Goal: Task Accomplishment & Management: Complete application form

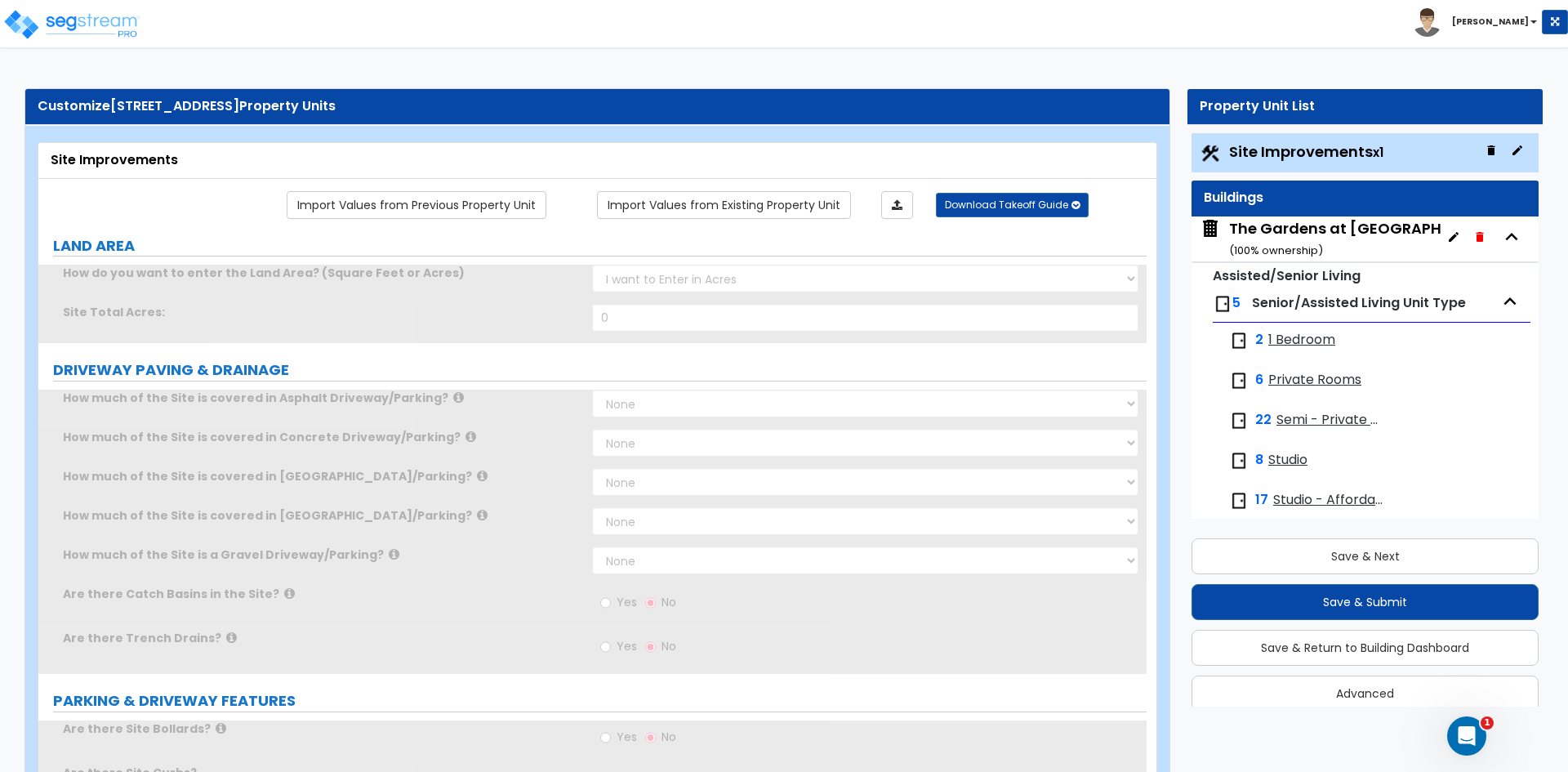
scroll to position [20, 0]
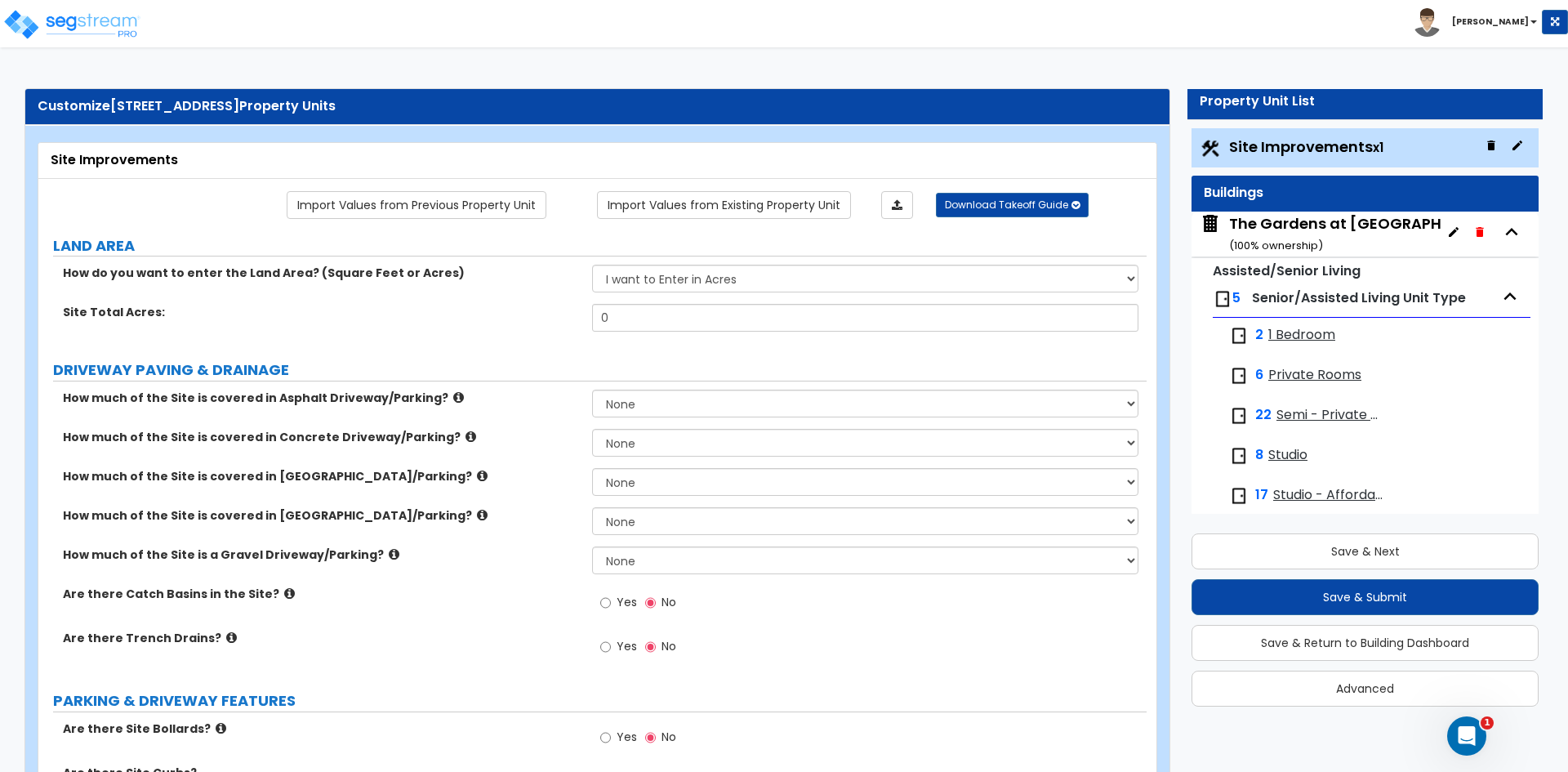
scroll to position [0, 0]
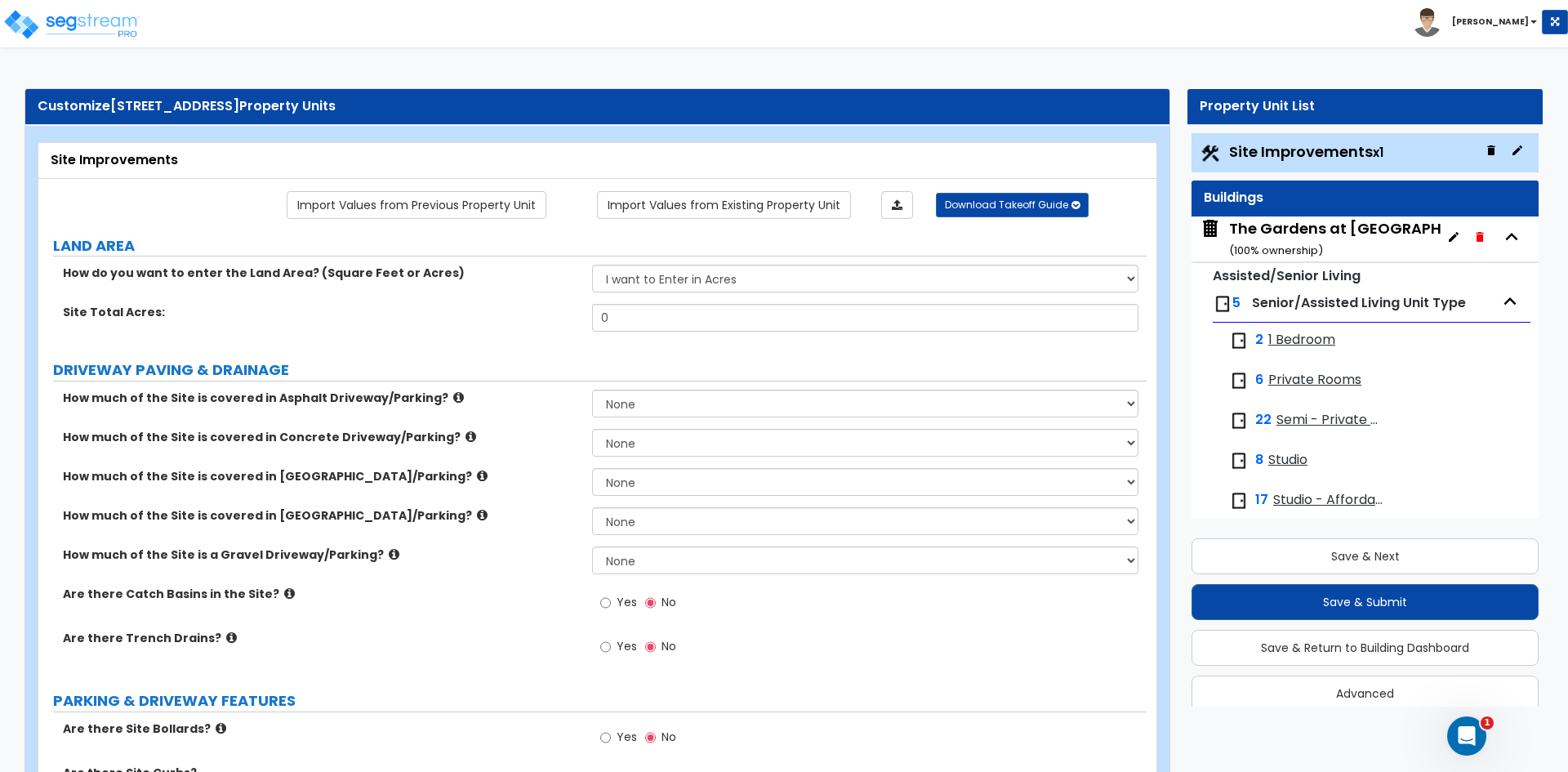
click at [1282, 238] on div "The Gardens at [GEOGRAPHIC_DATA] ( 100 % ownership)" at bounding box center [1372, 239] width 288 height 41
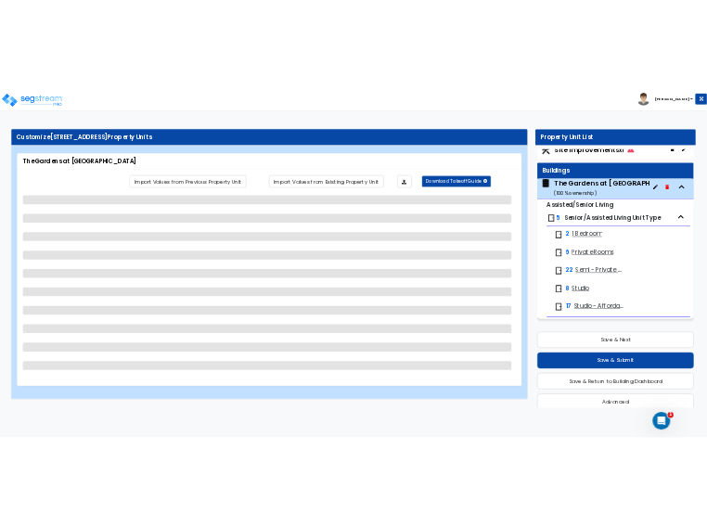
scroll to position [23, 0]
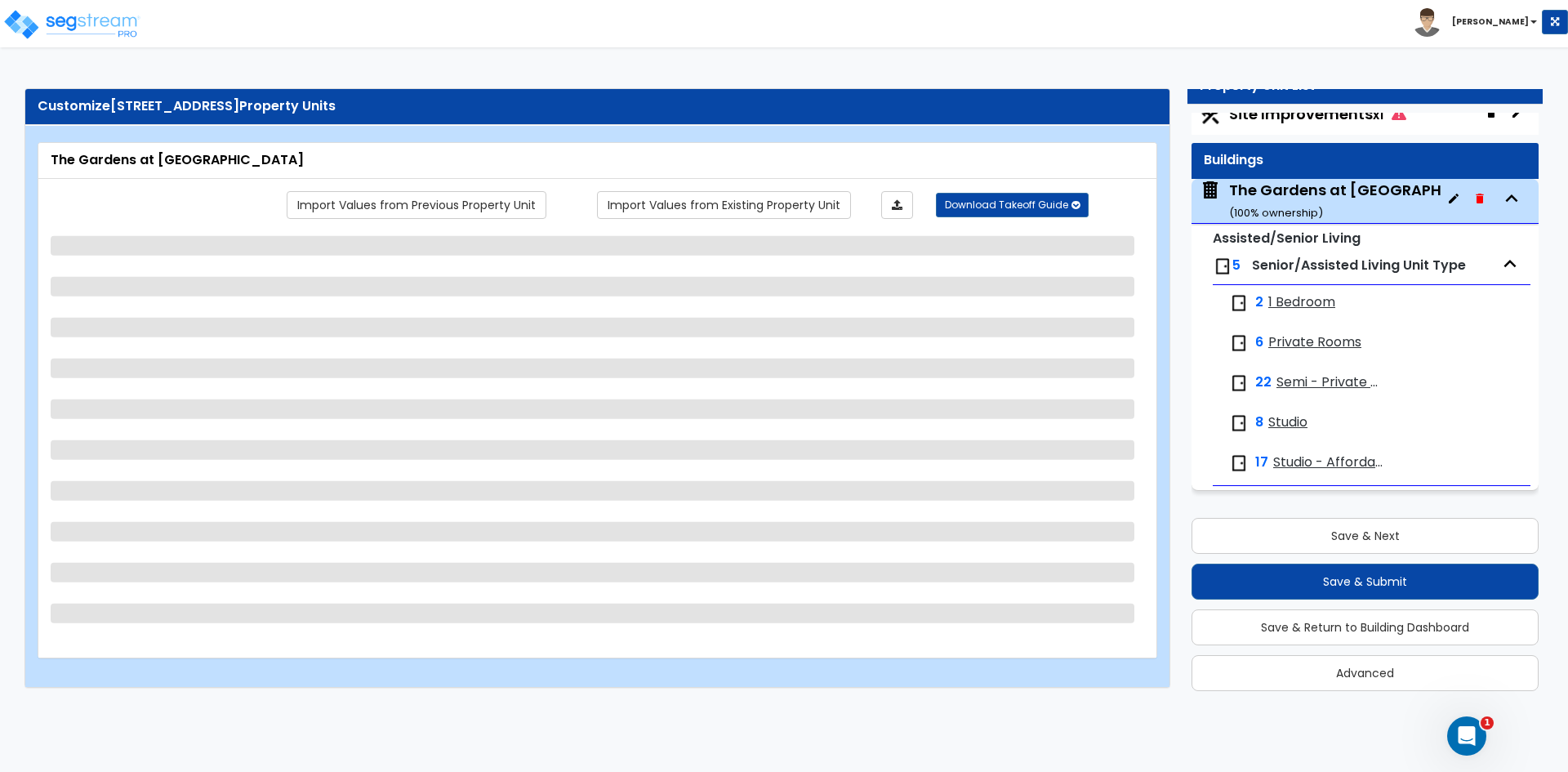
select select "2"
select select "1"
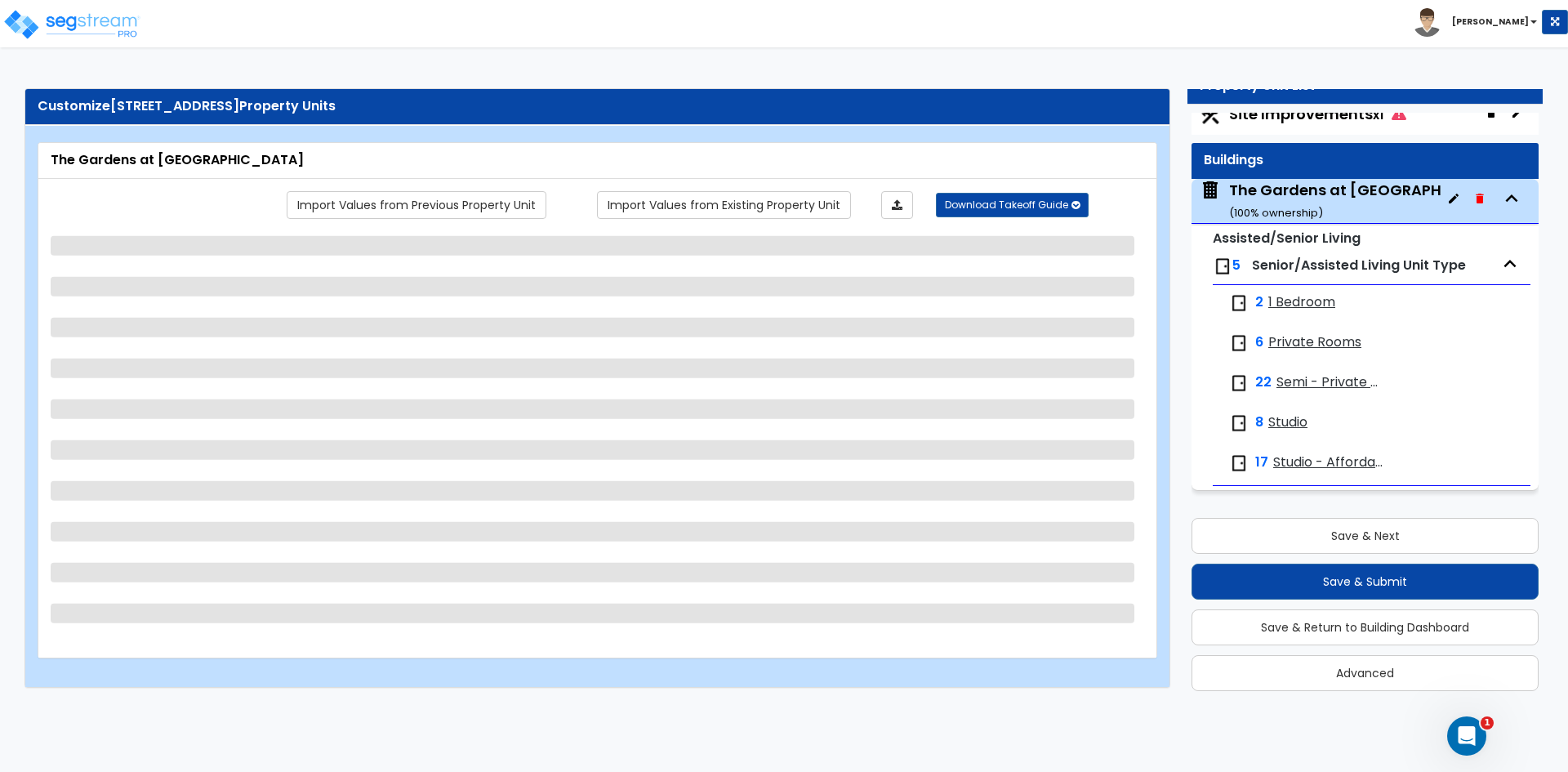
select select "1"
select select "7"
select select "1"
select select "5"
select select "1"
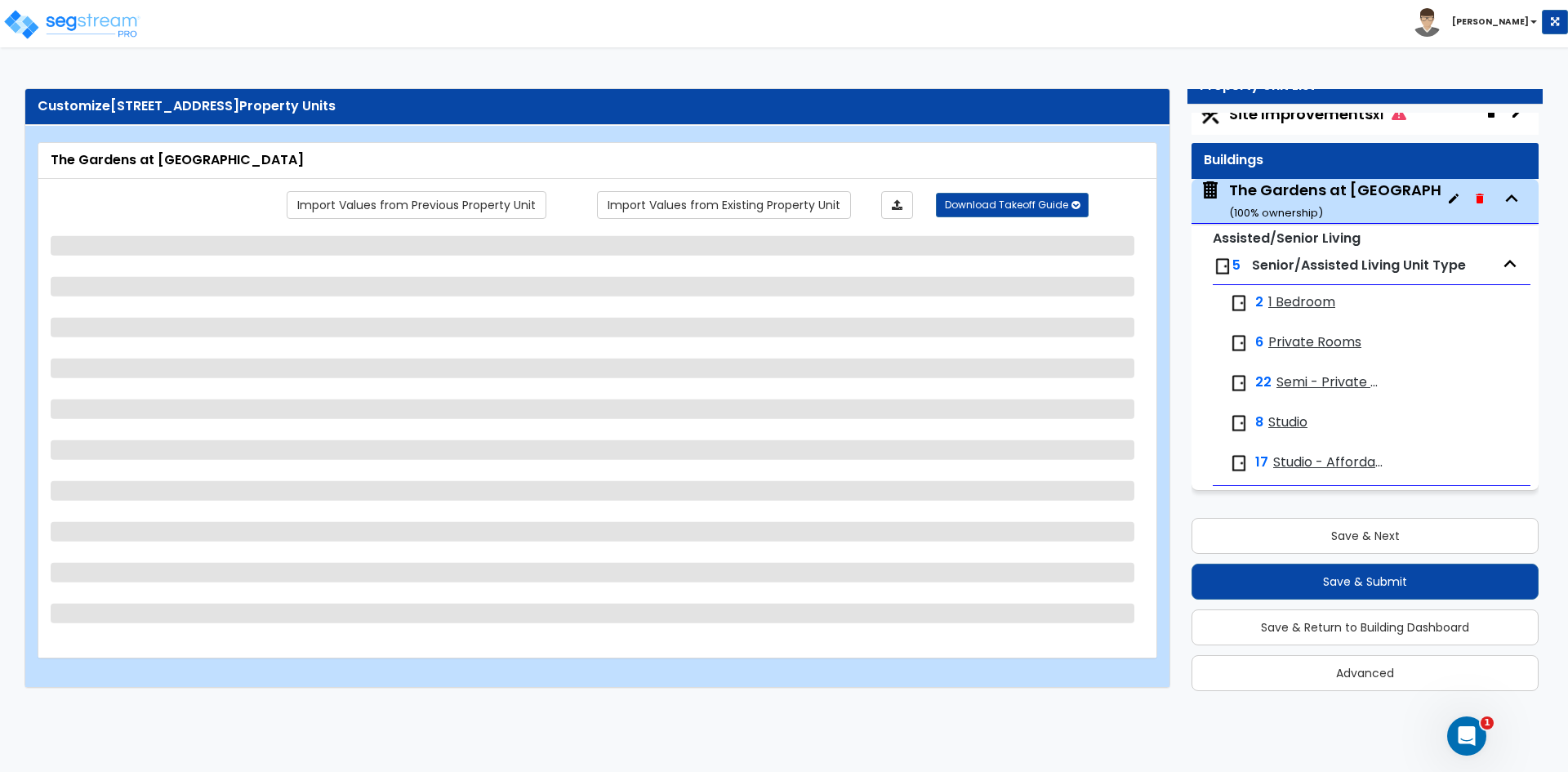
select select "2"
select select "1"
select select "2"
select select "1"
select select "2"
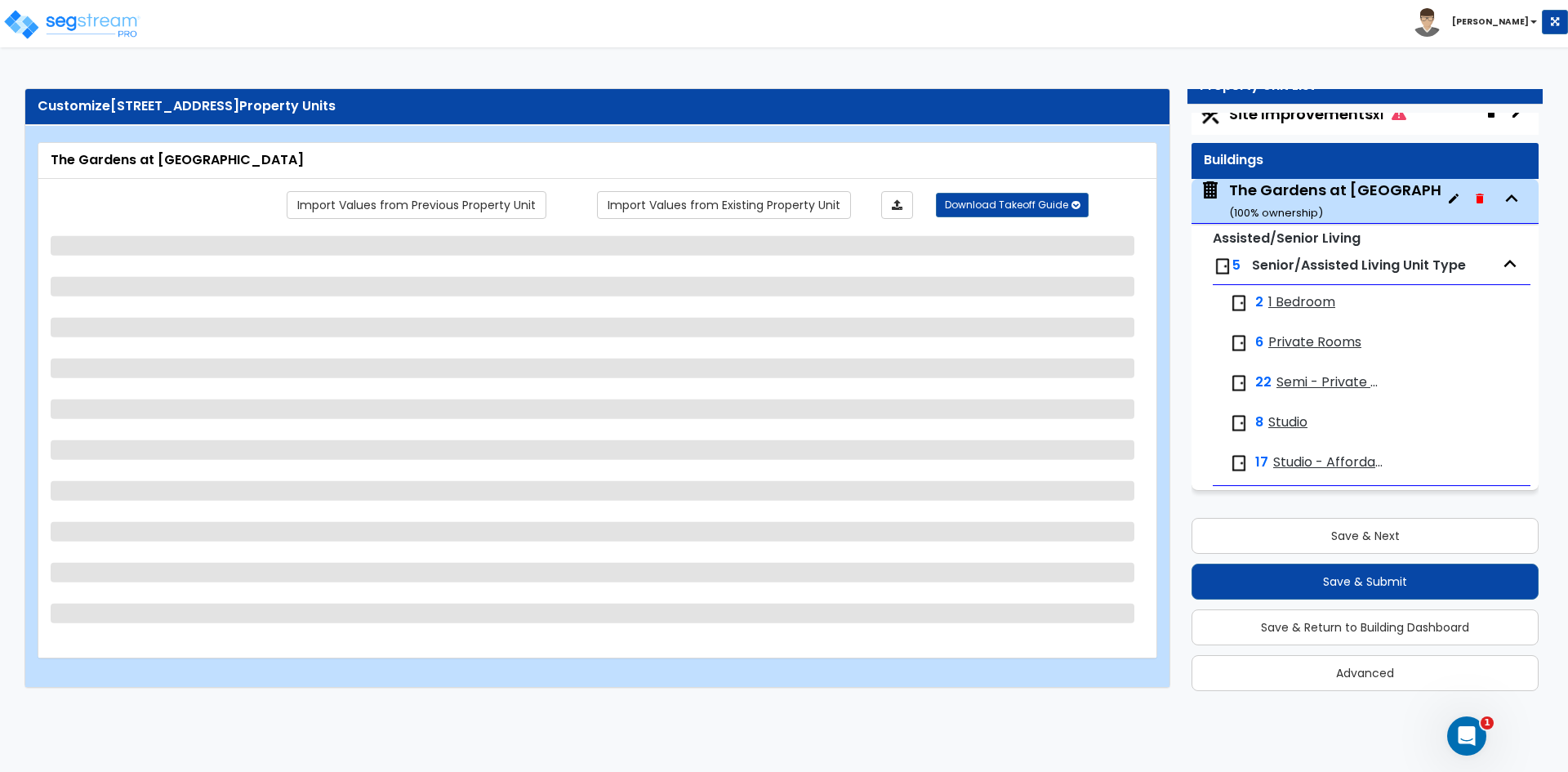
select select "3"
select select "1"
select select "2"
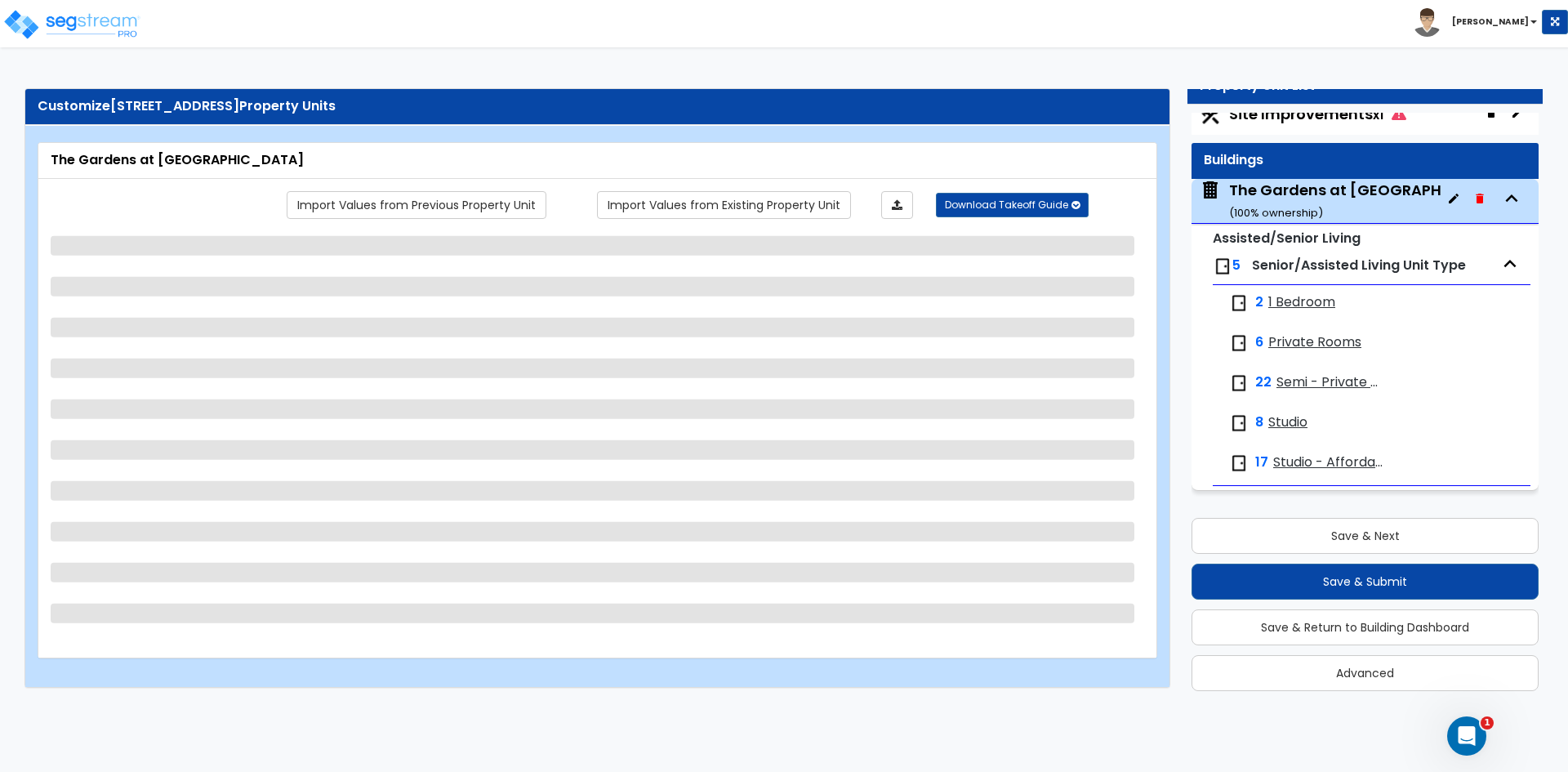
select select "2"
select select "1"
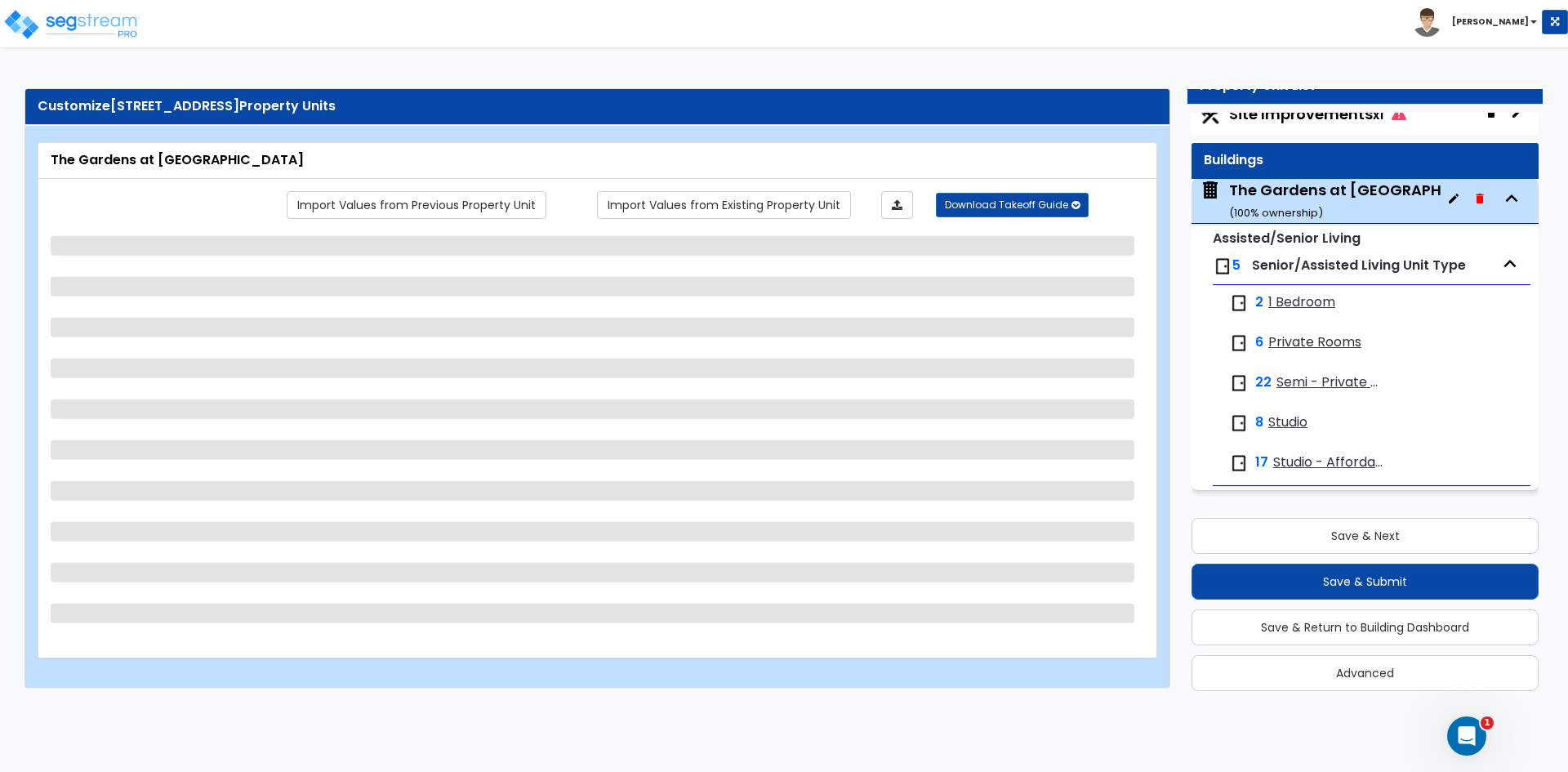
select select "3"
select select "2"
select select "1"
select select "2"
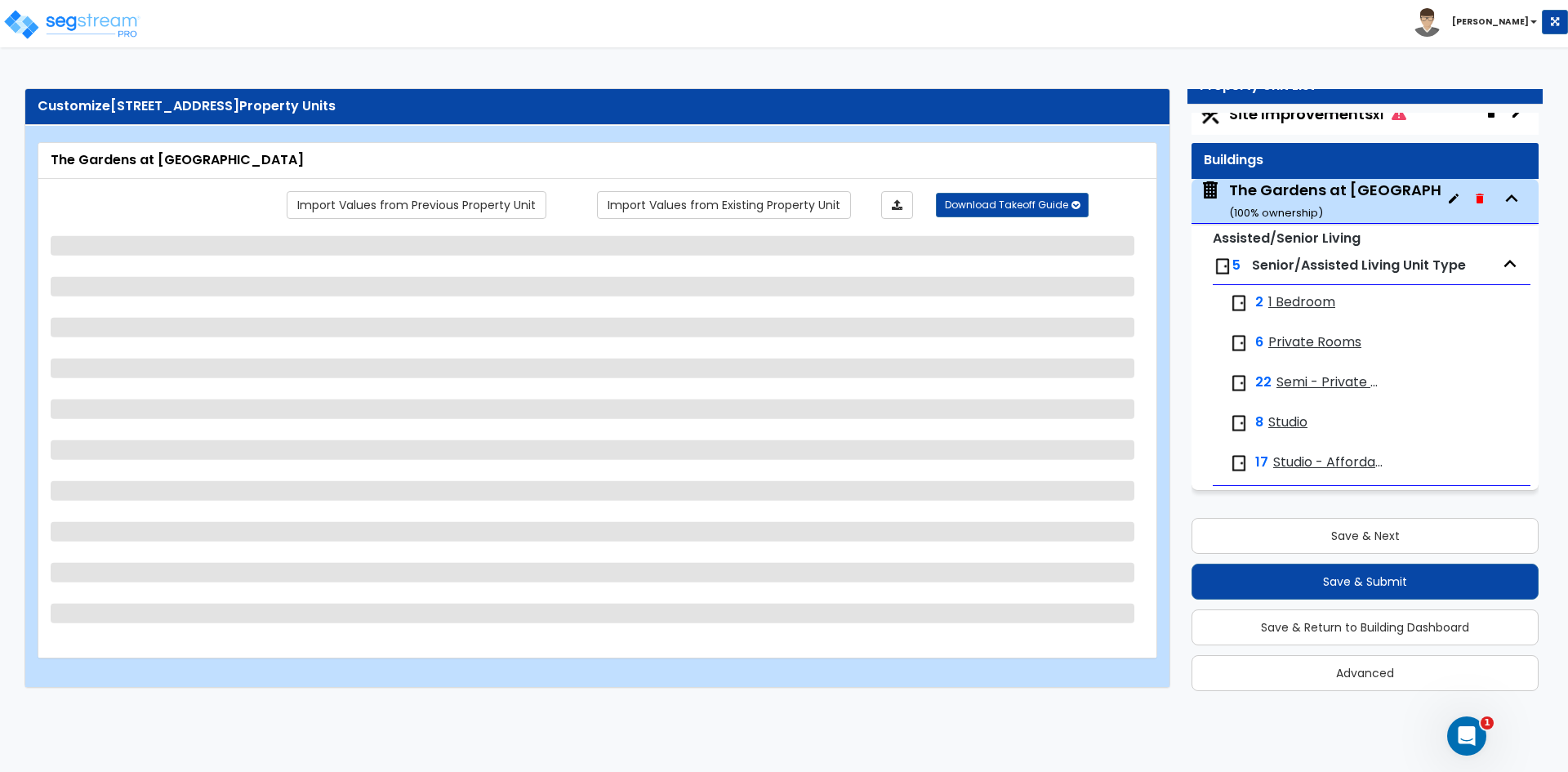
select select "3"
select select "2"
select select "1"
select select "3"
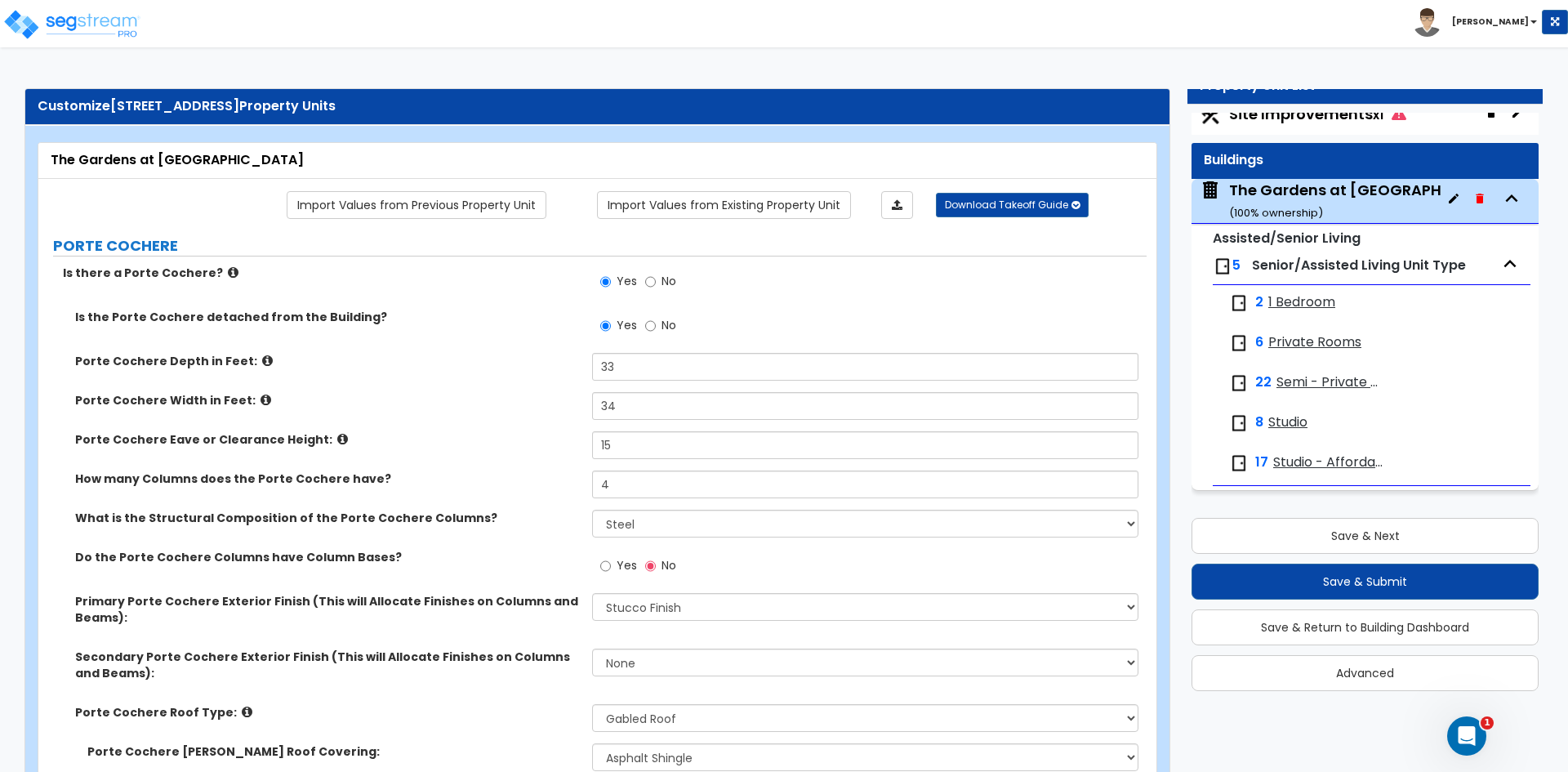
scroll to position [0, 0]
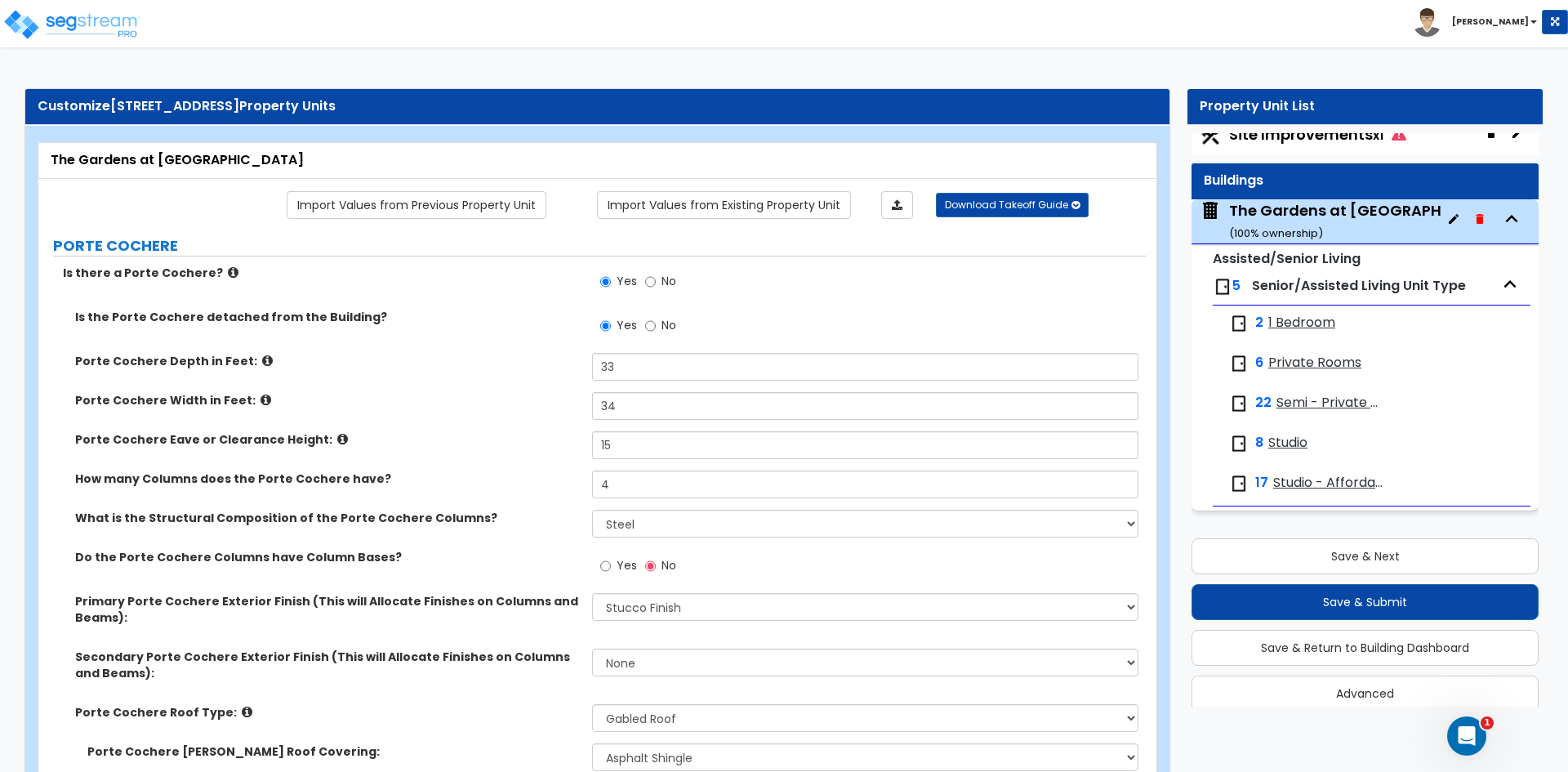
click at [263, 358] on icon at bounding box center [268, 360] width 11 height 12
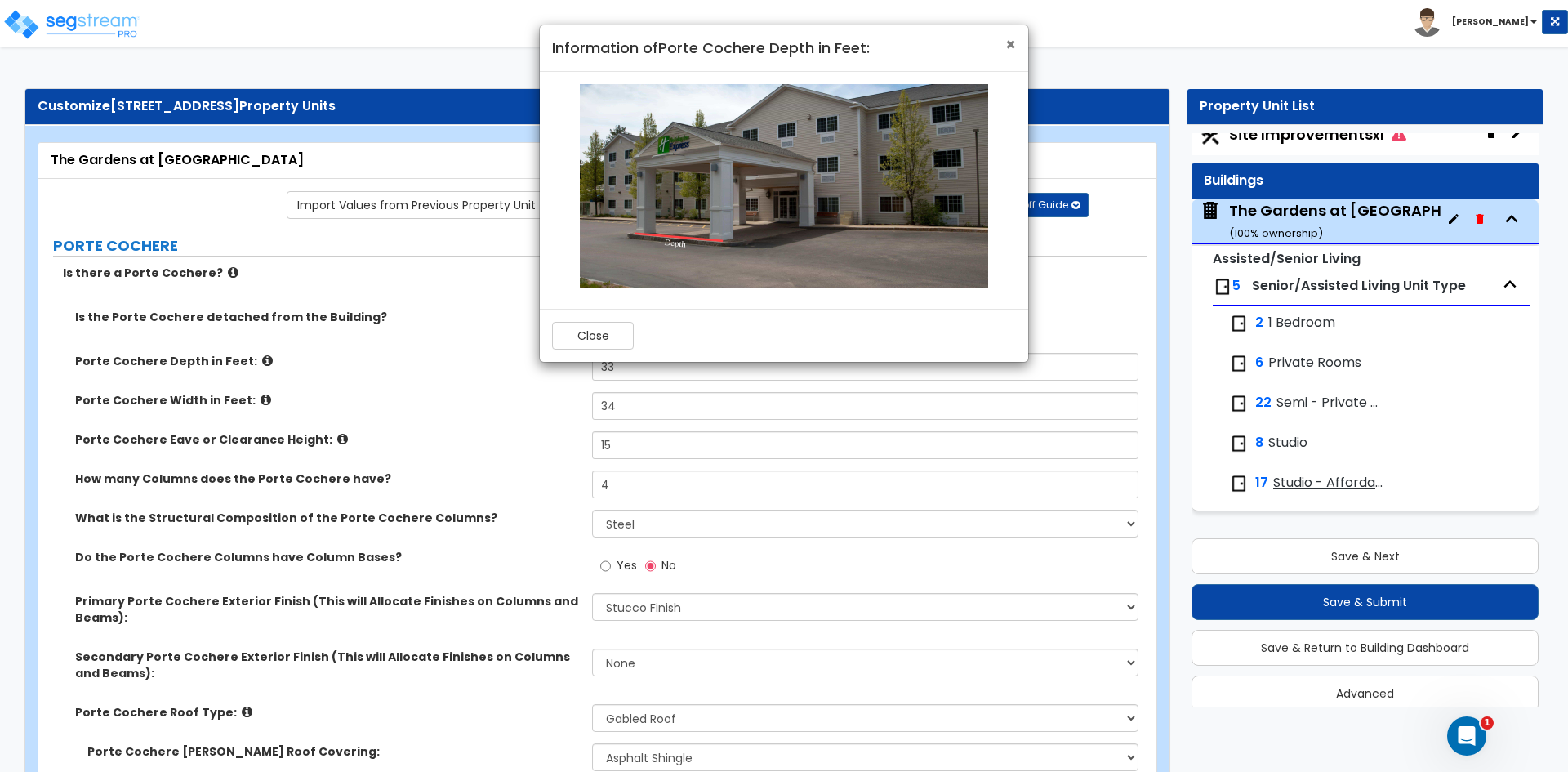
click at [1010, 43] on span "×" at bounding box center [1010, 44] width 11 height 24
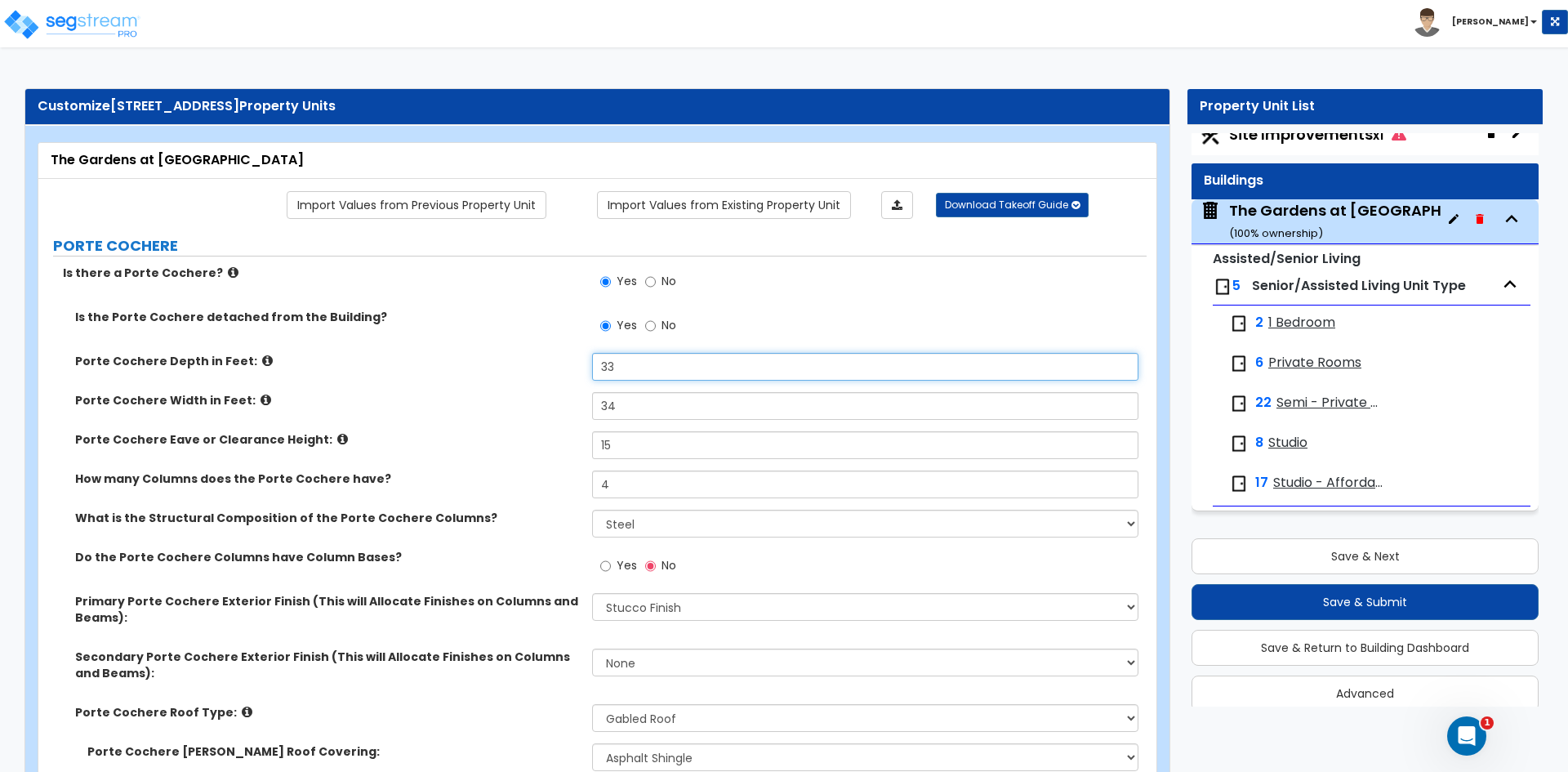
click at [630, 377] on input "33" at bounding box center [864, 367] width 545 height 28
type input "3"
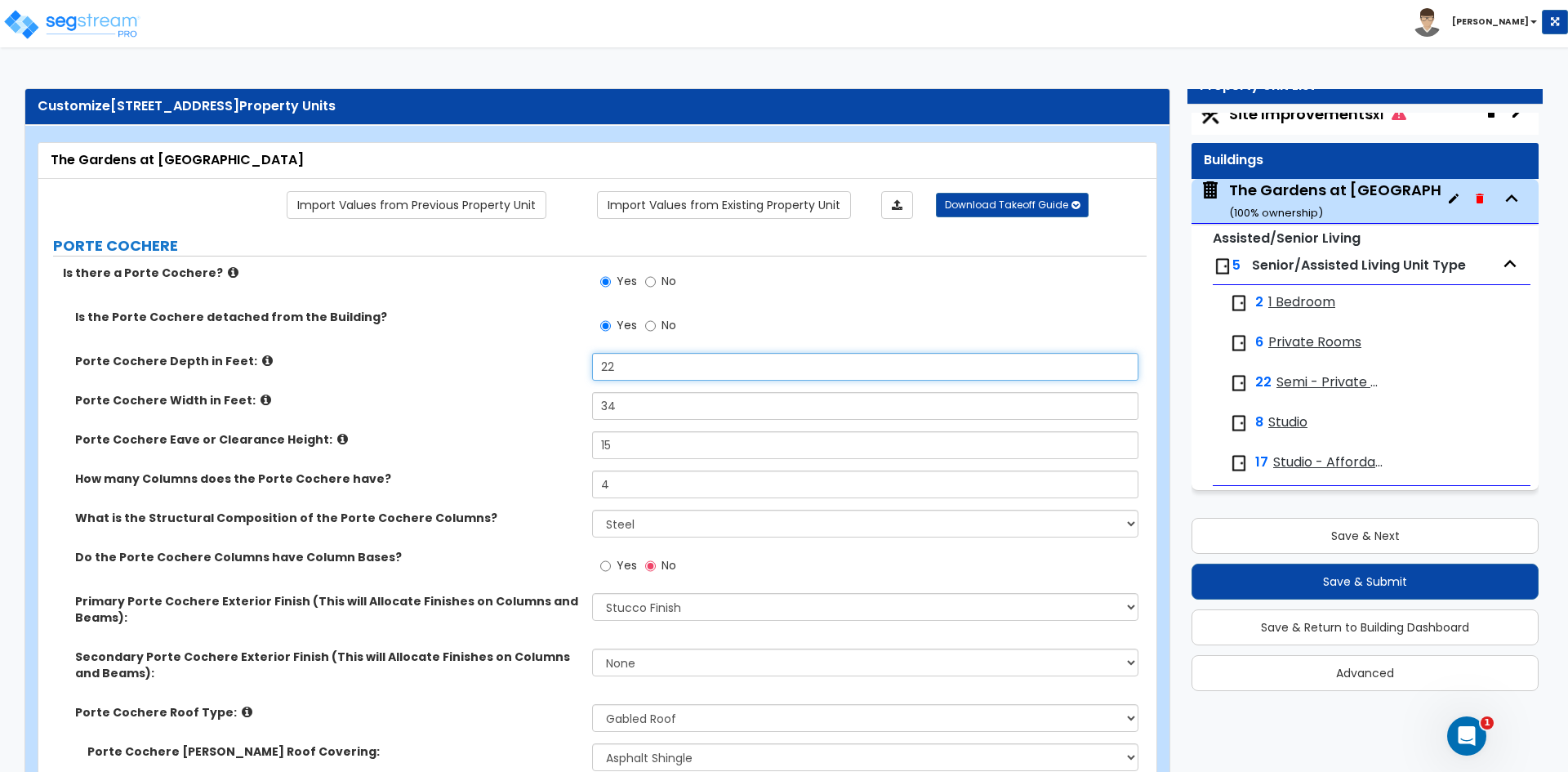
type input "22"
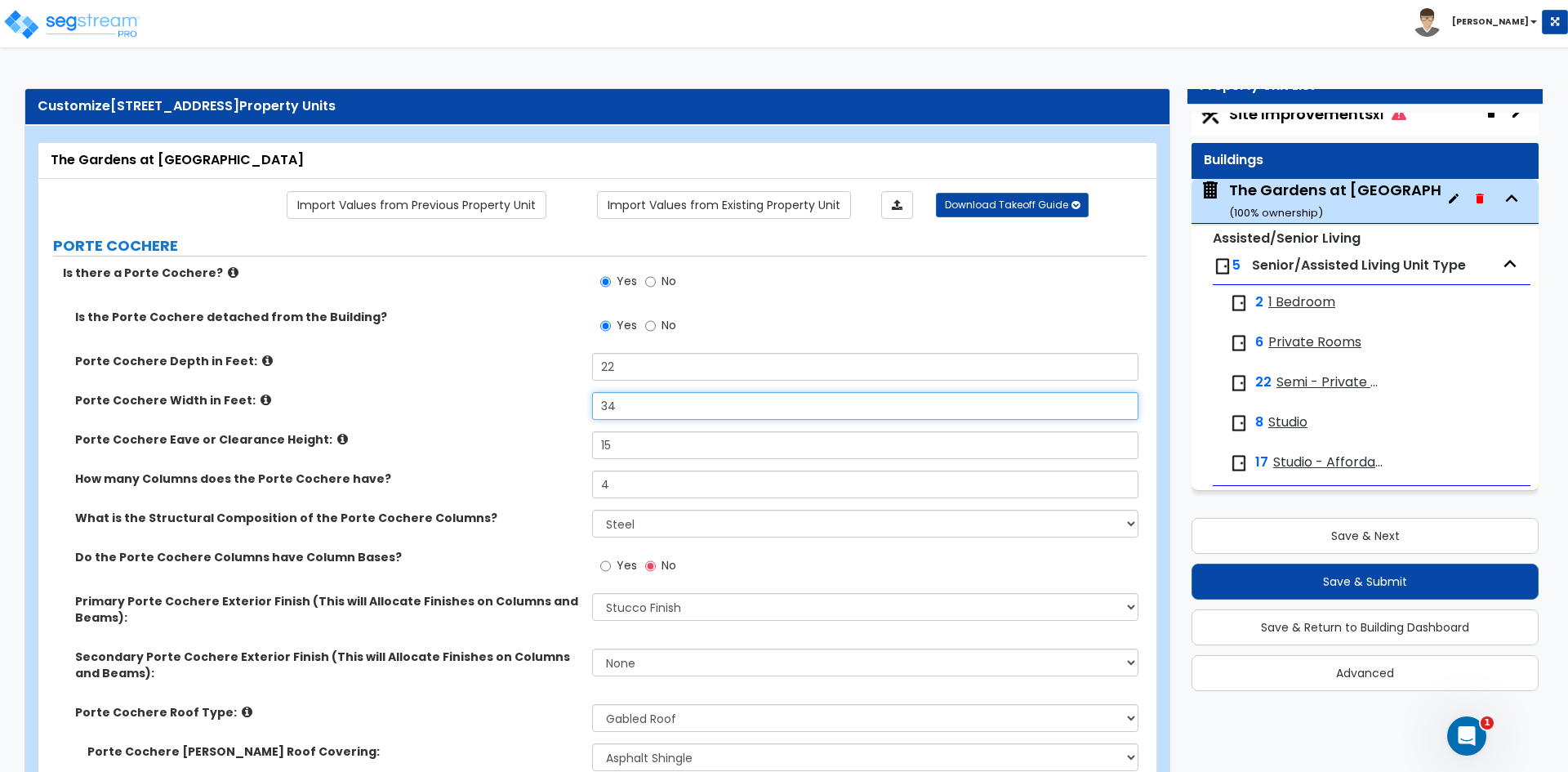
click at [621, 405] on input "34" at bounding box center [864, 406] width 545 height 28
type input "24"
click at [635, 450] on input "15" at bounding box center [864, 446] width 545 height 28
type input "14"
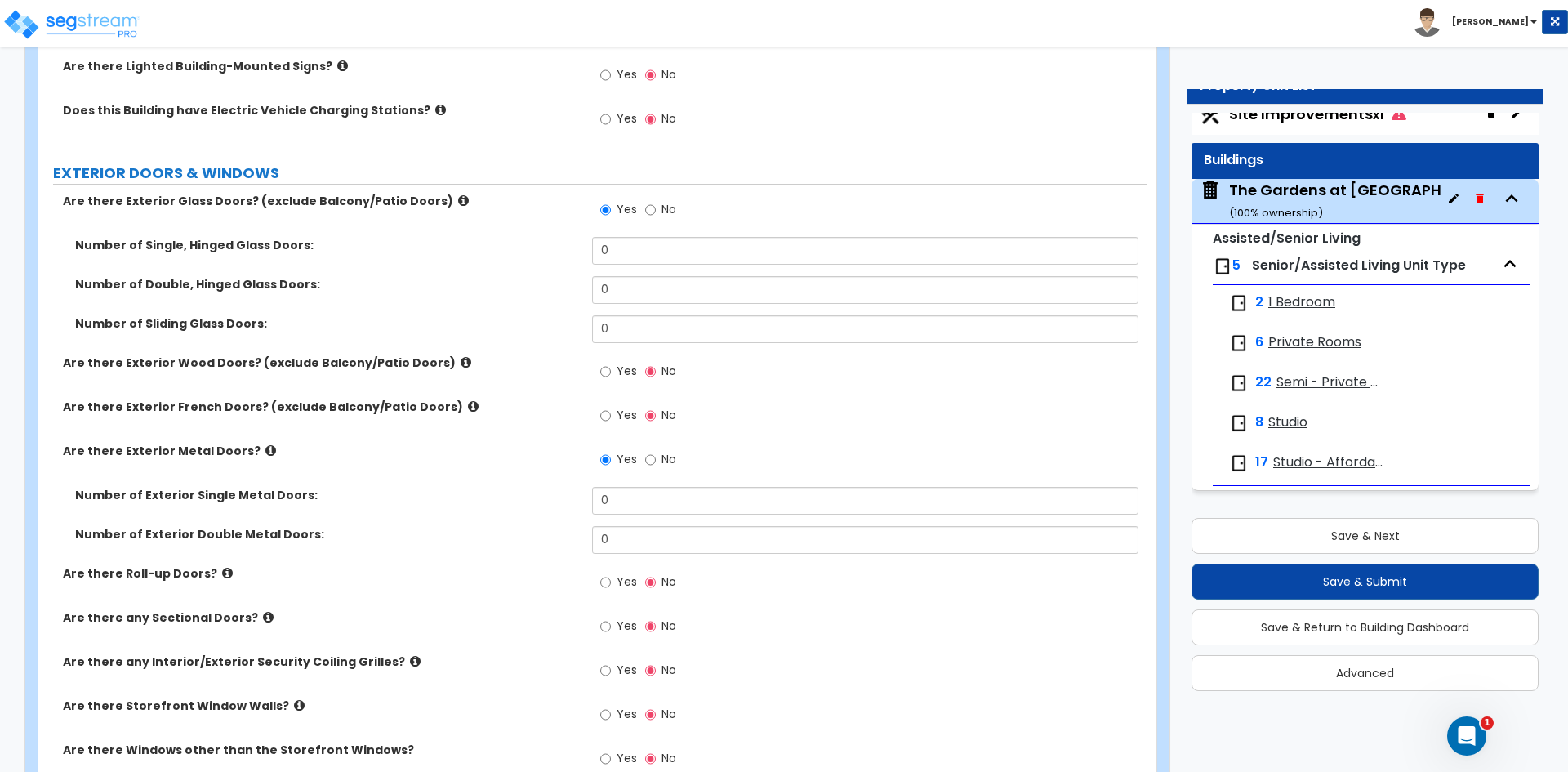
scroll to position [1716, 0]
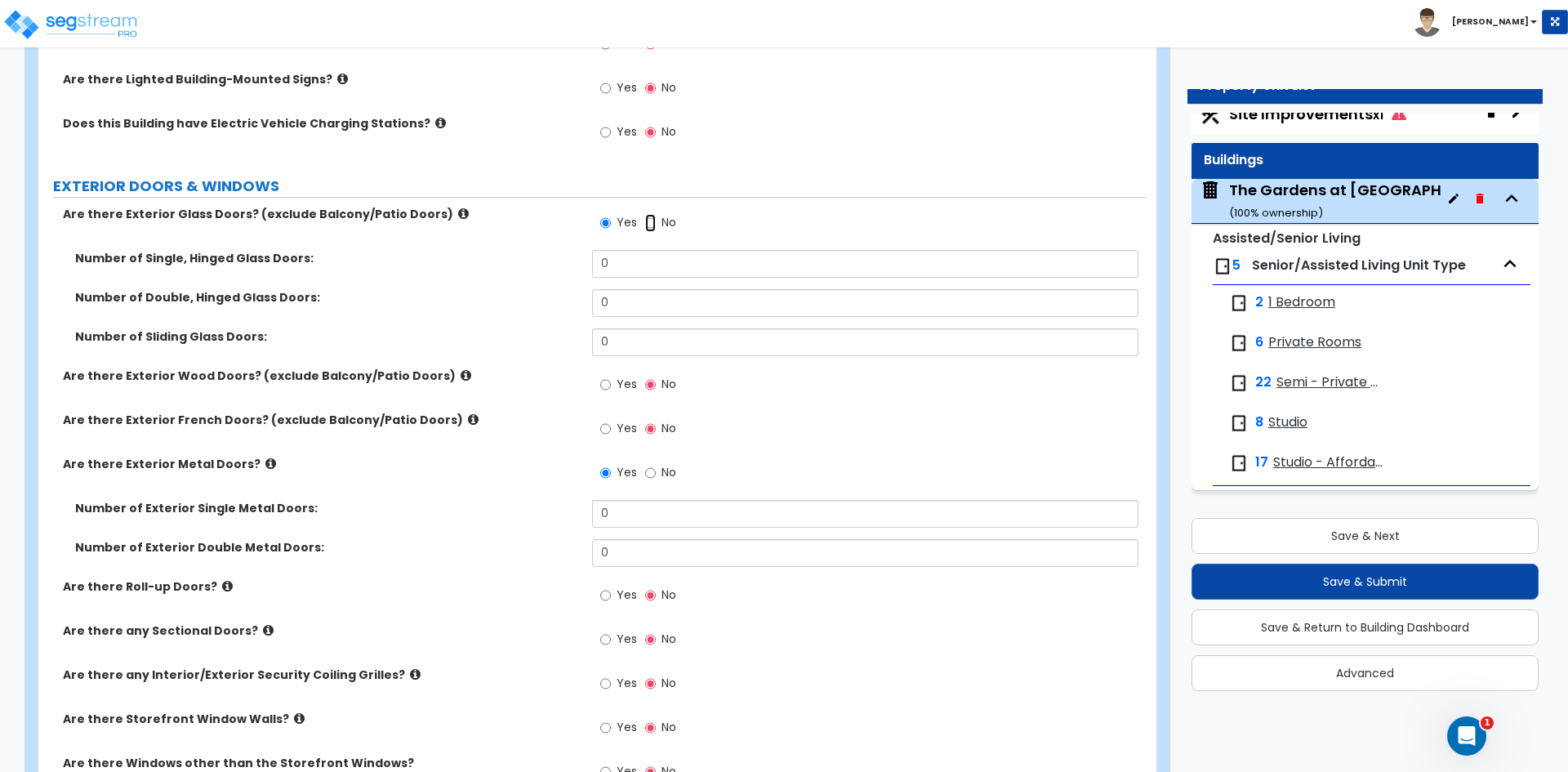
click at [650, 226] on input "No" at bounding box center [650, 223] width 11 height 18
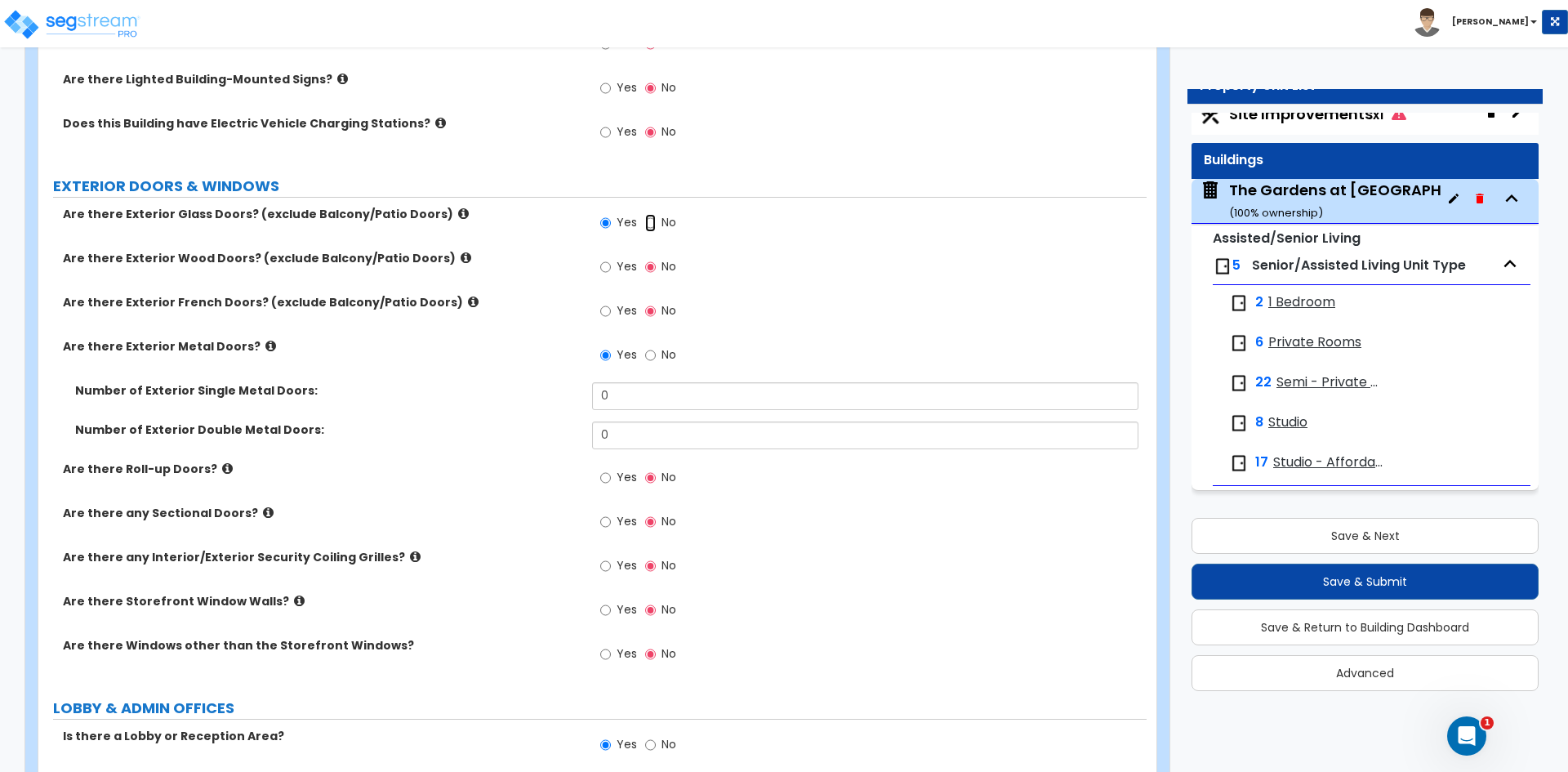
radio input "false"
radio input "true"
click at [606, 223] on input "Yes" at bounding box center [605, 223] width 11 height 18
radio input "true"
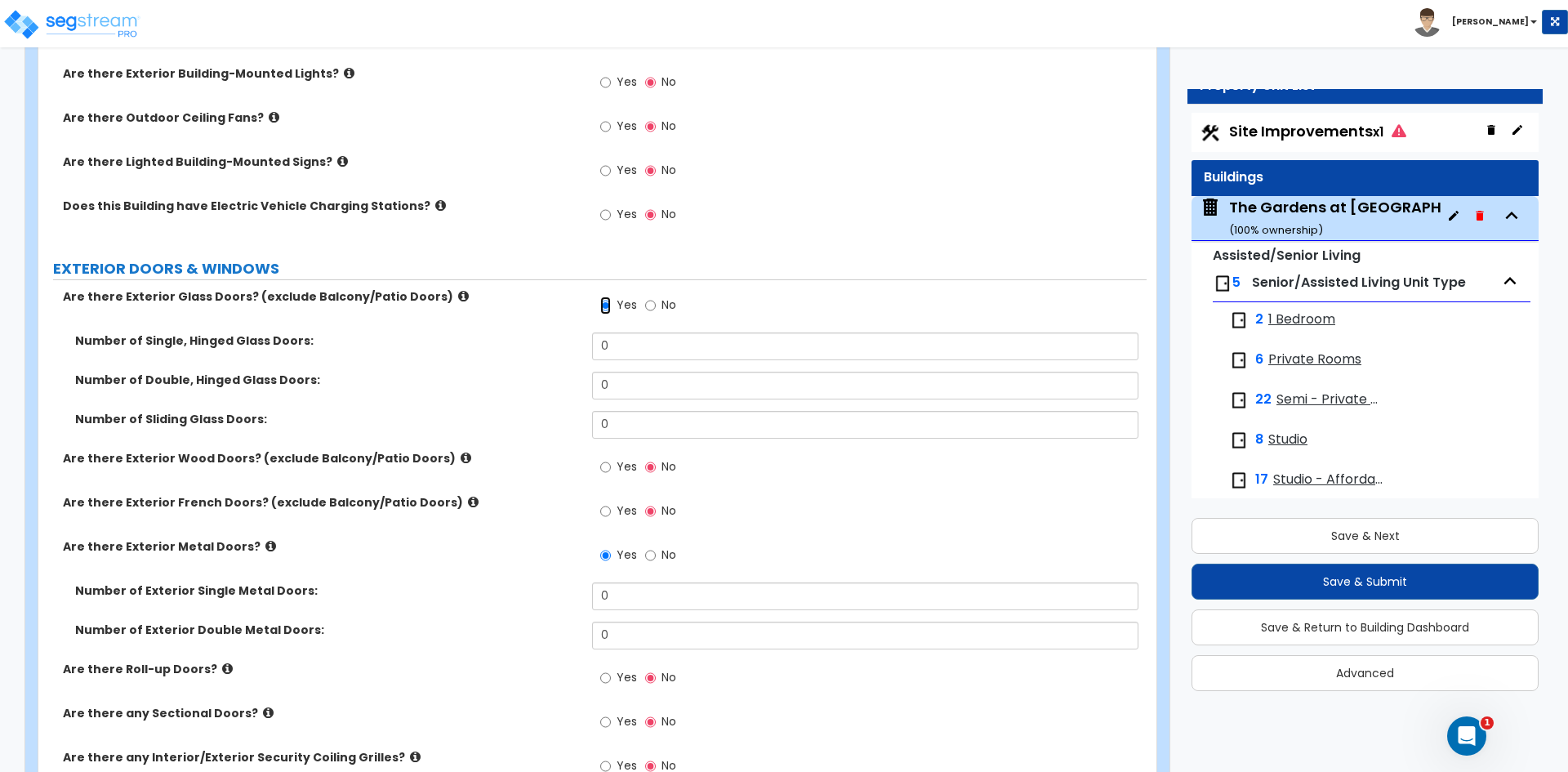
scroll to position [1634, 0]
click at [632, 352] on input "0" at bounding box center [864, 345] width 545 height 28
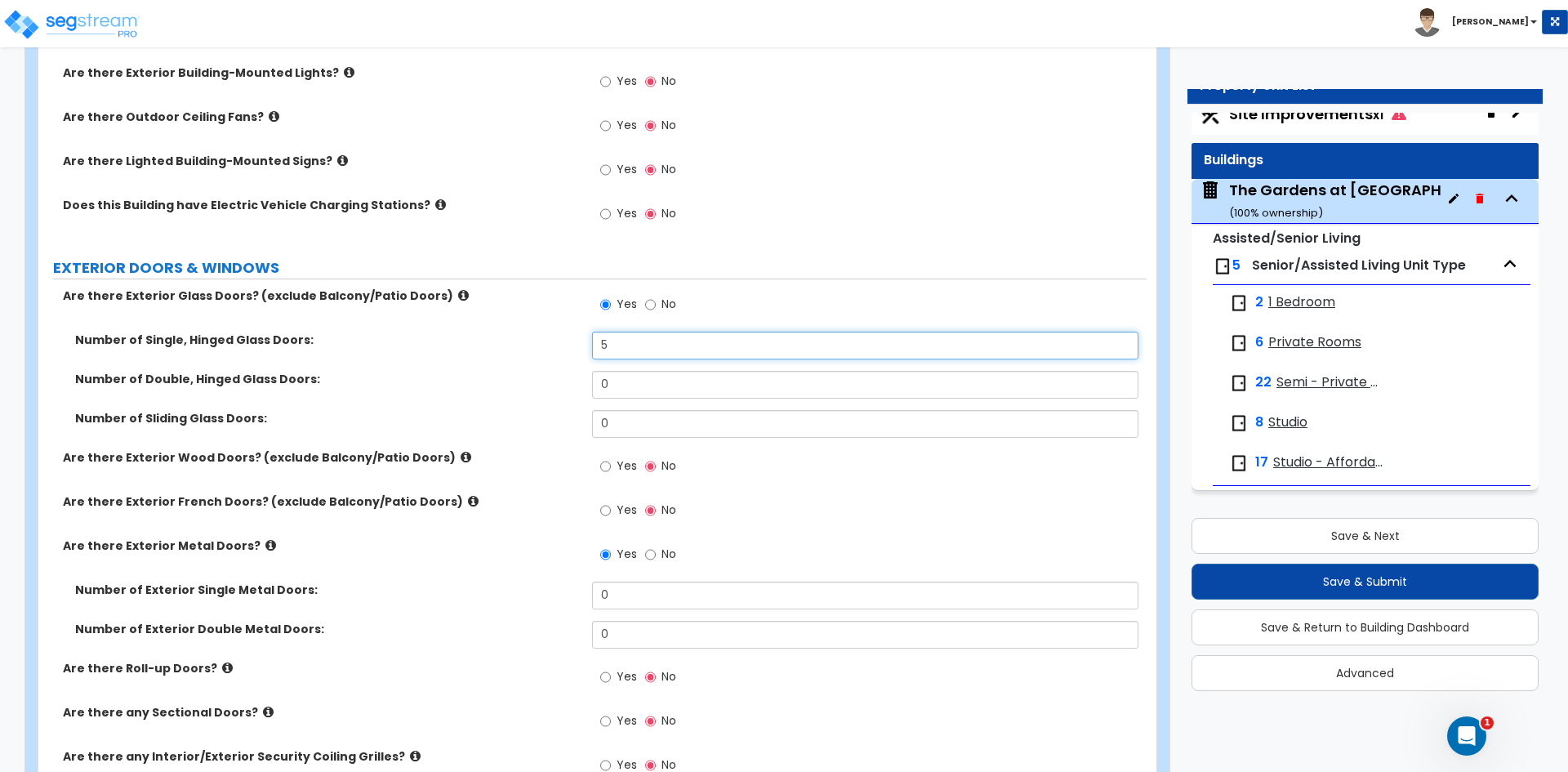
type input "5"
click at [623, 387] on input "0" at bounding box center [864, 385] width 545 height 28
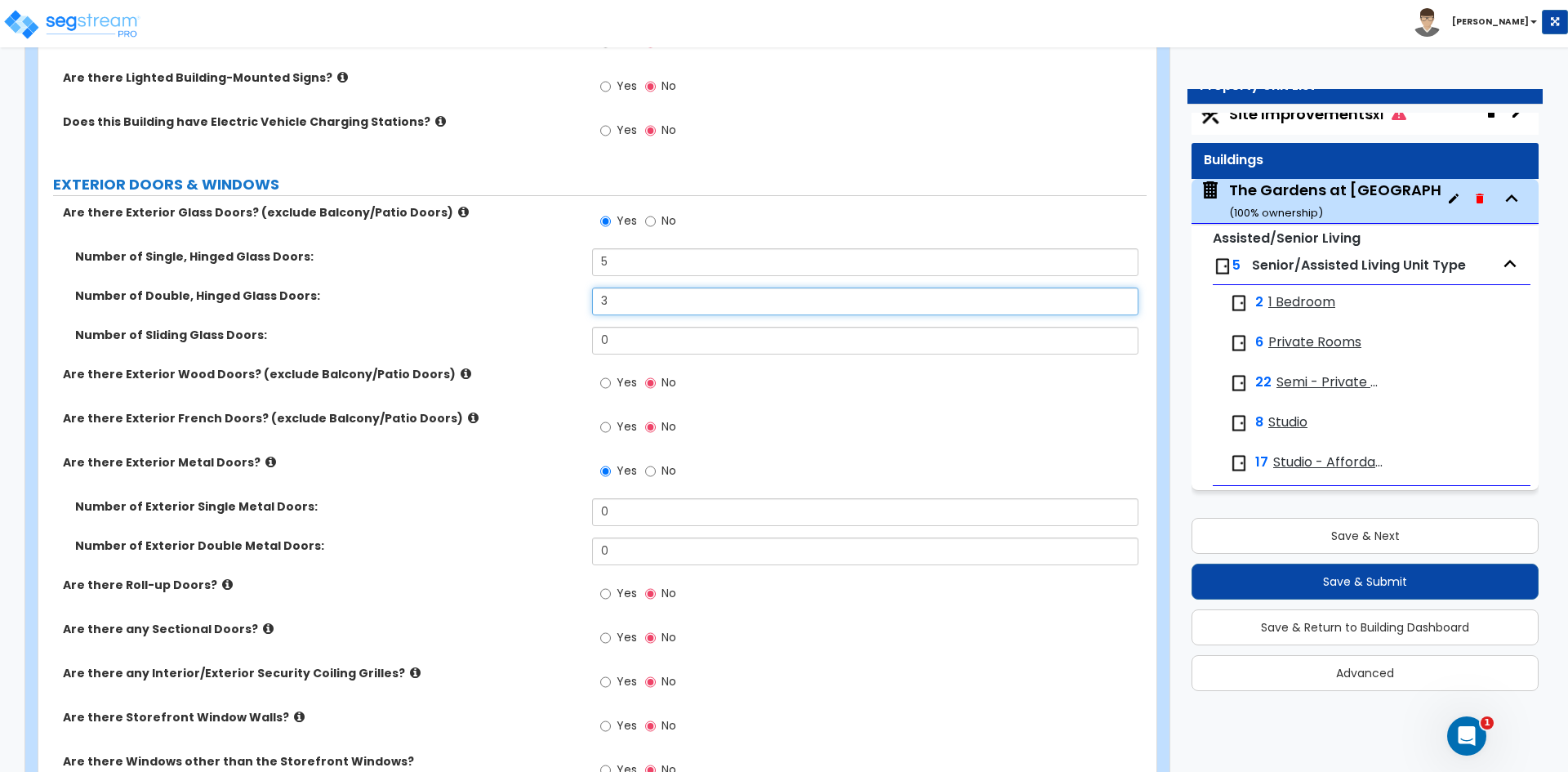
scroll to position [1880, 0]
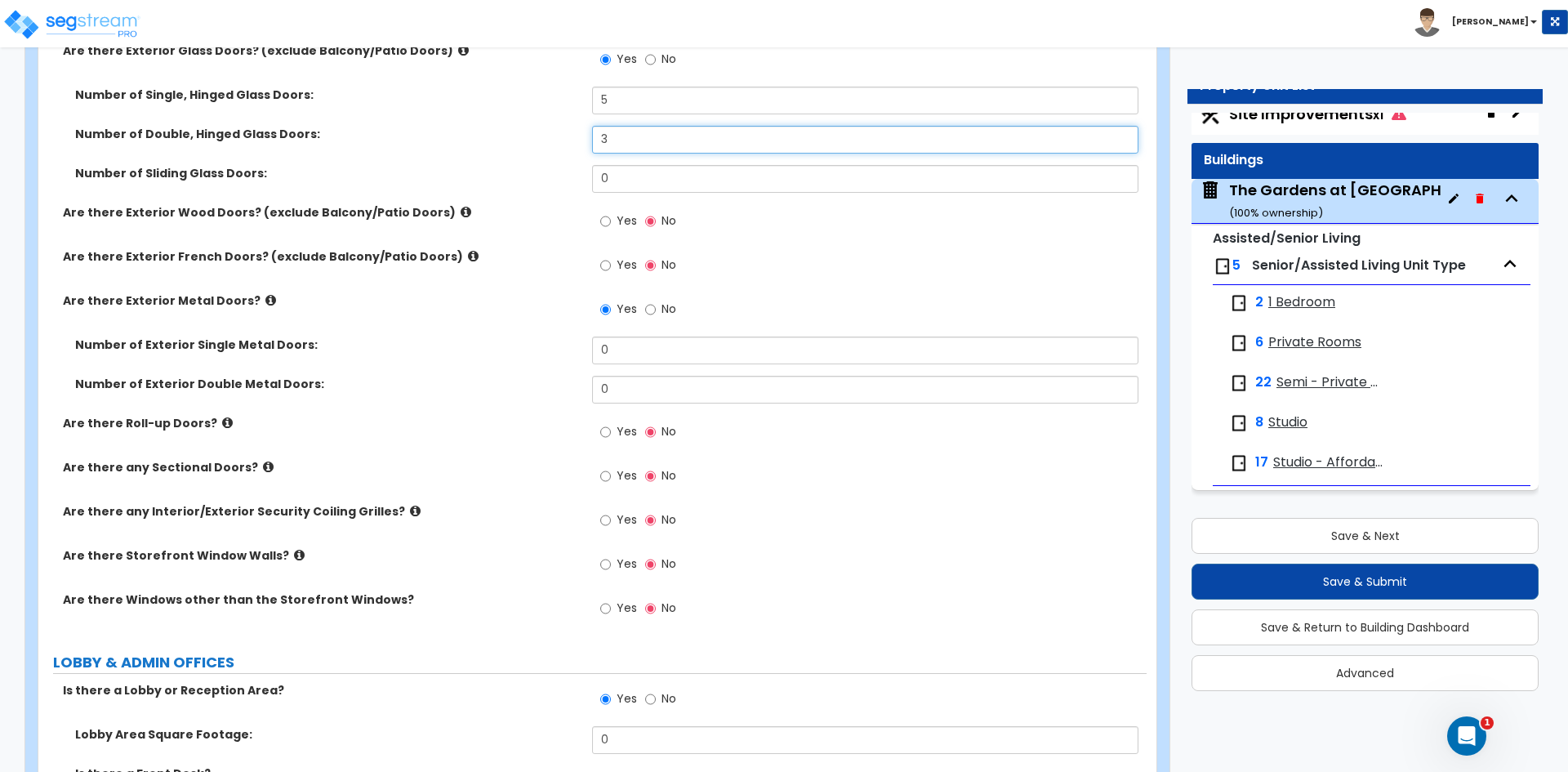
type input "3"
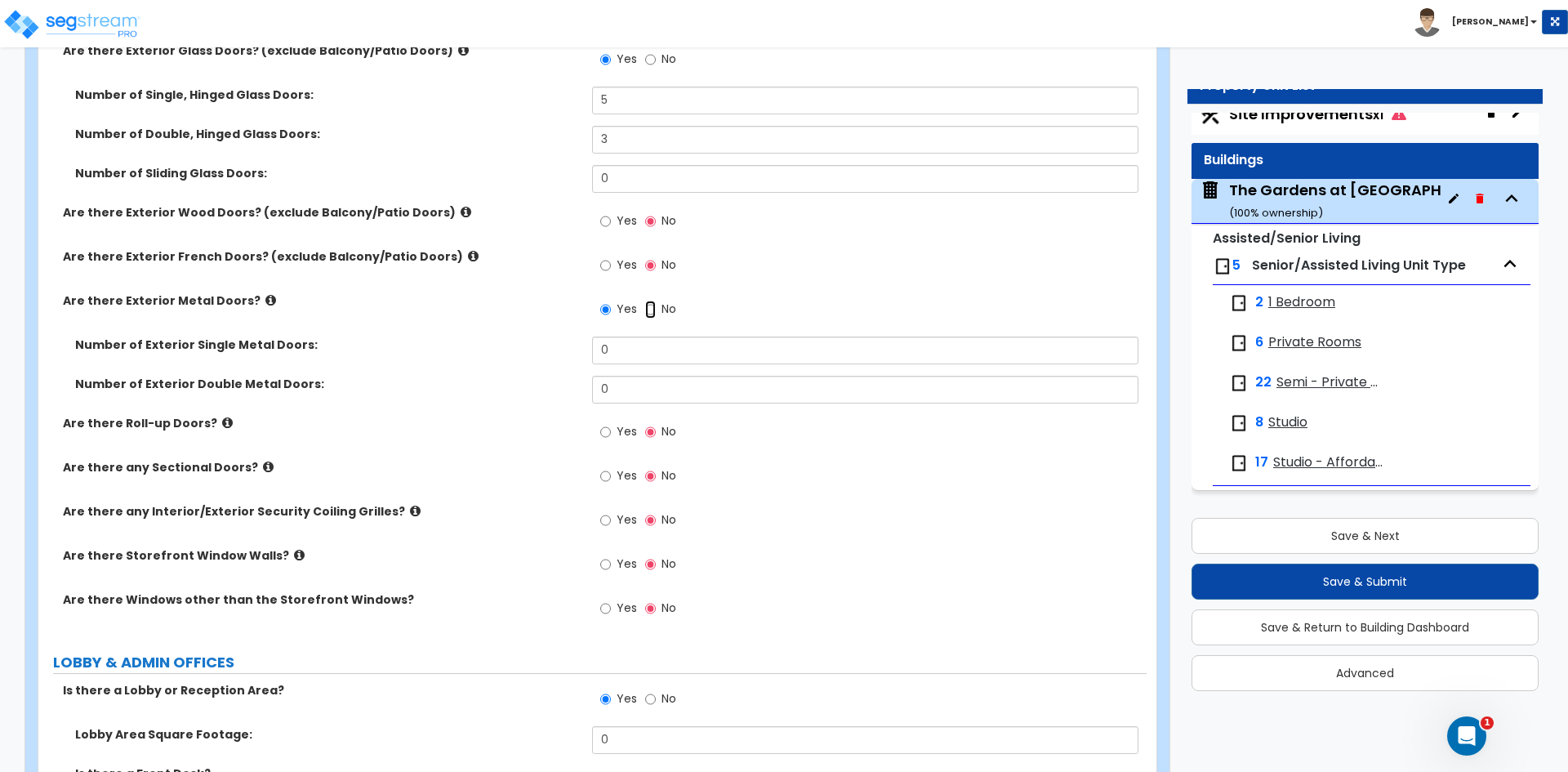
click at [650, 308] on input "No" at bounding box center [650, 309] width 11 height 18
radio input "false"
radio input "true"
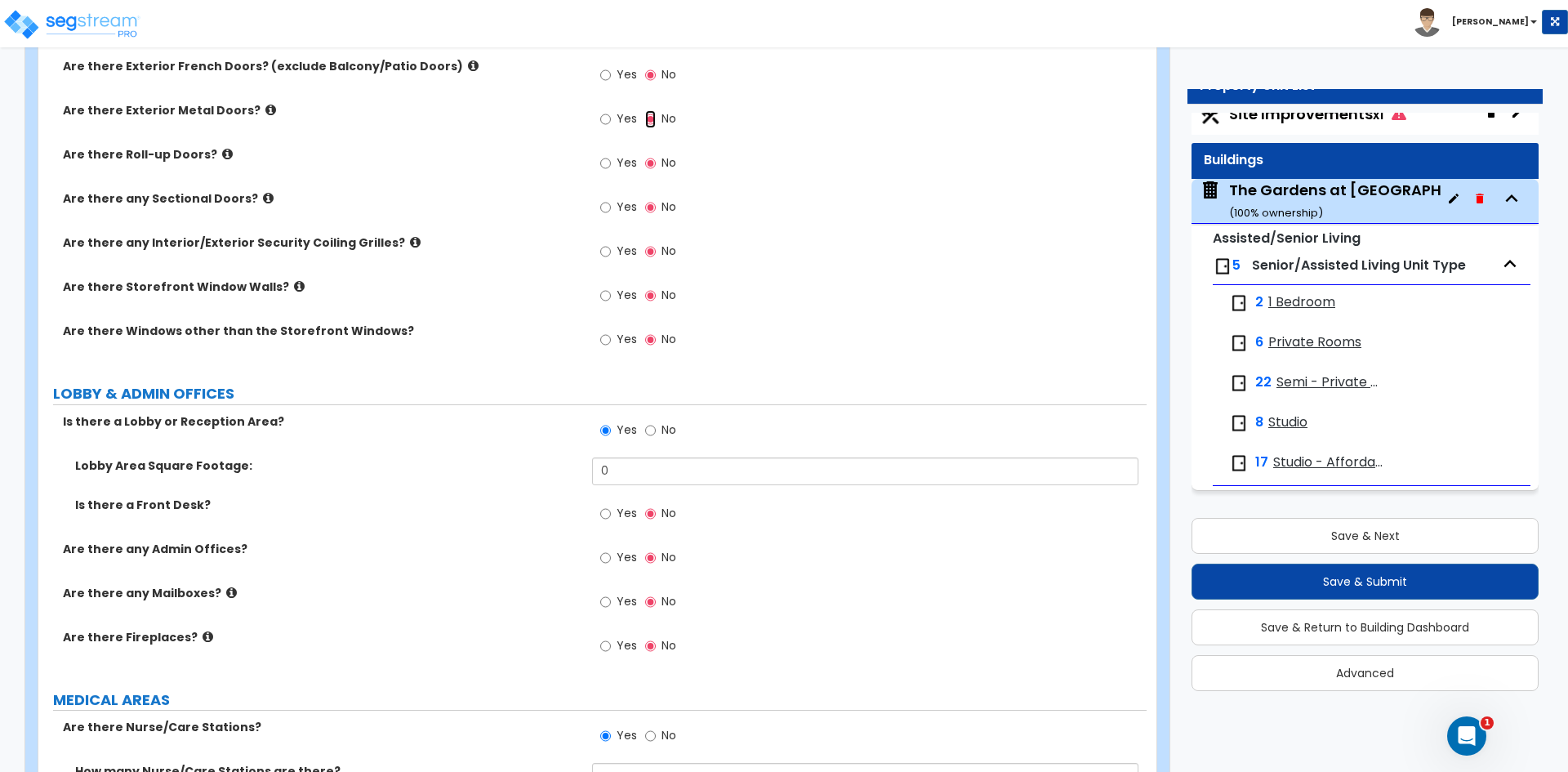
scroll to position [2206, 0]
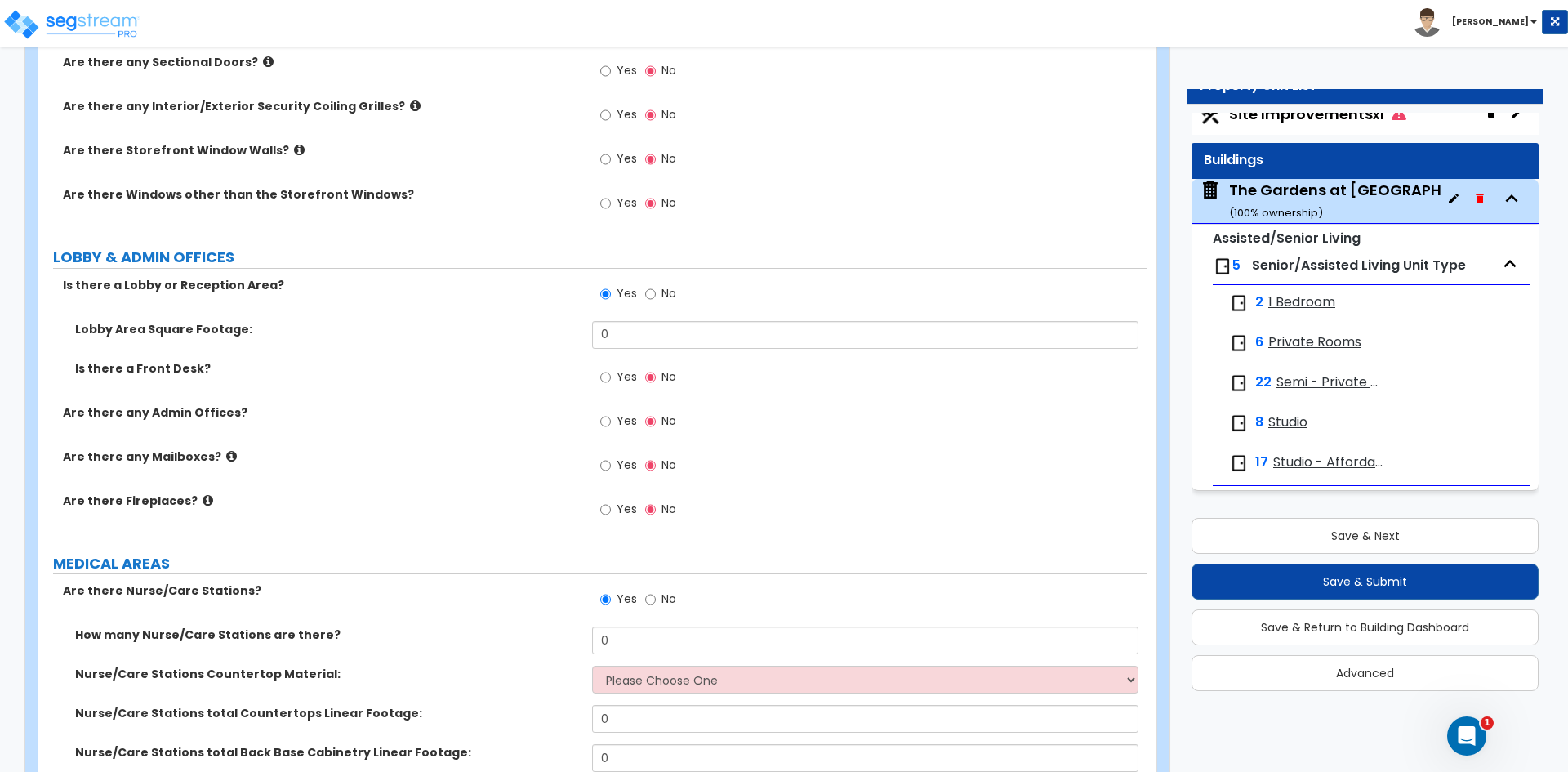
click at [612, 158] on label "Yes" at bounding box center [618, 161] width 37 height 28
click at [611, 158] on input "Yes" at bounding box center [605, 160] width 11 height 18
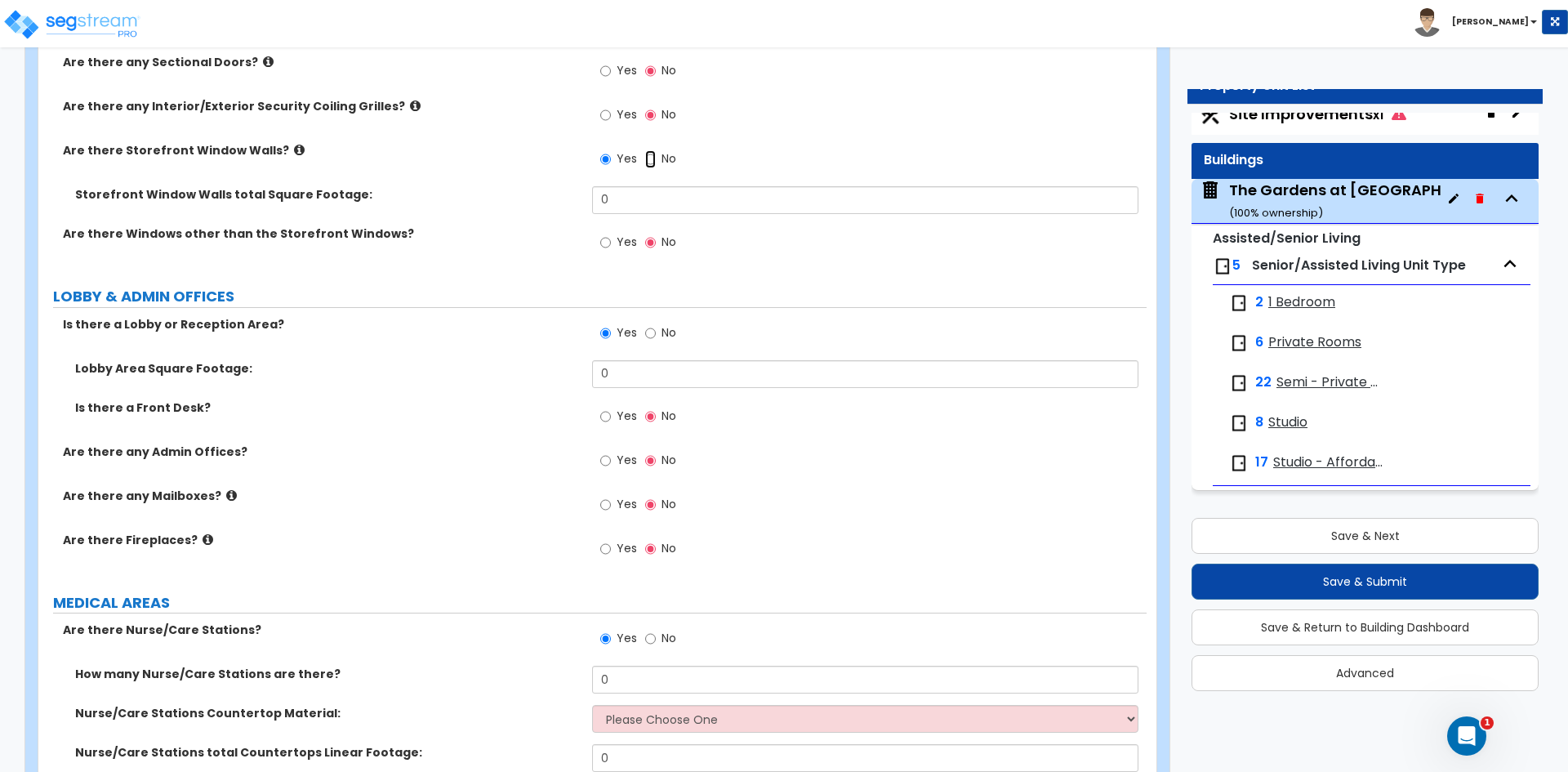
click at [649, 155] on input "No" at bounding box center [650, 160] width 11 height 18
radio input "false"
radio input "true"
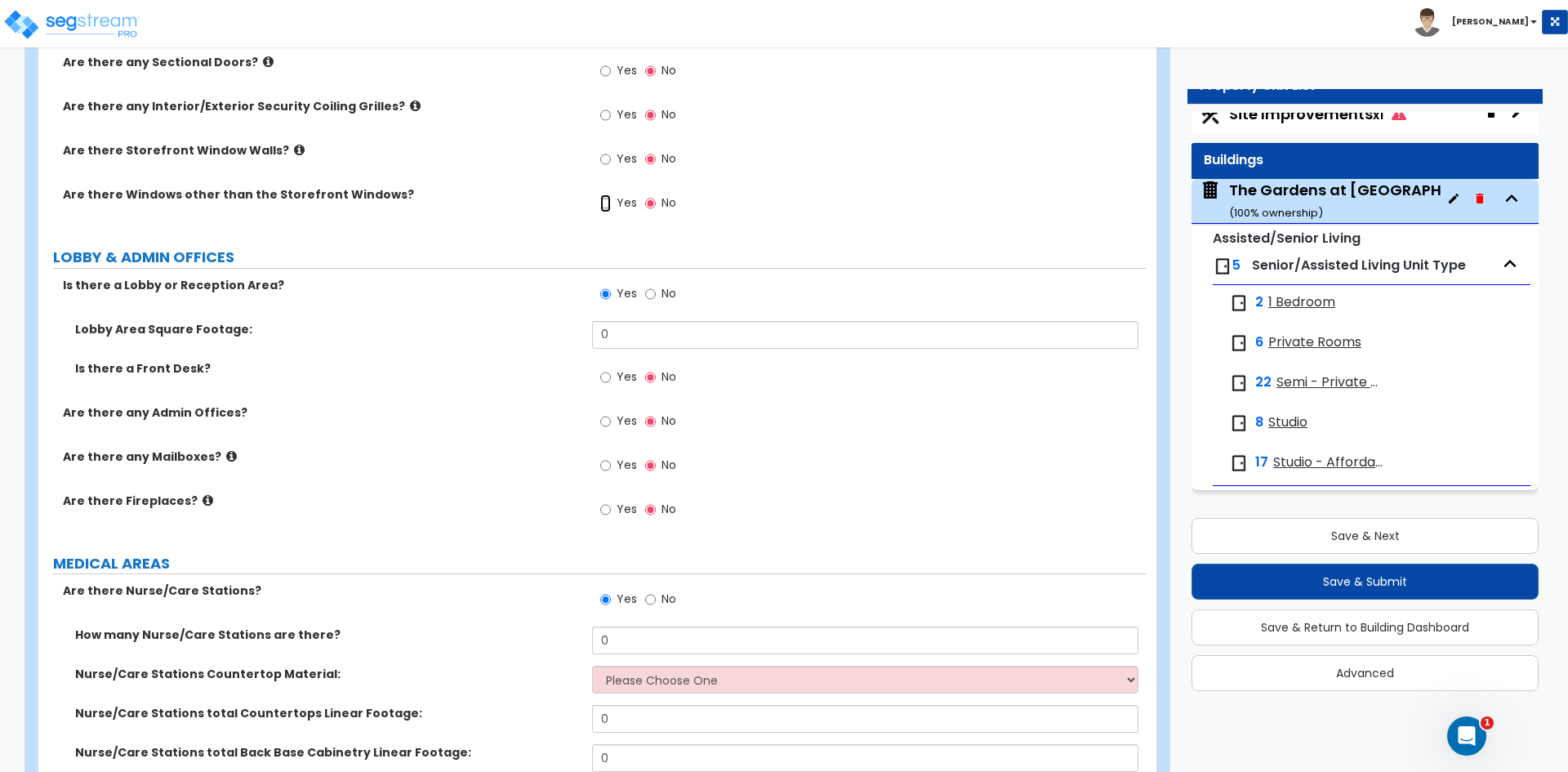
click at [606, 210] on input "Yes" at bounding box center [605, 204] width 11 height 18
radio input "true"
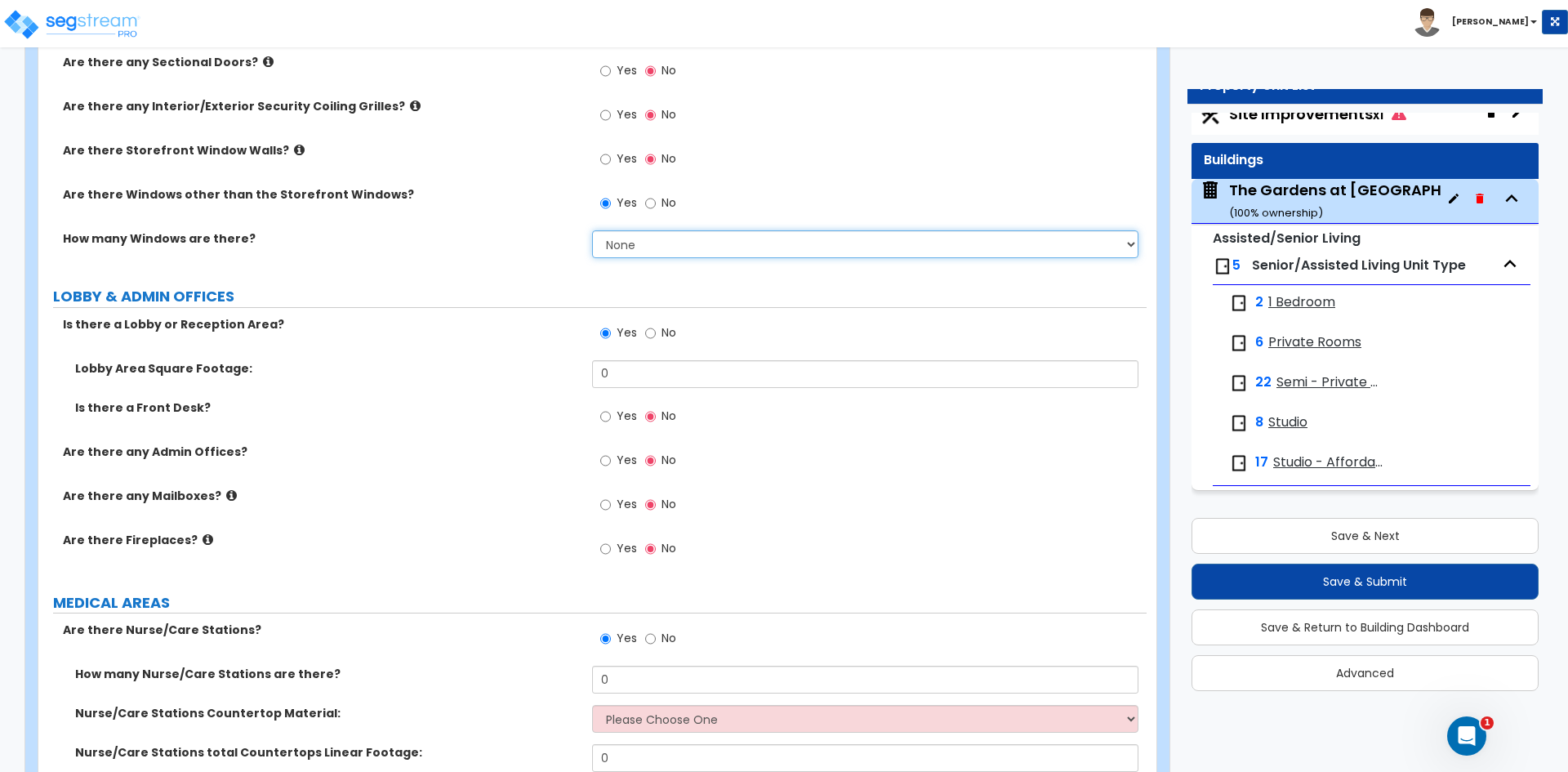
click at [971, 240] on select "None I want to enter a Percentage of the Exterior Windows I want to enter the N…" at bounding box center [864, 244] width 545 height 28
select select "1"
click at [592, 230] on select "None I want to enter a Percentage of the Exterior Windows I want to enter the N…" at bounding box center [864, 244] width 545 height 28
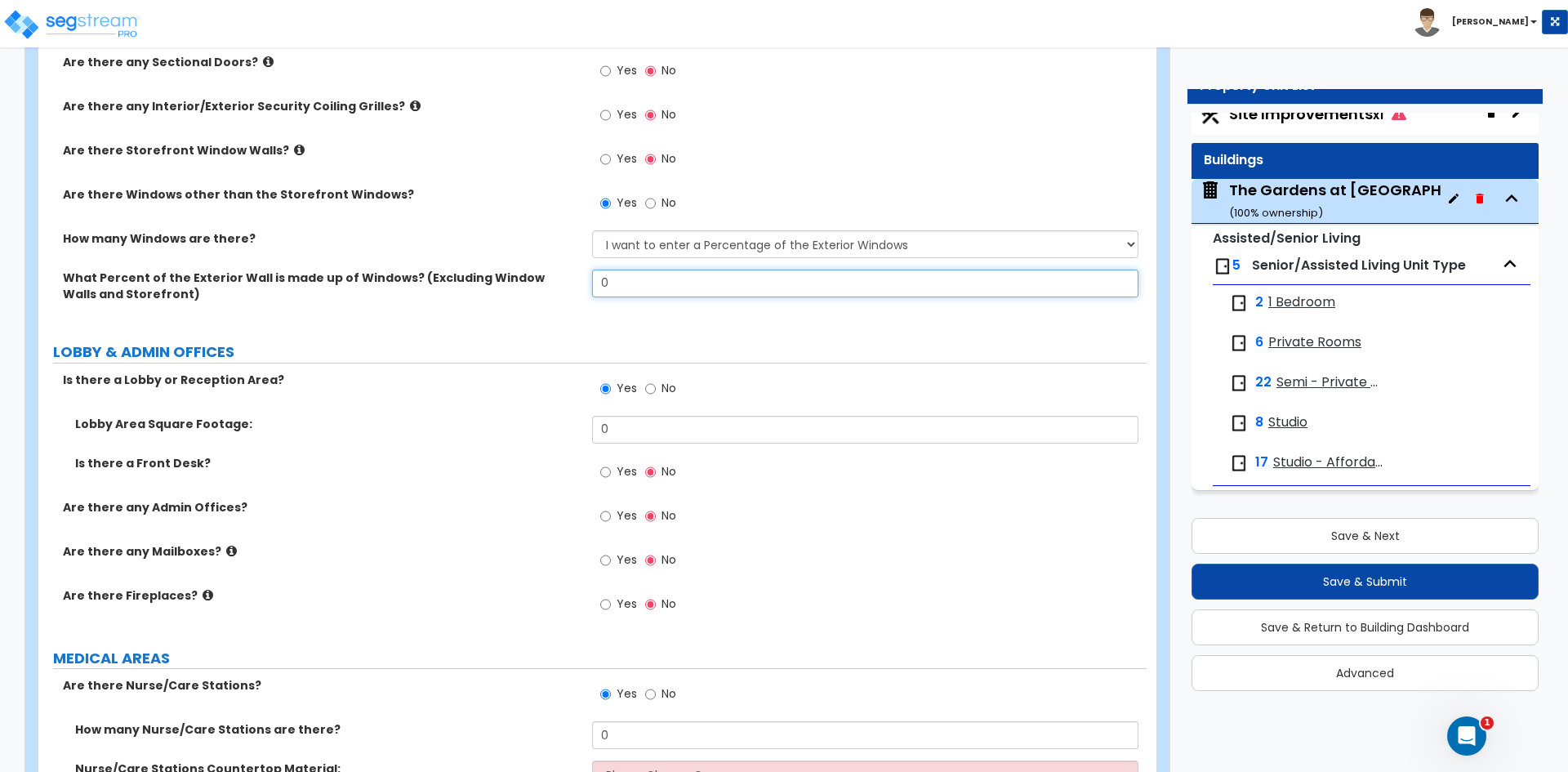
drag, startPoint x: 634, startPoint y: 286, endPoint x: 548, endPoint y: 301, distance: 87.3
click at [548, 301] on div "What Percent of the Exterior Wall is made up of Windows? (Excluding Window Wall…" at bounding box center [593, 297] width 1108 height 56
click at [625, 282] on input "0" at bounding box center [864, 284] width 545 height 28
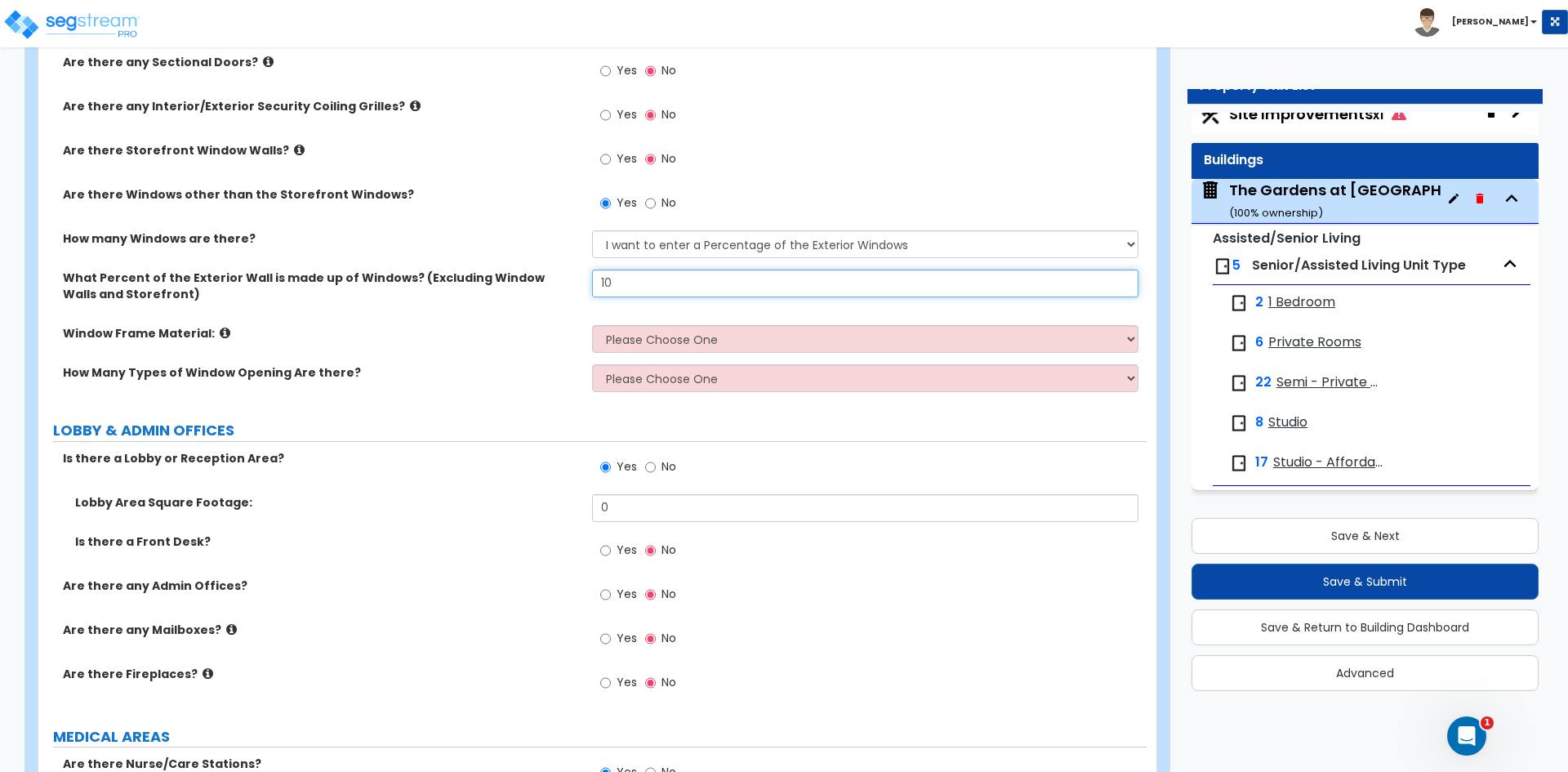
type input "10"
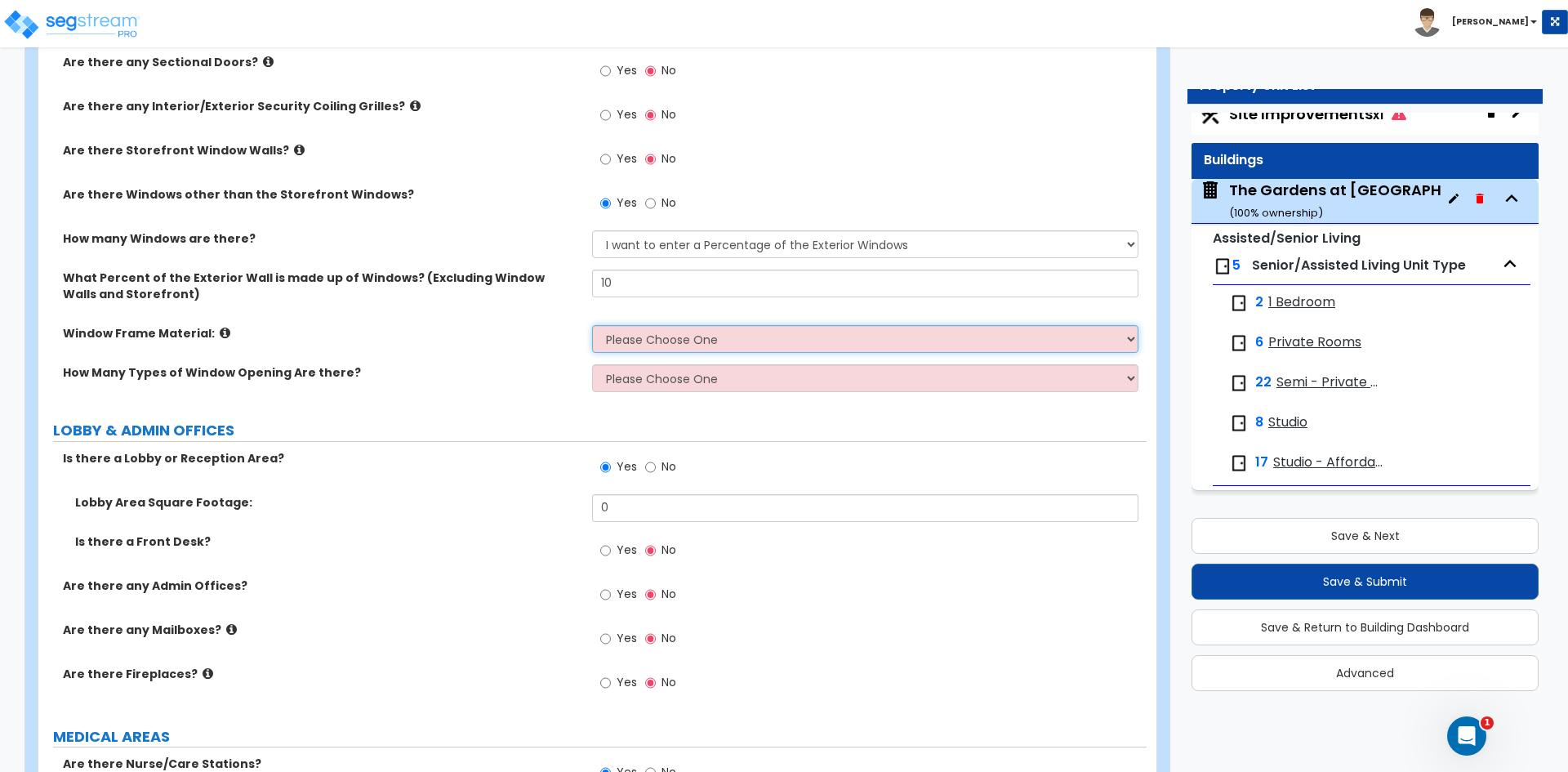
click at [624, 339] on select "Please Choose One Vinyl Aluminum Wood" at bounding box center [864, 339] width 545 height 28
select select "1"
click at [592, 325] on select "Please Choose One Vinyl Aluminum Wood" at bounding box center [864, 339] width 545 height 28
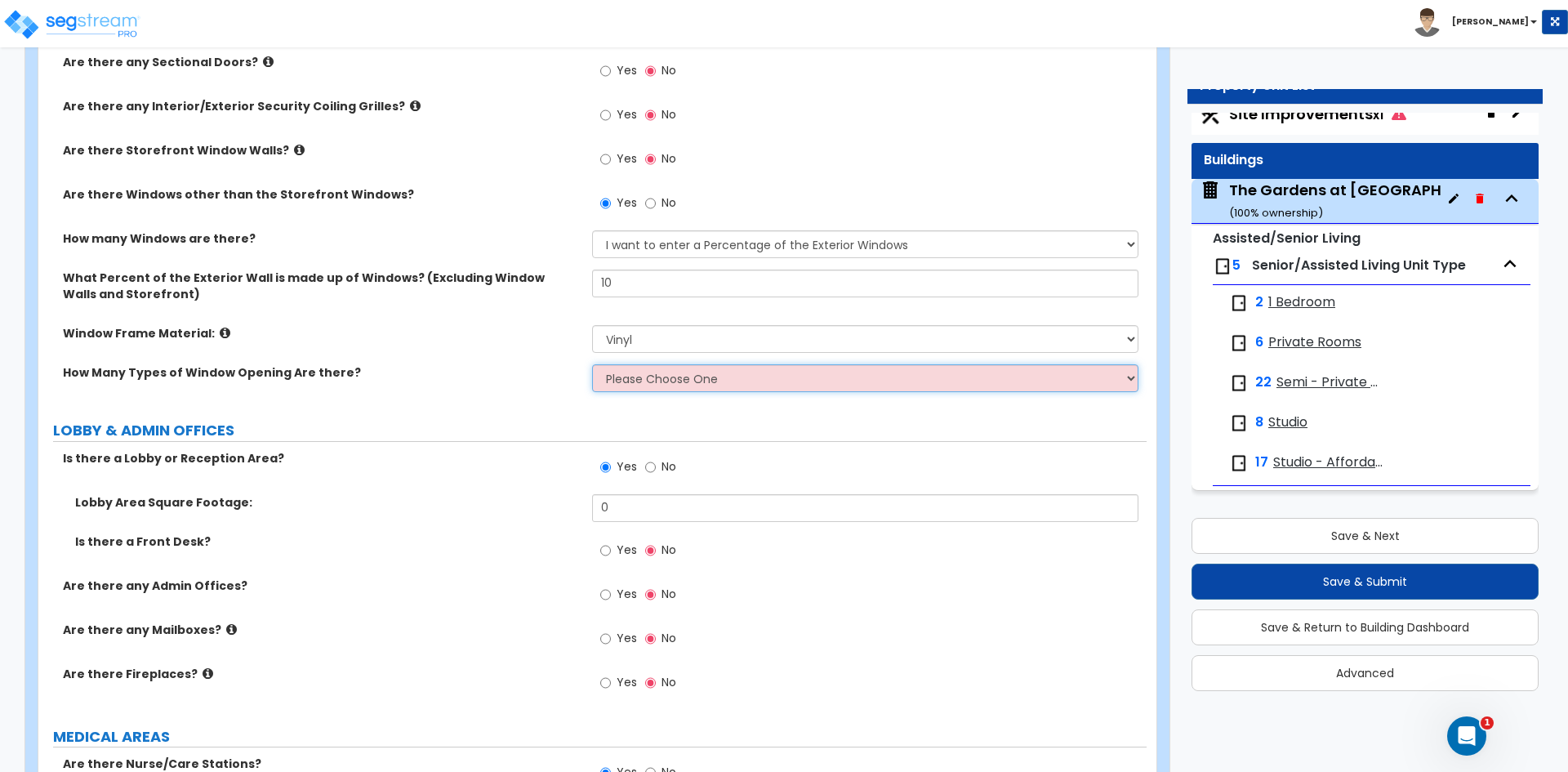
click at [636, 375] on select "Please Choose One 1 2 3 4" at bounding box center [864, 379] width 545 height 28
select select "1"
click at [592, 365] on select "Please Choose One 1 2 3 4" at bounding box center [864, 379] width 545 height 28
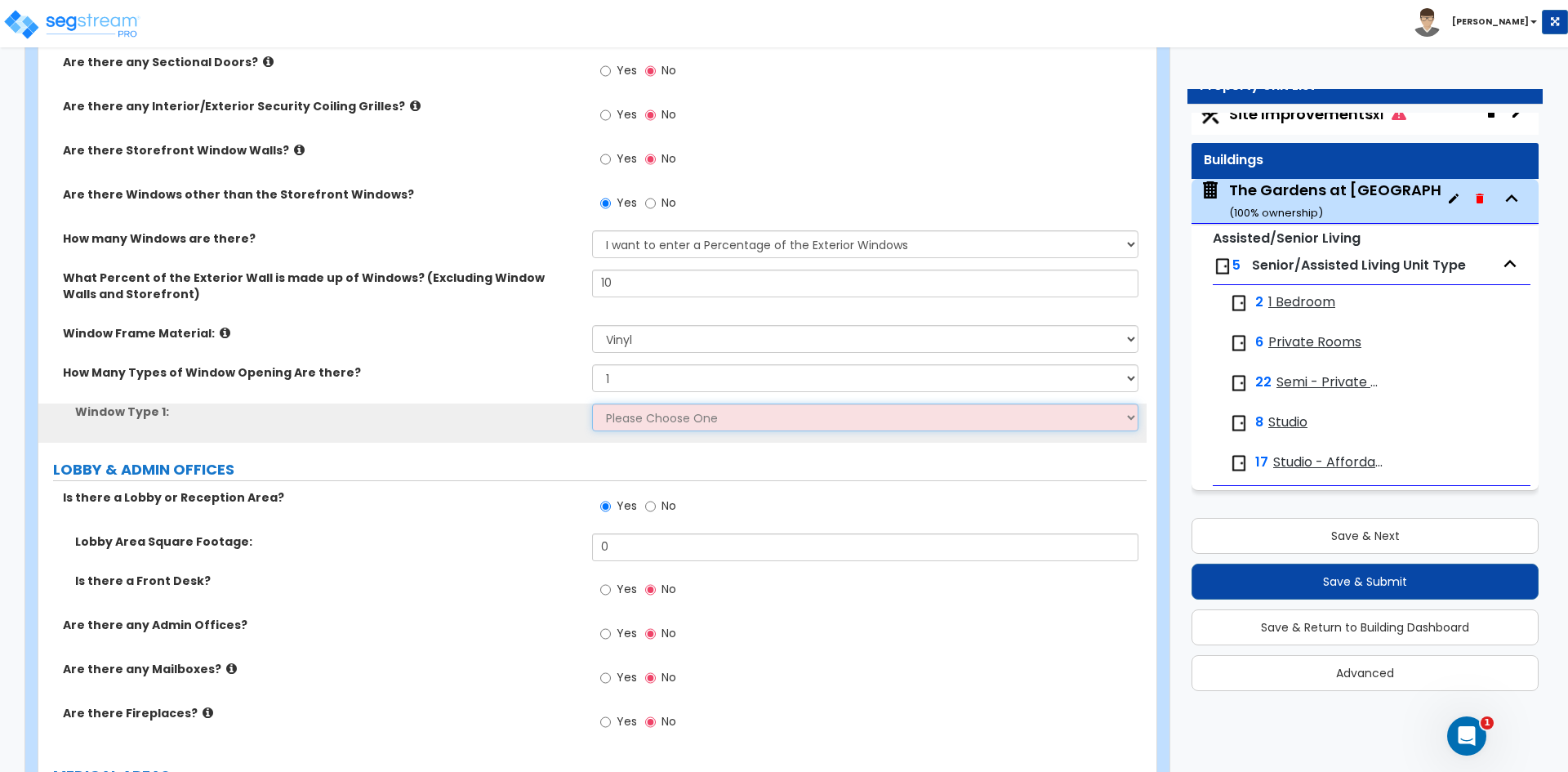
click at [635, 419] on select "Please Choose One Sliding Picture/Fixed Double/Single Hung Awning Swing" at bounding box center [864, 418] width 545 height 28
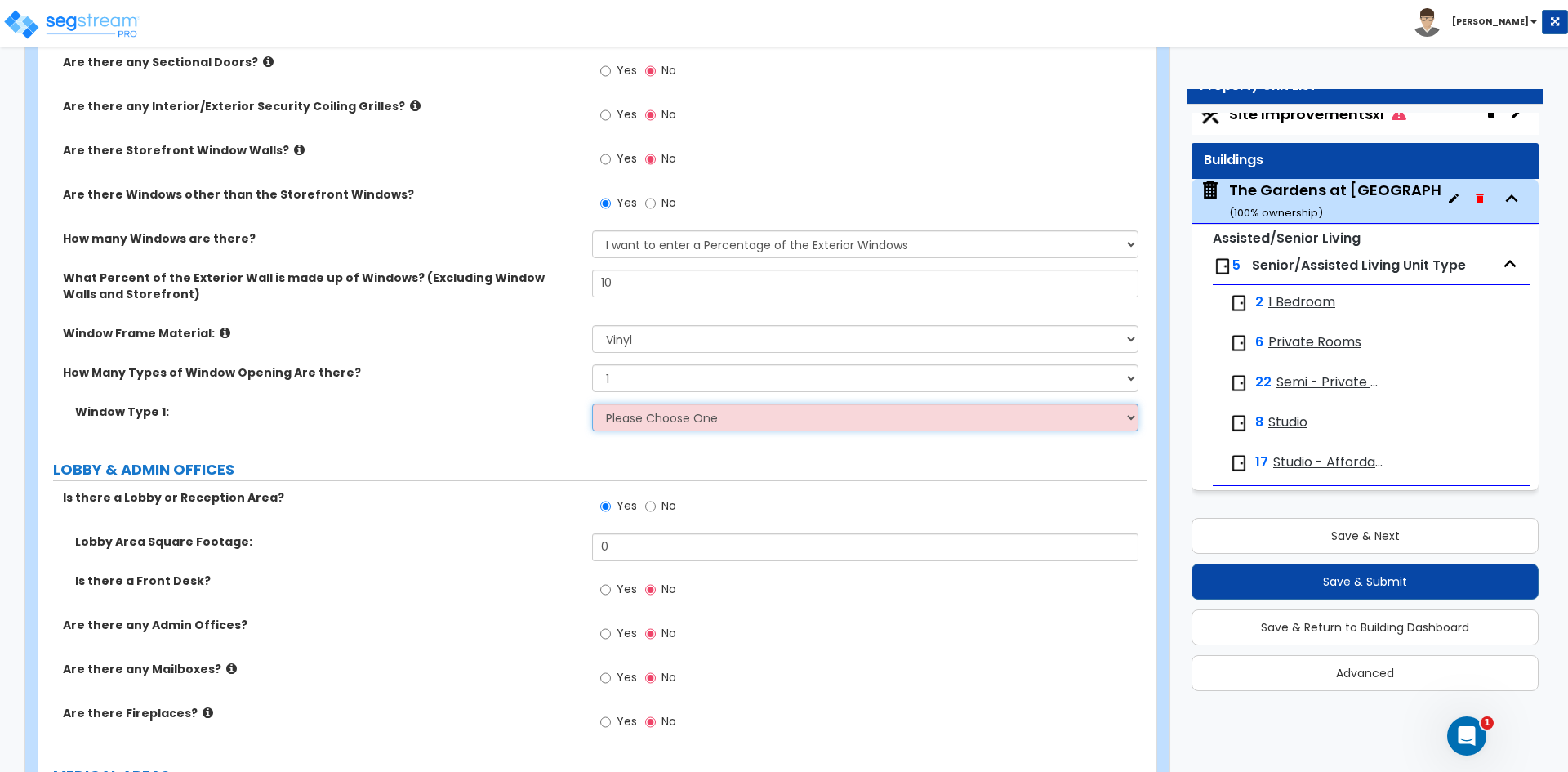
select select "3"
click at [592, 404] on select "Please Choose One Sliding Picture/Fixed Double/Single Hung Awning Swing" at bounding box center [864, 418] width 545 height 28
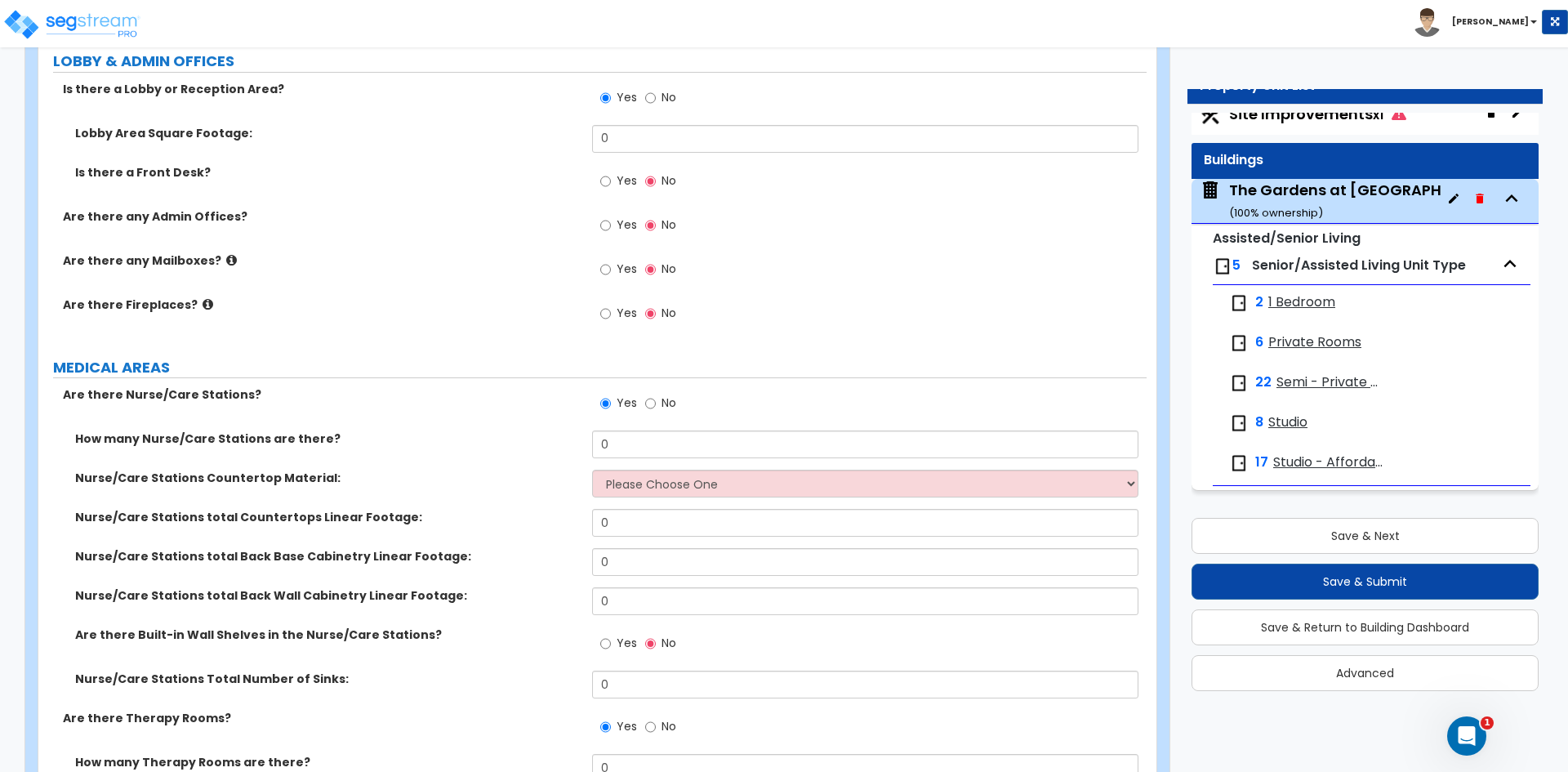
scroll to position [2533, 0]
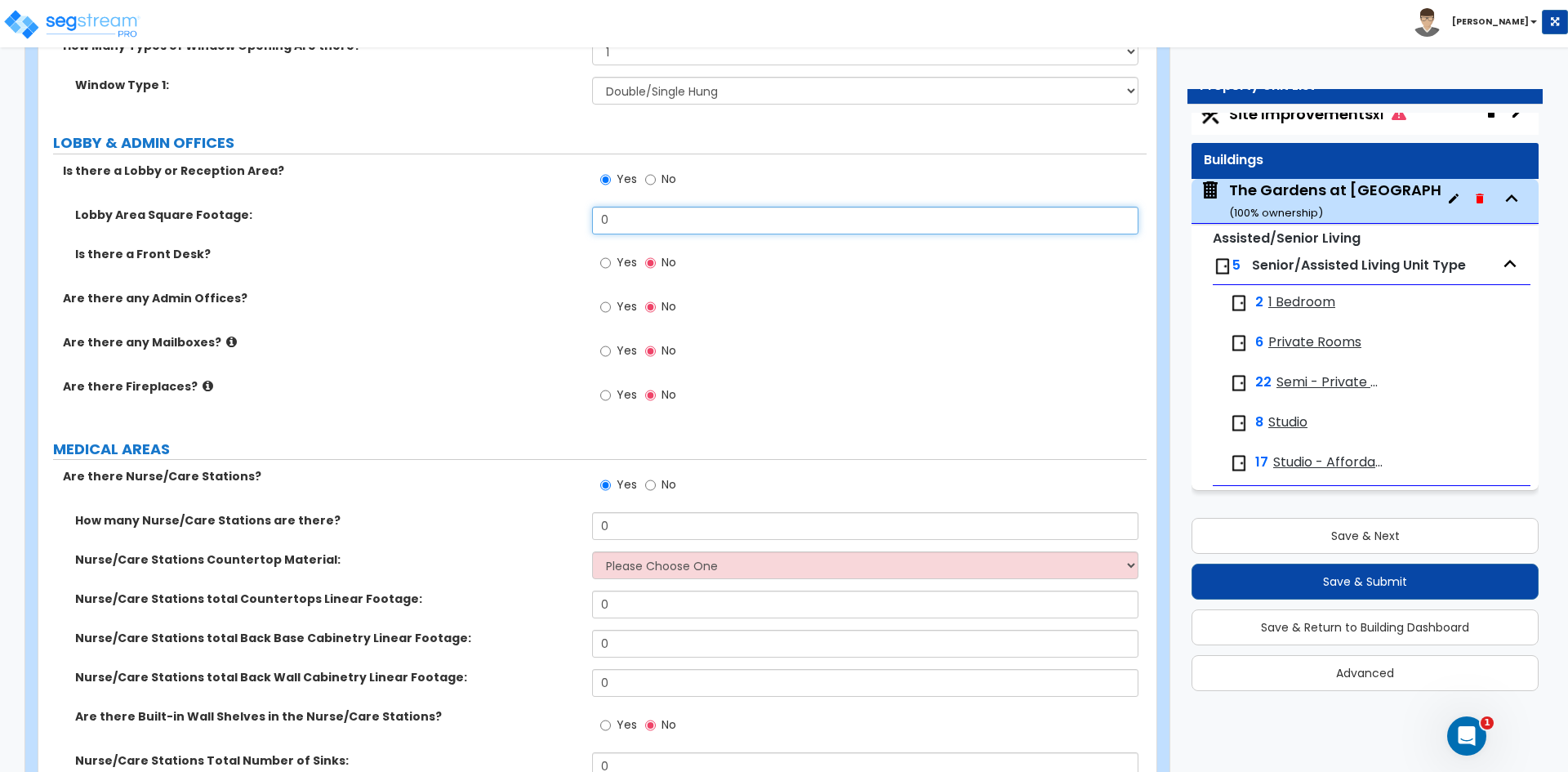
click at [660, 219] on input "0" at bounding box center [864, 221] width 545 height 28
type input "118"
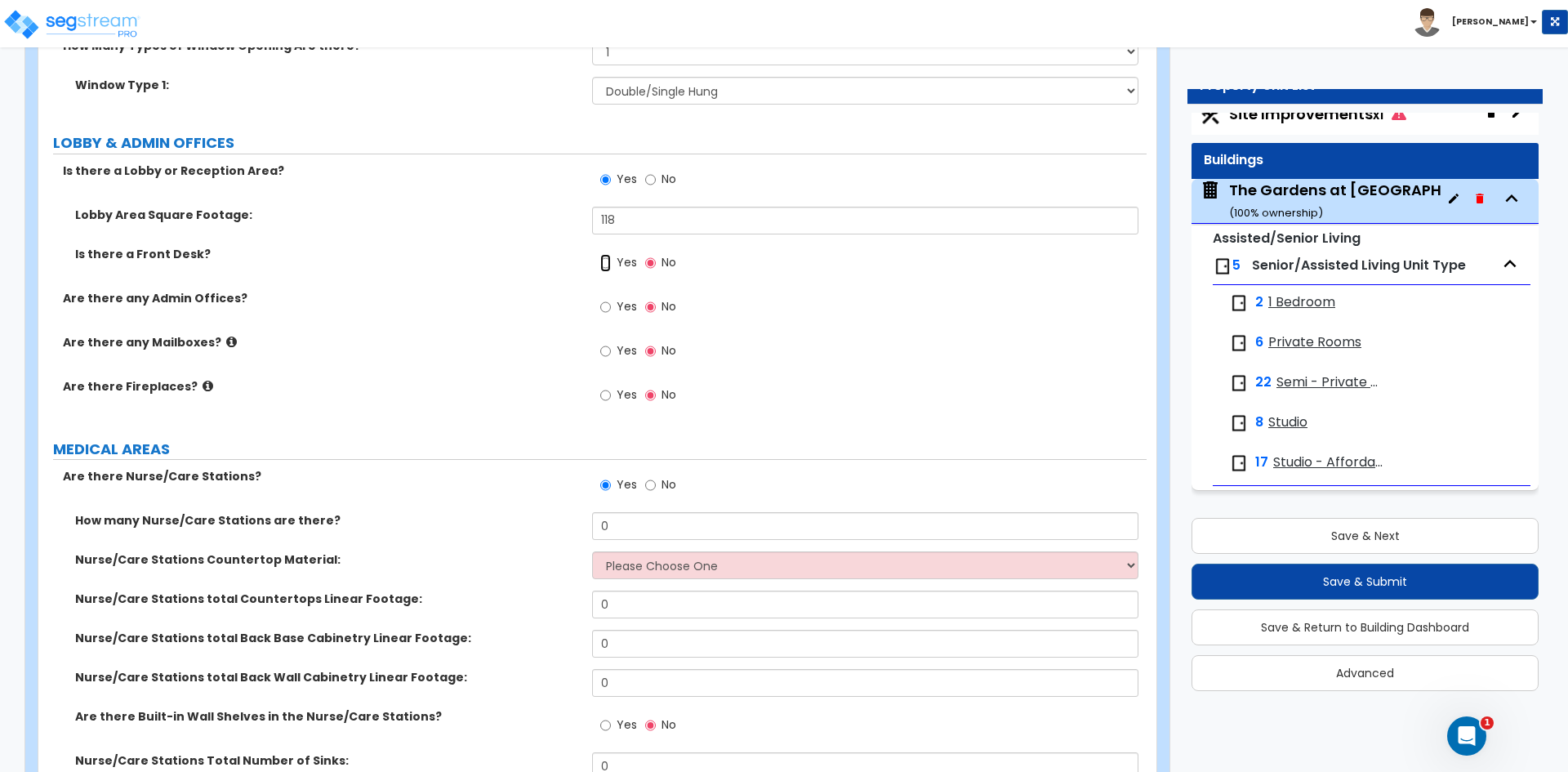
click at [604, 266] on input "Yes" at bounding box center [605, 263] width 11 height 18
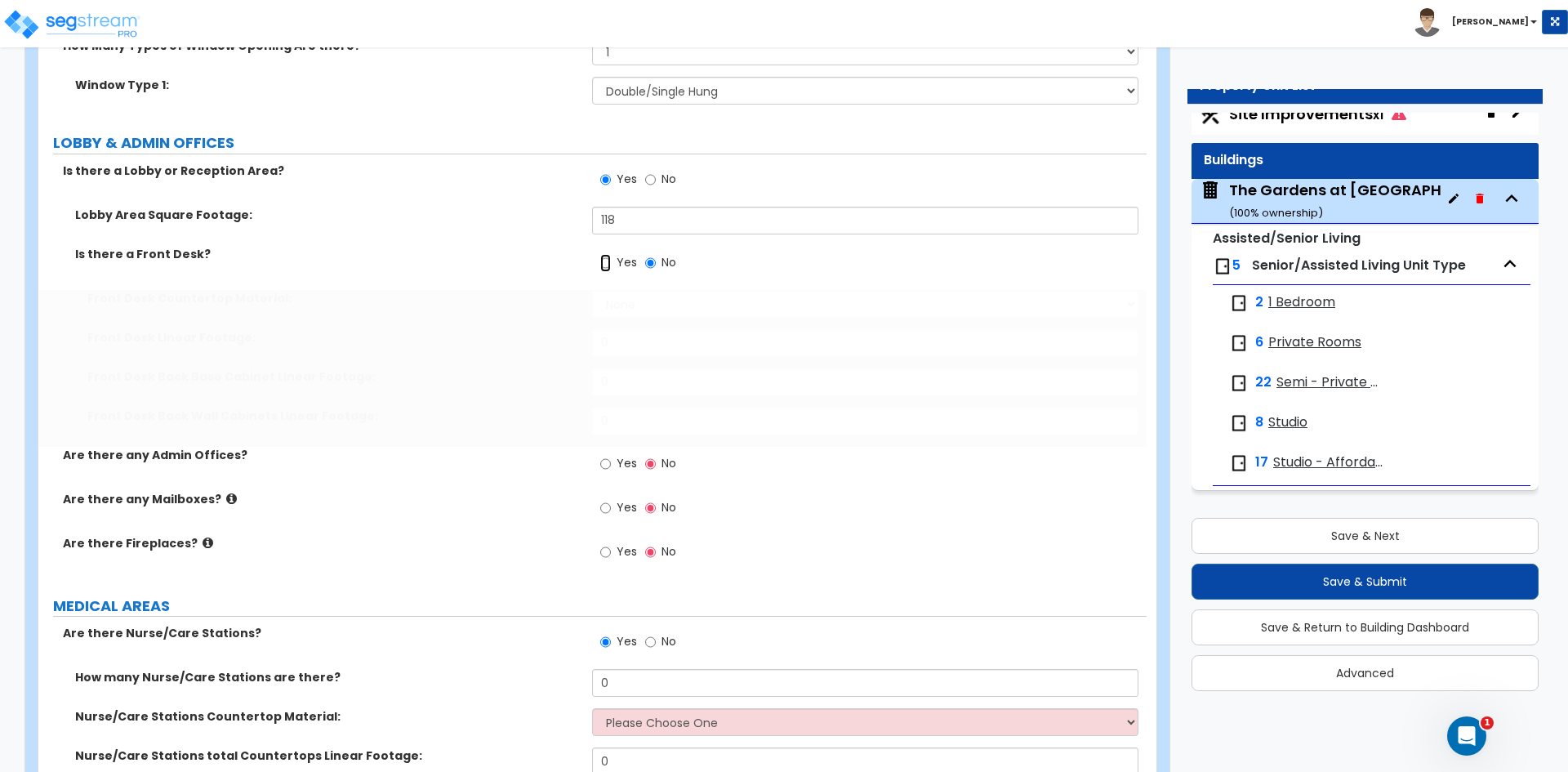
radio input "true"
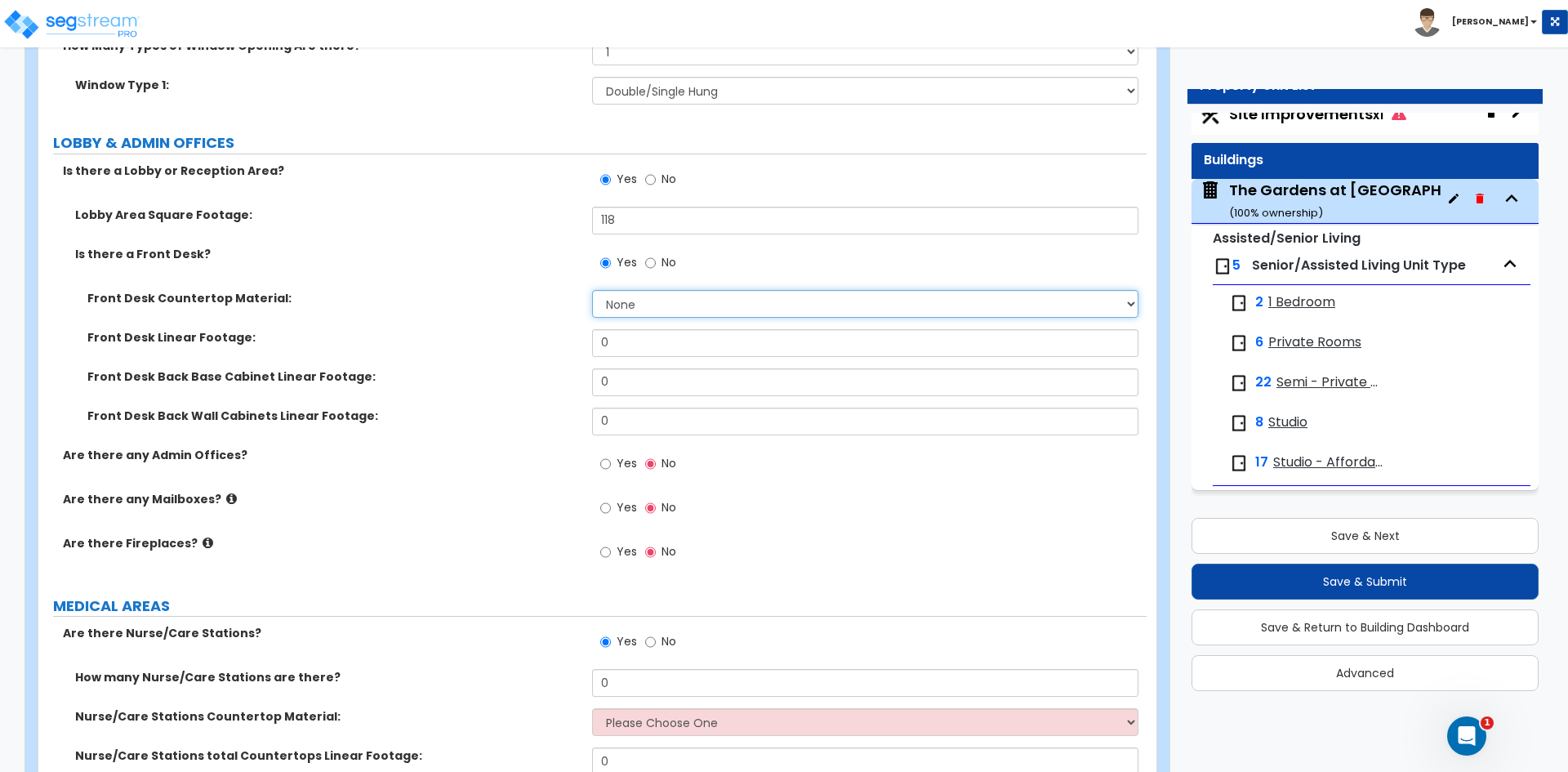
click at [755, 310] on select "None Plastic Laminate Solid Surface Stone Quartz Marble Tile Wood Stainless Ste…" at bounding box center [864, 304] width 545 height 28
select select "2"
click at [592, 290] on select "None Plastic Laminate Solid Surface Stone Quartz Marble Tile Wood Stainless Ste…" at bounding box center [864, 304] width 545 height 28
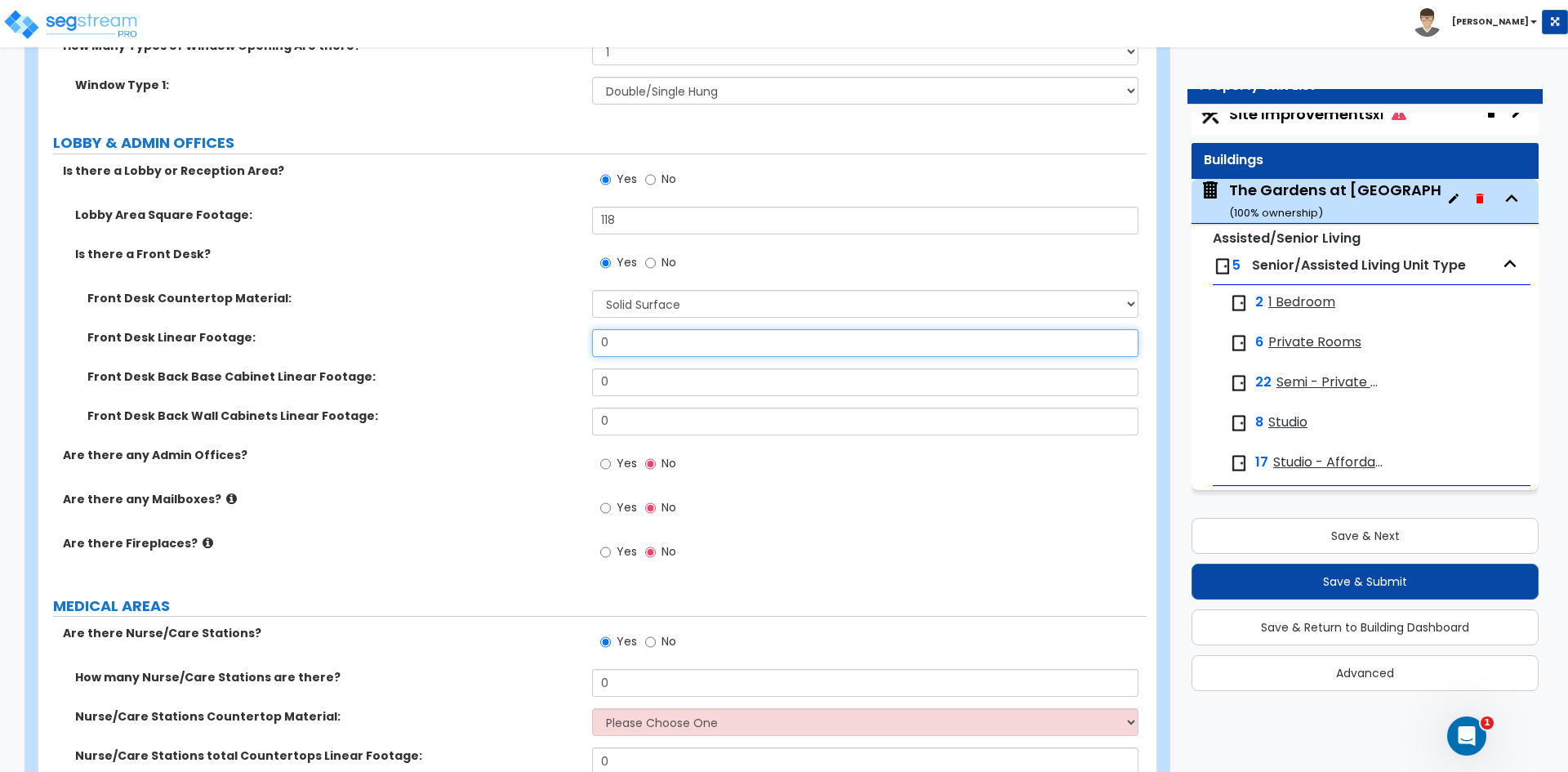
click at [642, 348] on input "0" at bounding box center [864, 344] width 545 height 28
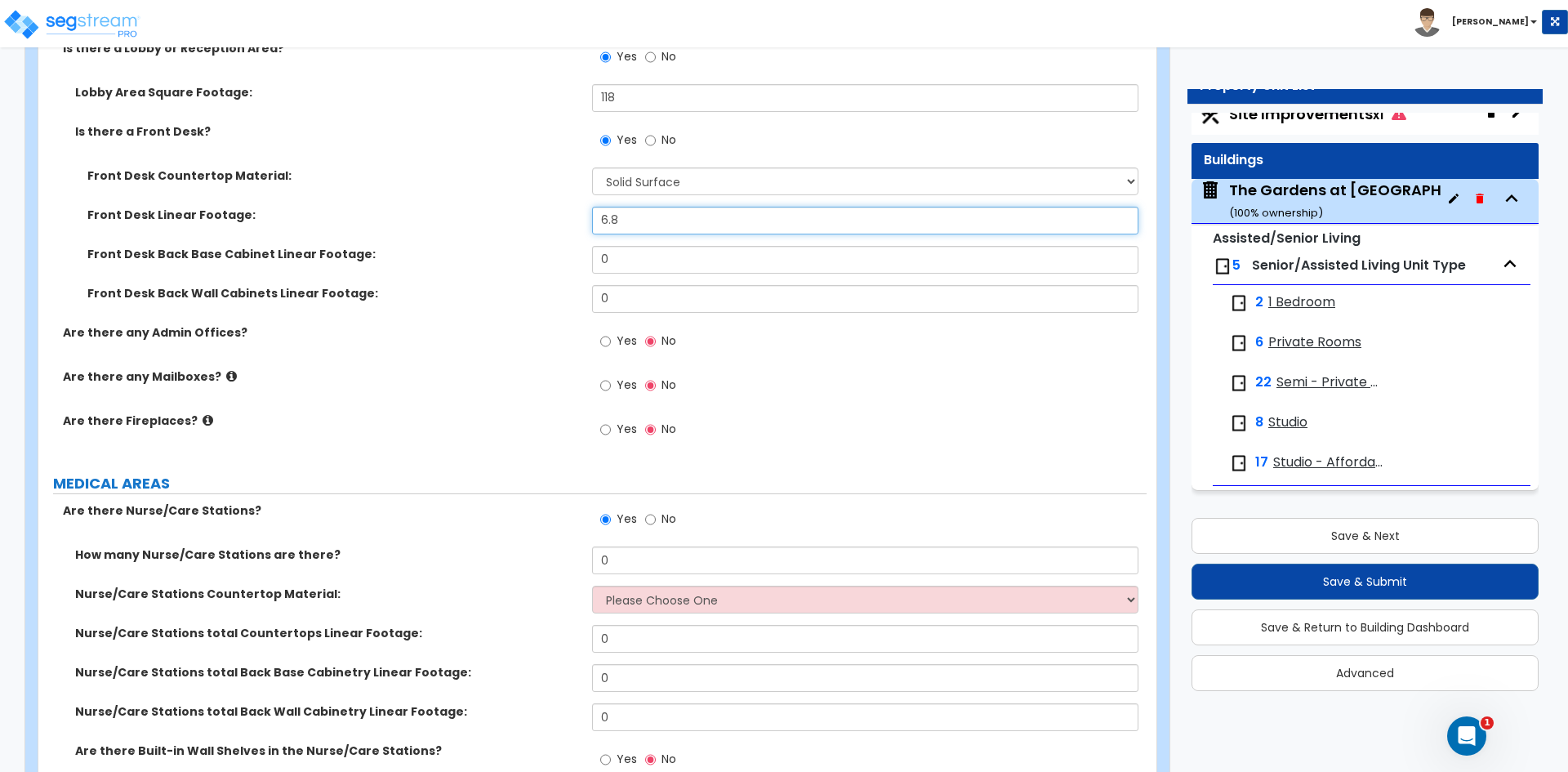
scroll to position [2697, 0]
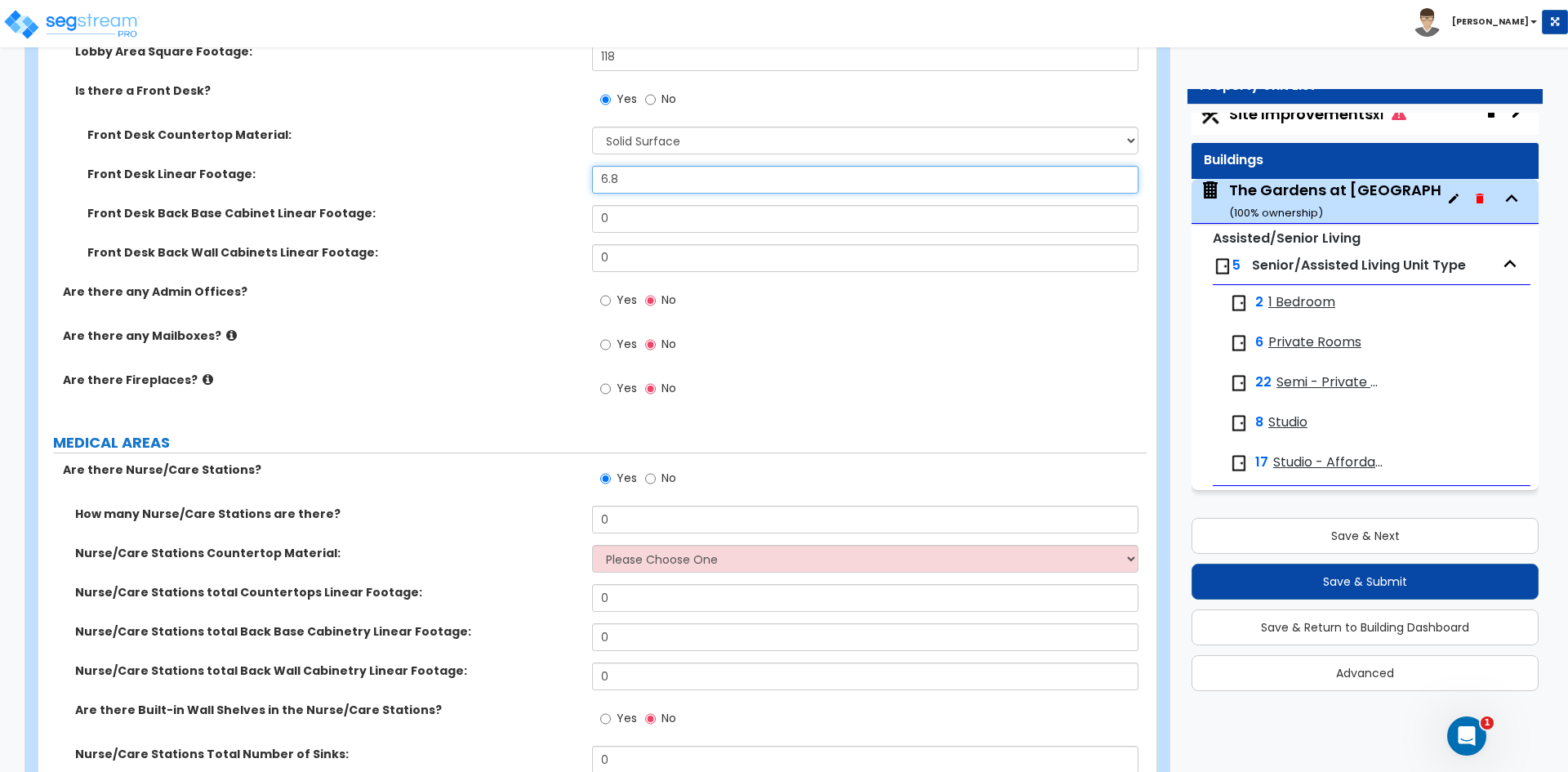
type input "6.8"
click at [604, 301] on input "Yes" at bounding box center [605, 301] width 11 height 18
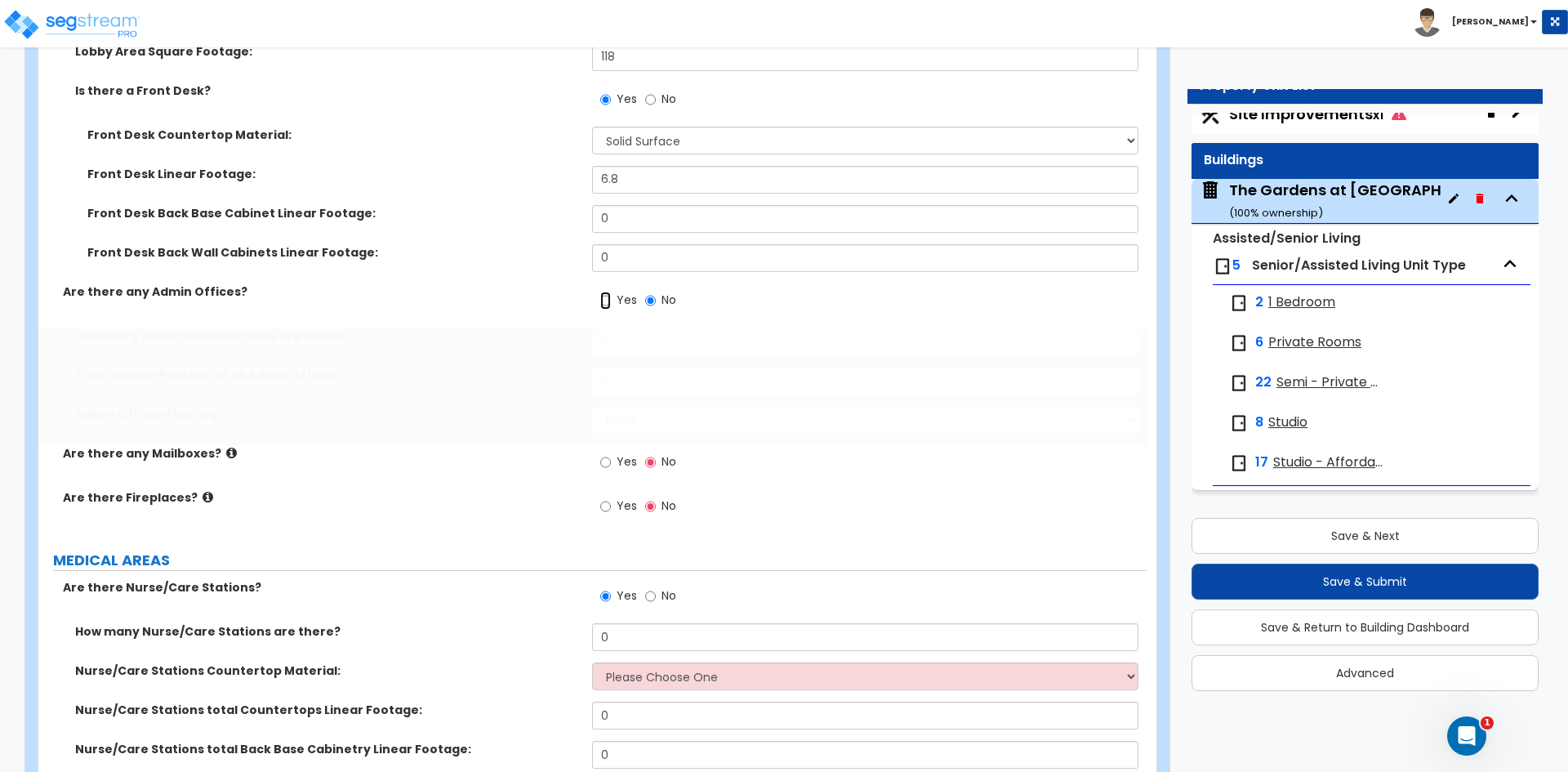
radio input "true"
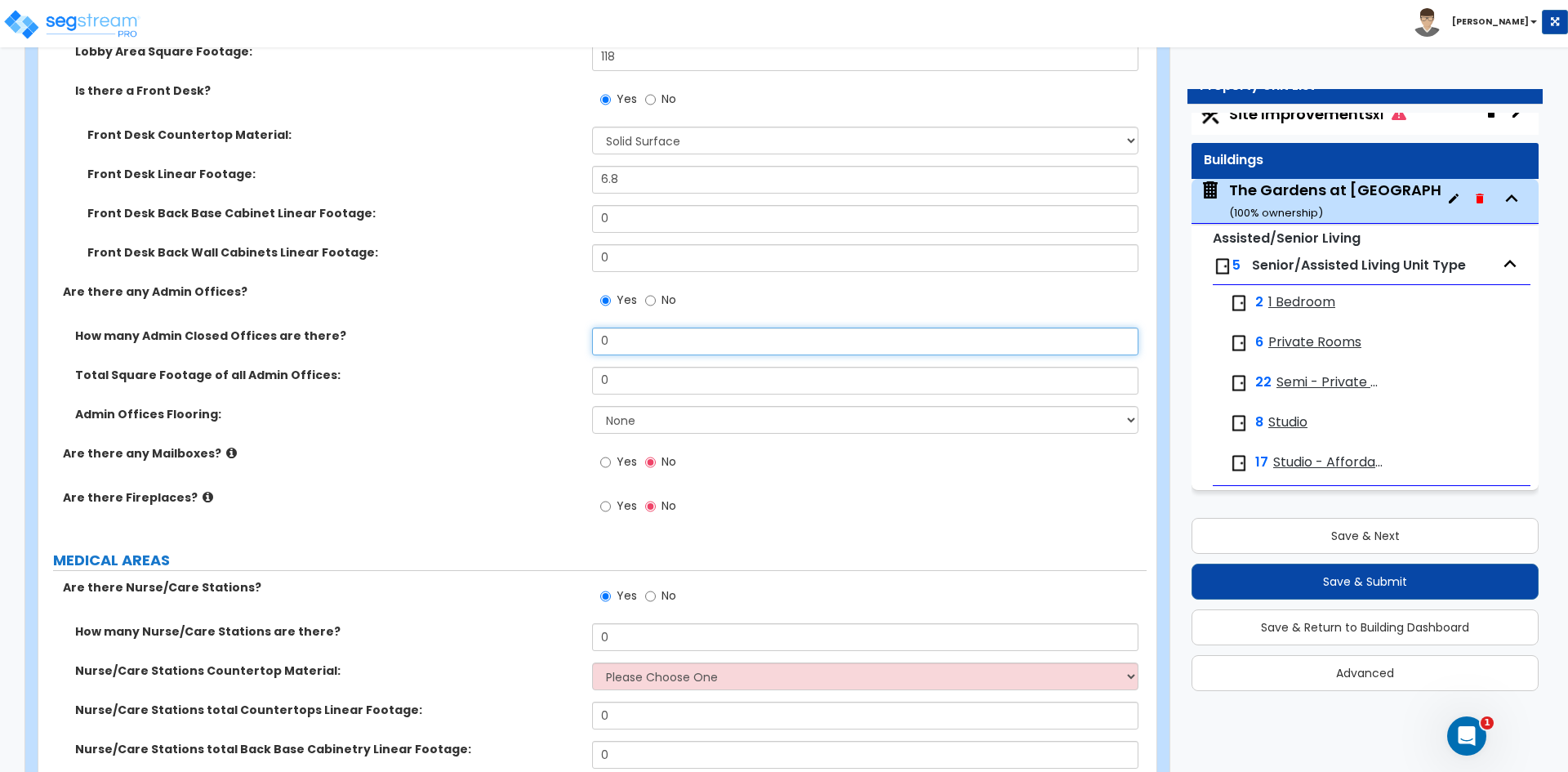
click at [647, 339] on input "0" at bounding box center [864, 342] width 545 height 28
type input "7"
click at [710, 388] on input "0" at bounding box center [864, 381] width 545 height 28
type input "1,076"
click at [847, 498] on div "Yes No" at bounding box center [869, 511] width 554 height 44
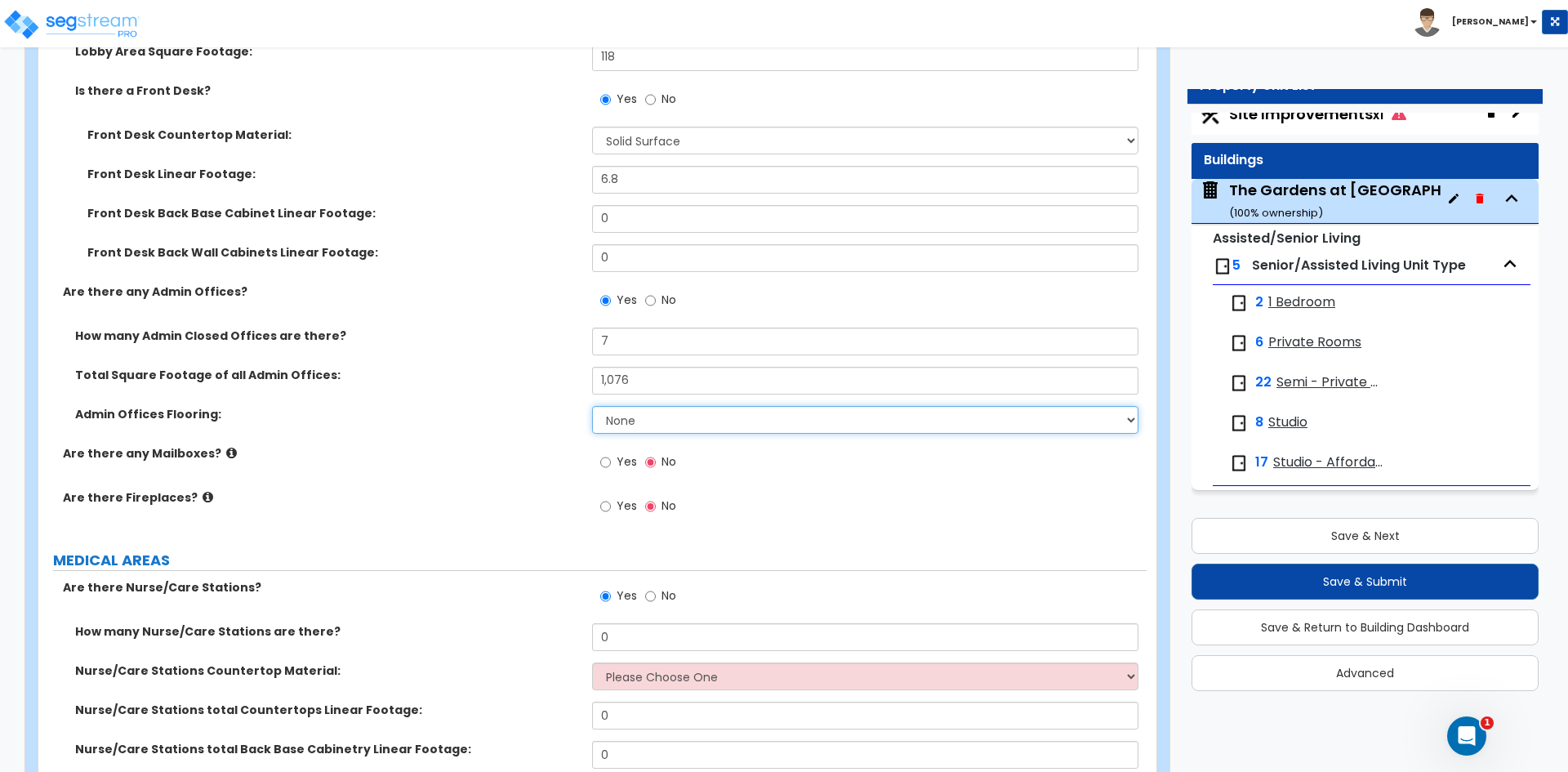
click at [761, 425] on select "None Tile Flooring Hardwood Flooring Resilient Laminate Flooring VCT Flooring S…" at bounding box center [864, 420] width 545 height 28
select select "5"
click at [592, 406] on select "None Tile Flooring Hardwood Flooring Resilient Laminate Flooring VCT Flooring S…" at bounding box center [864, 420] width 545 height 28
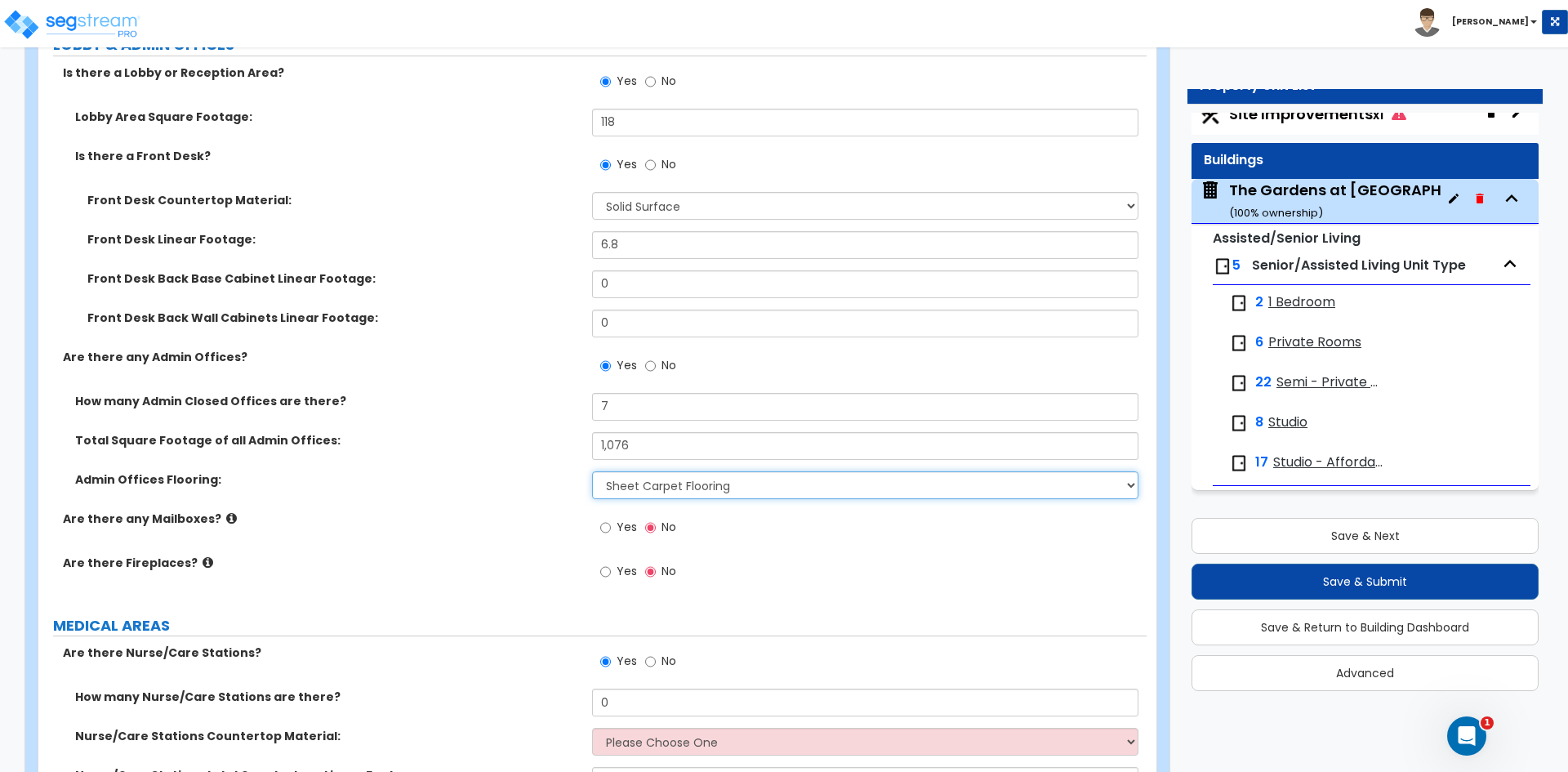
scroll to position [2615, 0]
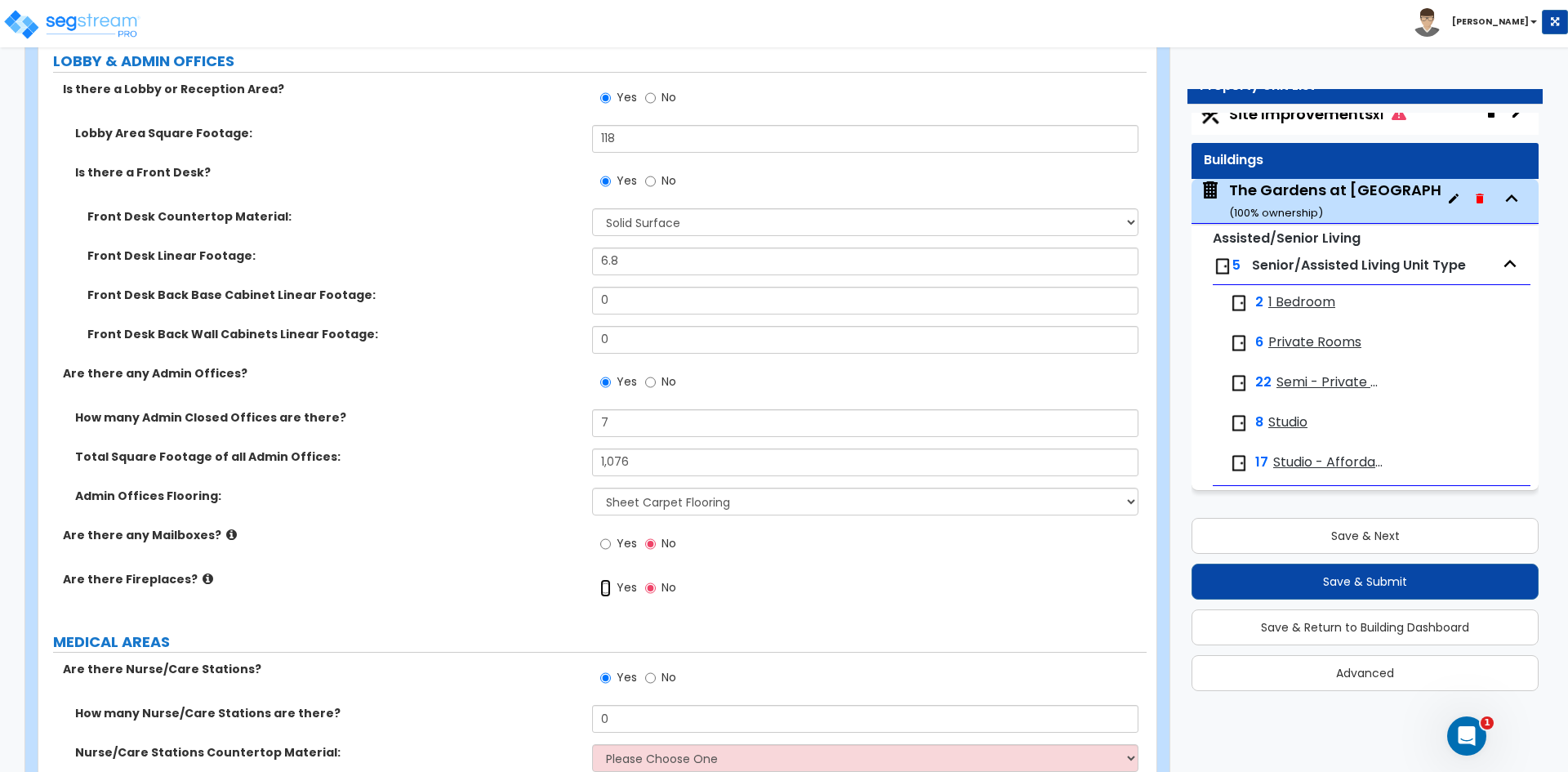
click at [609, 590] on input "Yes" at bounding box center [605, 588] width 11 height 18
radio input "true"
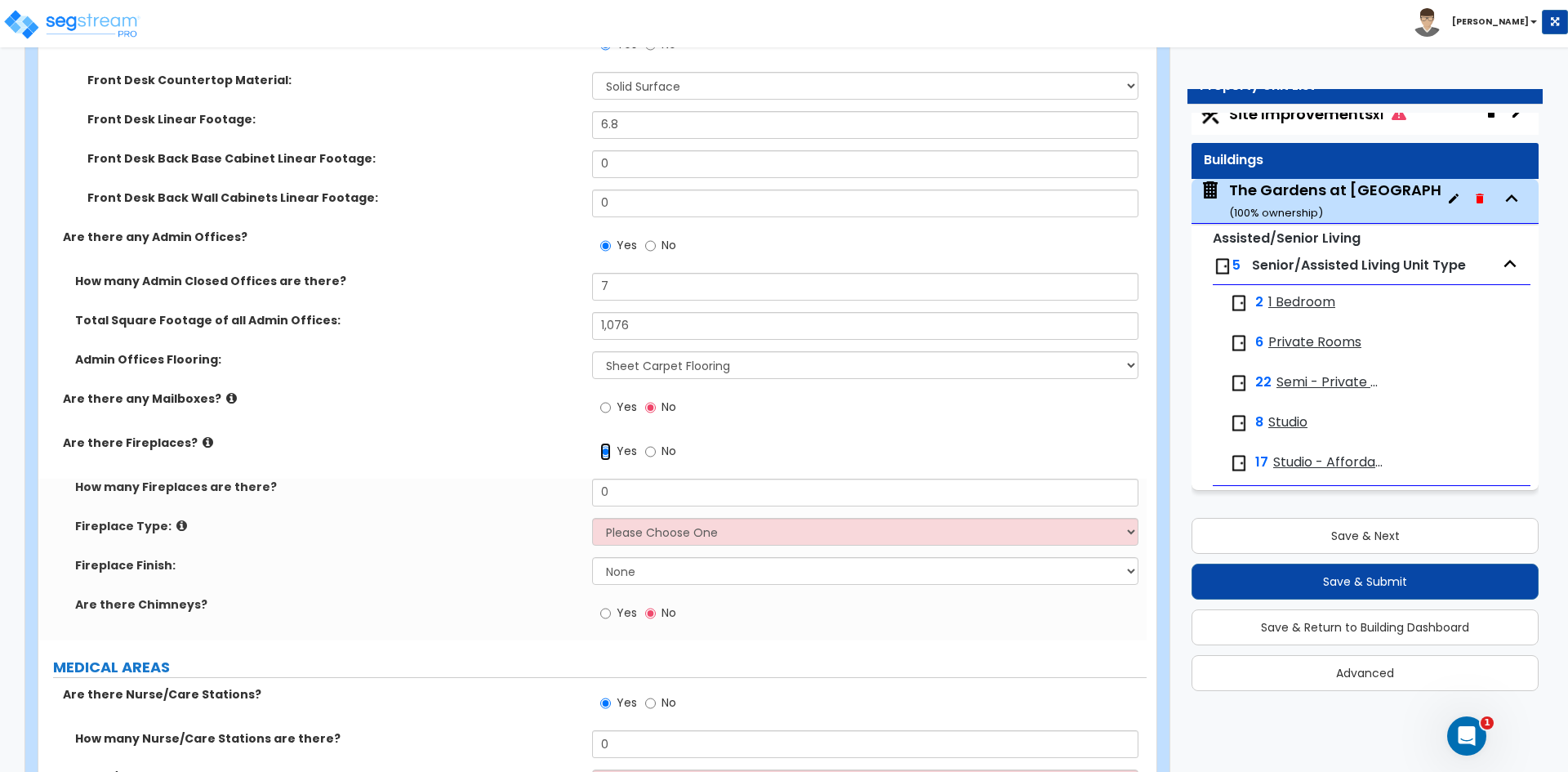
scroll to position [2778, 0]
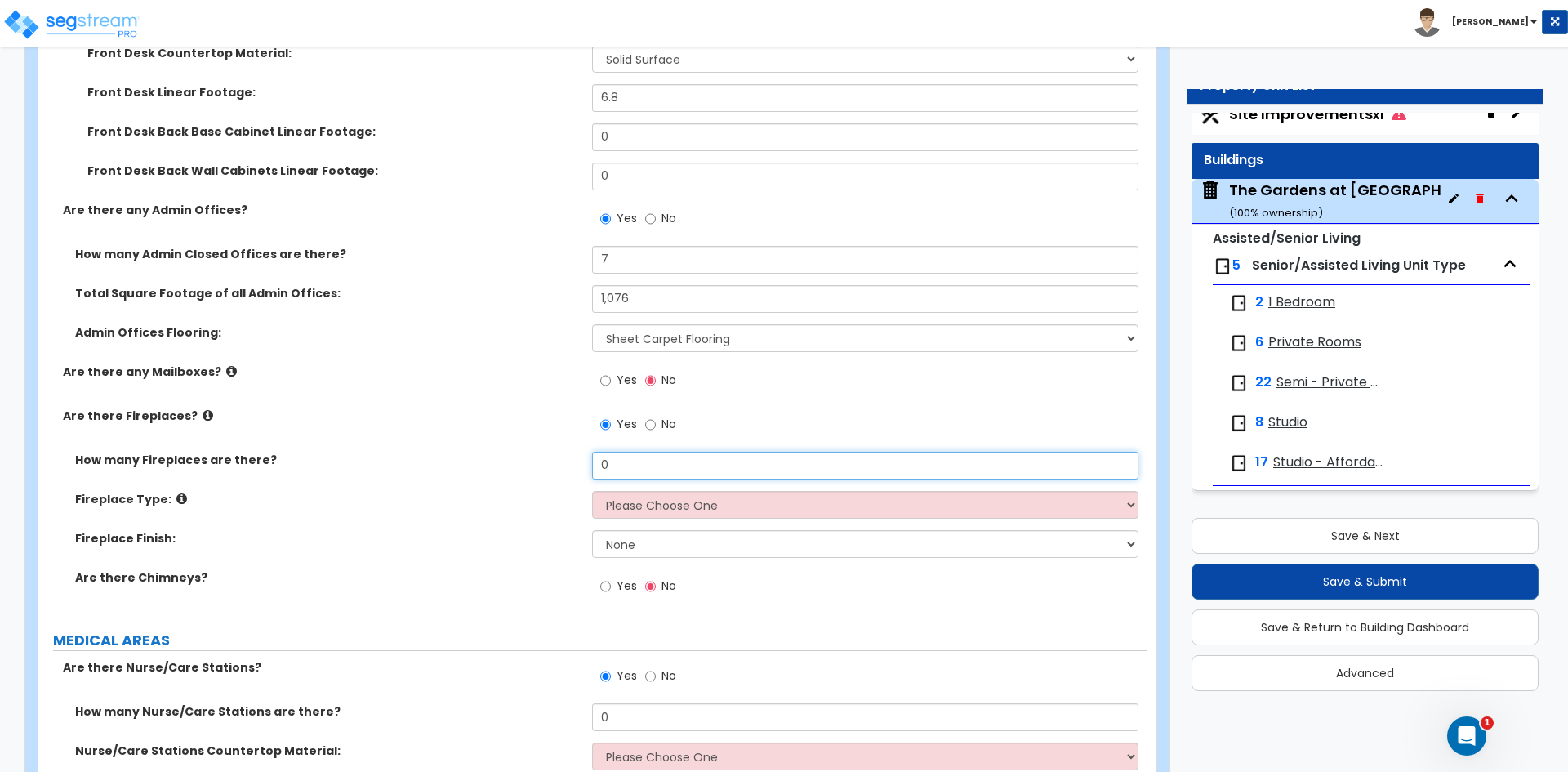
click at [632, 470] on input "0" at bounding box center [864, 466] width 545 height 28
type input "1"
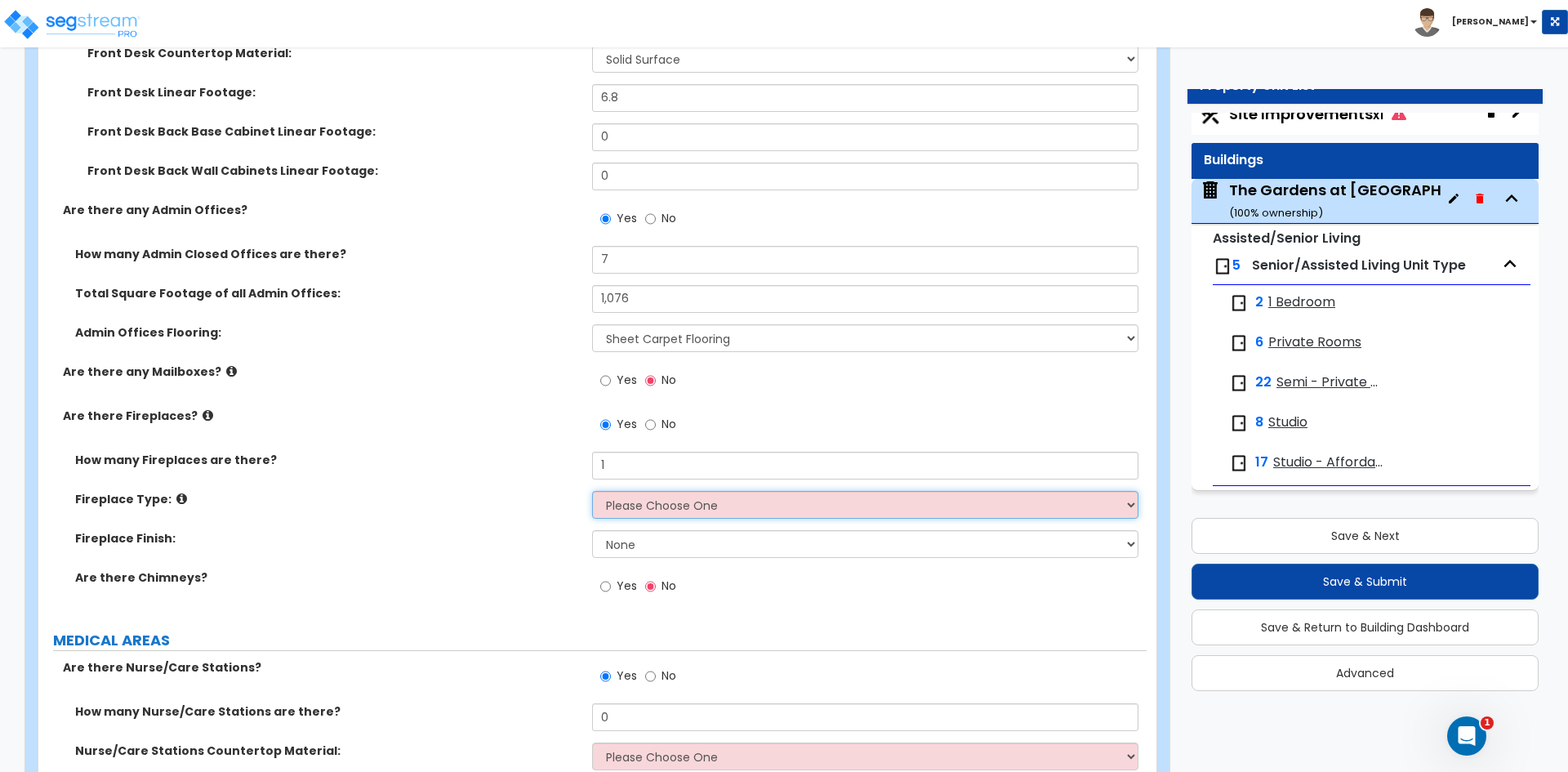
click at [631, 505] on select "Please Choose One Built-in Electric Fireplace Built-in Gas Fireplace Built-in W…" at bounding box center [864, 505] width 545 height 28
select select "2"
click at [592, 491] on select "Please Choose One Built-in Electric Fireplace Built-in Gas Fireplace Built-in W…" at bounding box center [864, 505] width 545 height 28
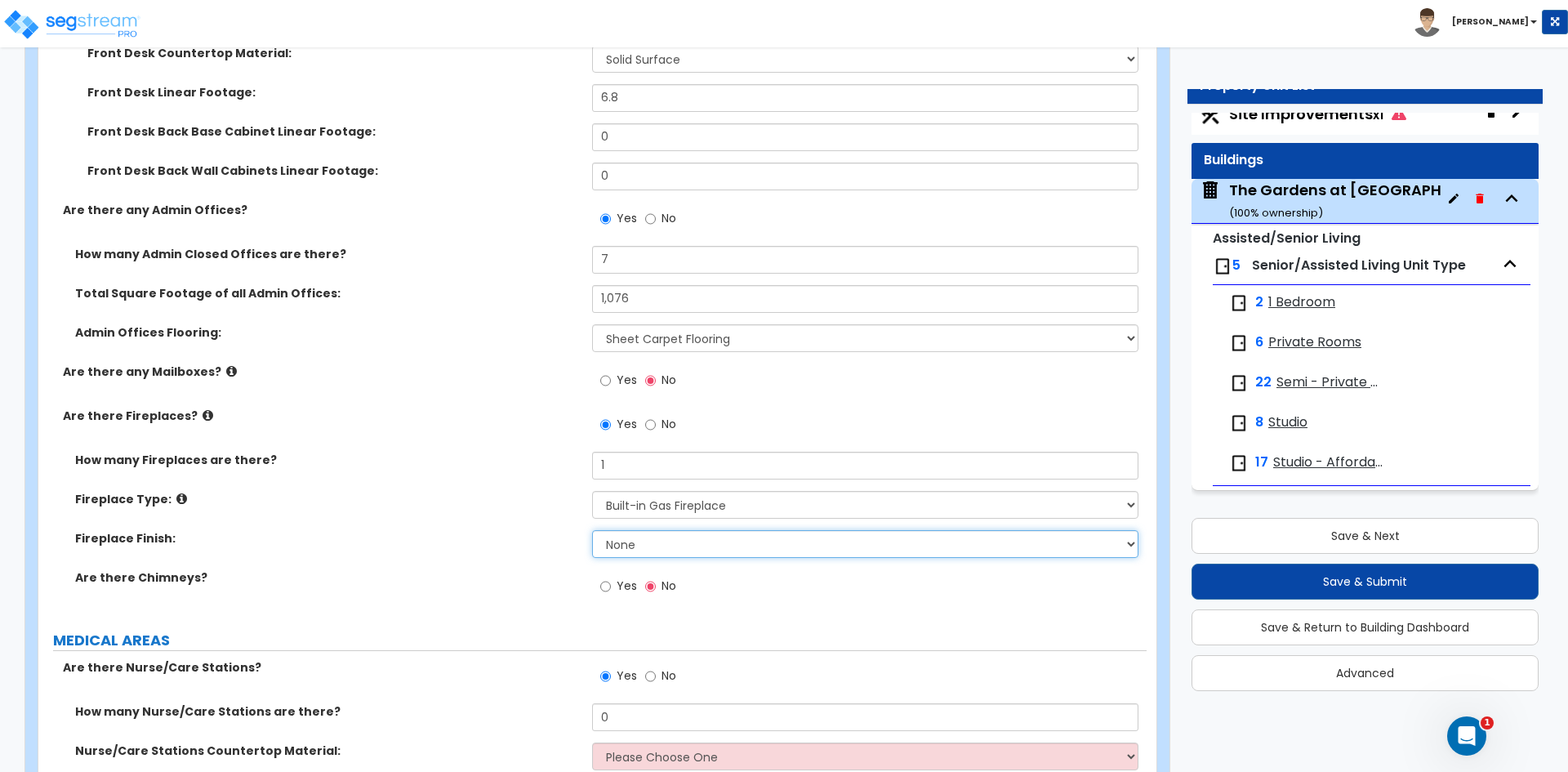
click at [632, 545] on select "None Brick Stone Tile Painted Molding" at bounding box center [864, 545] width 545 height 28
select select "3"
click at [592, 531] on select "None Brick Stone Tile Painted Molding" at bounding box center [864, 545] width 545 height 28
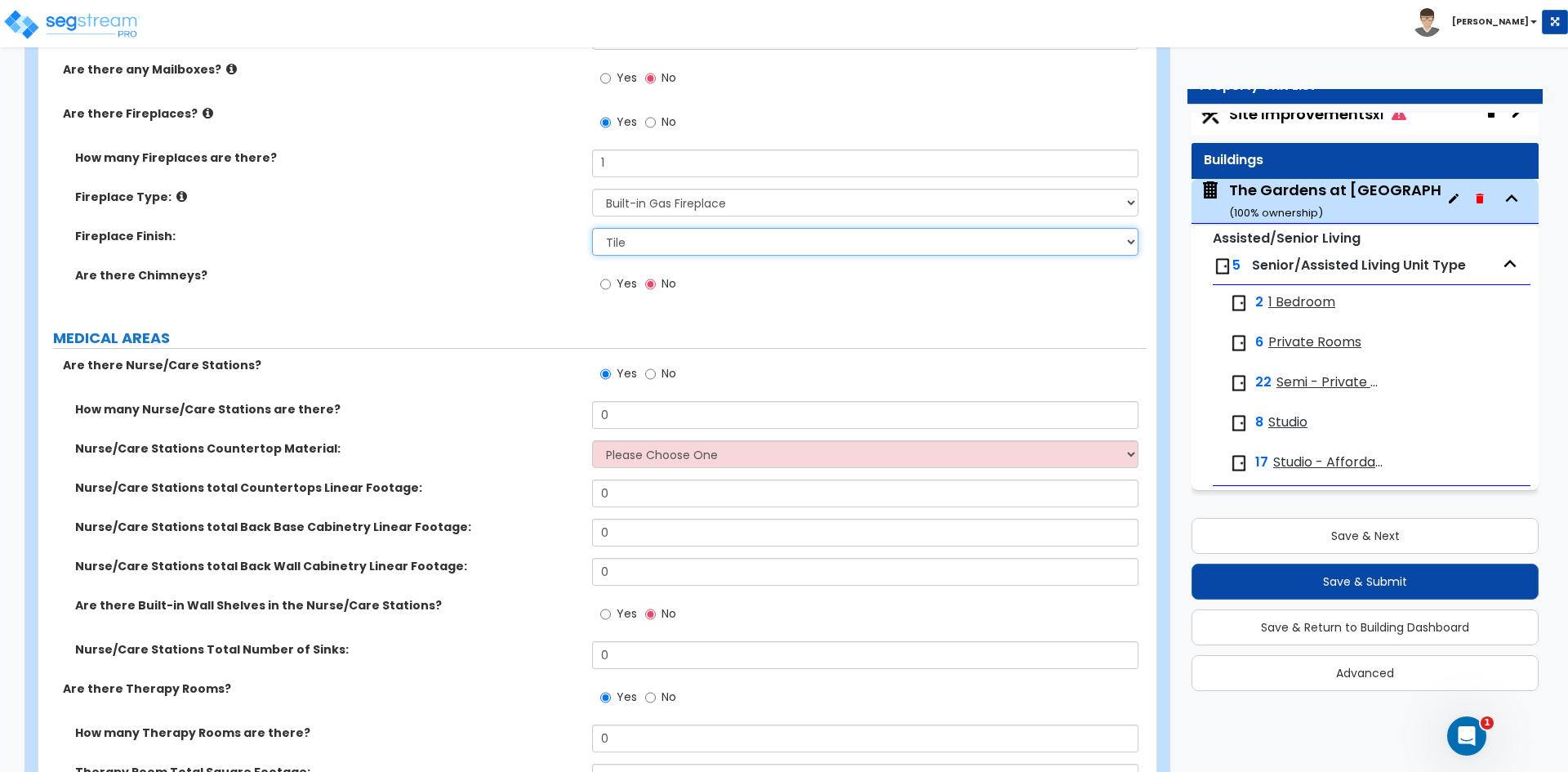
scroll to position [3105, 0]
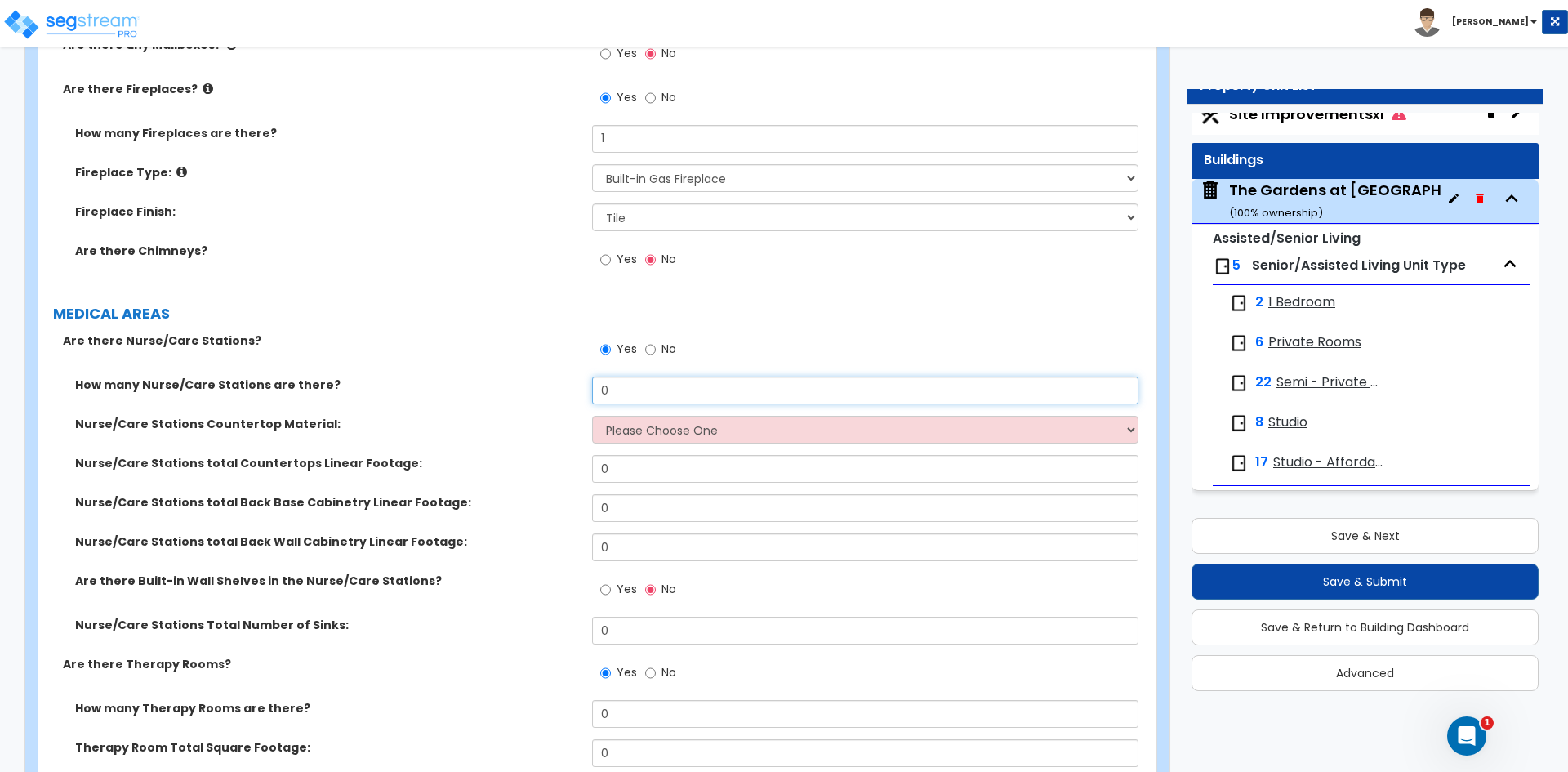
click at [643, 395] on input "0" at bounding box center [864, 390] width 545 height 28
type input "1"
click at [704, 421] on select "Please Choose One Plastic Laminate Solid Surface Stone Quartz Marble Tile Wood …" at bounding box center [864, 430] width 545 height 28
select select "2"
click at [592, 416] on select "Please Choose One Plastic Laminate Solid Surface Stone Quartz Marble Tile Wood …" at bounding box center [864, 430] width 545 height 28
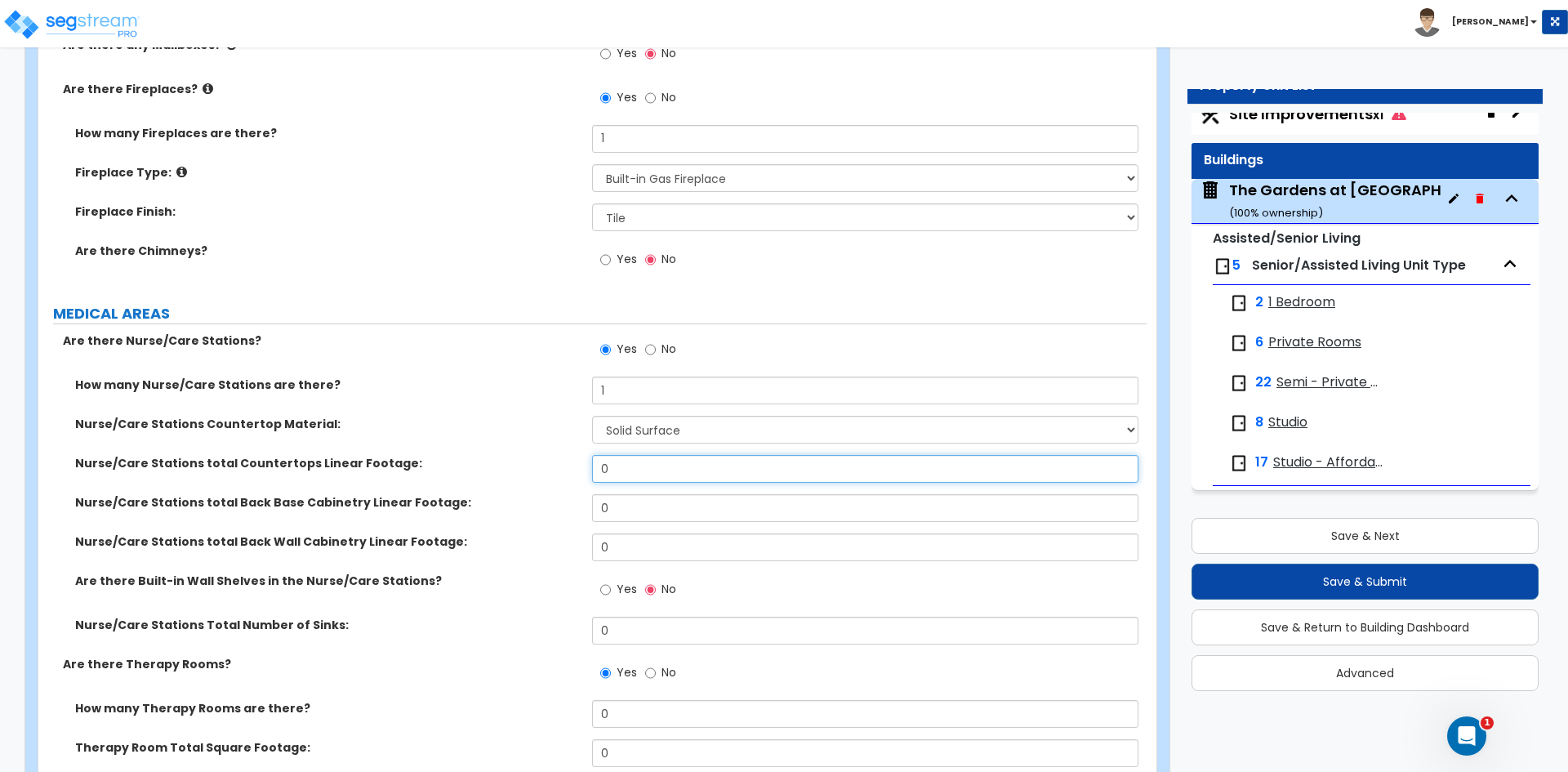
click at [658, 481] on input "0" at bounding box center [864, 469] width 545 height 28
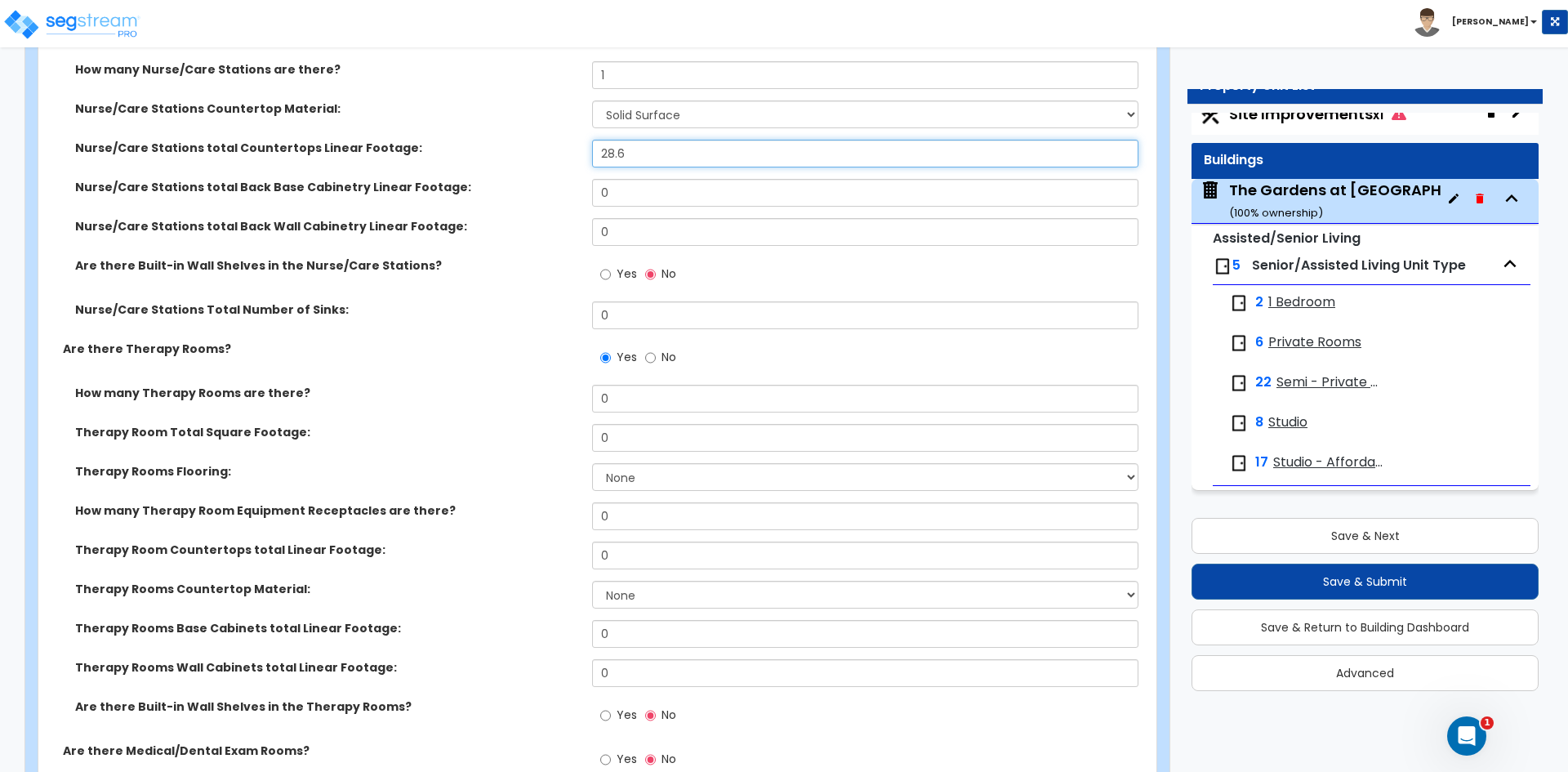
scroll to position [3432, 0]
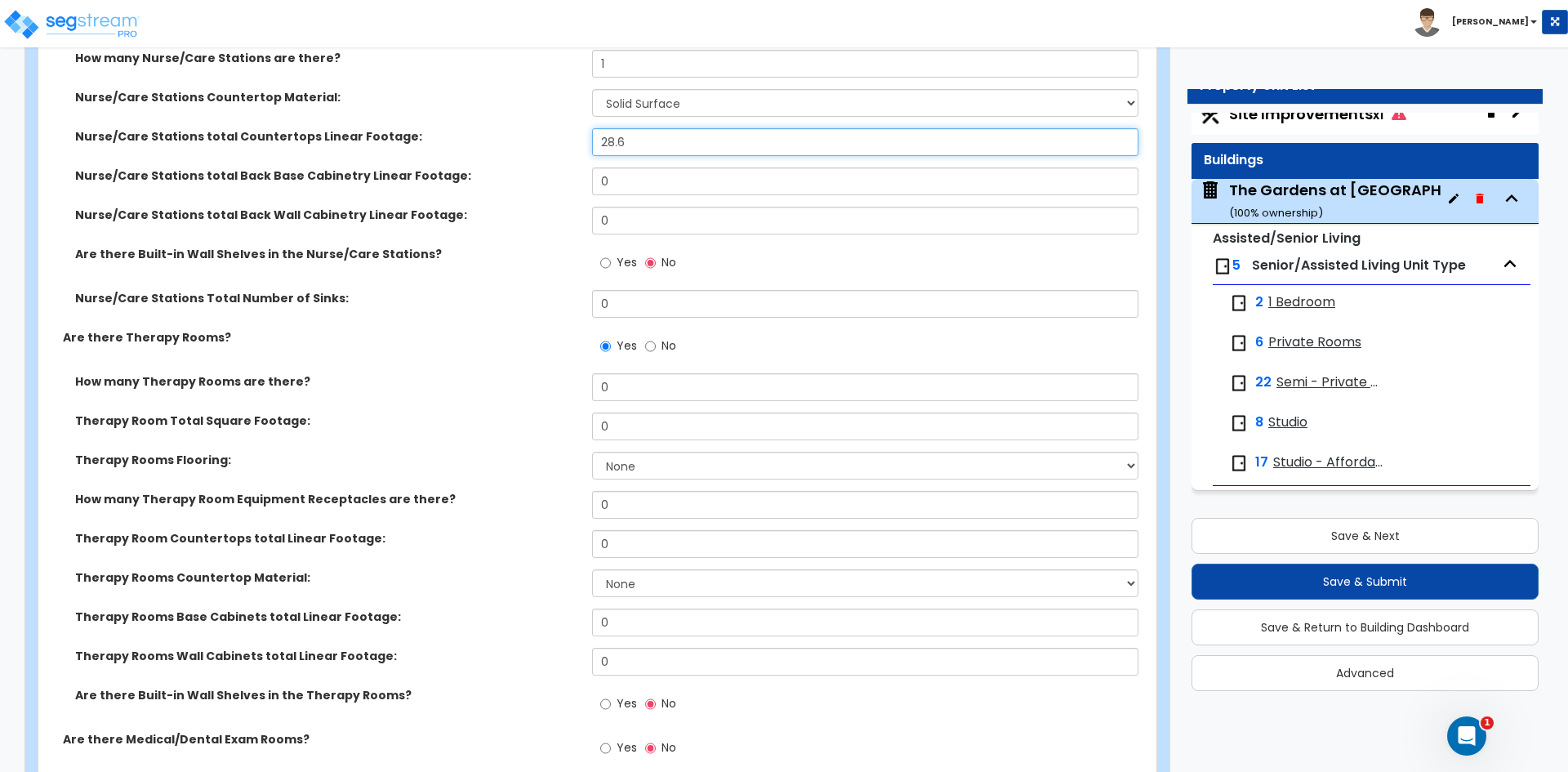
type input "28.6"
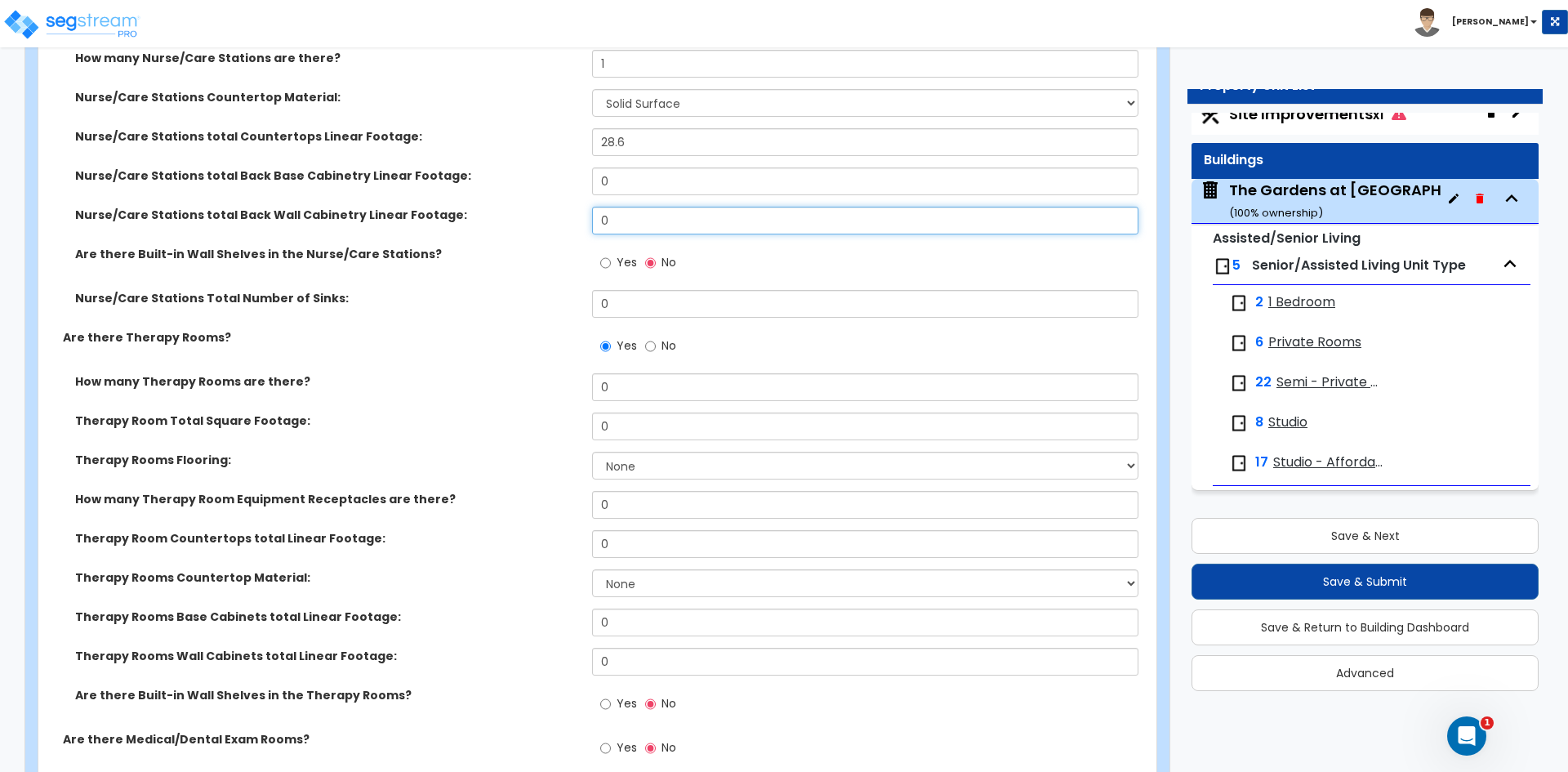
click at [653, 219] on input "0" at bounding box center [864, 221] width 545 height 28
type input "10"
click at [624, 181] on input "0" at bounding box center [864, 182] width 545 height 28
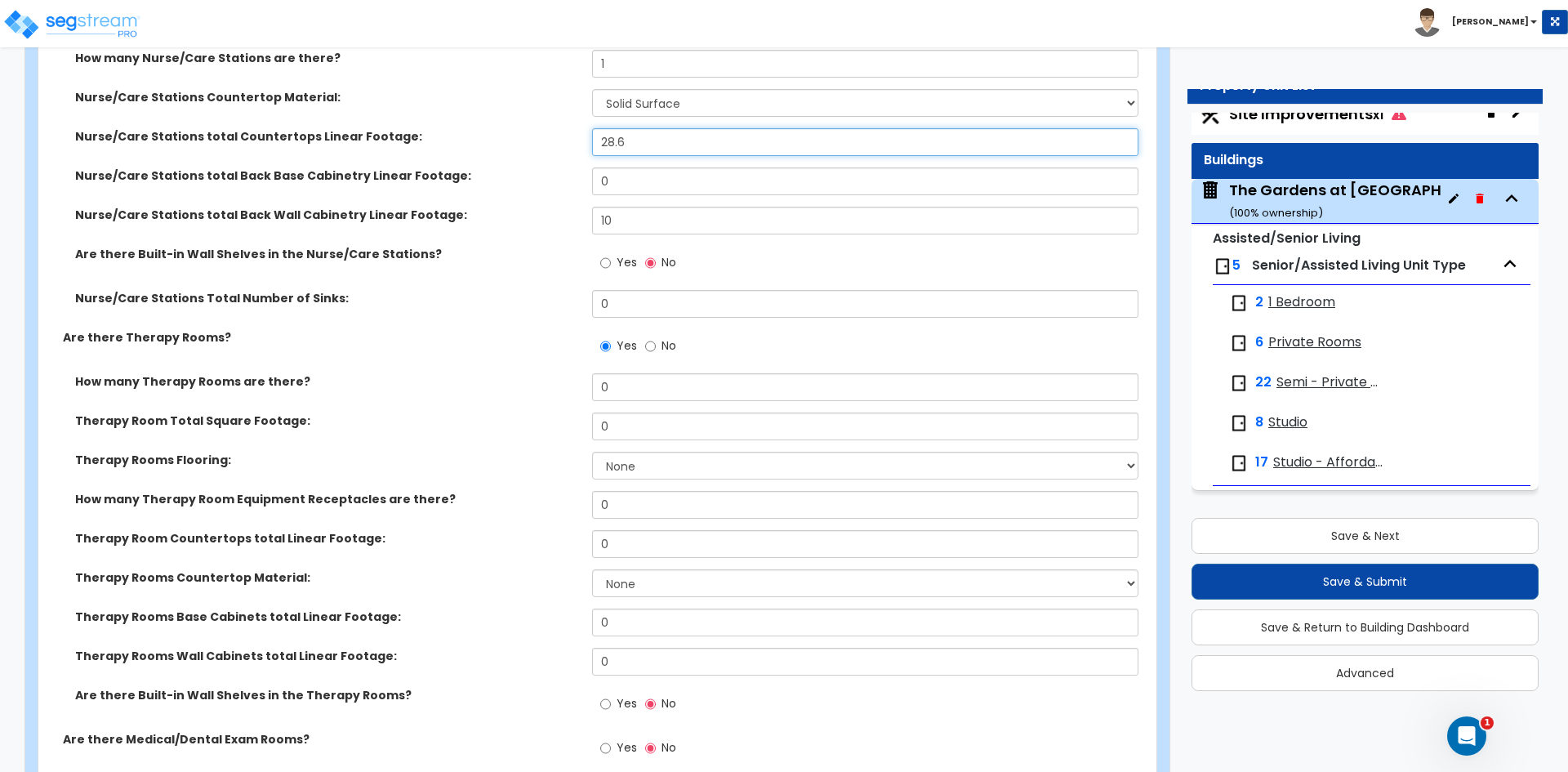
click at [607, 139] on input "28.6" at bounding box center [864, 143] width 545 height 28
type input "38.6"
click at [808, 183] on input "0" at bounding box center [864, 182] width 545 height 28
click at [621, 186] on input "0" at bounding box center [864, 182] width 545 height 28
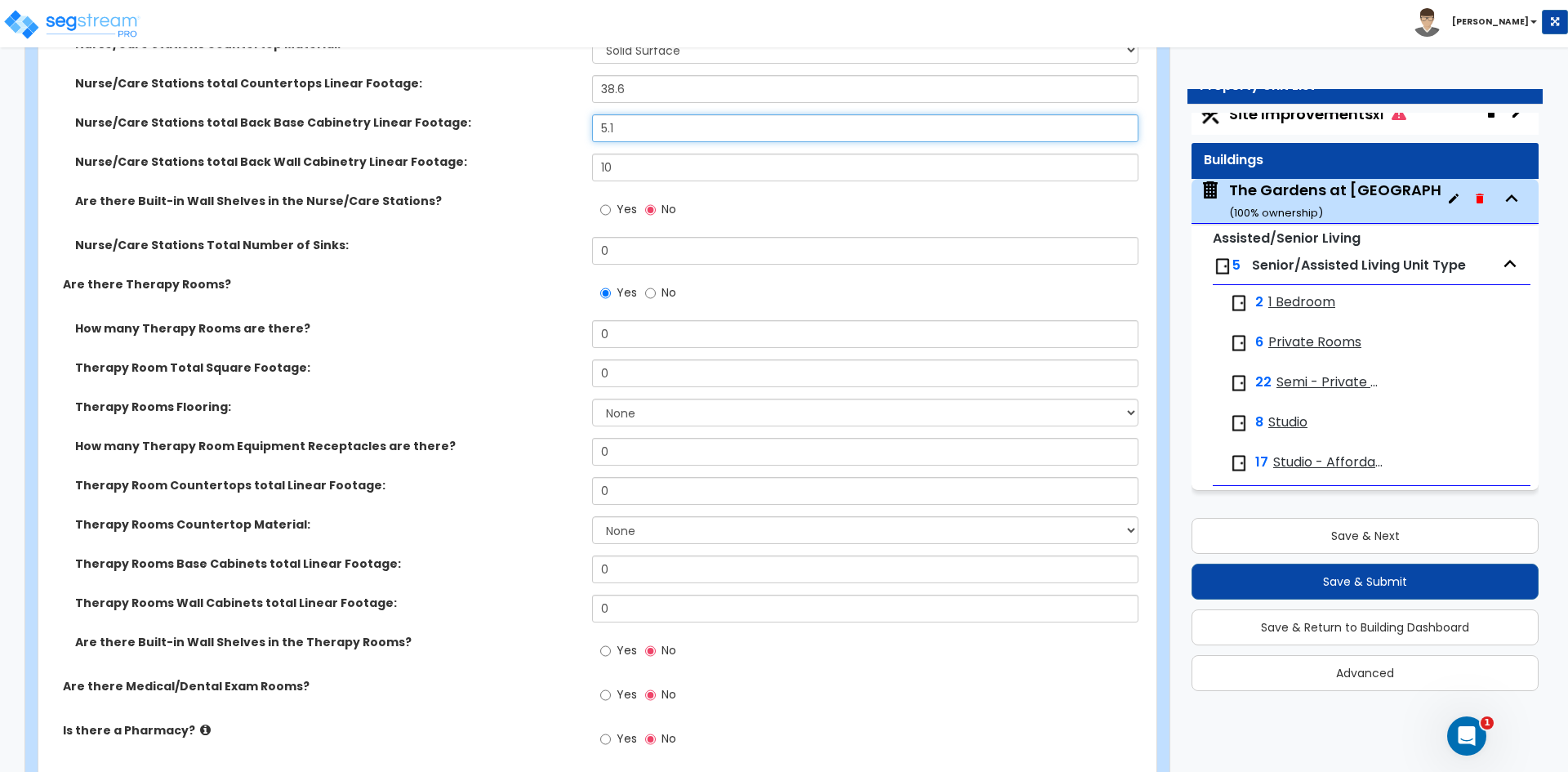
scroll to position [3514, 0]
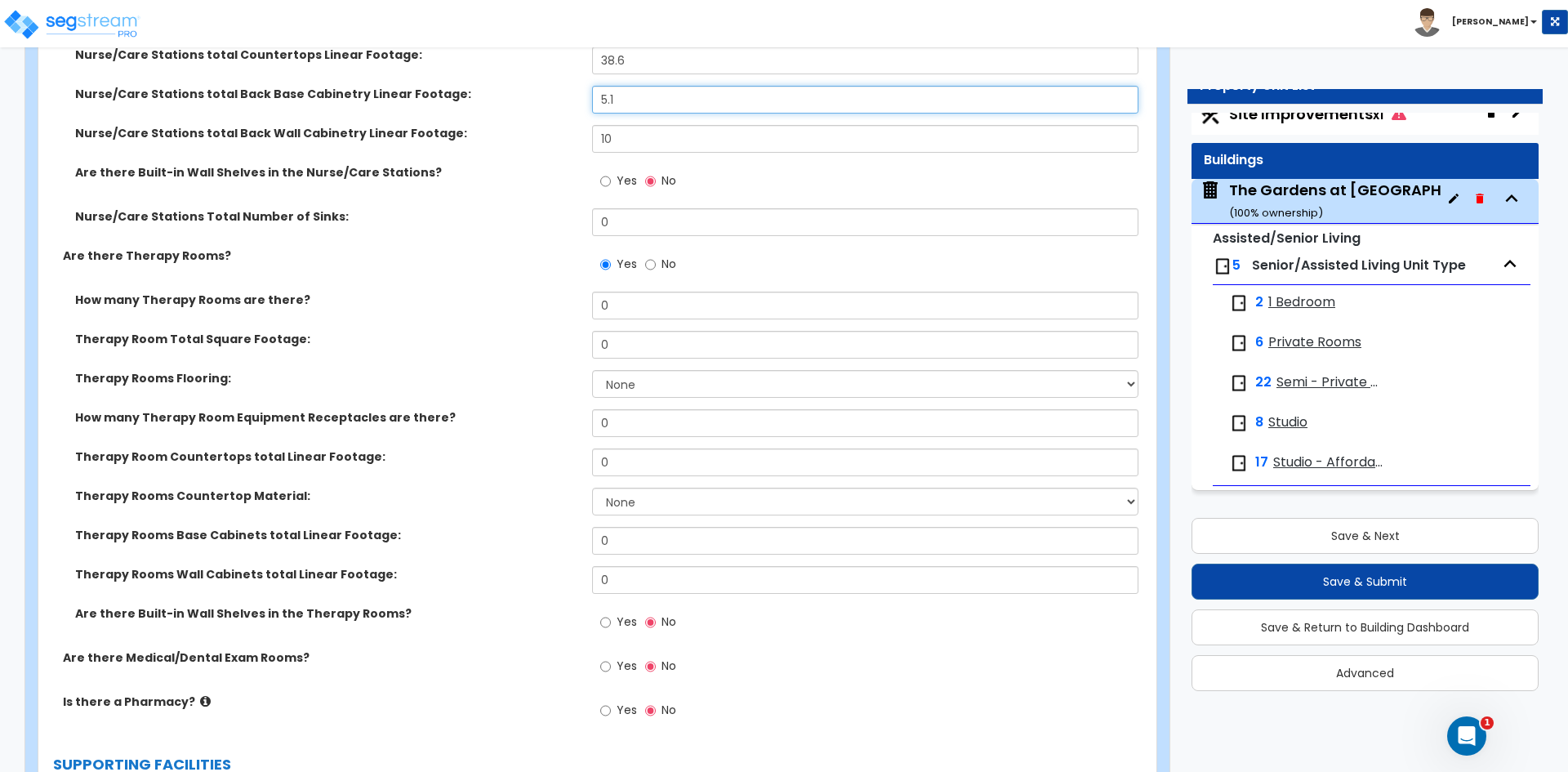
type input "5.1"
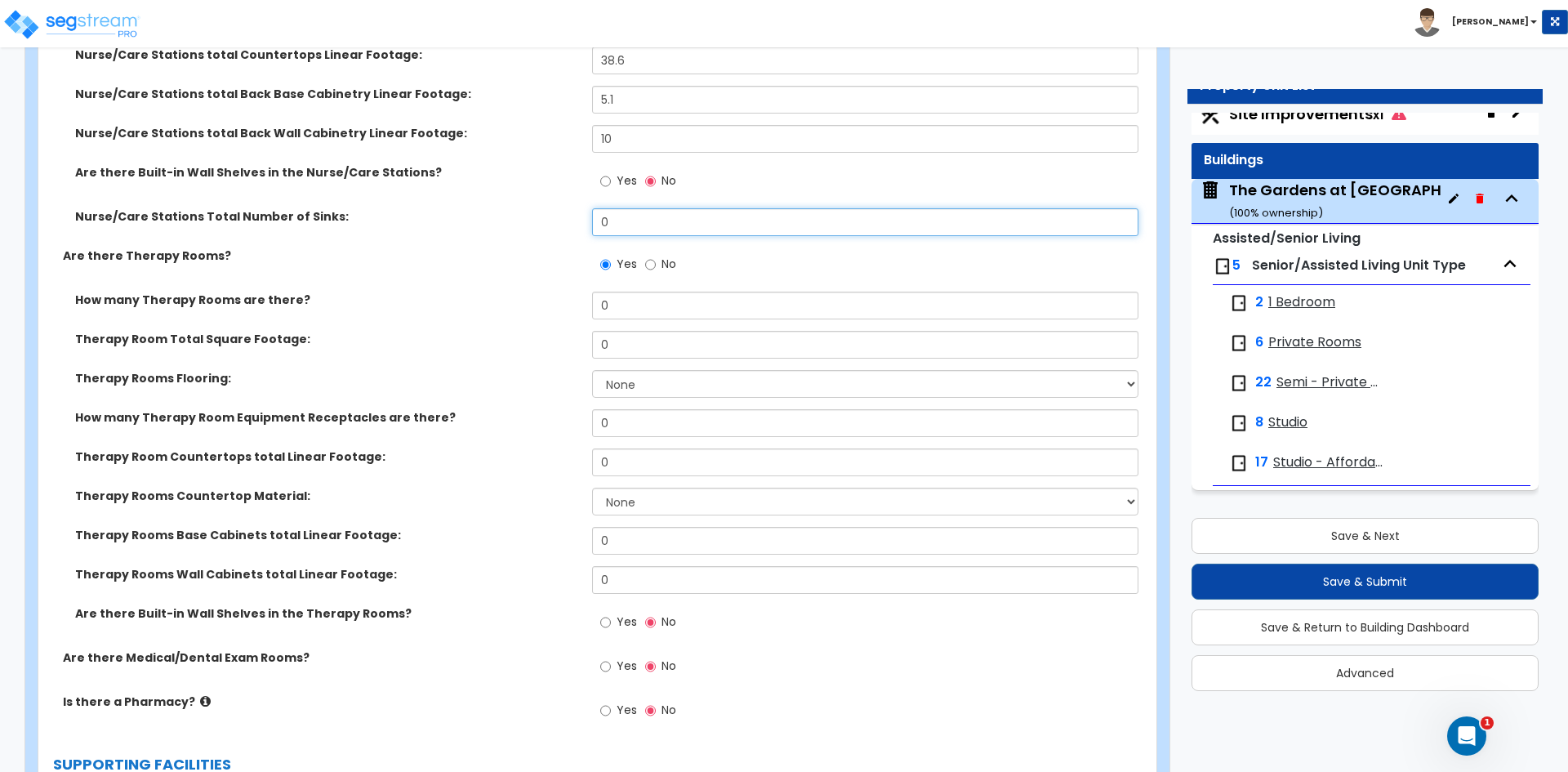
click at [611, 213] on input "0" at bounding box center [864, 222] width 545 height 28
type input "1"
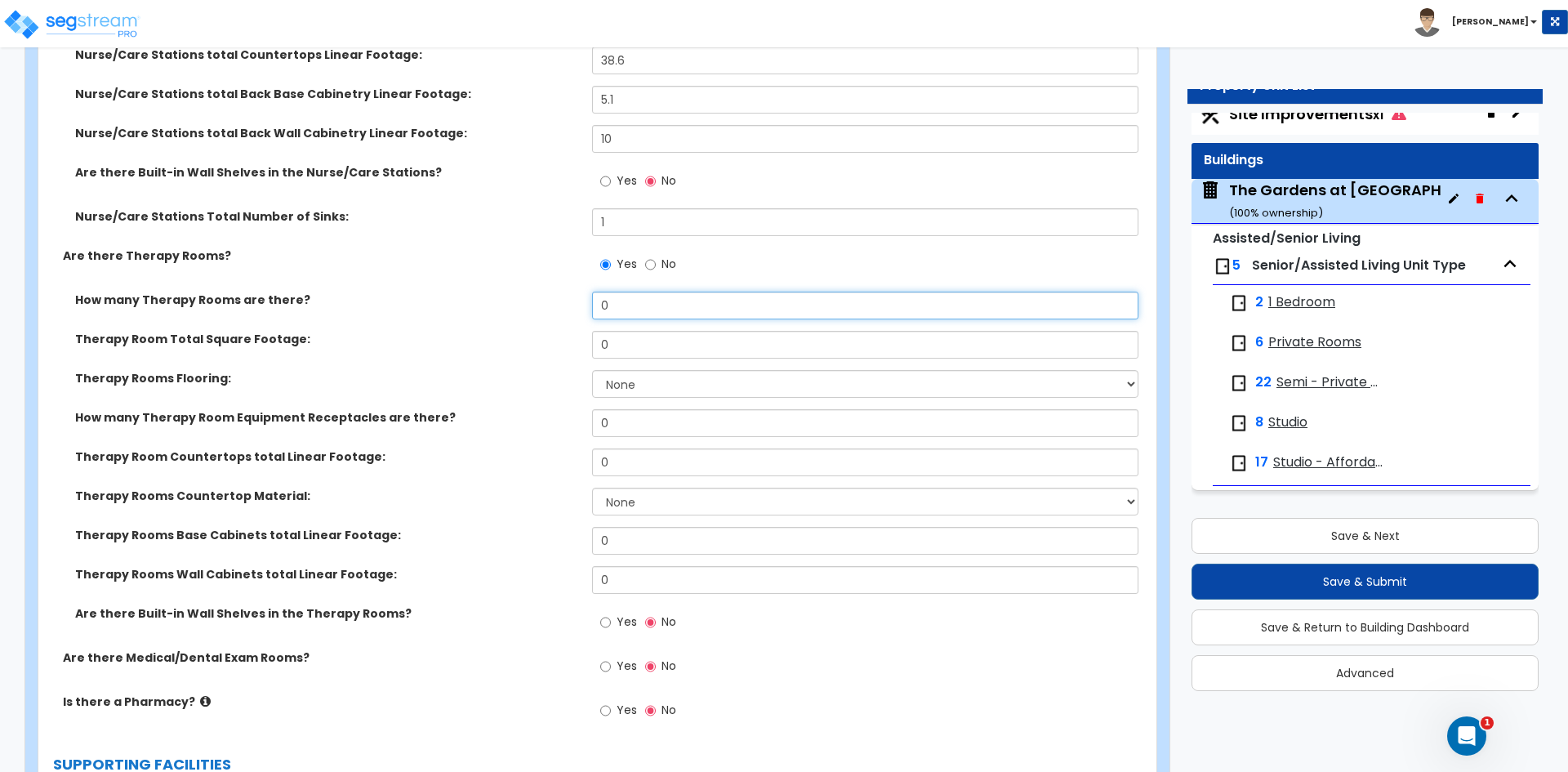
click at [627, 308] on input "0" at bounding box center [864, 306] width 545 height 28
type input "5"
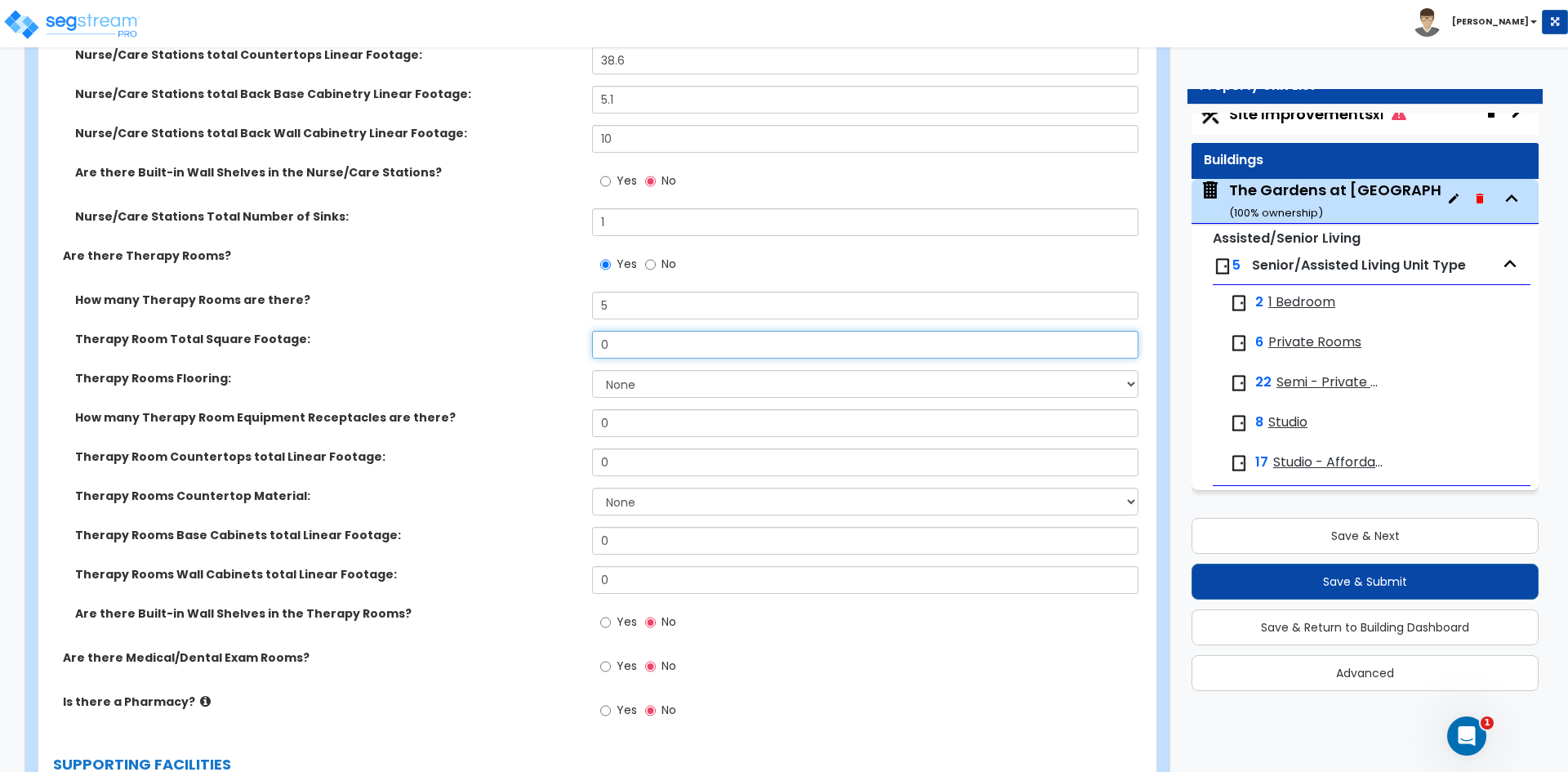
click at [618, 348] on input "0" at bounding box center [864, 345] width 545 height 28
type input "1,744"
click at [632, 380] on select "None Tile Flooring Hardwood Flooring Resilient Laminate Flooring VCT Flooring S…" at bounding box center [864, 384] width 545 height 28
click at [647, 388] on select "None Tile Flooring Hardwood Flooring Resilient Laminate Flooring VCT Flooring S…" at bounding box center [864, 384] width 545 height 28
select select "5"
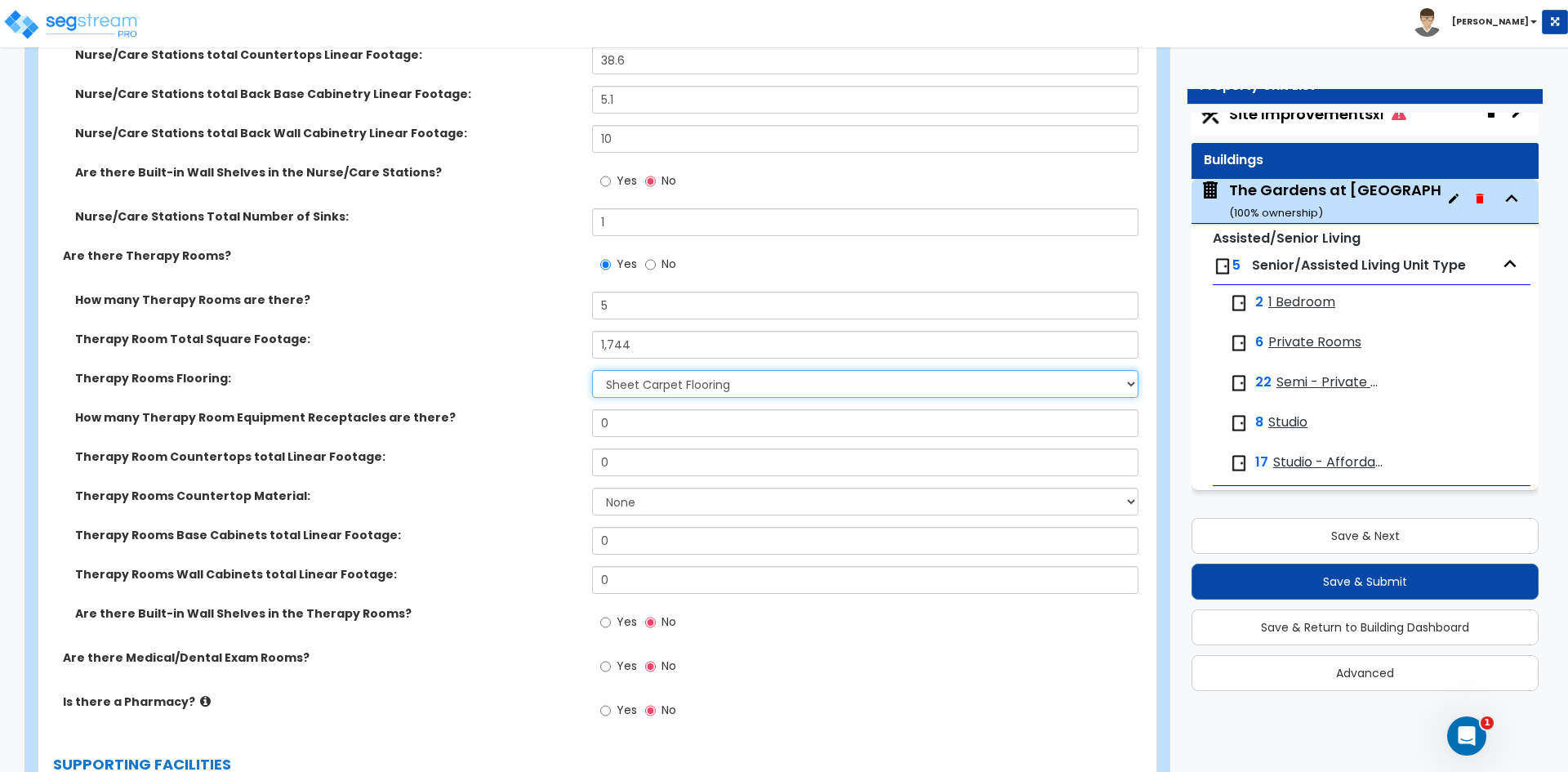
click at [592, 370] on select "None Tile Flooring Hardwood Flooring Resilient Laminate Flooring VCT Flooring S…" at bounding box center [864, 384] width 545 height 28
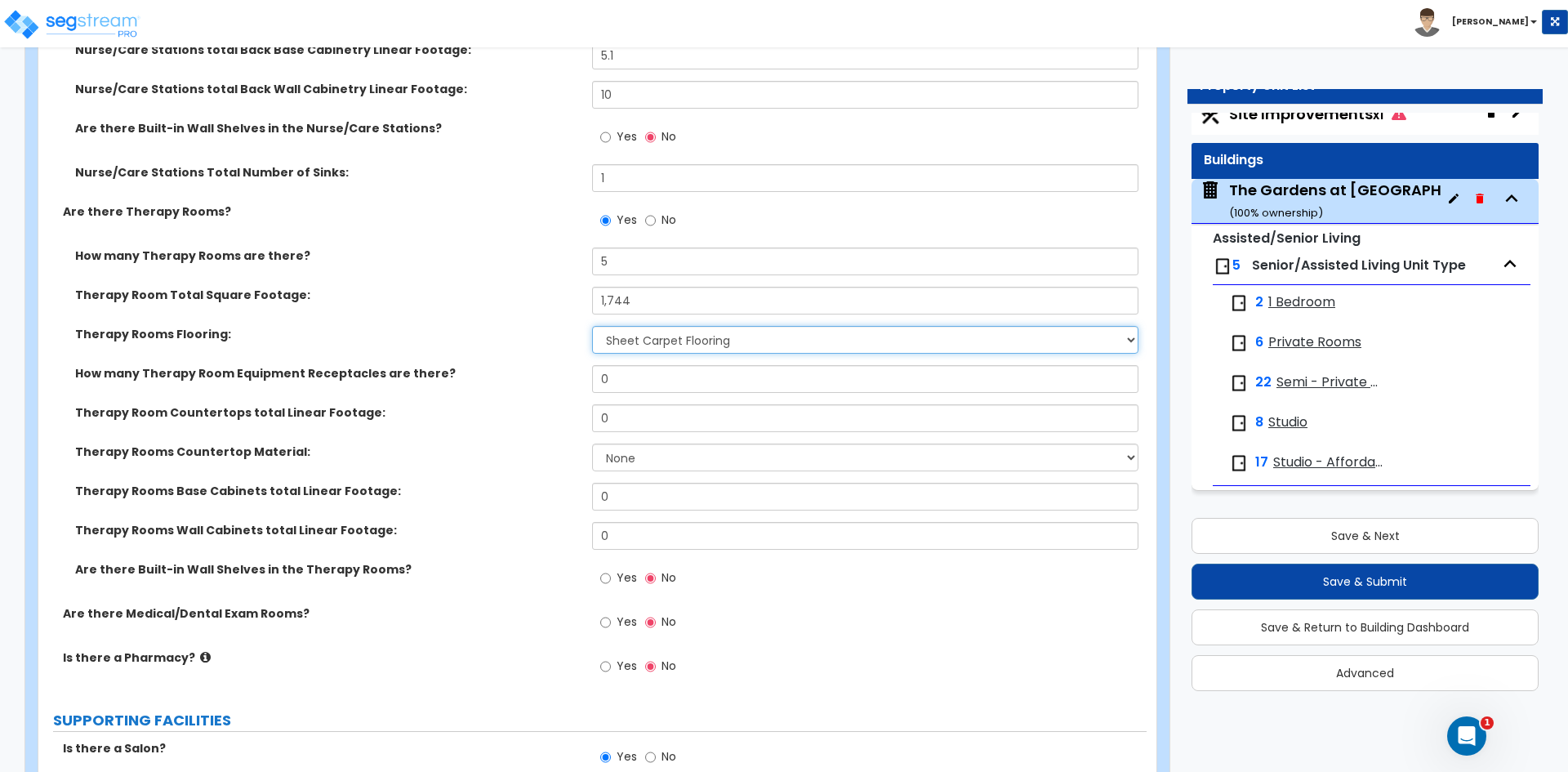
scroll to position [3596, 0]
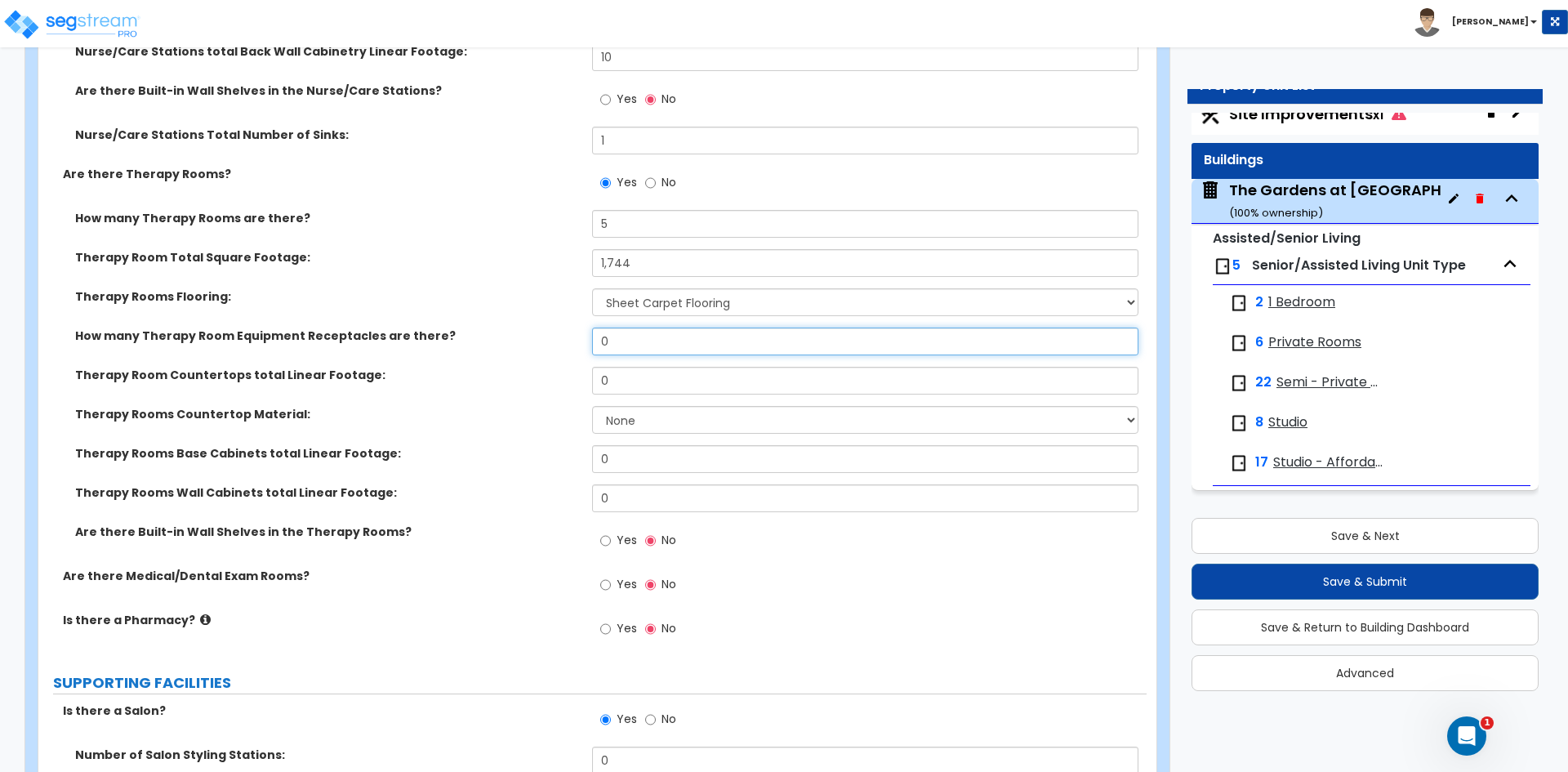
click at [627, 350] on input "0" at bounding box center [864, 342] width 545 height 28
type input "10"
click at [667, 378] on input "0" at bounding box center [864, 381] width 545 height 28
type input "8.5"
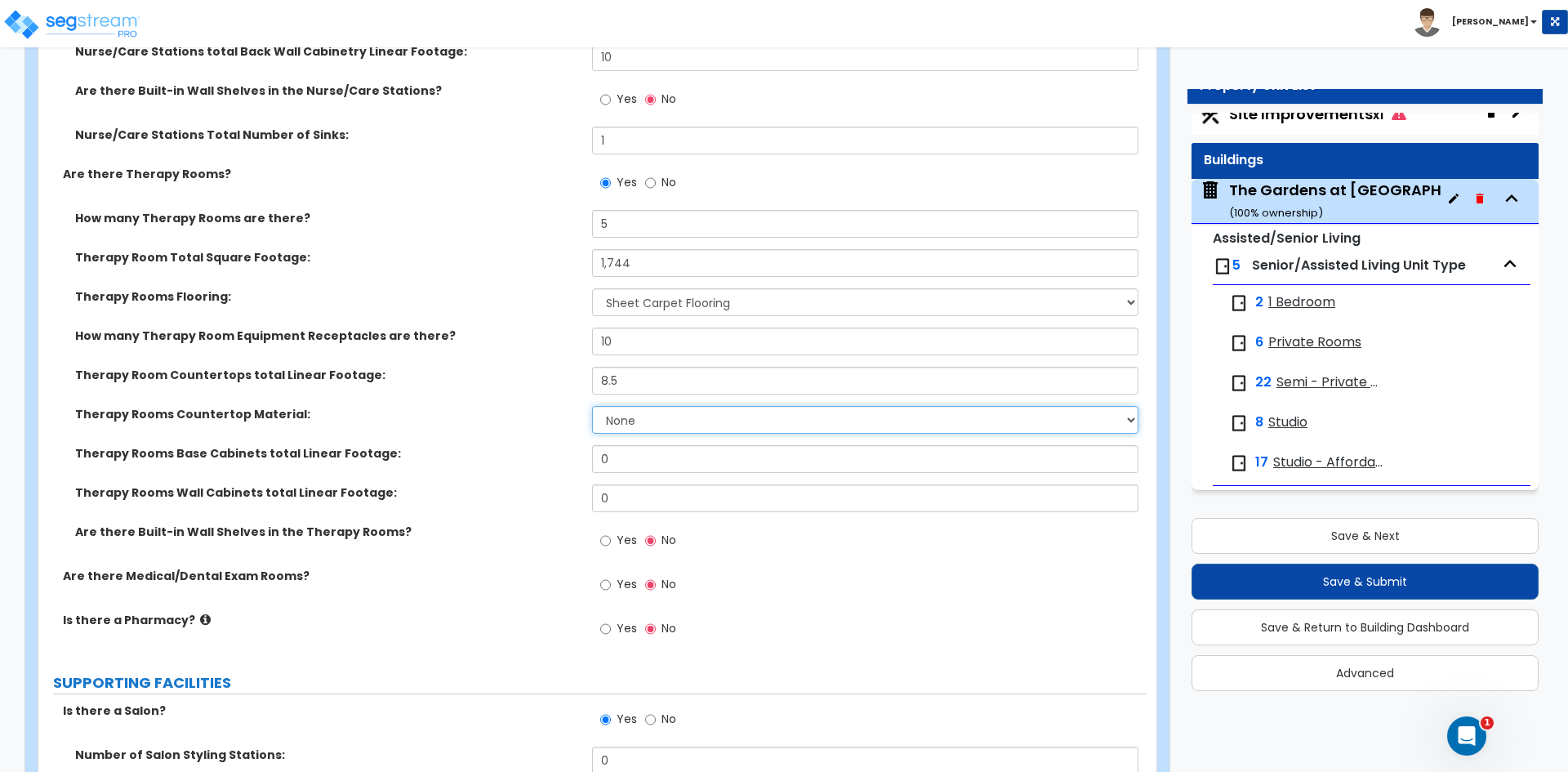
click at [653, 417] on select "None Plastic Laminate Solid Surface Stone Quartz Marble Tile Wood Stainless Ste…" at bounding box center [864, 420] width 545 height 28
select select "1"
click at [592, 406] on select "None Plastic Laminate Solid Surface Stone Quartz Marble Tile Wood Stainless Ste…" at bounding box center [864, 420] width 545 height 28
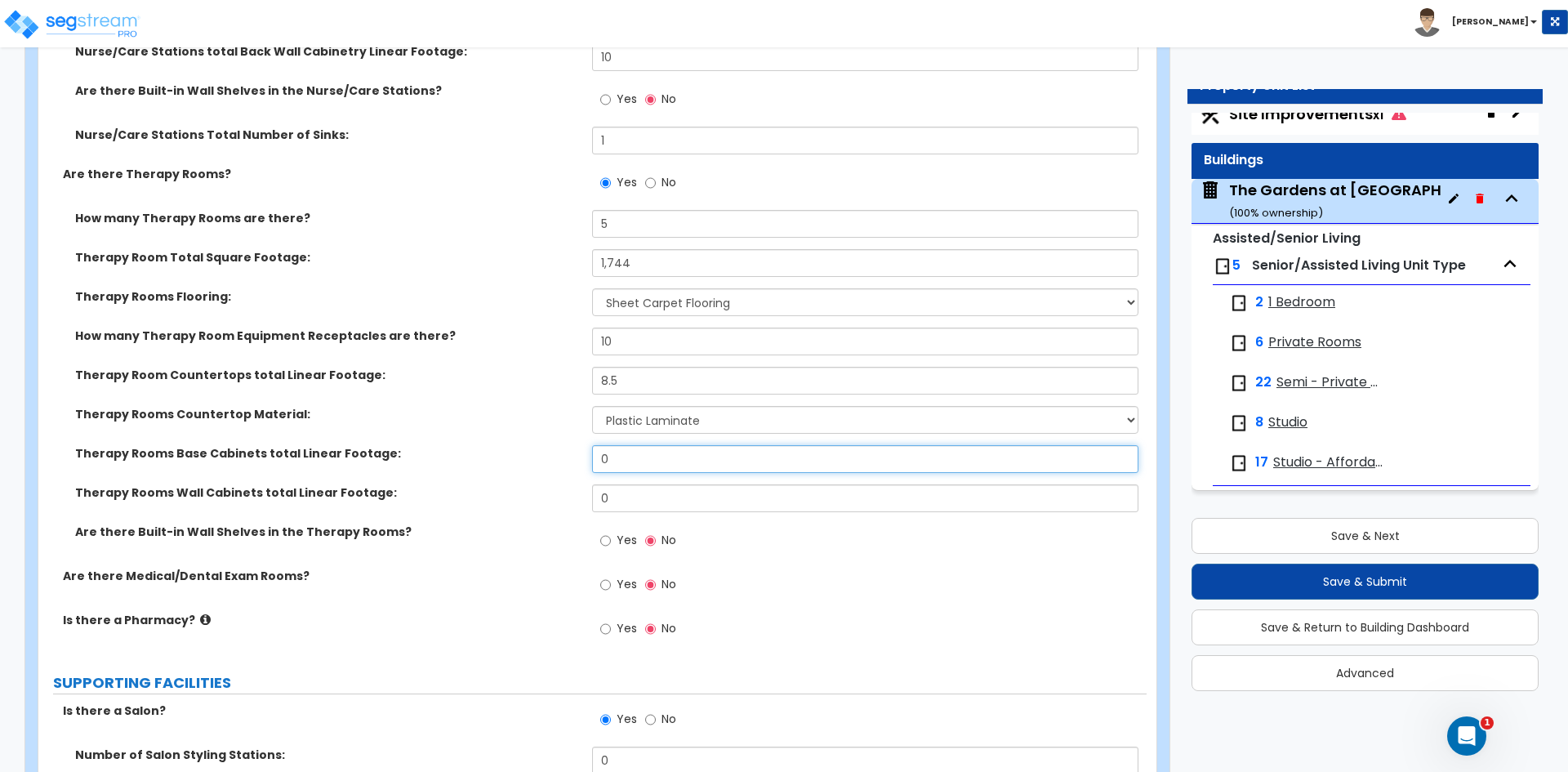
click at [658, 460] on input "0" at bounding box center [864, 459] width 545 height 28
type input "8.5"
click at [653, 494] on input "0" at bounding box center [864, 499] width 545 height 28
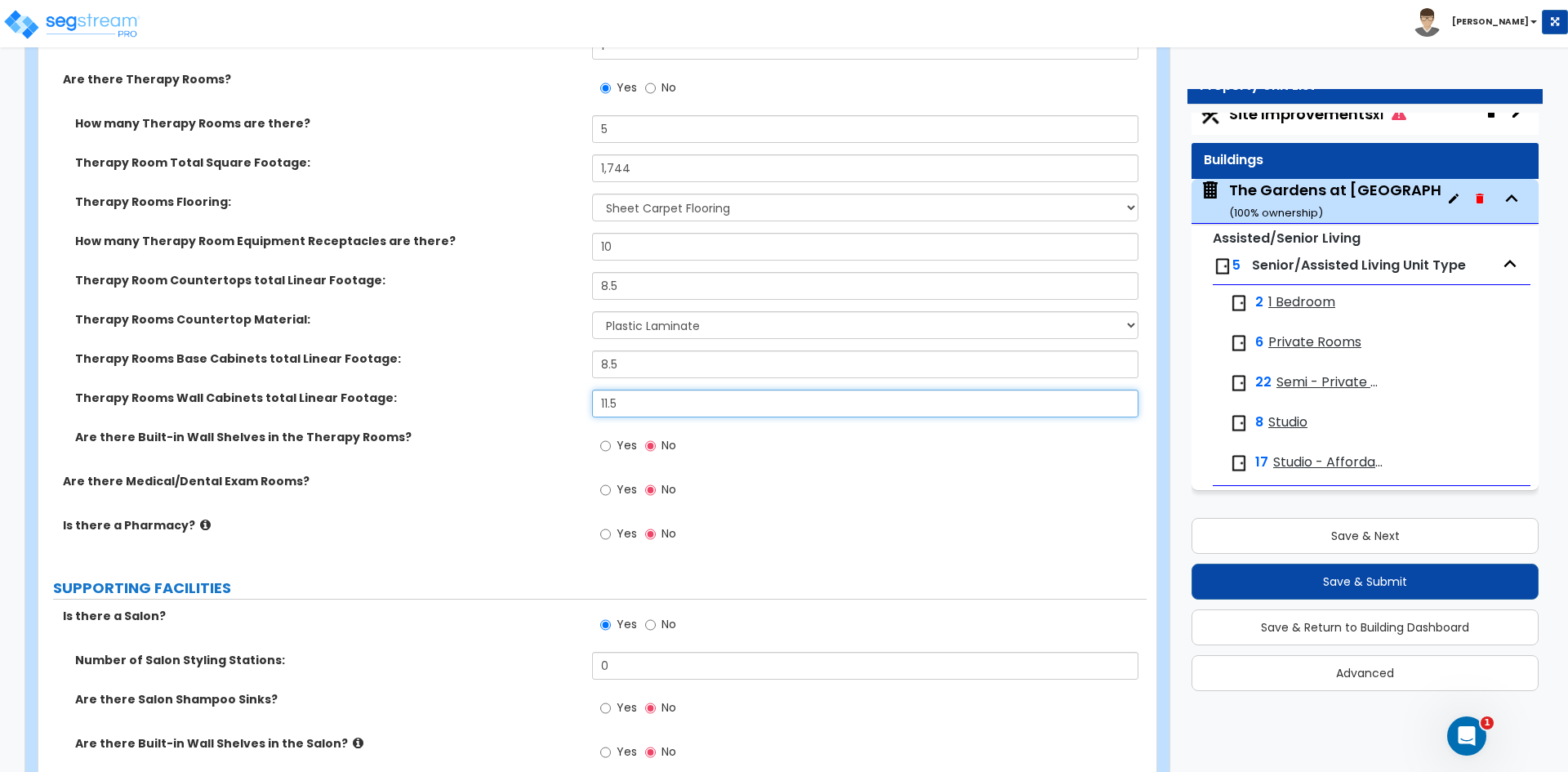
scroll to position [3841, 0]
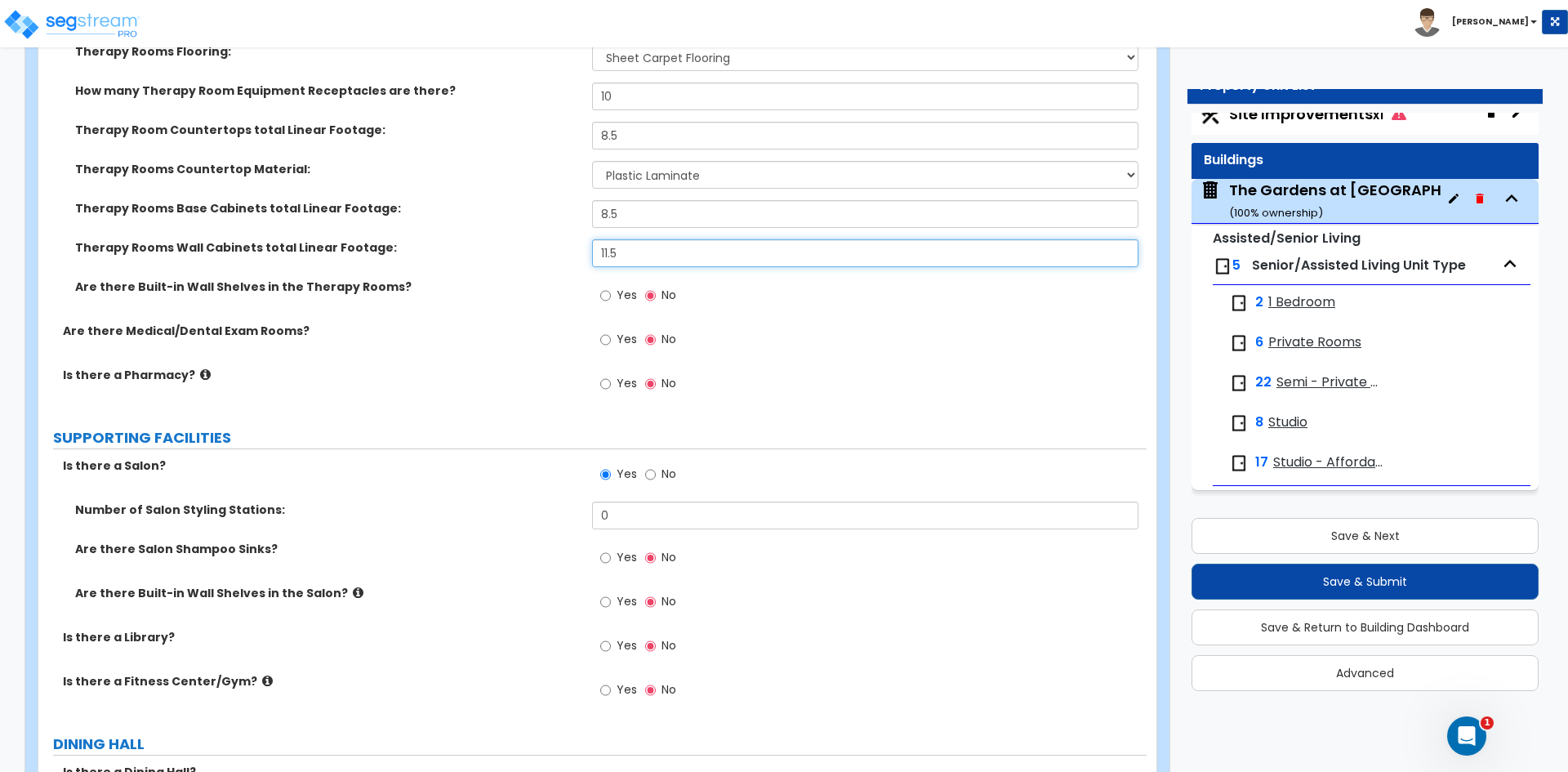
type input "11.5"
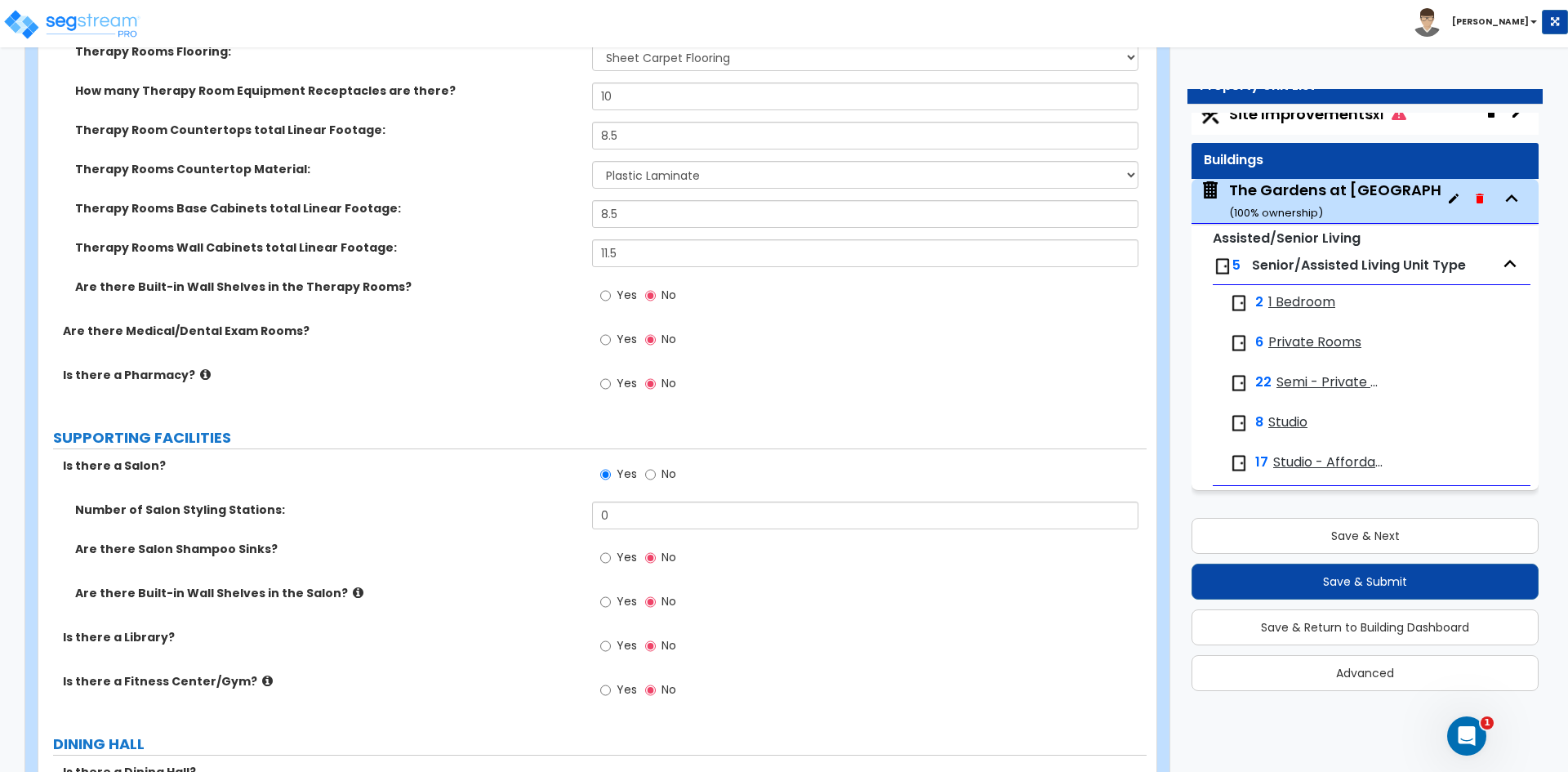
click at [611, 337] on label "Yes" at bounding box center [618, 342] width 37 height 28
click at [611, 337] on input "Yes" at bounding box center [605, 340] width 11 height 18
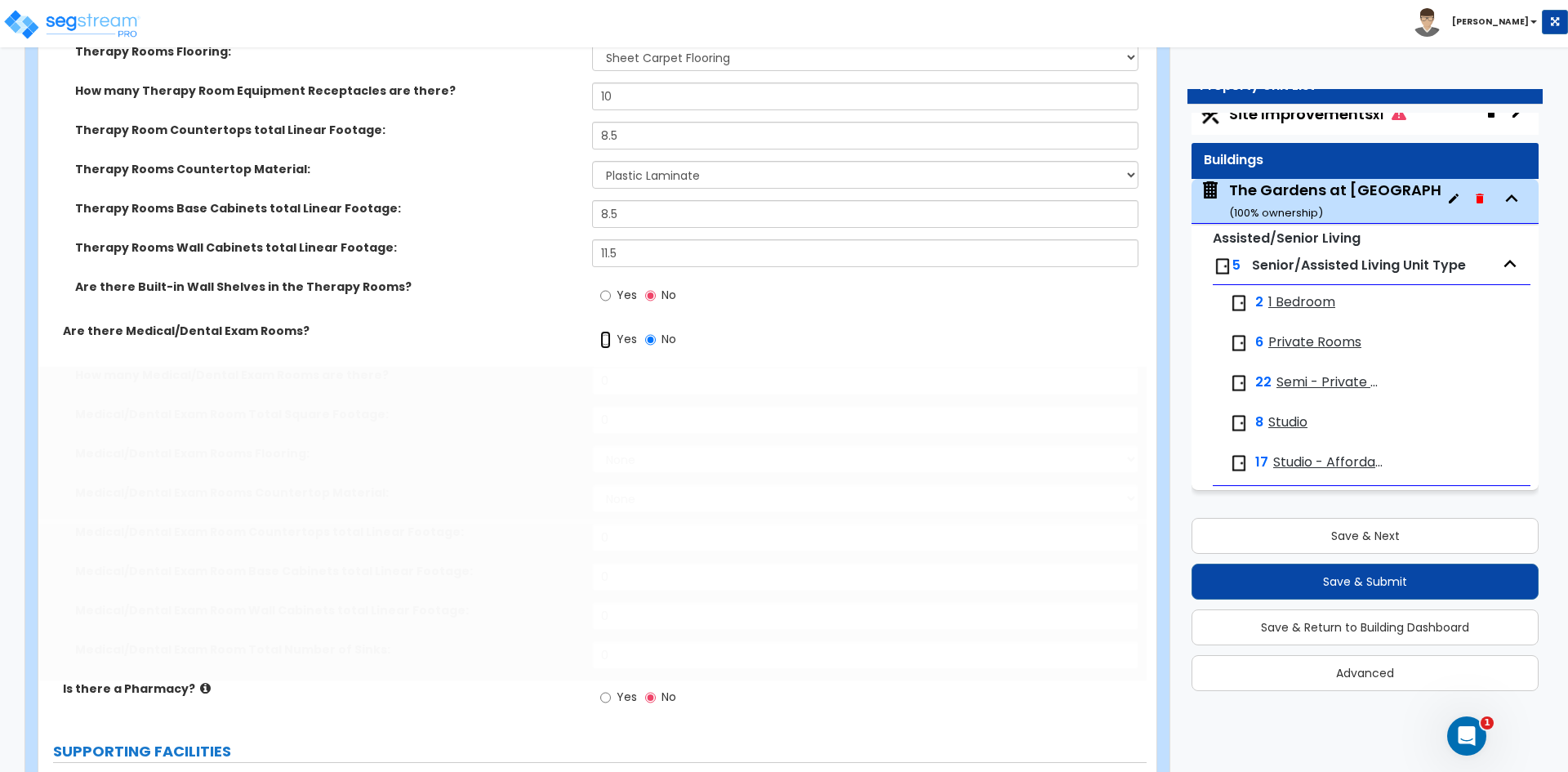
radio input "true"
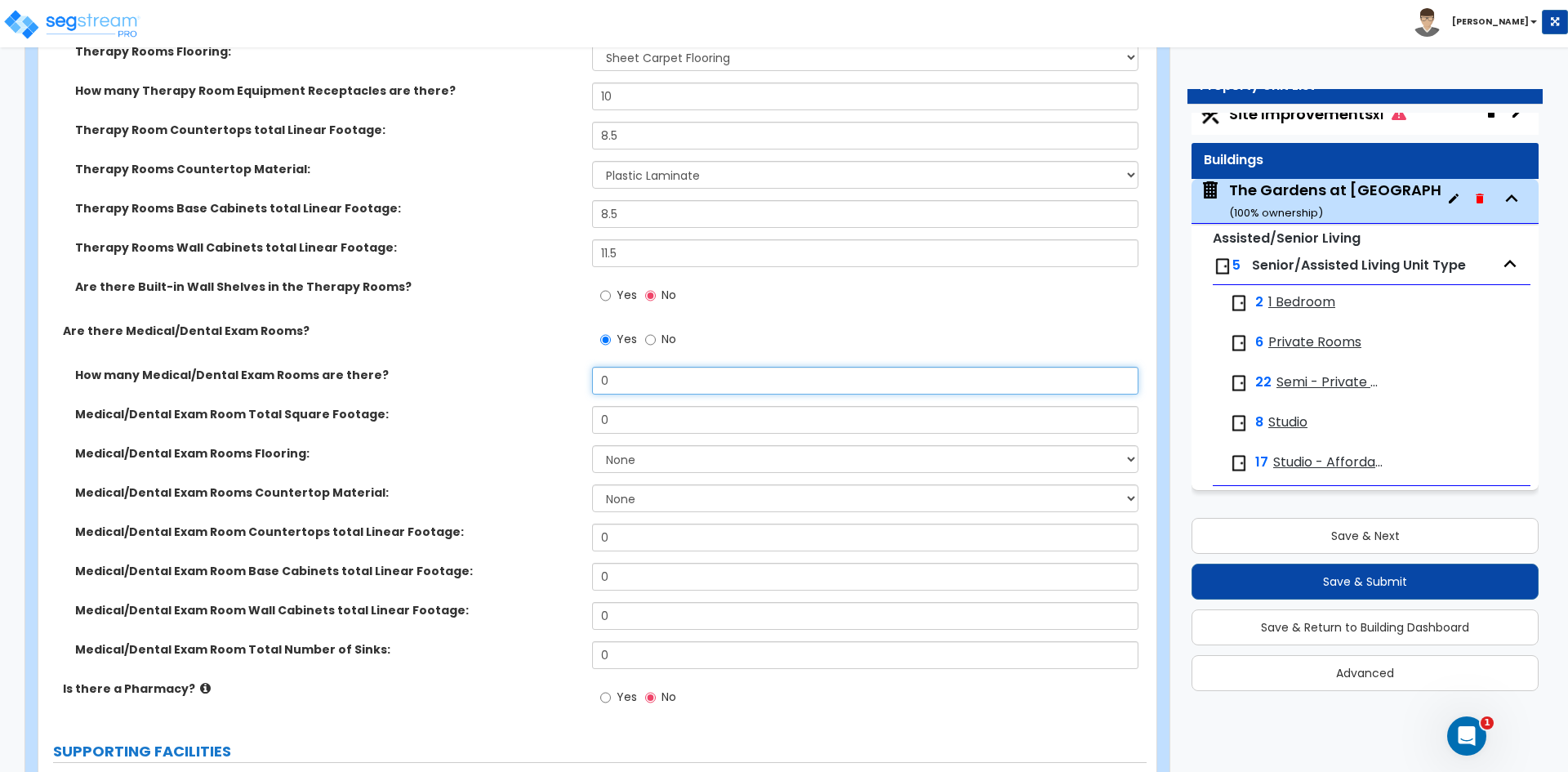
click at [635, 370] on input "0" at bounding box center [864, 381] width 545 height 28
type input "5"
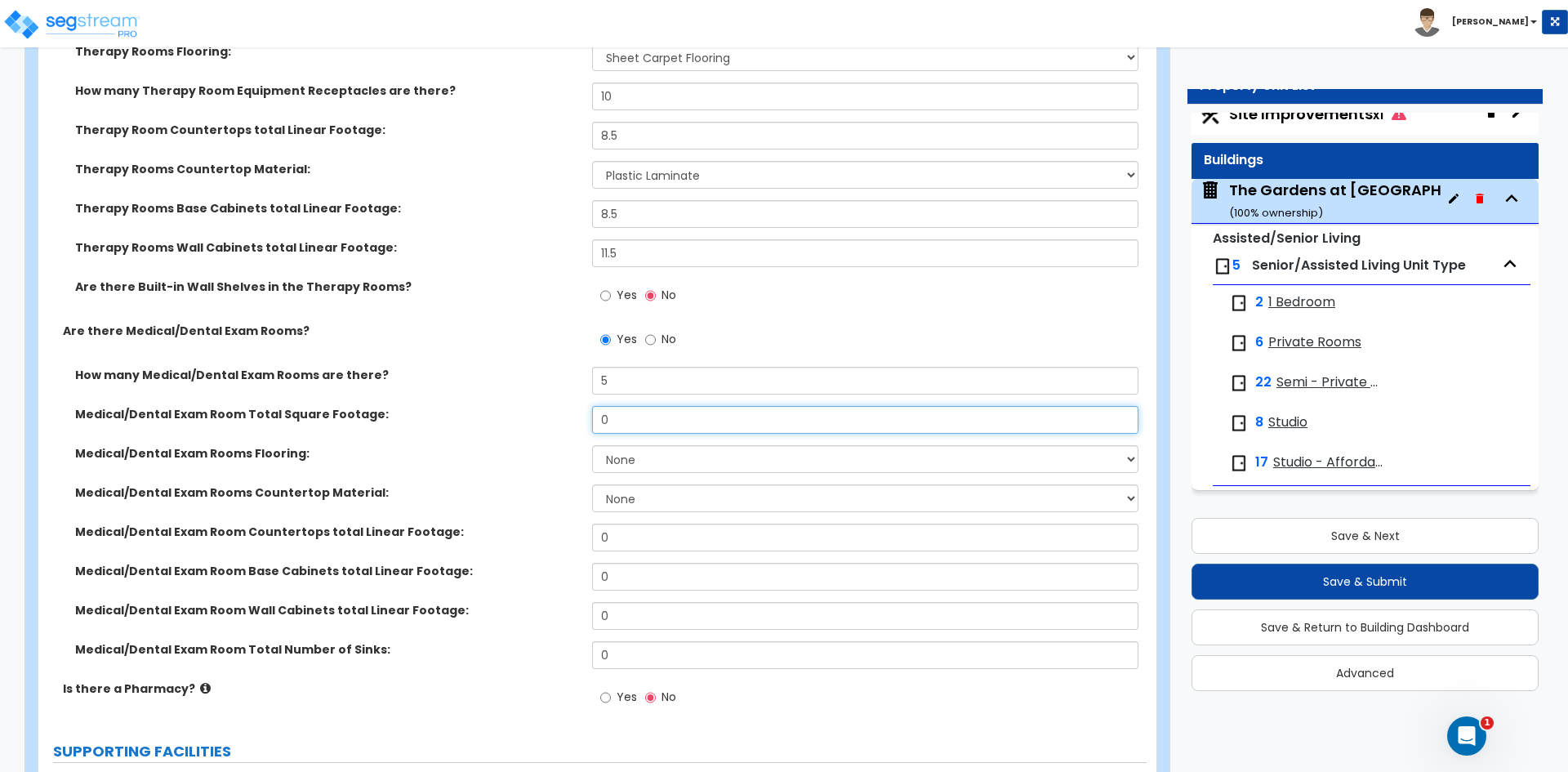
click at [611, 419] on input "0" at bounding box center [864, 420] width 545 height 28
type input "452"
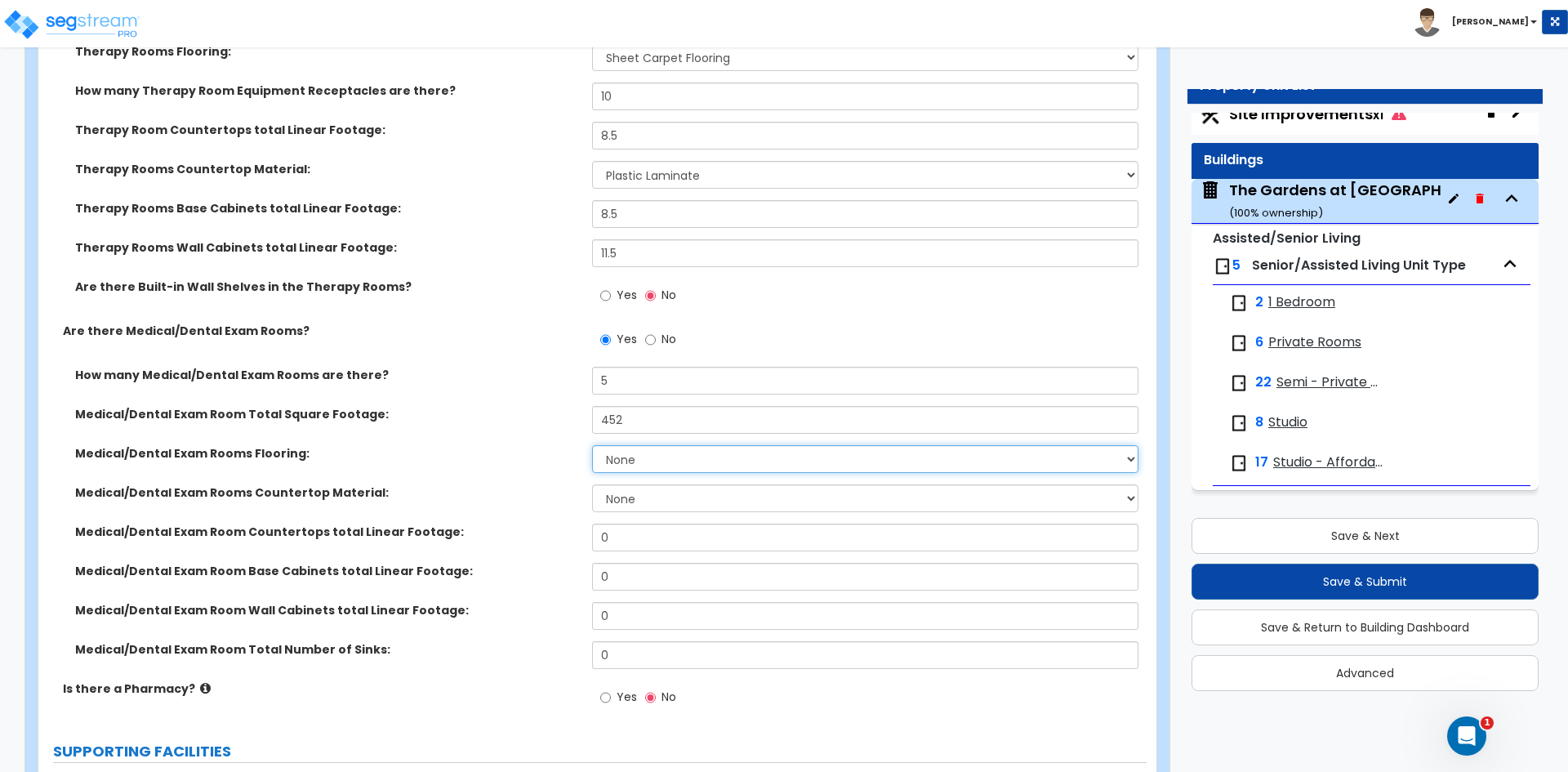
click at [730, 463] on select "None Tile Flooring Hardwood Flooring Resilient Laminate Flooring VCT Flooring S…" at bounding box center [864, 459] width 545 height 28
select select "6"
click at [592, 445] on select "None Tile Flooring Hardwood Flooring Resilient Laminate Flooring VCT Flooring S…" at bounding box center [864, 459] width 545 height 28
click at [632, 495] on select "None Plastic Laminate Solid Surface Stone Quartz Marble Tile Wood Stainless Ste…" at bounding box center [864, 499] width 545 height 28
select select "1"
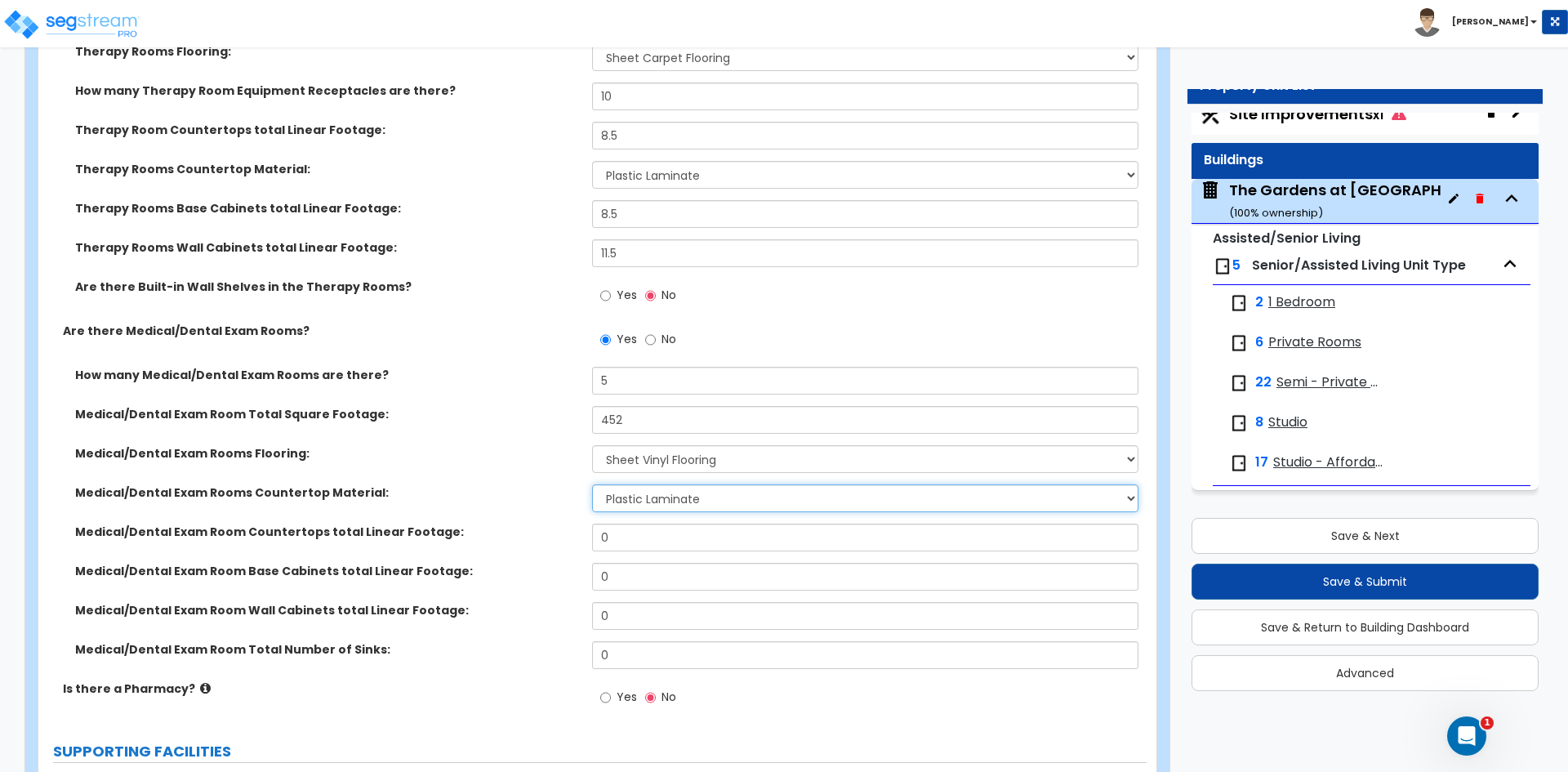
click at [592, 485] on select "None Plastic Laminate Solid Surface Stone Quartz Marble Tile Wood Stainless Ste…" at bounding box center [864, 499] width 545 height 28
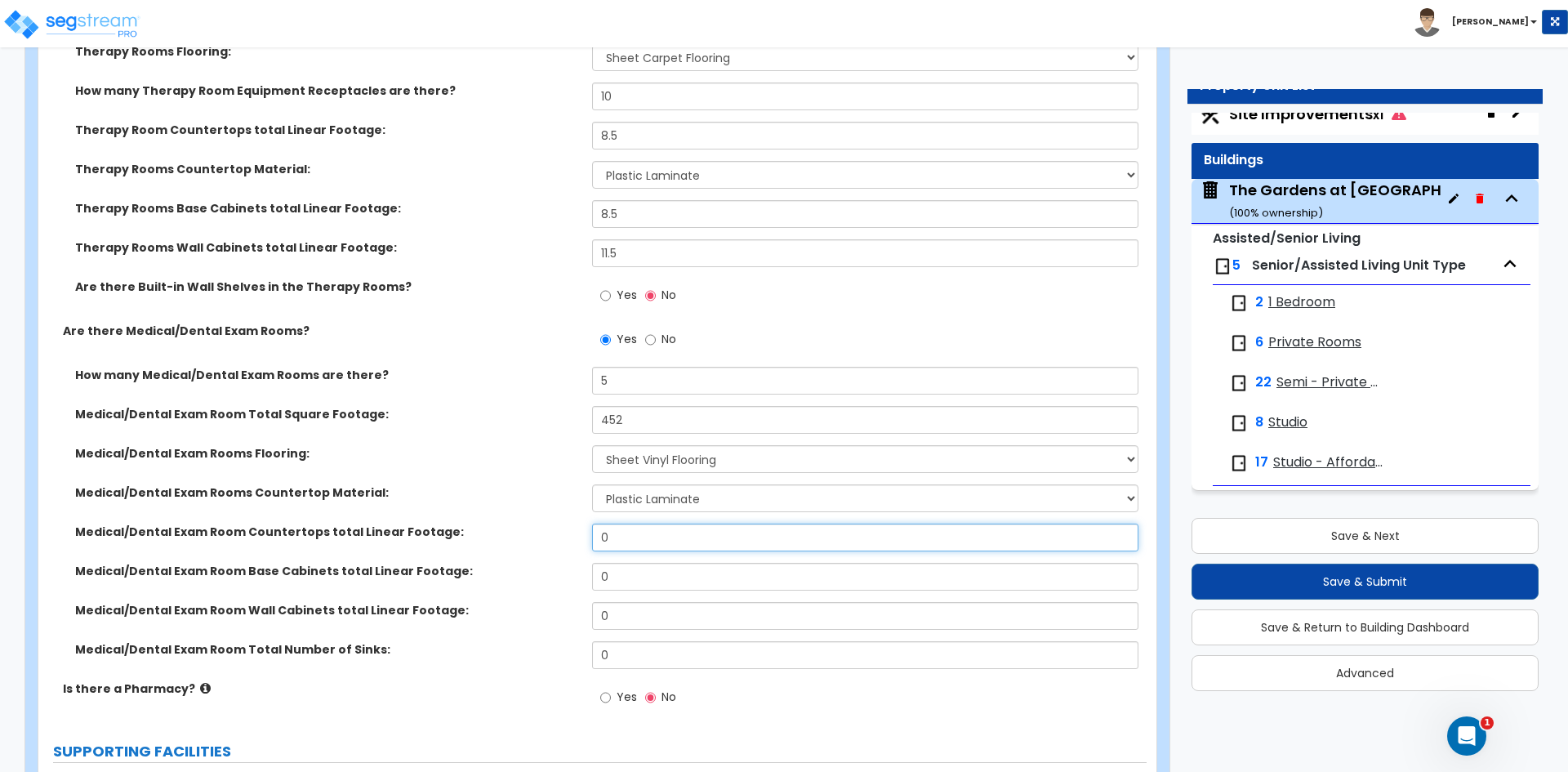
click at [633, 544] on input "0" at bounding box center [864, 538] width 545 height 28
type input "26.9"
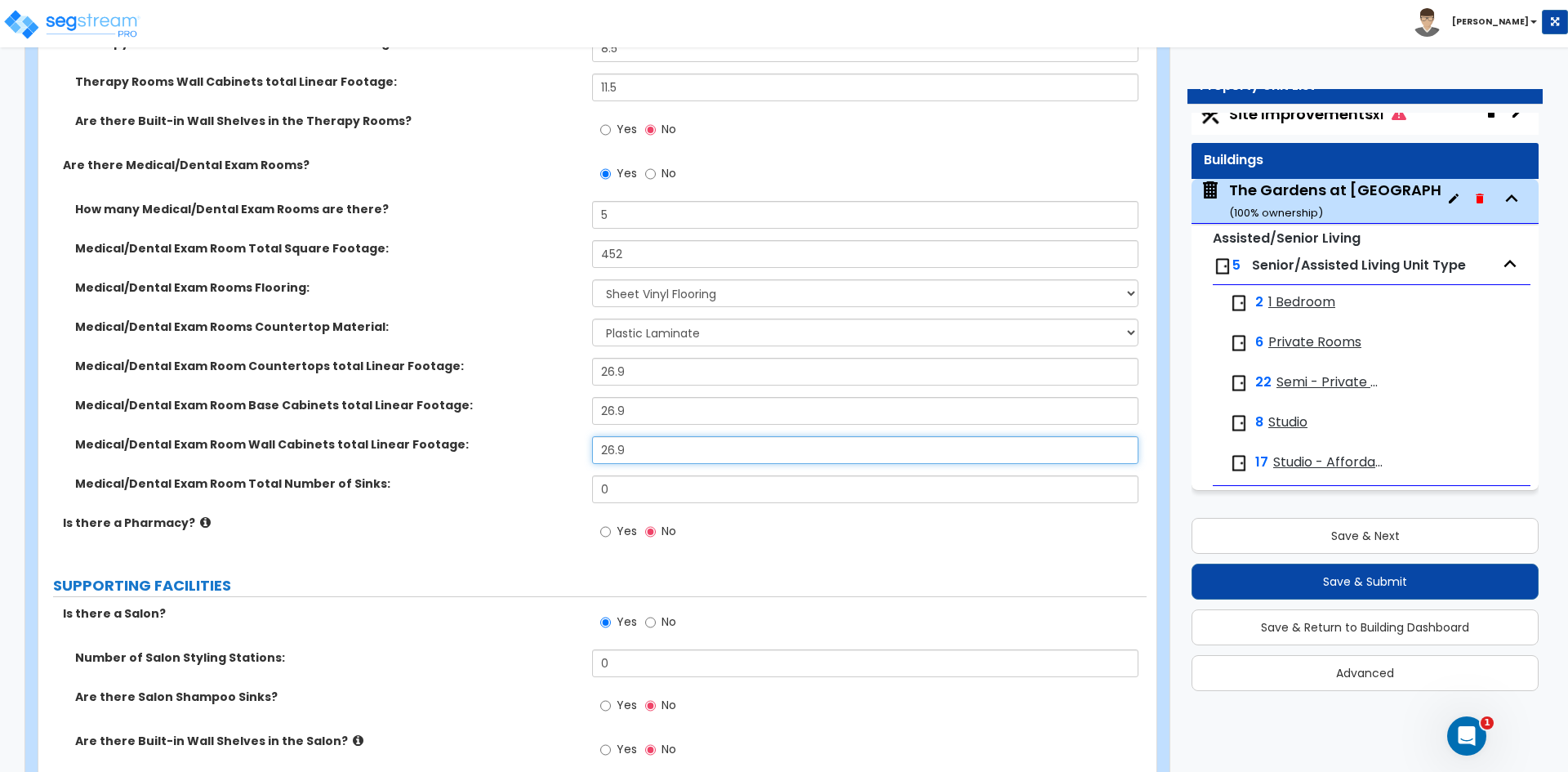
scroll to position [4086, 0]
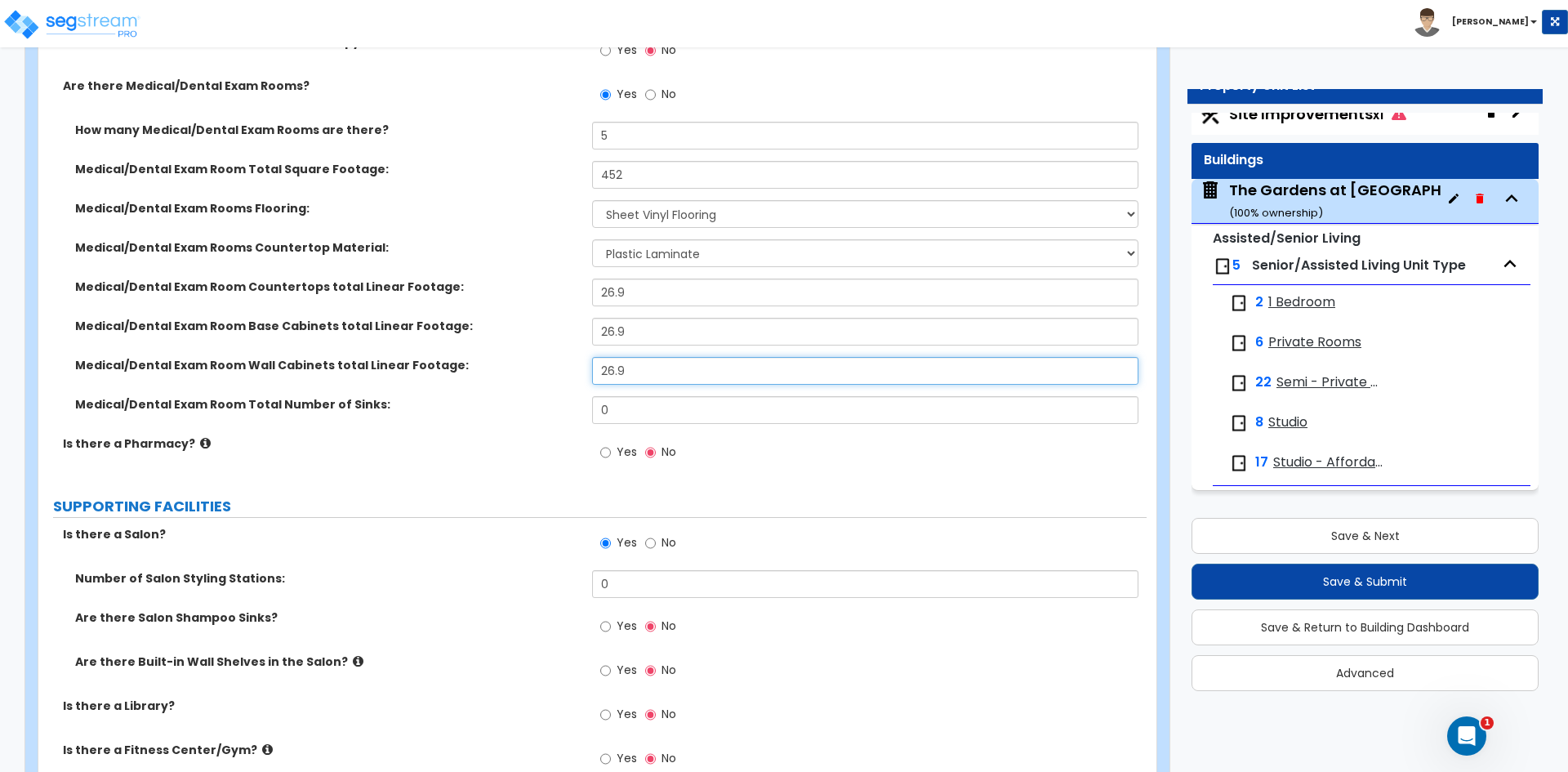
type input "26.9"
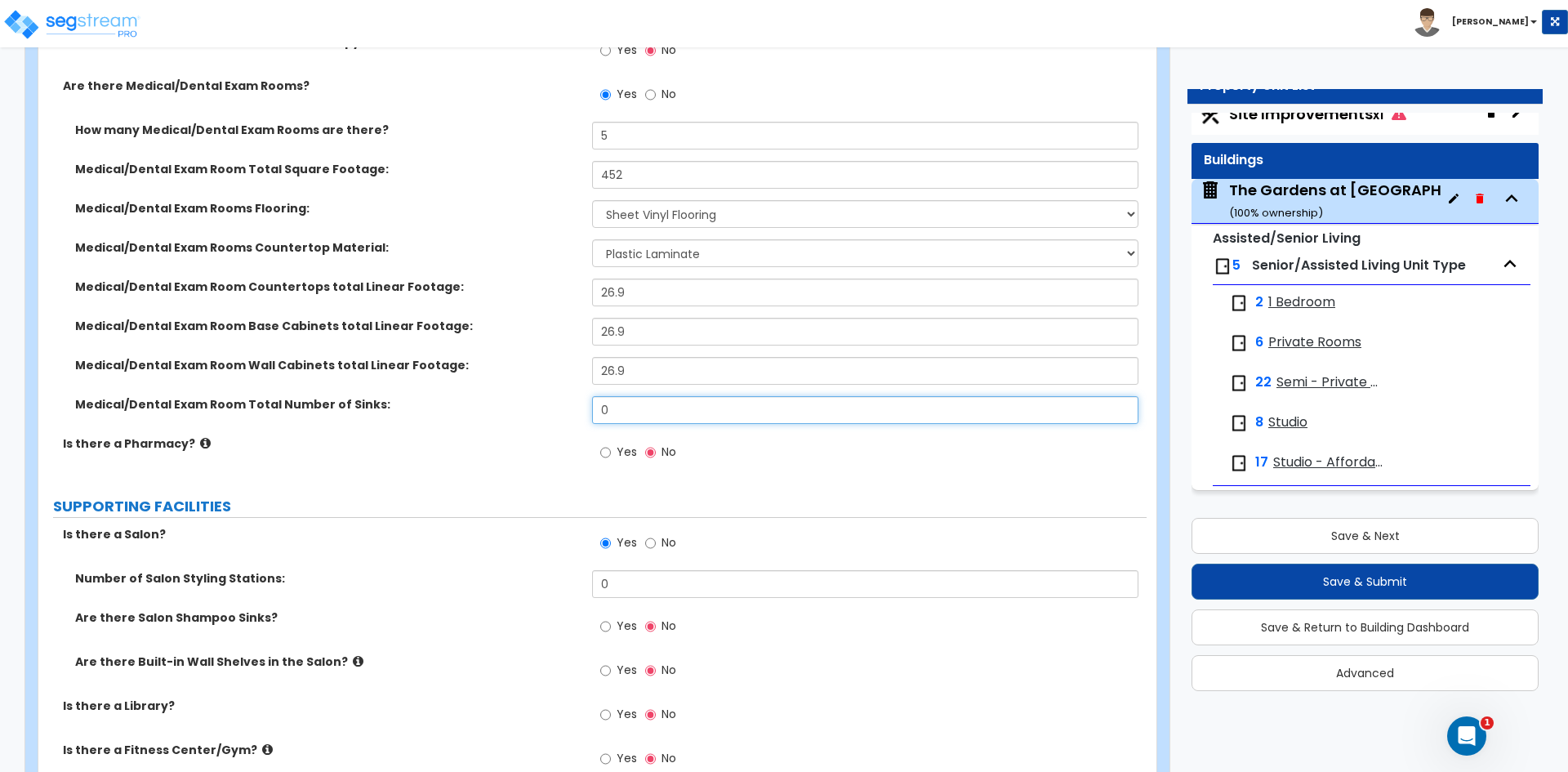
click at [613, 405] on input "0" at bounding box center [864, 411] width 545 height 28
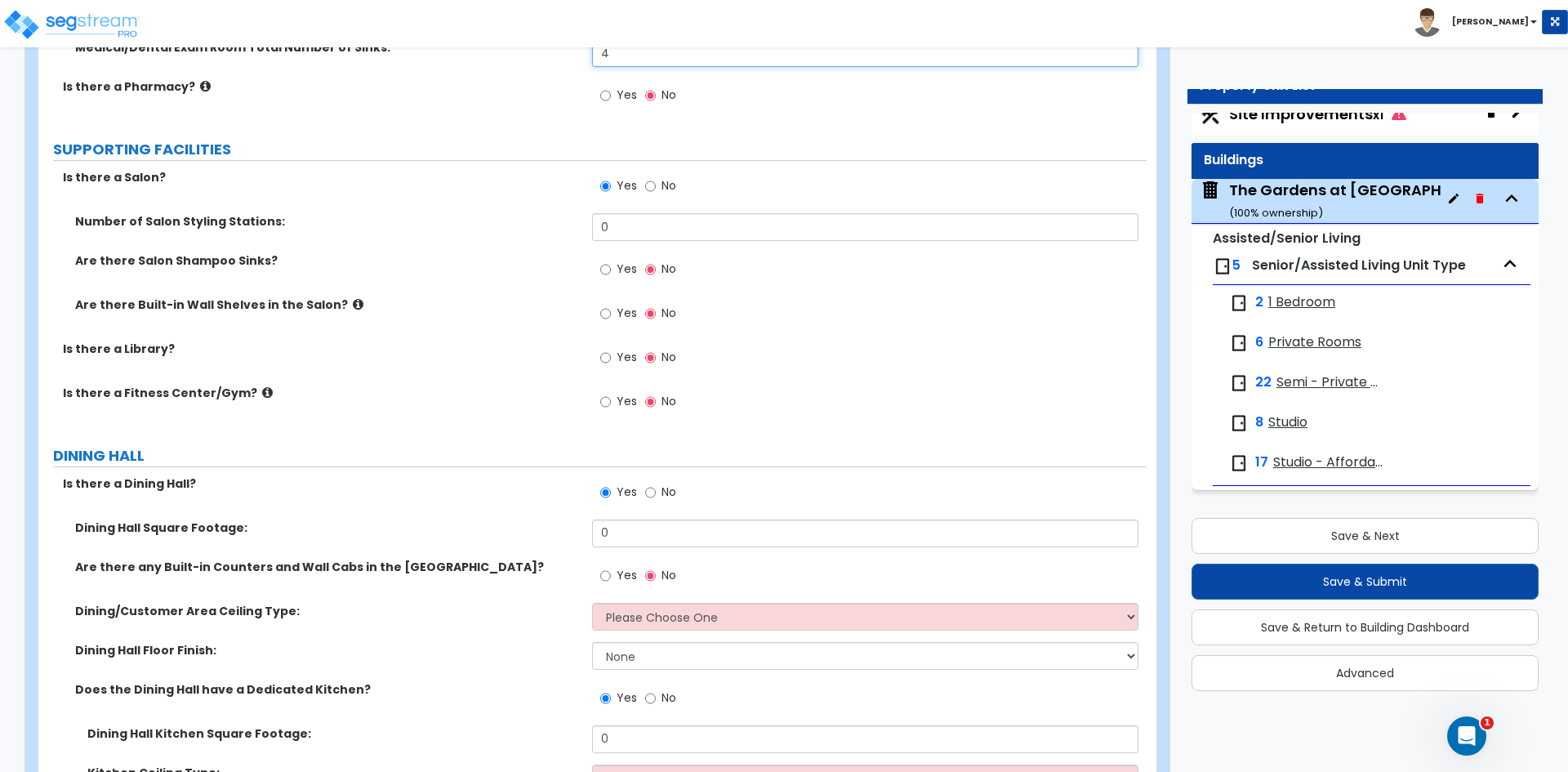
scroll to position [4495, 0]
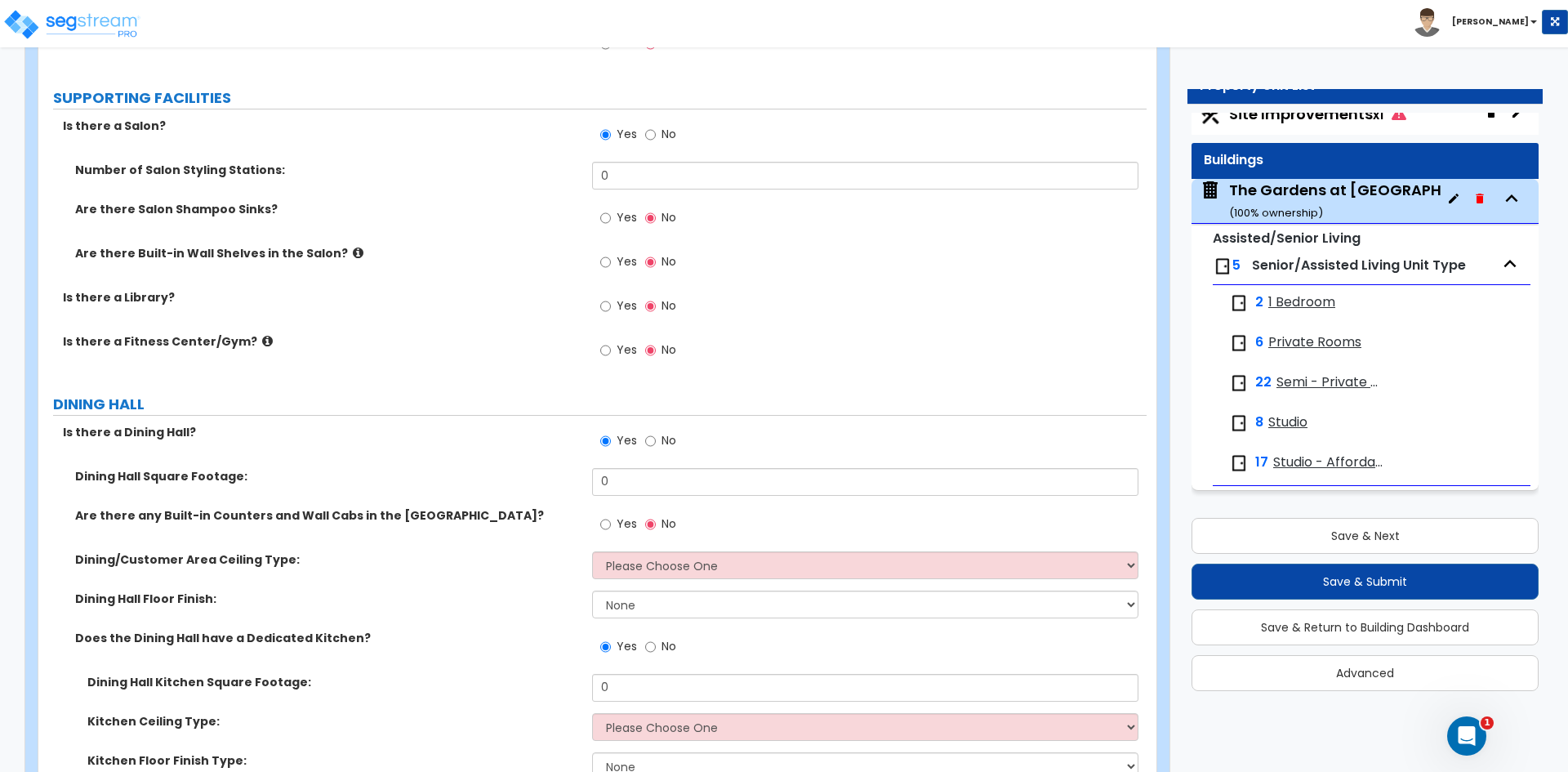
type input "4"
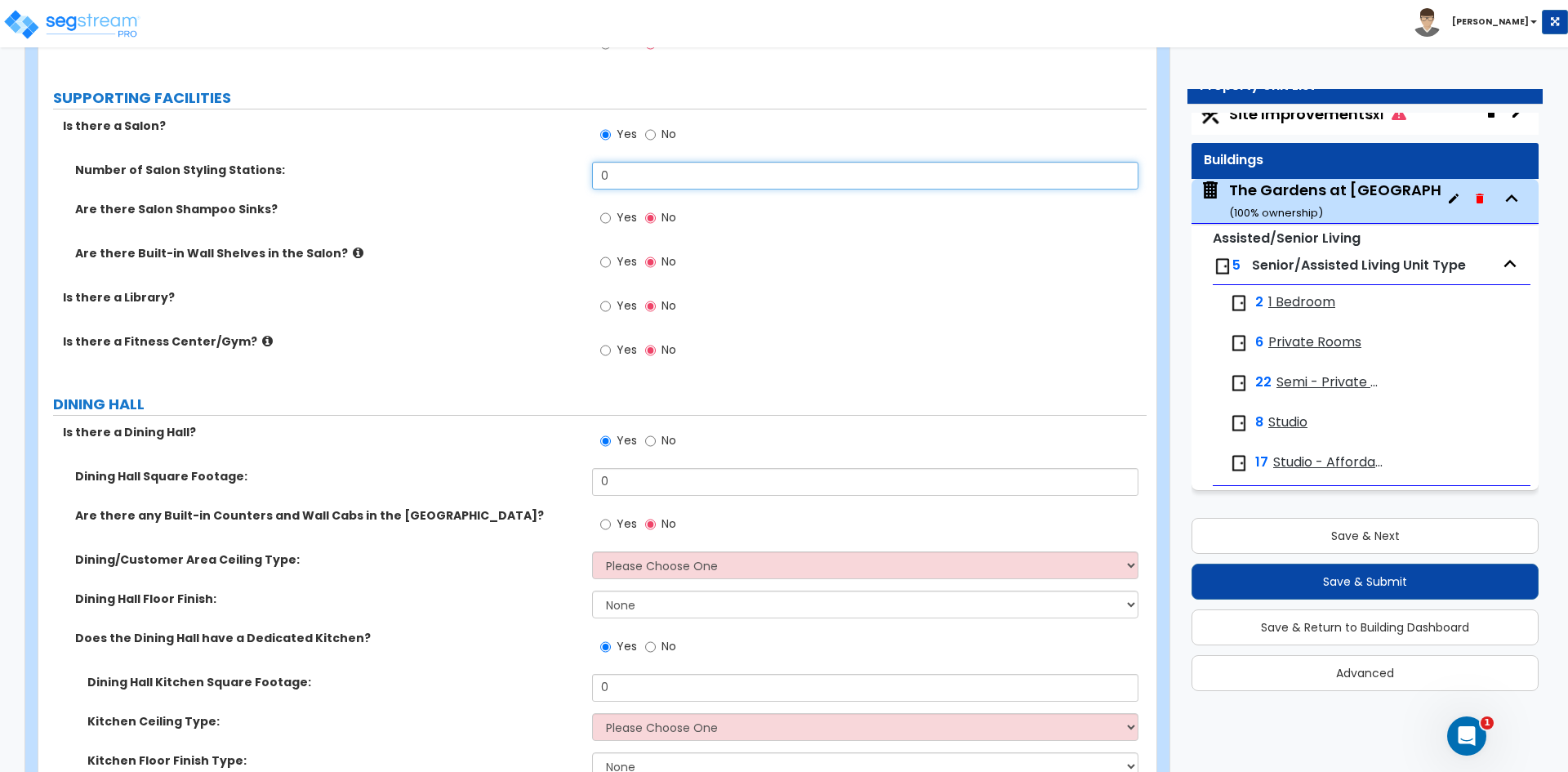
click at [647, 176] on input "0" at bounding box center [864, 176] width 545 height 28
type input "1"
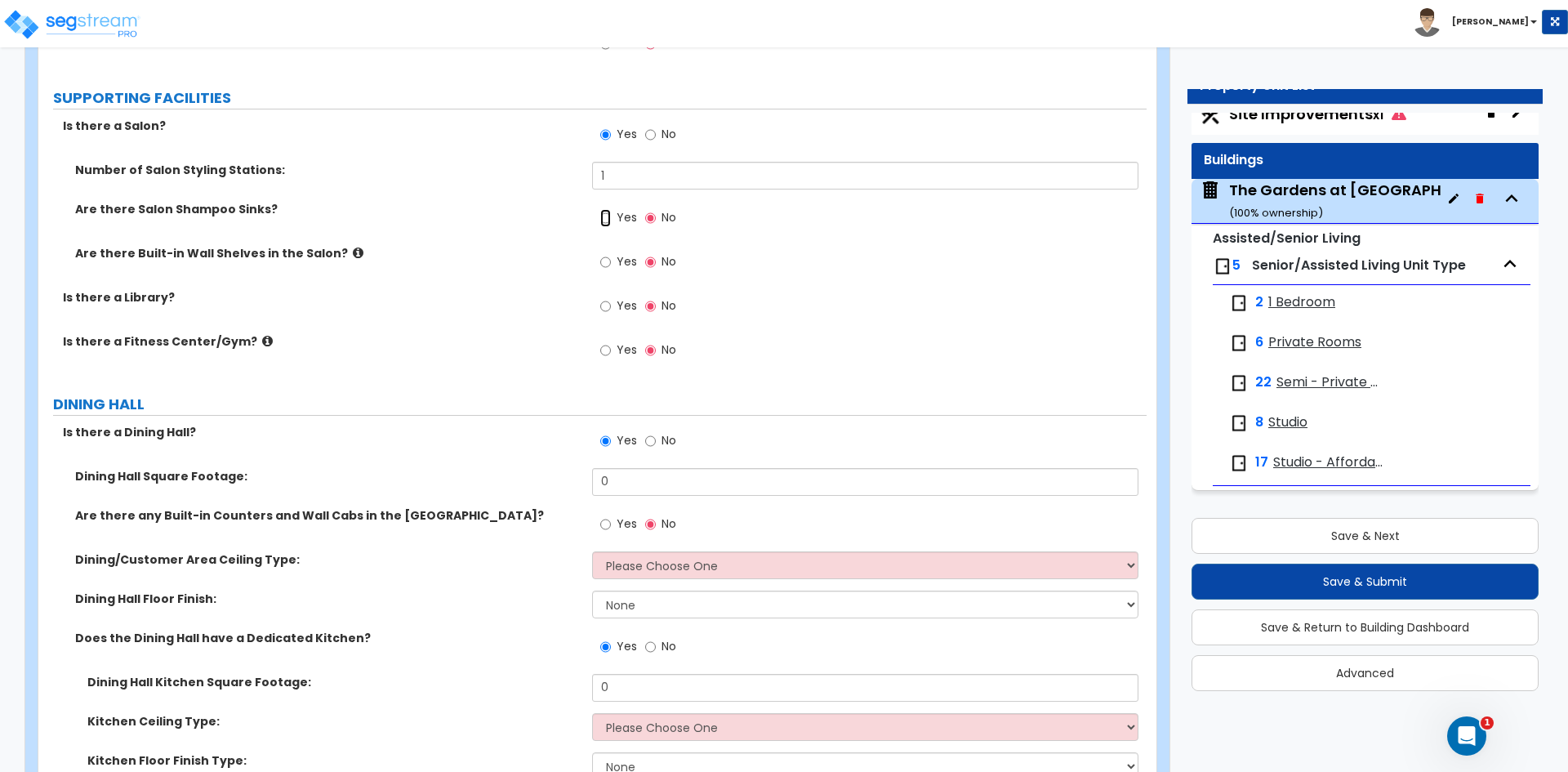
click at [611, 218] on input "Yes" at bounding box center [605, 218] width 11 height 18
radio input "true"
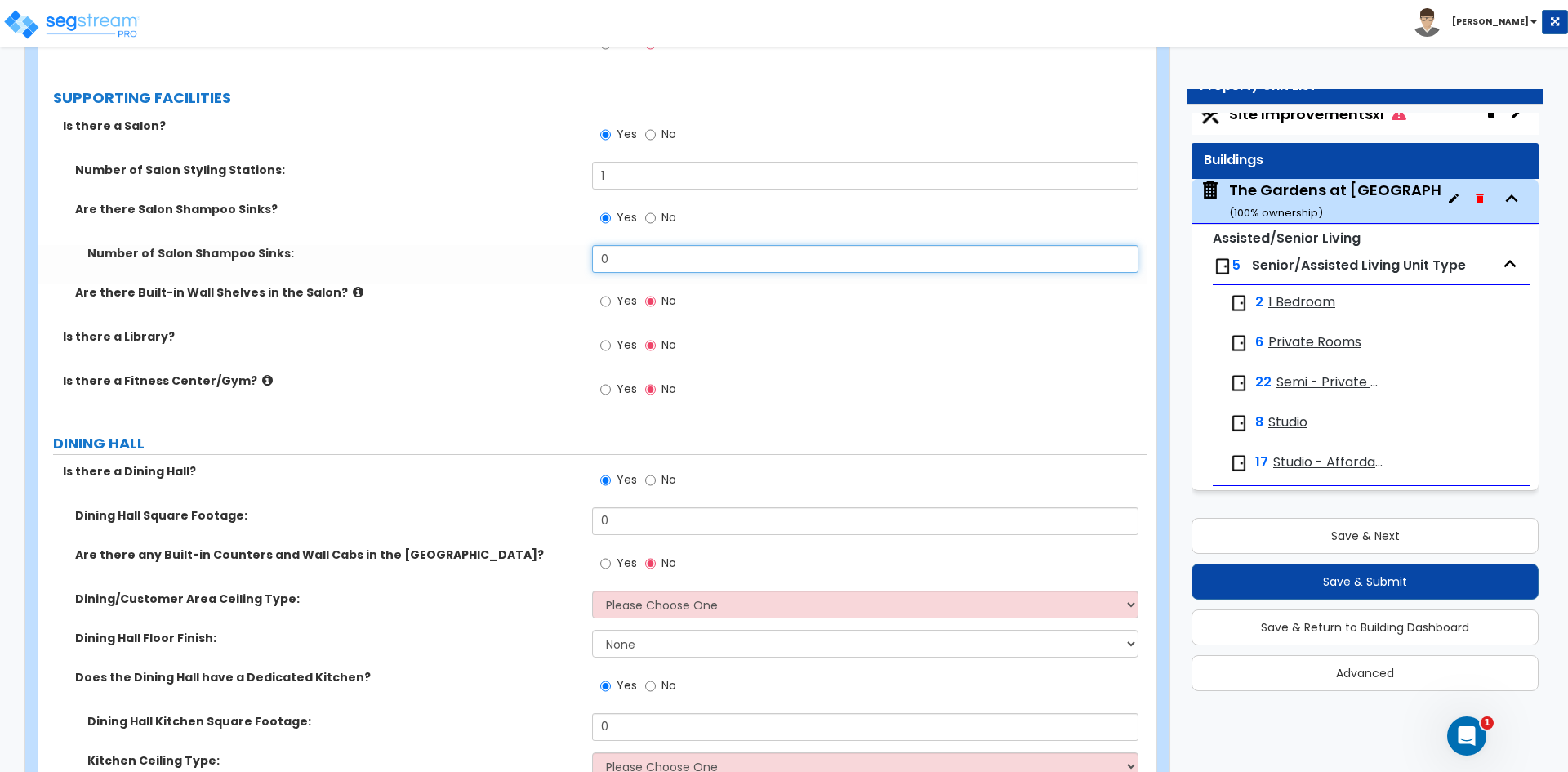
click at [609, 254] on input "0" at bounding box center [864, 259] width 545 height 28
type input "1"
click at [605, 348] on input "Yes" at bounding box center [605, 345] width 11 height 18
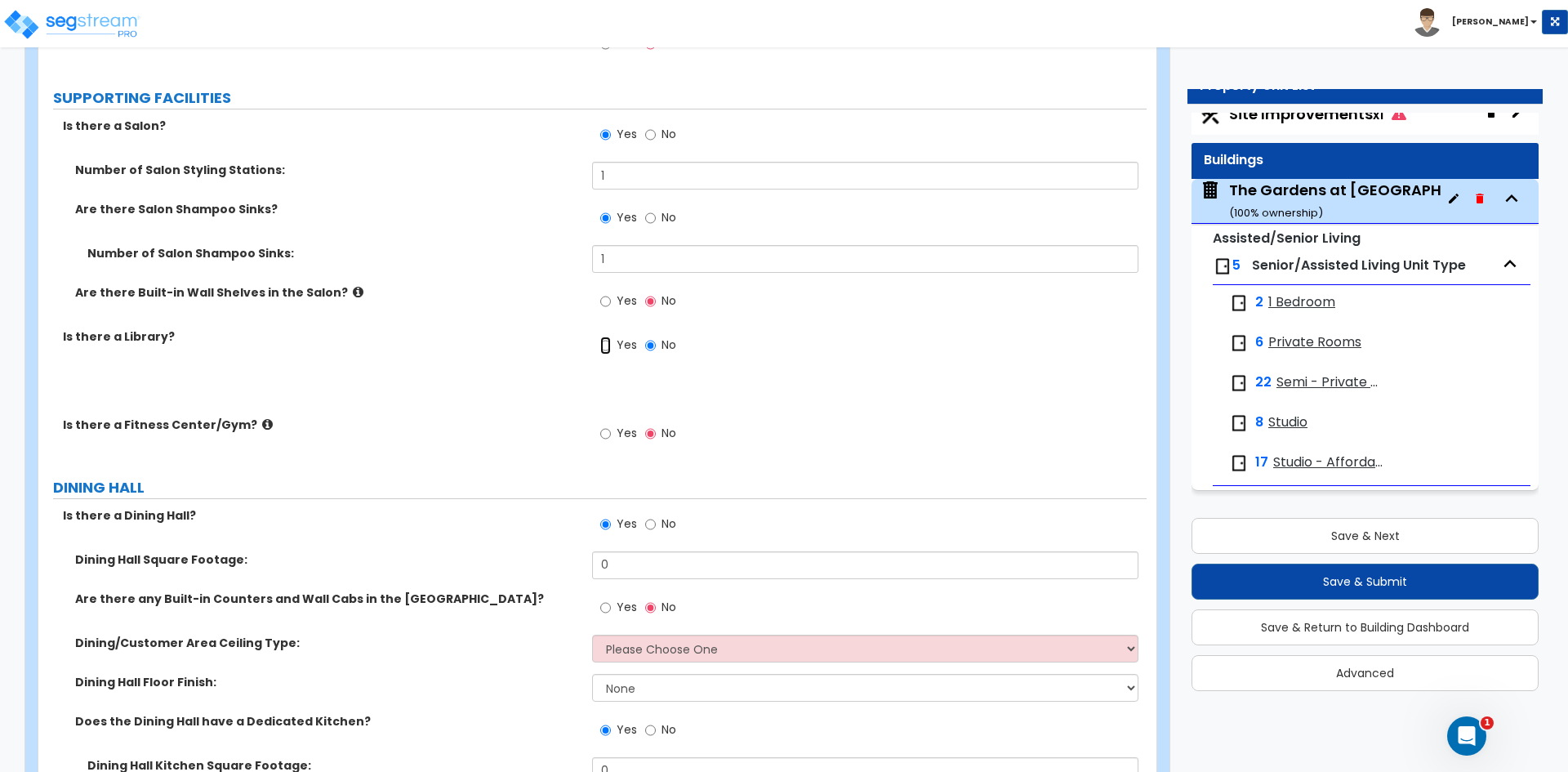
radio input "true"
click at [610, 388] on input "Yes" at bounding box center [605, 390] width 11 height 18
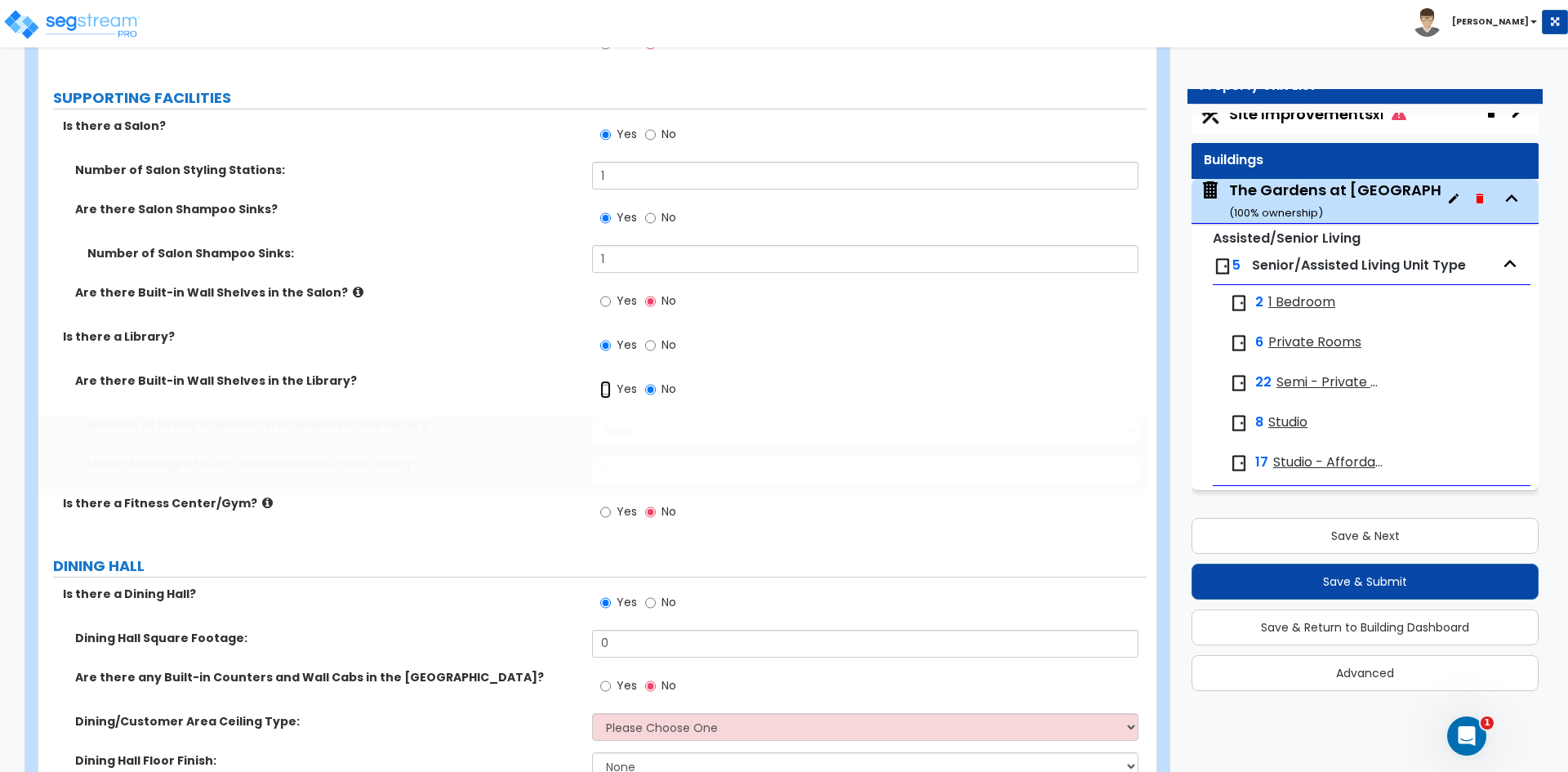
radio input "true"
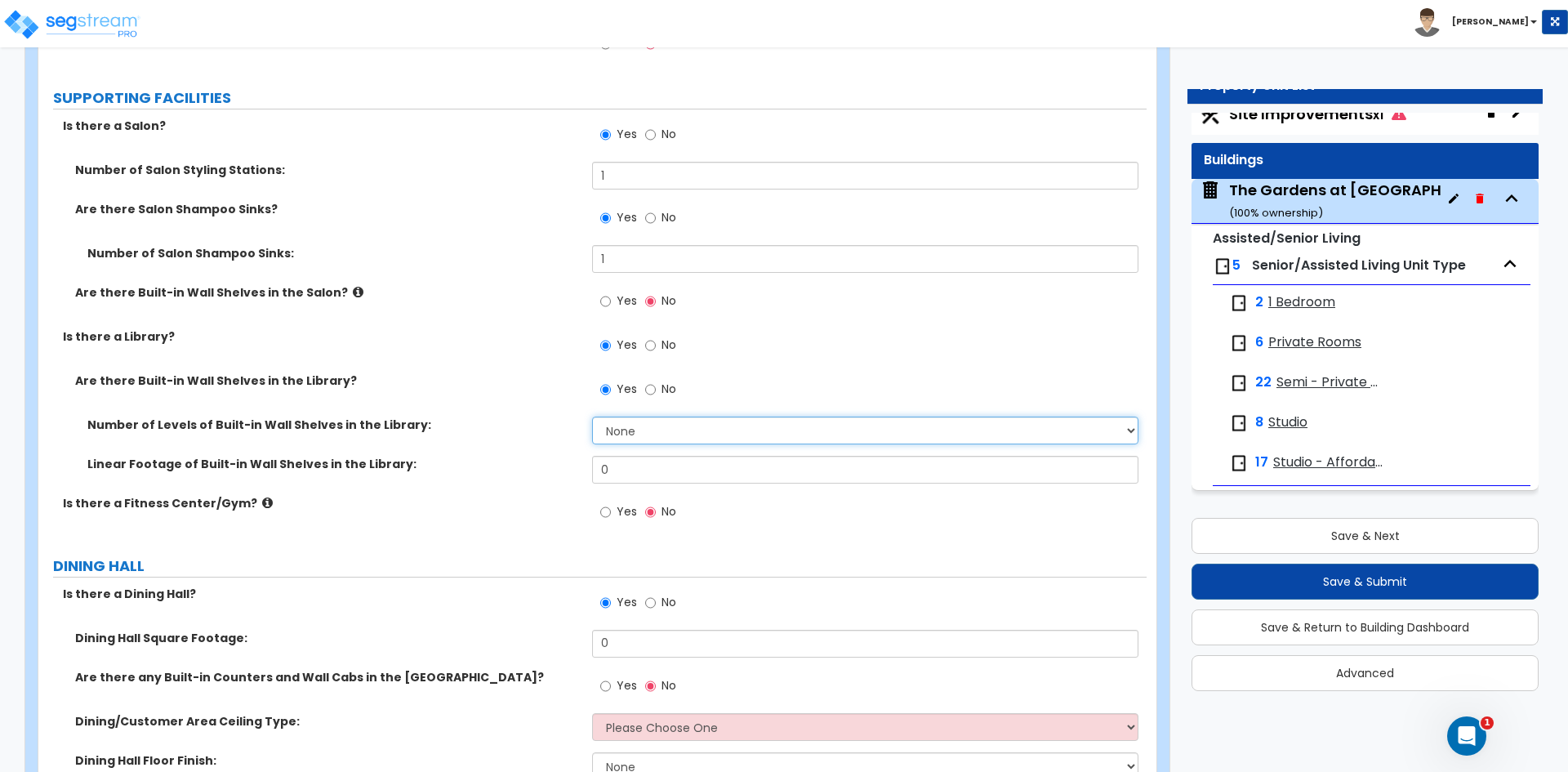
click at [630, 428] on select "None 1 2 3 4 5 6 7 8 9 10" at bounding box center [864, 431] width 545 height 28
click at [592, 417] on select "None 1 2 3 4 5 6 7 8 9 10" at bounding box center [864, 431] width 545 height 28
click at [647, 428] on select "None 1 2 3 4 5 6 7 8 9 10" at bounding box center [864, 431] width 545 height 28
select select "6"
click at [592, 417] on select "None 1 2 3 4 5 6 7 8 9 10" at bounding box center [864, 431] width 545 height 28
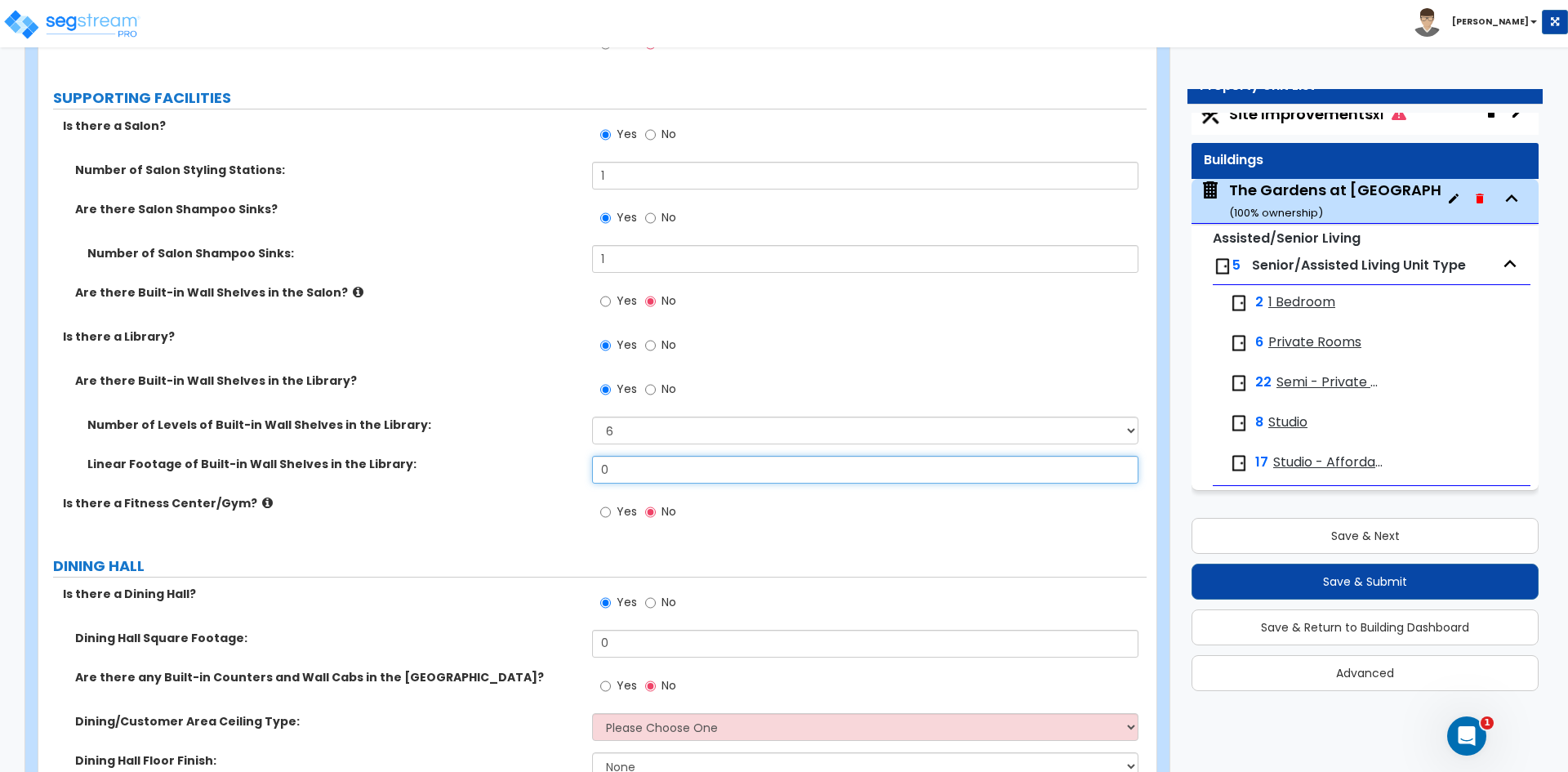
click at [640, 470] on input "0" at bounding box center [864, 470] width 545 height 28
type input "16.5"
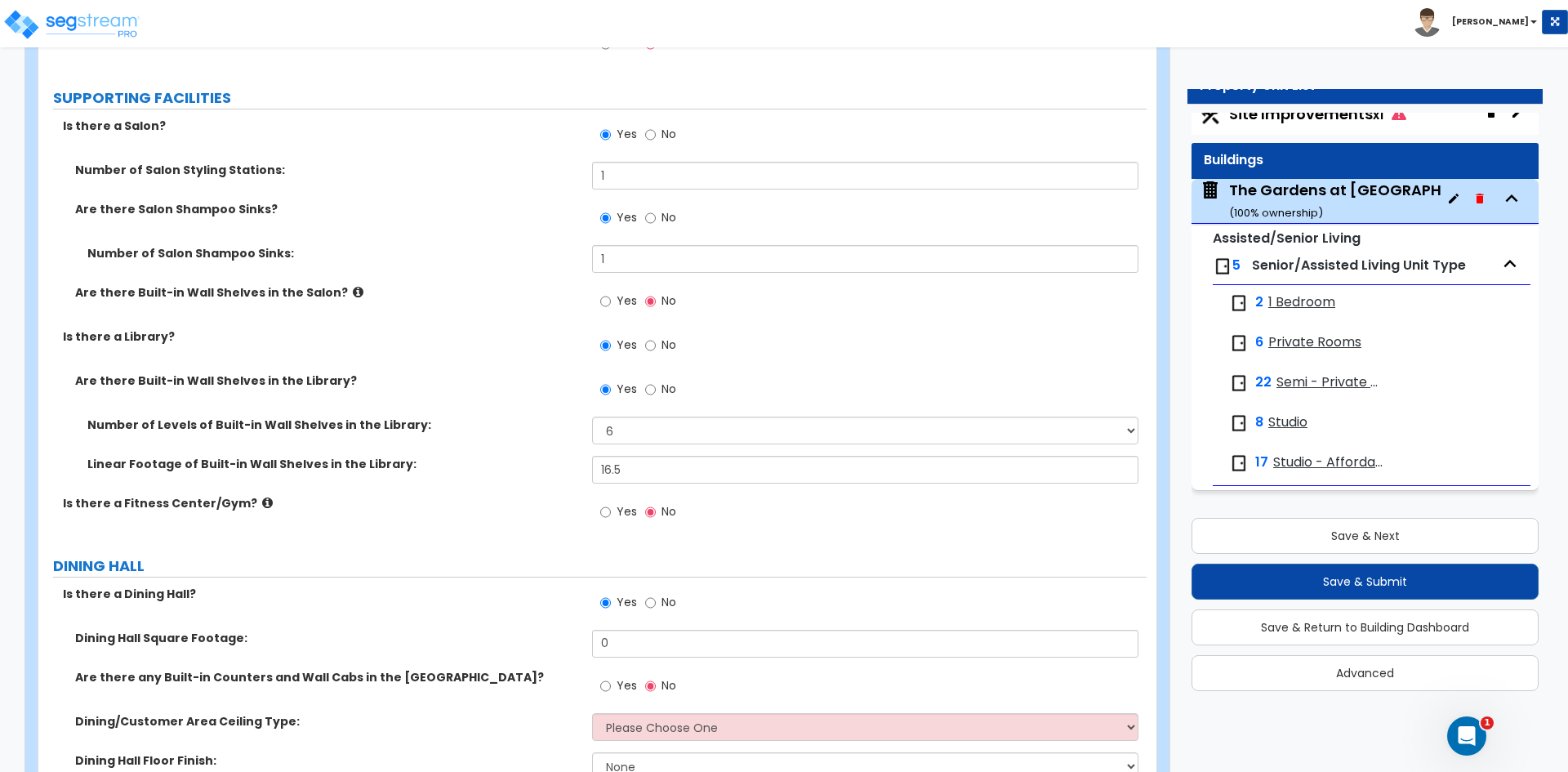
click at [722, 541] on div "PORTE COCHERE Is there a Porte Cochere? Yes No Is the Porte Cochere detached fr…" at bounding box center [592, 781] width 1084 height 10081
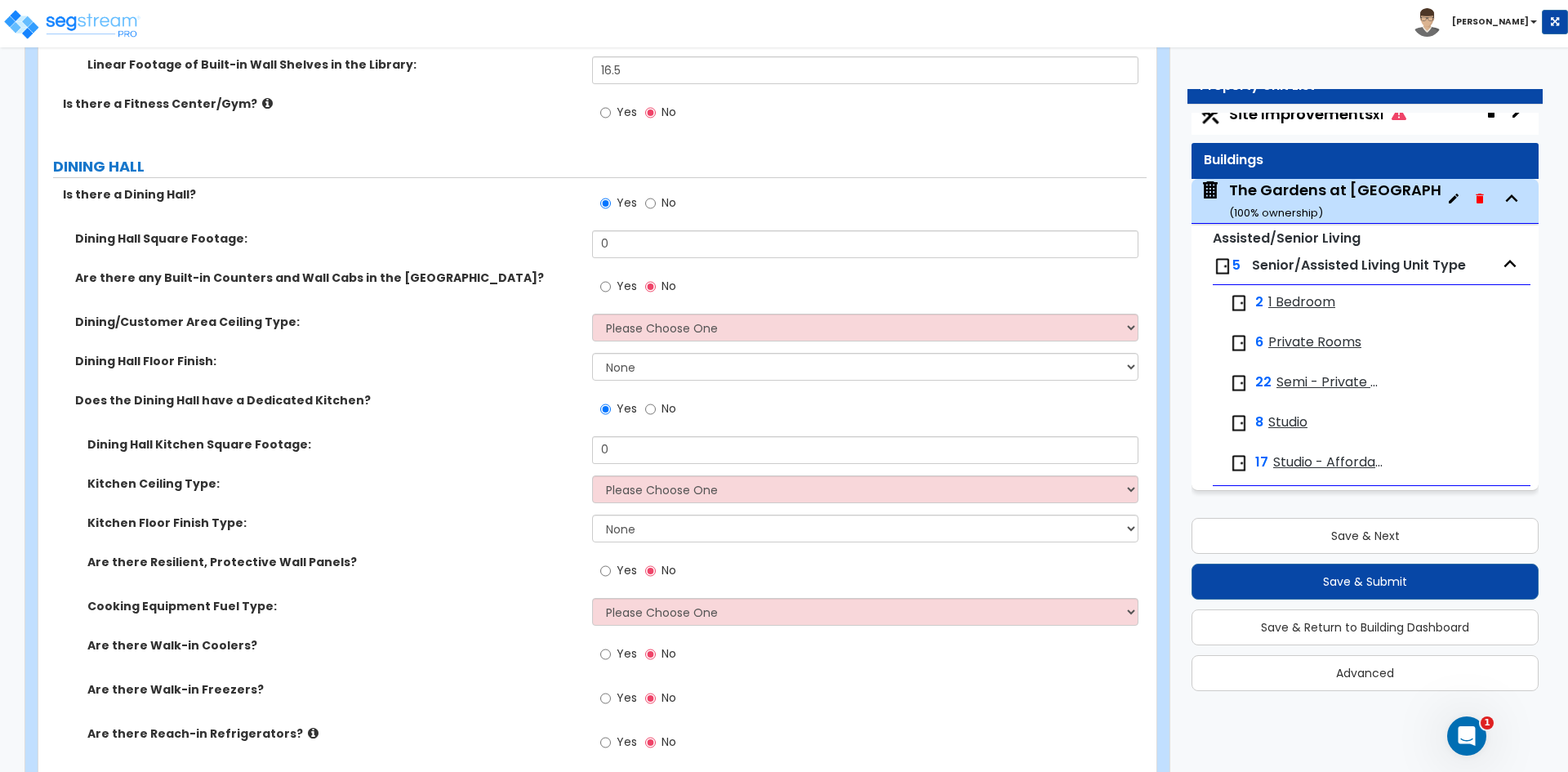
scroll to position [4903, 0]
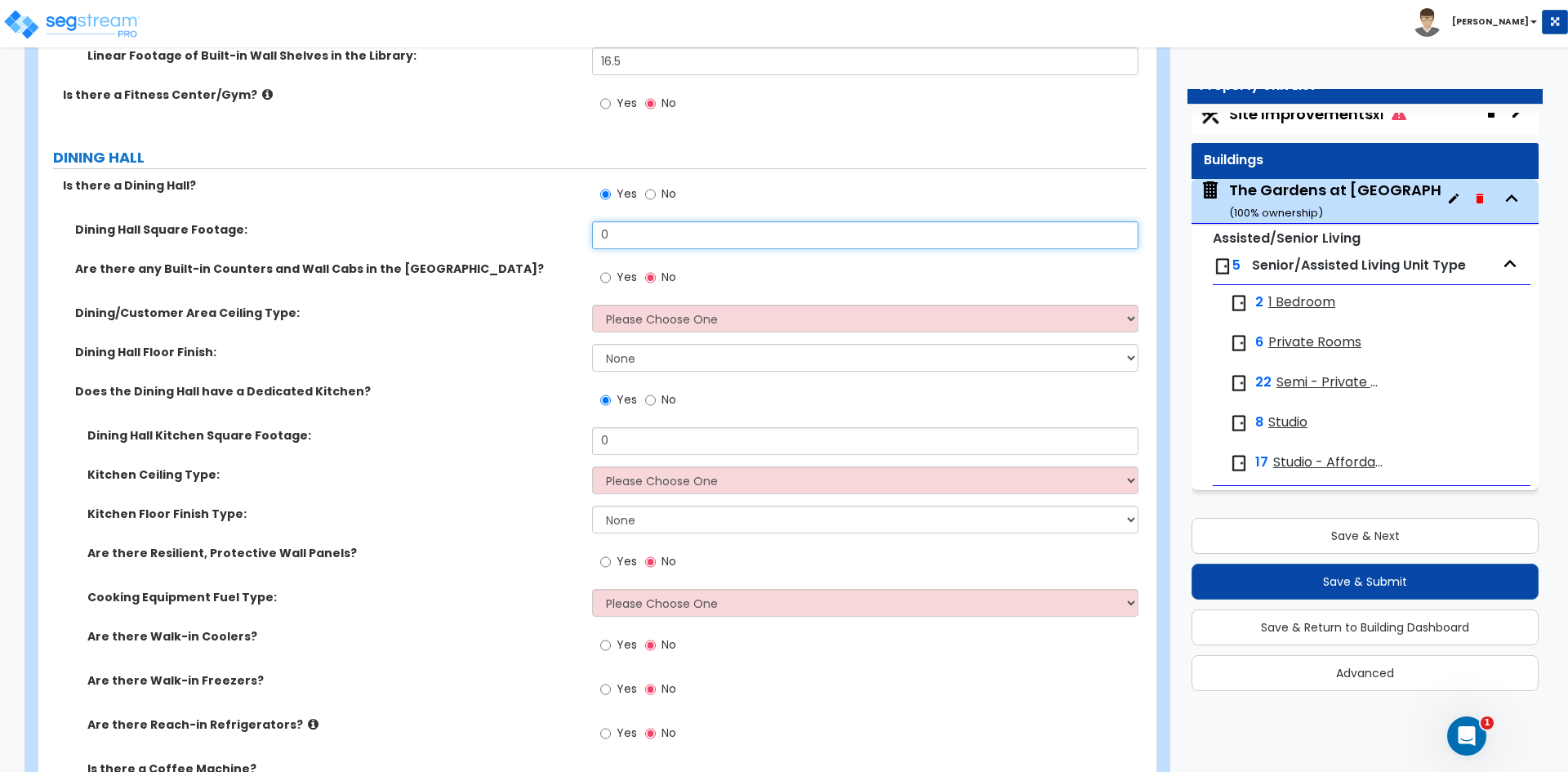
click at [615, 237] on input "0" at bounding box center [864, 235] width 545 height 28
type input "2,518"
click at [603, 280] on input "Yes" at bounding box center [605, 278] width 11 height 18
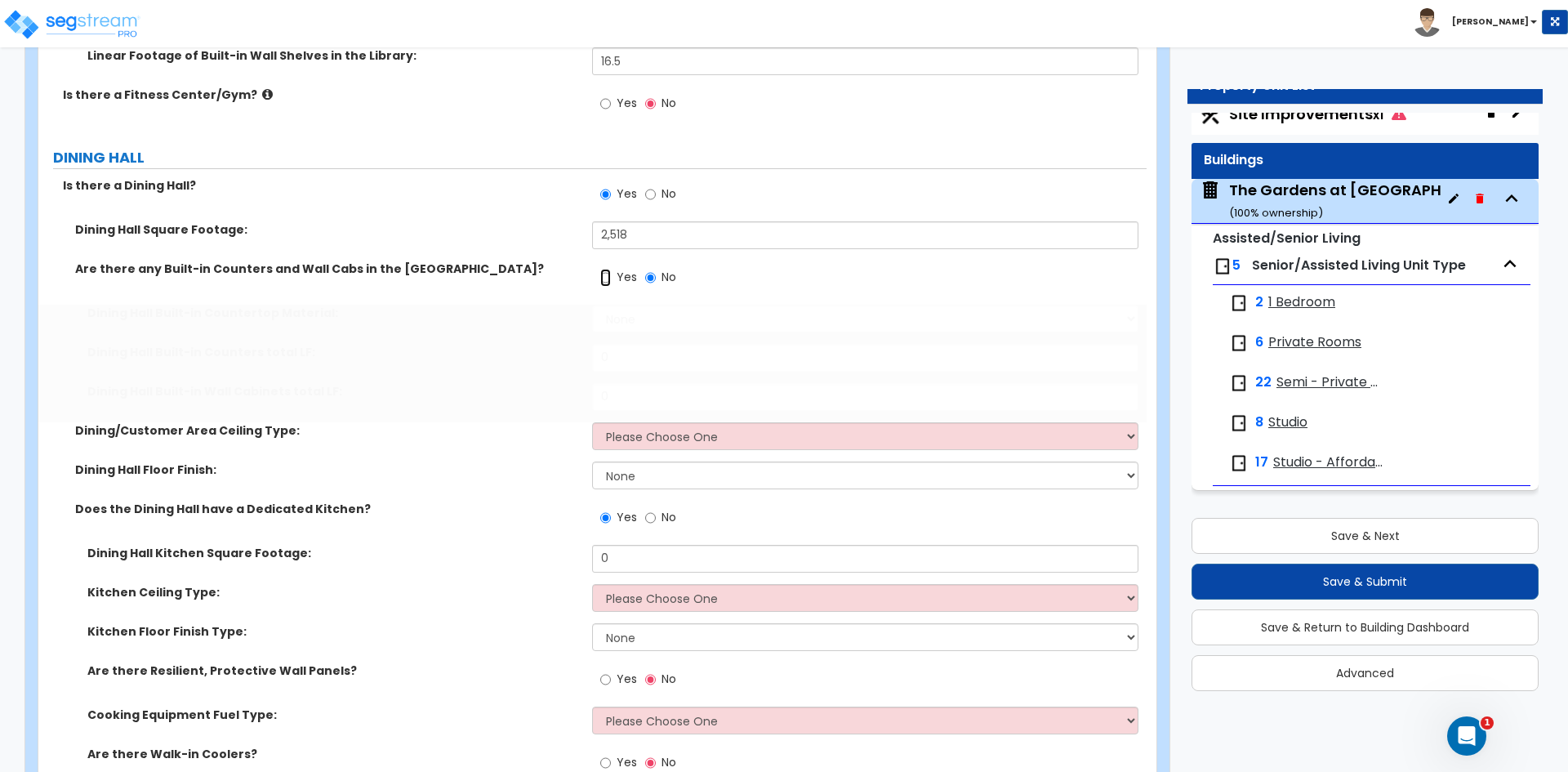
radio input "true"
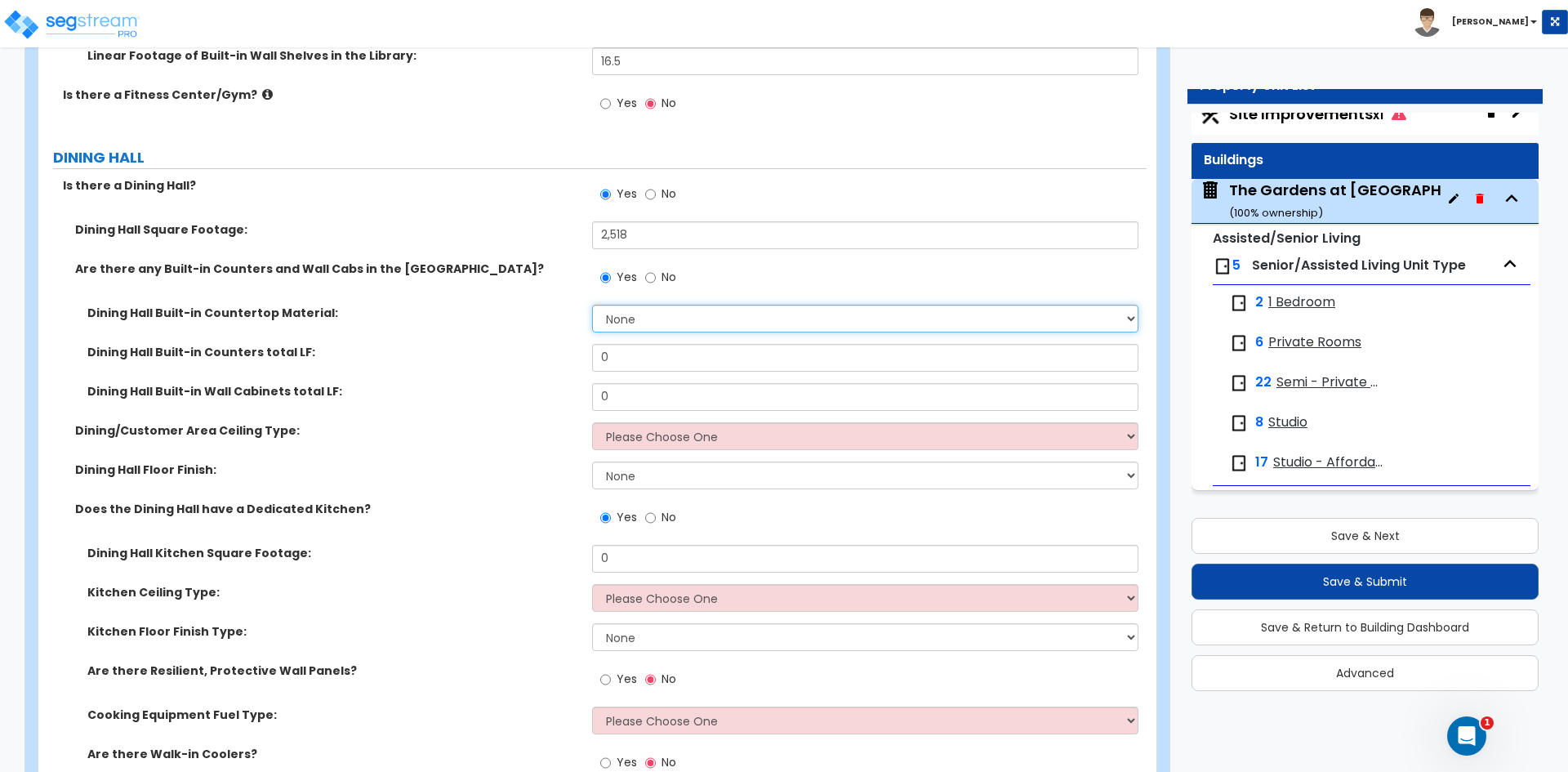
click at [684, 319] on select "None Plastic Laminate Solid Surface Stone Quartz Marble Tile Wood Stainless Ste…" at bounding box center [864, 319] width 545 height 28
select select "1"
click at [592, 305] on select "None Plastic Laminate Solid Surface Stone Quartz Marble Tile Wood Stainless Ste…" at bounding box center [864, 319] width 545 height 28
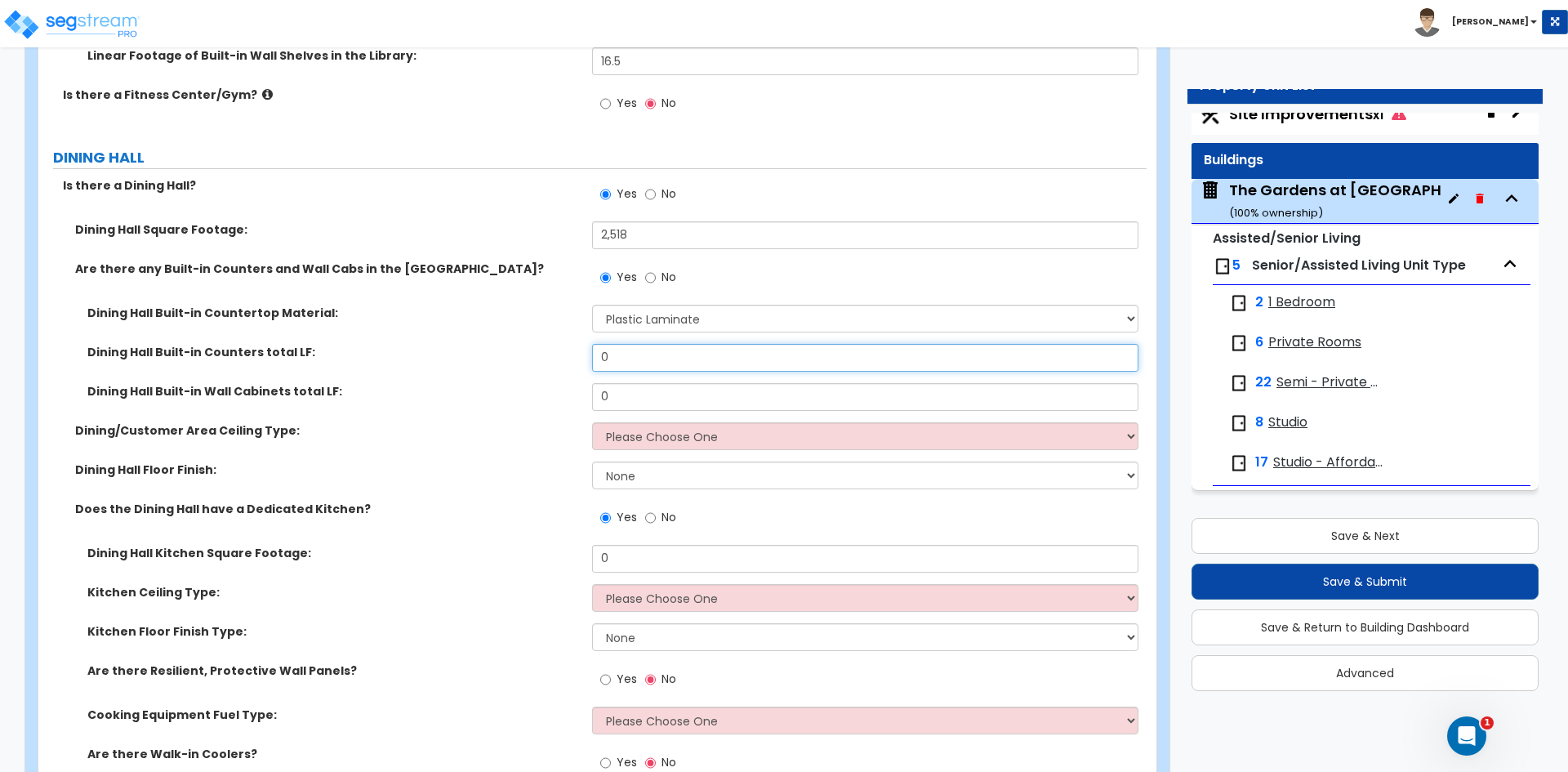
click at [681, 360] on input "0" at bounding box center [864, 358] width 545 height 28
type input "14.8"
click at [633, 393] on input "0" at bounding box center [864, 397] width 545 height 28
type input "9"
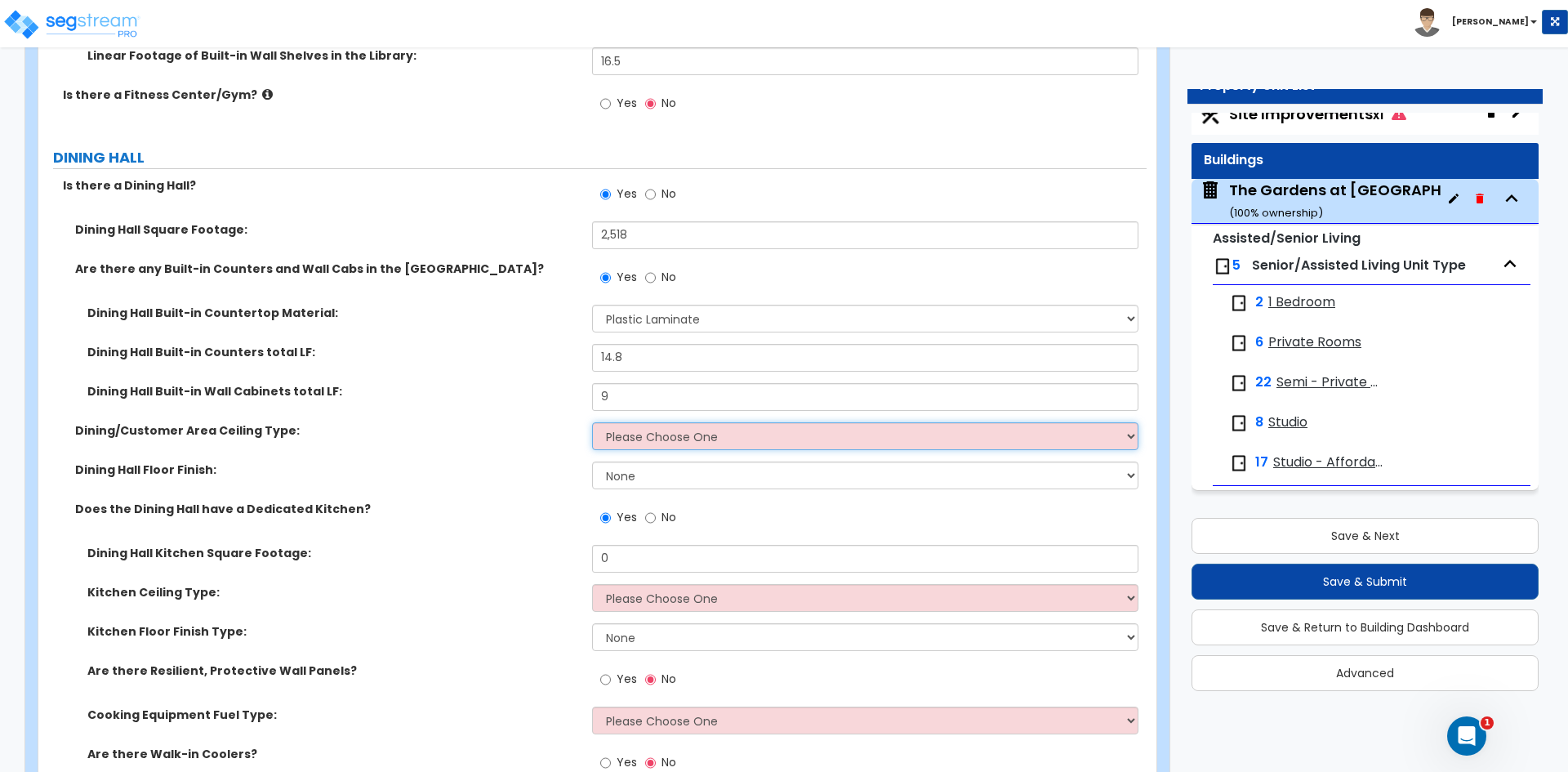
click at [656, 429] on select "Please Choose One Drop Ceiling Open Ceiling Drywall Ceiling" at bounding box center [864, 436] width 545 height 28
click at [657, 433] on select "Please Choose One Drop Ceiling Open Ceiling Drywall Ceiling" at bounding box center [864, 436] width 545 height 28
select select "3"
click at [592, 422] on select "Please Choose One Drop Ceiling Open Ceiling Drywall Ceiling" at bounding box center [864, 436] width 545 height 28
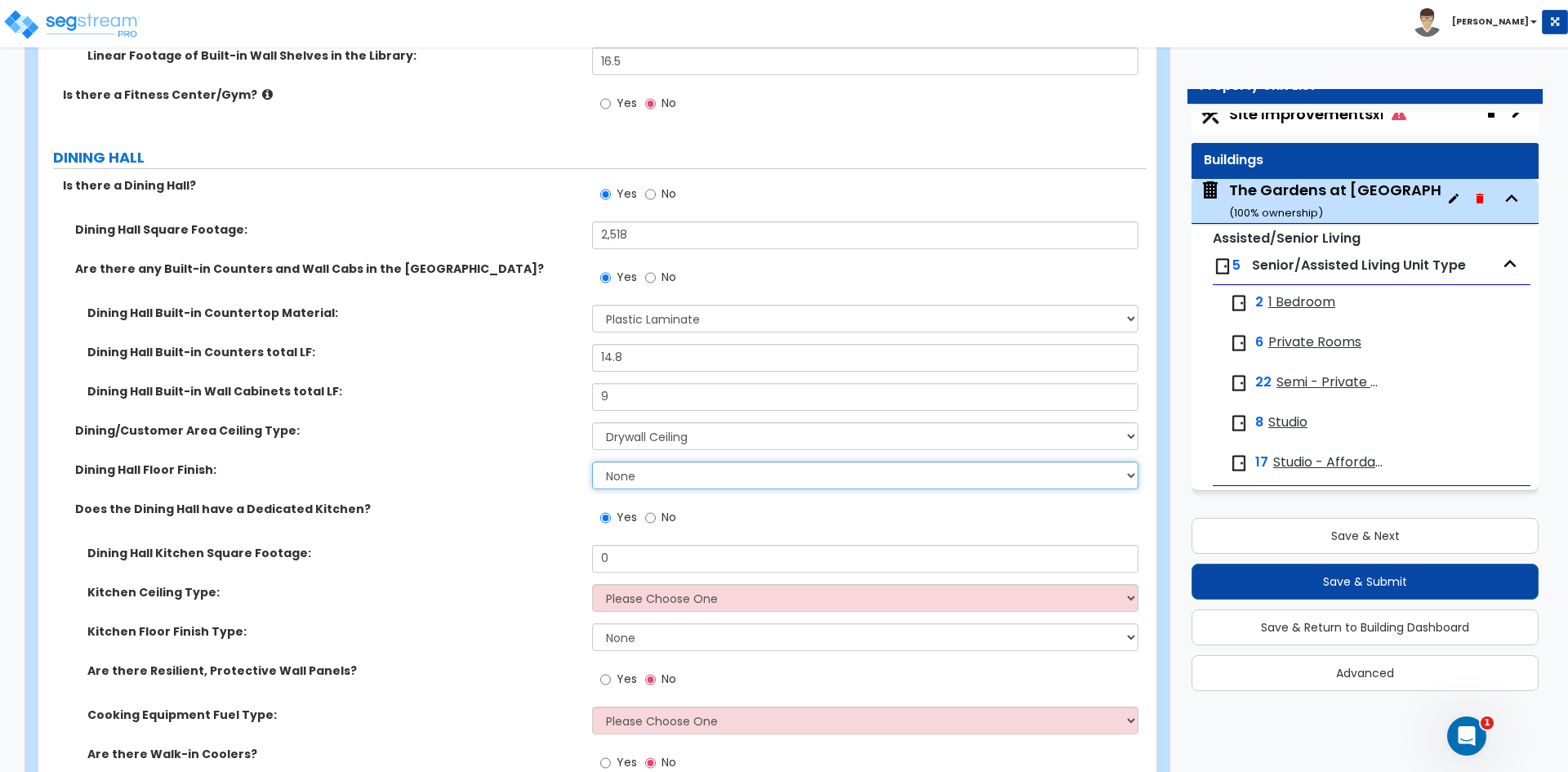
click at [618, 472] on select "None Tile Flooring Hardwood Flooring Resilient Laminate Flooring VCT Flooring S…" at bounding box center [864, 476] width 545 height 28
click at [592, 462] on select "None Tile Flooring Hardwood Flooring Resilient Laminate Flooring VCT Flooring S…" at bounding box center [864, 476] width 545 height 28
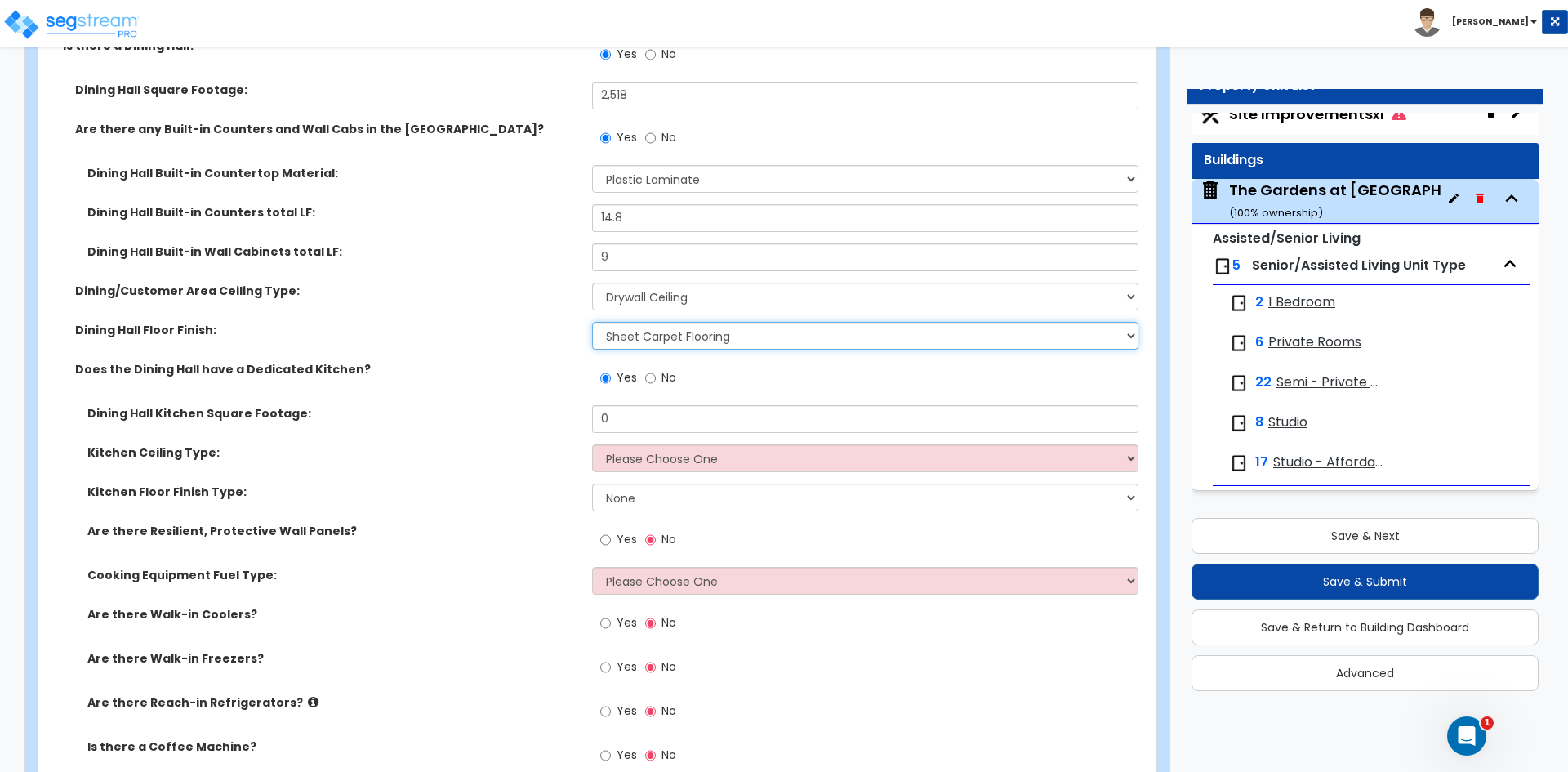
scroll to position [5066, 0]
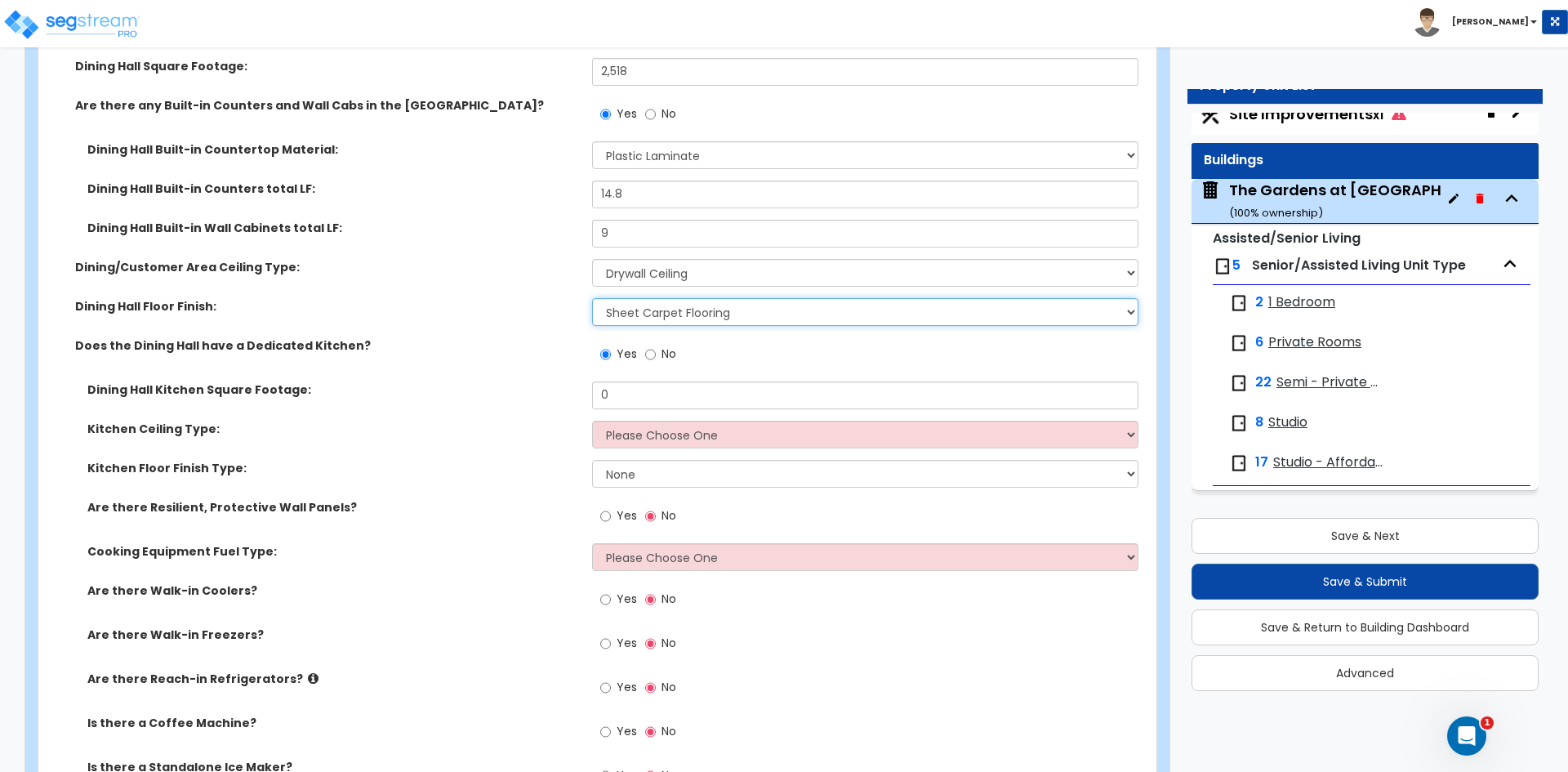
click at [704, 315] on select "None Tile Flooring Hardwood Flooring Resilient Laminate Flooring VCT Flooring S…" at bounding box center [864, 312] width 545 height 28
select select "4"
click at [592, 298] on select "None Tile Flooring Hardwood Flooring Resilient Laminate Flooring VCT Flooring S…" at bounding box center [864, 312] width 545 height 28
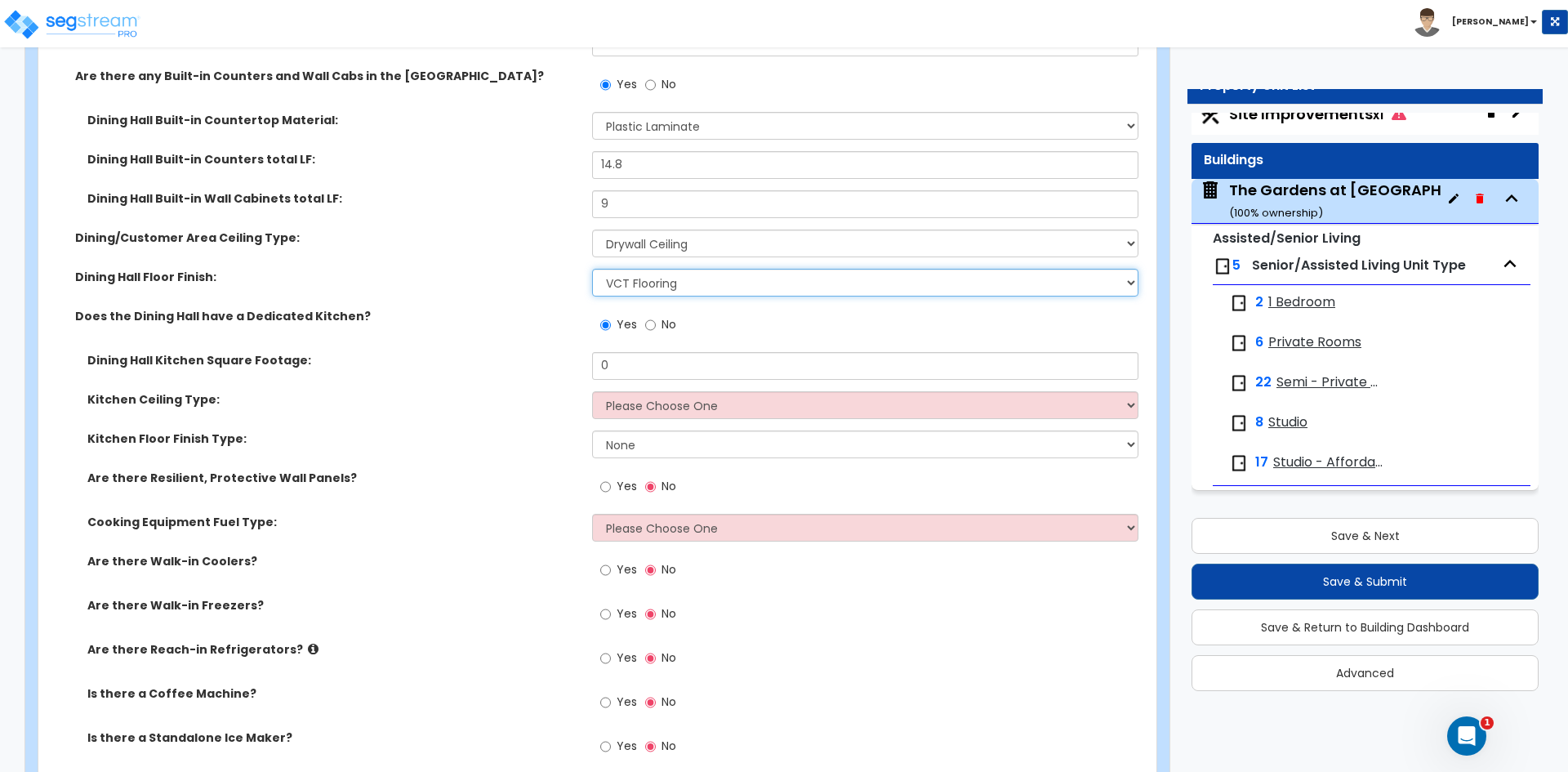
scroll to position [5148, 0]
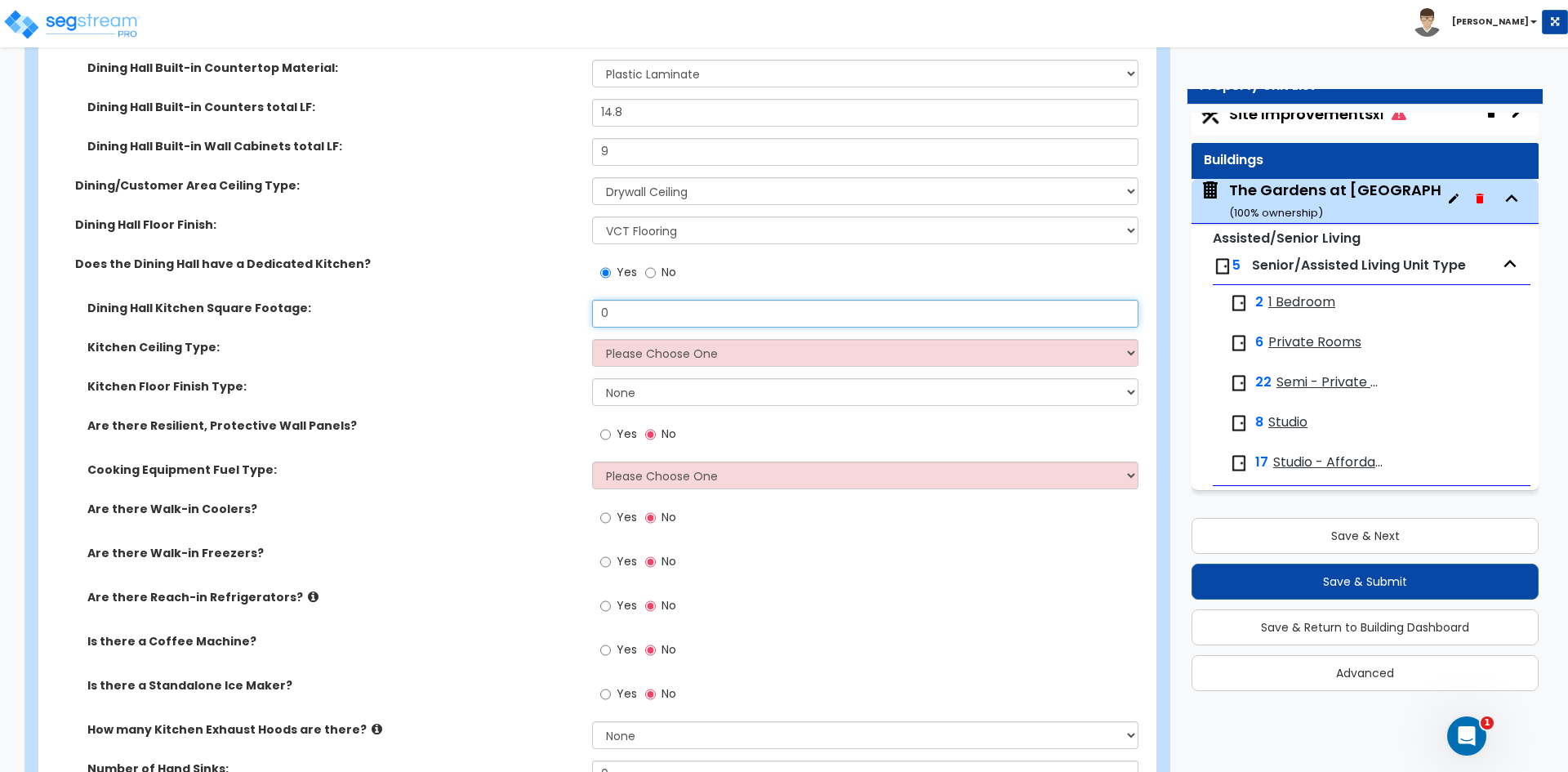
click at [617, 322] on input "0" at bounding box center [864, 314] width 545 height 28
type input "904"
click at [630, 350] on select "Please Choose One Drop Ceiling Open Ceiling Drywall Ceiling" at bounding box center [864, 353] width 545 height 28
select select "1"
click at [592, 339] on select "Please Choose One Drop Ceiling Open Ceiling Drywall Ceiling" at bounding box center [864, 353] width 545 height 28
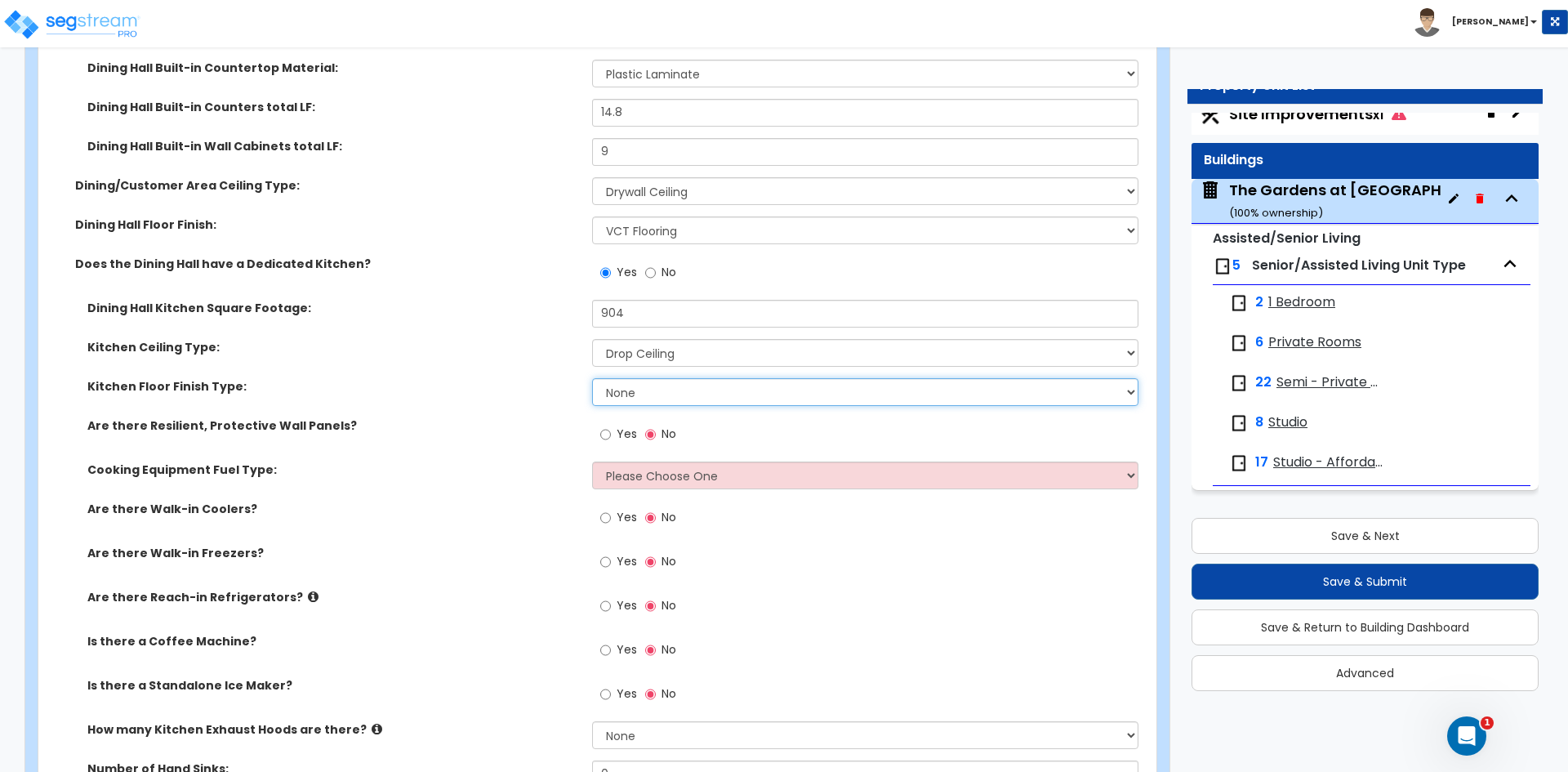
click at [644, 397] on select "None Tile Flooring VCT Flooring Sheet Vinyl Flooring" at bounding box center [864, 392] width 545 height 28
select select "1"
click at [592, 378] on select "None Tile Flooring VCT Flooring Sheet Vinyl Flooring" at bounding box center [864, 392] width 545 height 28
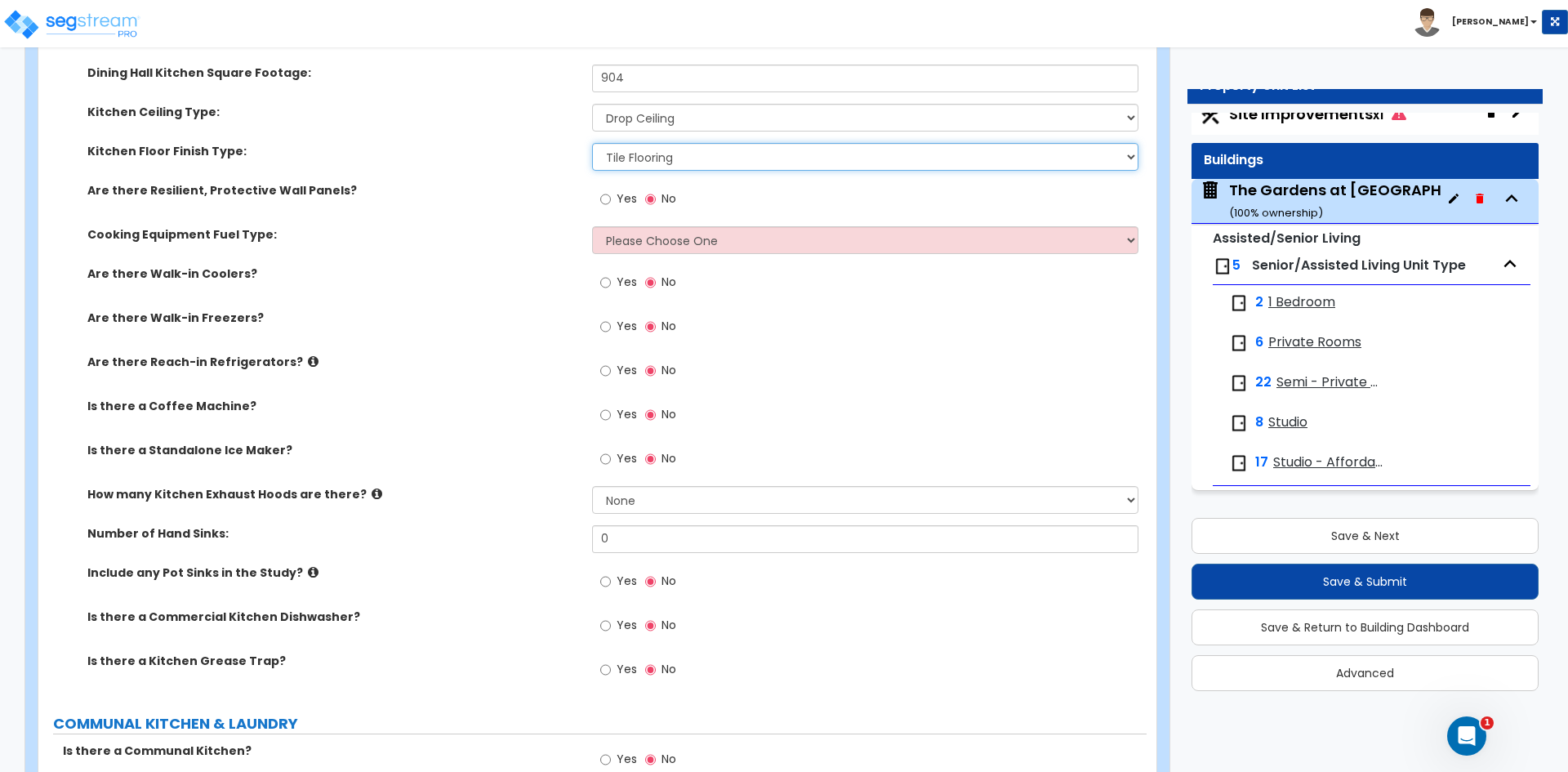
scroll to position [5393, 0]
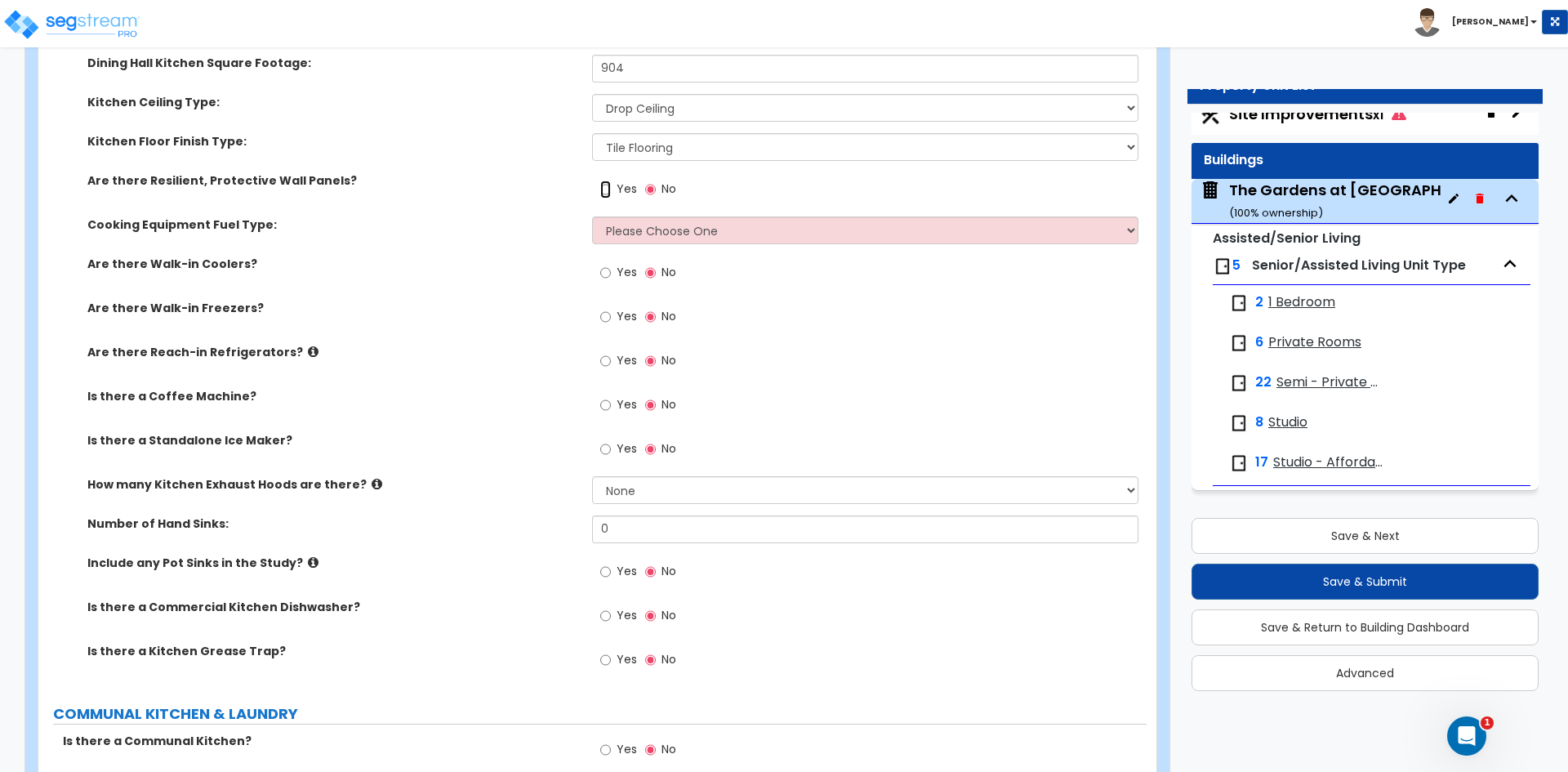
click at [604, 190] on input "Yes" at bounding box center [605, 189] width 11 height 18
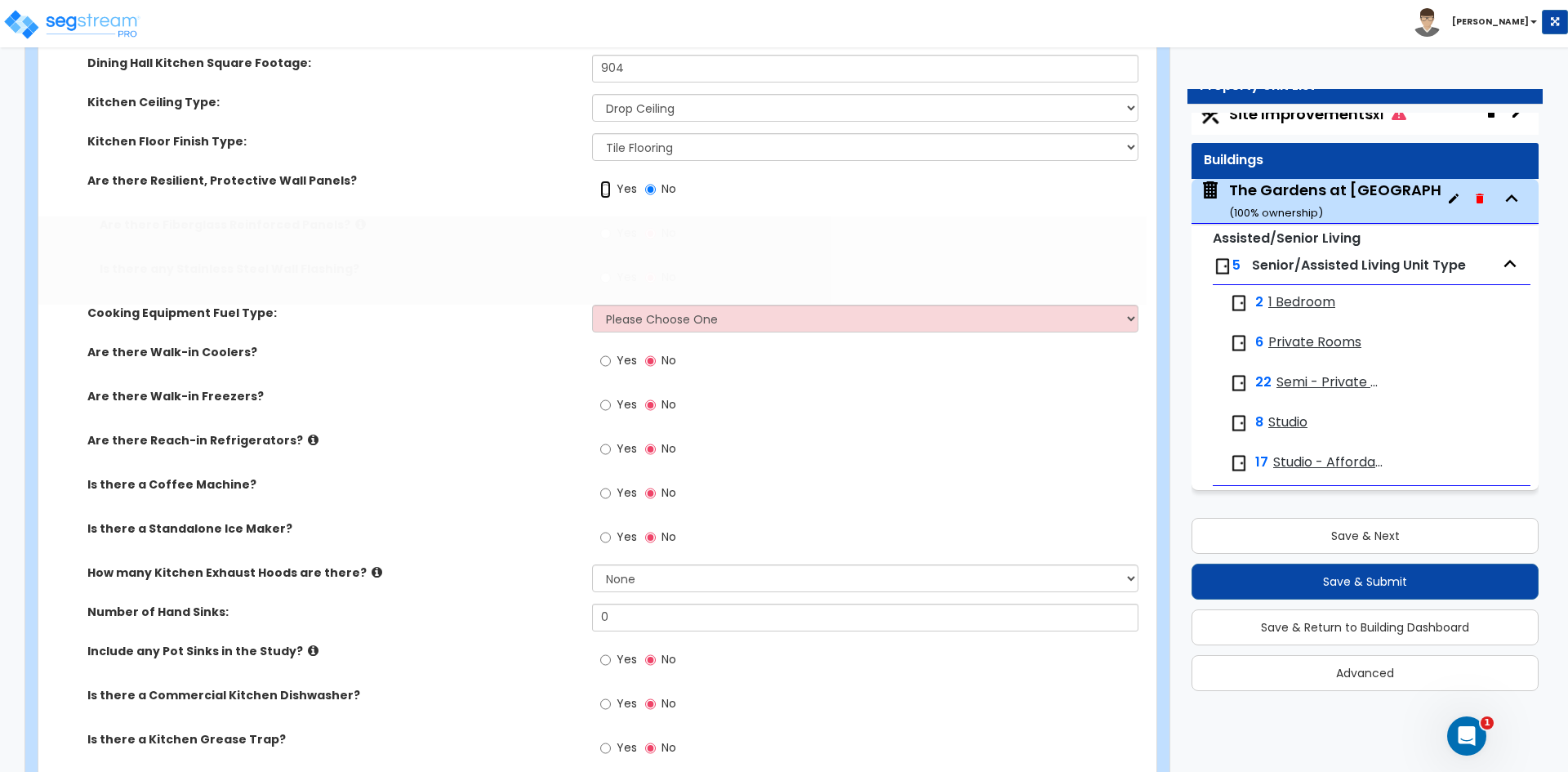
radio input "true"
click at [604, 241] on input "Yes" at bounding box center [605, 234] width 11 height 18
radio input "true"
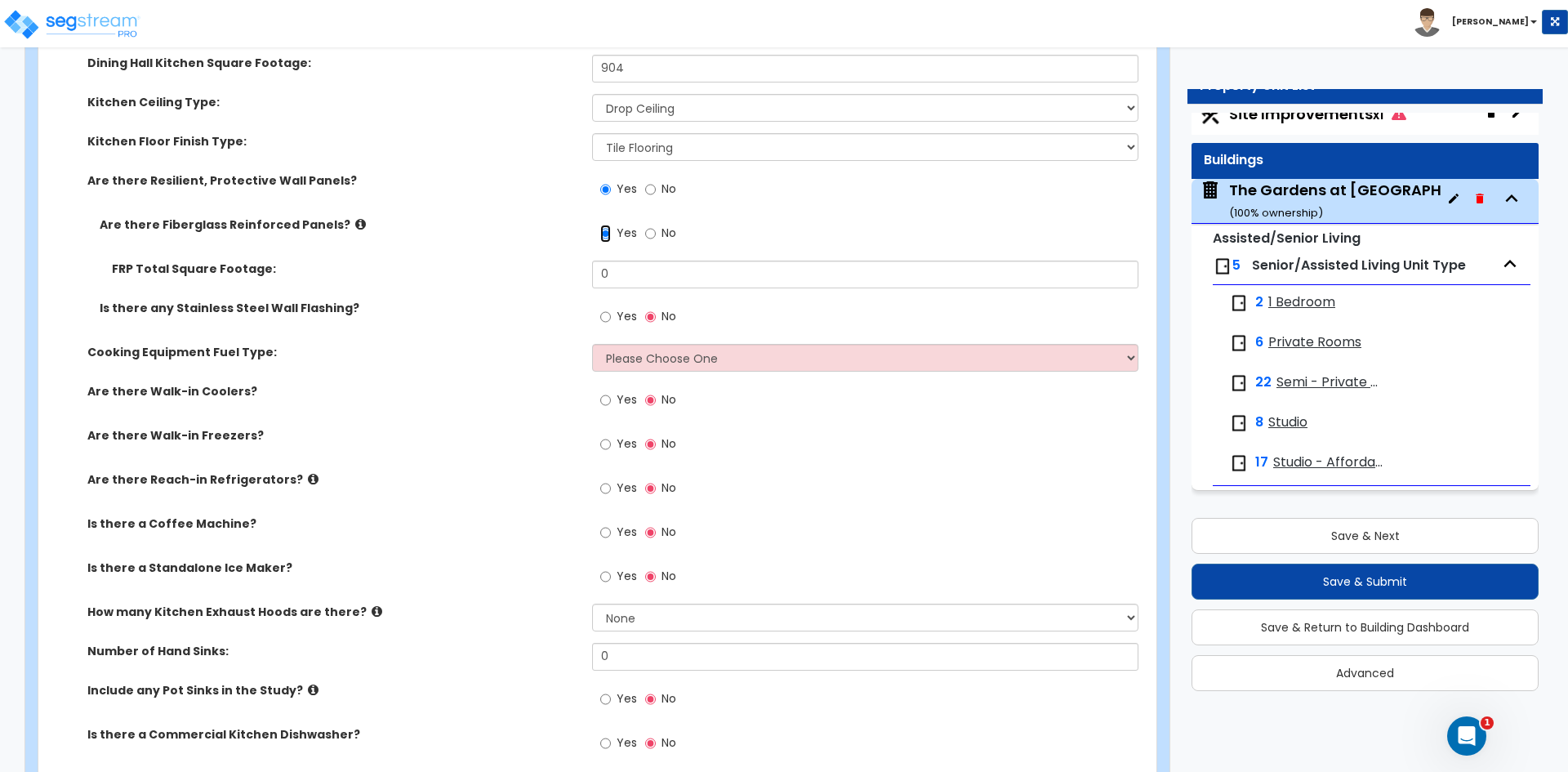
click at [605, 233] on input "Yes" at bounding box center [605, 234] width 11 height 18
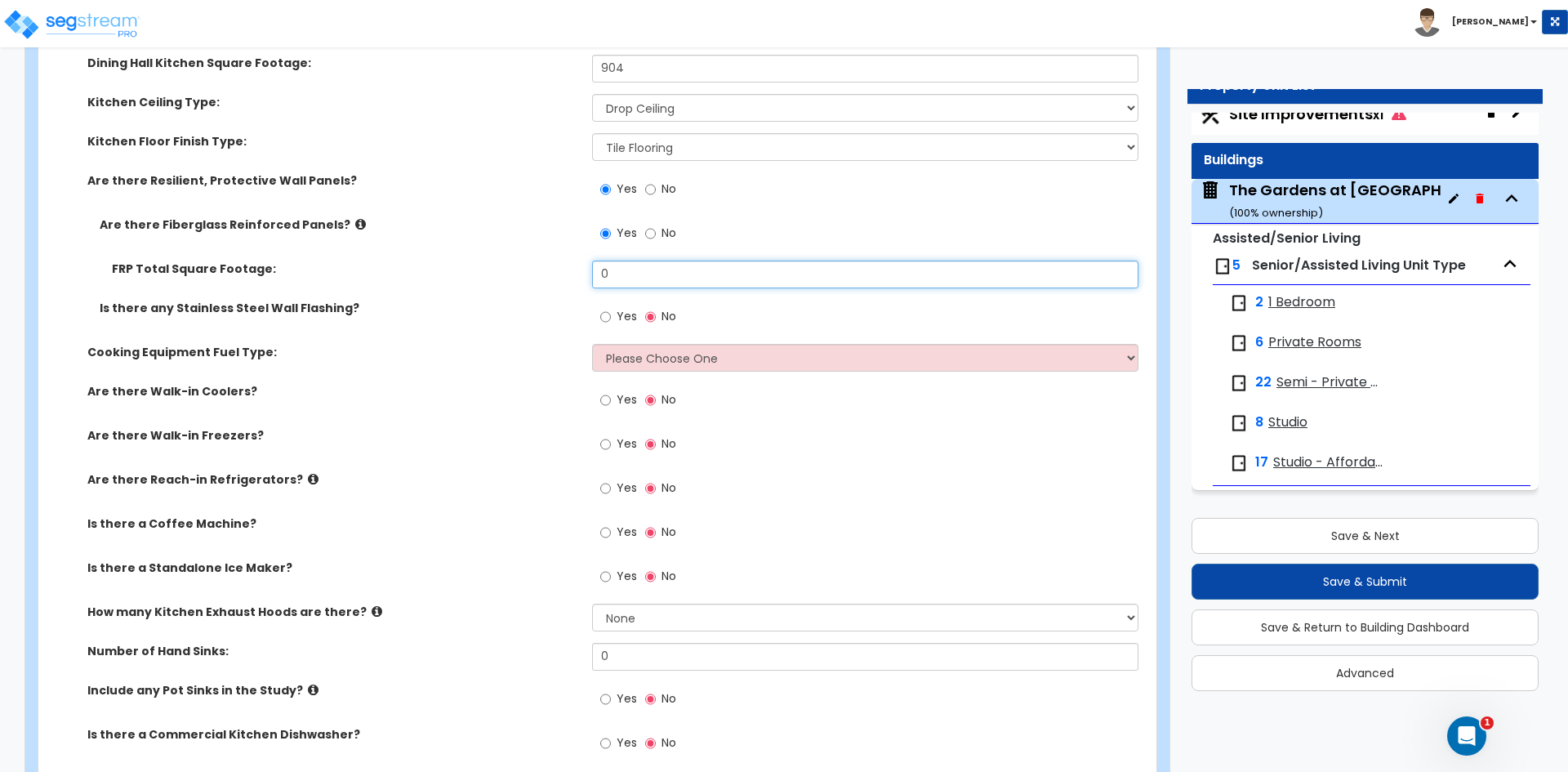
click at [641, 266] on input "0" at bounding box center [864, 275] width 545 height 28
click at [634, 277] on input "text" at bounding box center [864, 275] width 545 height 28
type input "1,048"
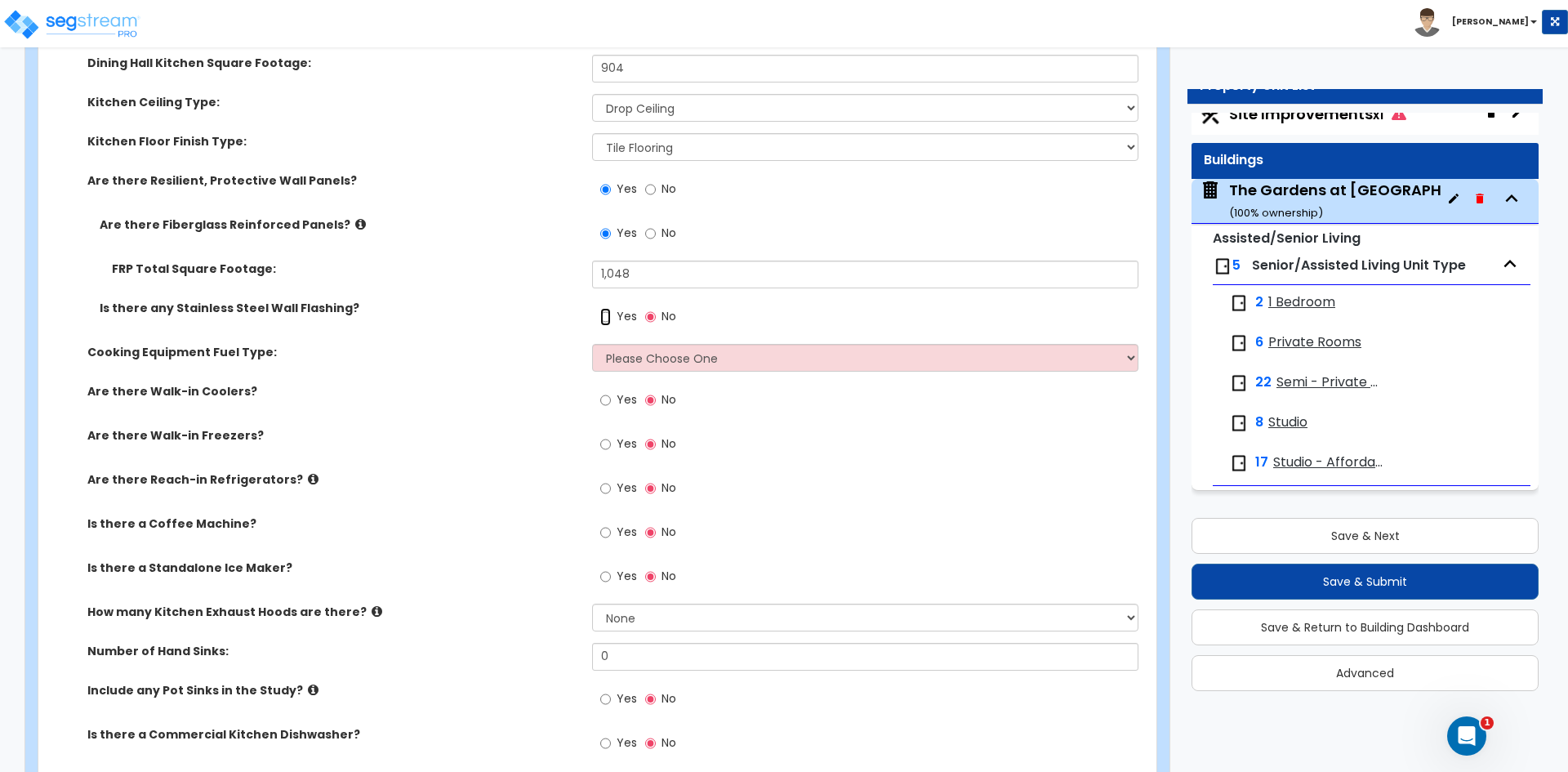
click at [607, 320] on input "Yes" at bounding box center [605, 317] width 11 height 18
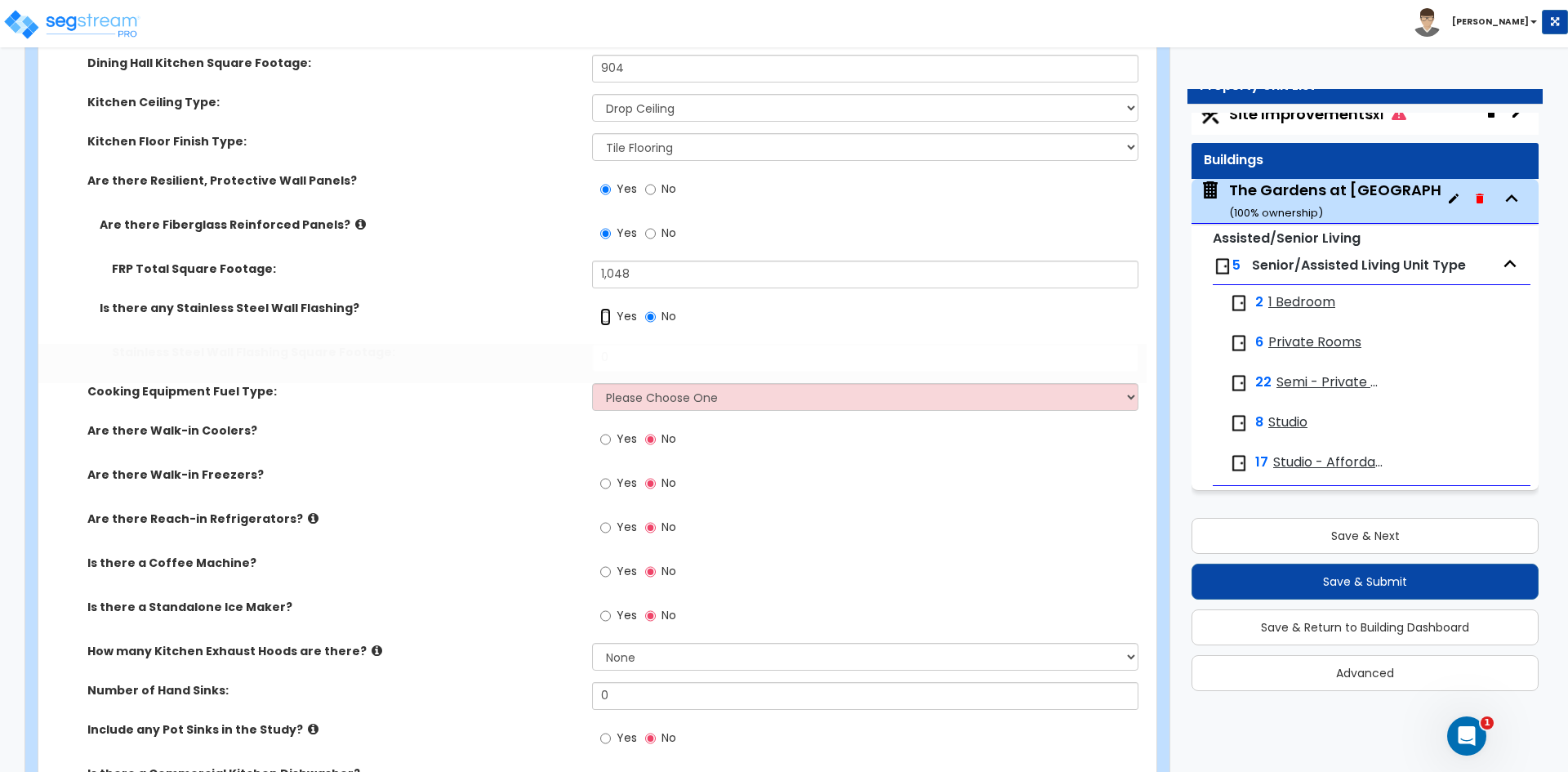
radio input "true"
click at [632, 364] on input "0" at bounding box center [864, 358] width 545 height 28
type input "88"
click at [652, 397] on select "Please Choose One Gas Electric" at bounding box center [864, 397] width 545 height 28
select select "1"
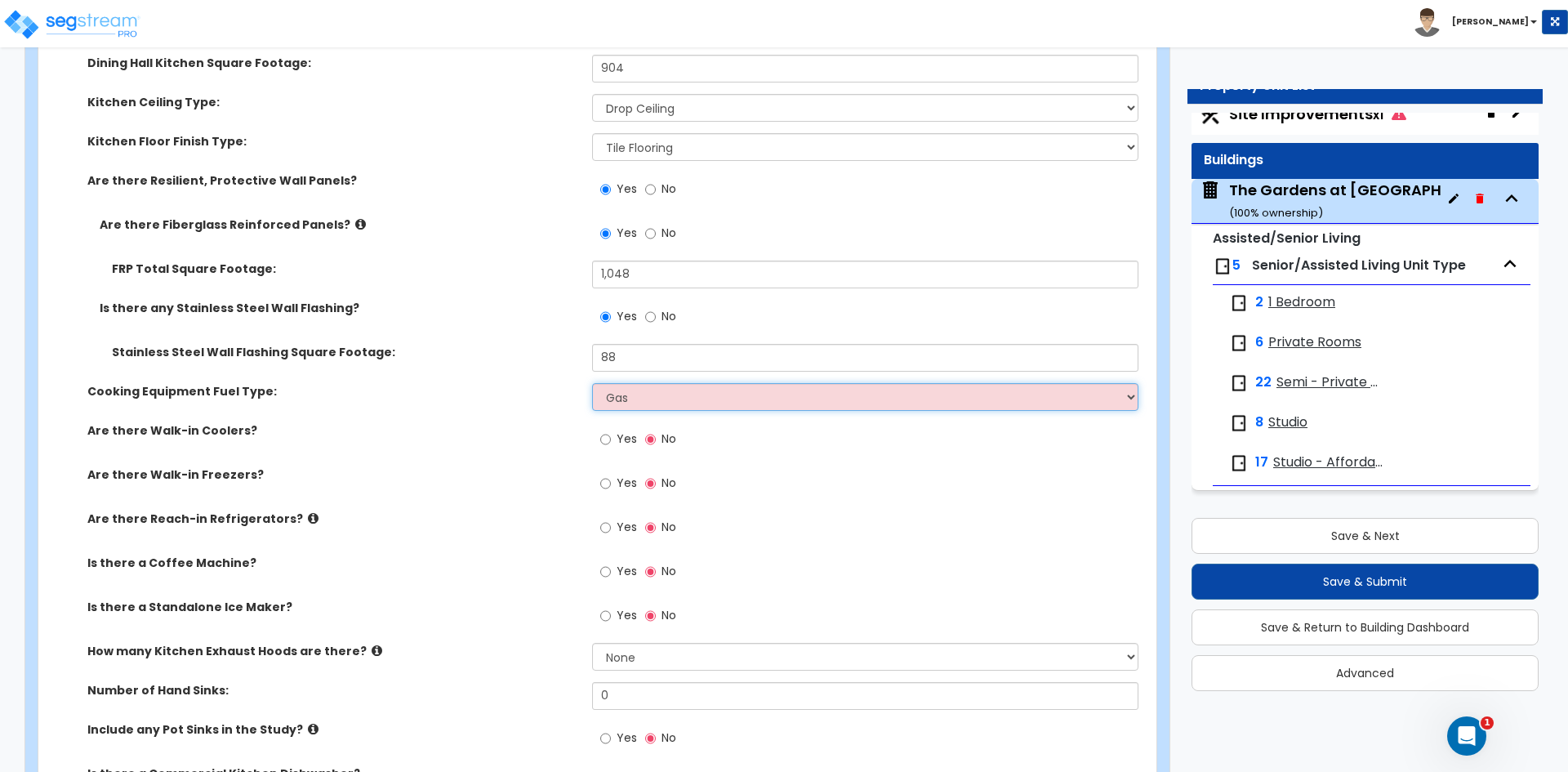
click at [592, 383] on select "Please Choose One Gas Electric" at bounding box center [864, 397] width 545 height 28
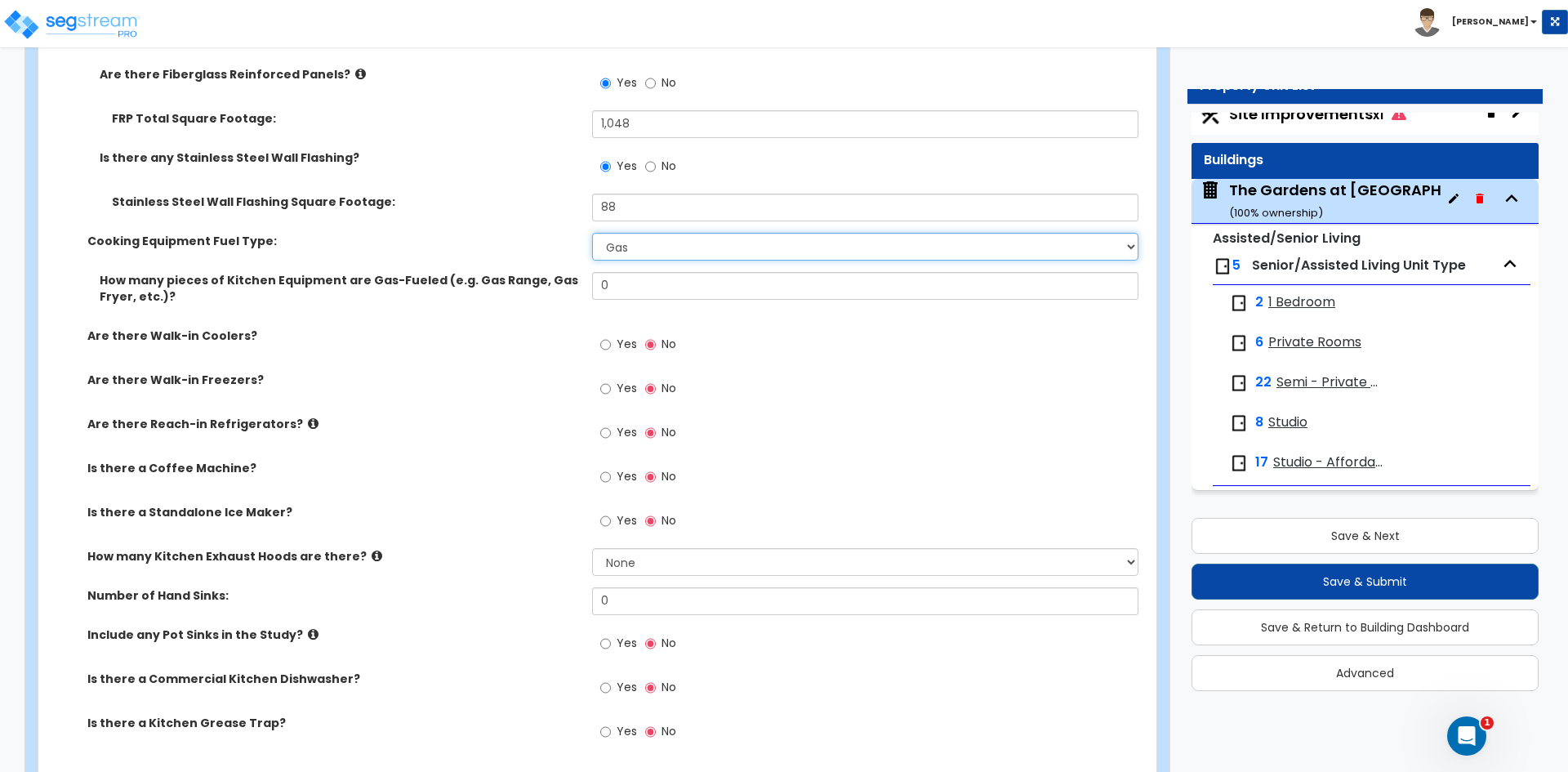
scroll to position [5556, 0]
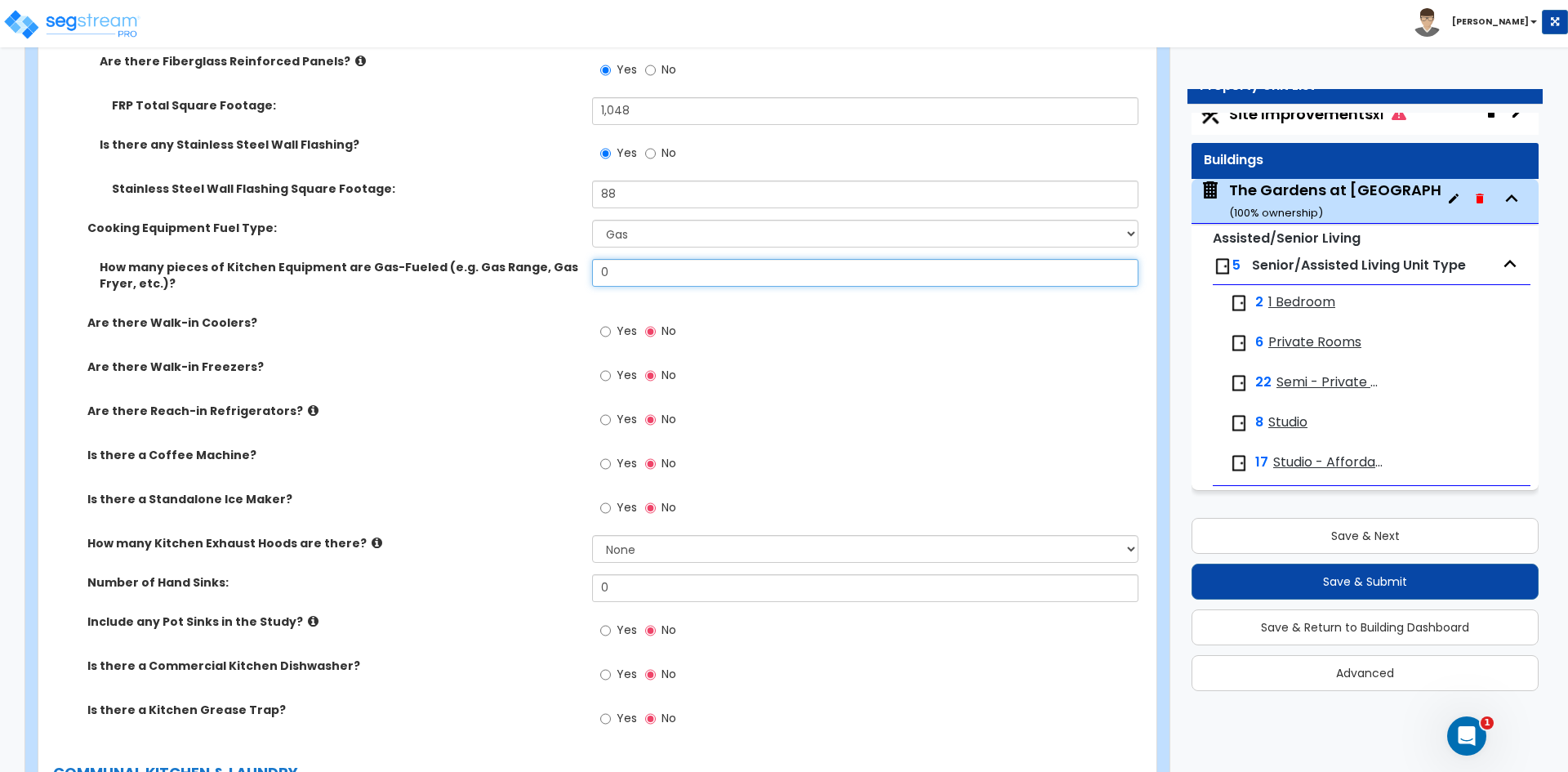
click at [615, 278] on input "0" at bounding box center [864, 273] width 545 height 28
type input "3"
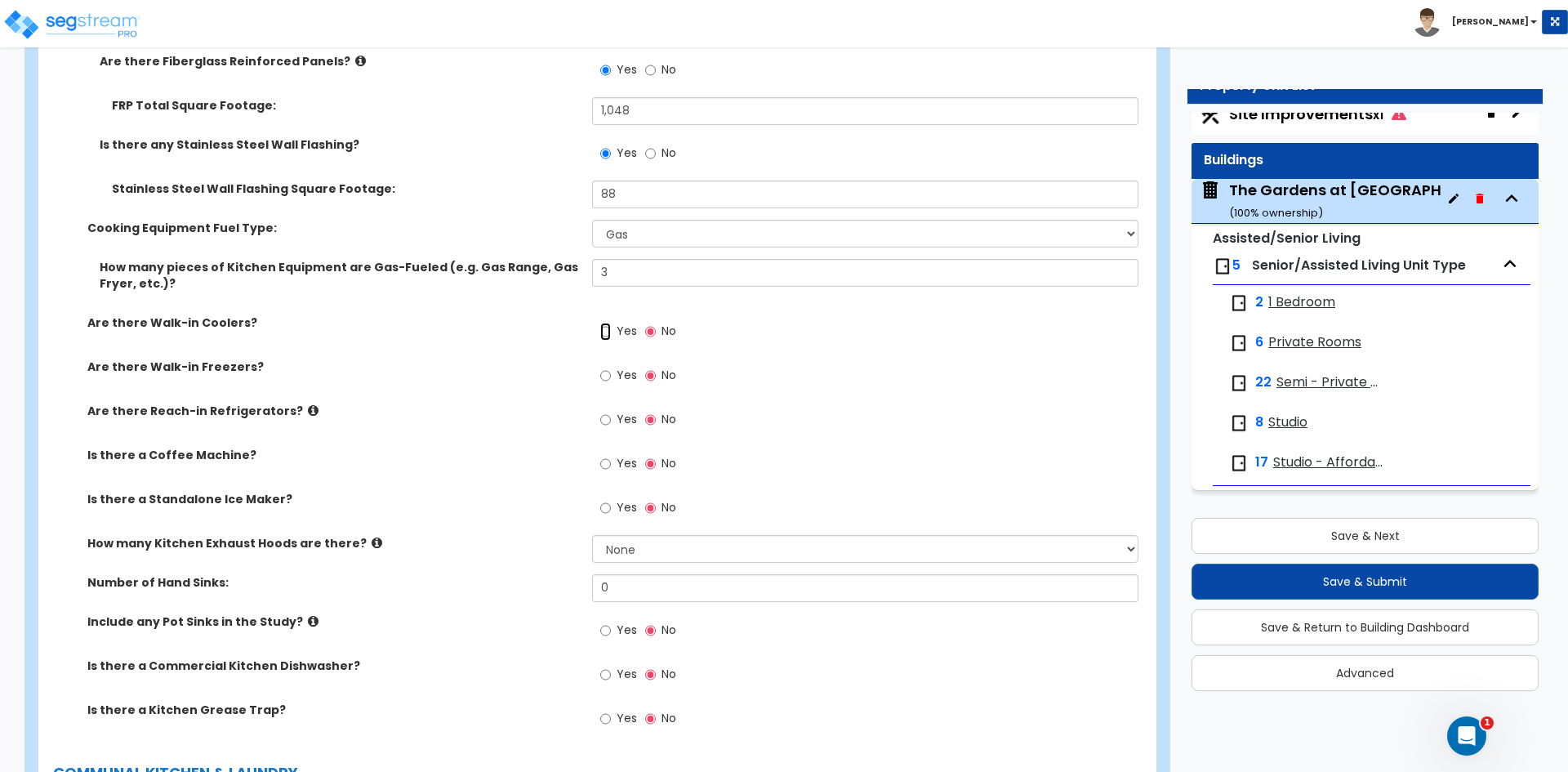
click at [608, 334] on input "Yes" at bounding box center [605, 331] width 11 height 18
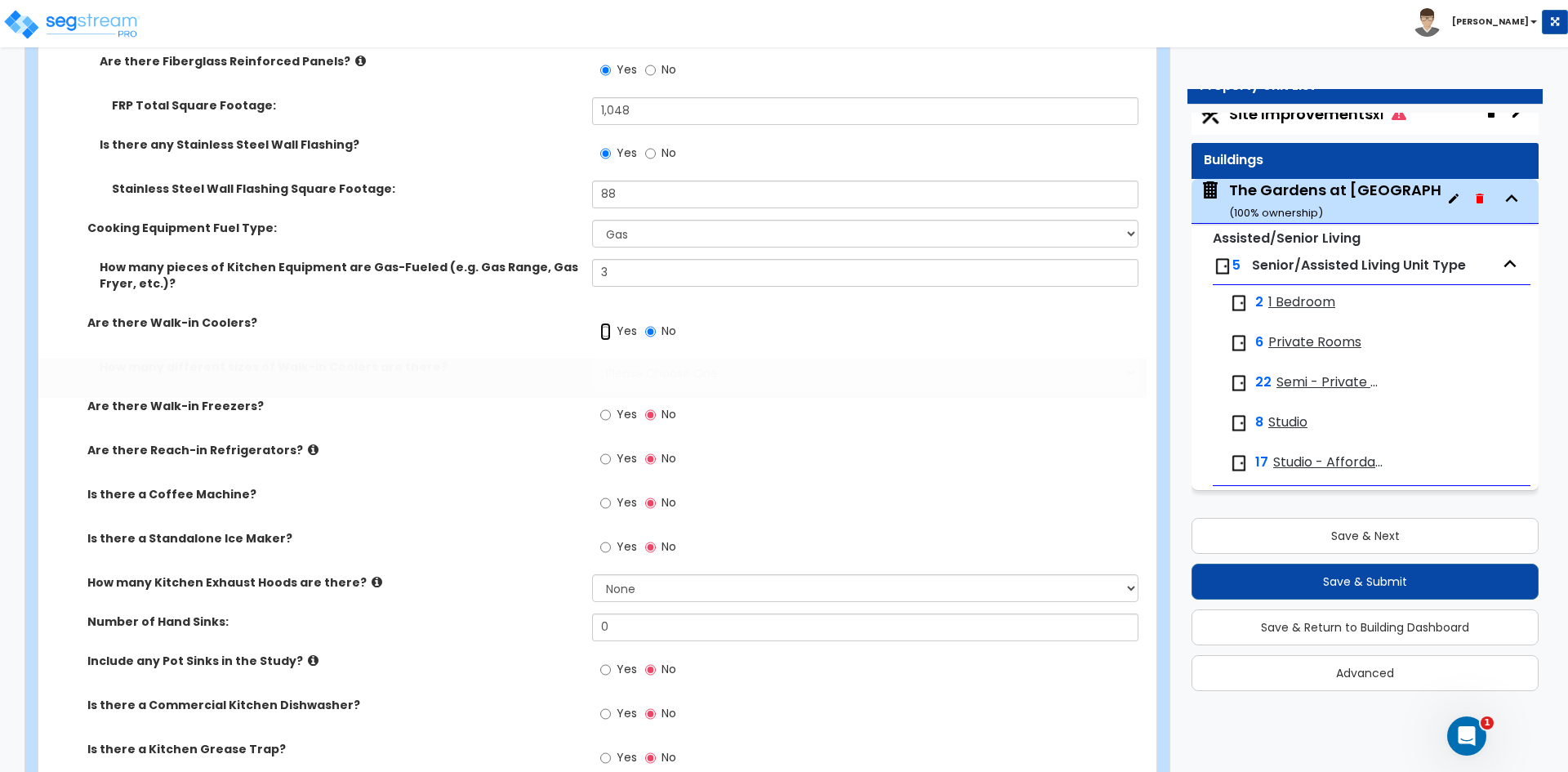
radio input "true"
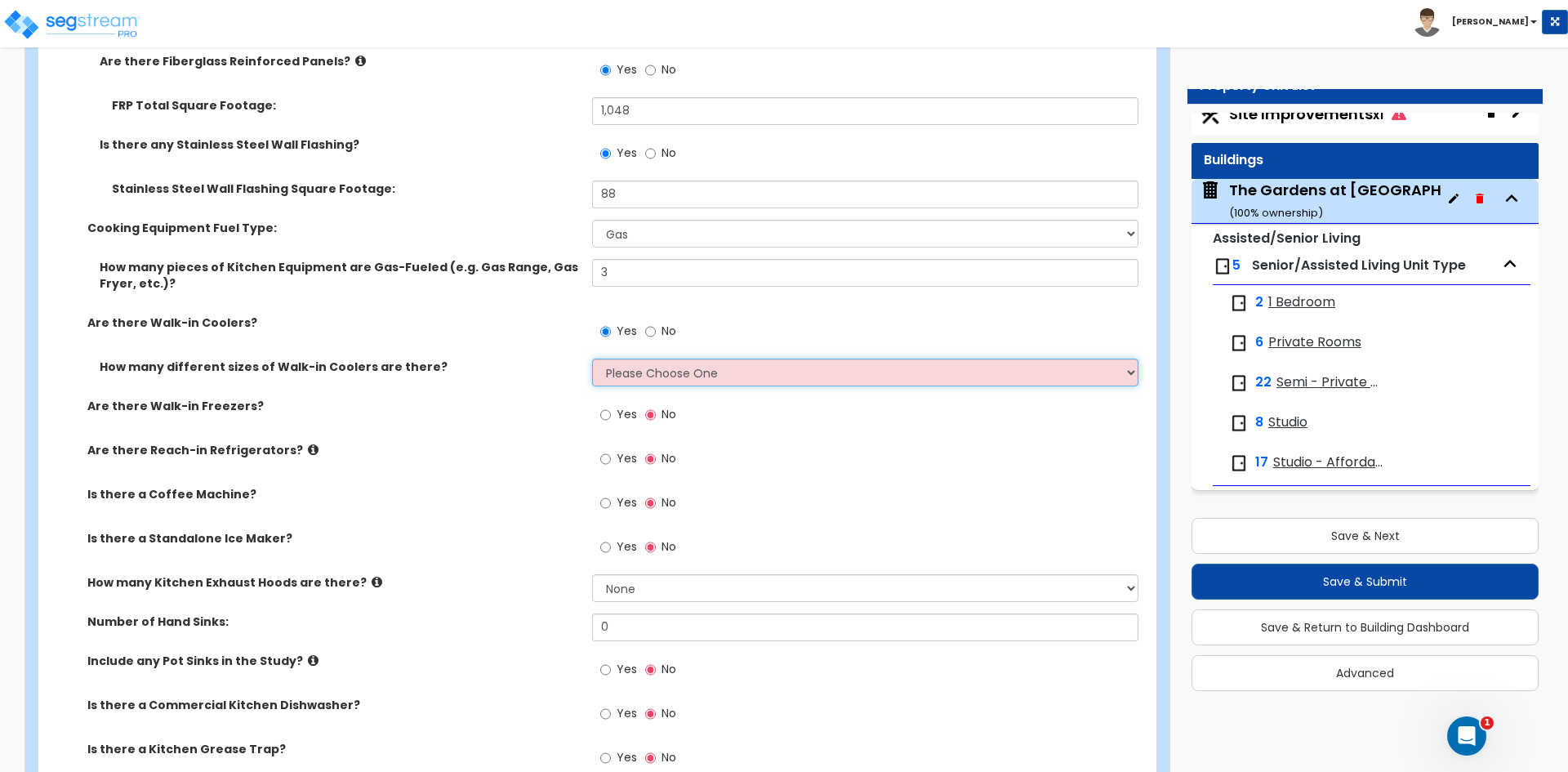
click at [628, 376] on select "Please Choose One 1 2 3 4" at bounding box center [864, 373] width 545 height 28
select select "1"
click at [592, 359] on select "Please Choose One 1 2 3 4" at bounding box center [864, 373] width 545 height 28
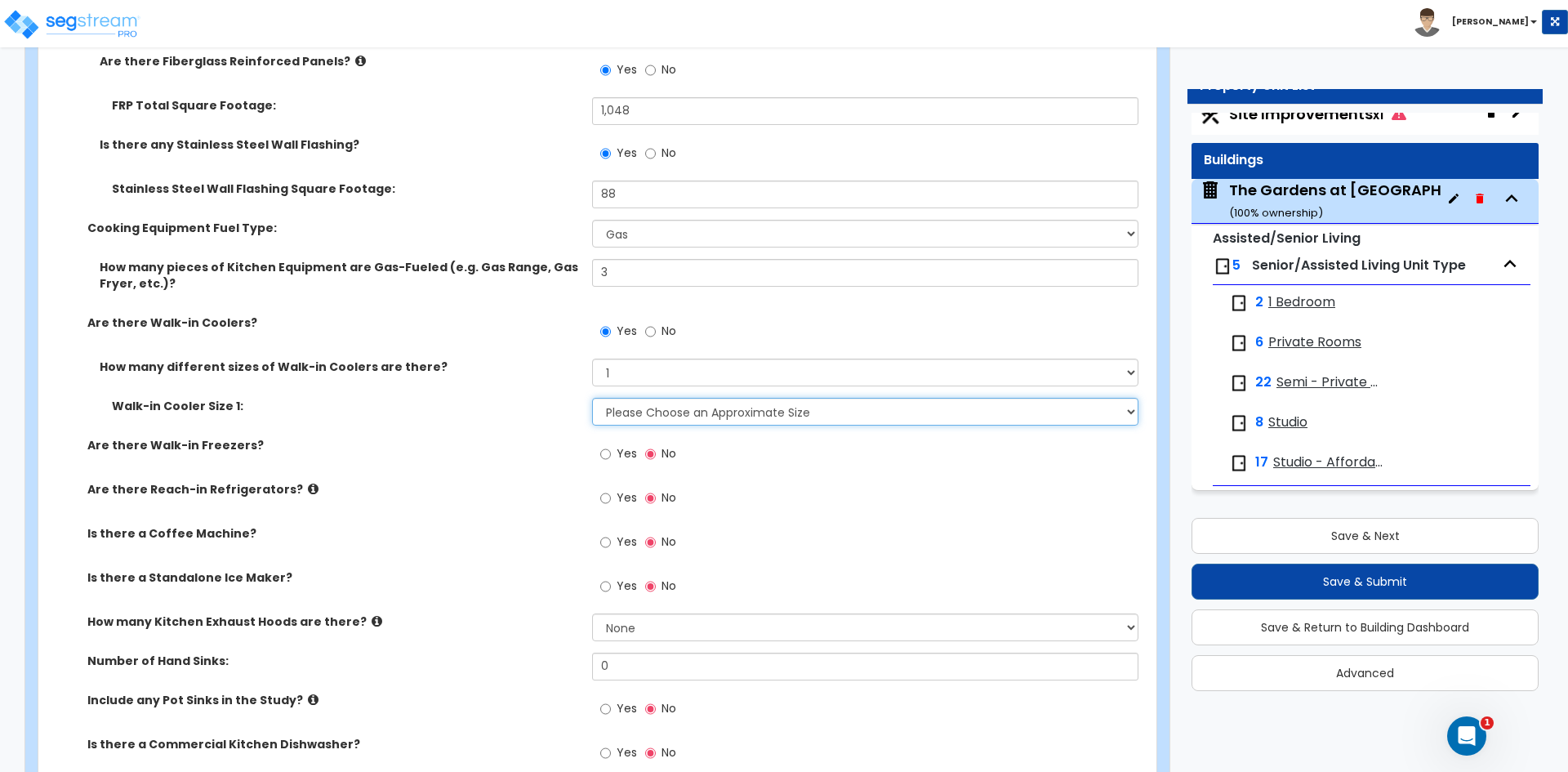
click at [633, 410] on select "Please Choose an Approximate Size 6' x 6' 10' x 6' 12' x 14' 12' x 20' I want t…" at bounding box center [864, 412] width 545 height 28
select select "2"
click at [592, 398] on select "Please Choose an Approximate Size 6' x 6' 10' x 6' 12' x 14' 12' x 20' I want t…" at bounding box center [864, 412] width 545 height 28
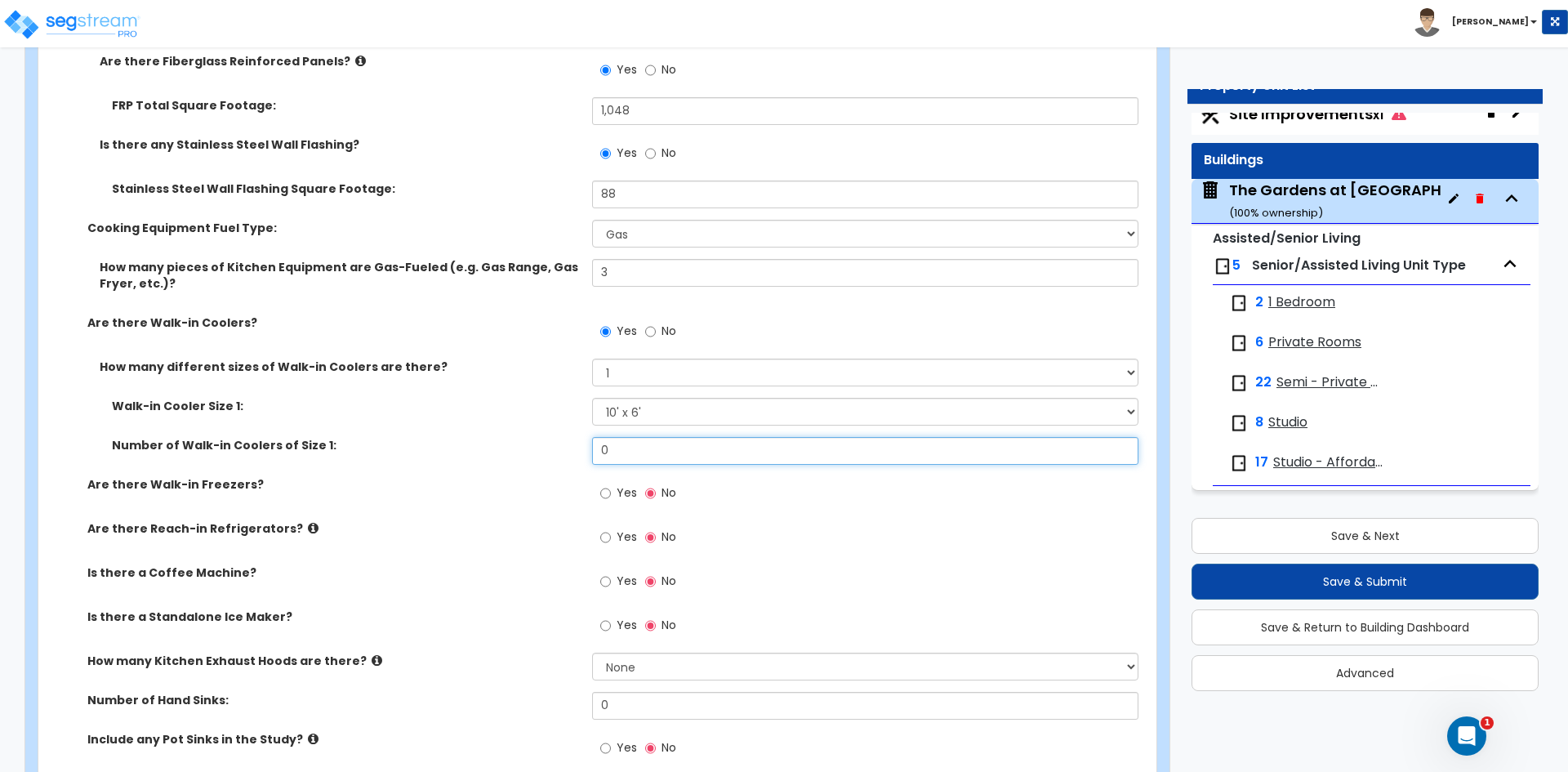
click at [614, 457] on input "0" at bounding box center [864, 451] width 545 height 28
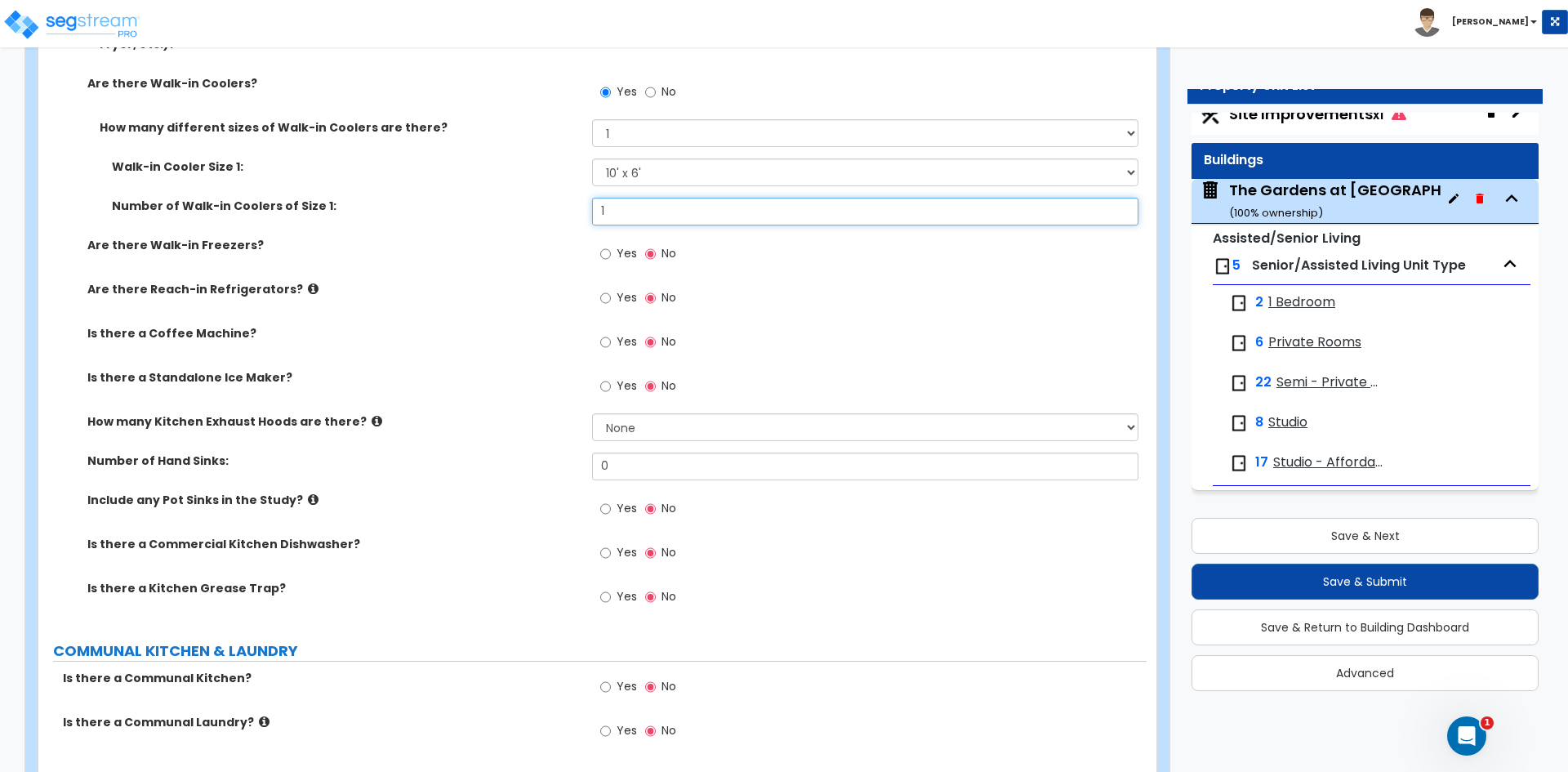
scroll to position [5801, 0]
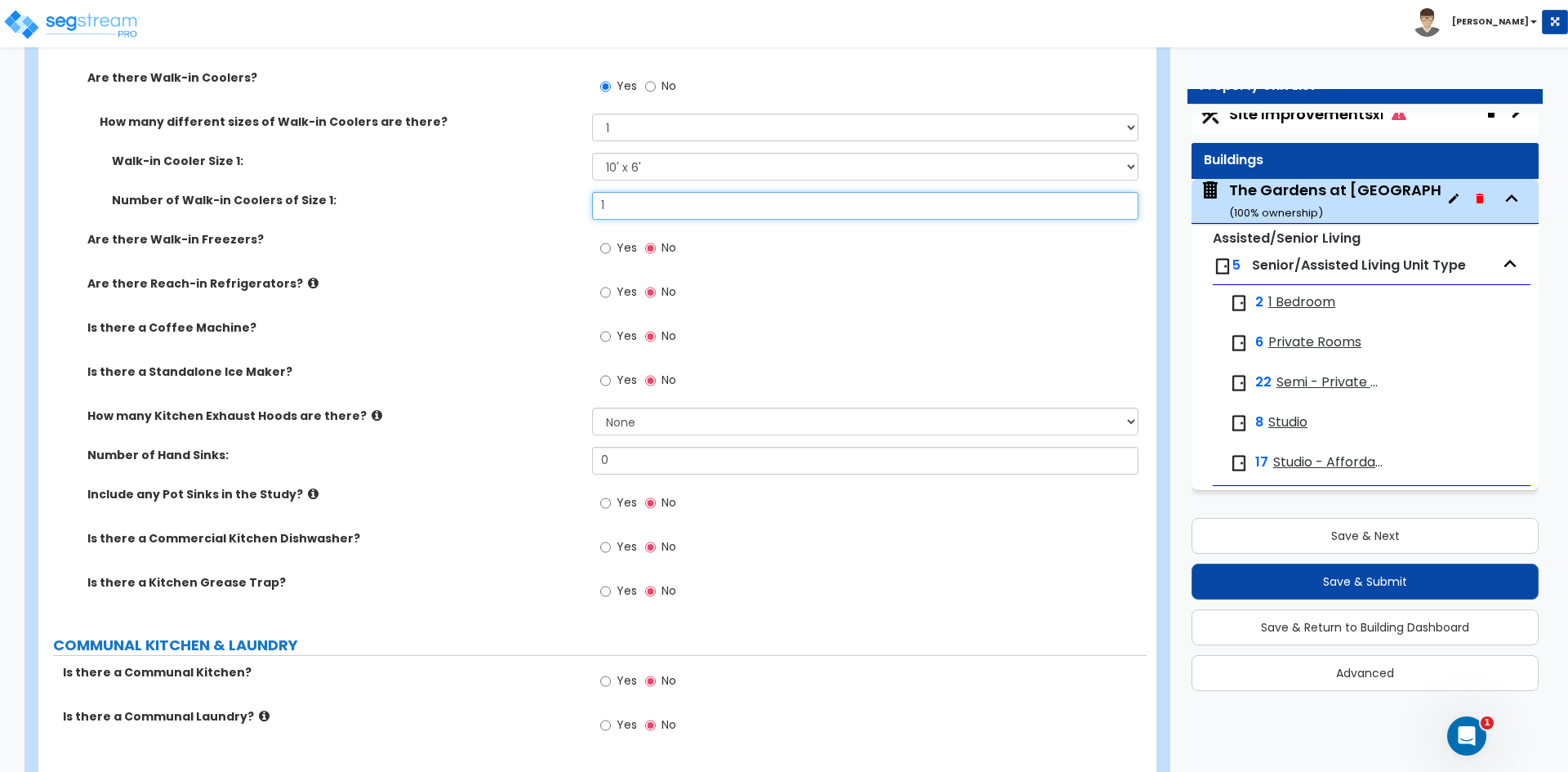
type input "1"
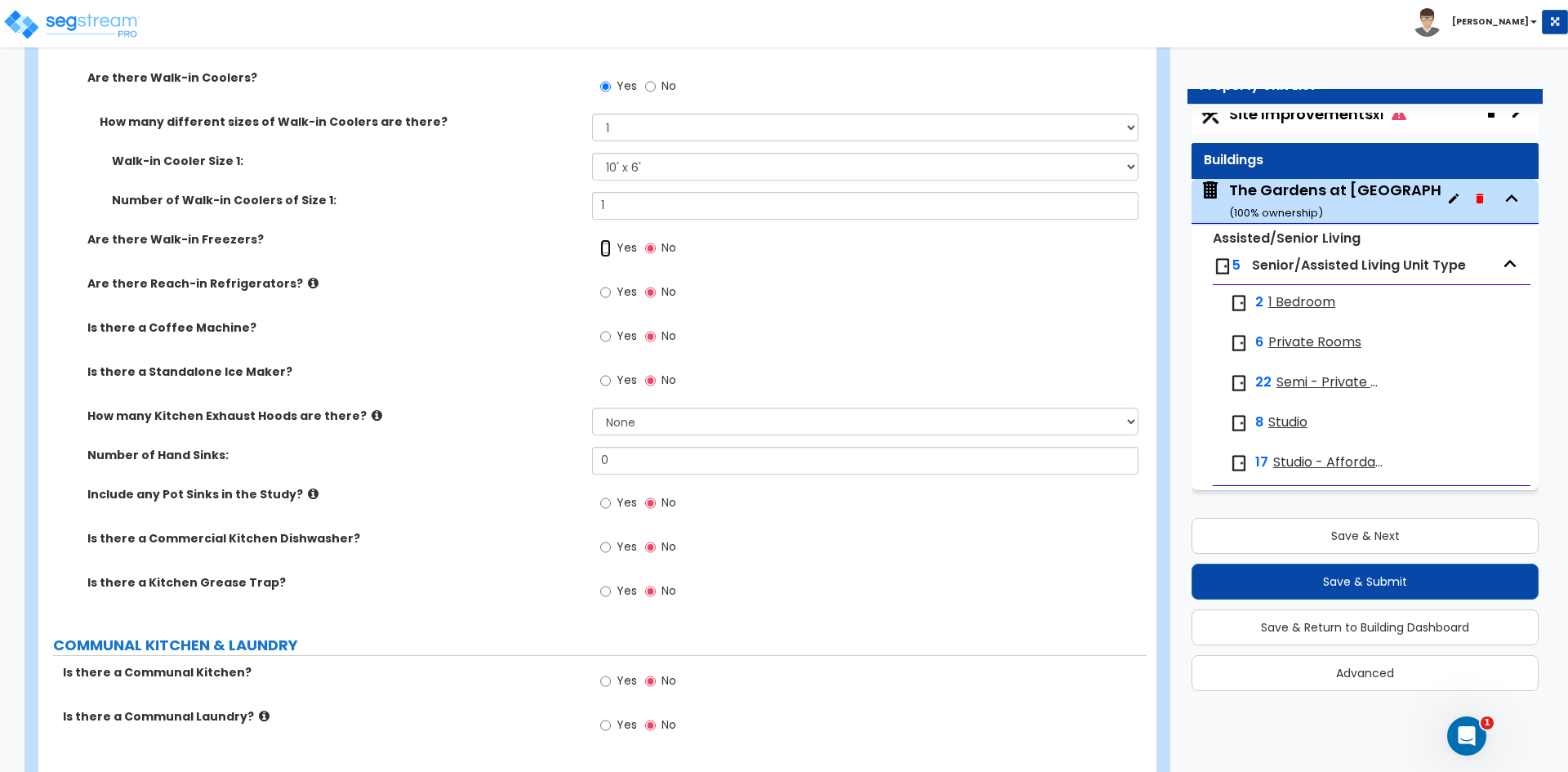
click at [602, 256] on input "Yes" at bounding box center [605, 249] width 11 height 18
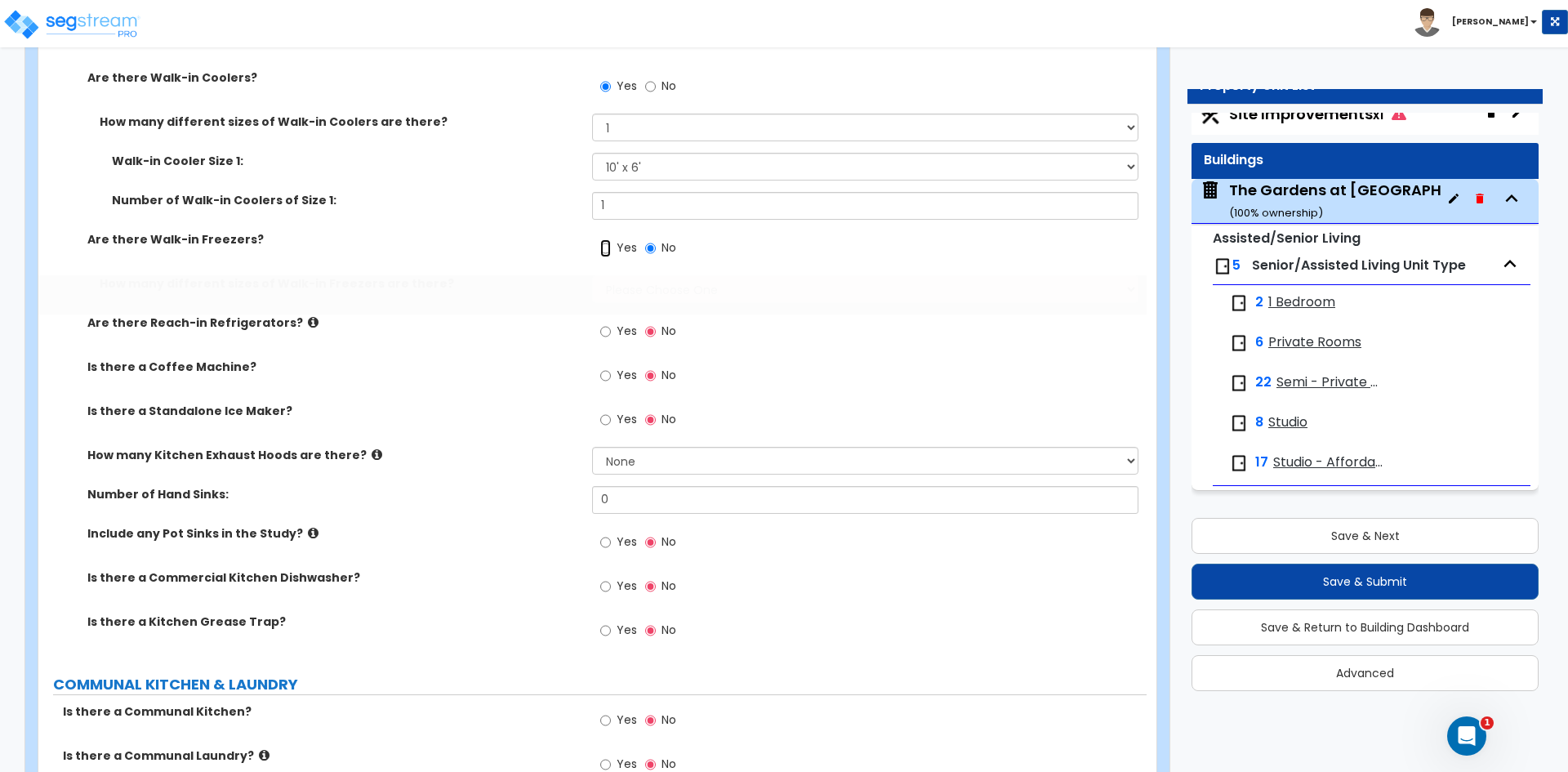
radio input "true"
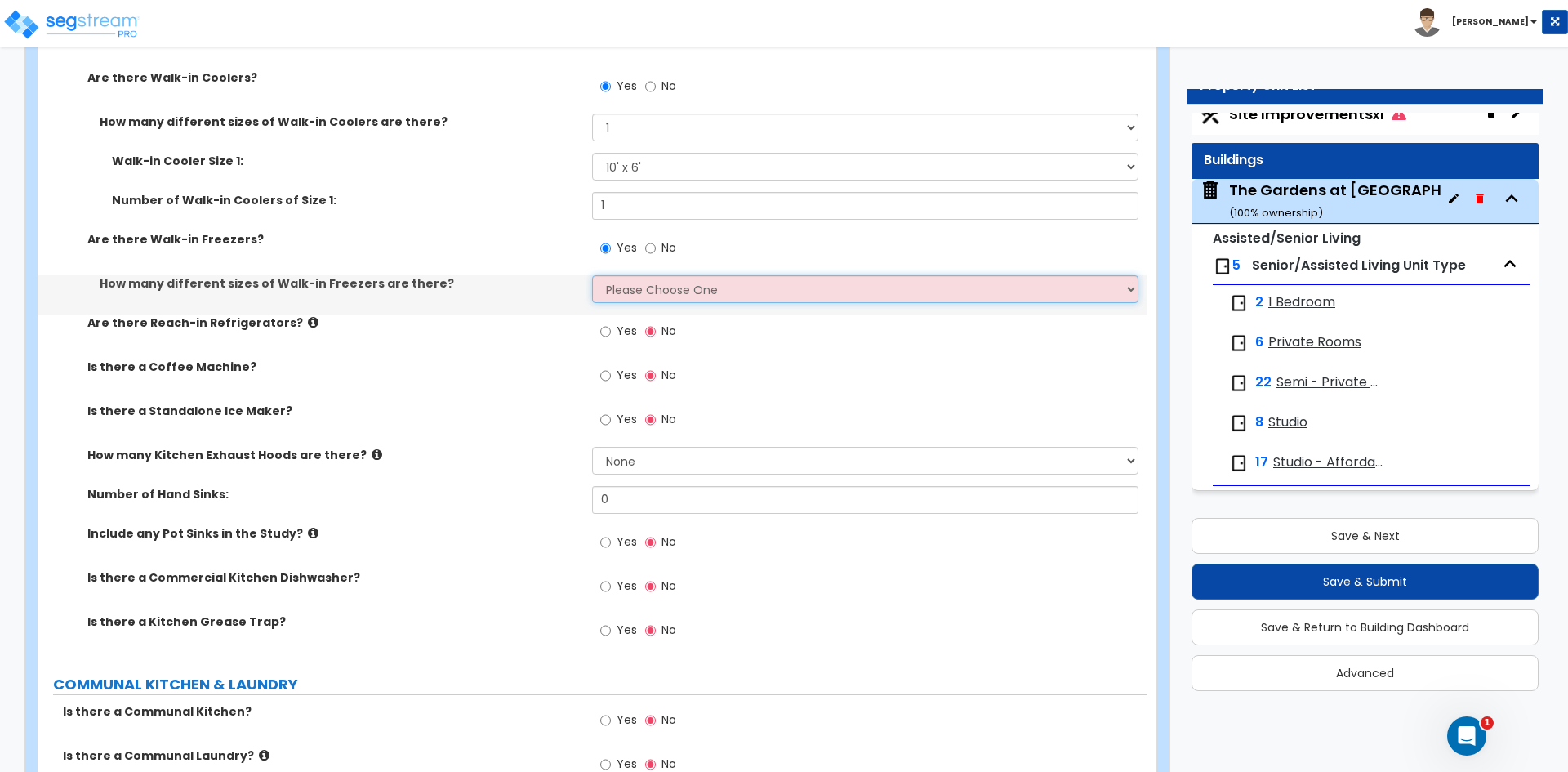
click at [613, 278] on select "Please Choose One 1 2 3 4" at bounding box center [864, 289] width 545 height 28
select select "1"
click at [592, 275] on select "Please Choose One 1 2 3 4" at bounding box center [864, 289] width 545 height 28
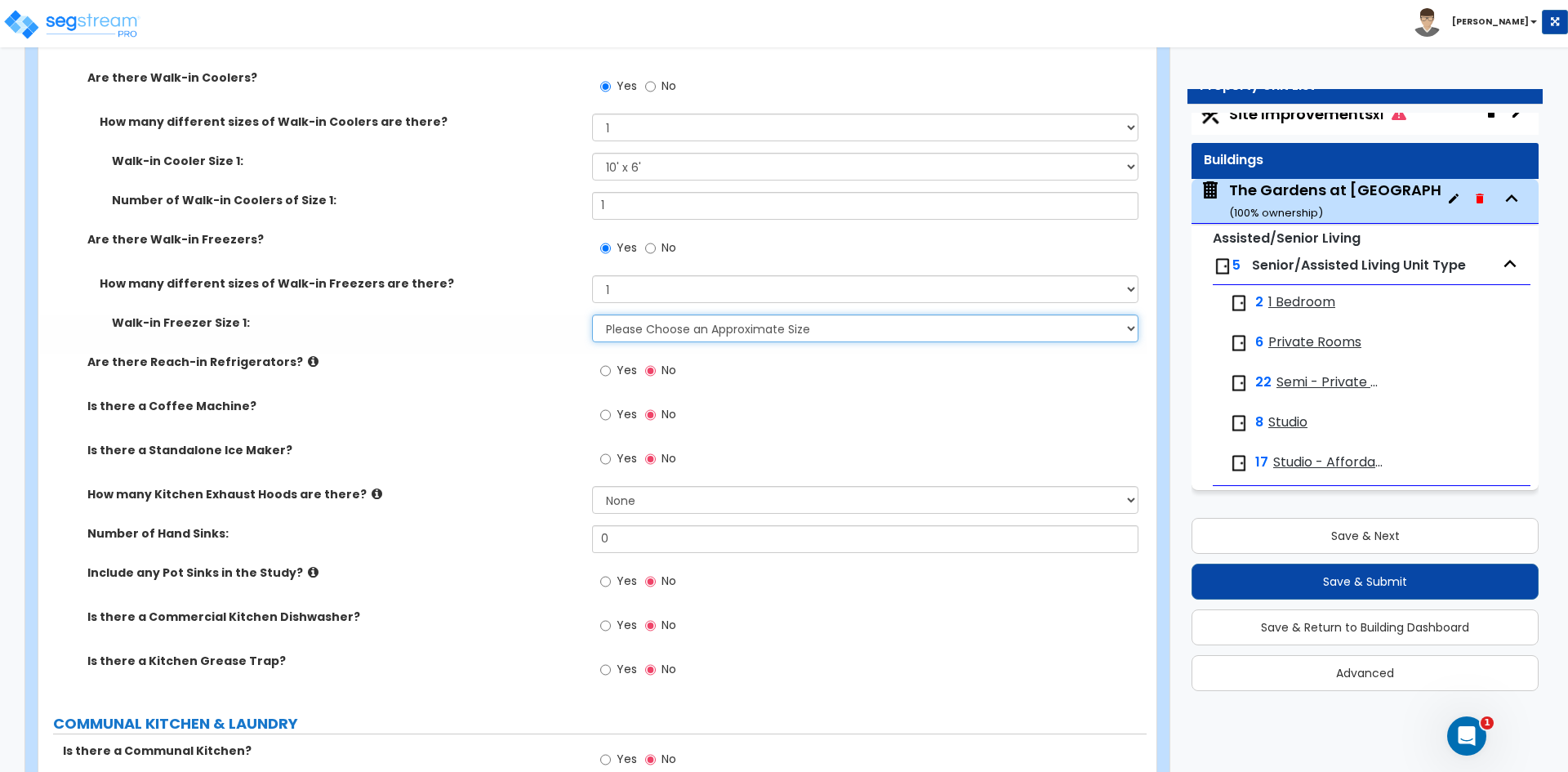
click at [611, 328] on select "Please Choose an Approximate Size 8' x 8' 8' x 12' 8' x 16' 8' x 20' I want to …" at bounding box center [864, 329] width 545 height 28
select select "2"
click at [592, 315] on select "Please Choose an Approximate Size 8' x 8' 8' x 12' 8' x 16' 8' x 20' I want to …" at bounding box center [864, 329] width 545 height 28
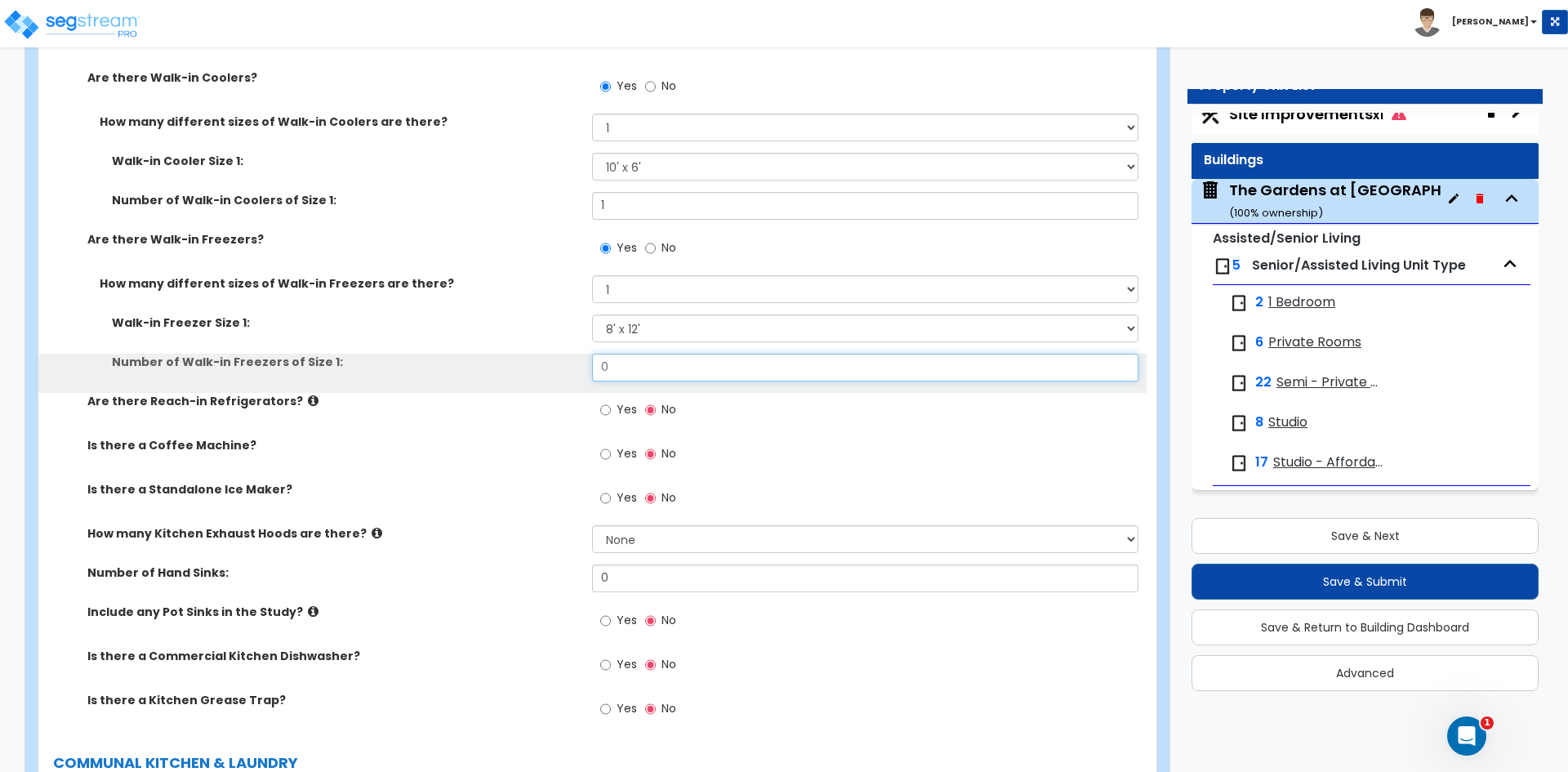
click at [610, 370] on input "0" at bounding box center [864, 367] width 545 height 28
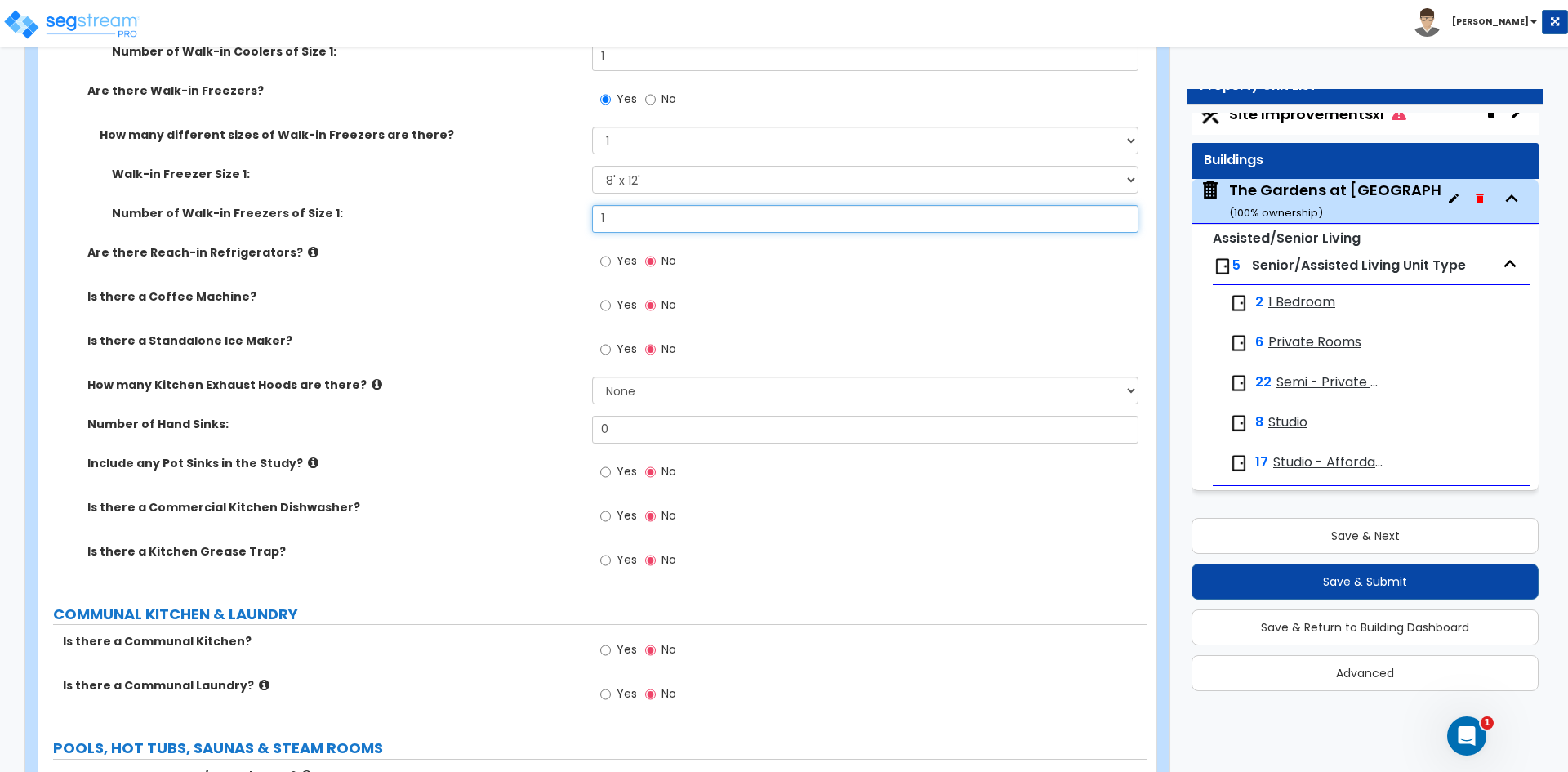
scroll to position [5965, 0]
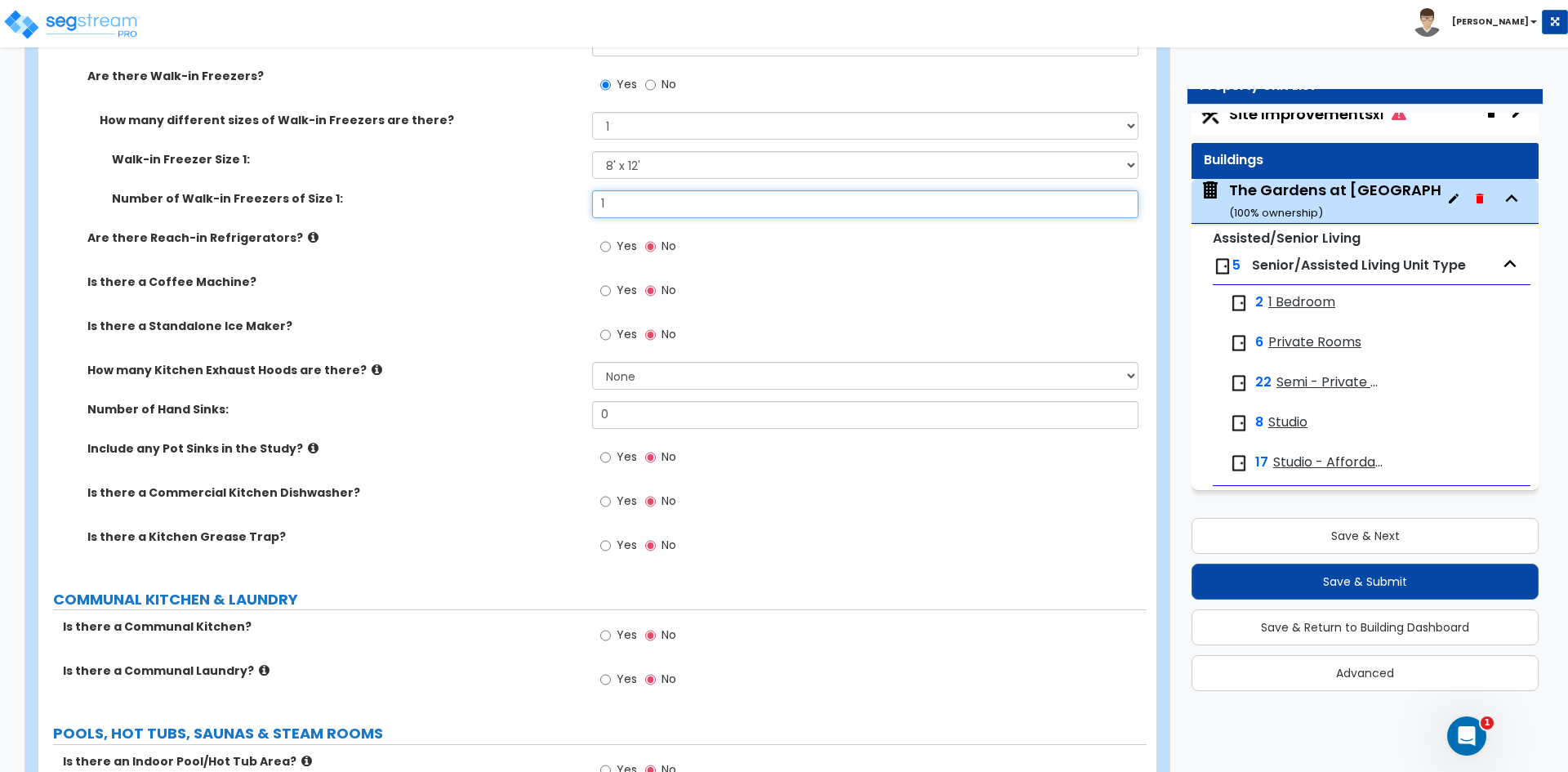
type input "1"
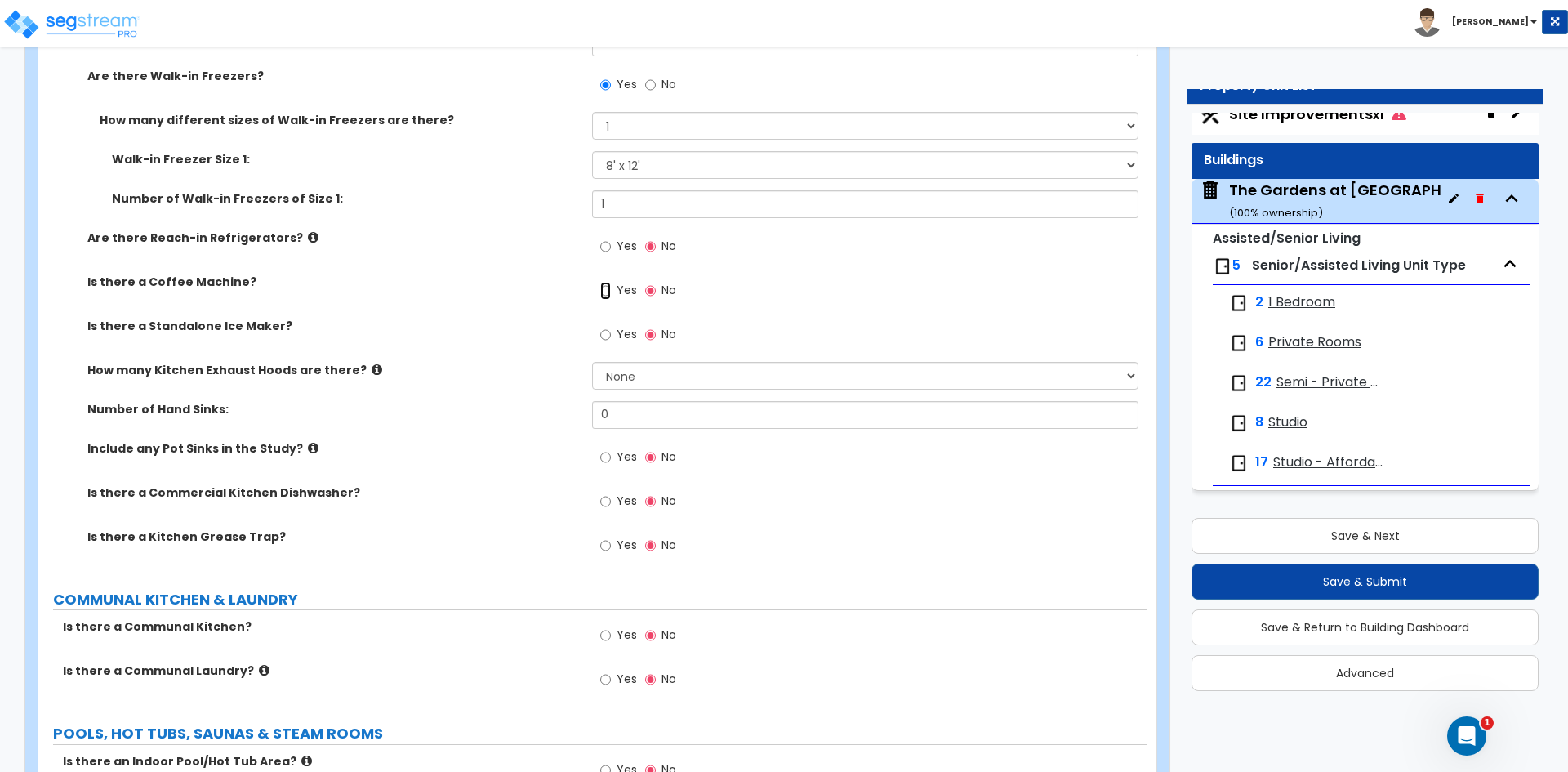
click at [608, 292] on input "Yes" at bounding box center [605, 291] width 11 height 18
radio input "true"
click at [613, 244] on label "Yes" at bounding box center [618, 249] width 37 height 28
click at [611, 244] on input "Yes" at bounding box center [605, 247] width 11 height 18
radio input "true"
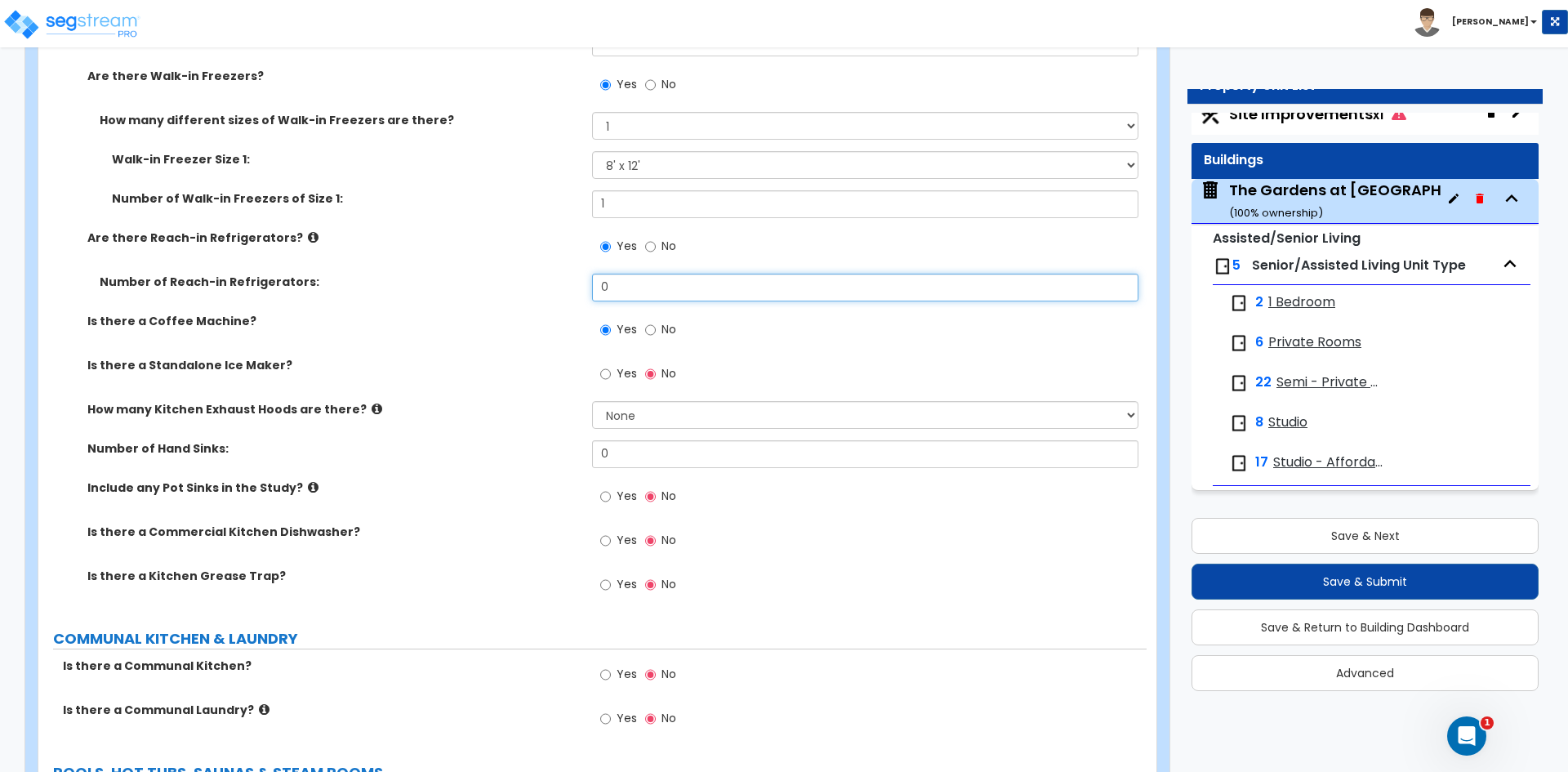
click at [614, 293] on input "0" at bounding box center [864, 288] width 545 height 28
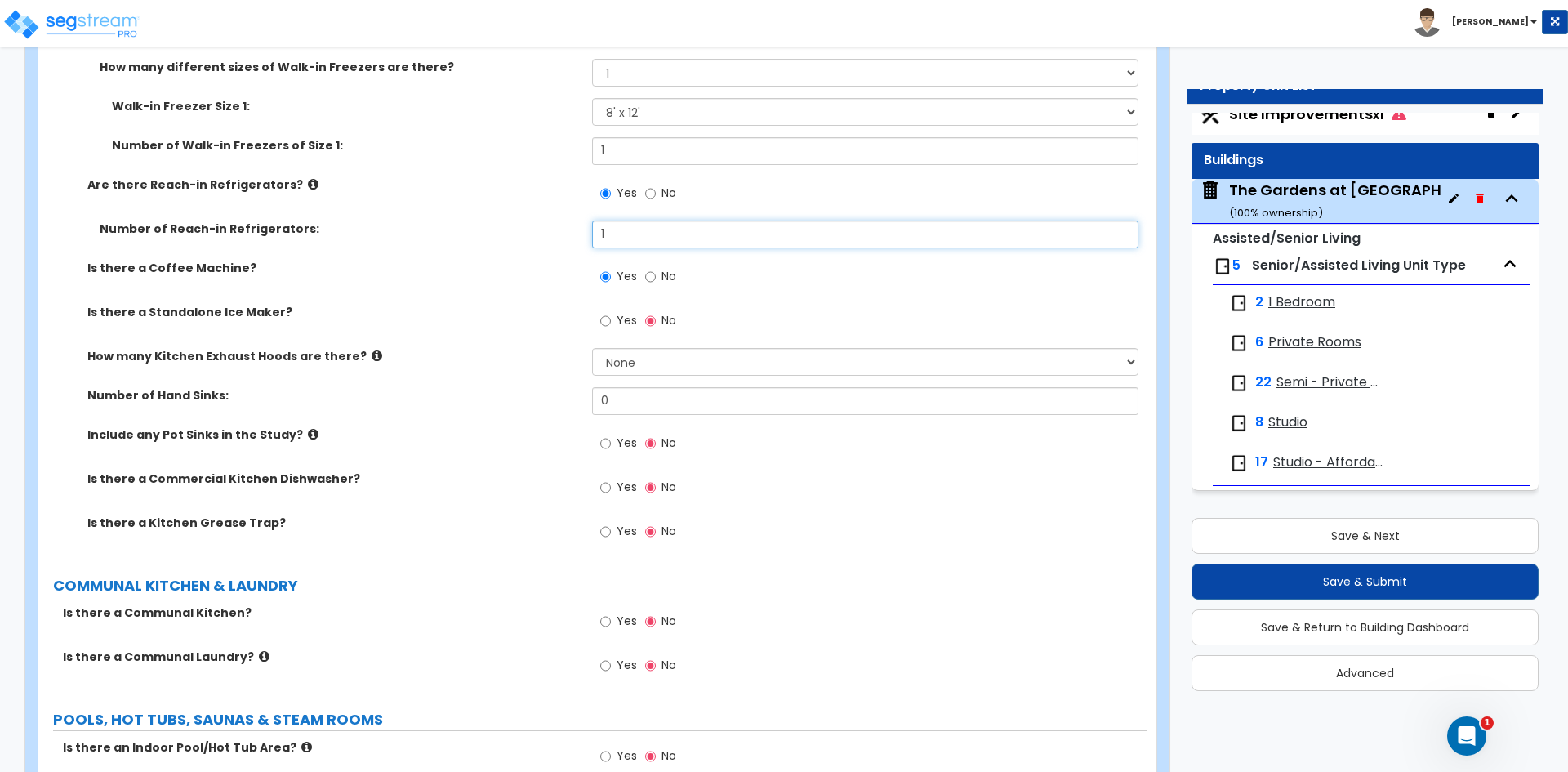
scroll to position [6046, 0]
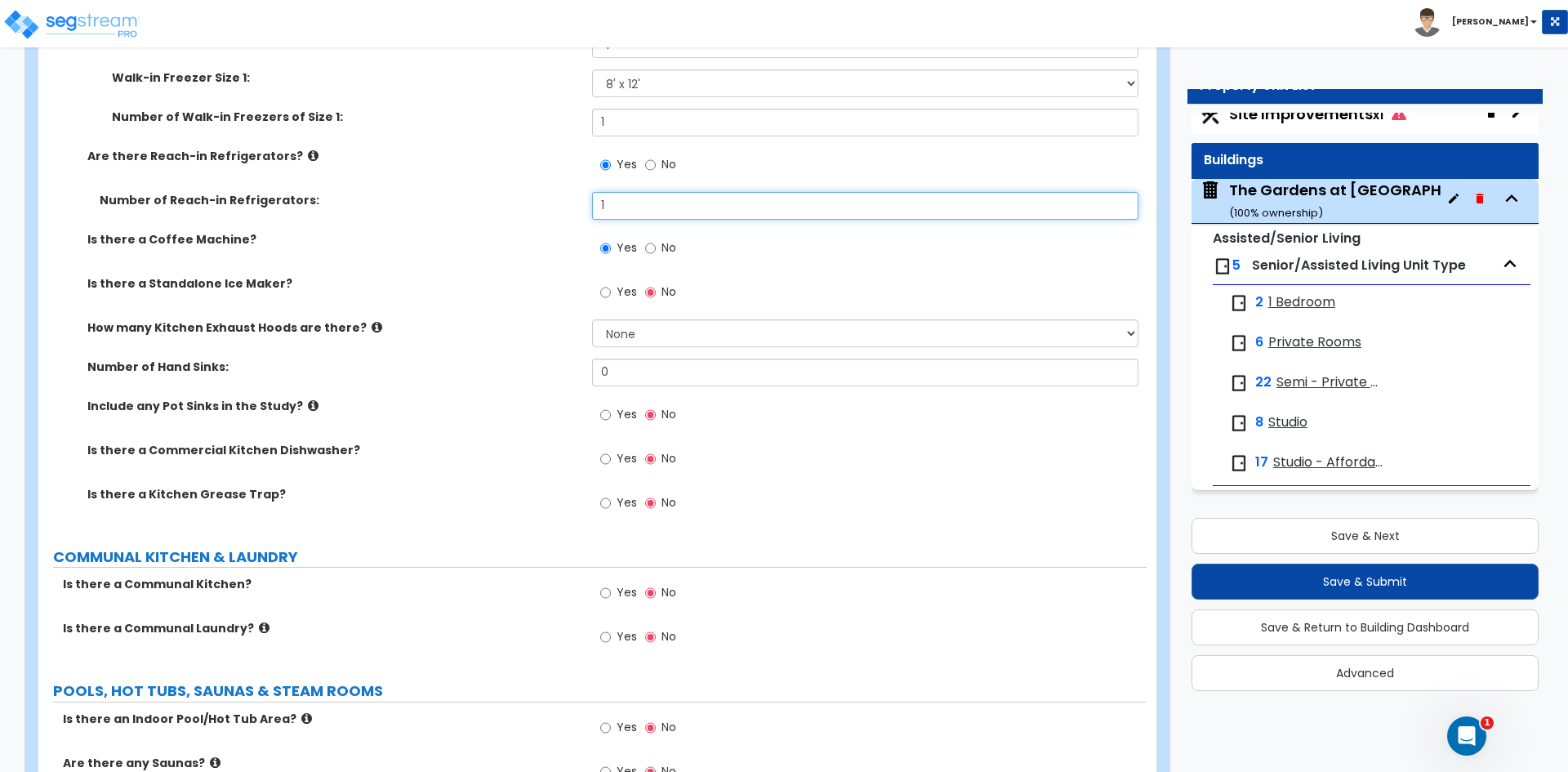
type input "1"
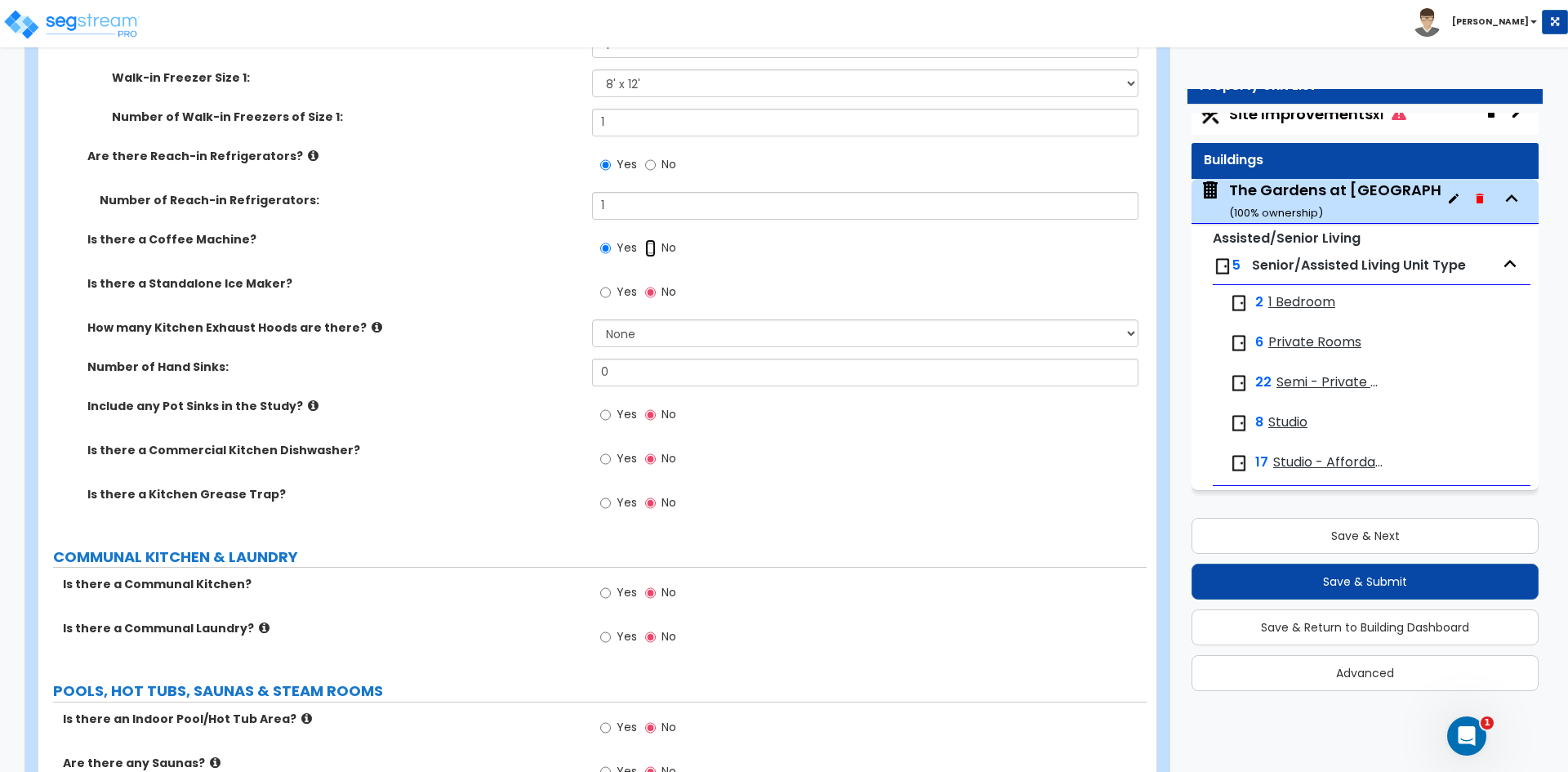
click at [654, 249] on input "No" at bounding box center [650, 249] width 11 height 18
radio input "false"
radio input "true"
click at [601, 249] on input "Yes" at bounding box center [605, 249] width 11 height 18
radio input "true"
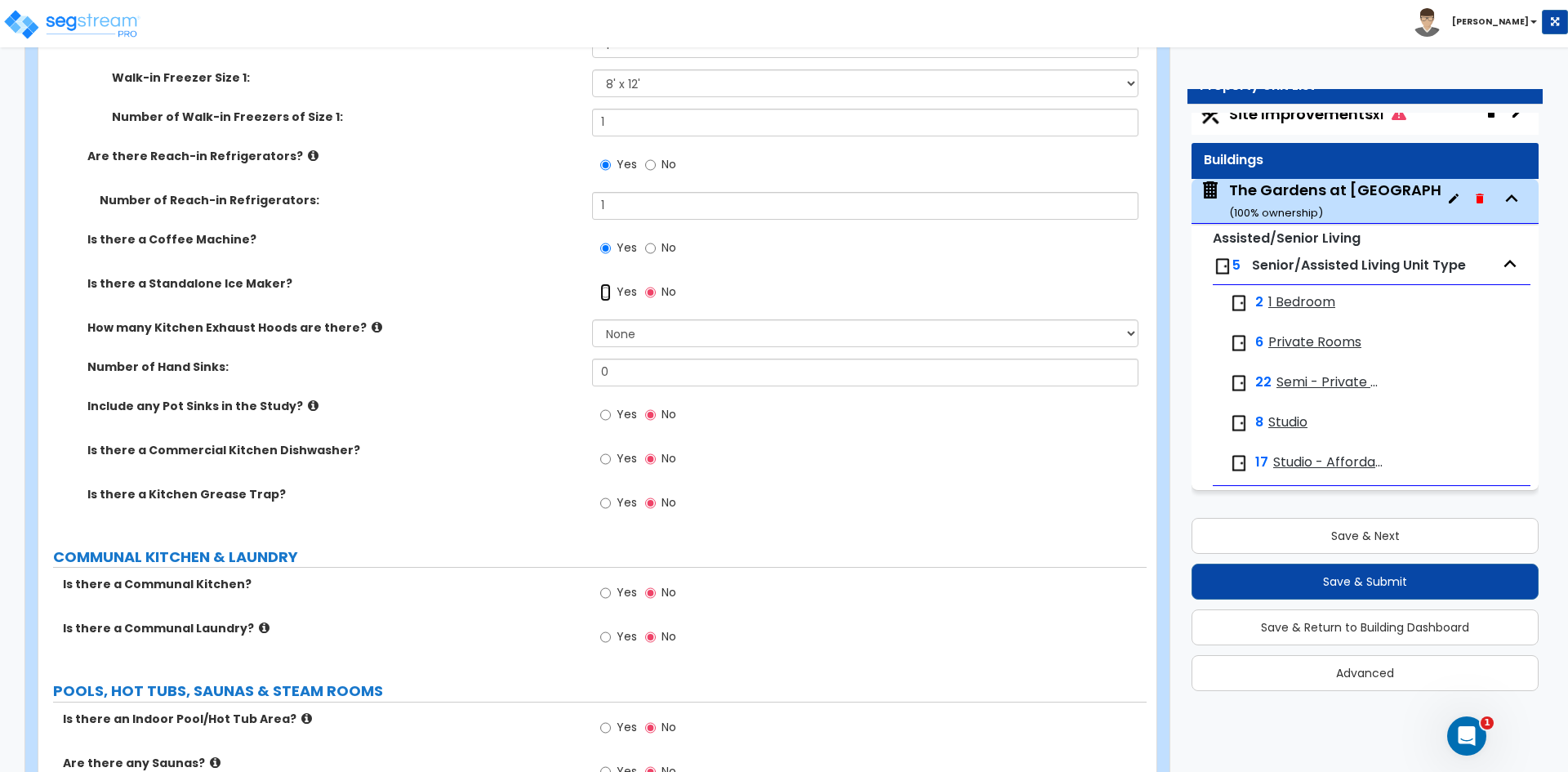
click at [610, 287] on input "Yes" at bounding box center [605, 293] width 11 height 18
radio input "true"
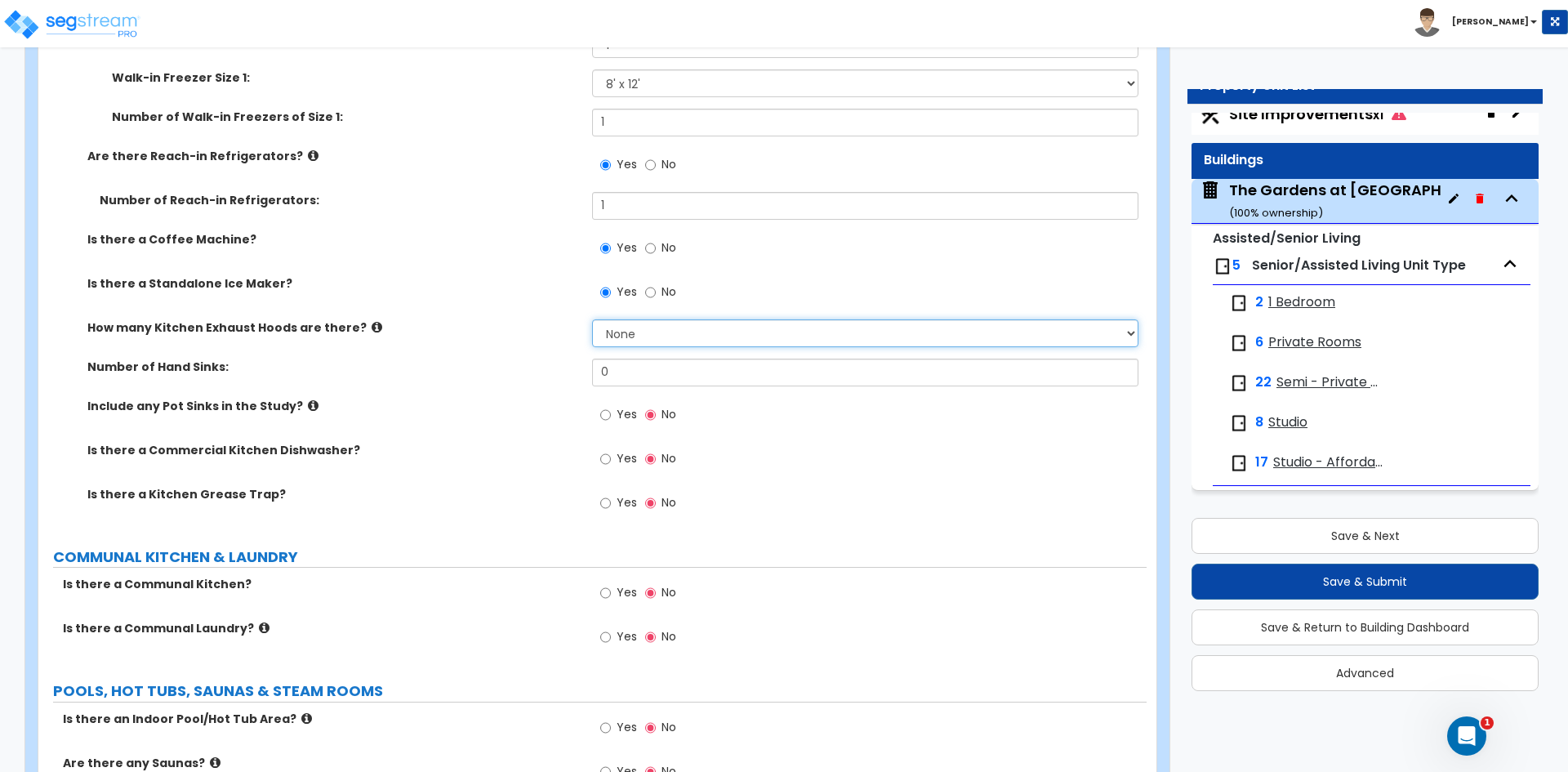
click at [635, 329] on select "None 1 2 3" at bounding box center [864, 334] width 545 height 28
select select "1"
click at [592, 320] on select "None 1 2 3" at bounding box center [864, 334] width 545 height 28
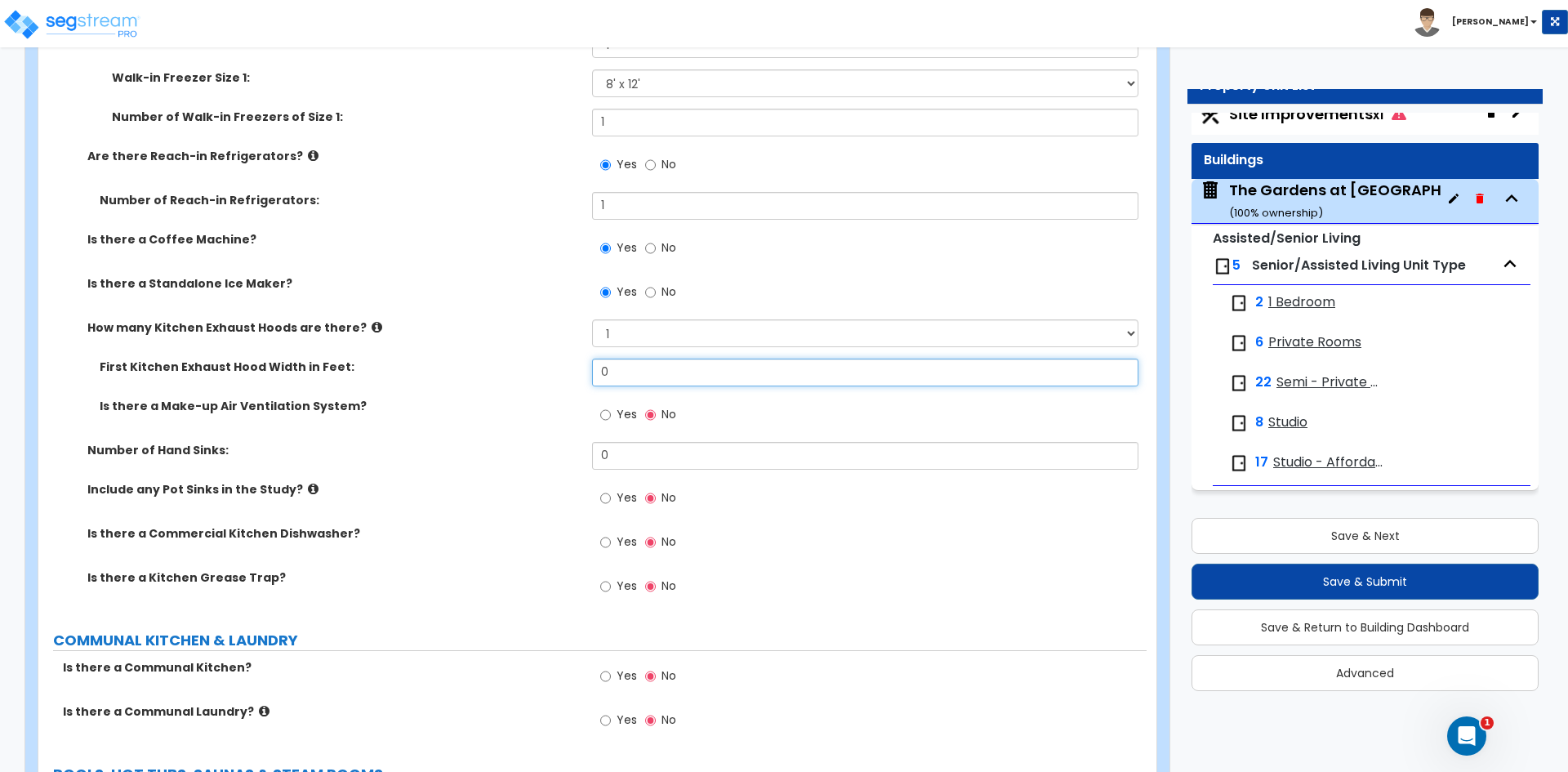
click at [624, 363] on input "0" at bounding box center [864, 373] width 545 height 28
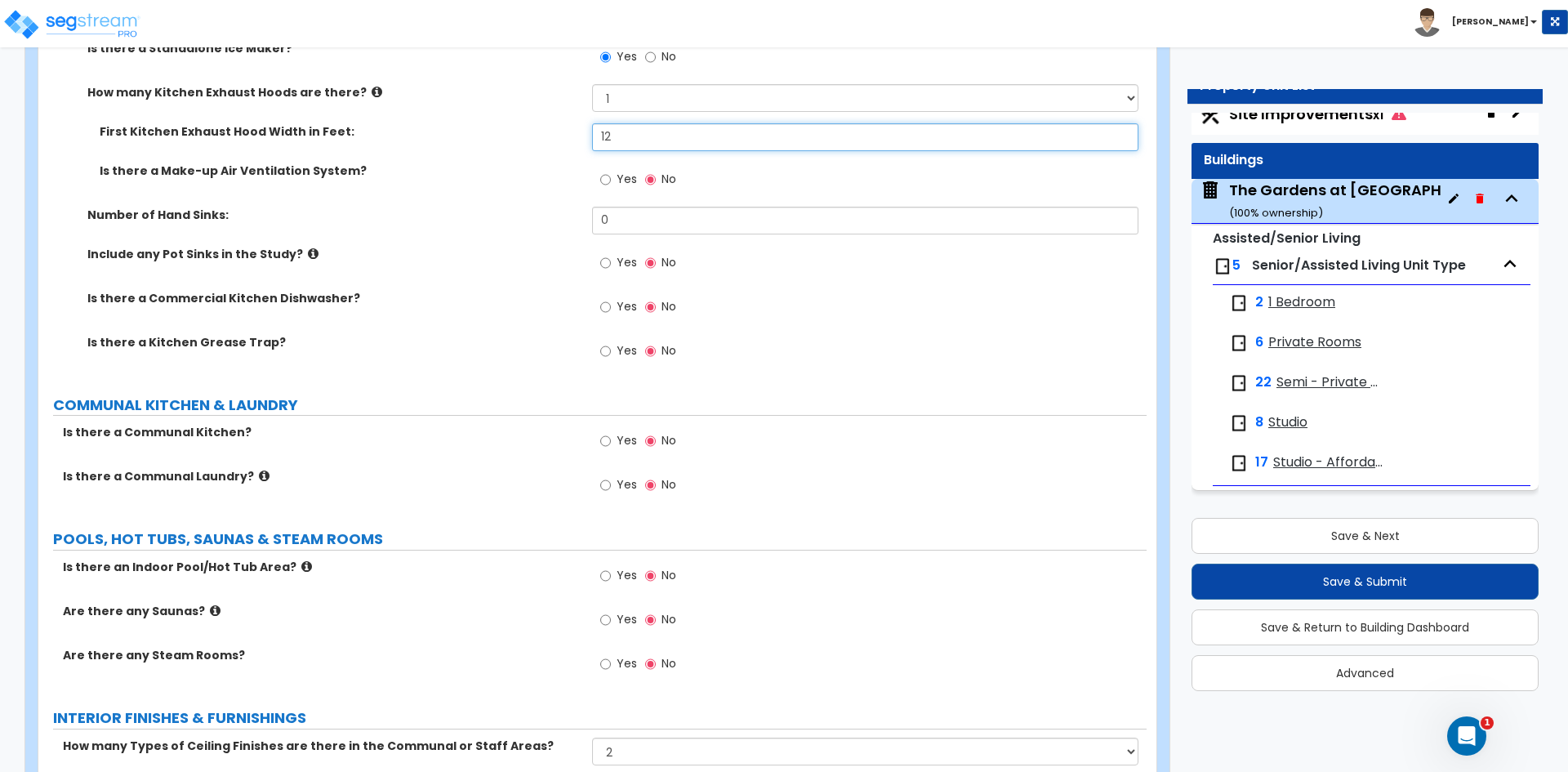
scroll to position [6291, 0]
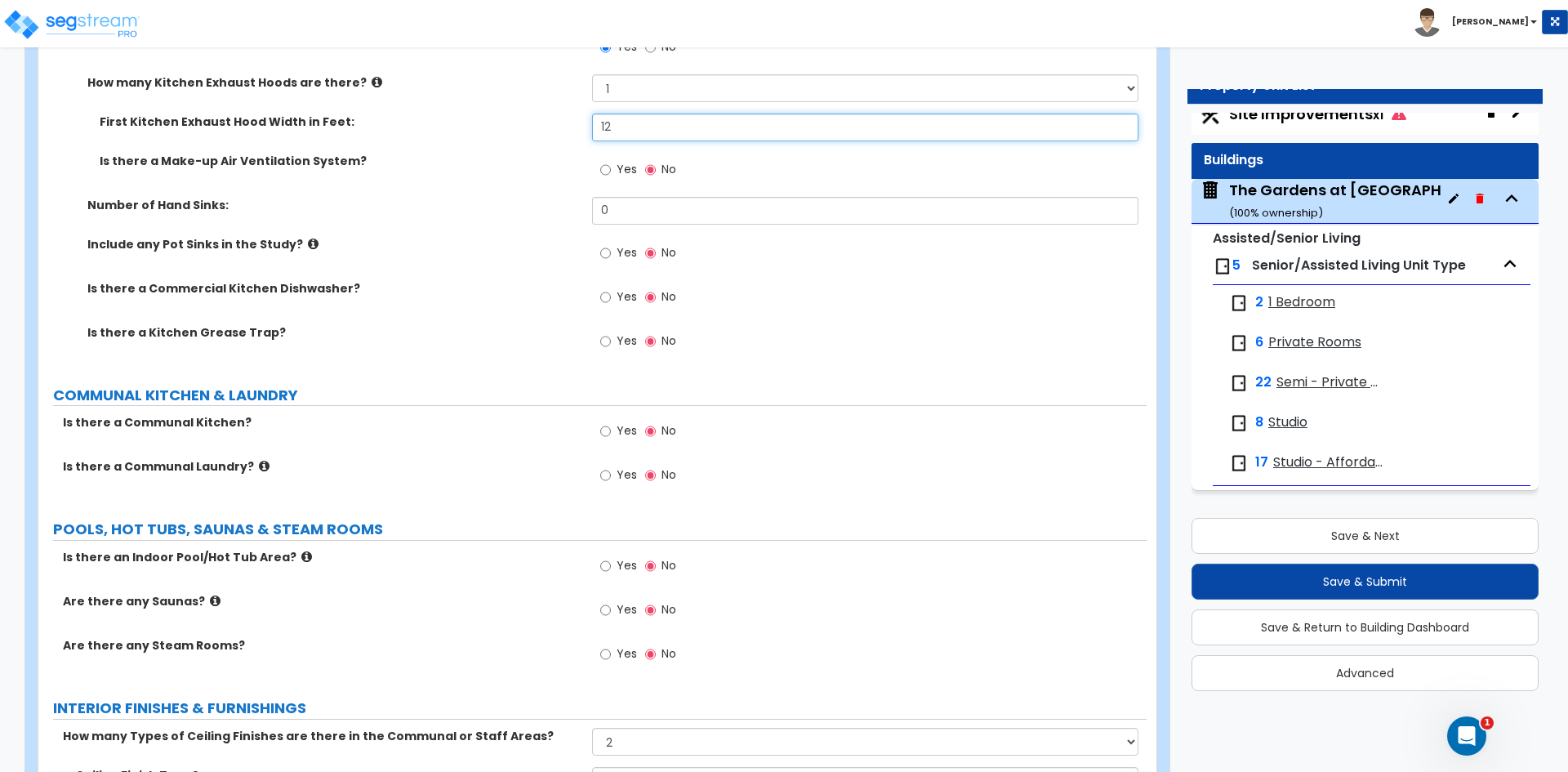
type input "12"
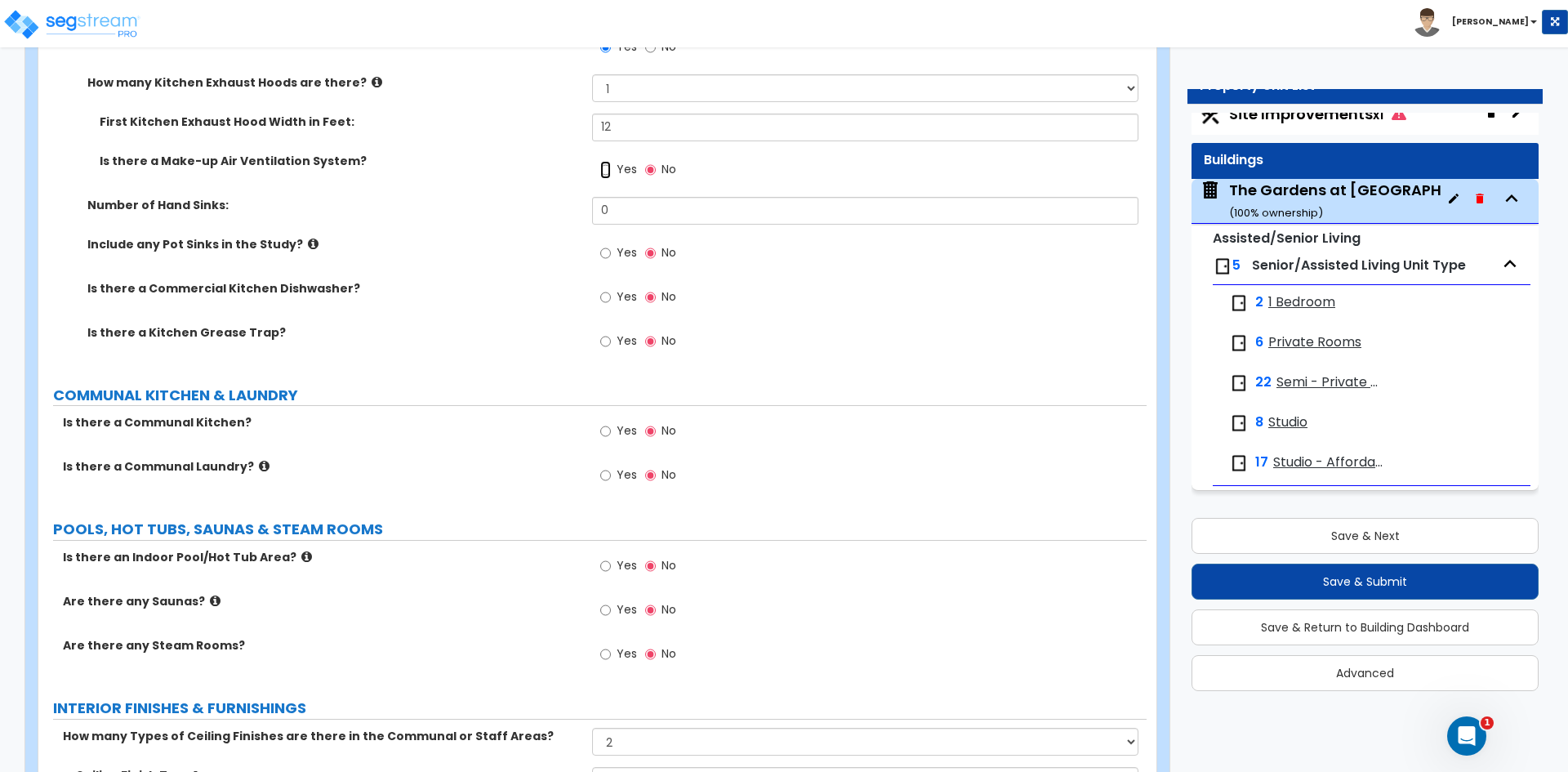
click at [610, 174] on input "Yes" at bounding box center [605, 170] width 11 height 18
radio input "true"
click at [630, 211] on input "0" at bounding box center [864, 211] width 545 height 28
type input "2"
click at [610, 253] on input "Yes" at bounding box center [605, 253] width 11 height 18
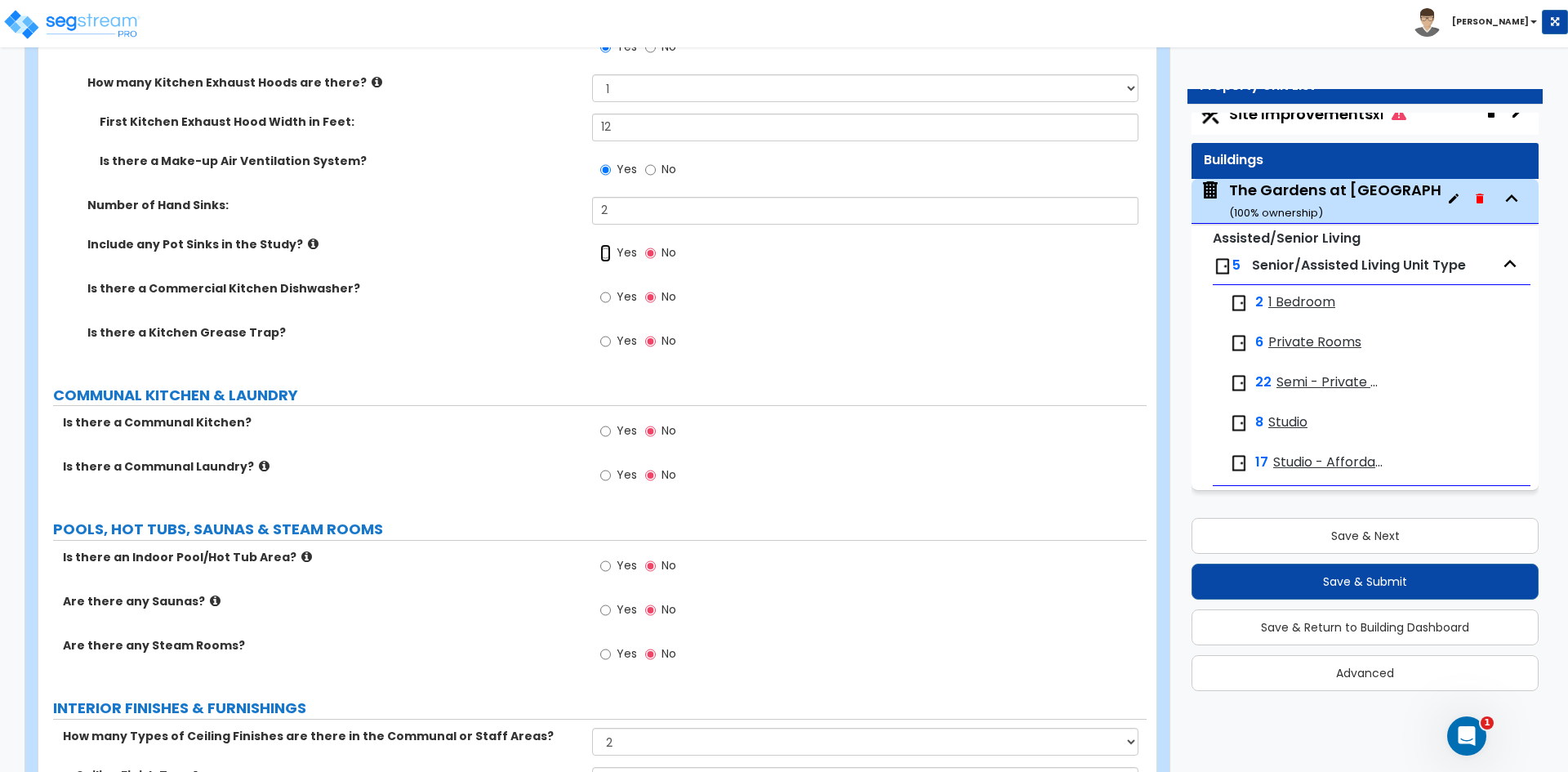
radio input "true"
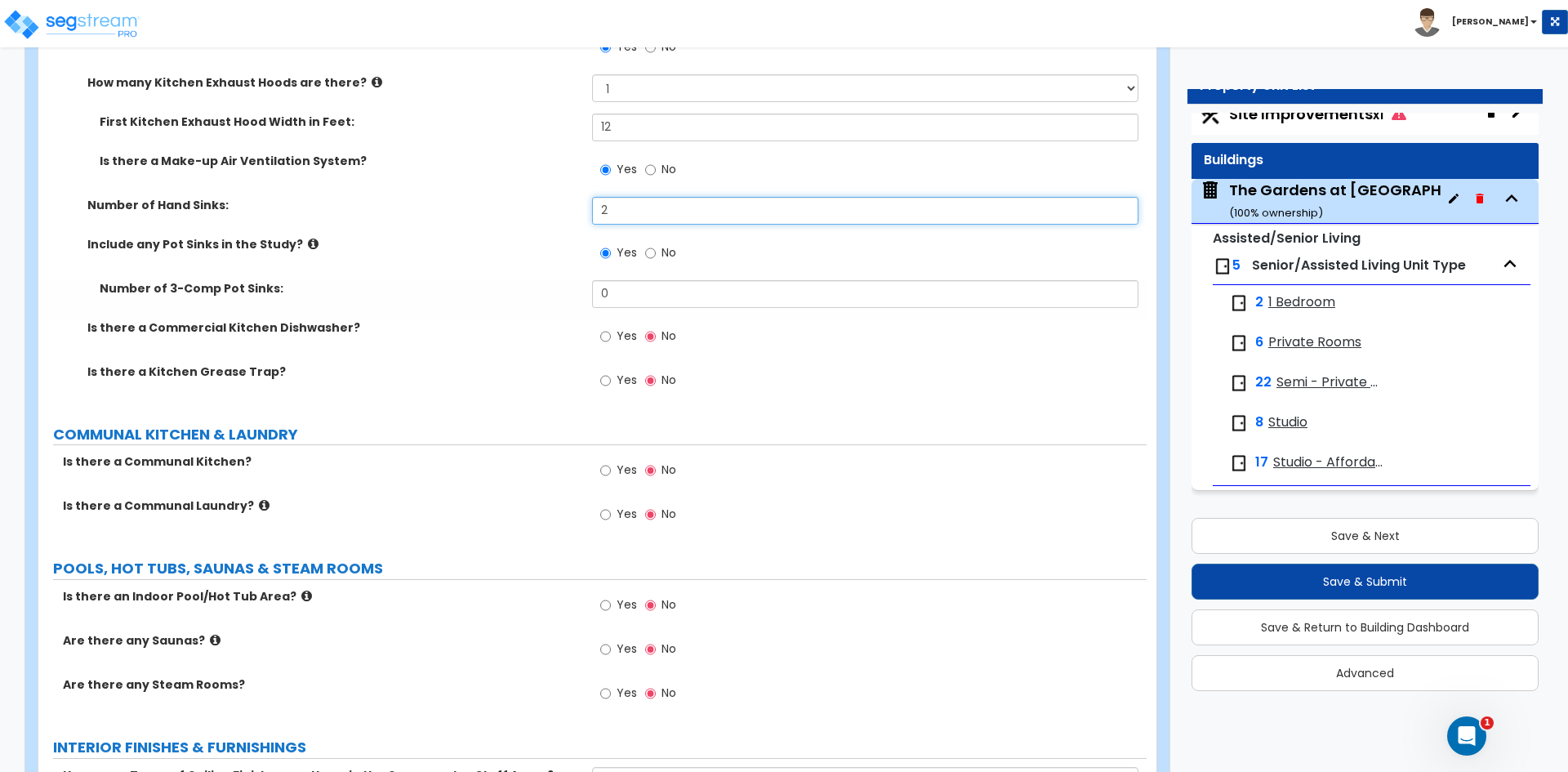
click at [611, 213] on input "2" at bounding box center [864, 211] width 545 height 28
type input "1"
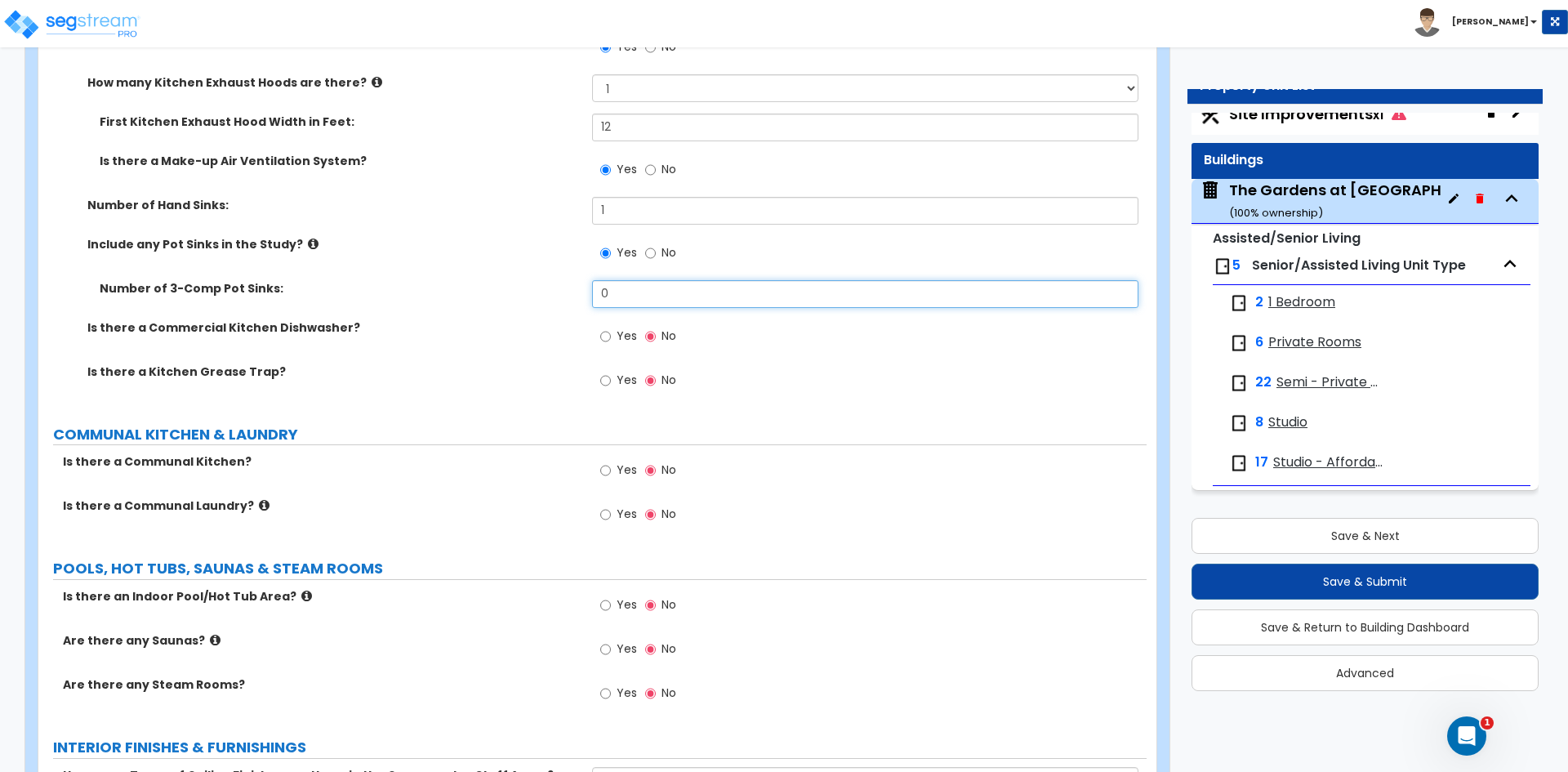
click at [629, 285] on input "0" at bounding box center [864, 294] width 545 height 28
type input "1"
click at [602, 334] on input "Yes" at bounding box center [605, 337] width 11 height 18
radio input "true"
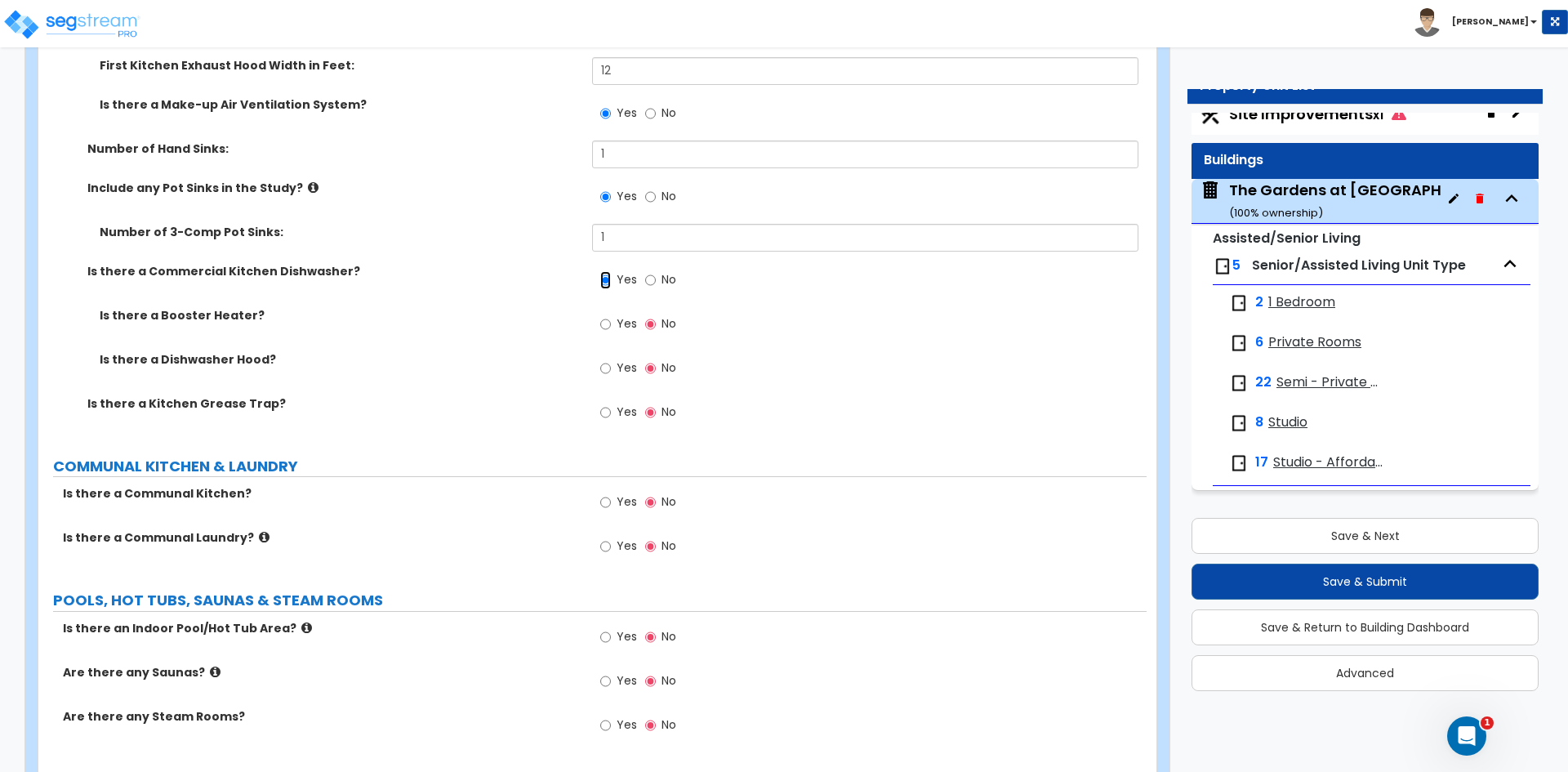
scroll to position [6373, 0]
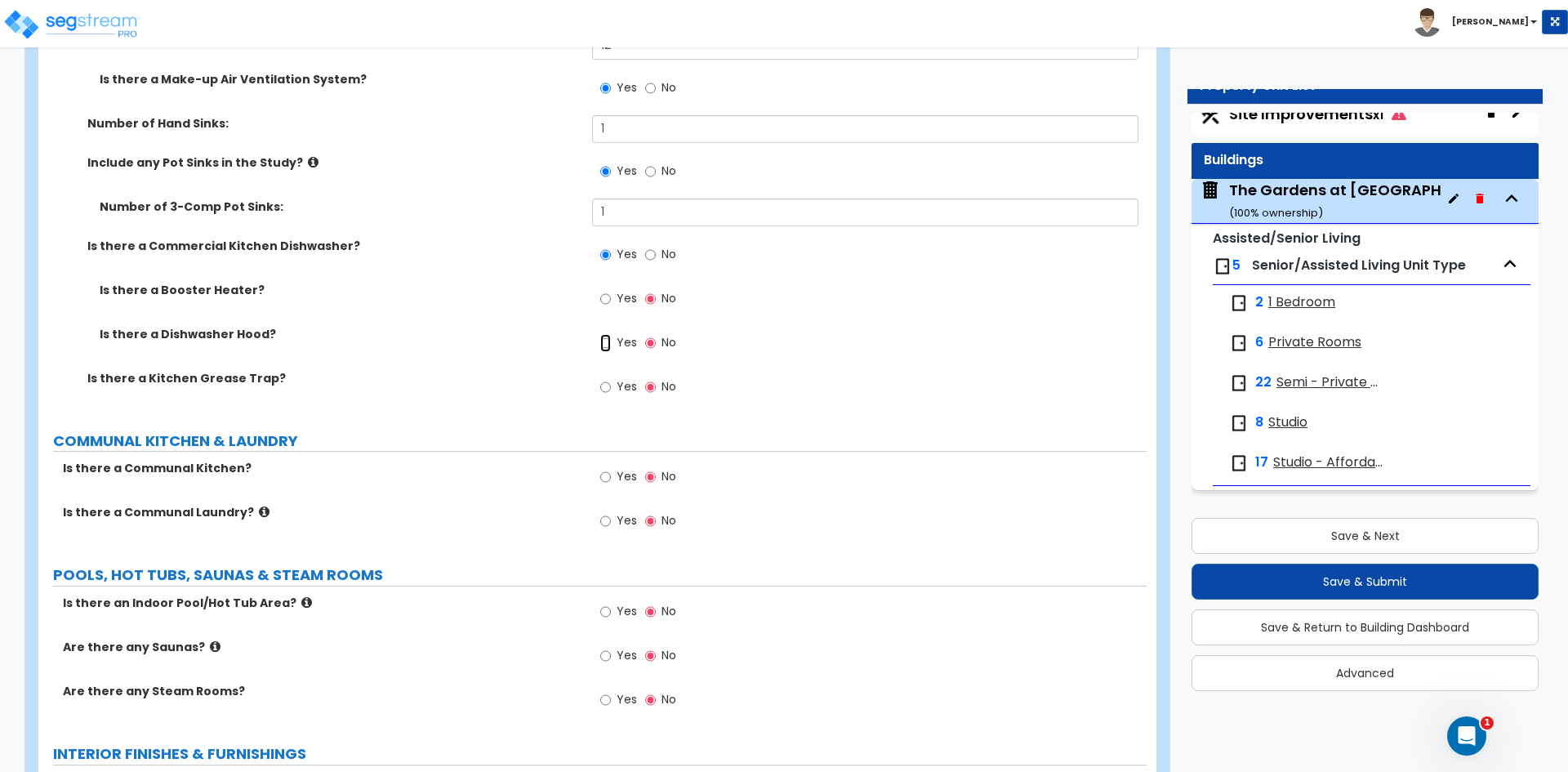
click at [603, 343] on input "Yes" at bounding box center [605, 343] width 11 height 18
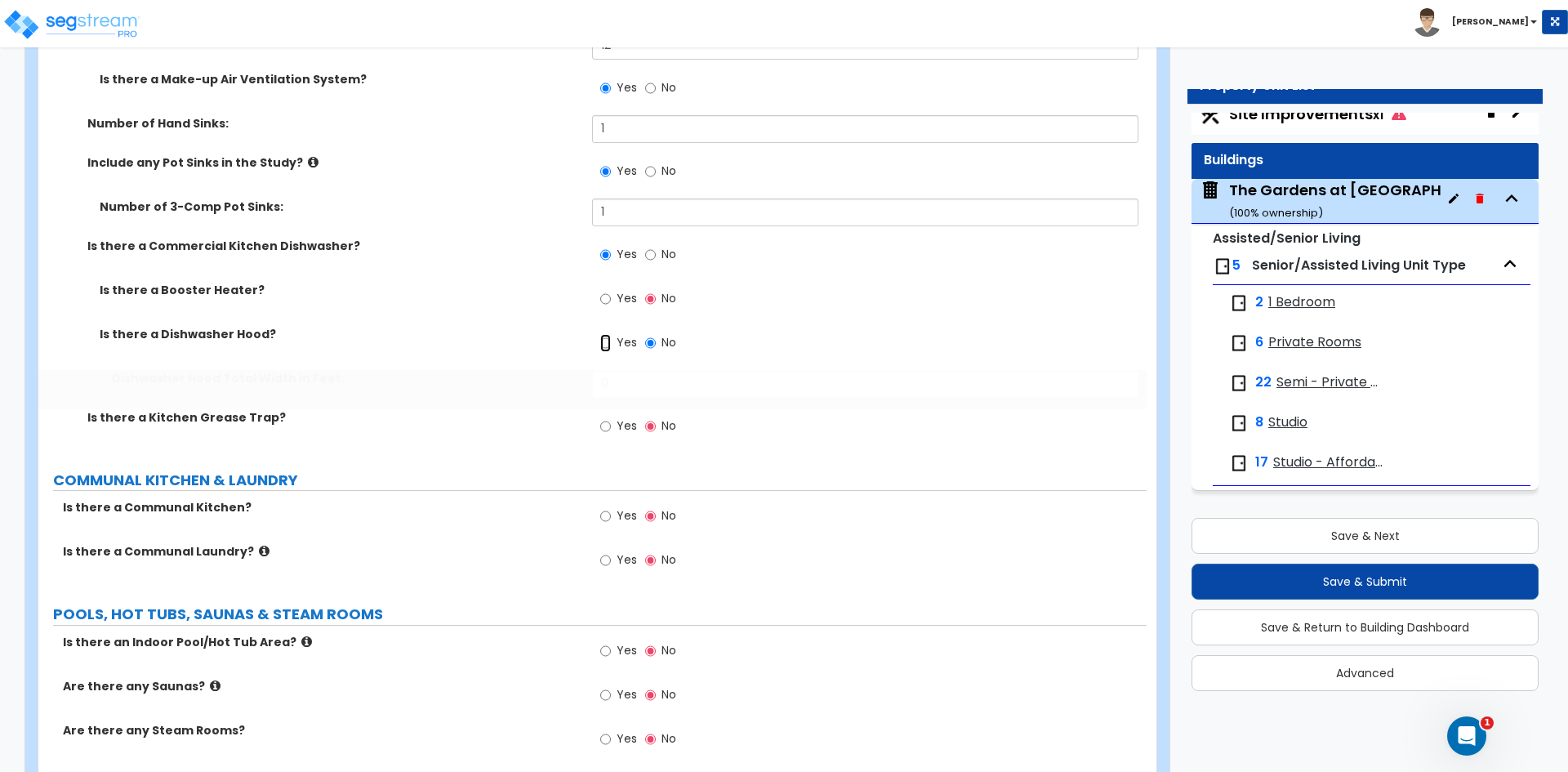
radio input "true"
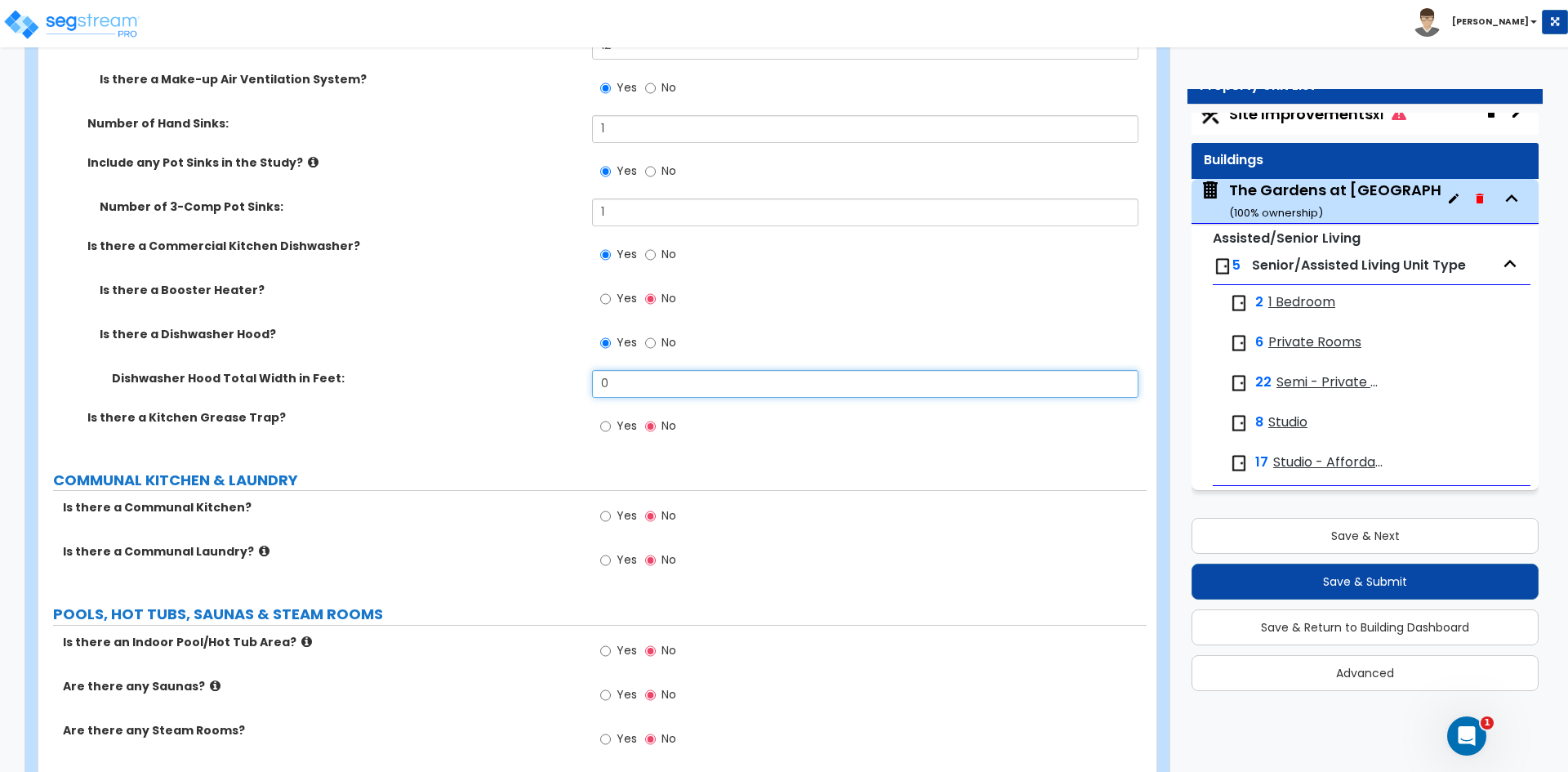
click at [612, 376] on input "0" at bounding box center [864, 384] width 545 height 28
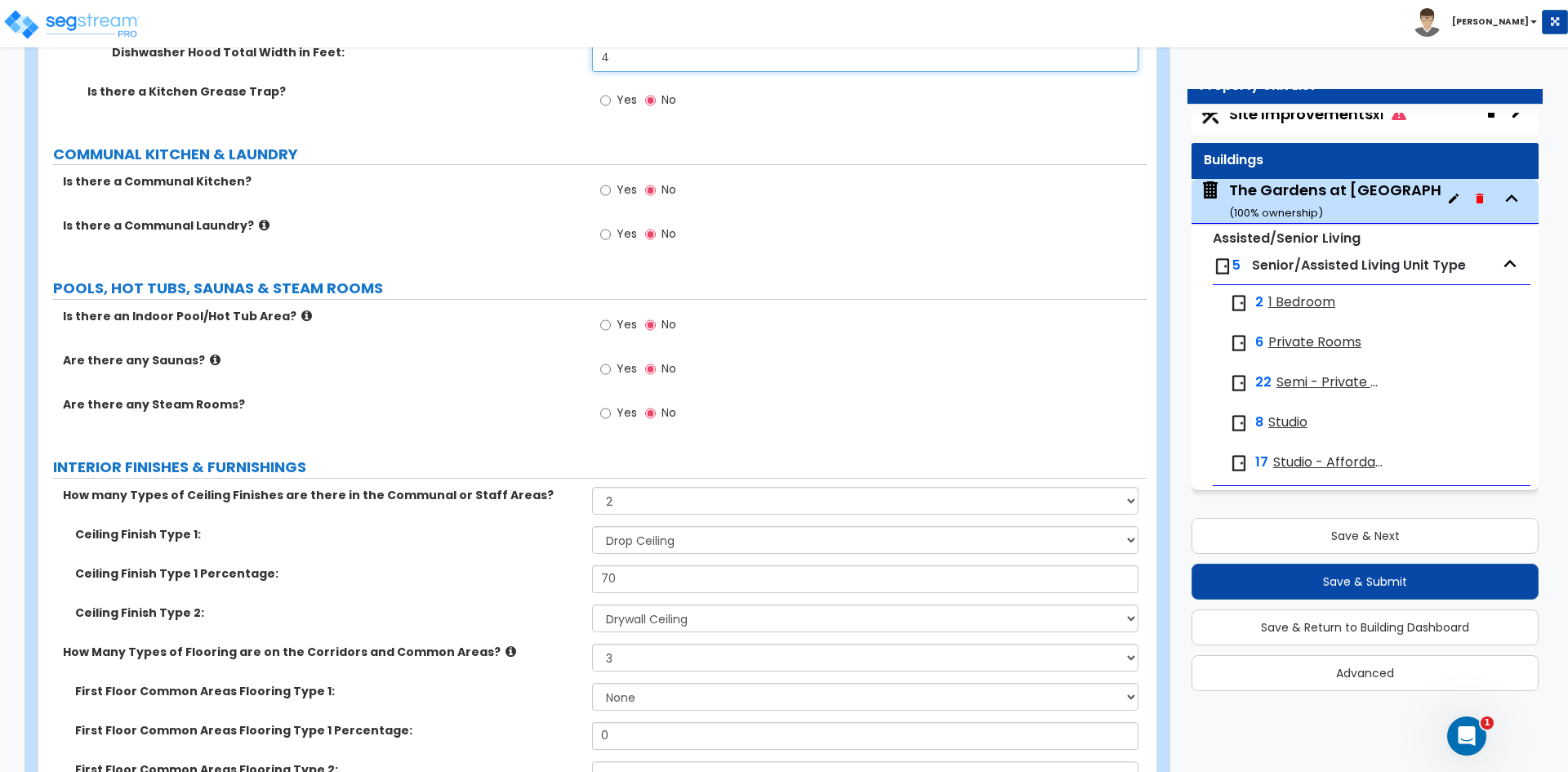
scroll to position [6700, 0]
type input "4"
click at [609, 232] on input "Yes" at bounding box center [605, 234] width 11 height 18
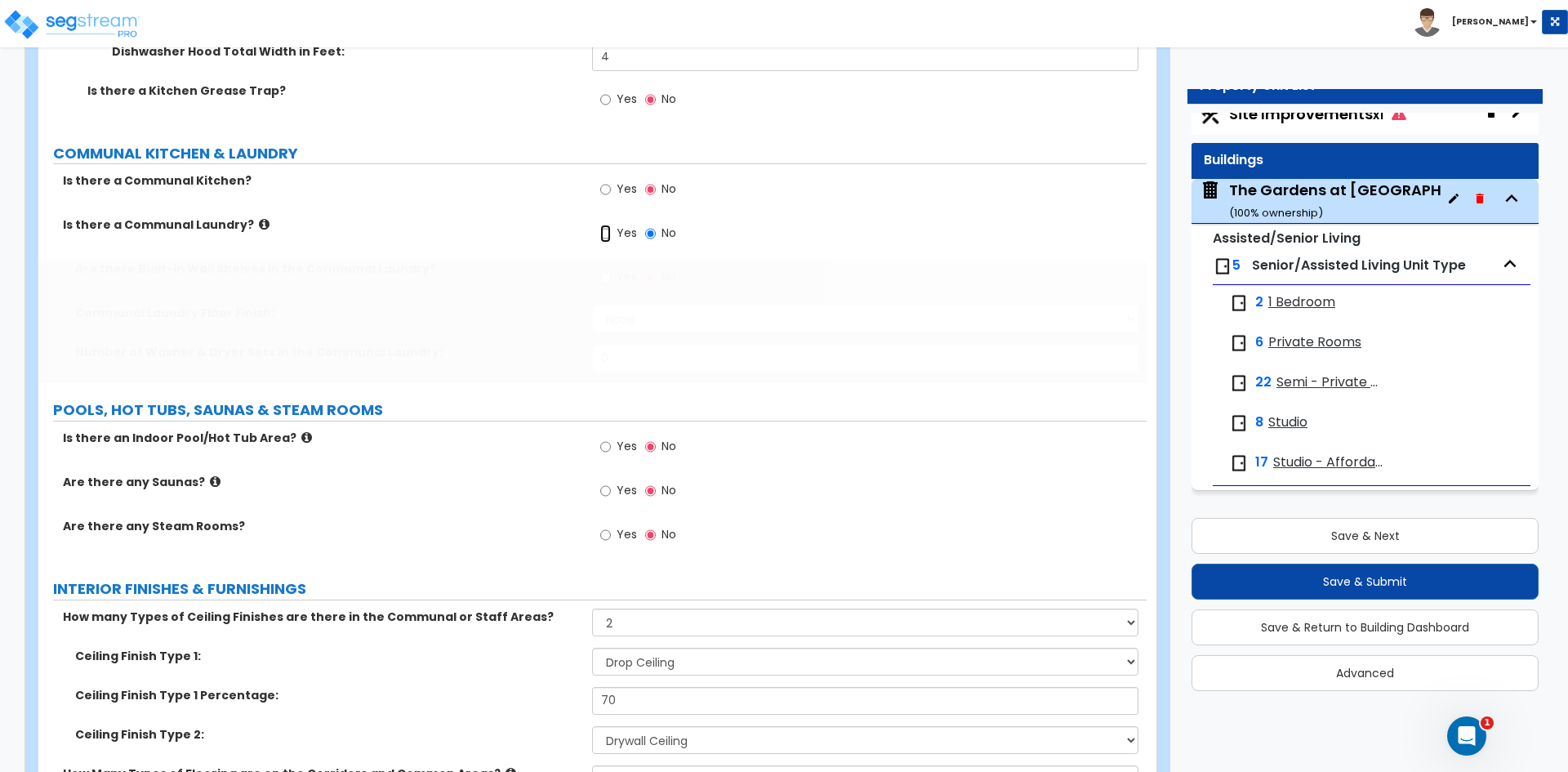
radio input "true"
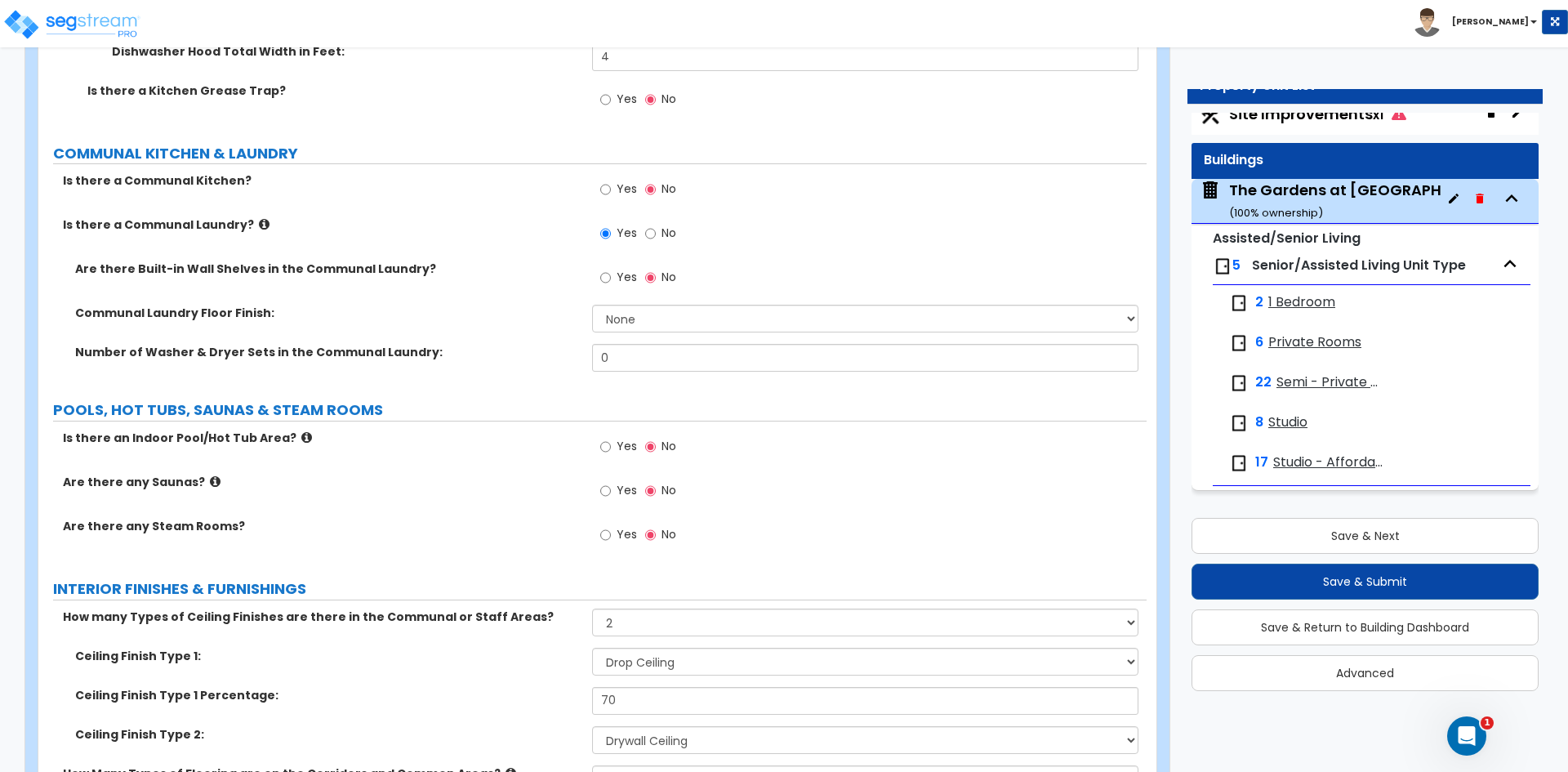
click at [611, 278] on label "Yes" at bounding box center [618, 279] width 37 height 28
click at [611, 278] on input "Yes" at bounding box center [605, 278] width 11 height 18
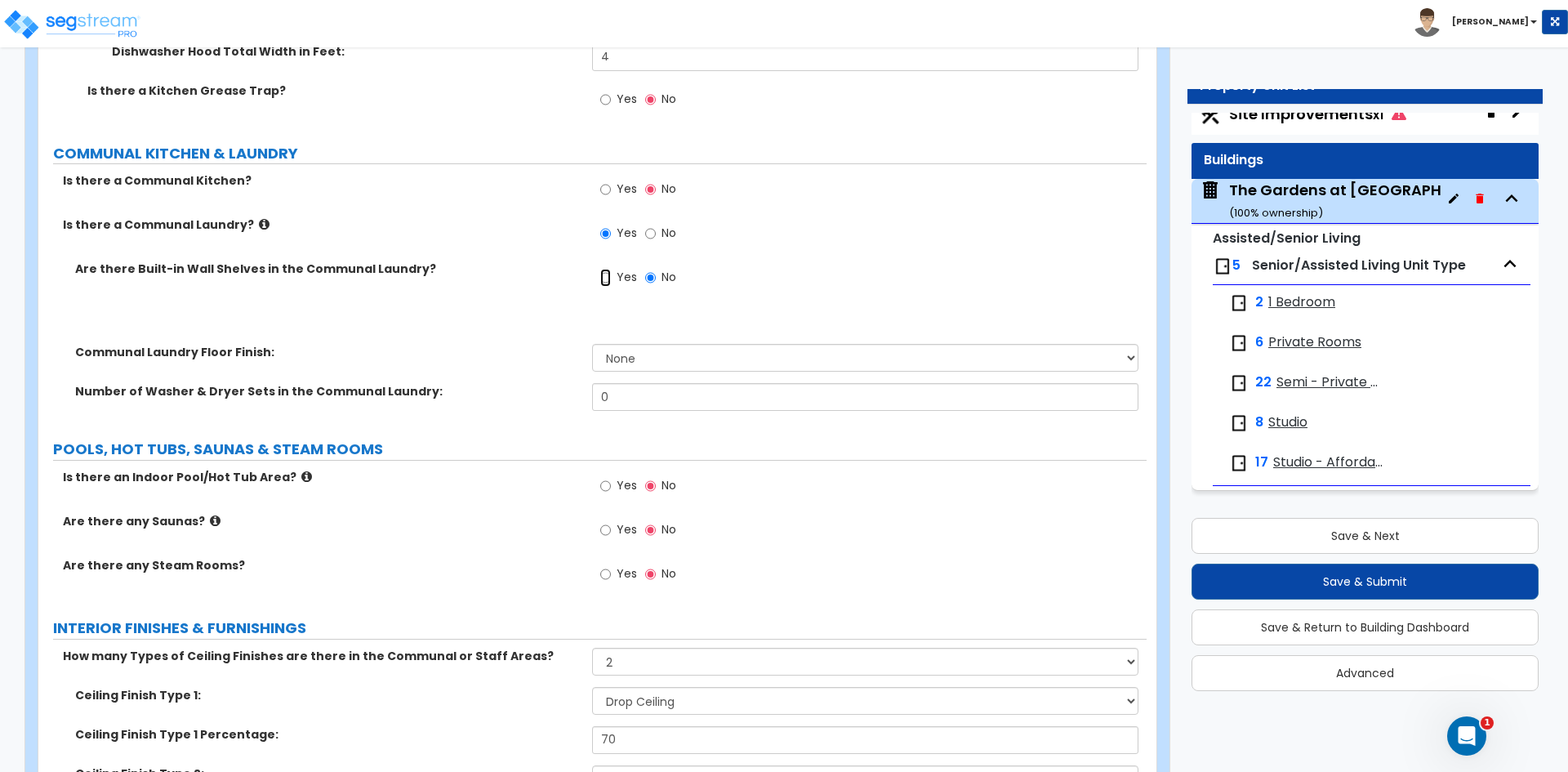
radio input "true"
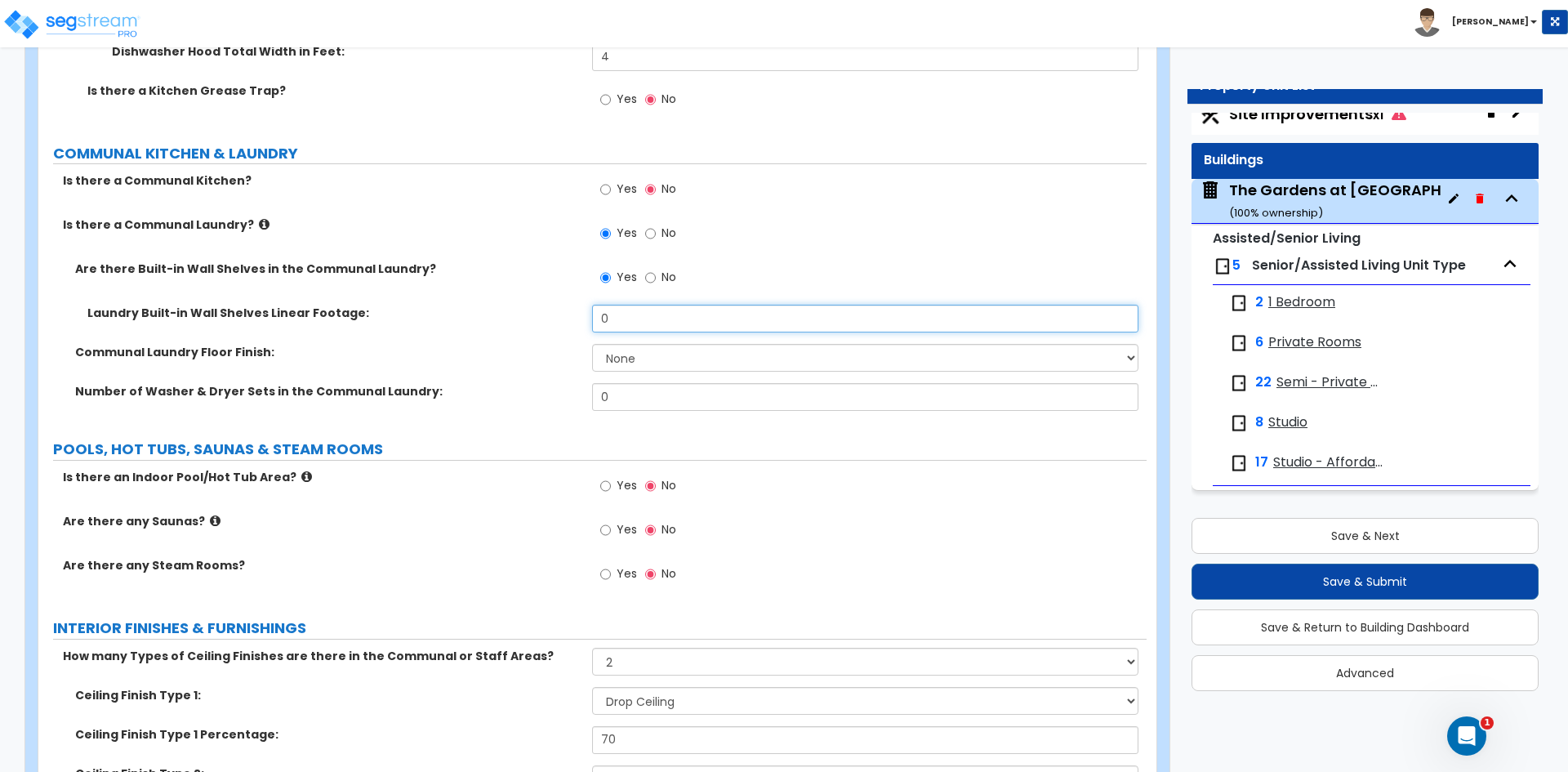
click at [631, 318] on input "0" at bounding box center [864, 319] width 545 height 28
type input "6"
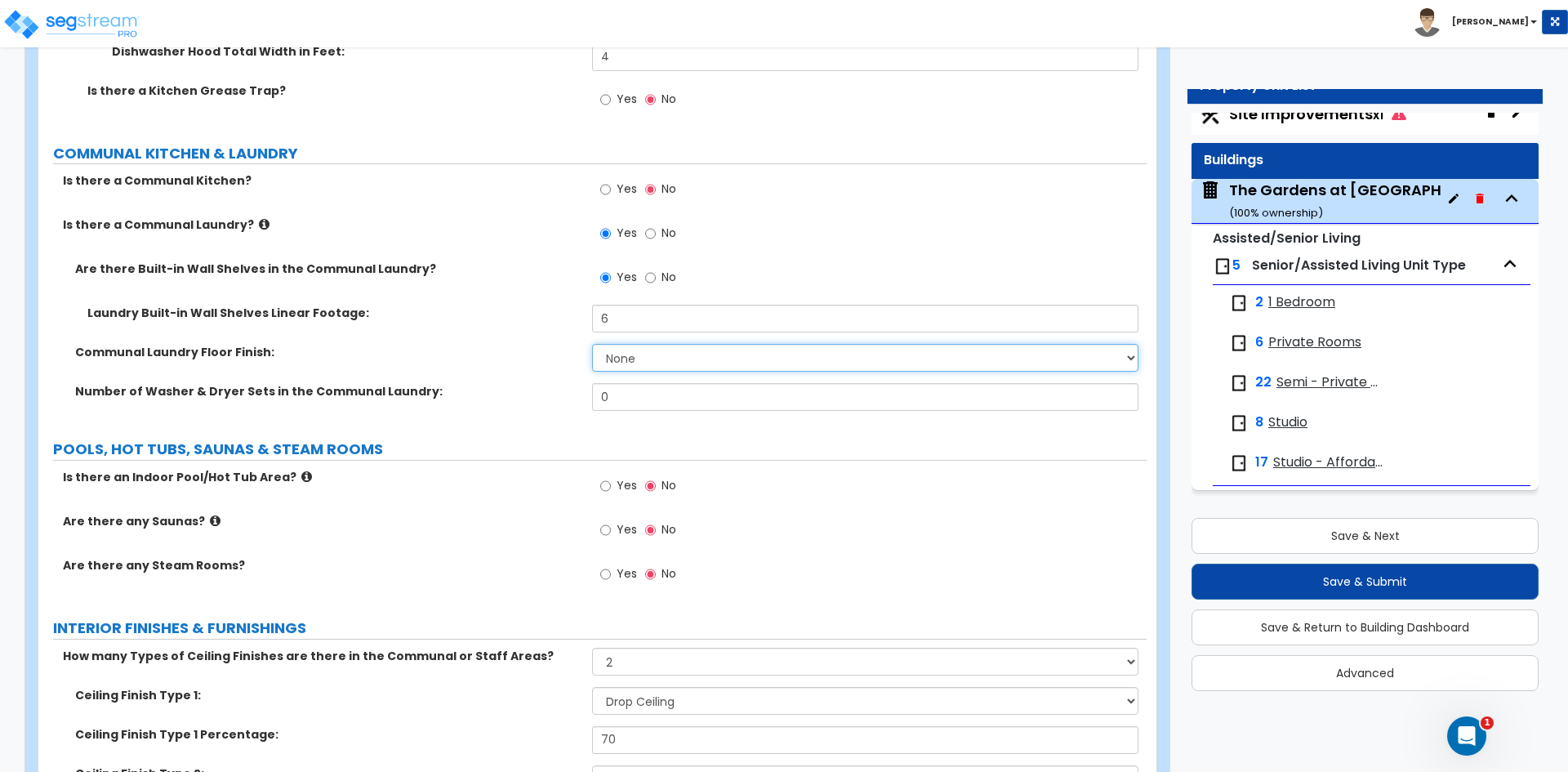
click at [621, 353] on select "None Tile Flooring Hardwood Flooring Resilient Laminate Flooring VCT Flooring S…" at bounding box center [864, 358] width 545 height 28
select select "4"
click at [592, 344] on select "None Tile Flooring Hardwood Flooring Resilient Laminate Flooring VCT Flooring S…" at bounding box center [864, 358] width 545 height 28
click at [623, 394] on input "0" at bounding box center [864, 397] width 545 height 28
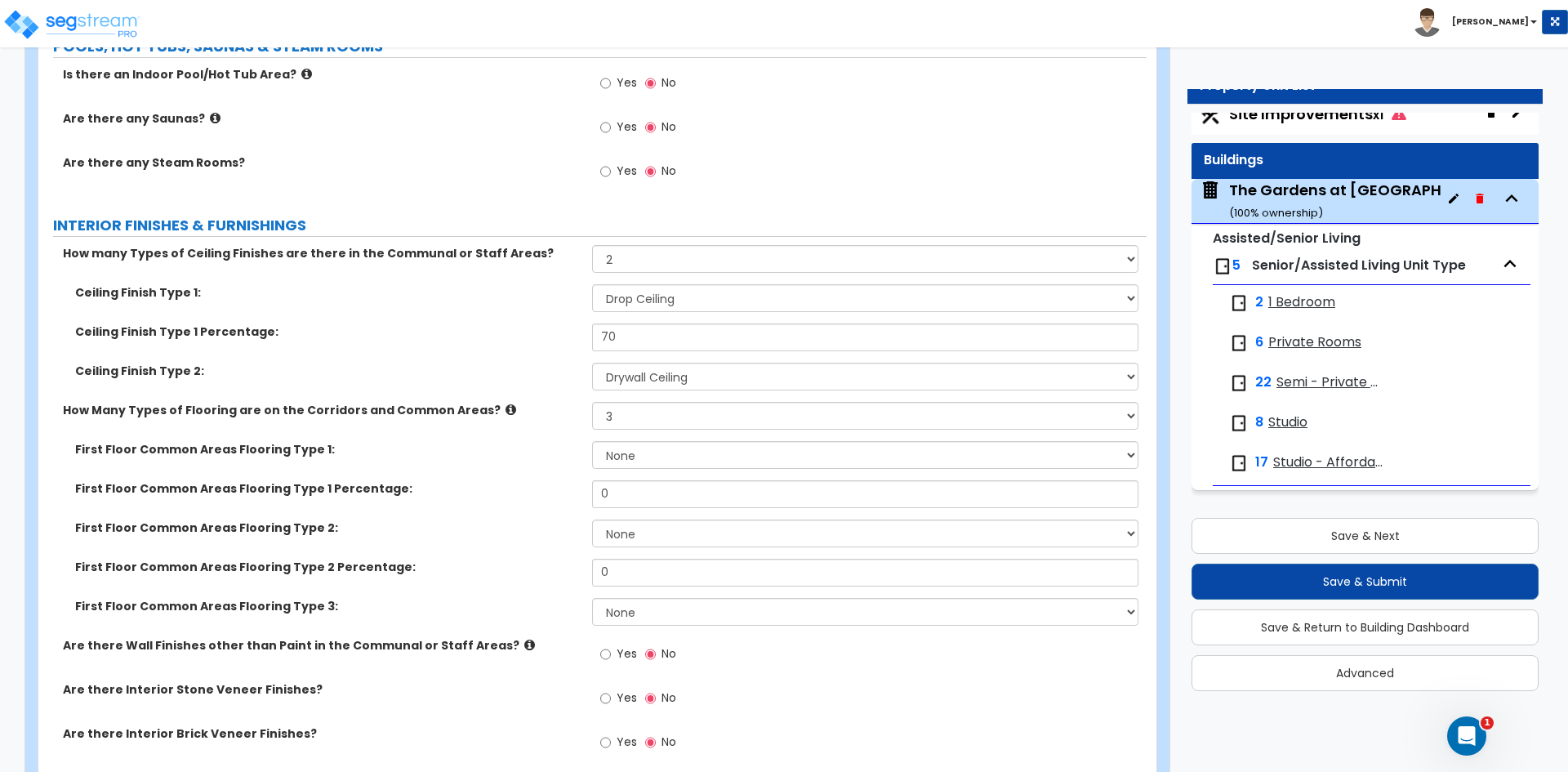
scroll to position [7109, 0]
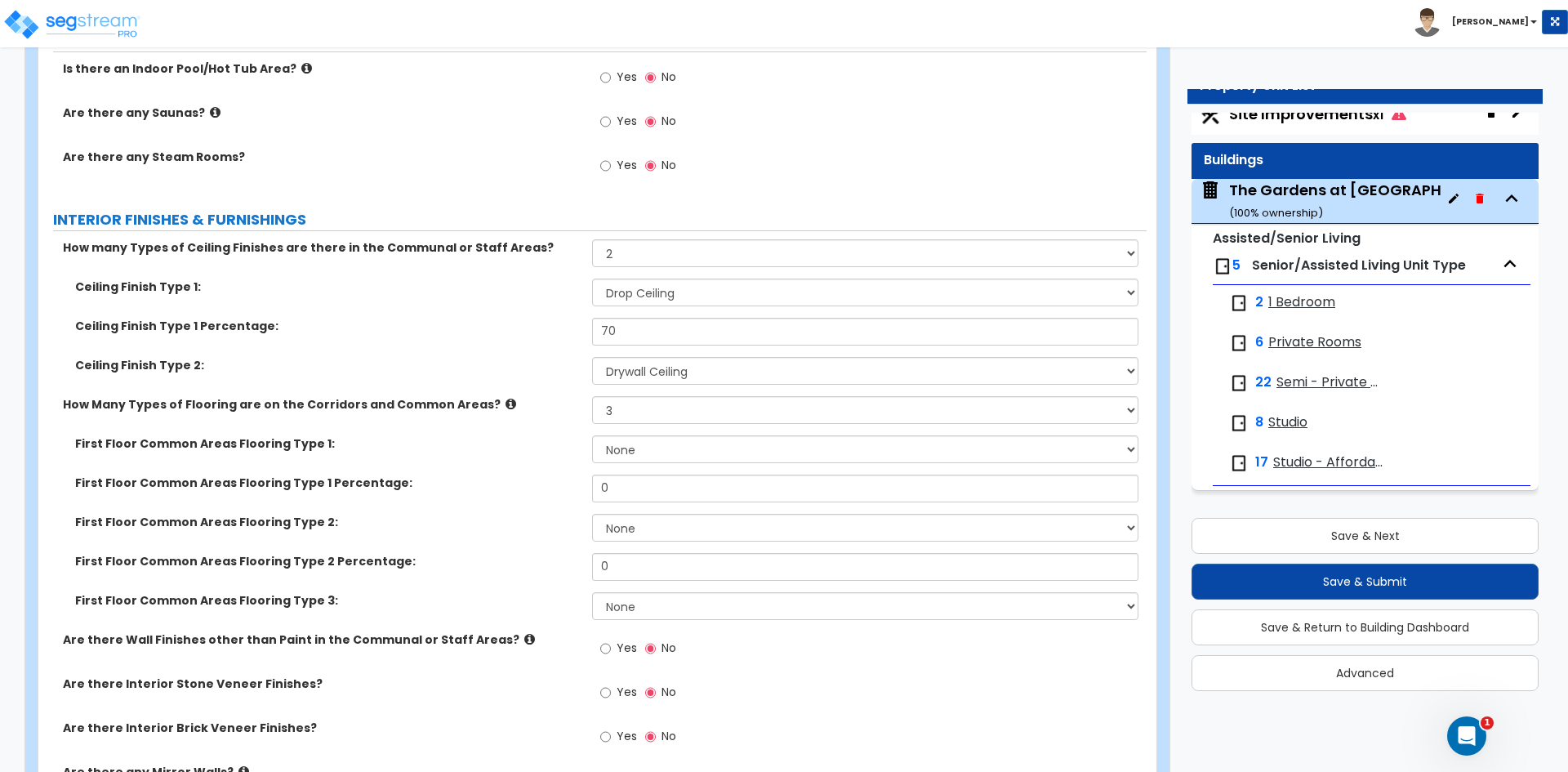
type input "1"
click at [650, 298] on select "Please Choose One Drop Ceiling Drywall Ceiling Open Ceiling" at bounding box center [864, 293] width 545 height 28
drag, startPoint x: 622, startPoint y: 331, endPoint x: 550, endPoint y: 331, distance: 72.0
click at [551, 331] on div "Ceiling Finish Type 1 Percentage: 70" at bounding box center [593, 338] width 1108 height 40
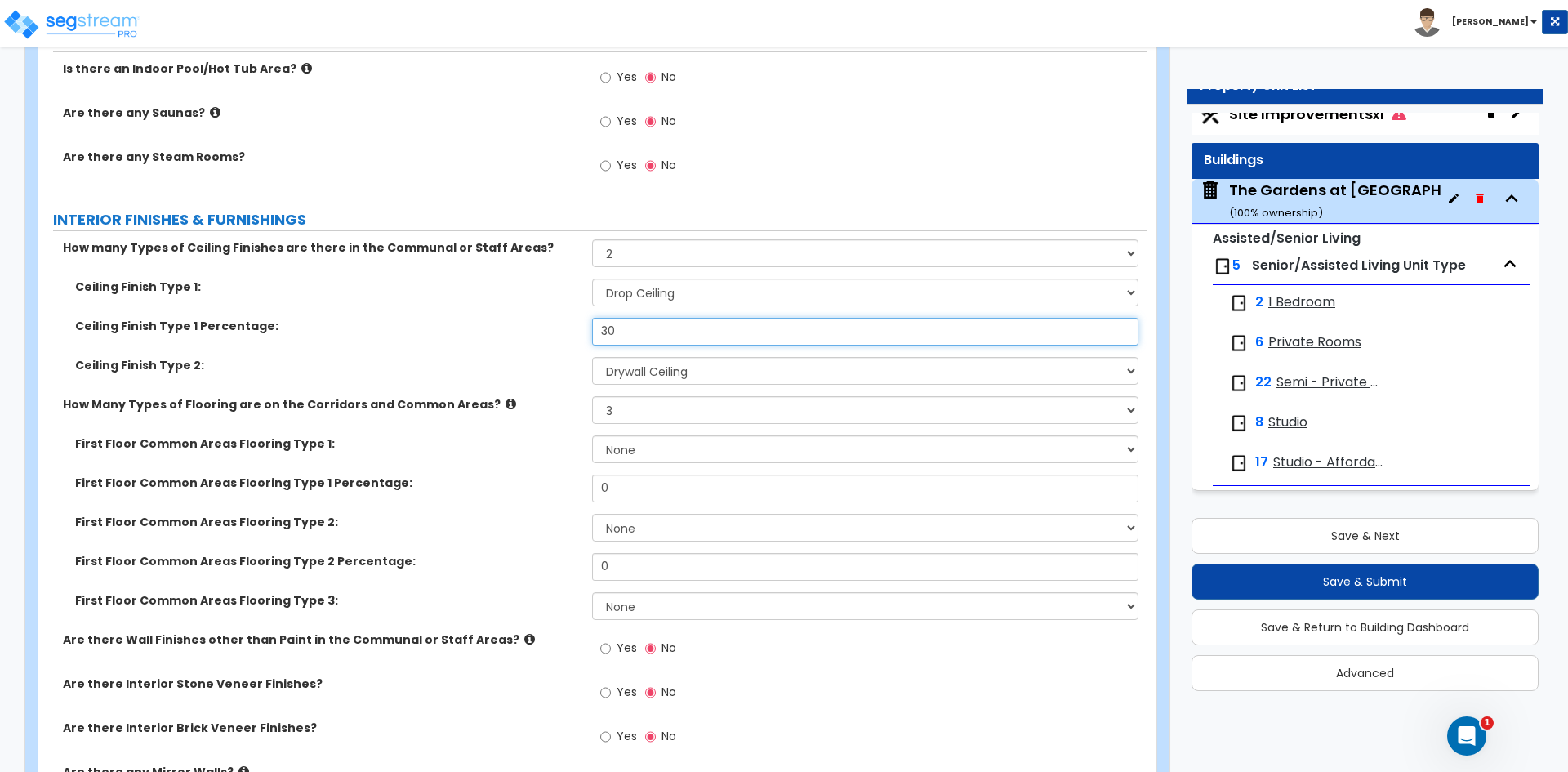
type input "30"
click at [564, 464] on div "First Floor Common Areas Flooring Type 1: None Tile Flooring Hardwood Flooring …" at bounding box center [593, 455] width 1108 height 40
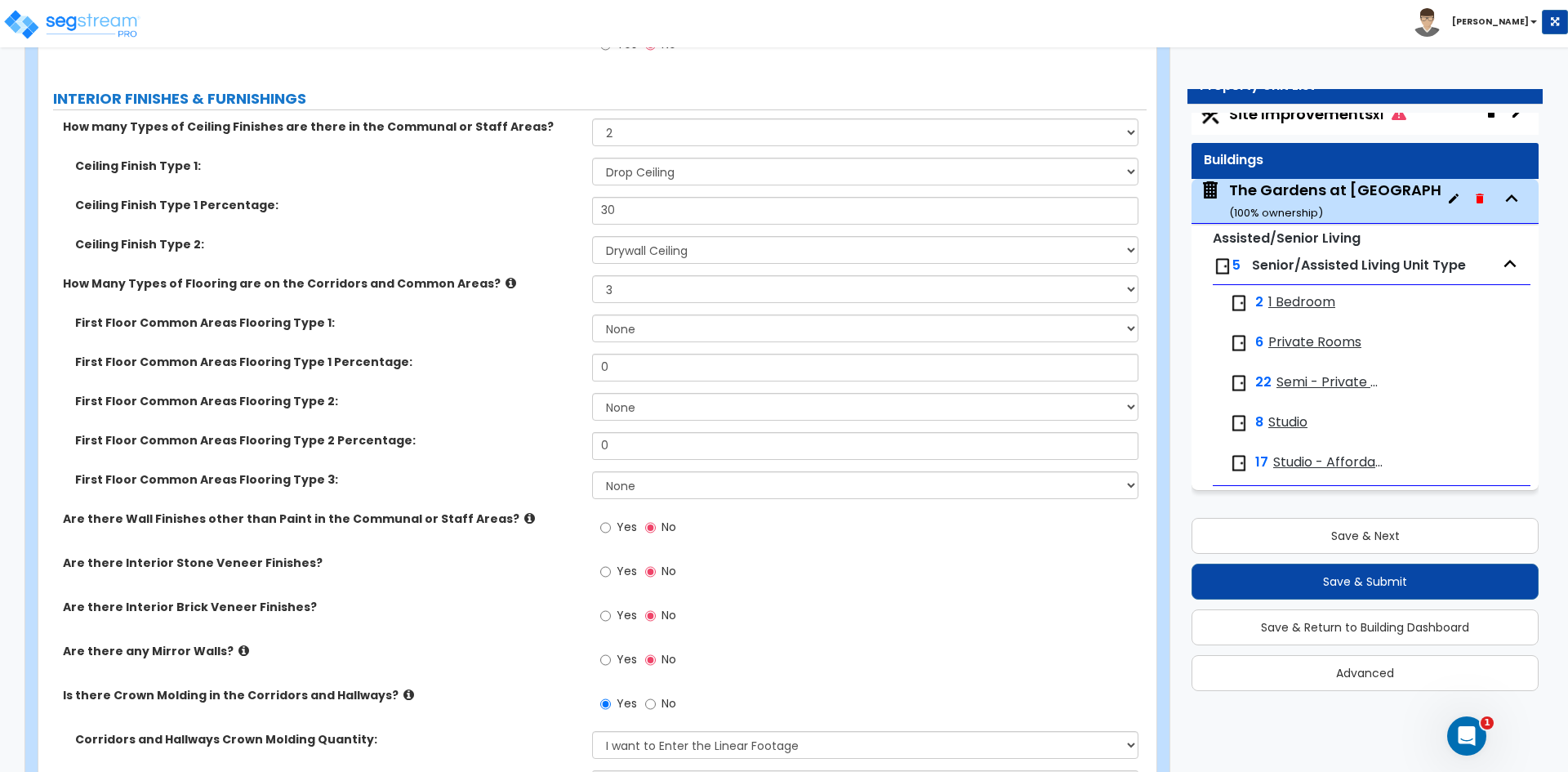
scroll to position [7272, 0]
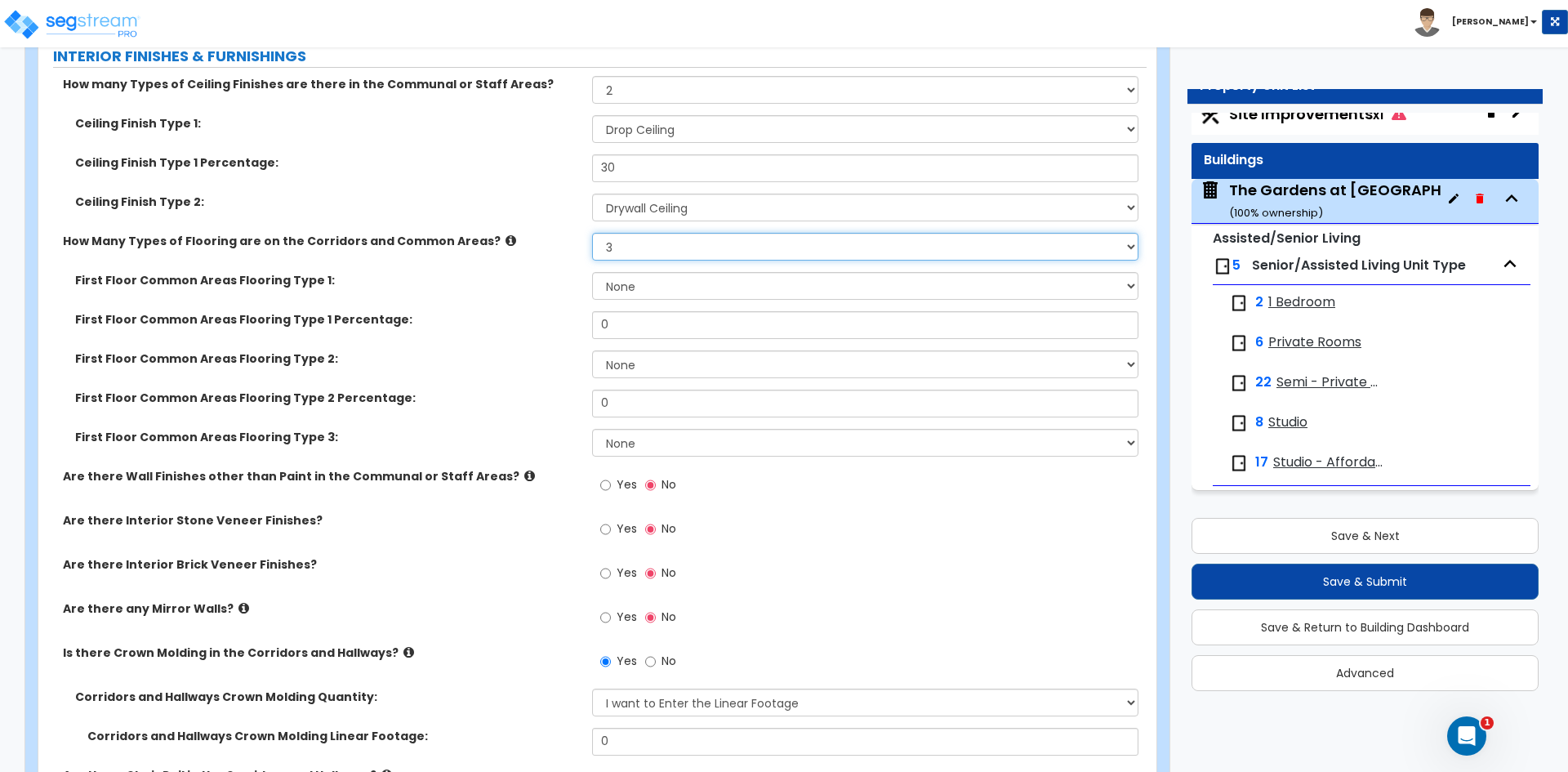
click at [655, 246] on select "Please Choose One 1 2 3" at bounding box center [864, 247] width 545 height 28
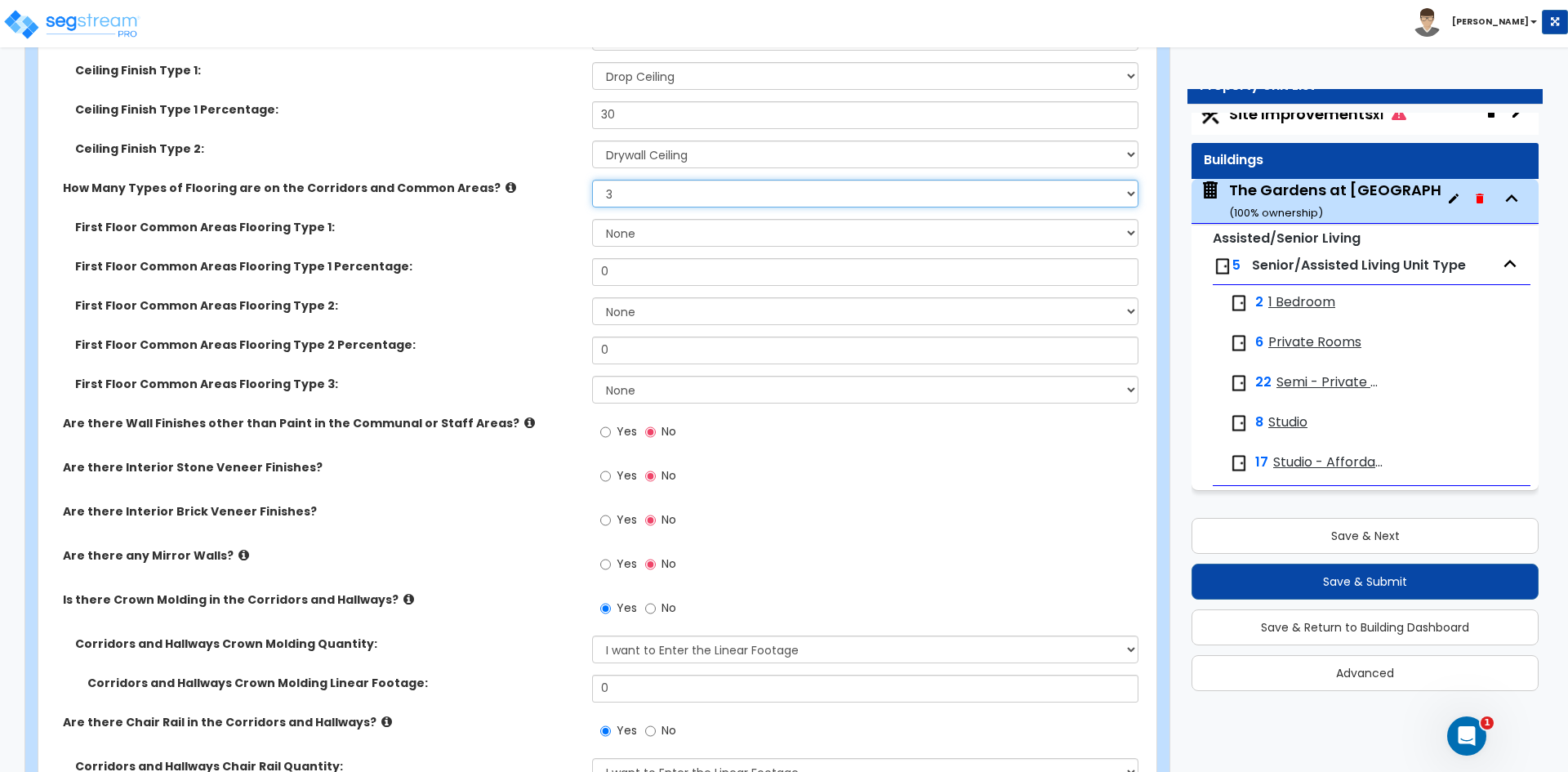
scroll to position [7354, 0]
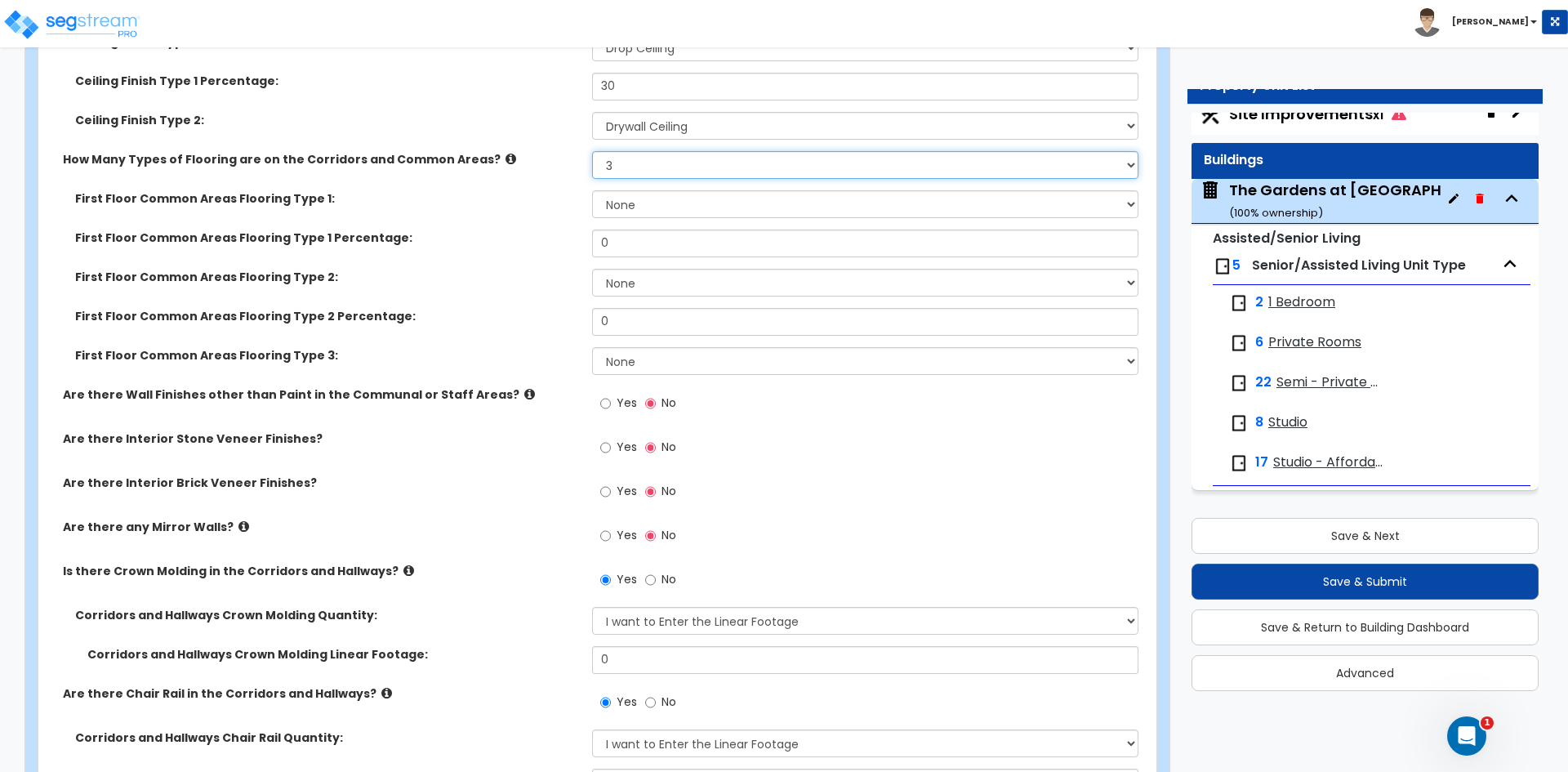
click at [673, 164] on select "Please Choose One 1 2 3" at bounding box center [864, 166] width 545 height 28
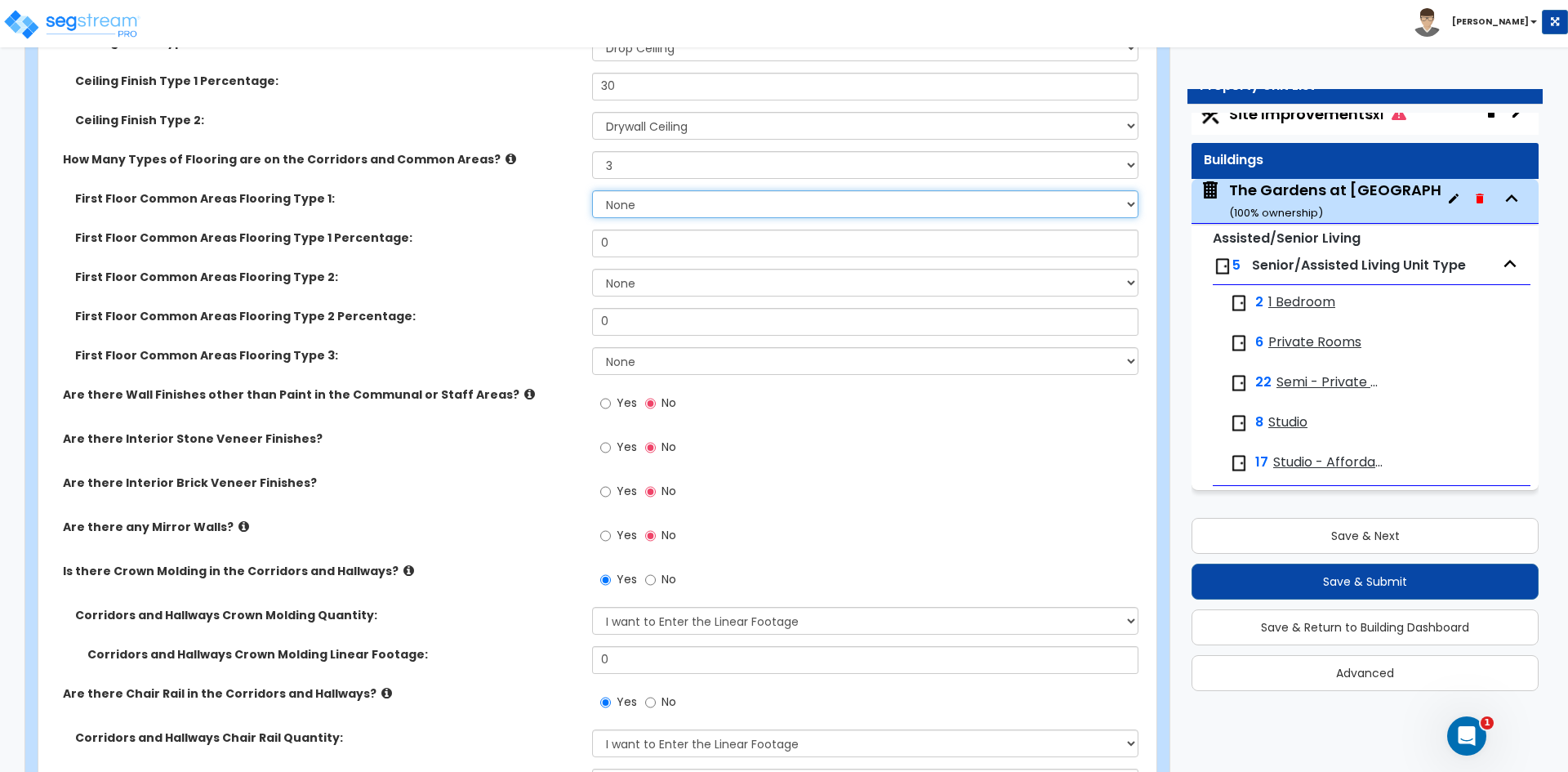
click at [611, 197] on select "None Tile Flooring Hardwood Flooring Resilient Laminate Flooring VCT Flooring S…" at bounding box center [864, 204] width 545 height 28
select select "5"
click at [592, 190] on select "None Tile Flooring Hardwood Flooring Resilient Laminate Flooring VCT Flooring S…" at bounding box center [864, 204] width 545 height 28
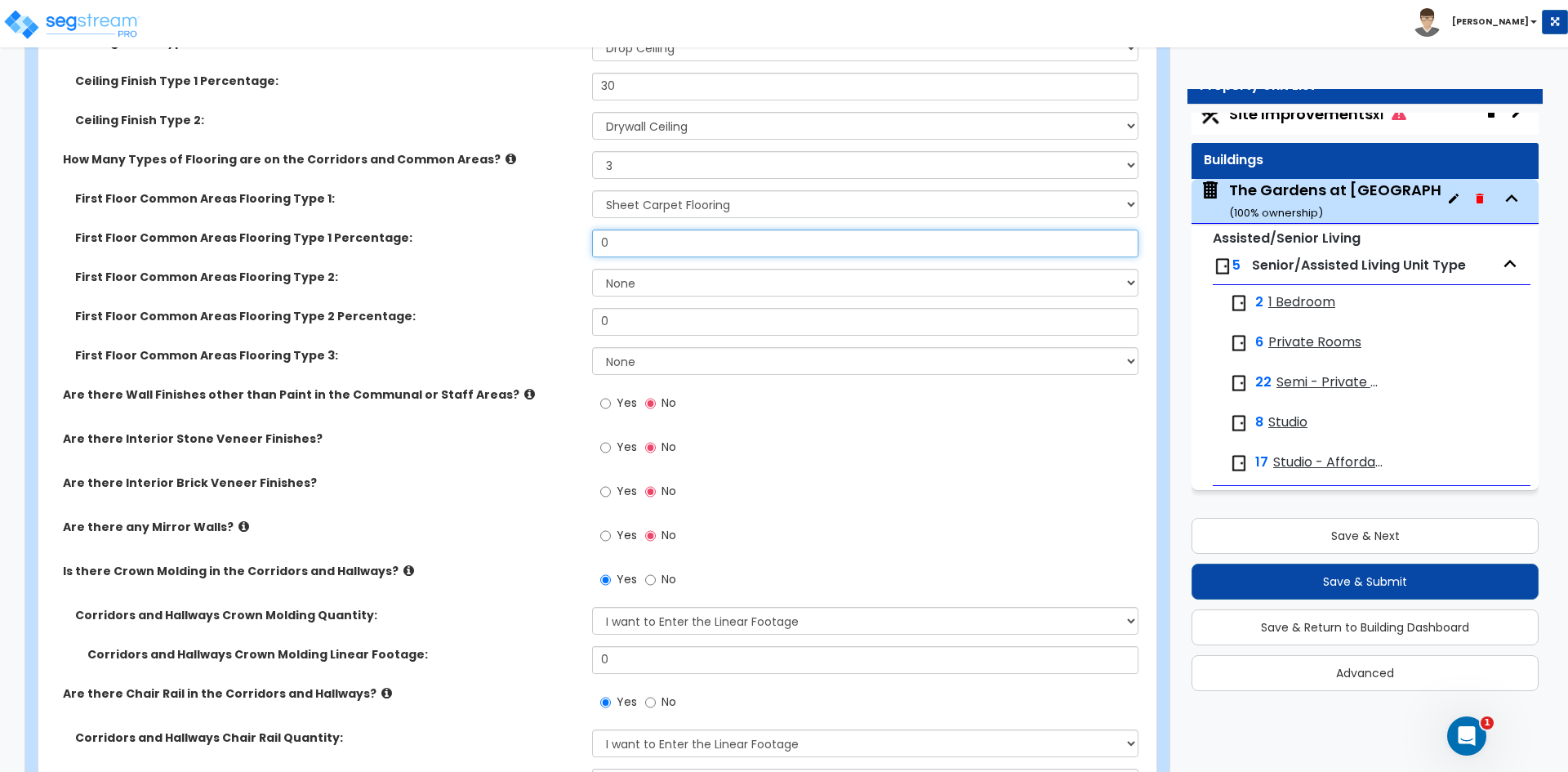
click at [620, 243] on input "0" at bounding box center [864, 244] width 545 height 28
type input "75"
click at [647, 274] on select "None Tile Flooring Hardwood Flooring Resilient Laminate Flooring VCT Flooring S…" at bounding box center [864, 283] width 545 height 28
select select "9"
click at [592, 269] on select "None Tile Flooring Hardwood Flooring Resilient Laminate Flooring VCT Flooring S…" at bounding box center [864, 283] width 545 height 28
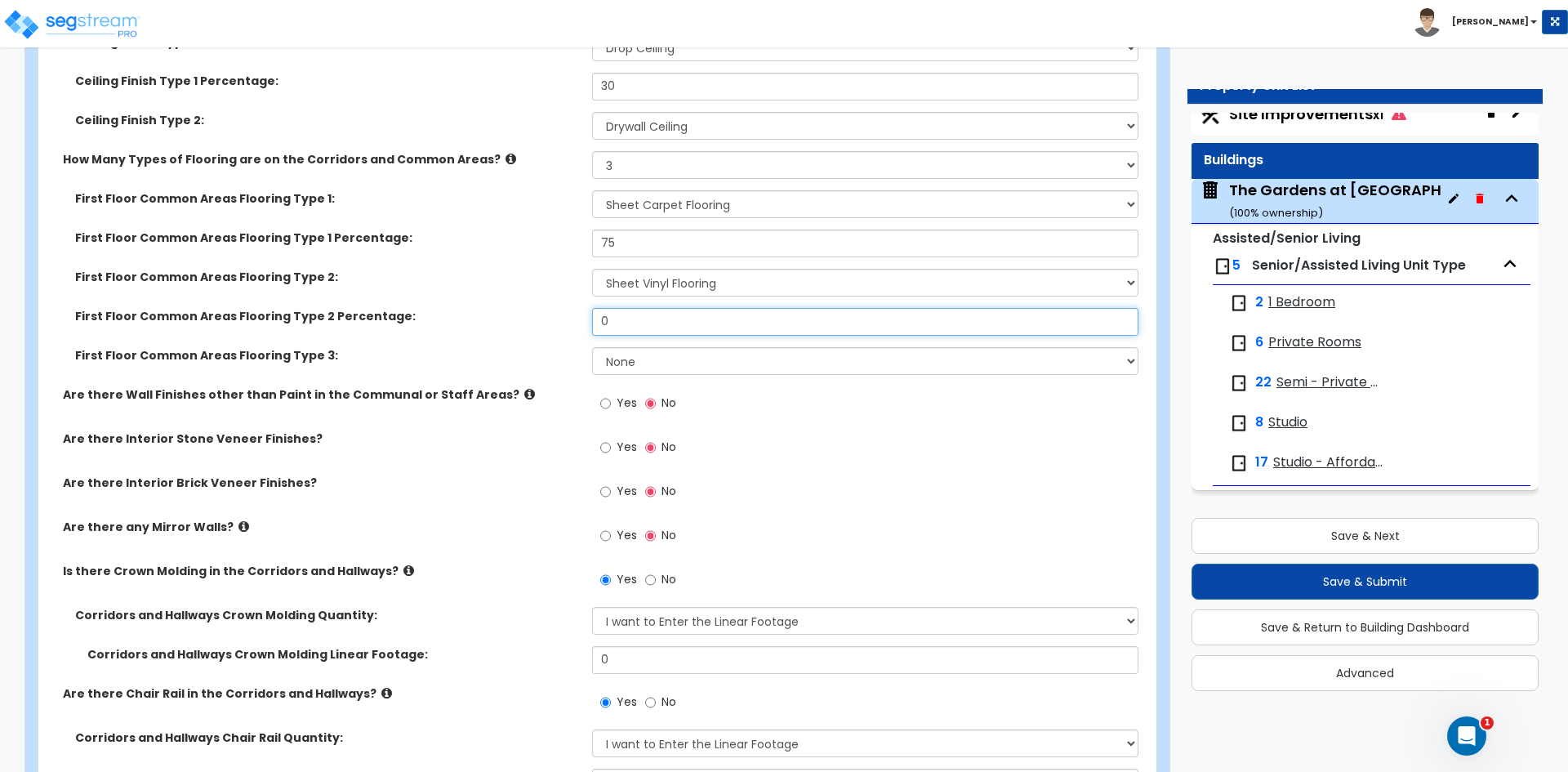
click at [620, 332] on input "0" at bounding box center [864, 323] width 545 height 28
type input "20"
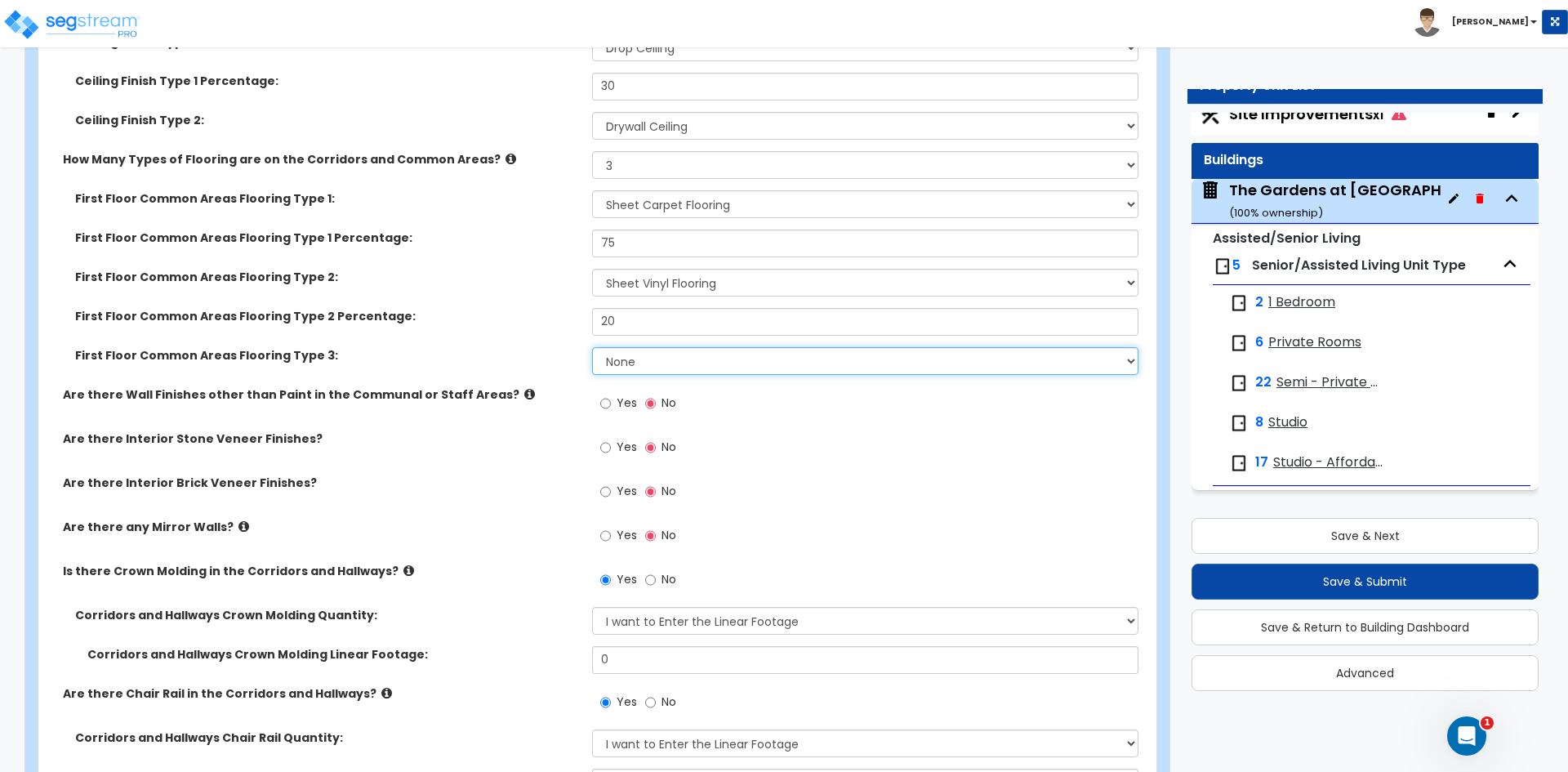
click at [635, 361] on select "None Tile Flooring Hardwood Flooring Resilient Laminate Flooring VCT Flooring S…" at bounding box center [864, 361] width 545 height 28
select select "4"
click at [592, 347] on select "None Tile Flooring Hardwood Flooring Resilient Laminate Flooring VCT Flooring S…" at bounding box center [864, 361] width 545 height 28
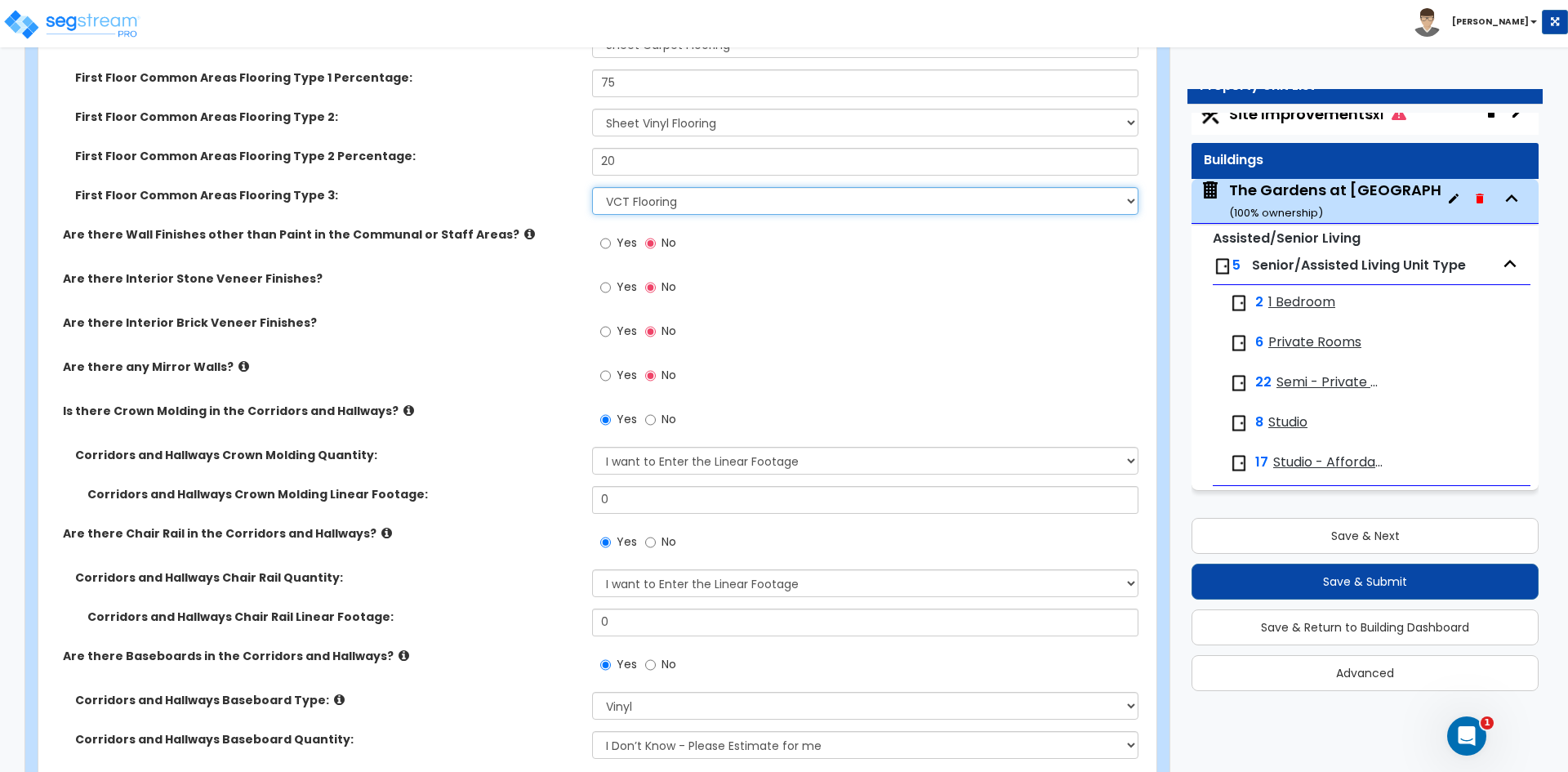
scroll to position [7517, 0]
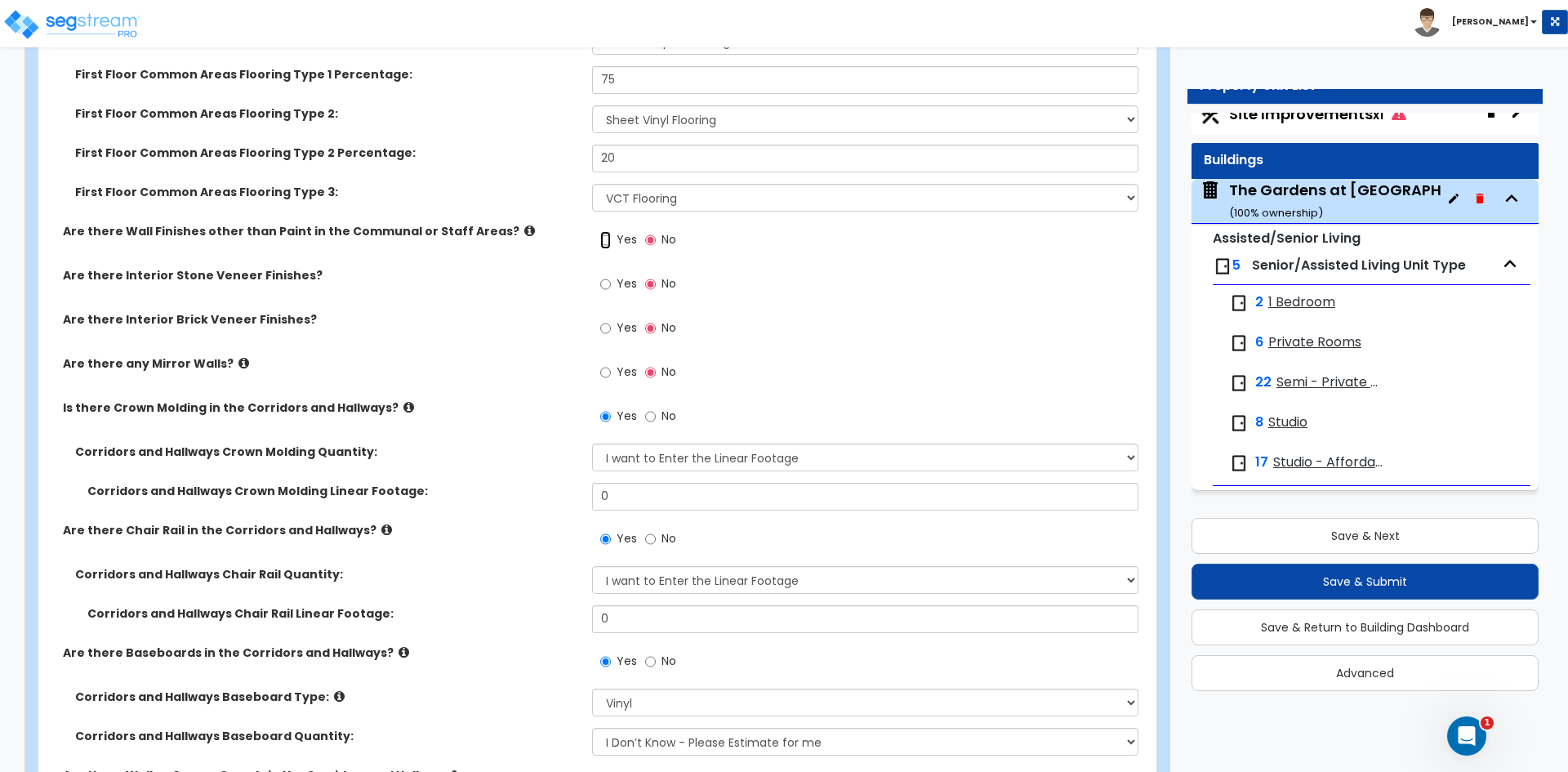
click at [602, 237] on input "Yes" at bounding box center [605, 240] width 11 height 18
radio input "true"
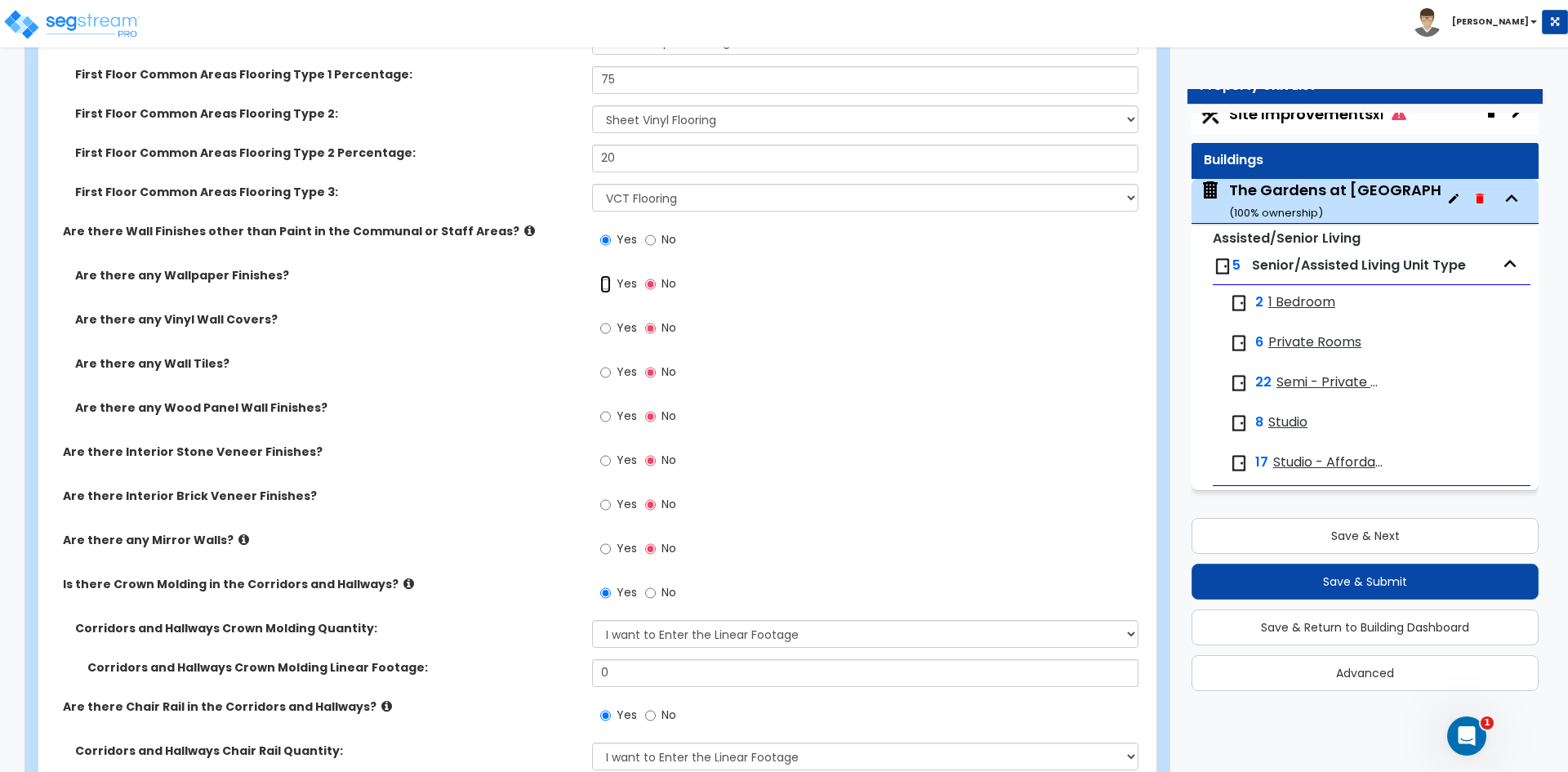
click at [608, 286] on input "Yes" at bounding box center [605, 284] width 11 height 18
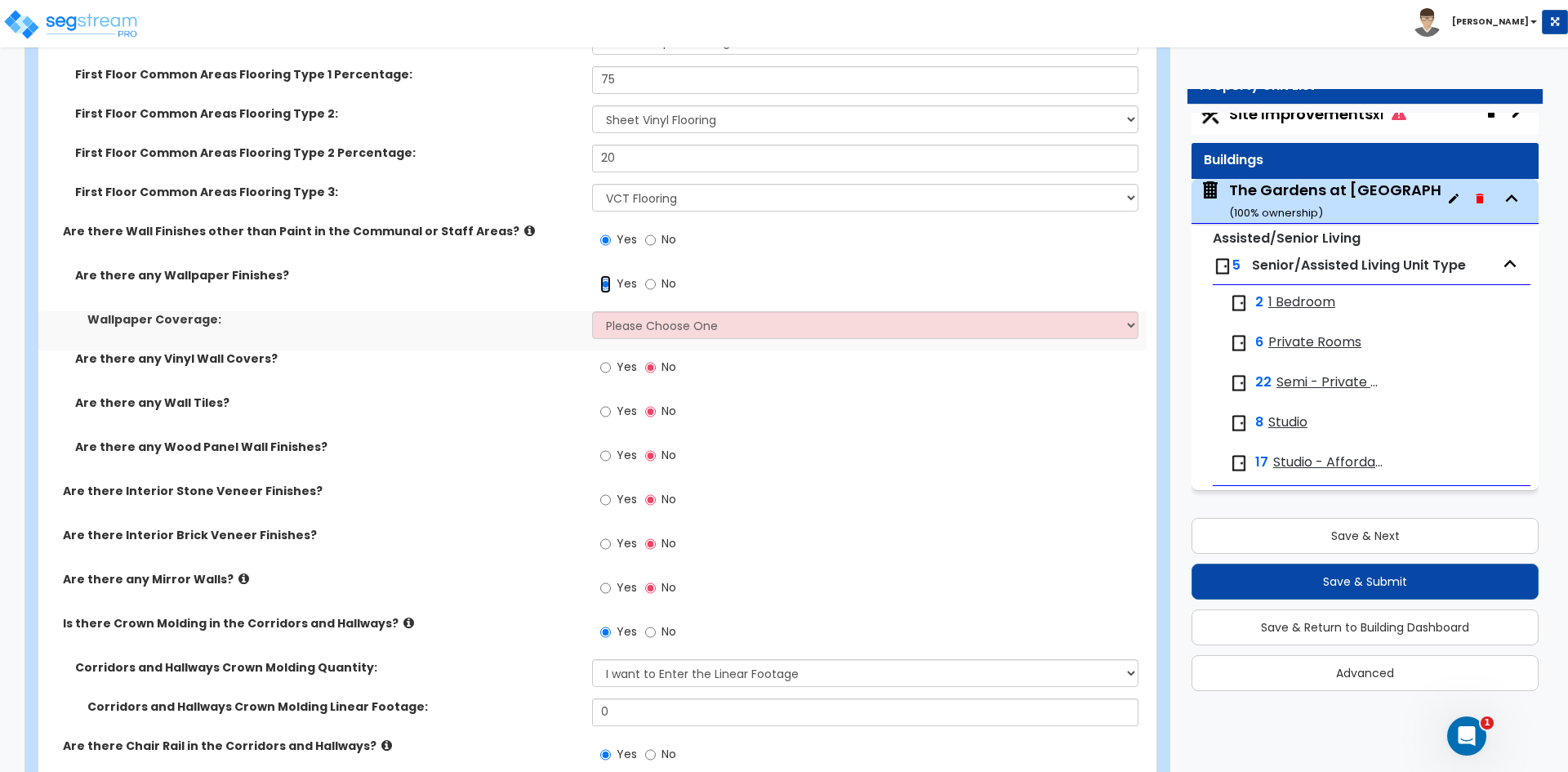
click at [608, 286] on input "Yes" at bounding box center [605, 284] width 11 height 18
click at [655, 287] on input "No" at bounding box center [650, 284] width 11 height 18
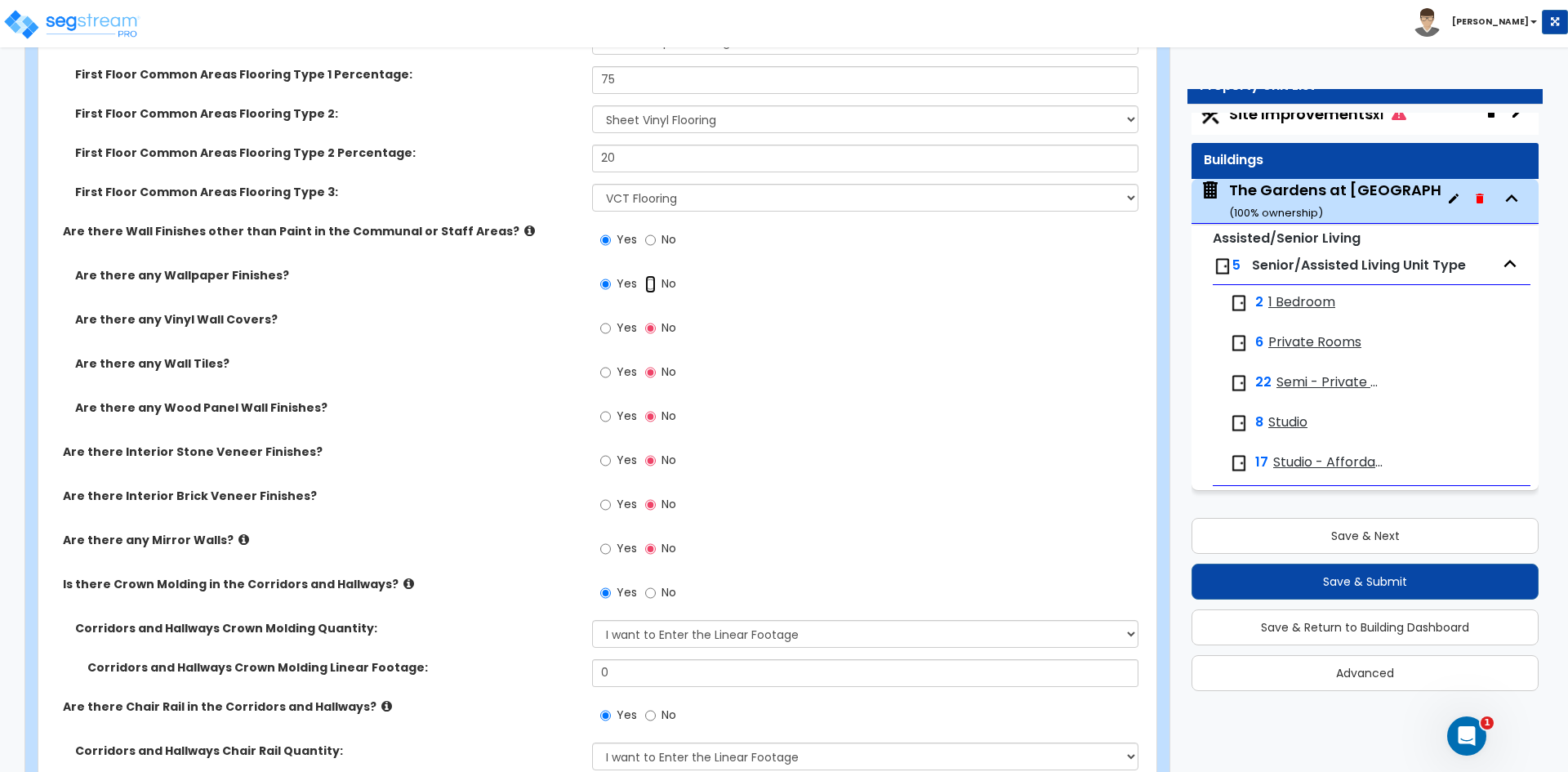
radio input "false"
radio input "true"
click at [609, 328] on input "Yes" at bounding box center [605, 329] width 11 height 18
radio input "true"
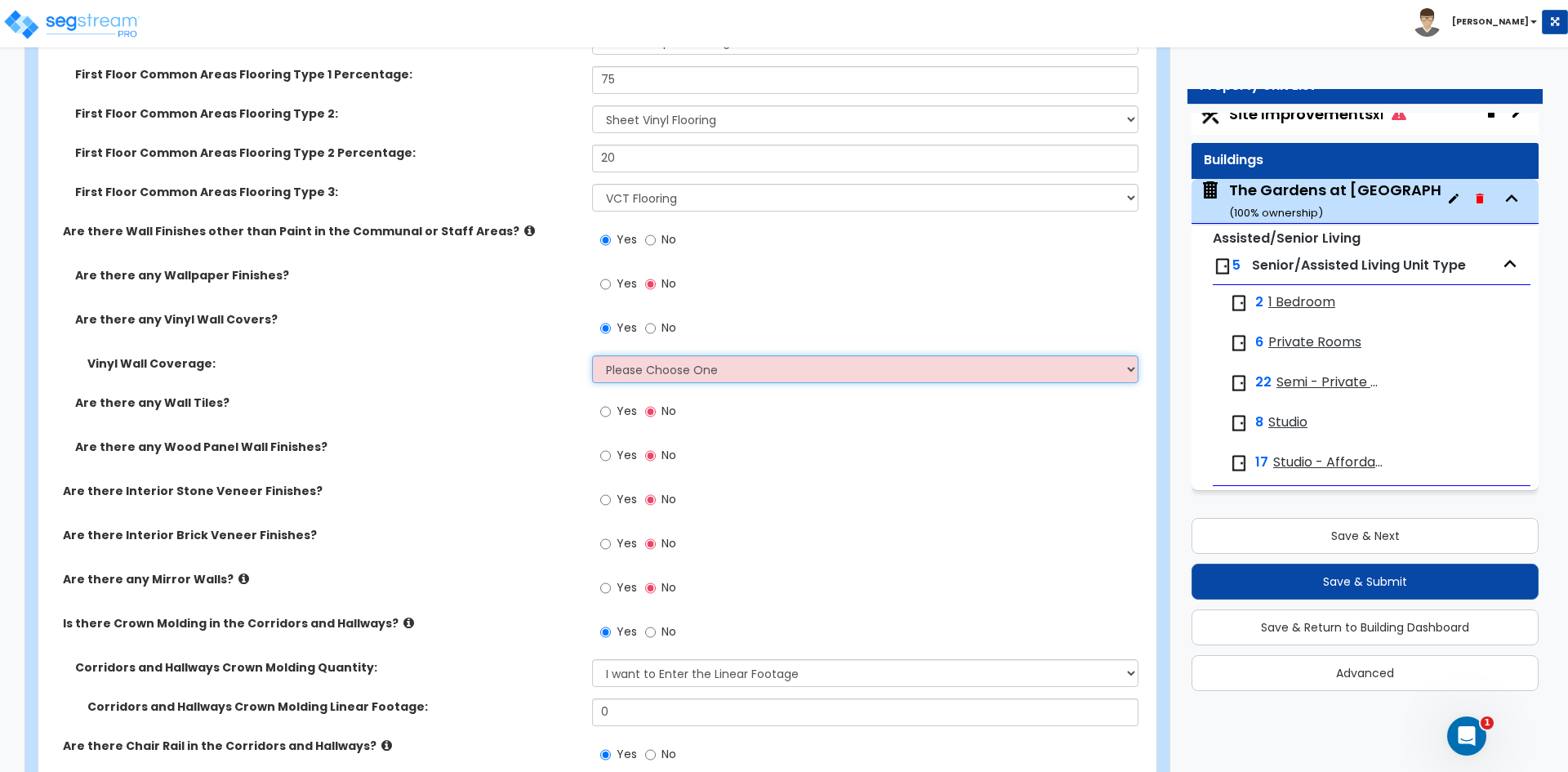
click at [713, 372] on select "Please Choose One Only a Small Portion of Walls are Covered Several Walls are C…" at bounding box center [864, 369] width 545 height 28
click at [592, 355] on select "Please Choose One Only a Small Portion of Walls are Covered Several Walls are C…" at bounding box center [864, 369] width 545 height 28
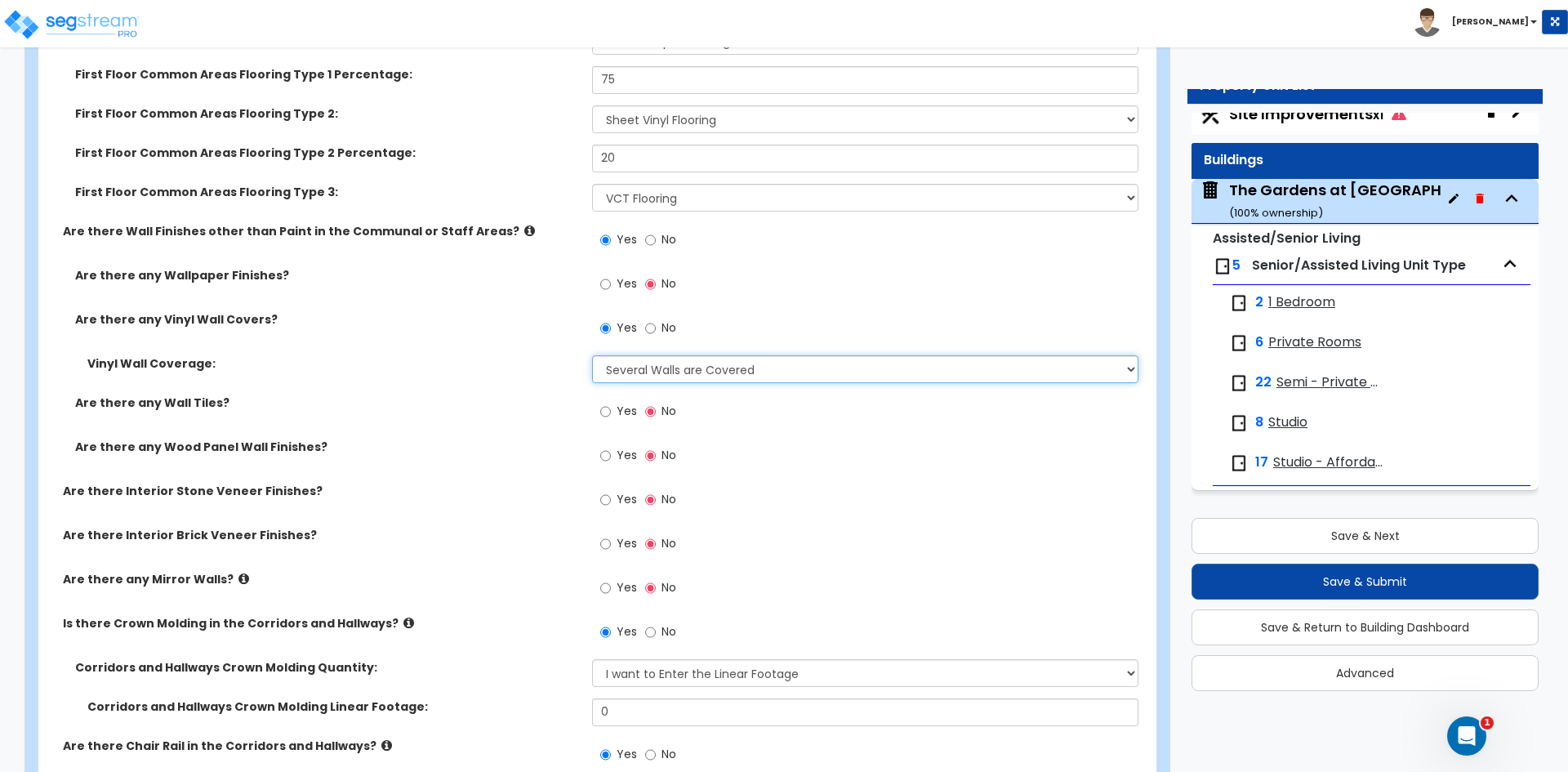
click at [727, 365] on select "Please Choose One Only a Small Portion of Walls are Covered Several Walls are C…" at bounding box center [864, 369] width 545 height 28
select select "5"
click at [592, 355] on select "Please Choose One Only a Small Portion of Walls are Covered Several Walls are C…" at bounding box center [864, 369] width 545 height 28
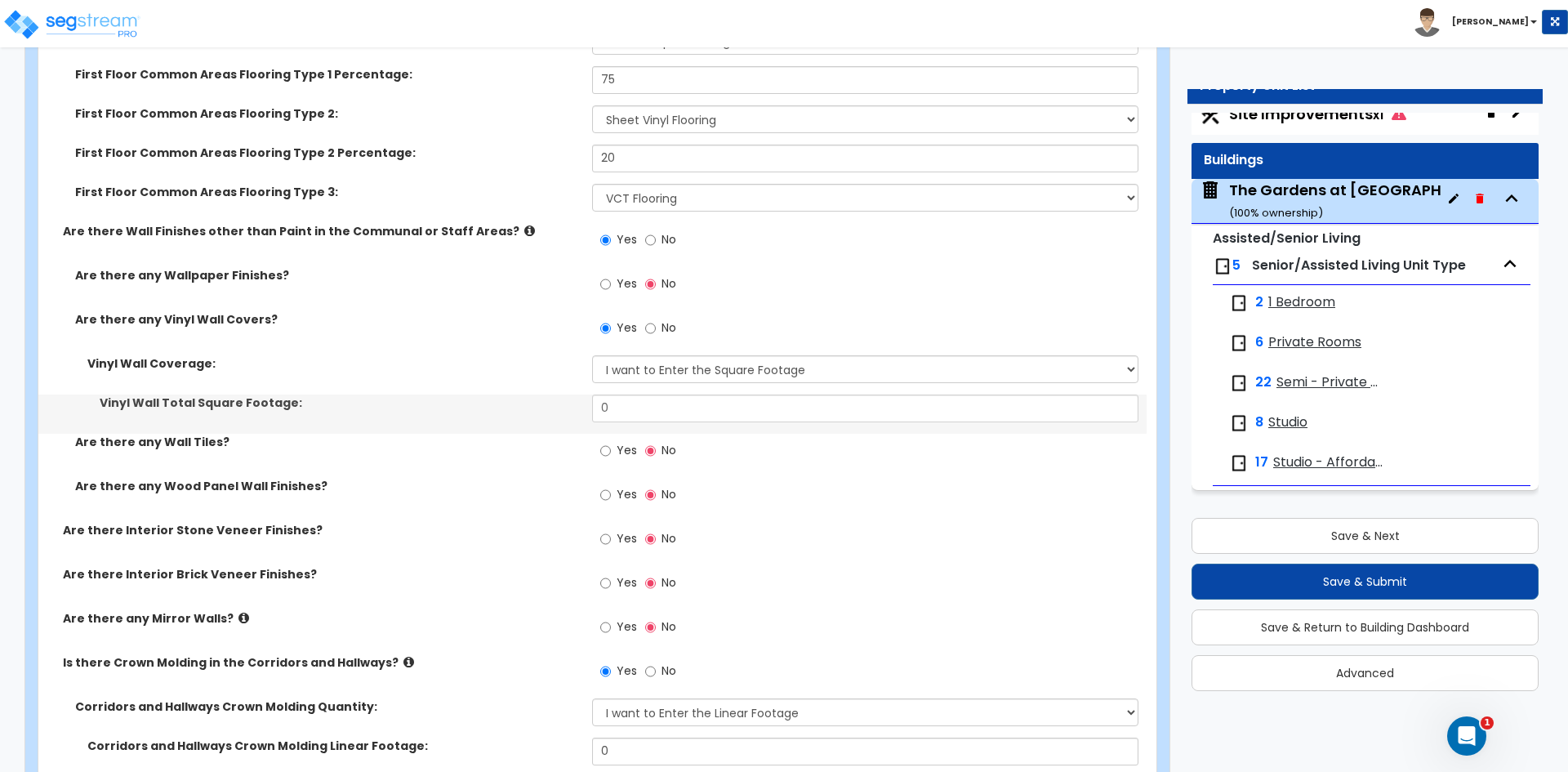
click at [623, 429] on div "Vinyl Wall Total Square Footage: 0" at bounding box center [593, 414] width 1108 height 40
click at [625, 410] on input "0" at bounding box center [864, 409] width 545 height 28
click at [663, 411] on input "0" at bounding box center [864, 409] width 545 height 28
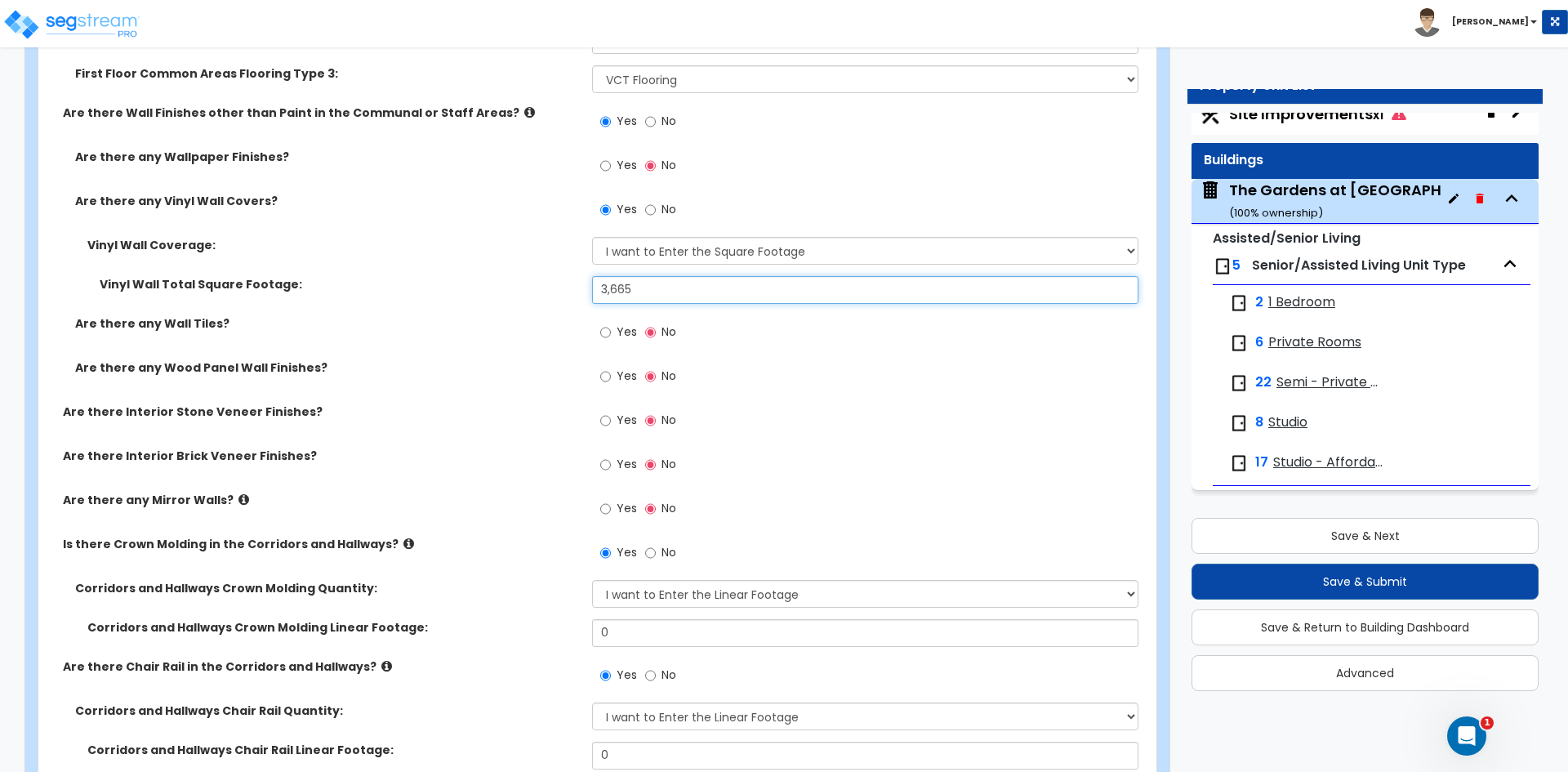
scroll to position [7681, 0]
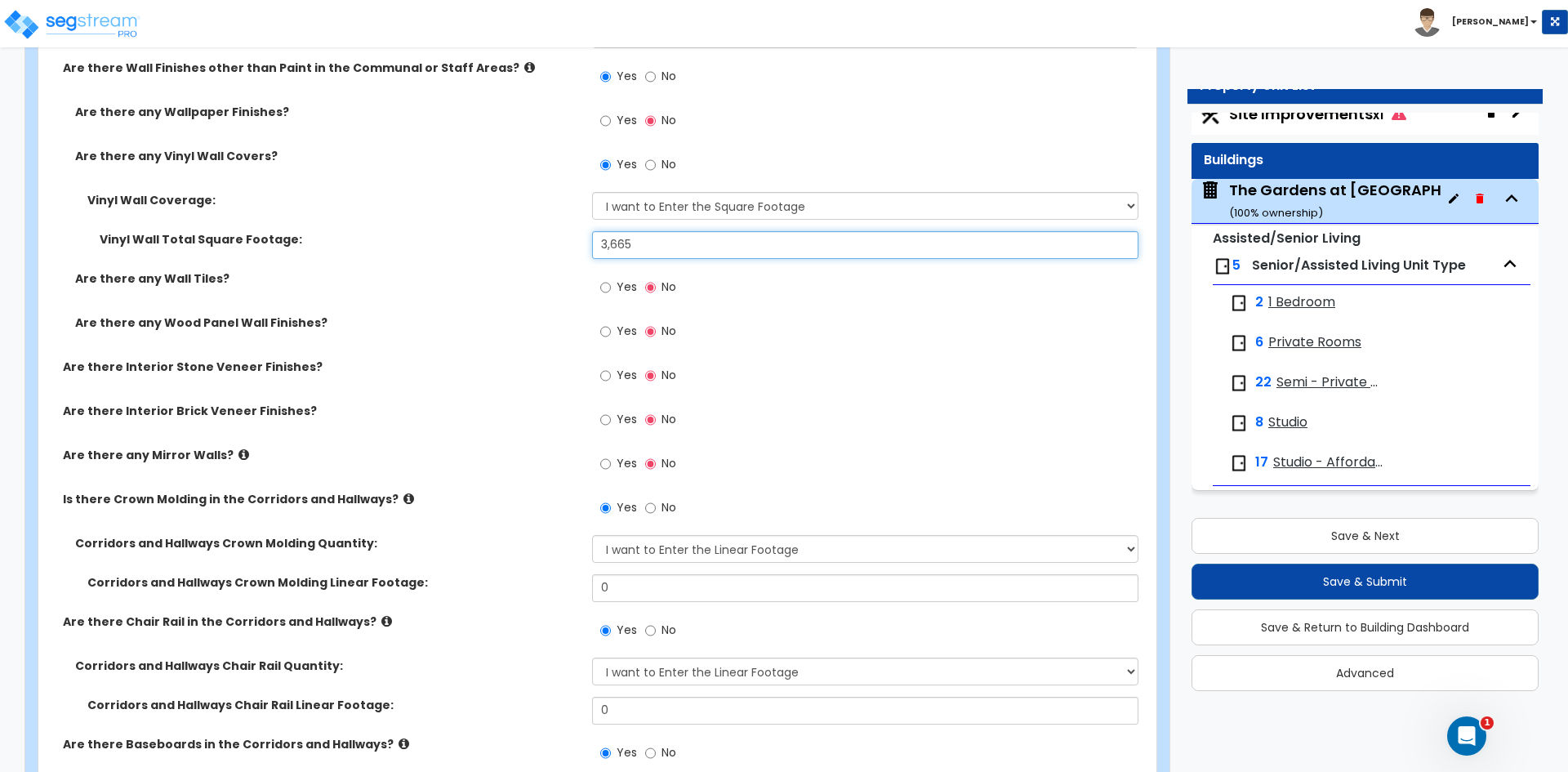
type input "3,665"
click at [600, 335] on input "Yes" at bounding box center [605, 331] width 11 height 18
radio input "true"
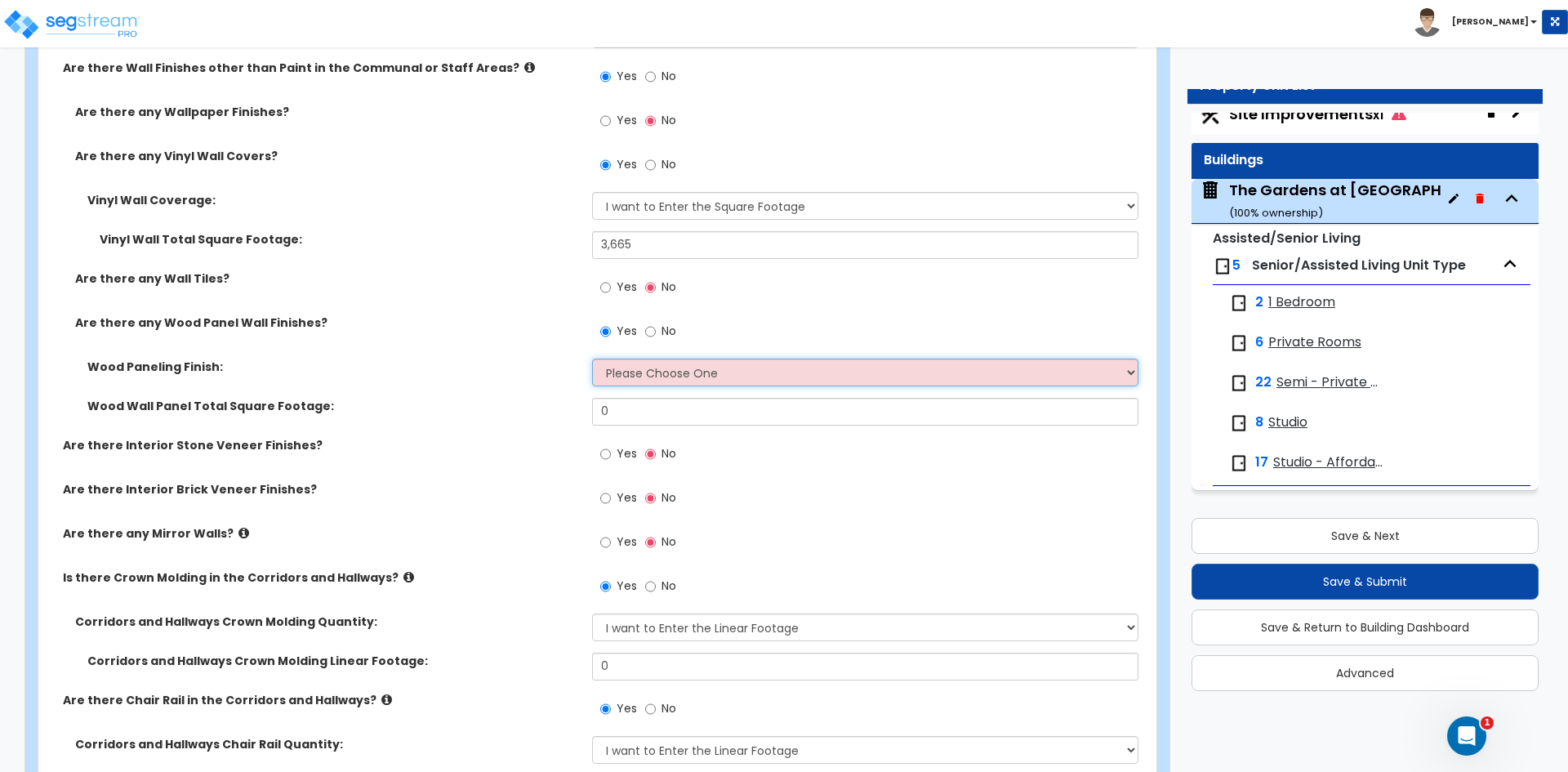
click at [625, 373] on select "Please Choose One Birch Mahogany Oak or Cherry Rosewood Teak I Don't Know, Plea…" at bounding box center [864, 373] width 545 height 28
select select "6"
click at [592, 359] on select "Please Choose One Birch Mahogany Oak or Cherry Rosewood Teak I Don't Know, Plea…" at bounding box center [864, 373] width 545 height 28
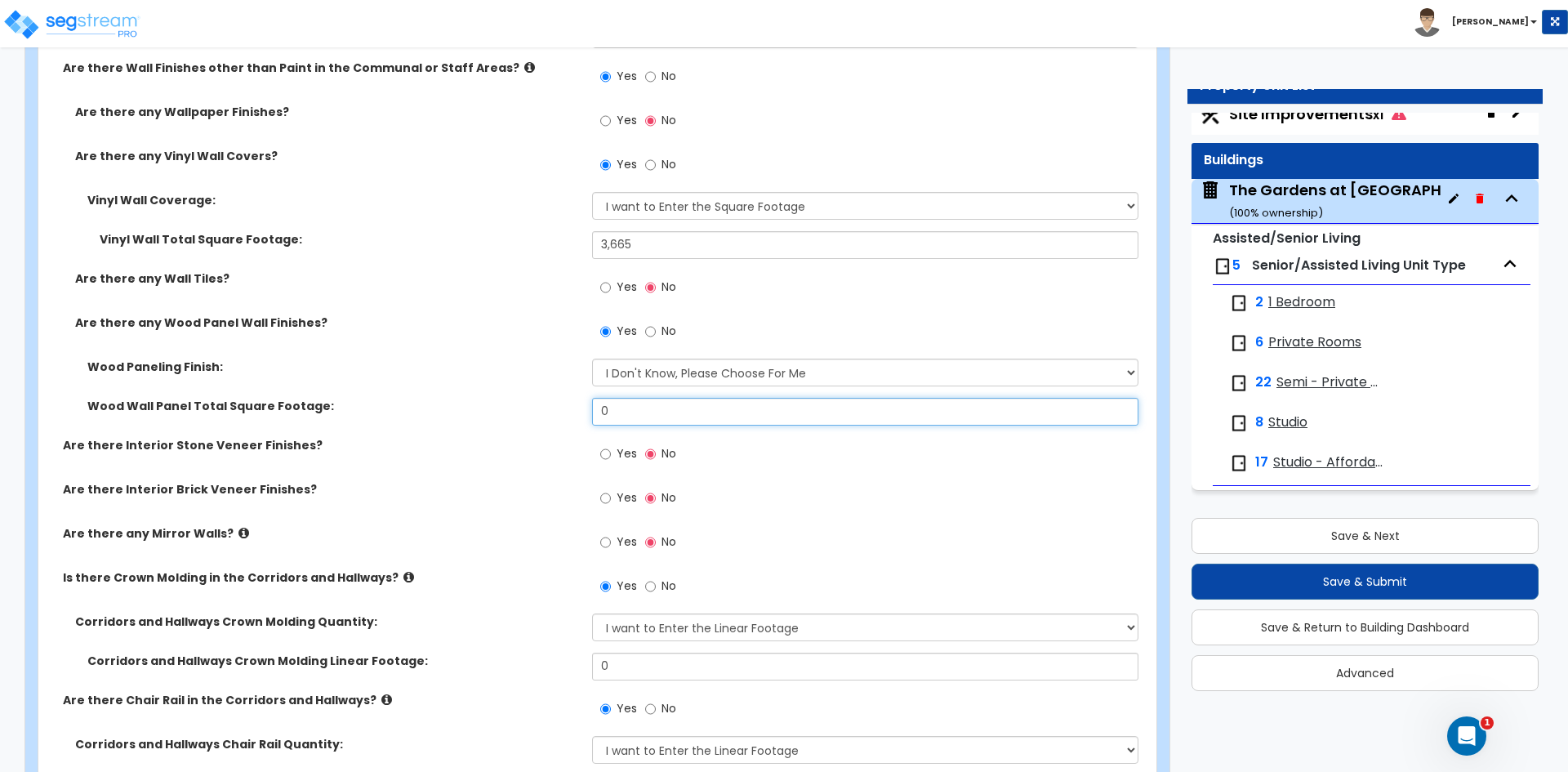
click at [655, 414] on input "0" at bounding box center [864, 412] width 545 height 28
type input "78.75"
click at [903, 508] on div "Yes No" at bounding box center [869, 503] width 554 height 44
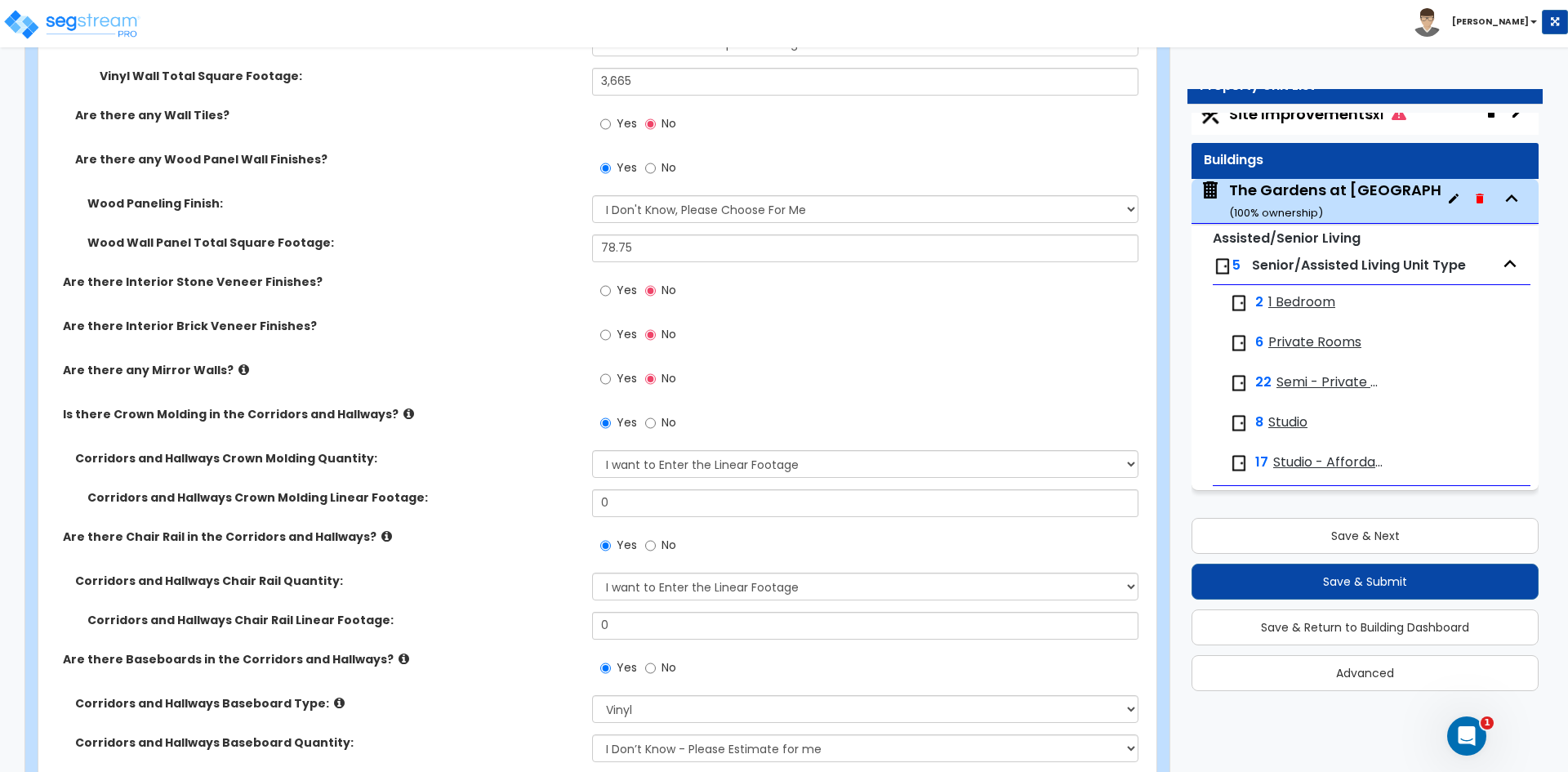
scroll to position [7926, 0]
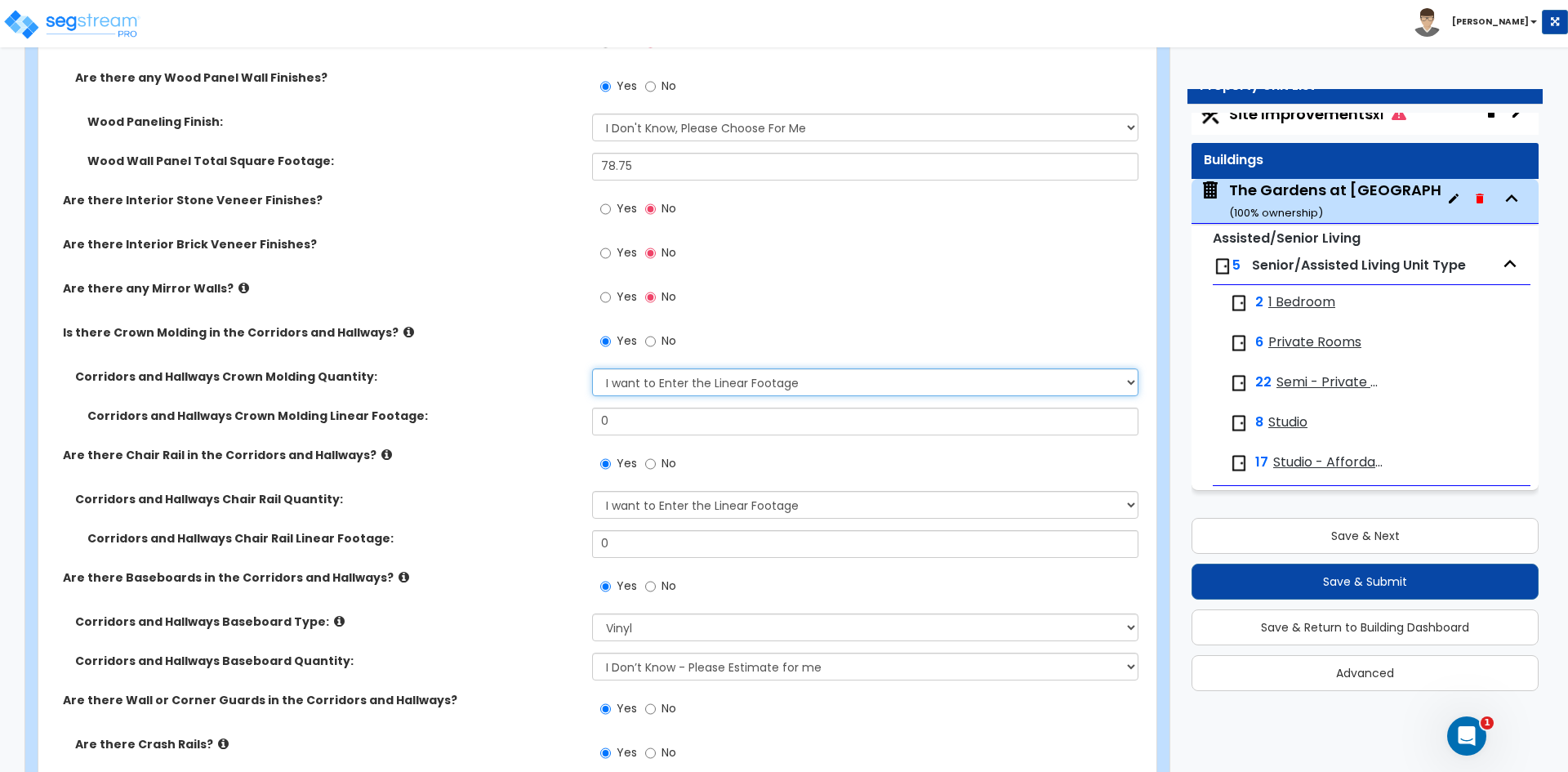
click at [632, 382] on select "I Don't Know - Please Estimate for me I want to Enter the Linear Footage" at bounding box center [864, 382] width 545 height 28
select select "0"
click at [592, 368] on select "I Don't Know - Please Estimate for me I want to Enter the Linear Footage" at bounding box center [864, 382] width 545 height 28
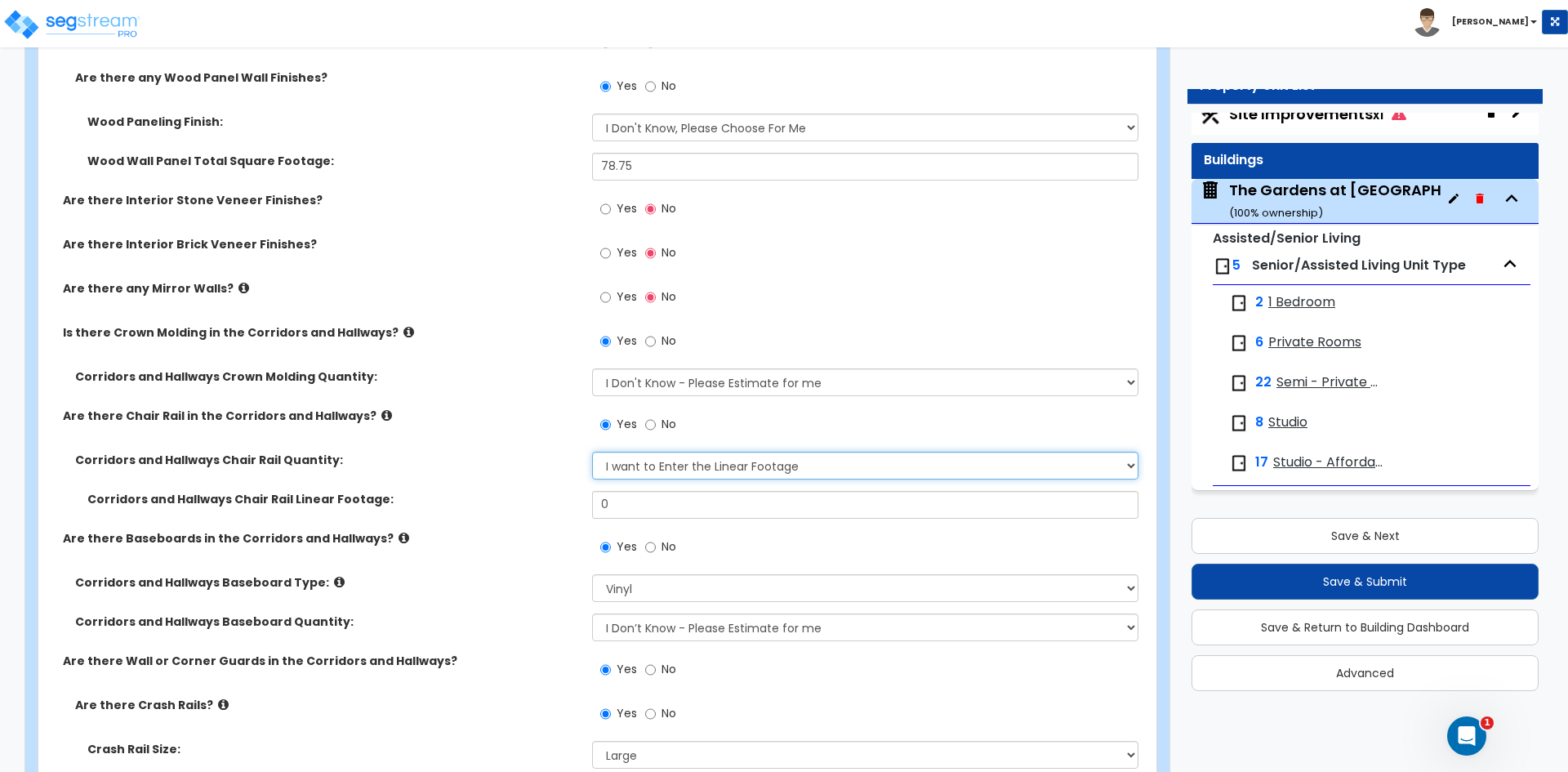
click at [634, 460] on select "I Don’t Know - Please Estimate for me I want to Enter the Linear Footage" at bounding box center [864, 466] width 545 height 28
click at [592, 452] on select "I Don’t Know - Please Estimate for me I want to Enter the Linear Footage" at bounding box center [864, 466] width 545 height 28
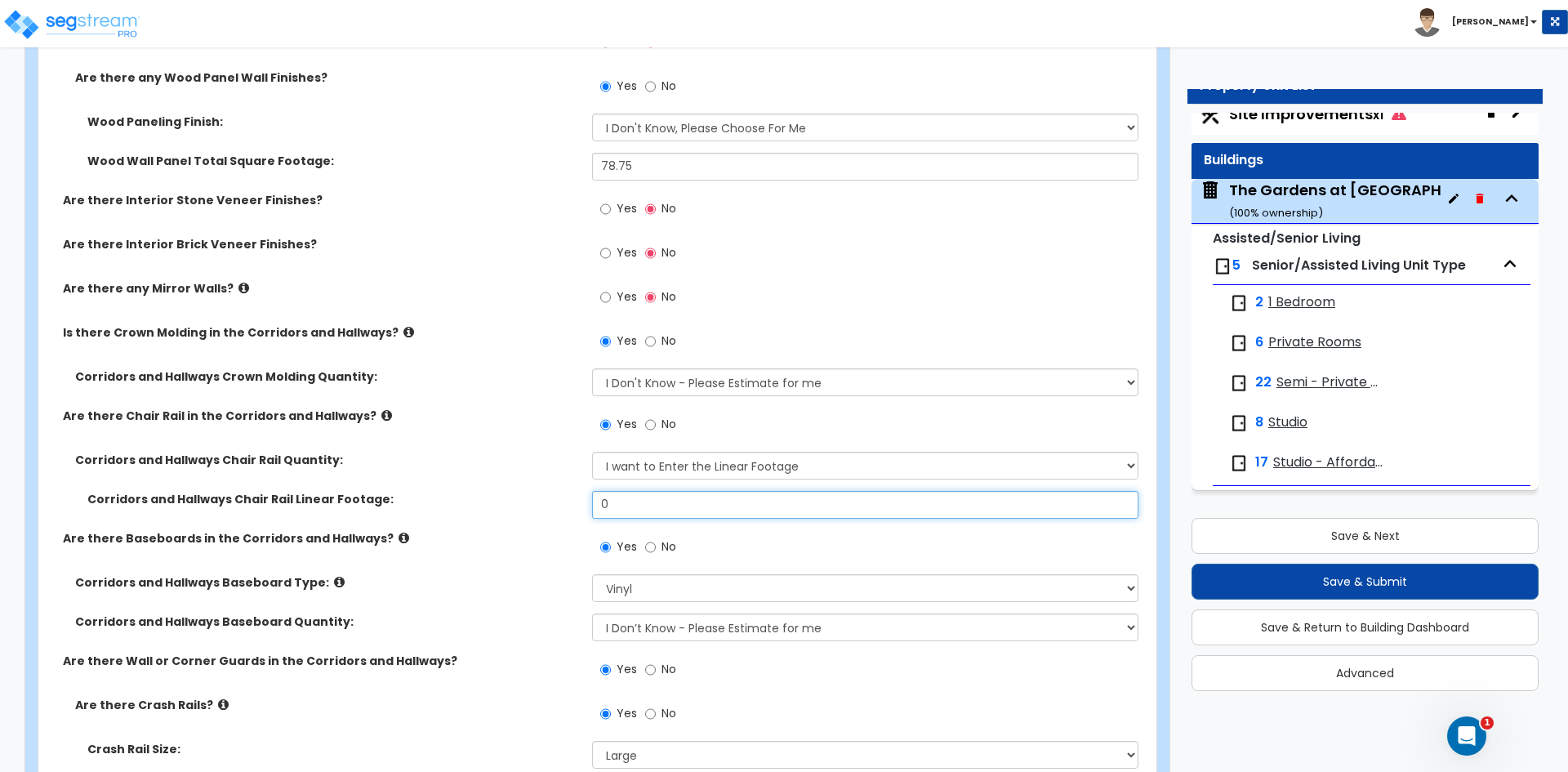
click at [610, 507] on input "0" at bounding box center [864, 505] width 545 height 28
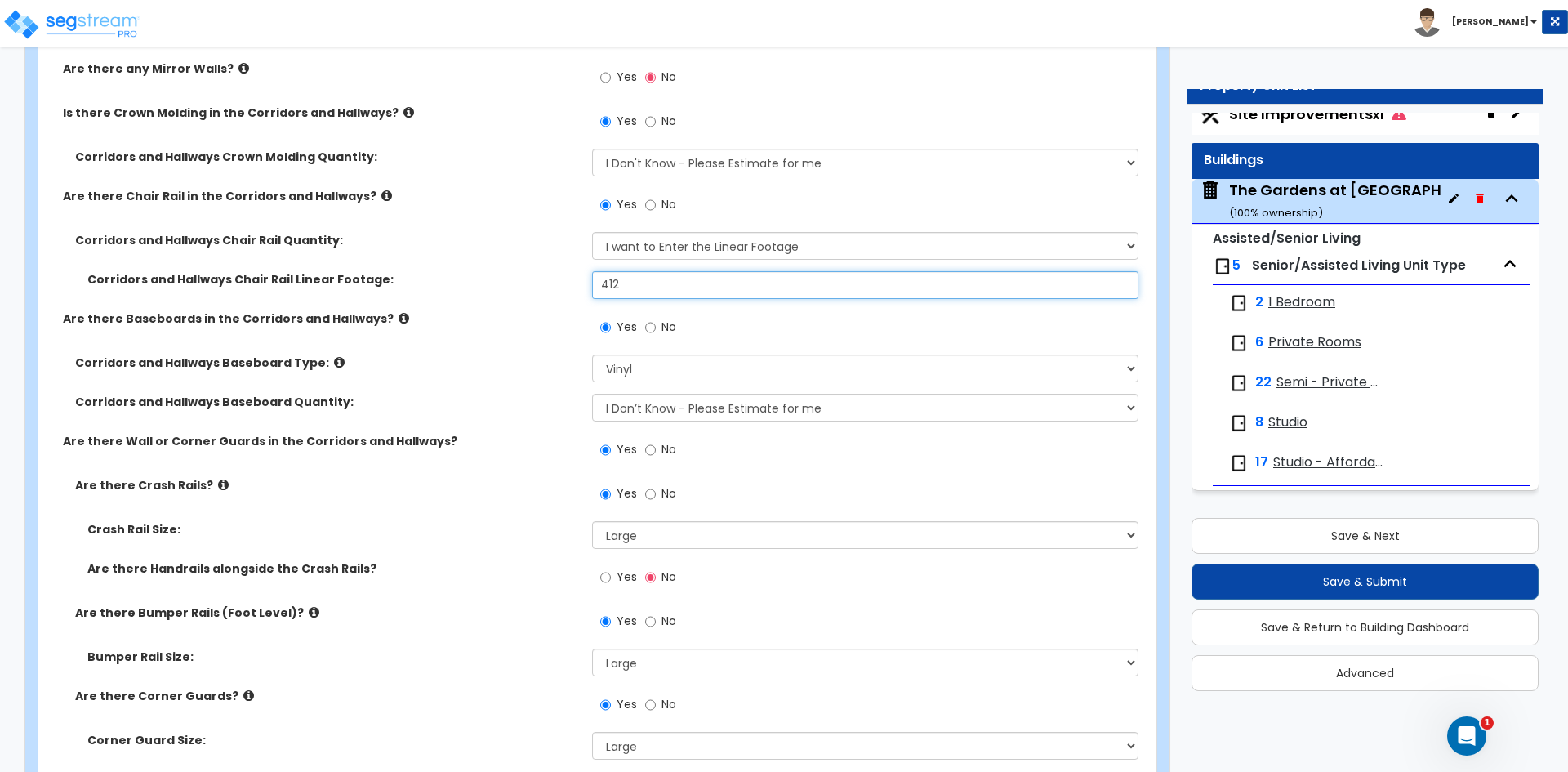
scroll to position [8171, 0]
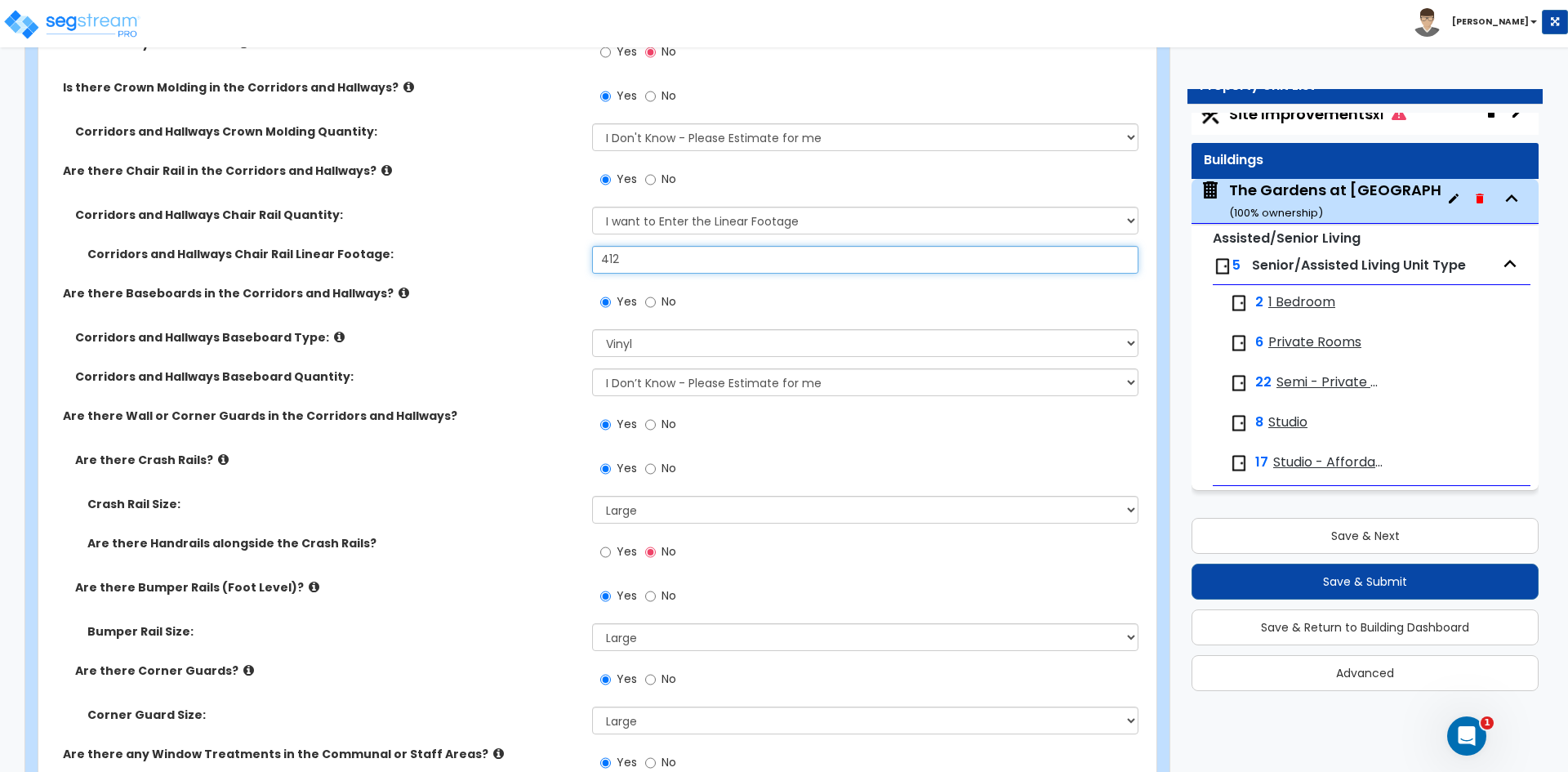
type input "412"
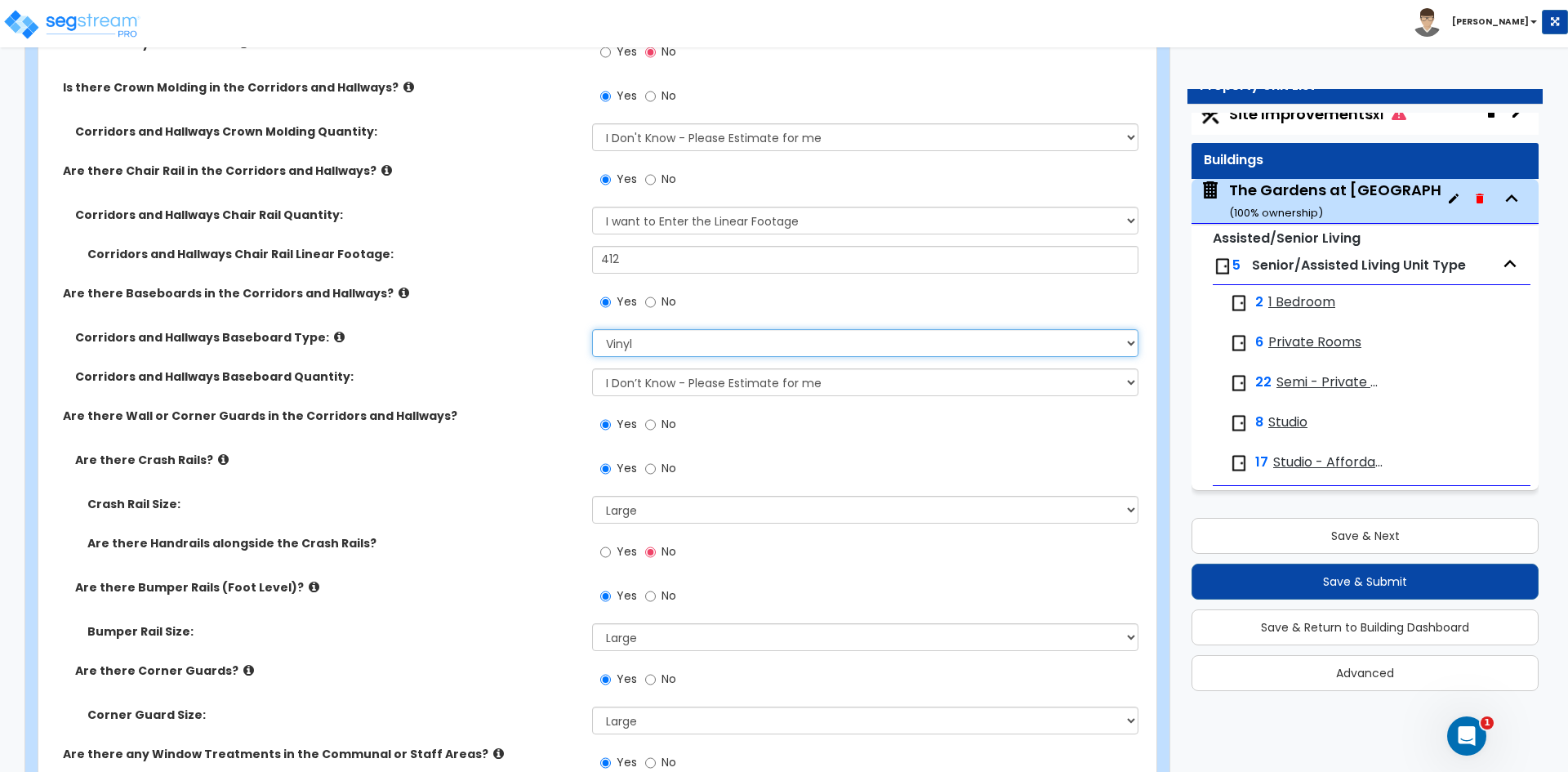
click at [634, 353] on select "Please Choose One Wood Vinyl Carpet Tile" at bounding box center [864, 344] width 545 height 28
select select "1"
click at [592, 330] on select "Please Choose One Wood Vinyl Carpet Tile" at bounding box center [864, 344] width 545 height 28
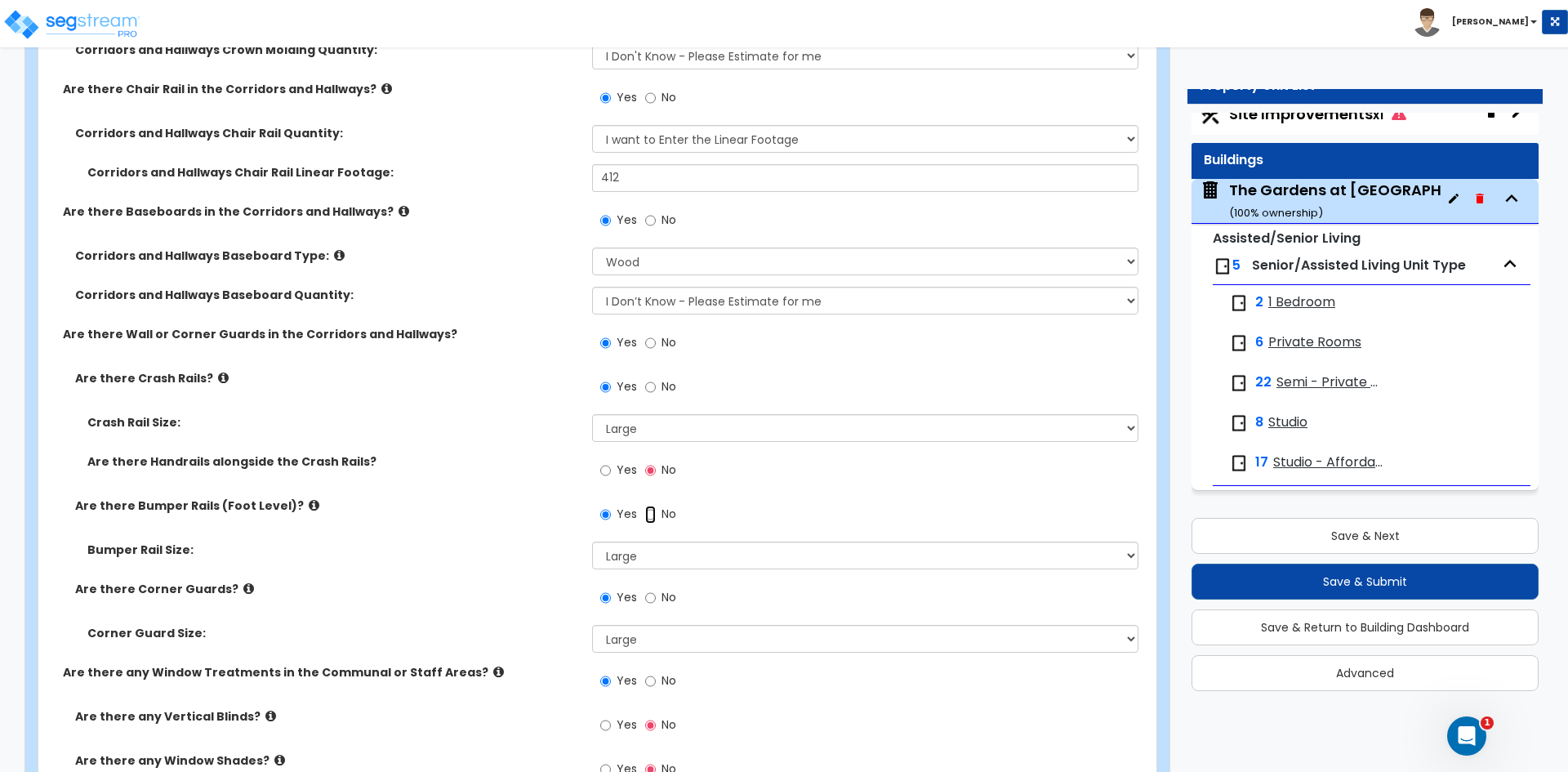
click at [652, 514] on input "No" at bounding box center [650, 515] width 11 height 18
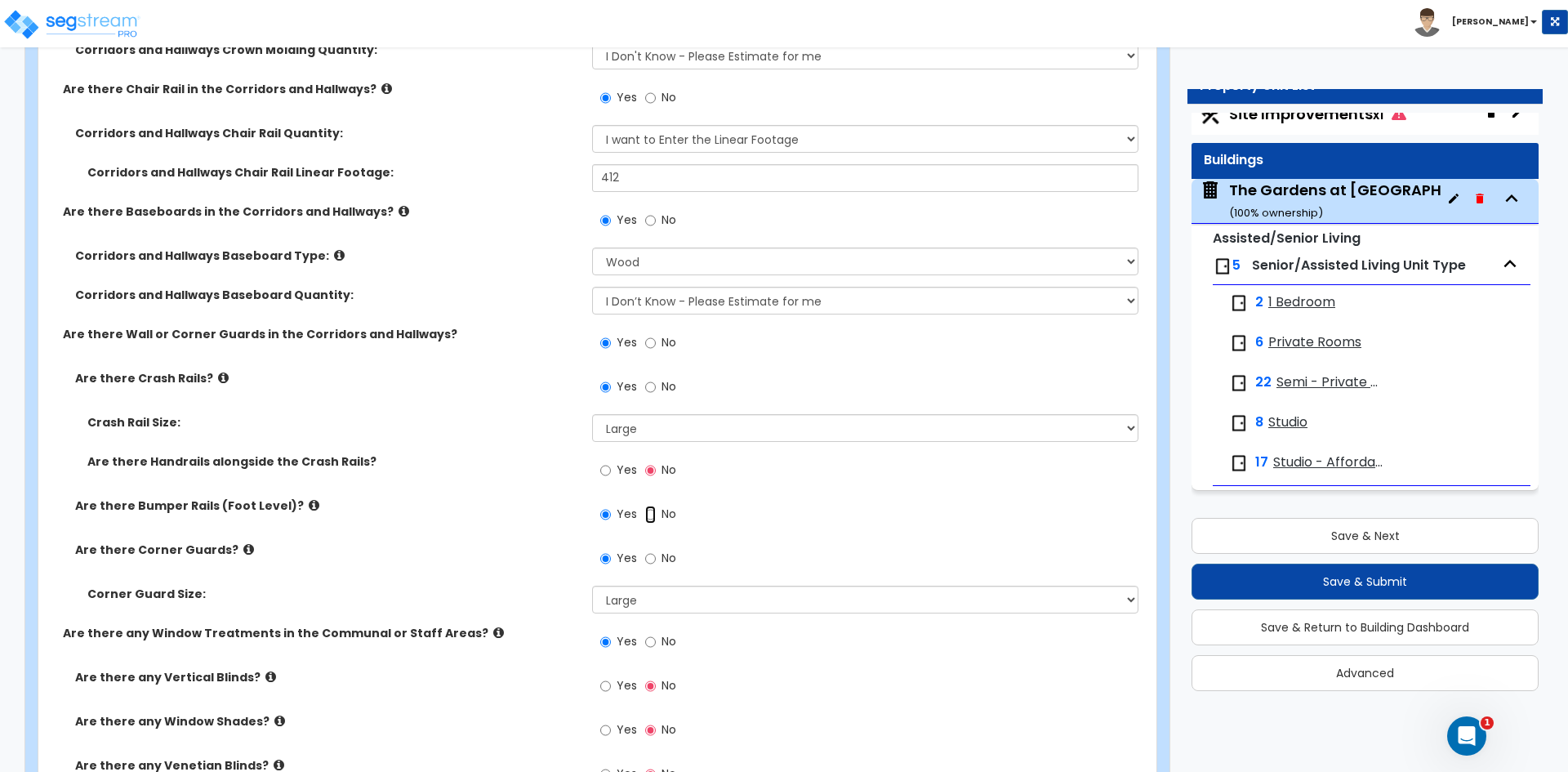
radio input "false"
radio input "true"
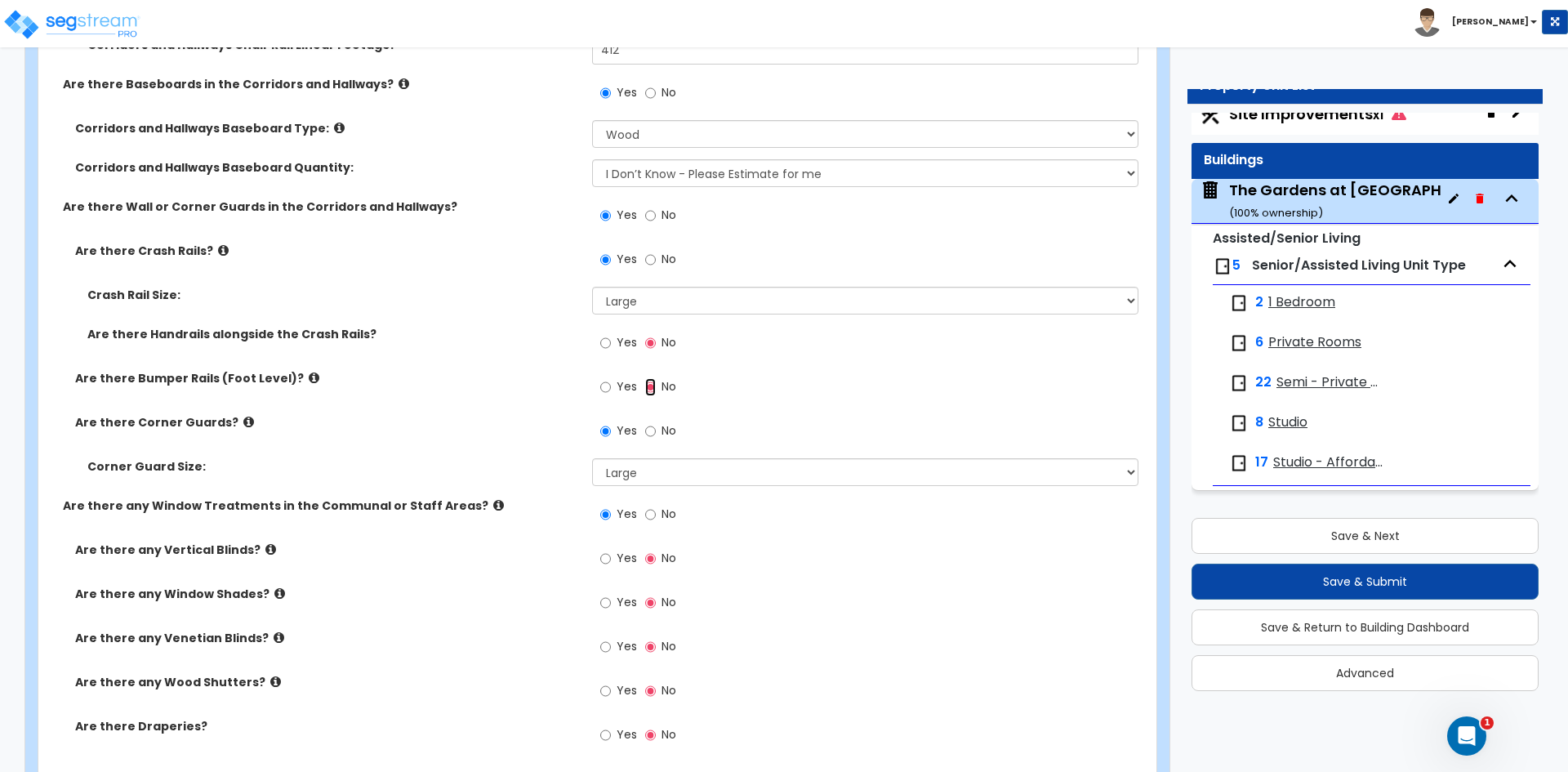
scroll to position [8416, 0]
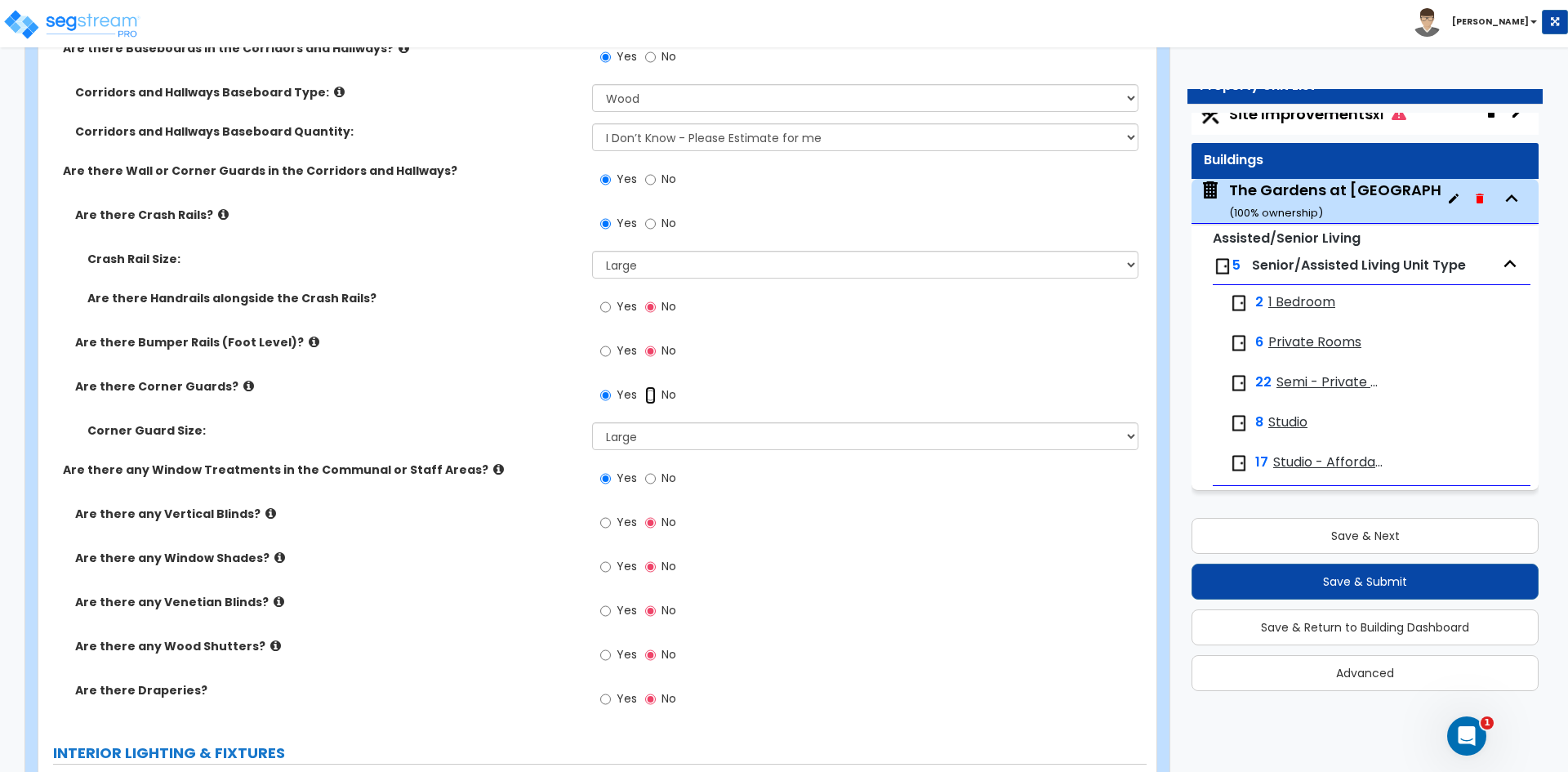
click at [647, 394] on input "No" at bounding box center [650, 396] width 11 height 18
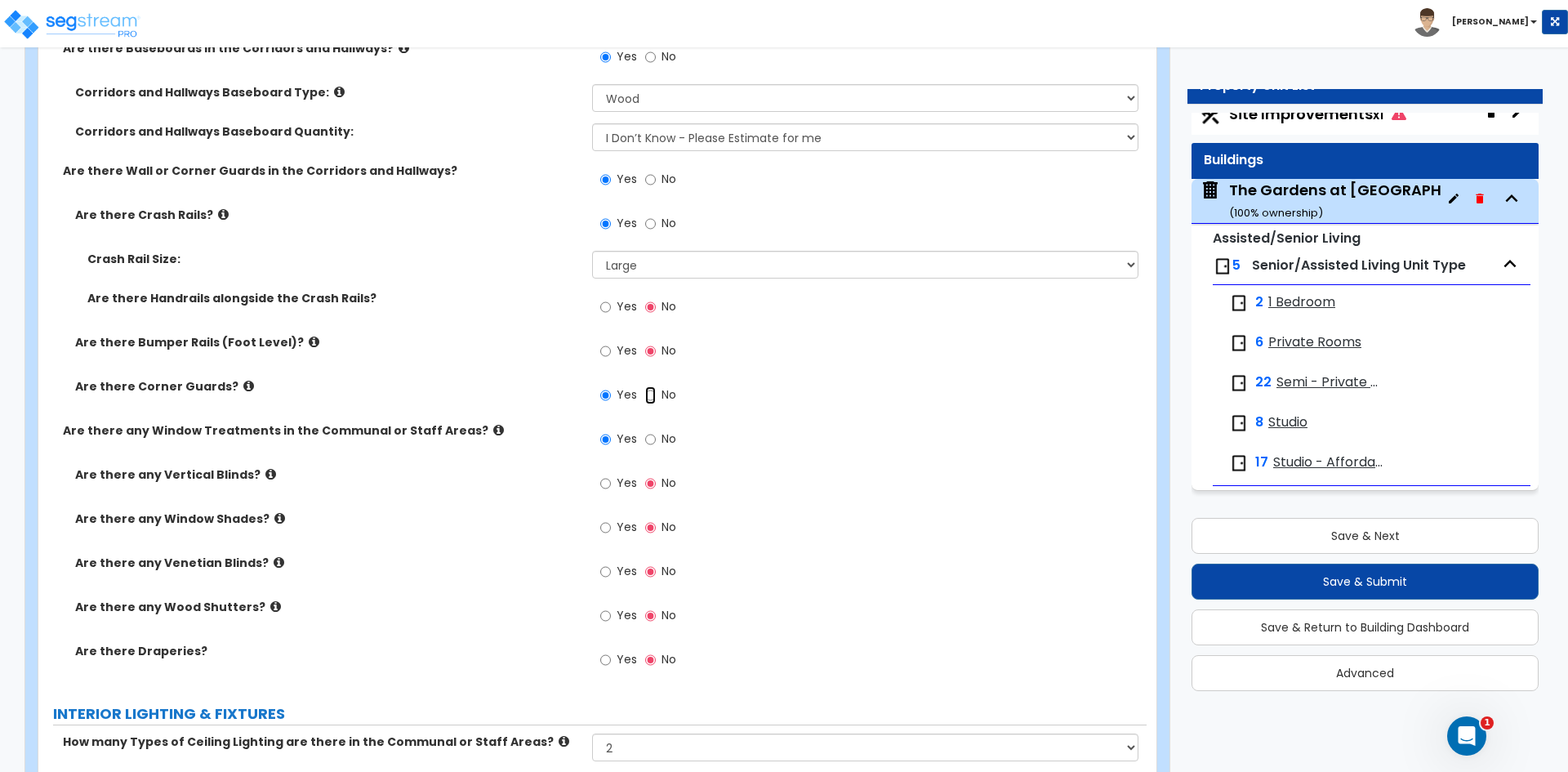
radio input "false"
radio input "true"
click at [604, 569] on input "Yes" at bounding box center [605, 572] width 11 height 18
radio input "true"
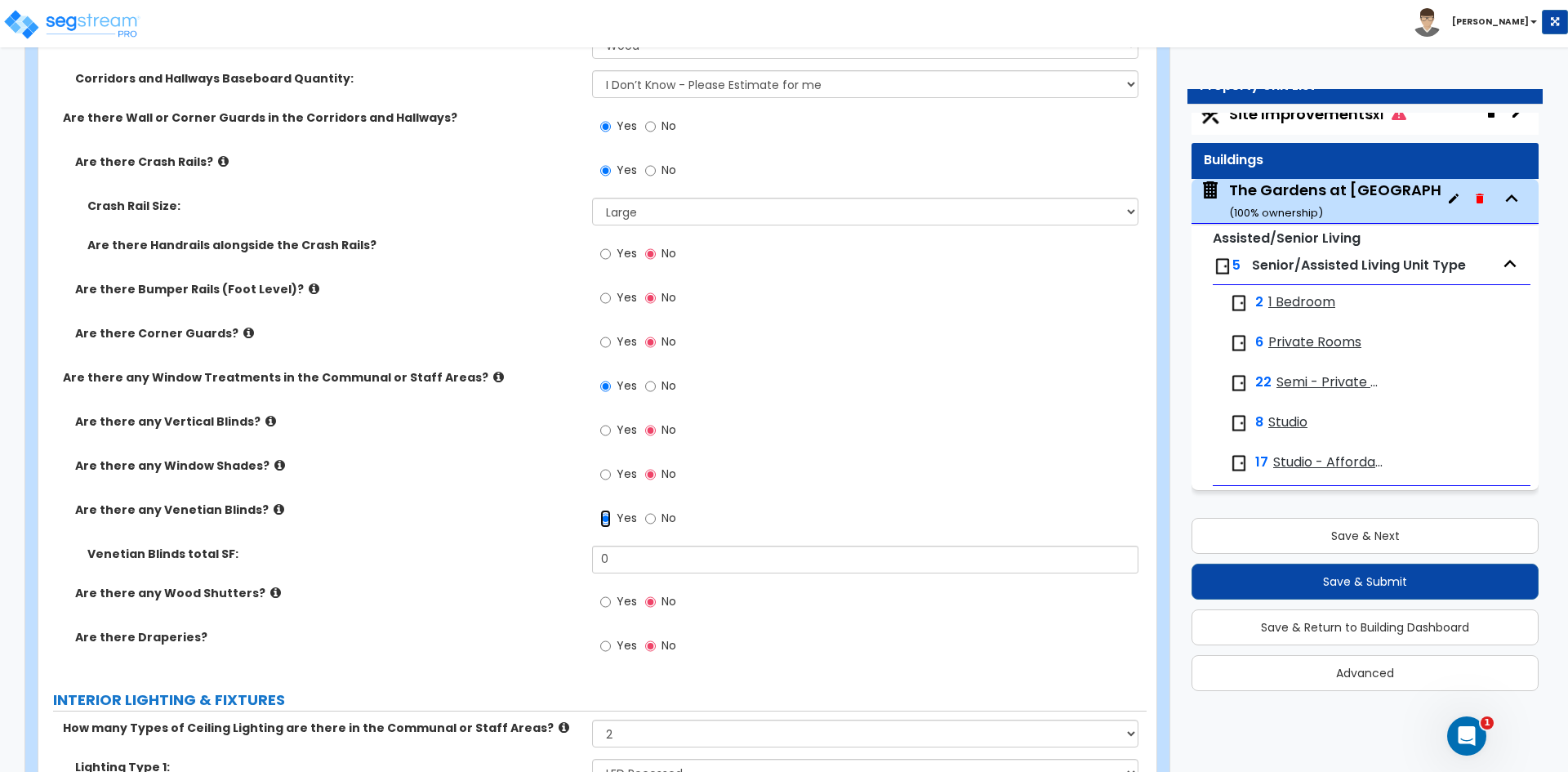
scroll to position [8498, 0]
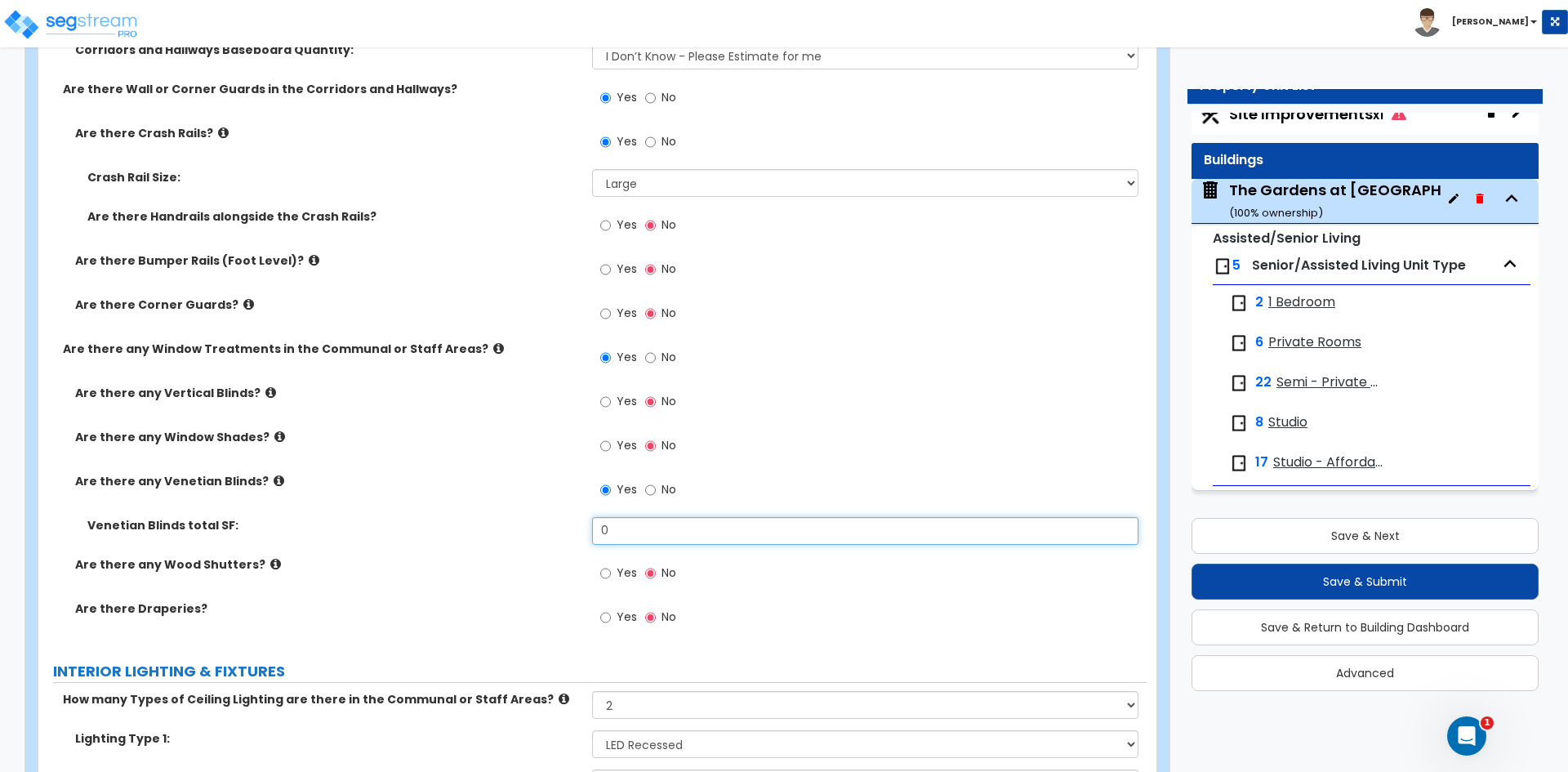
click at [618, 523] on input "0" at bounding box center [864, 531] width 545 height 28
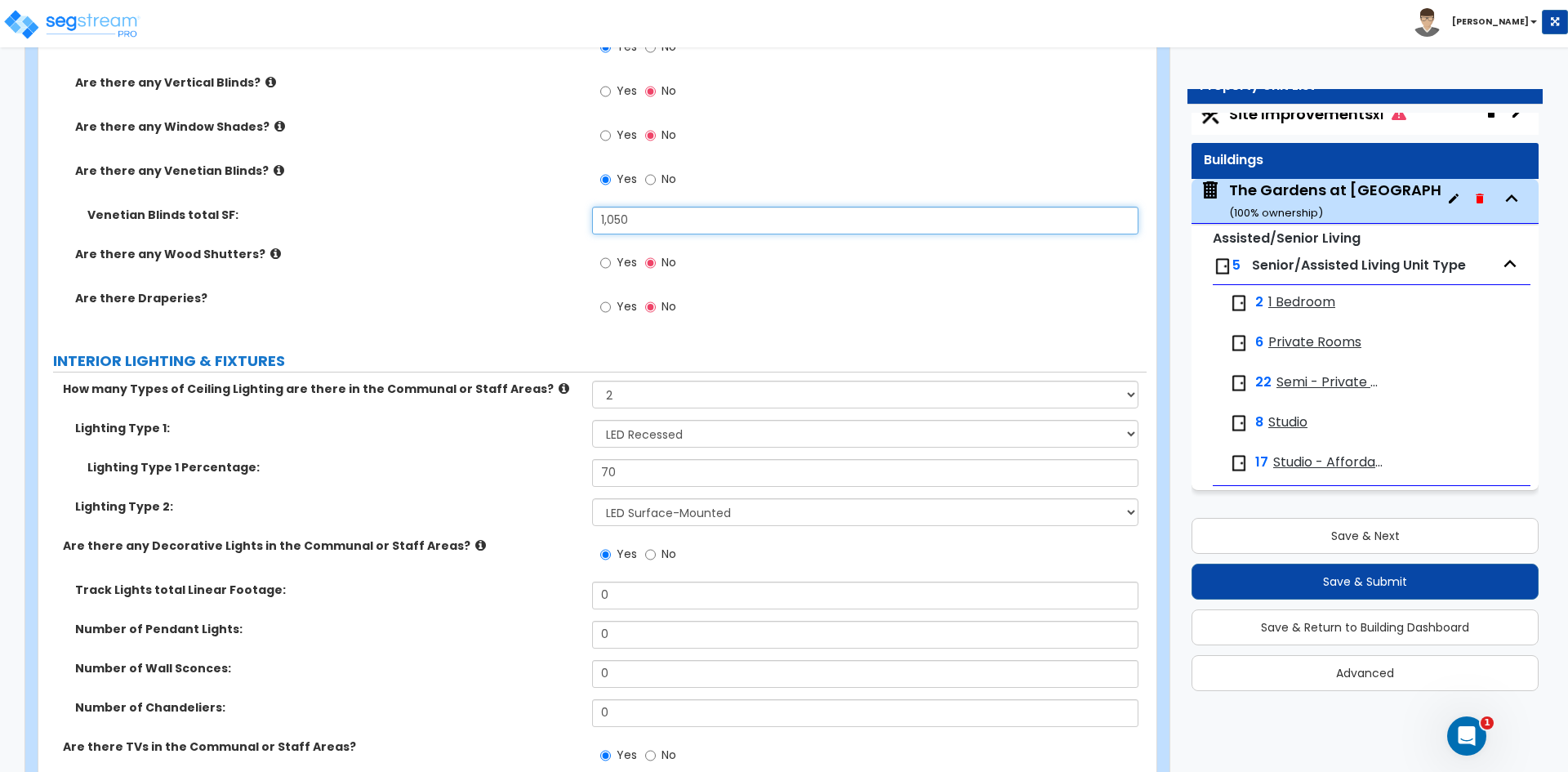
scroll to position [8825, 0]
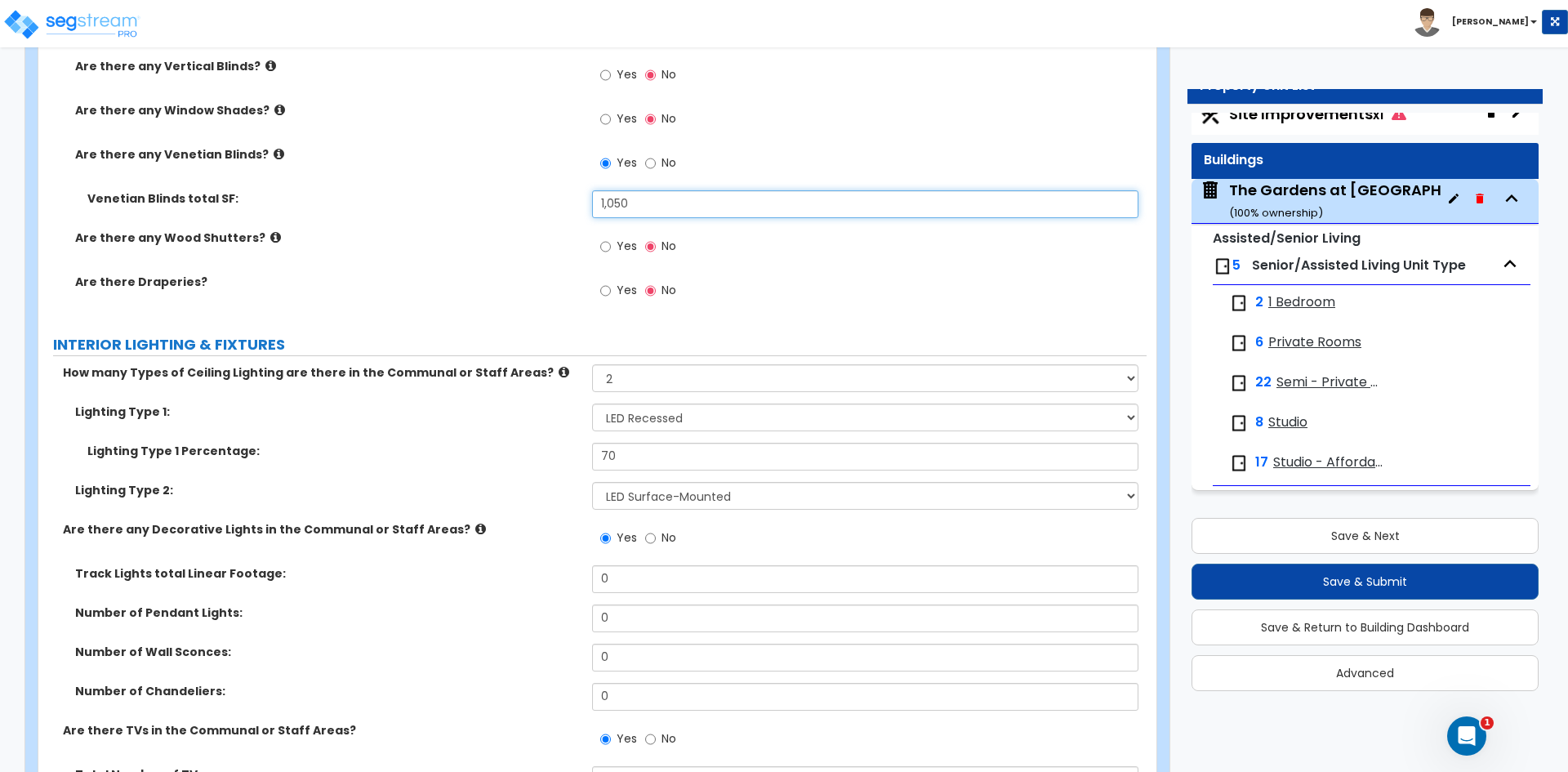
type input "1,050"
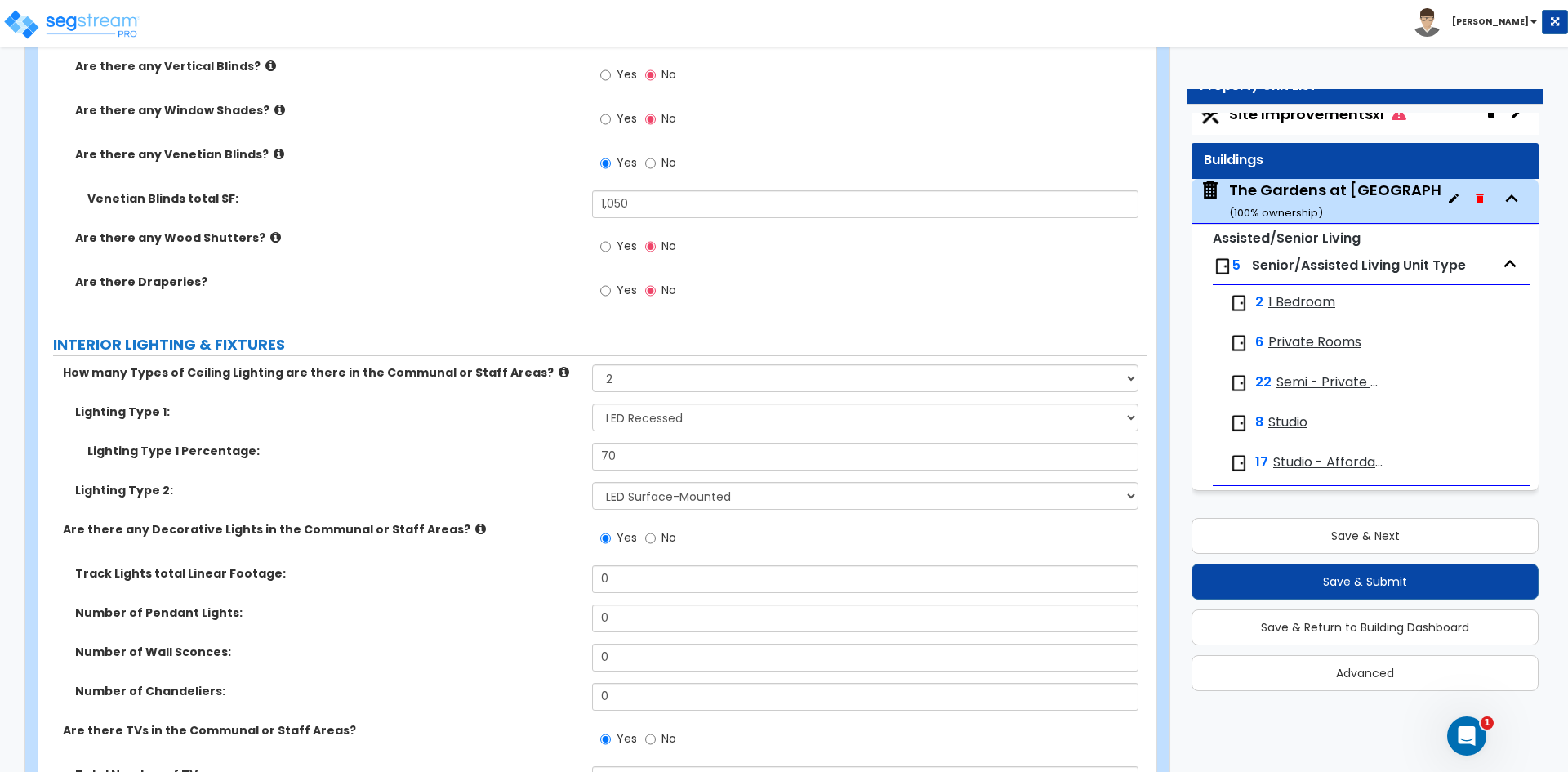
click at [611, 289] on label "Yes" at bounding box center [618, 293] width 37 height 28
click at [611, 289] on input "Yes" at bounding box center [605, 291] width 11 height 18
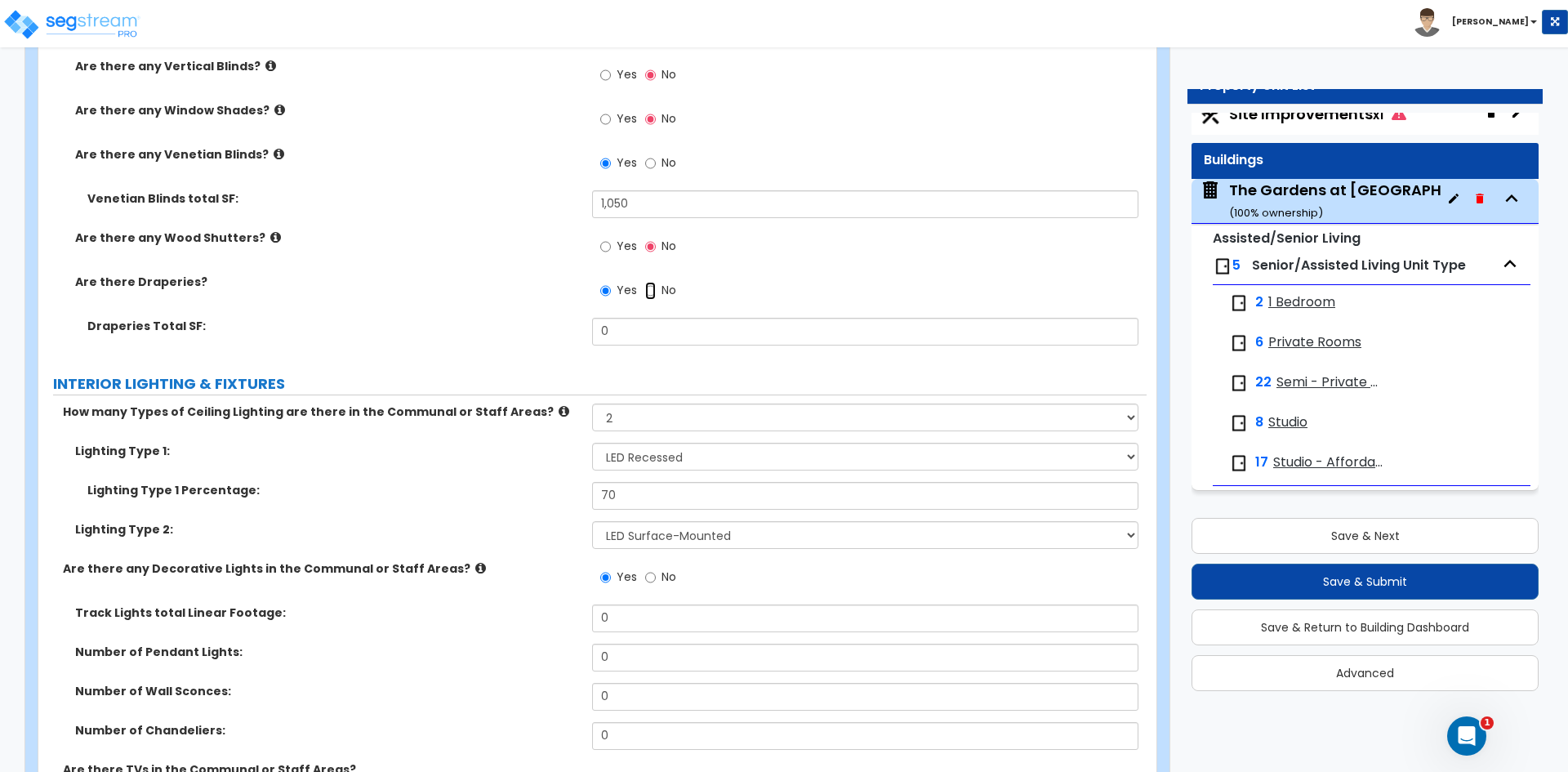
click at [646, 291] on input "No" at bounding box center [650, 291] width 11 height 18
radio input "false"
radio input "true"
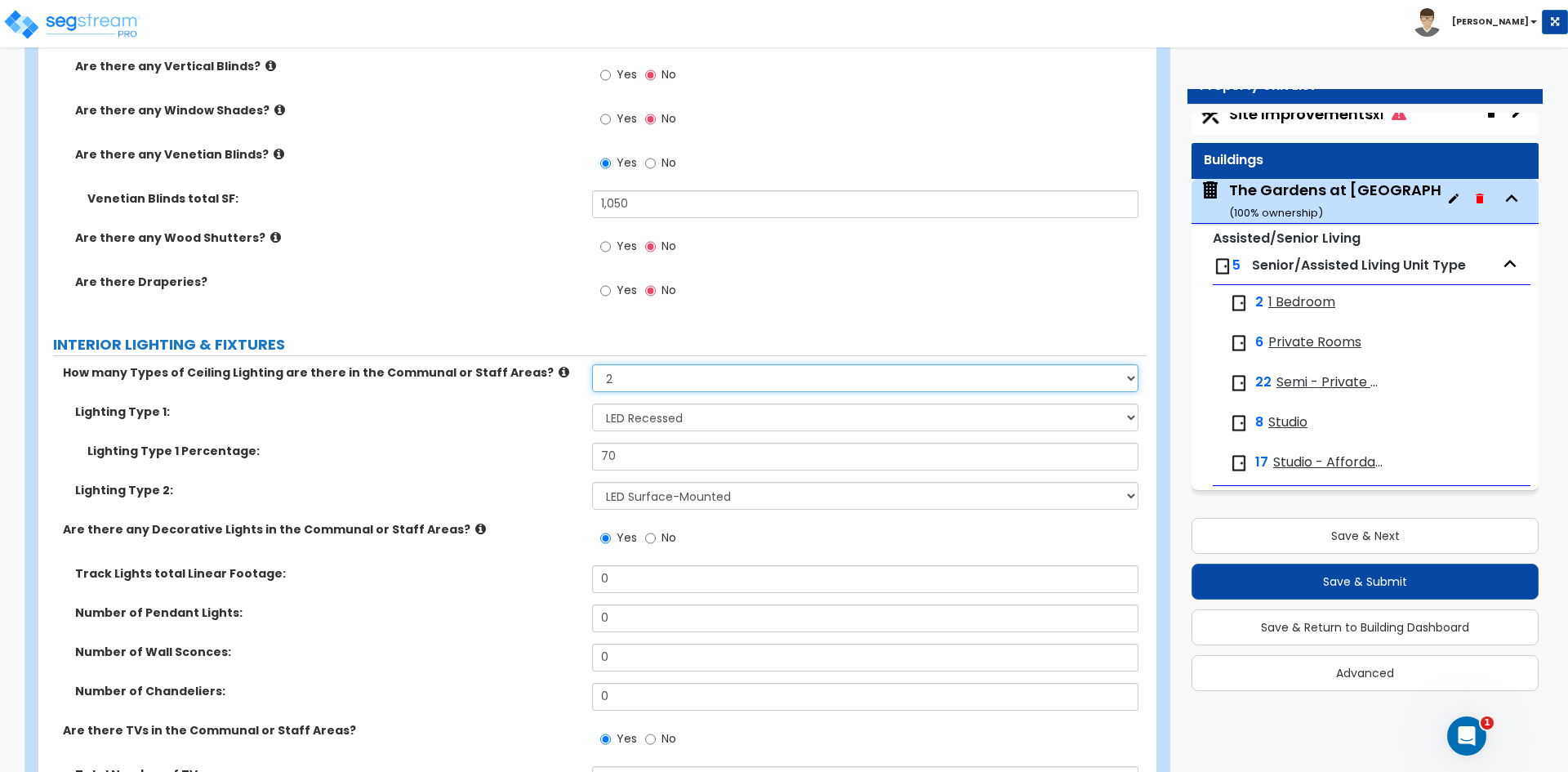
click at [623, 376] on select "Please Choose One 1 2 3" at bounding box center [864, 379] width 545 height 28
click at [628, 457] on input "70" at bounding box center [864, 457] width 545 height 28
type input "7"
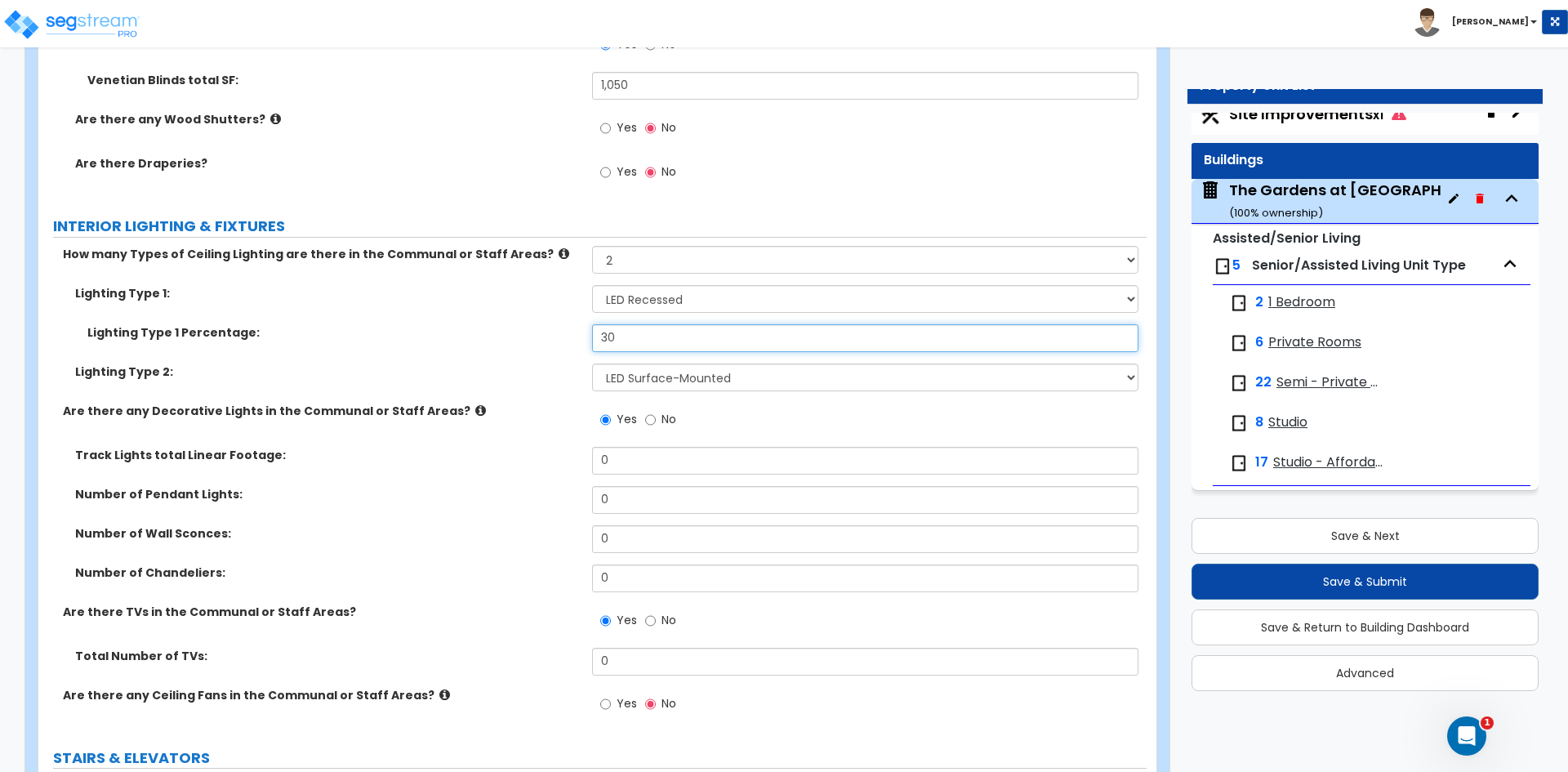
scroll to position [9070, 0]
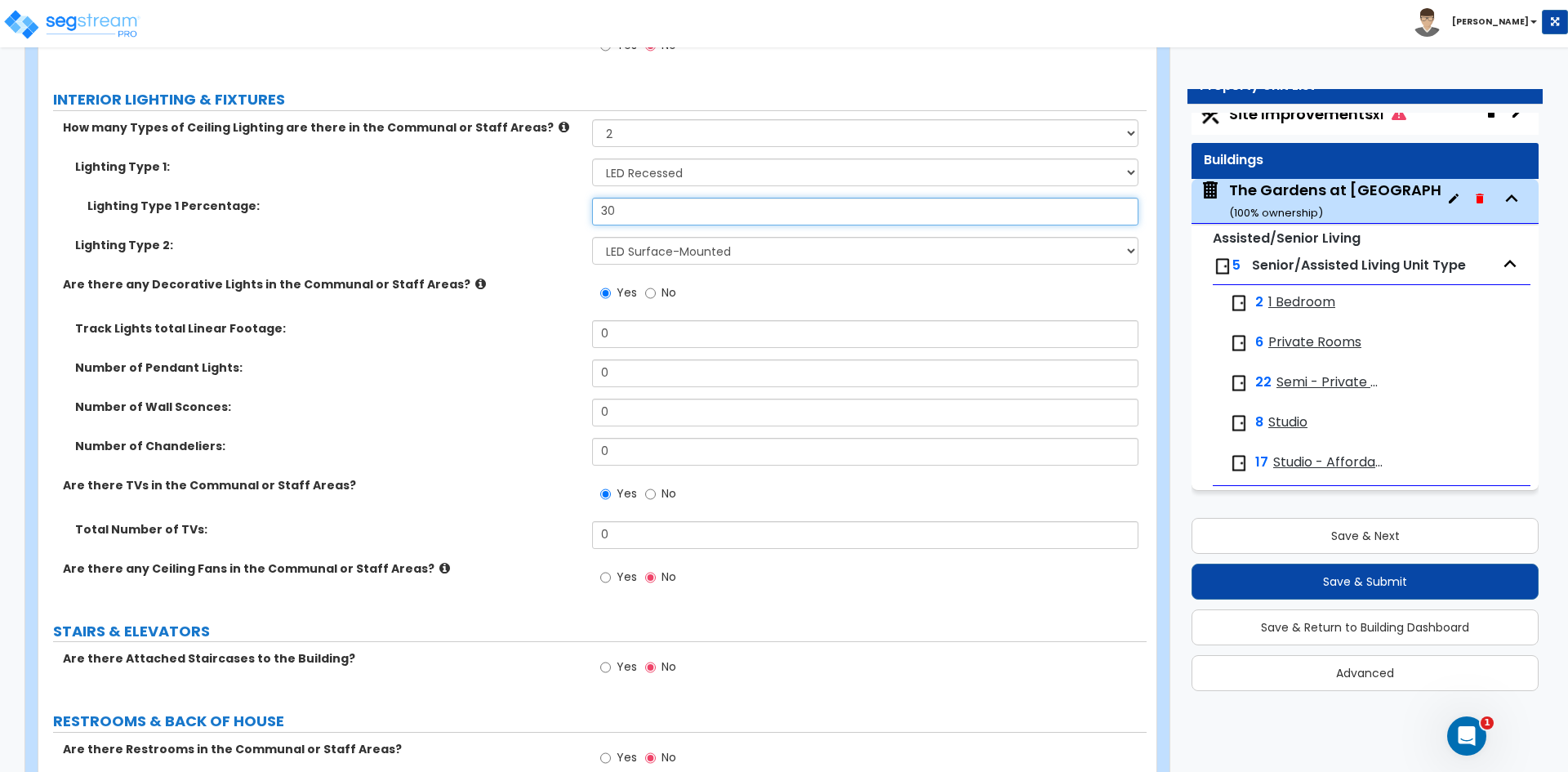
click at [607, 208] on input "30" at bounding box center [864, 212] width 545 height 28
type input "40"
click at [466, 362] on label "Number of Pendant Lights:" at bounding box center [327, 367] width 505 height 17
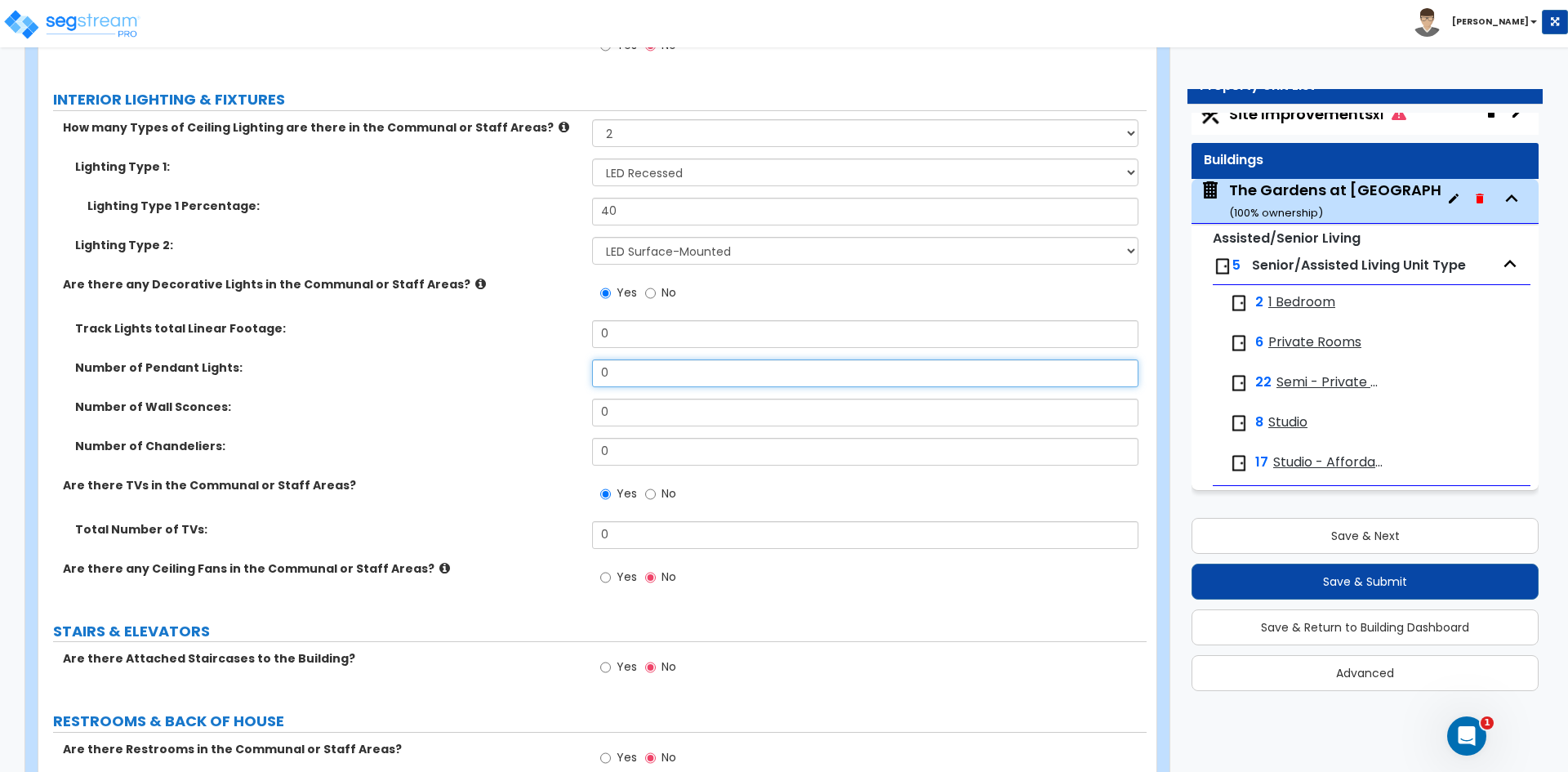
click at [611, 365] on input "0" at bounding box center [864, 374] width 545 height 28
type input "3"
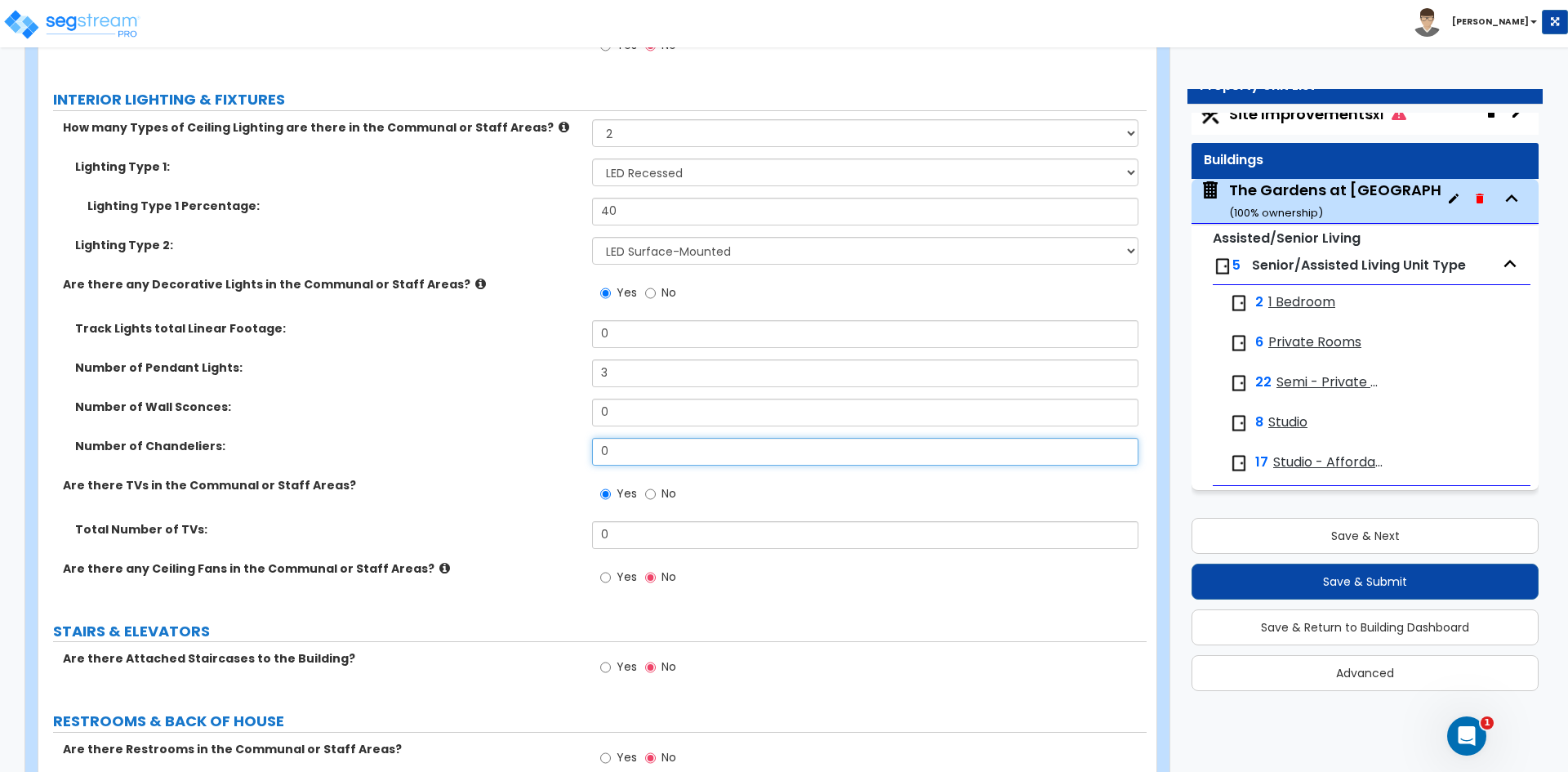
click at [618, 455] on input "0" at bounding box center [864, 452] width 545 height 28
type input "3"
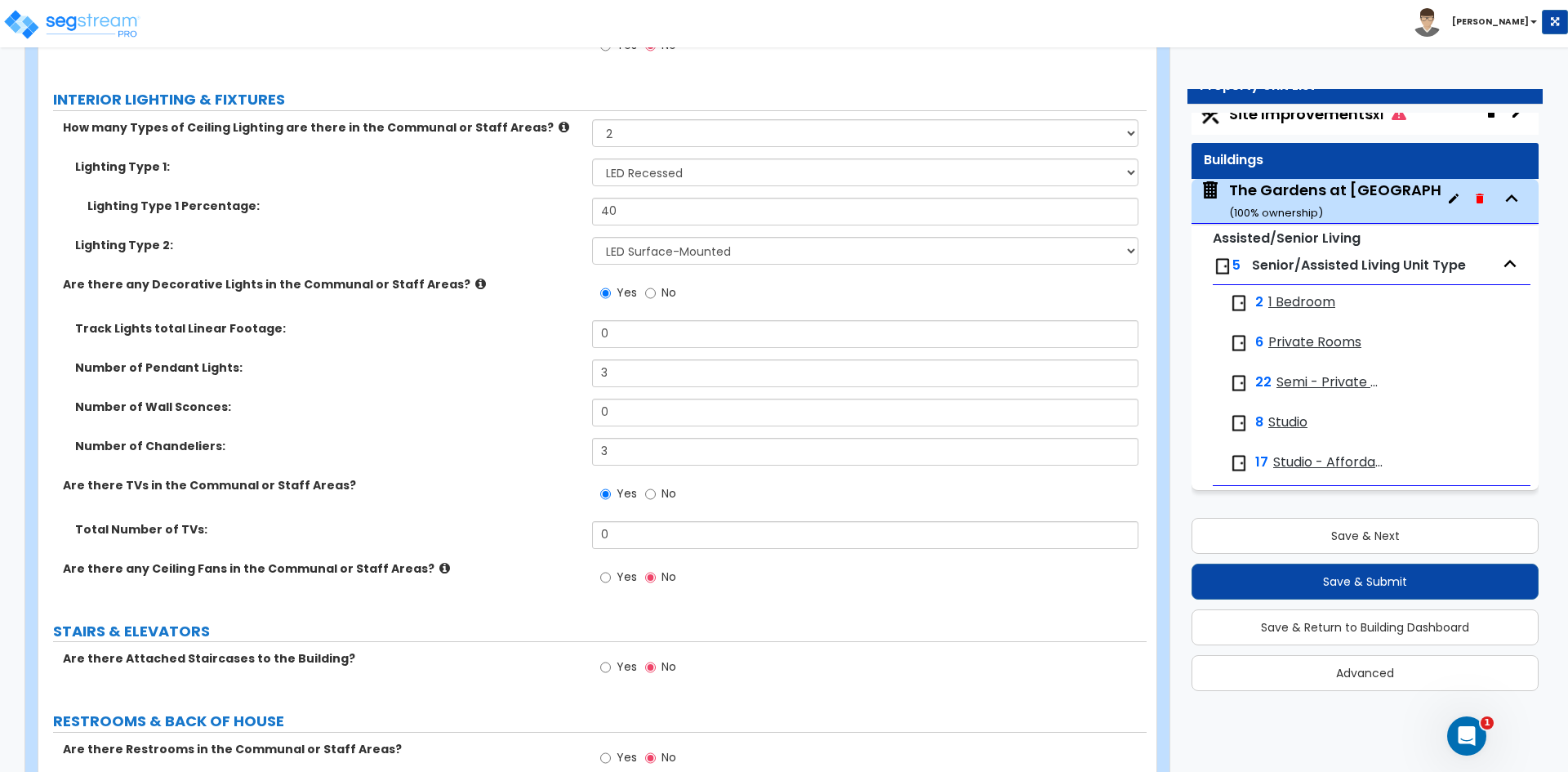
click at [432, 488] on label "Are there TVs in the Communal or Staff Areas?" at bounding box center [321, 485] width 517 height 17
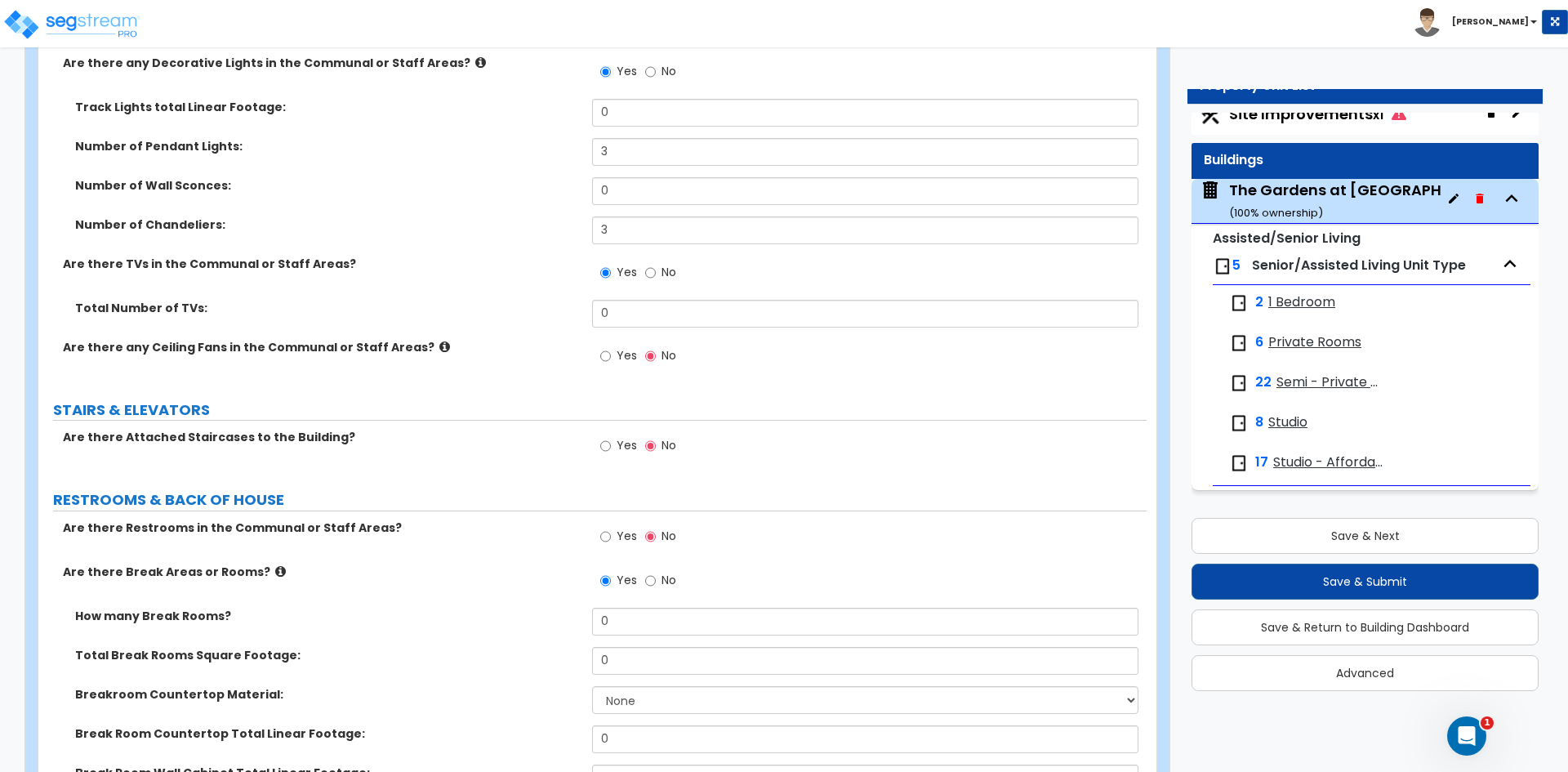
scroll to position [9315, 0]
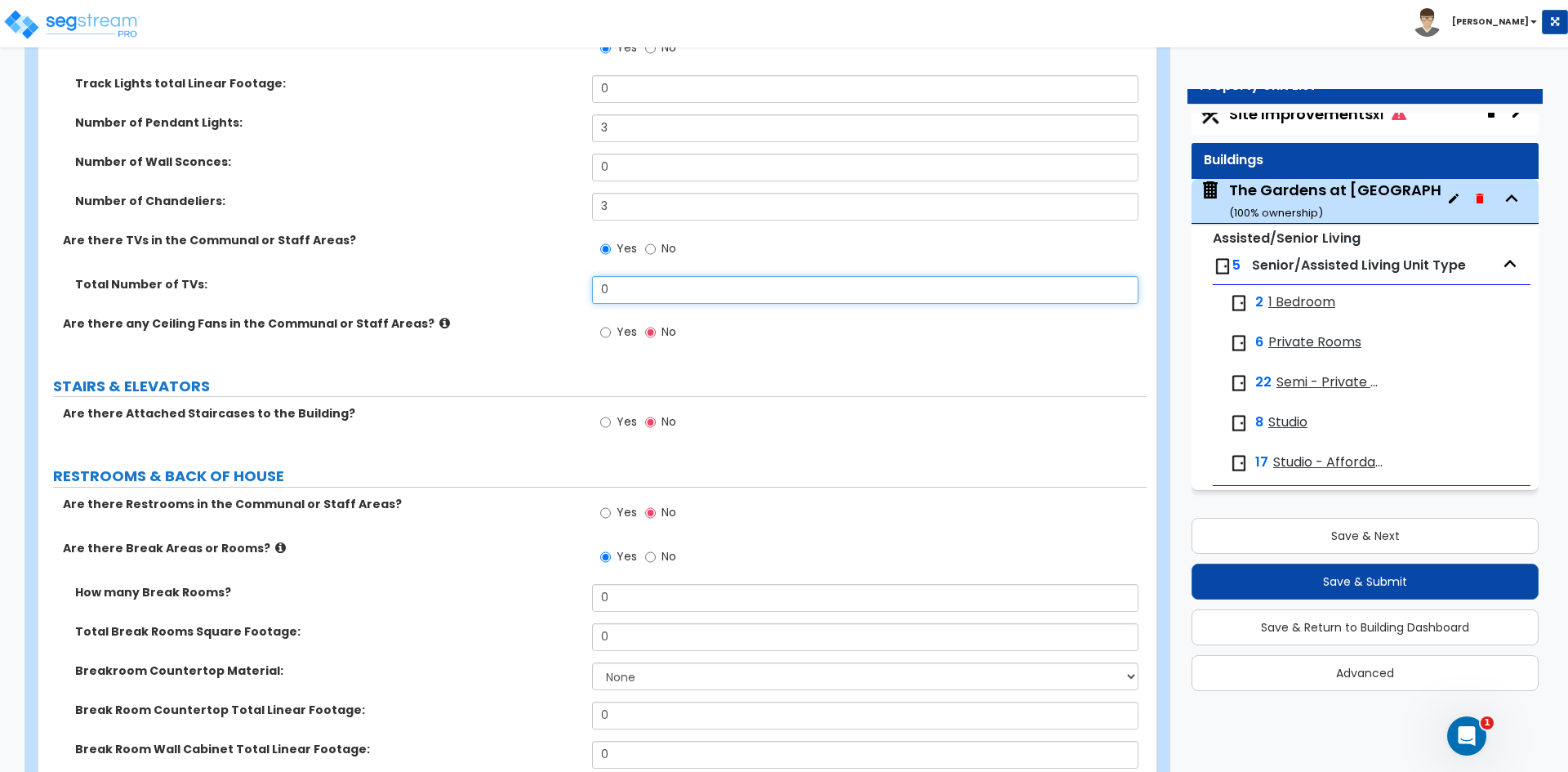
click at [629, 292] on input "0" at bounding box center [864, 290] width 545 height 28
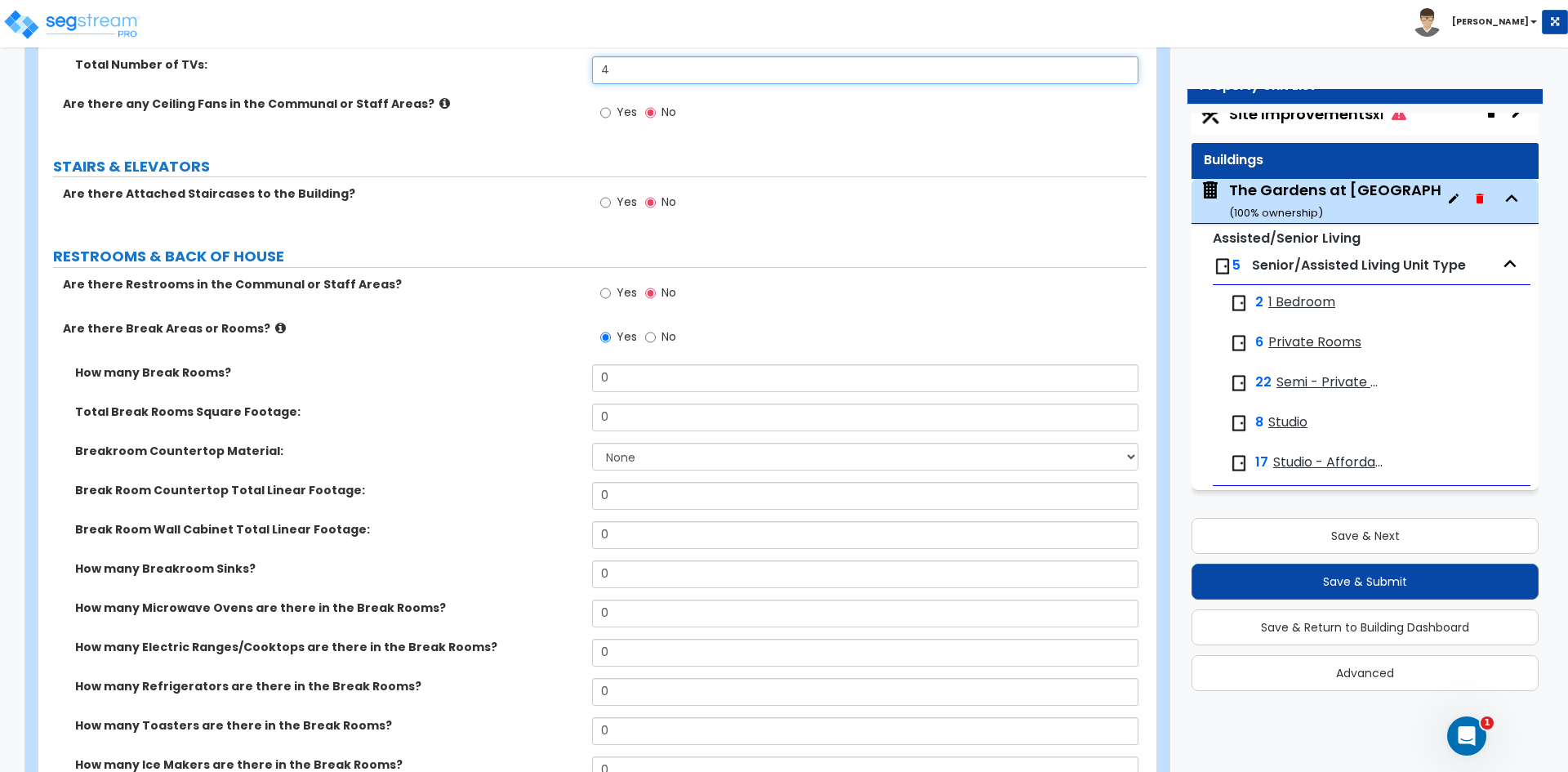
scroll to position [9560, 0]
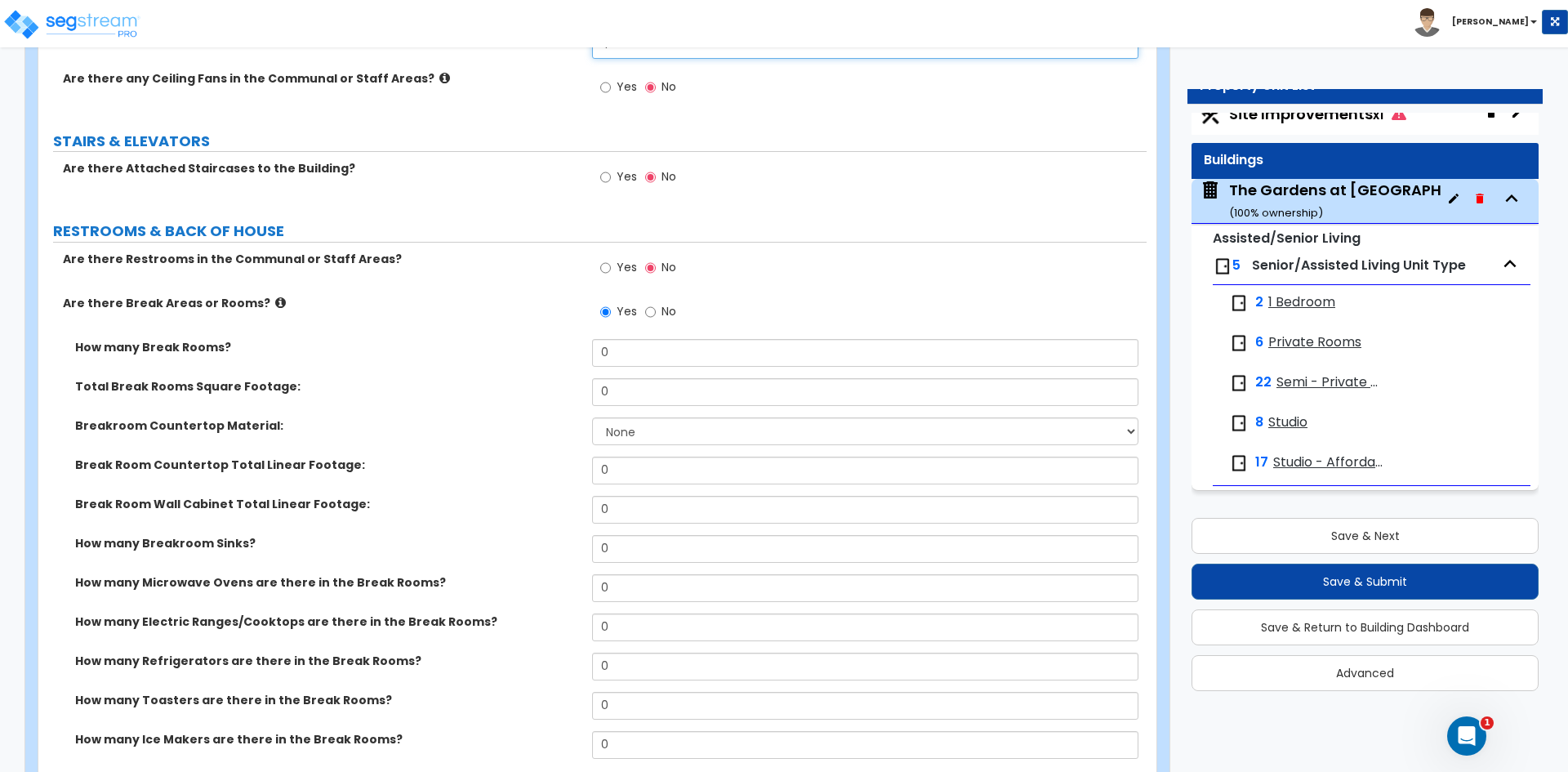
type input "4"
click at [610, 264] on input "Yes" at bounding box center [605, 268] width 11 height 18
radio input "true"
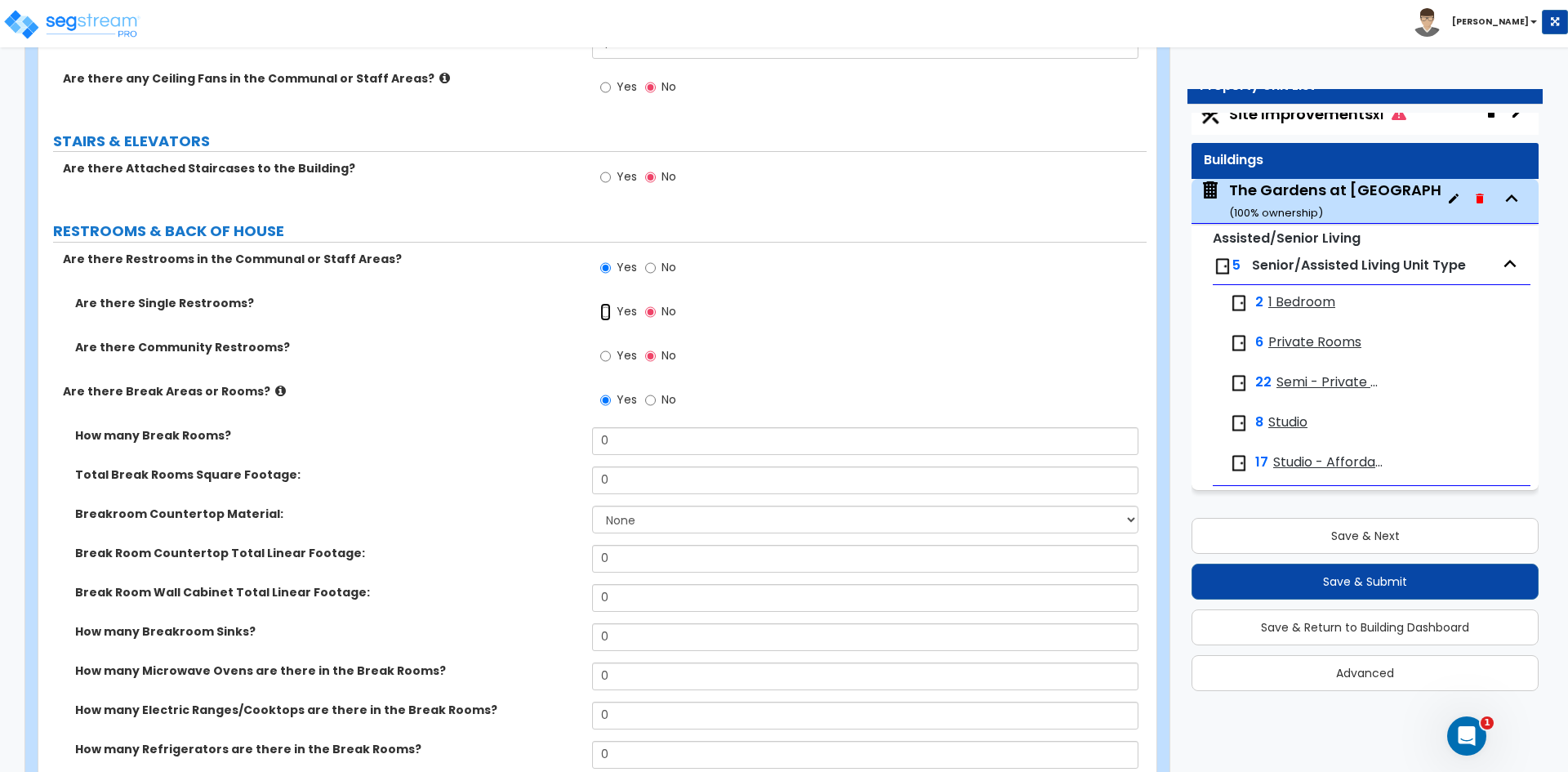
click at [606, 315] on input "Yes" at bounding box center [605, 312] width 11 height 18
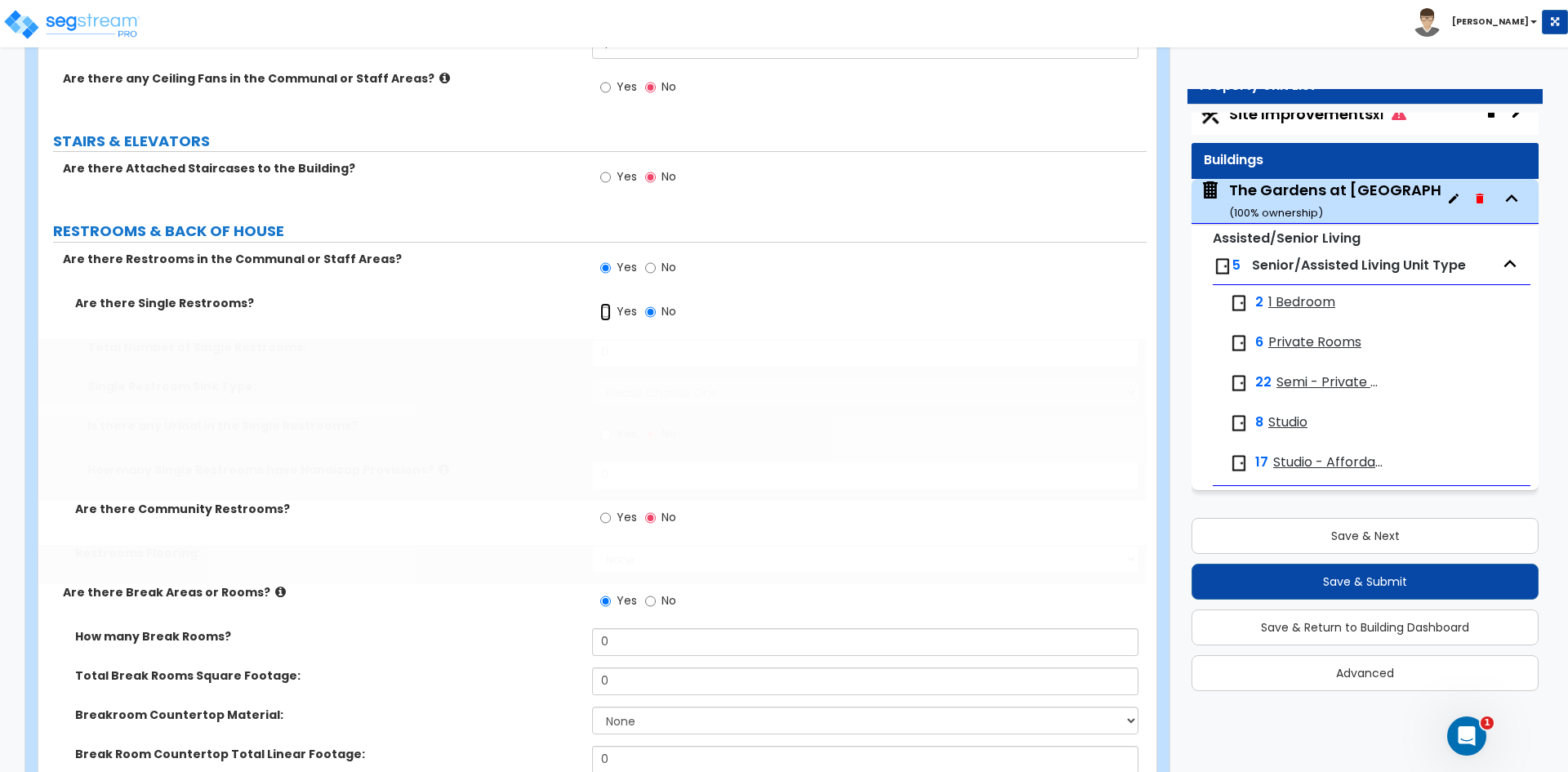
radio input "true"
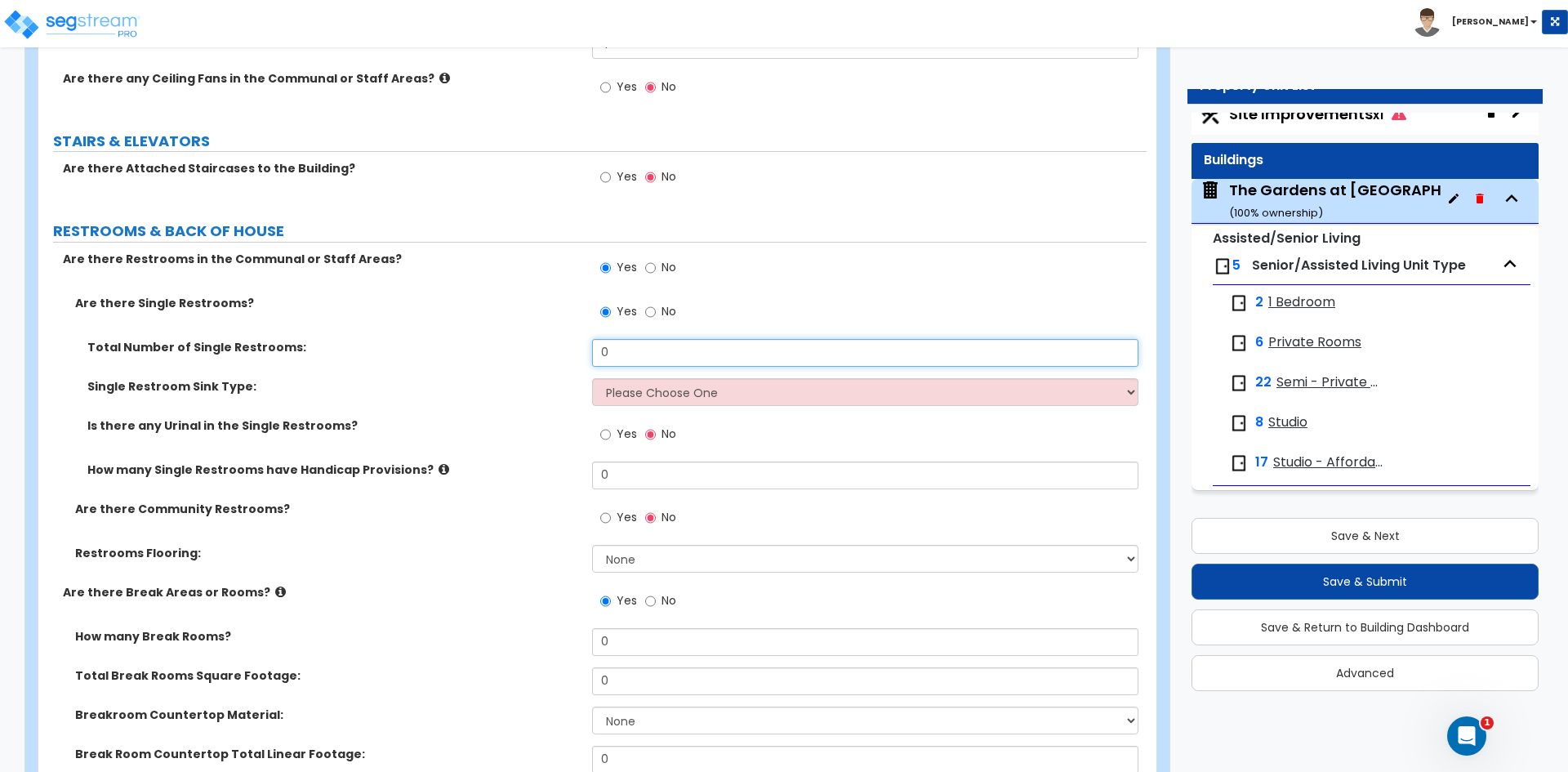
drag, startPoint x: 679, startPoint y: 349, endPoint x: 432, endPoint y: 366, distance: 247.6
click at [432, 366] on div "Total Number of Single Restrooms: 0" at bounding box center [593, 359] width 1108 height 40
type input "5"
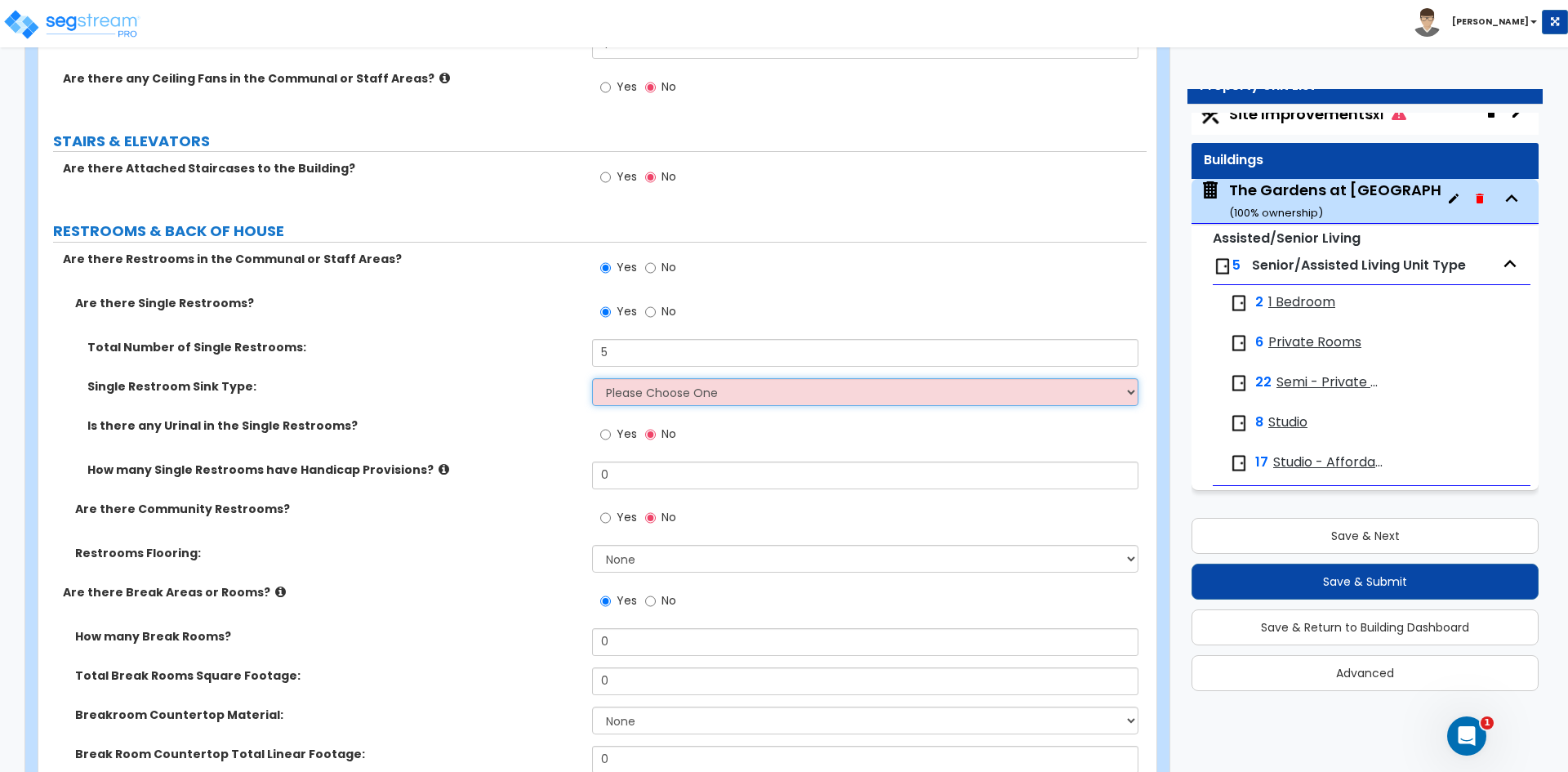
click at [692, 398] on select "Please Choose One Wall-mounted Vanity-mounted" at bounding box center [864, 392] width 545 height 28
select select "1"
click at [592, 378] on select "Please Choose One Wall-mounted Vanity-mounted" at bounding box center [864, 392] width 545 height 28
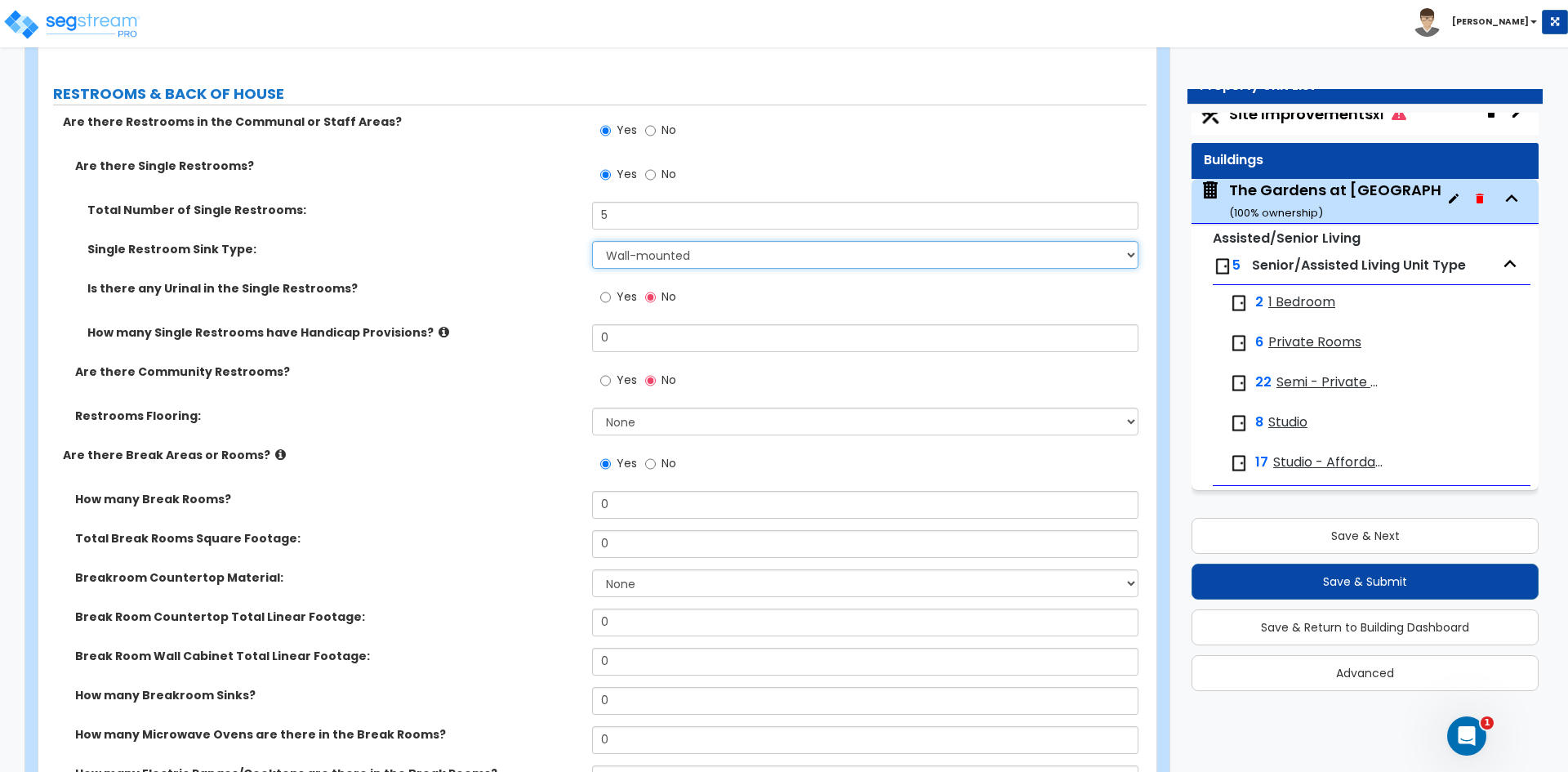
scroll to position [9724, 0]
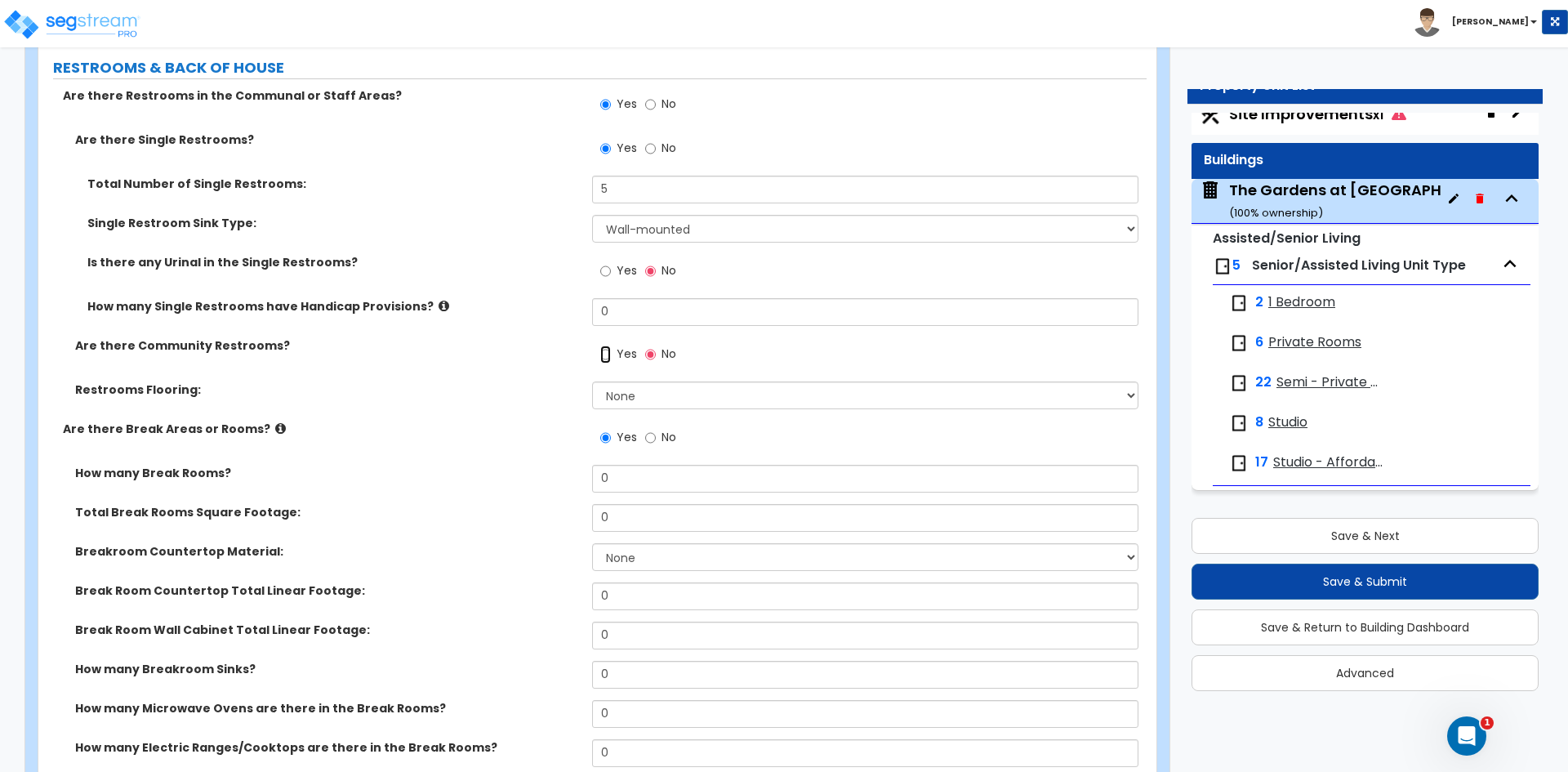
click at [603, 355] on input "Yes" at bounding box center [605, 354] width 11 height 18
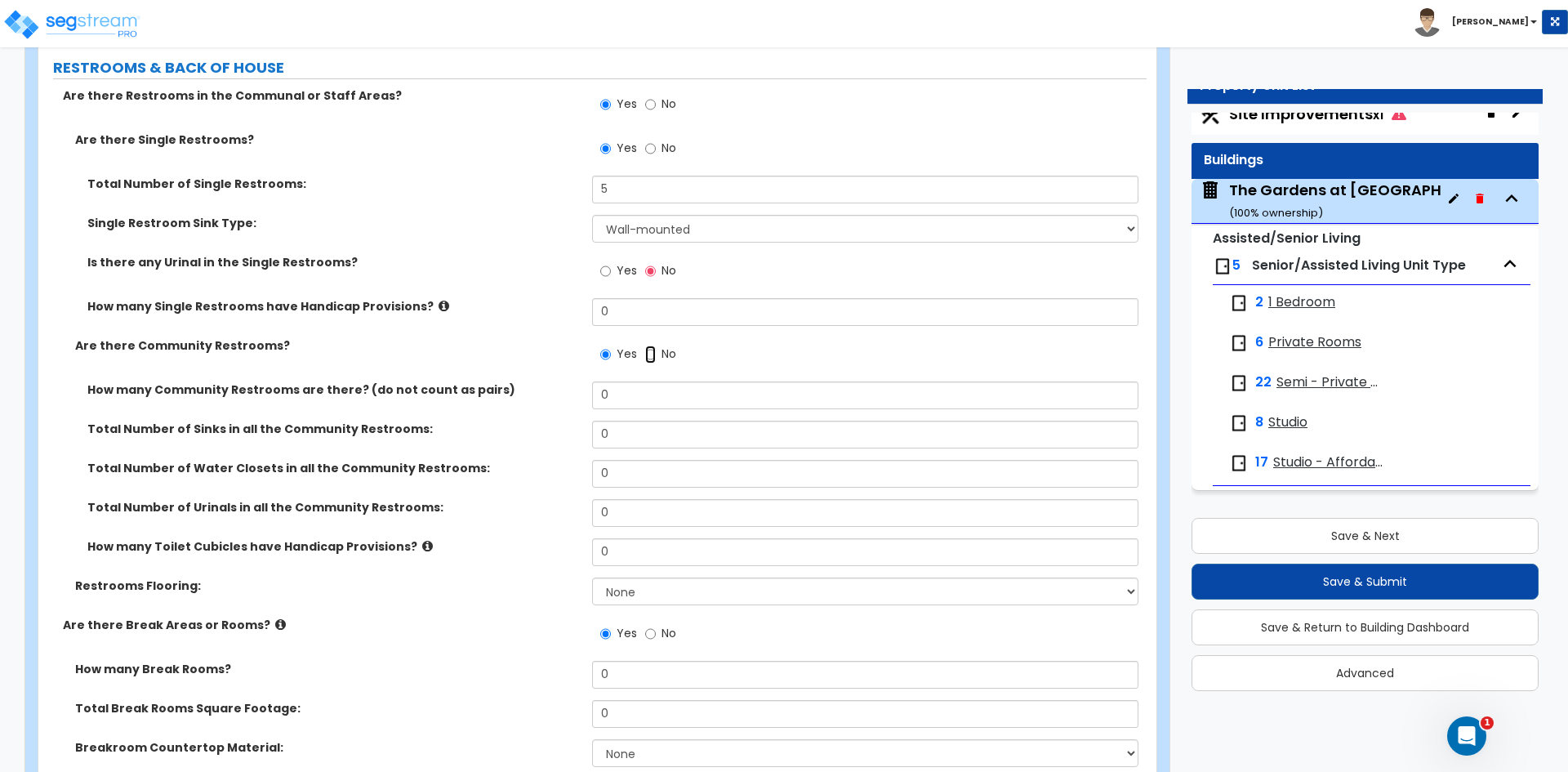
click at [650, 350] on input "No" at bounding box center [650, 354] width 11 height 18
radio input "false"
radio input "true"
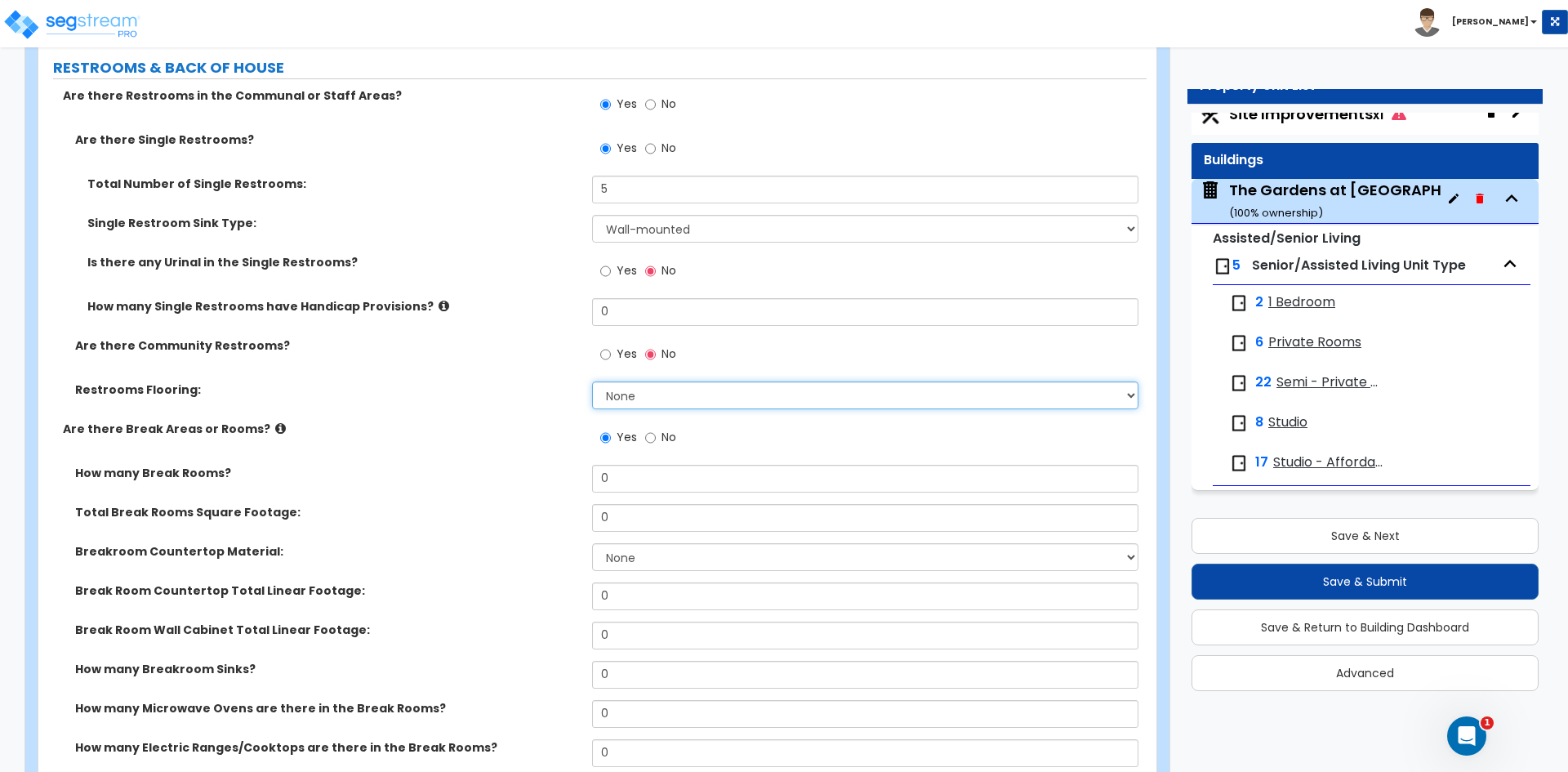
click at [683, 394] on select "None Tile Flooring Resilient Laminate Flooring VCT Flooring Sheet Vinyl Flooring" at bounding box center [864, 396] width 545 height 28
select select "1"
click at [592, 382] on select "None Tile Flooring Resilient Laminate Flooring VCT Flooring Sheet Vinyl Flooring" at bounding box center [864, 396] width 545 height 28
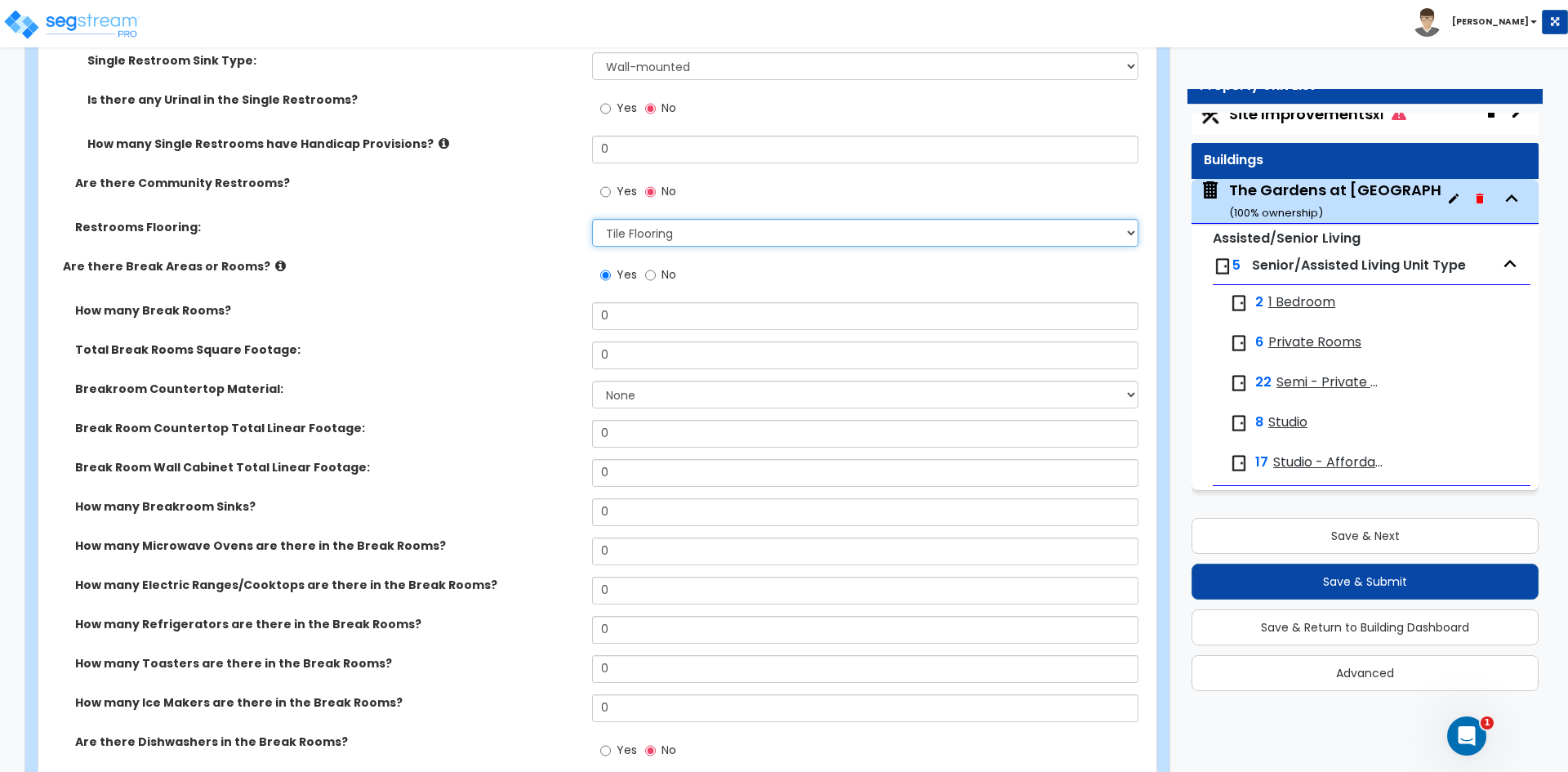
scroll to position [9887, 0]
click at [611, 317] on input "0" at bounding box center [864, 315] width 545 height 28
type input "1"
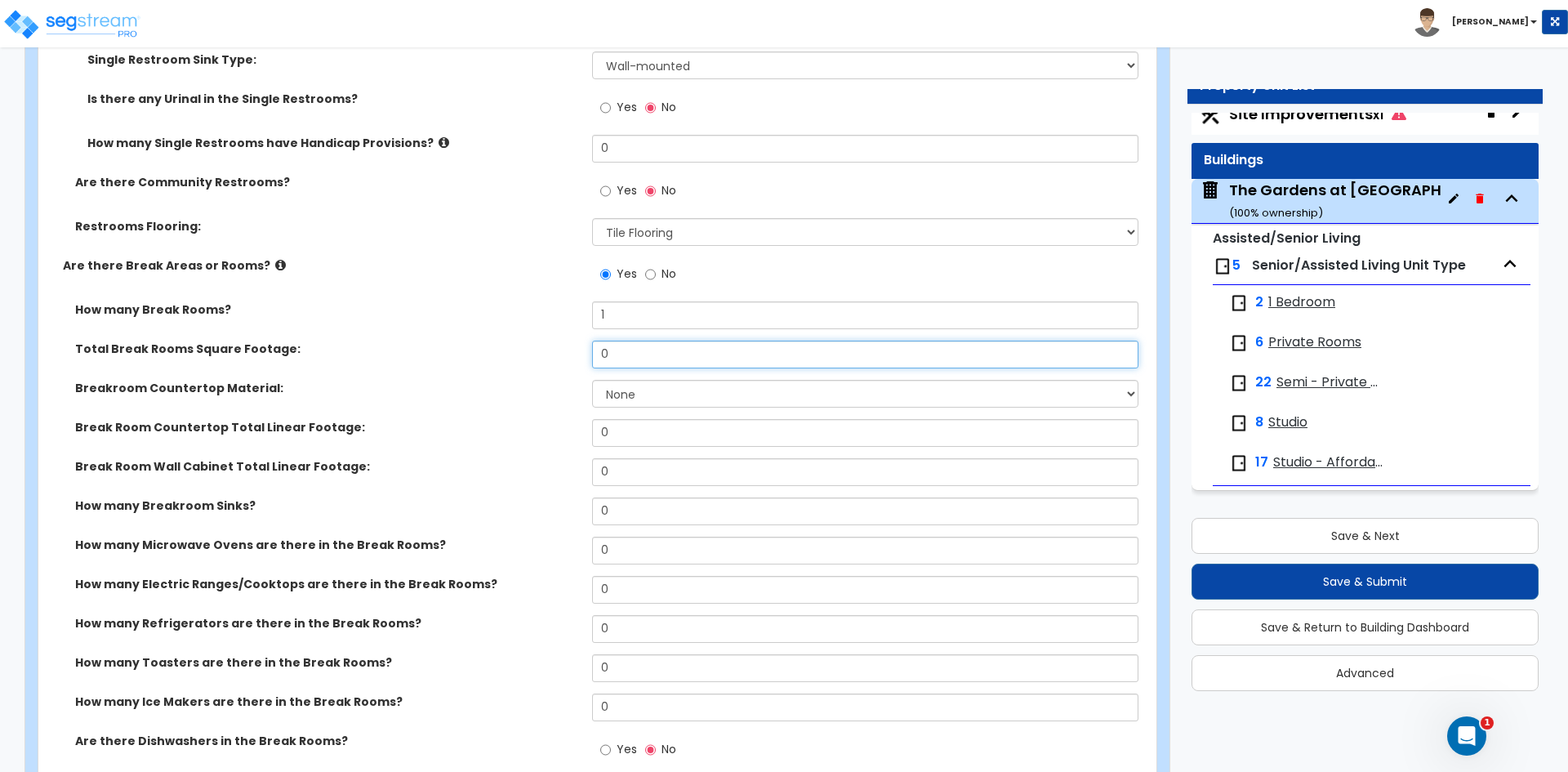
click at [625, 360] on input "0" at bounding box center [864, 355] width 545 height 28
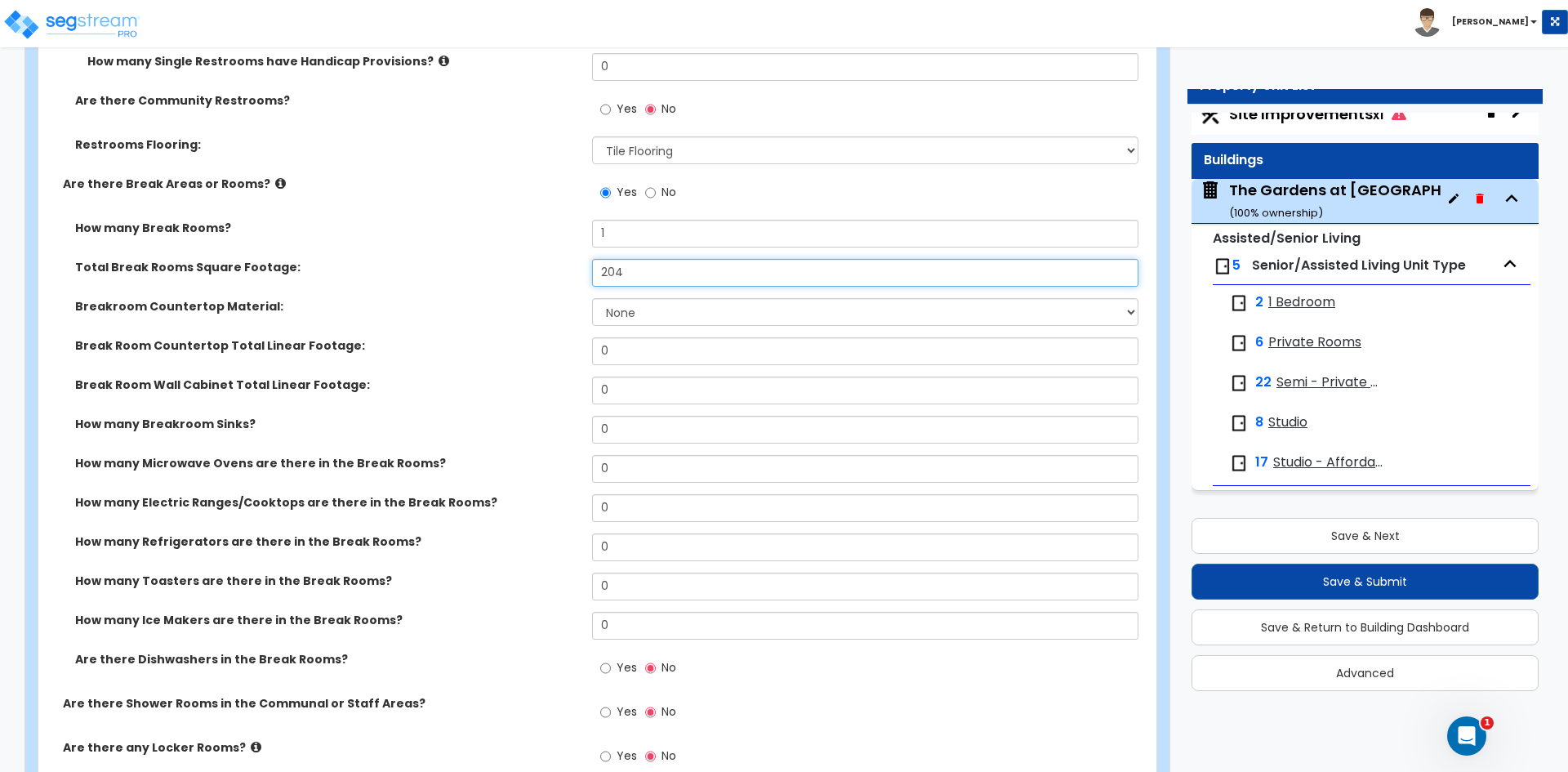
type input "204"
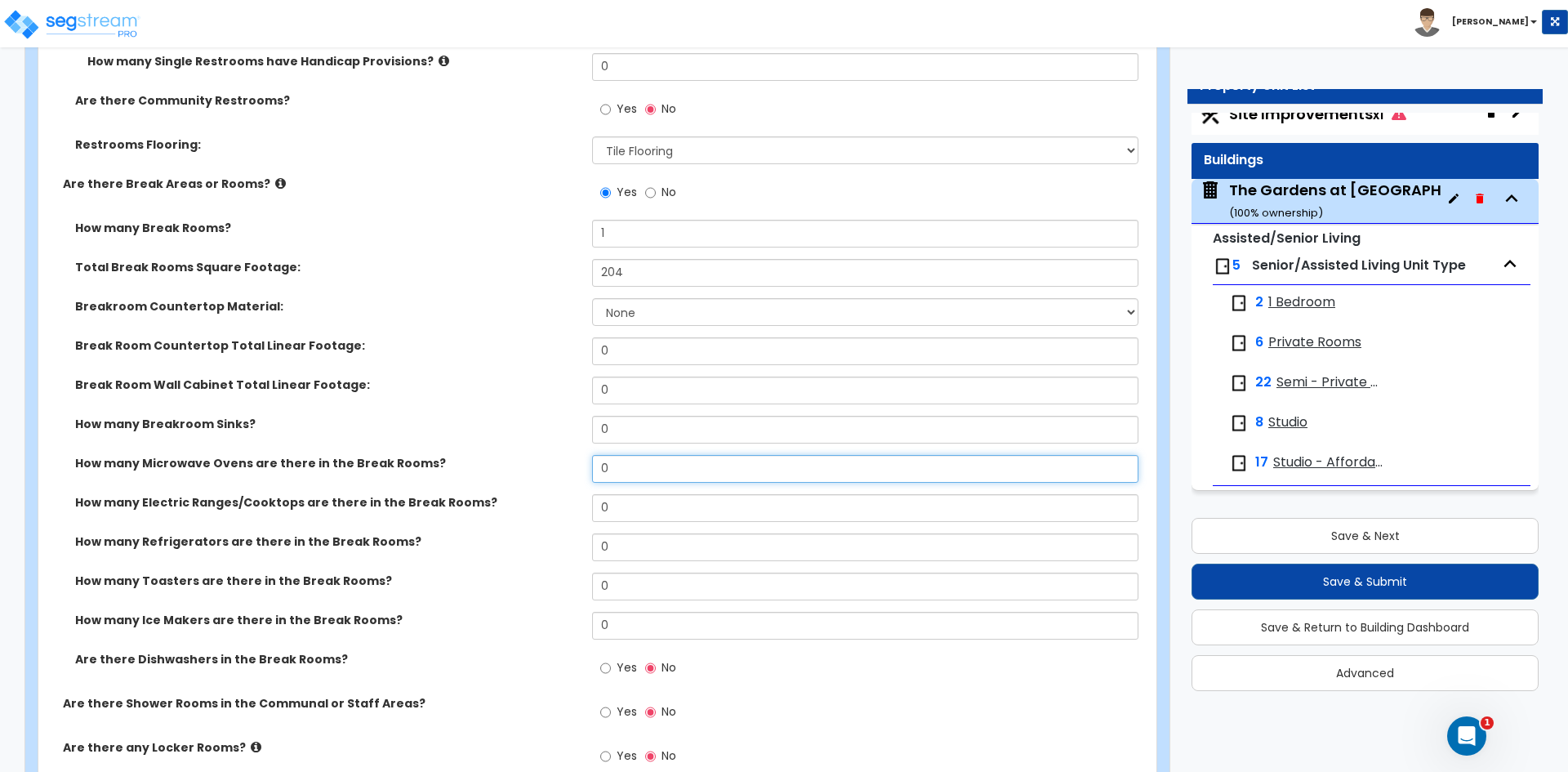
click at [623, 469] on input "0" at bounding box center [864, 469] width 545 height 28
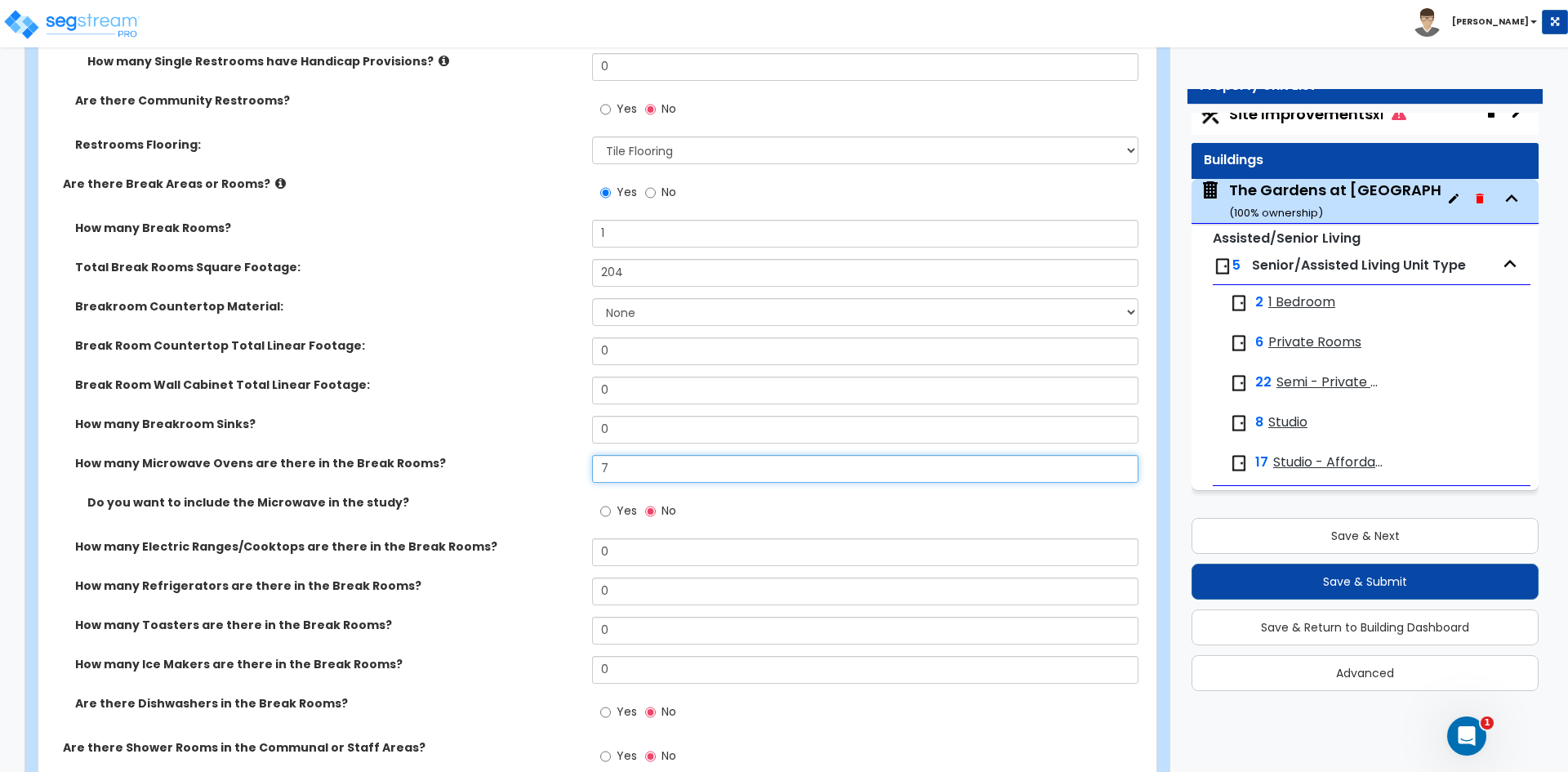
type input "7"
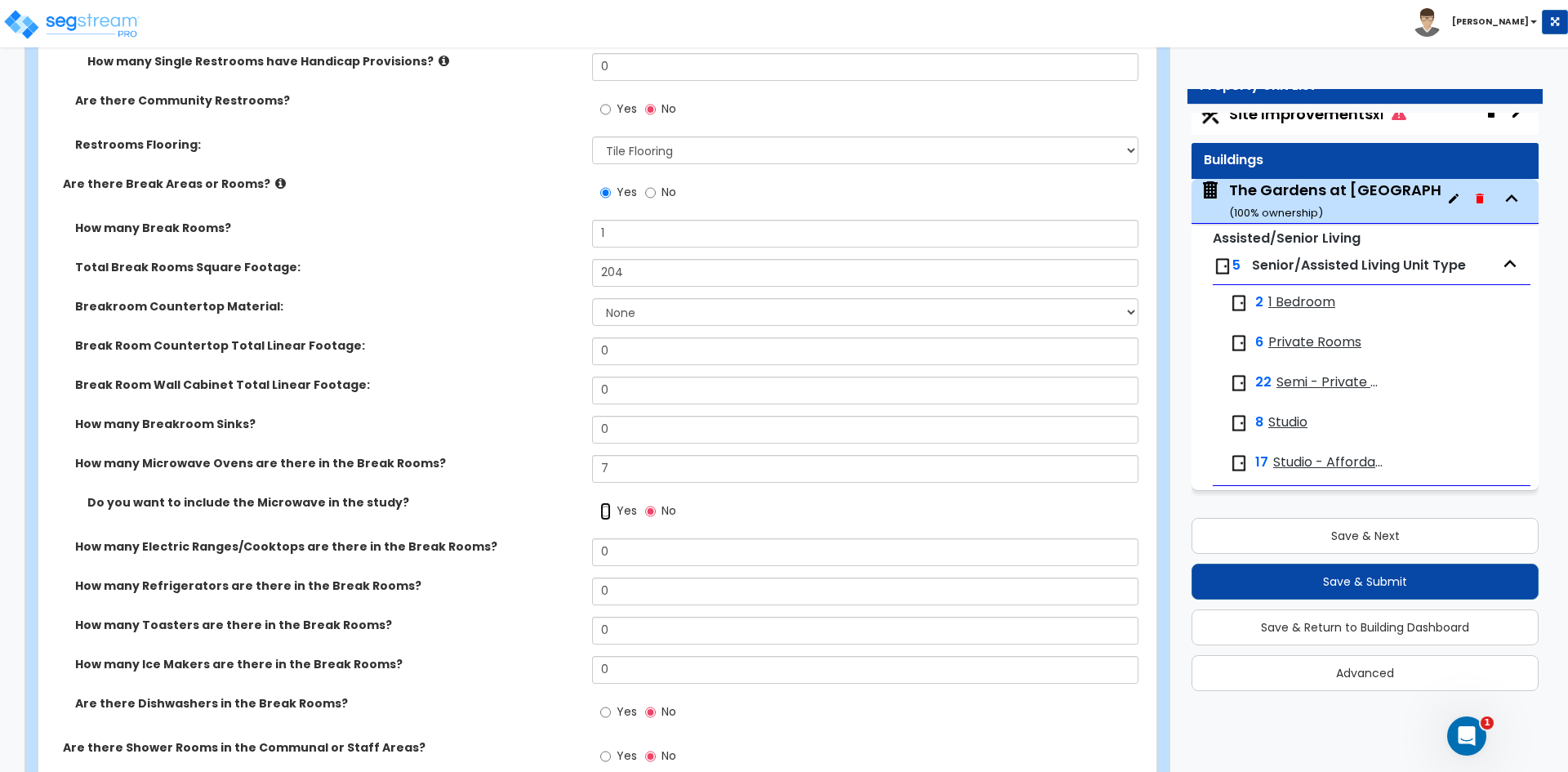
click at [607, 516] on input "Yes" at bounding box center [605, 511] width 11 height 18
click at [655, 515] on input "No" at bounding box center [650, 511] width 11 height 18
radio input "false"
radio input "true"
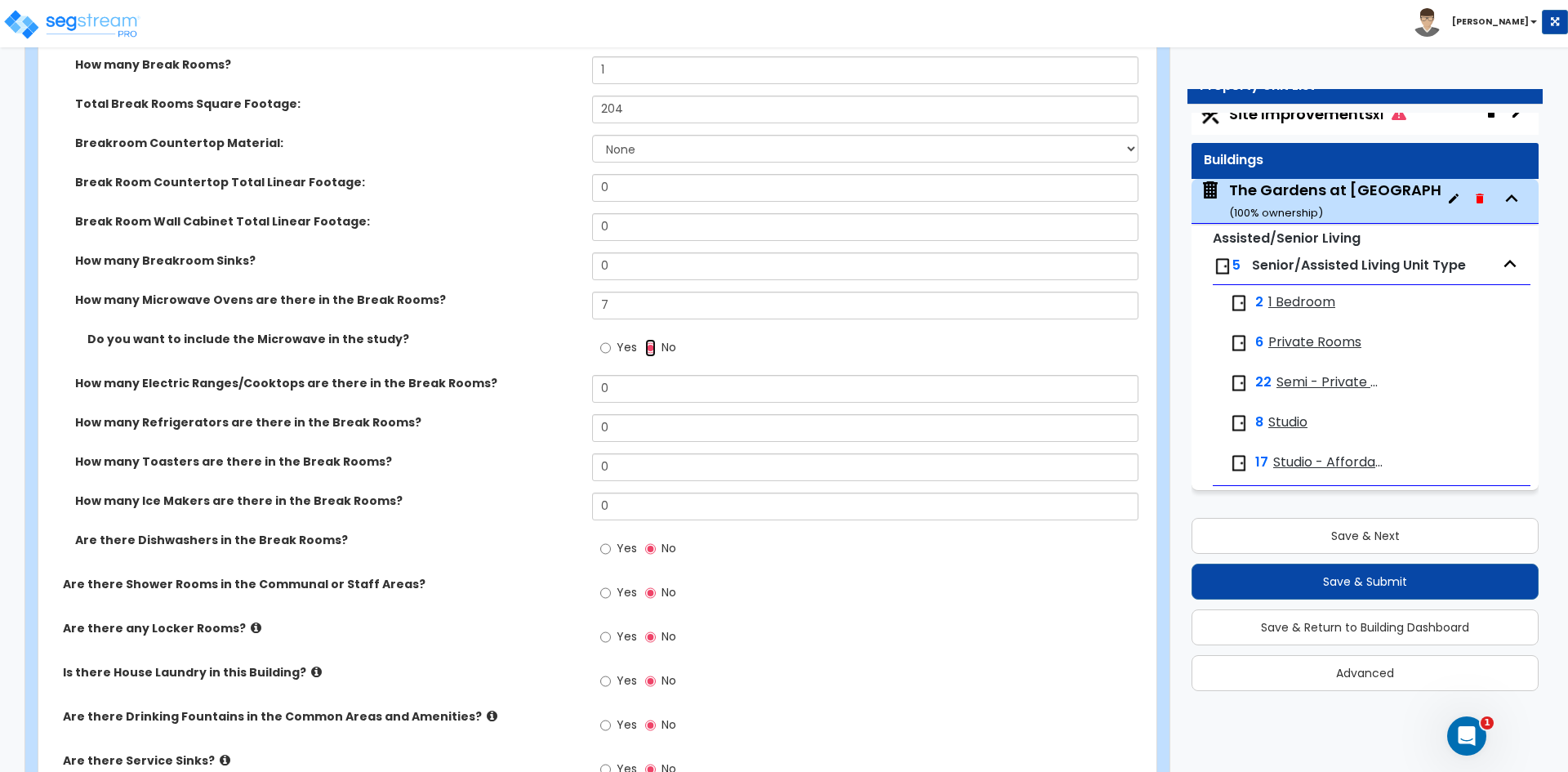
scroll to position [10214, 0]
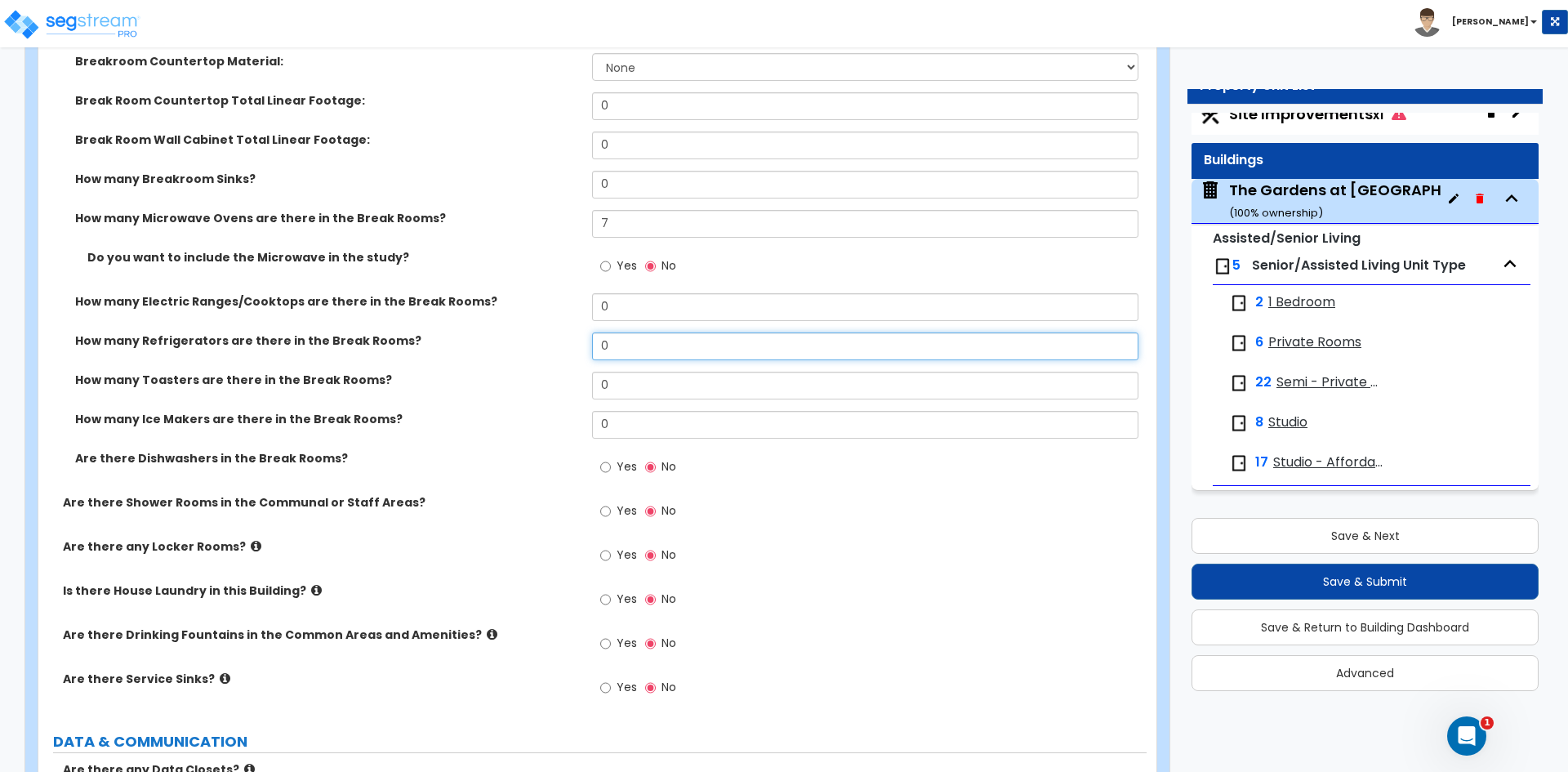
click at [608, 342] on input "0" at bounding box center [864, 346] width 545 height 28
click at [625, 343] on input "0" at bounding box center [864, 346] width 545 height 28
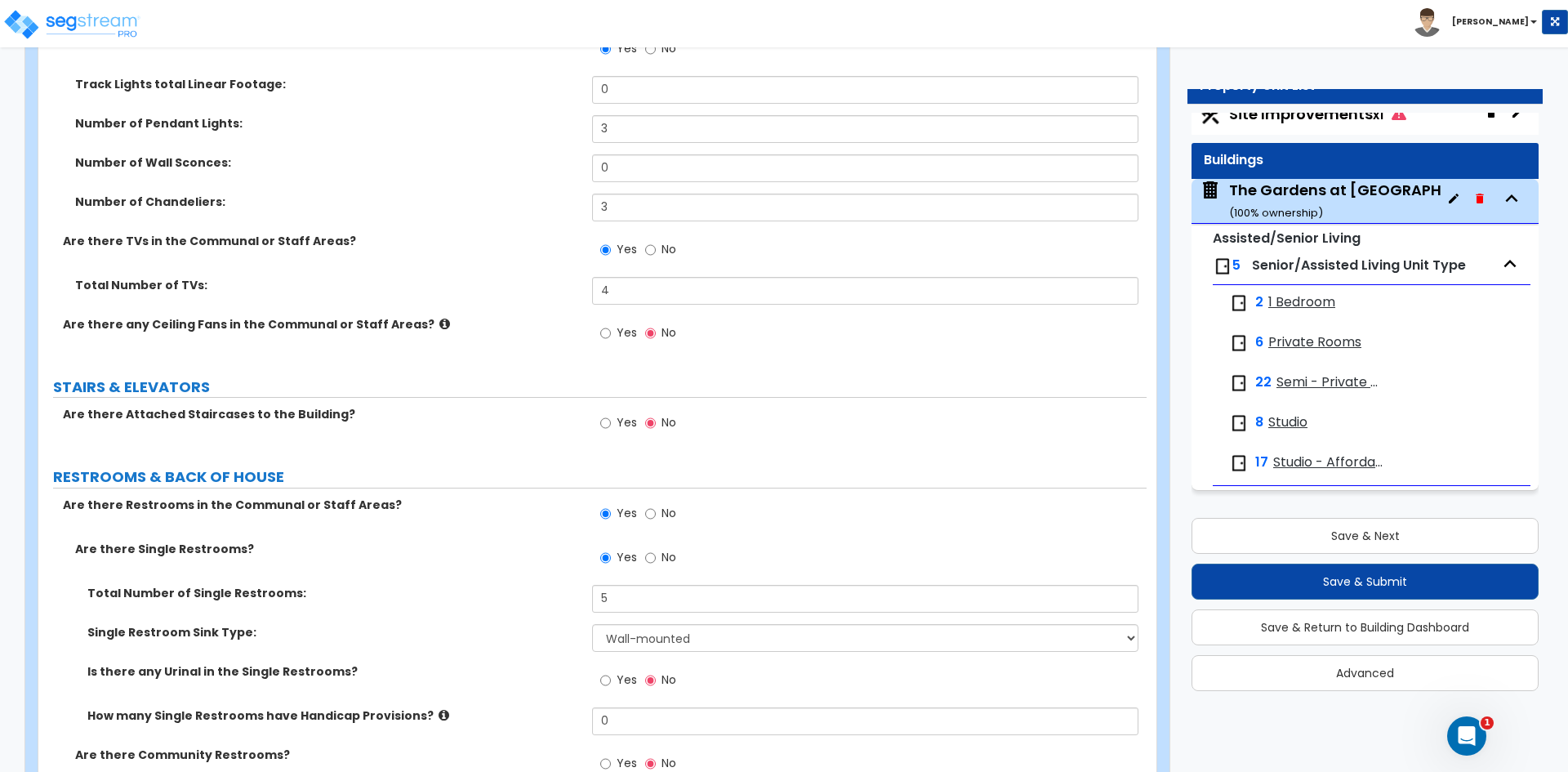
scroll to position [9315, 0]
type input "2"
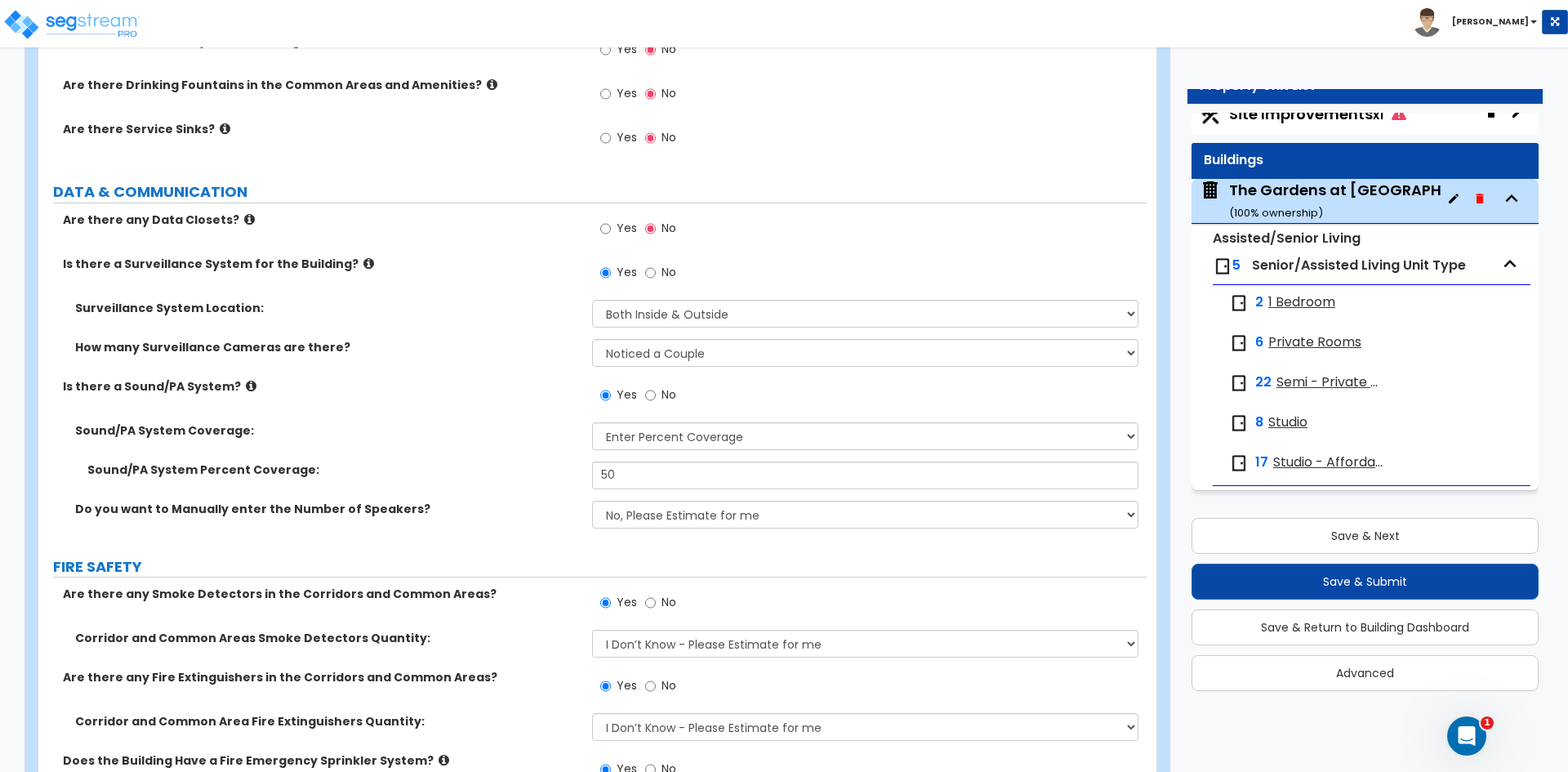
scroll to position [9052, 0]
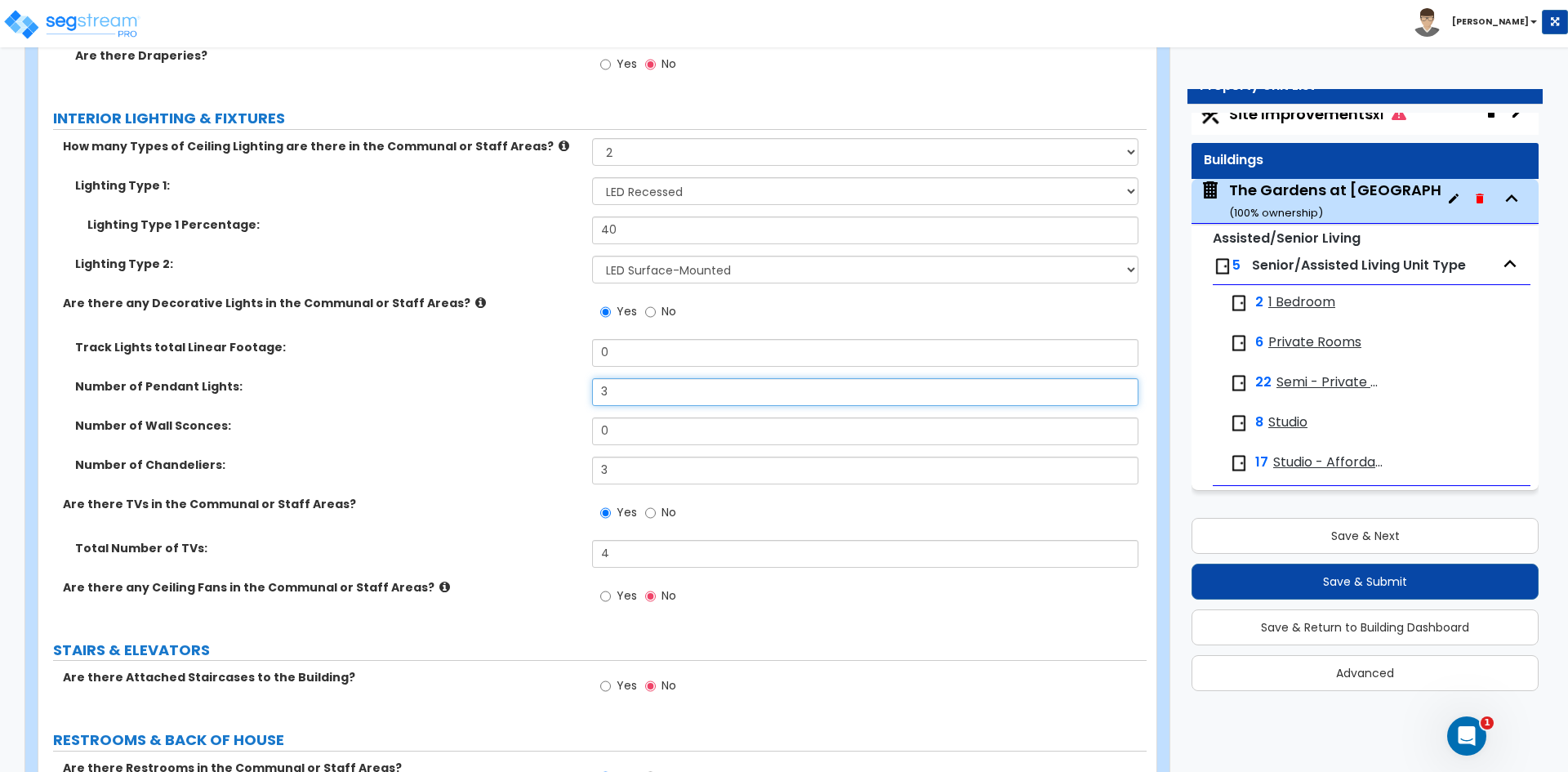
click at [636, 390] on input "3" at bounding box center [864, 392] width 545 height 28
type input "6"
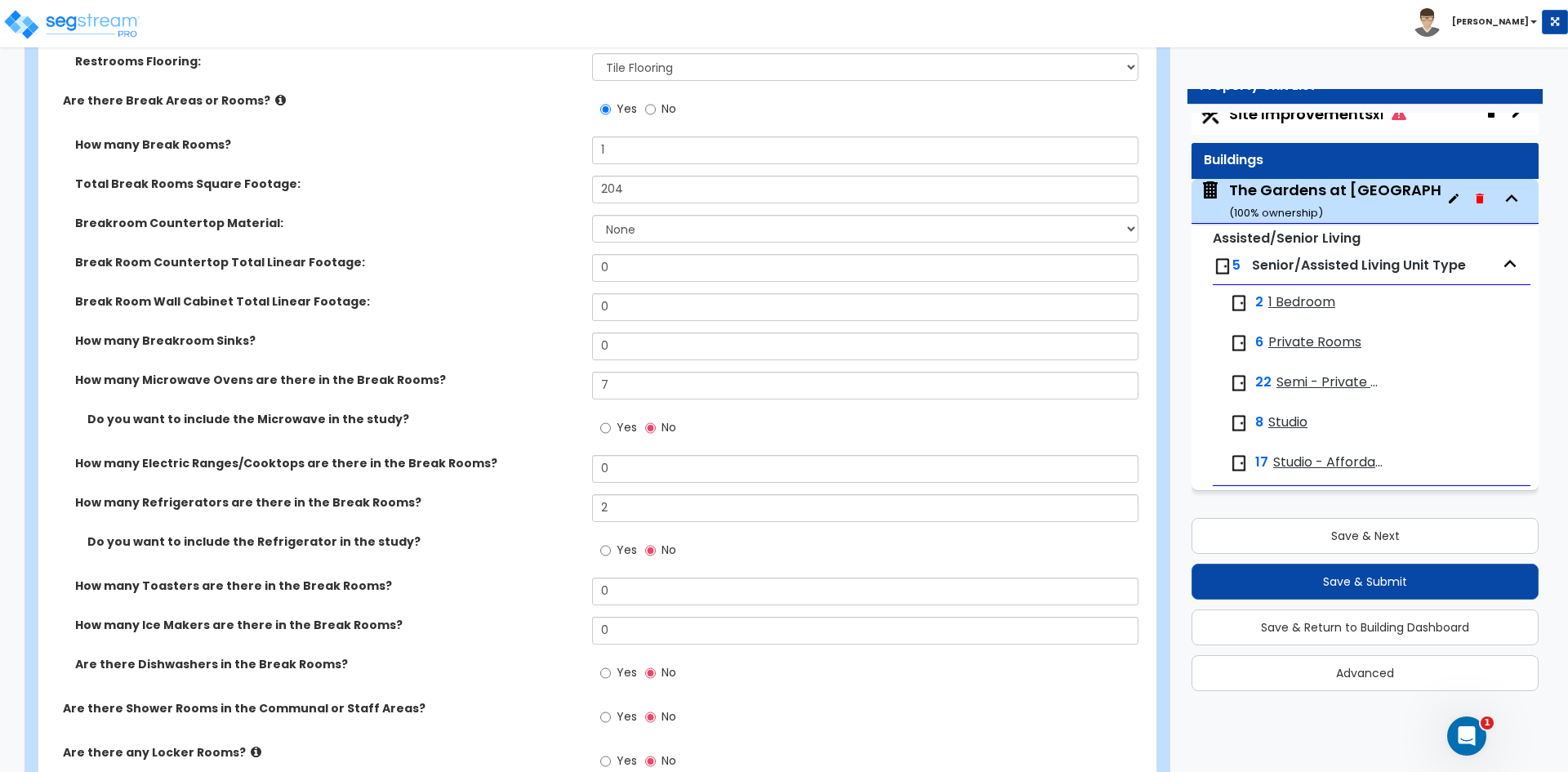
scroll to position [10134, 0]
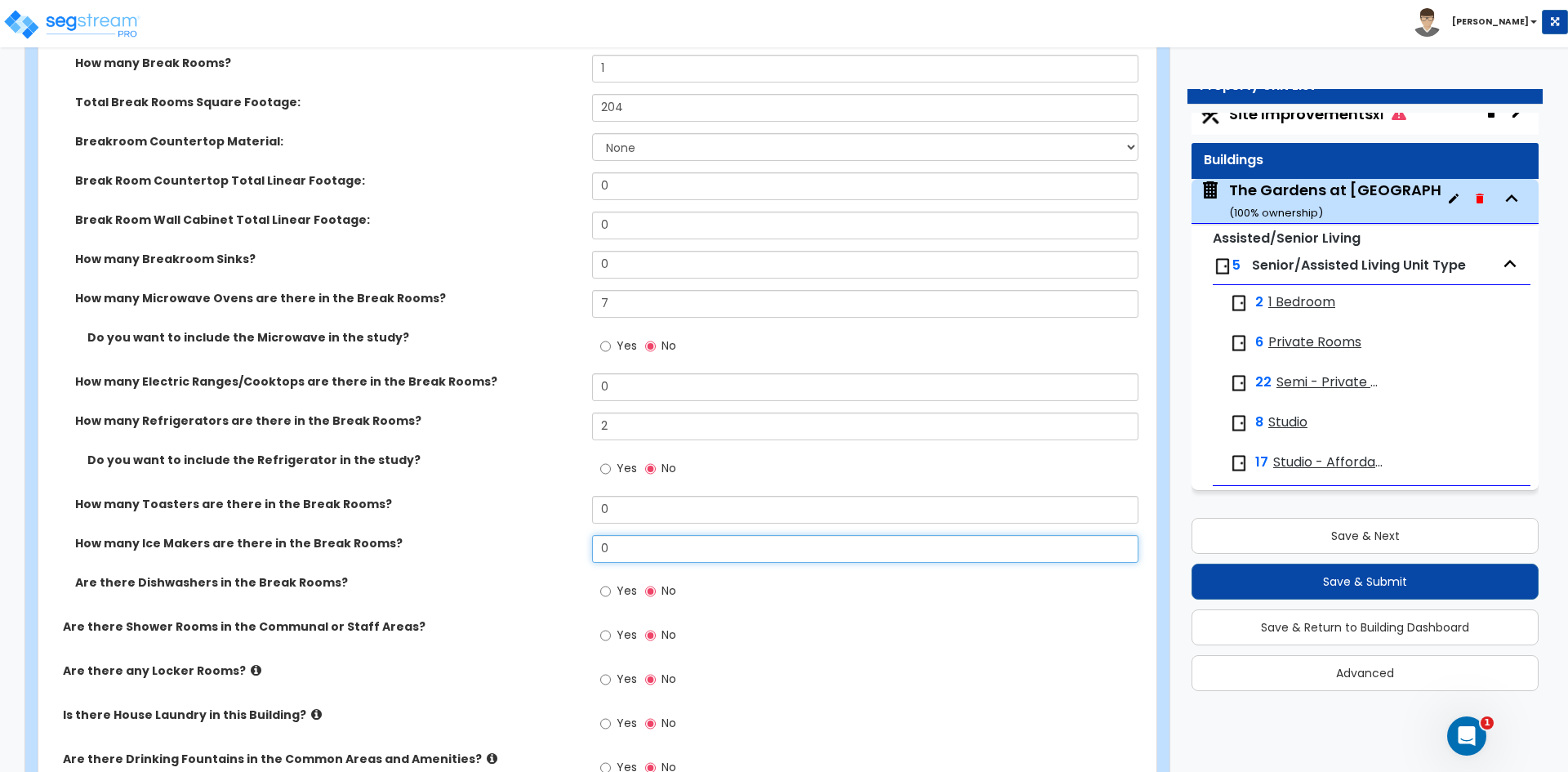
click at [615, 550] on input "0" at bounding box center [864, 549] width 545 height 28
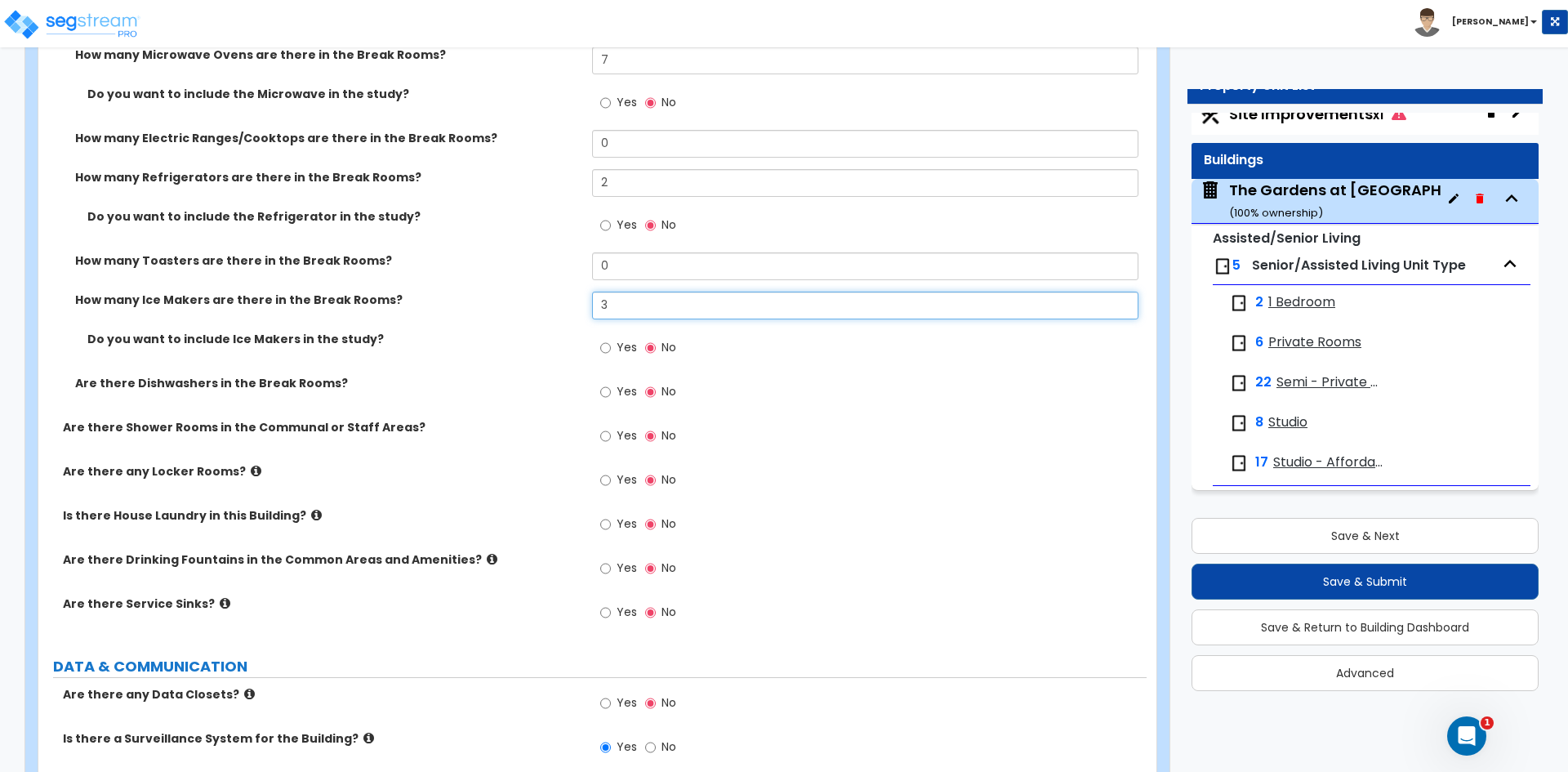
scroll to position [10379, 0]
type input "3"
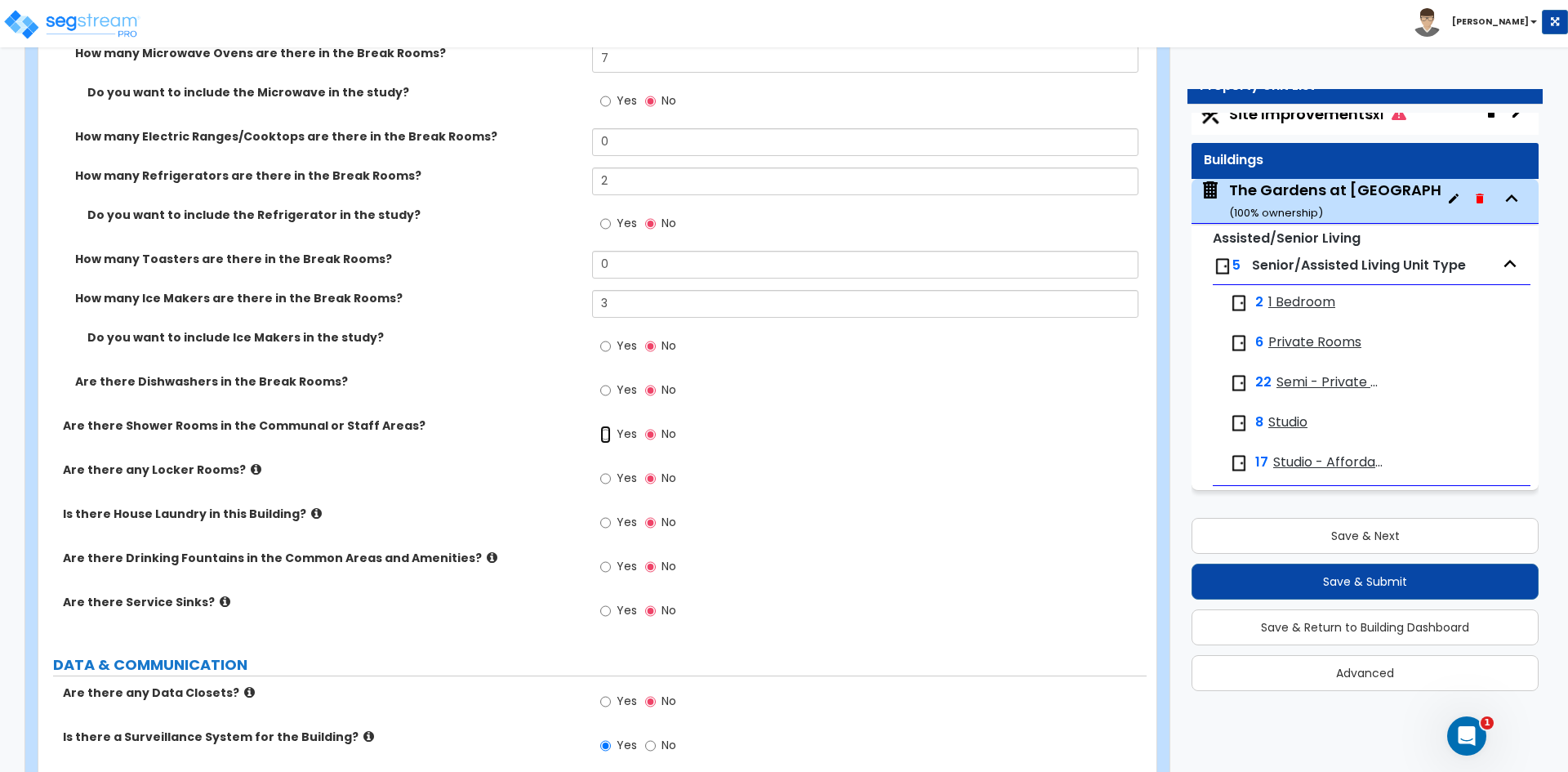
click at [603, 432] on input "Yes" at bounding box center [605, 434] width 11 height 18
radio input "true"
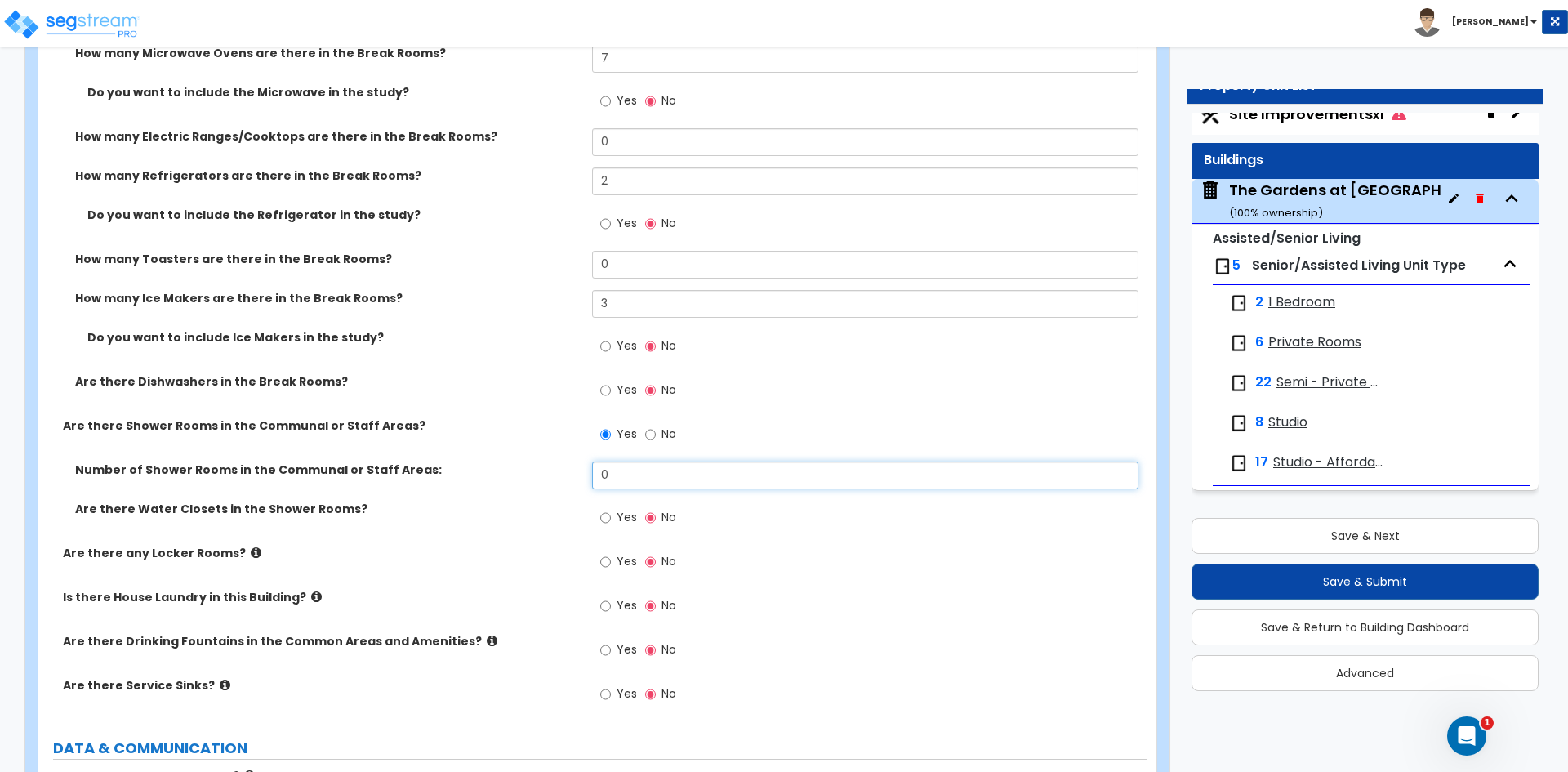
click at [661, 466] on input "0" at bounding box center [864, 476] width 545 height 28
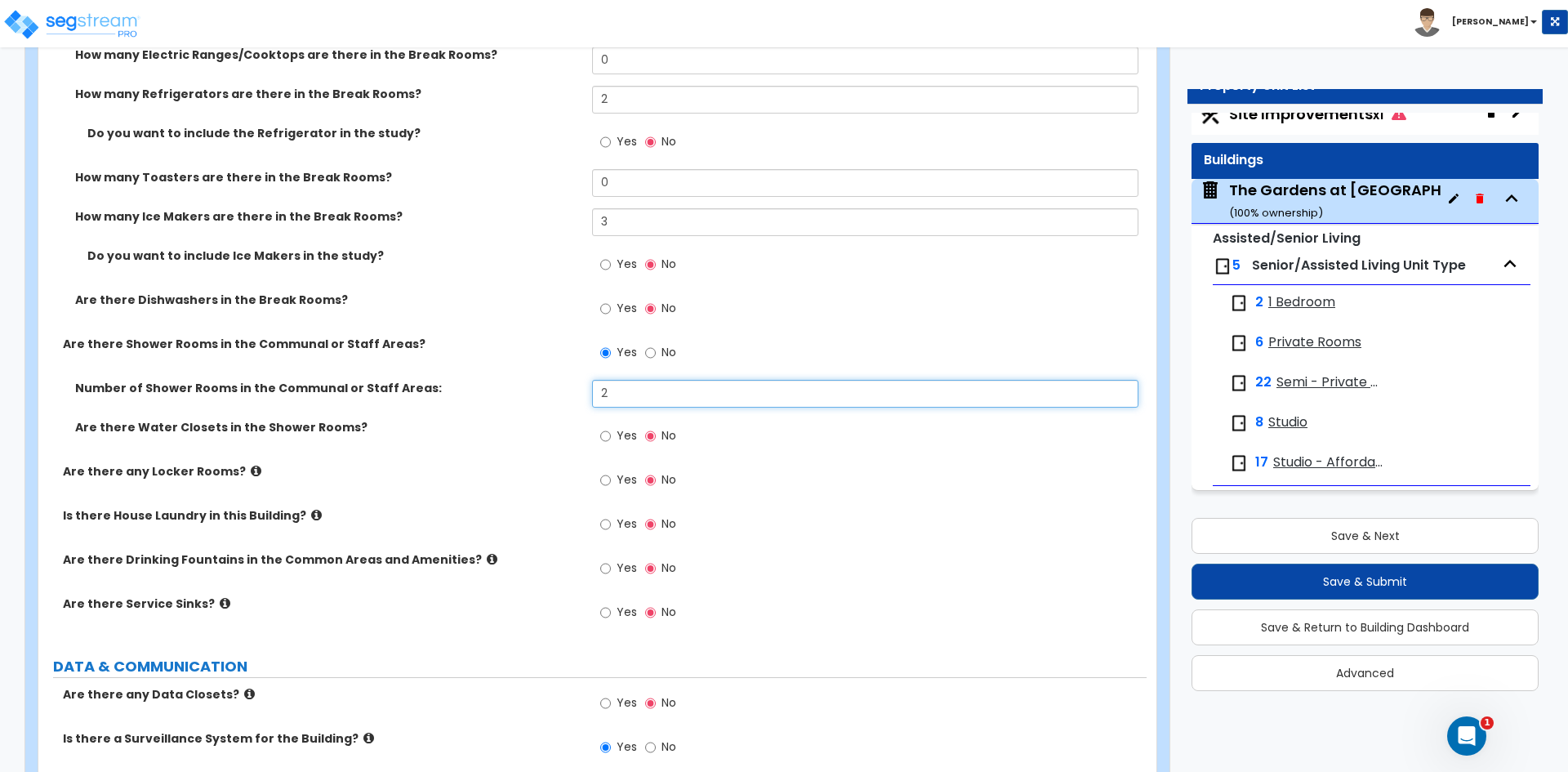
type input "2"
click at [605, 526] on input "Yes" at bounding box center [605, 524] width 11 height 18
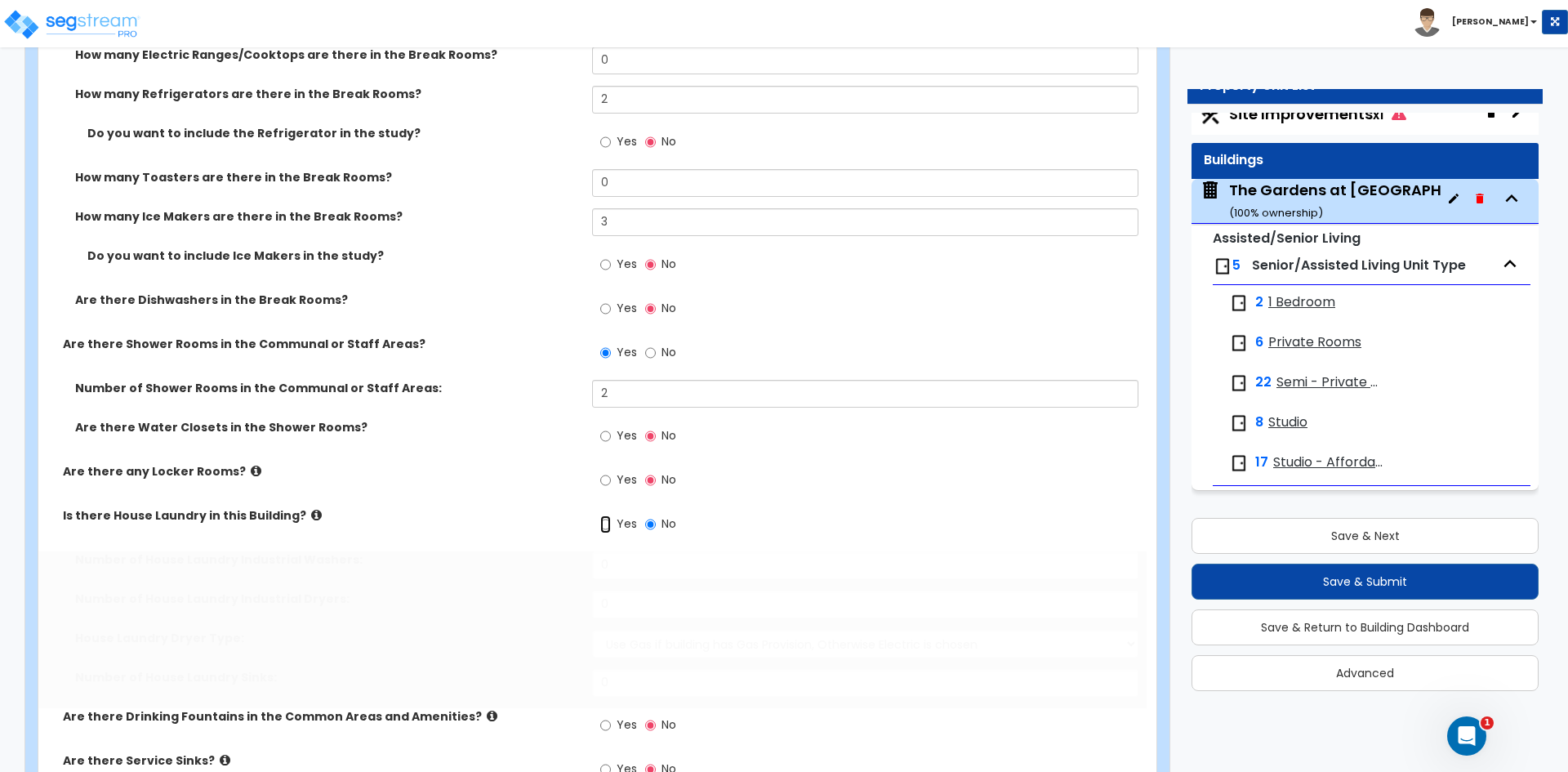
radio input "true"
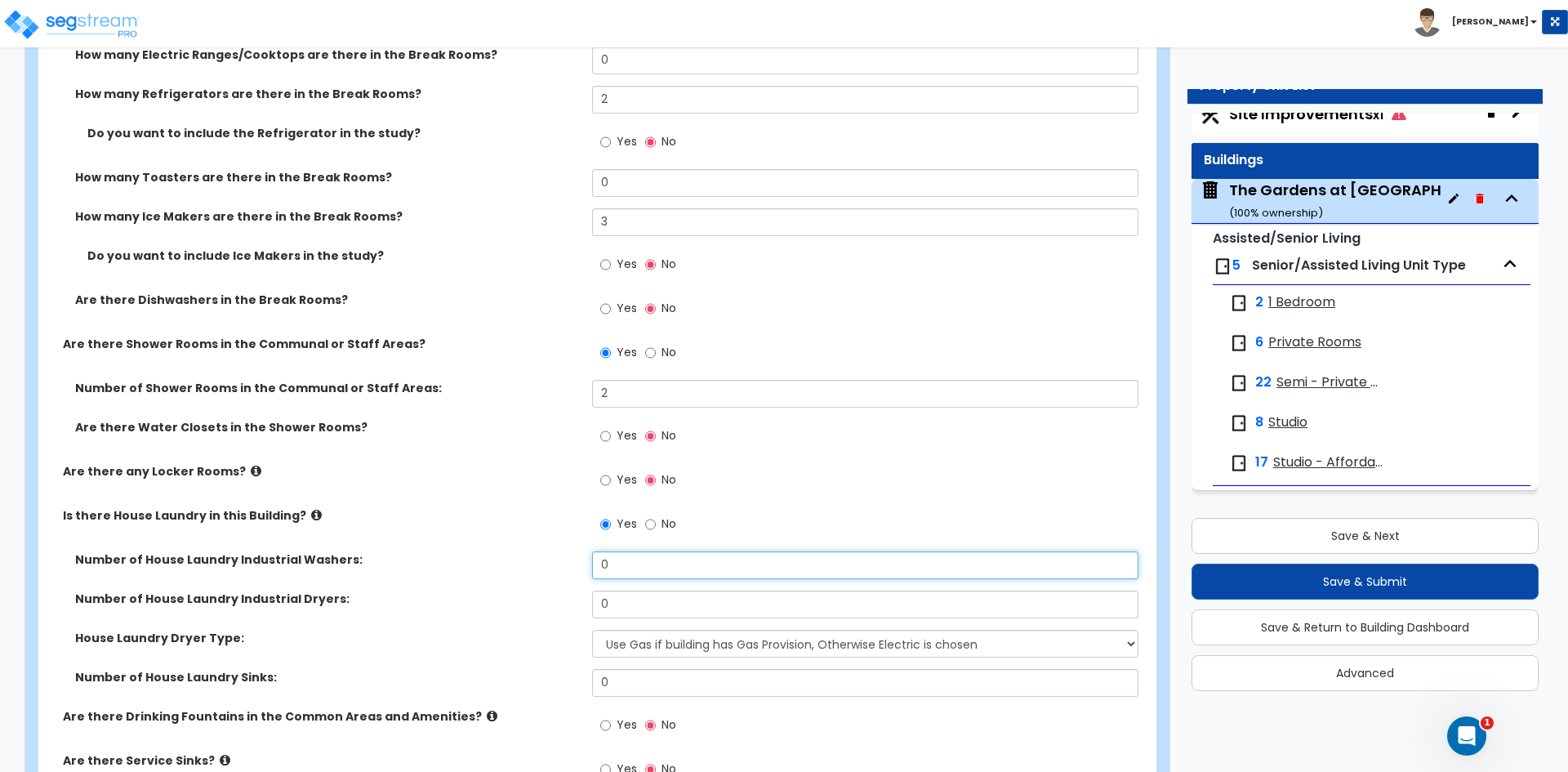
click at [652, 561] on input "0" at bounding box center [864, 566] width 545 height 28
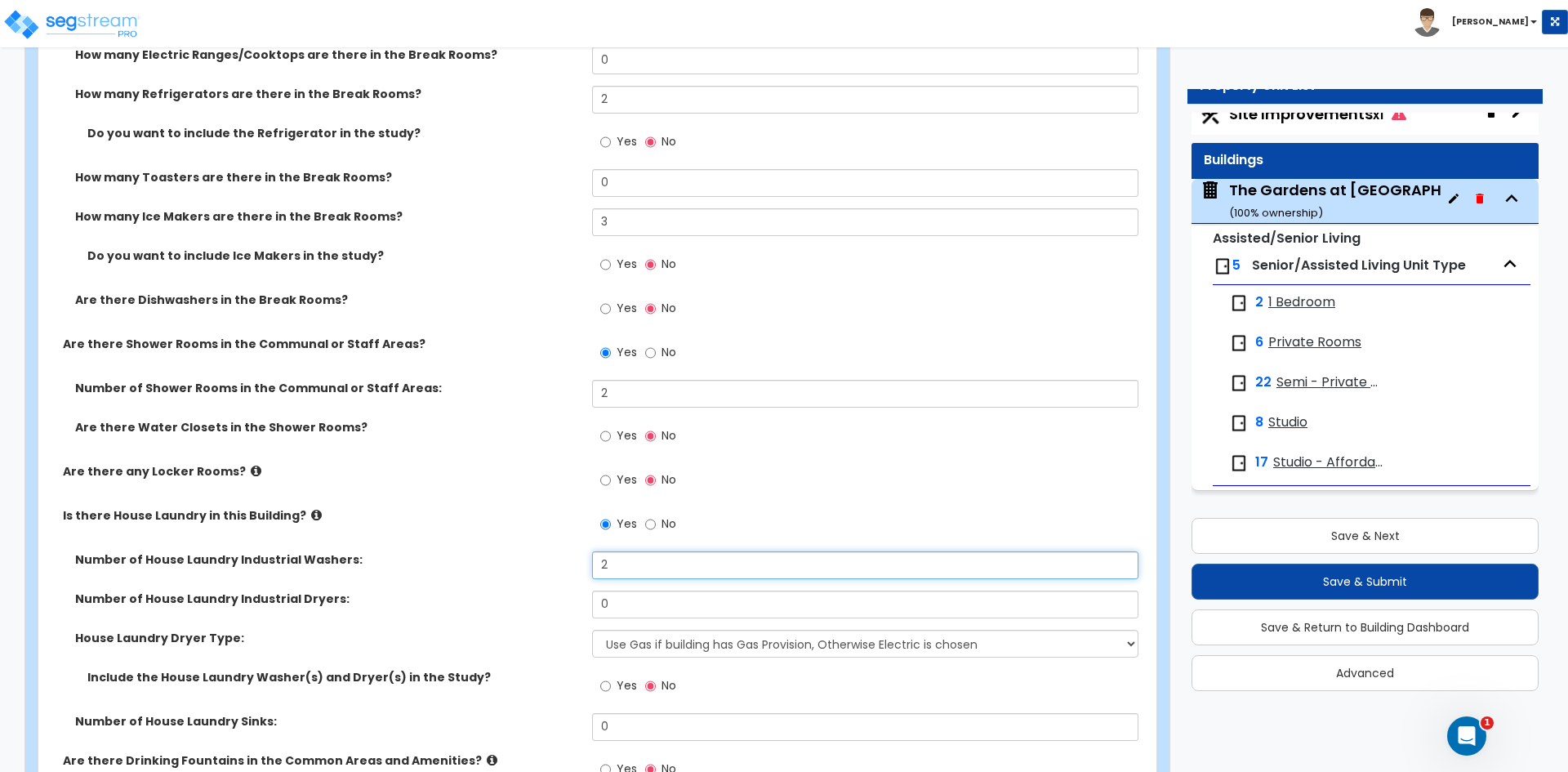
type input "2"
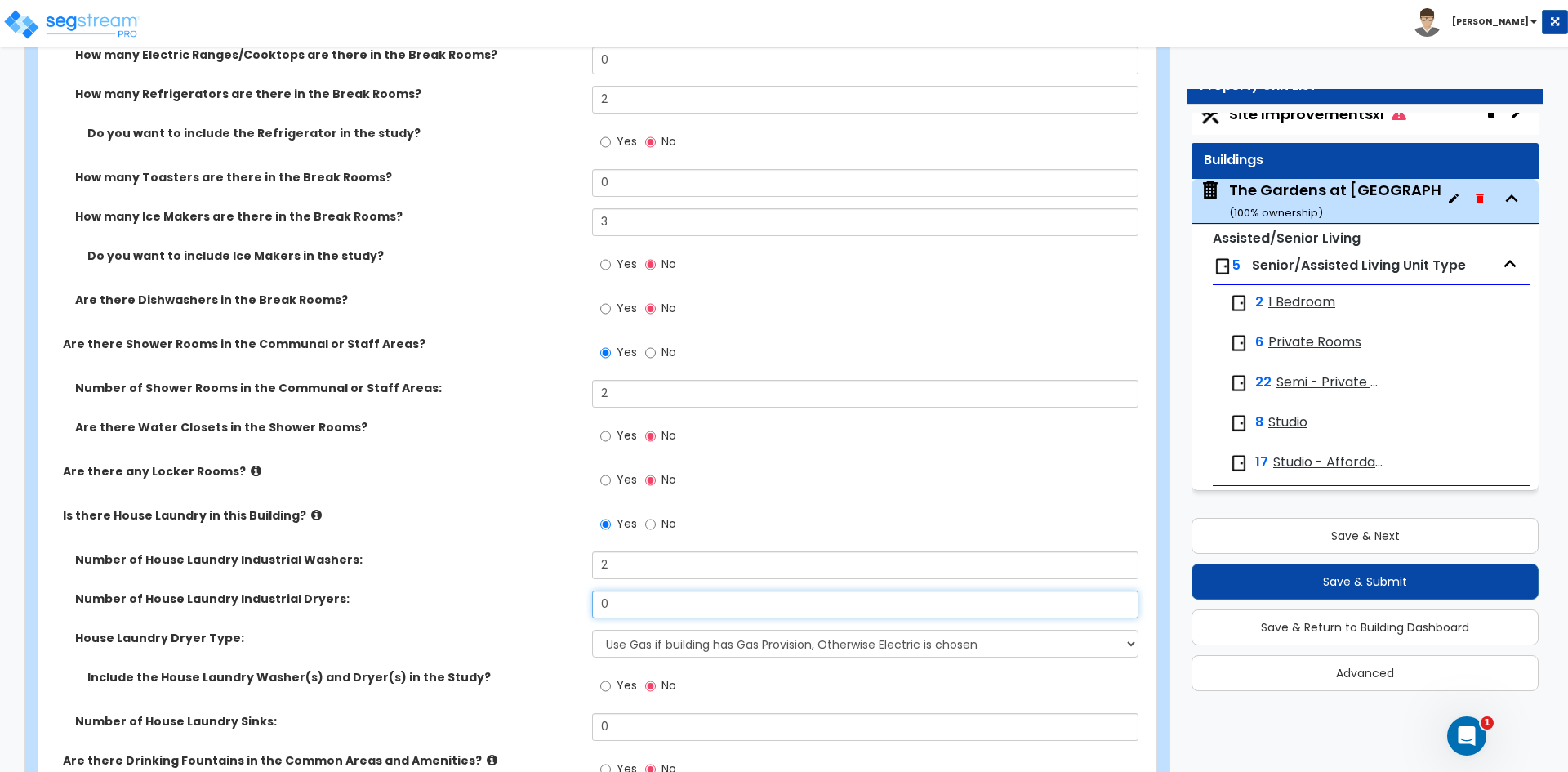
click at [645, 601] on input "0" at bounding box center [864, 605] width 545 height 28
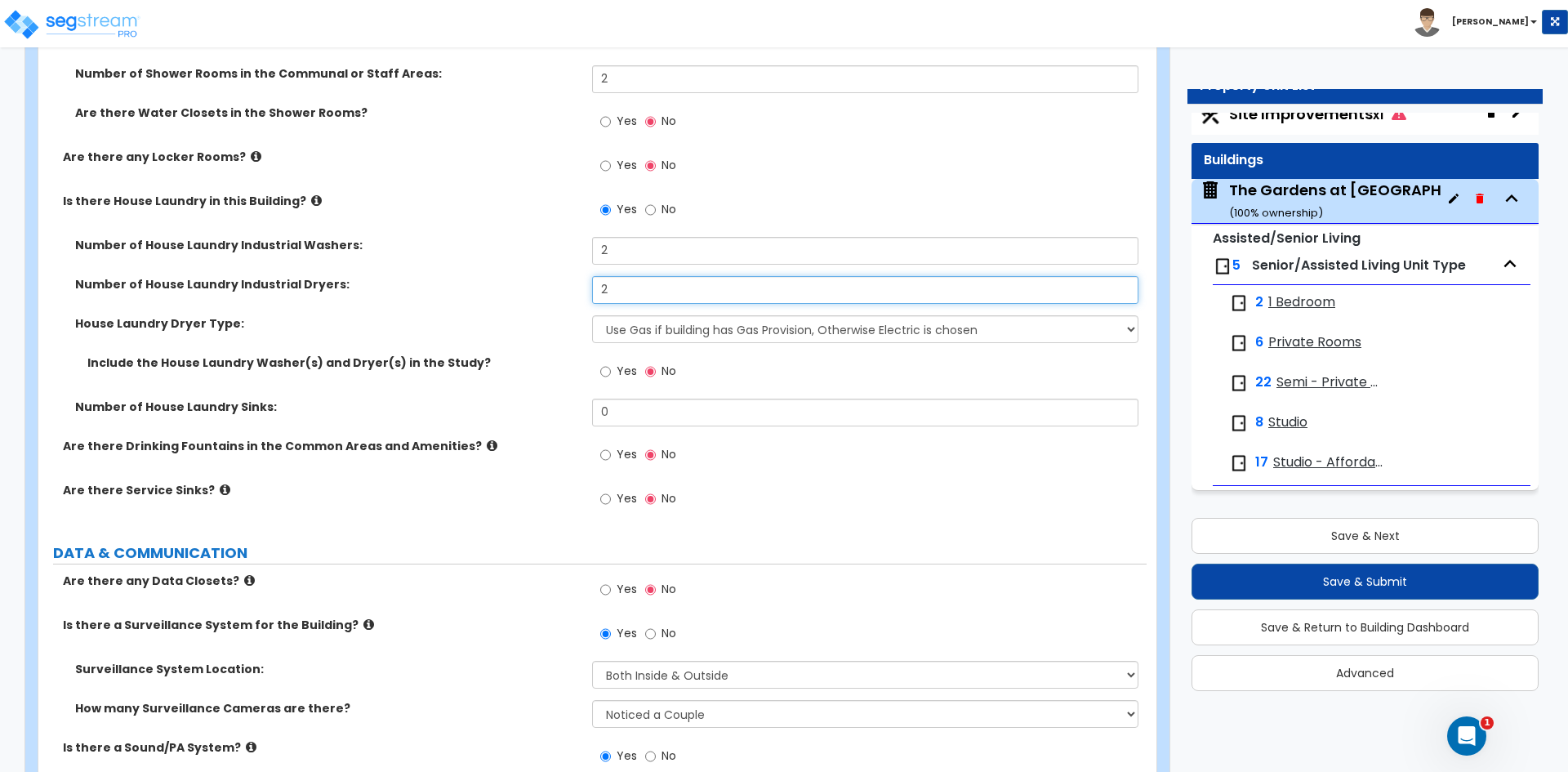
scroll to position [10788, 0]
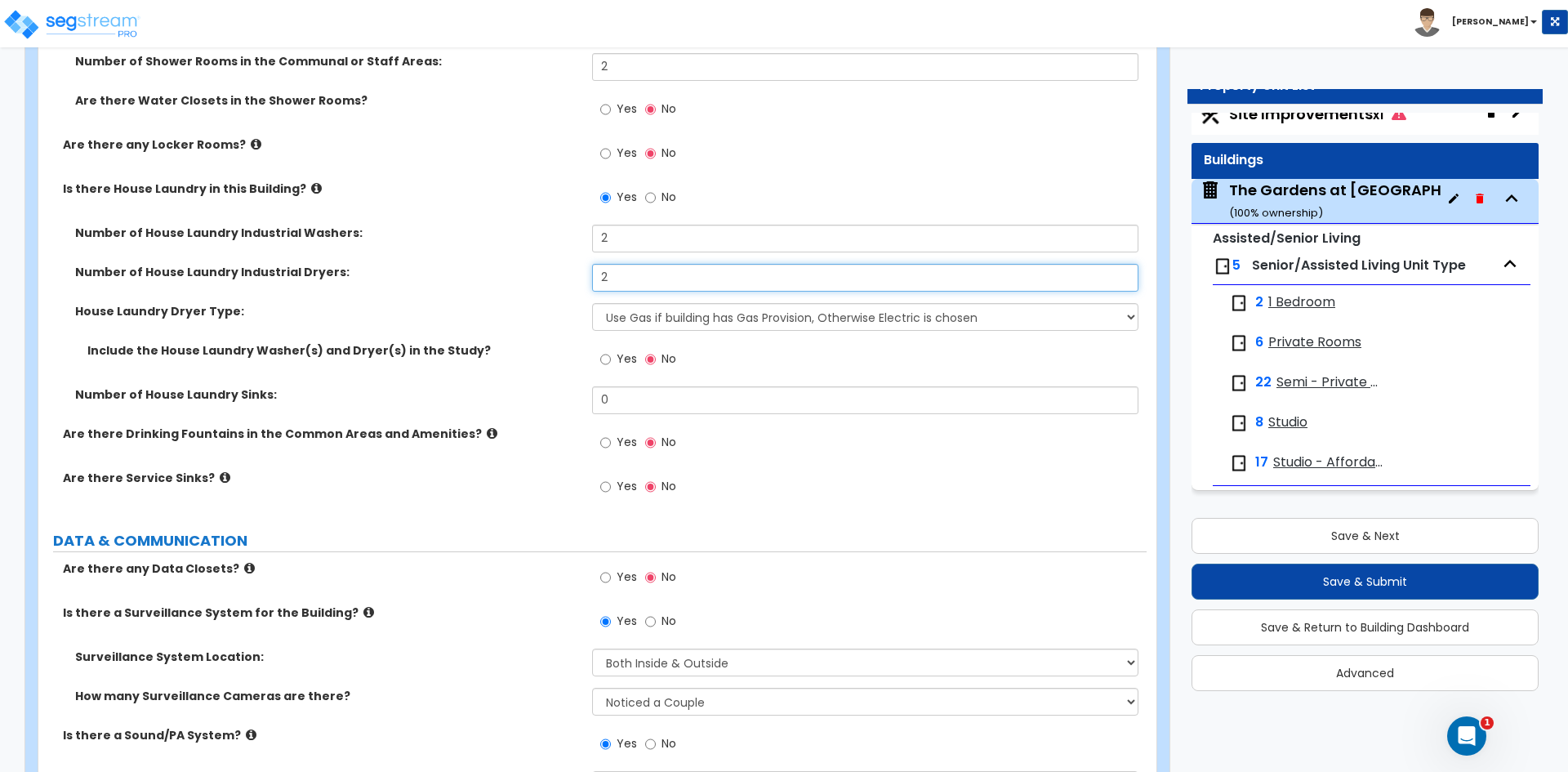
type input "2"
click at [625, 322] on select "Use Gas if building has Gas Provision, Otherwise Electric is chosen Gas Electric" at bounding box center [864, 317] width 545 height 28
click at [592, 303] on select "Use Gas if building has Gas Provision, Otherwise Electric is chosen Gas Electric" at bounding box center [864, 317] width 545 height 28
click at [632, 325] on select "Use Gas if building has Gas Provision, Otherwise Electric is chosen Gas Electric" at bounding box center [864, 317] width 545 height 28
select select "1"
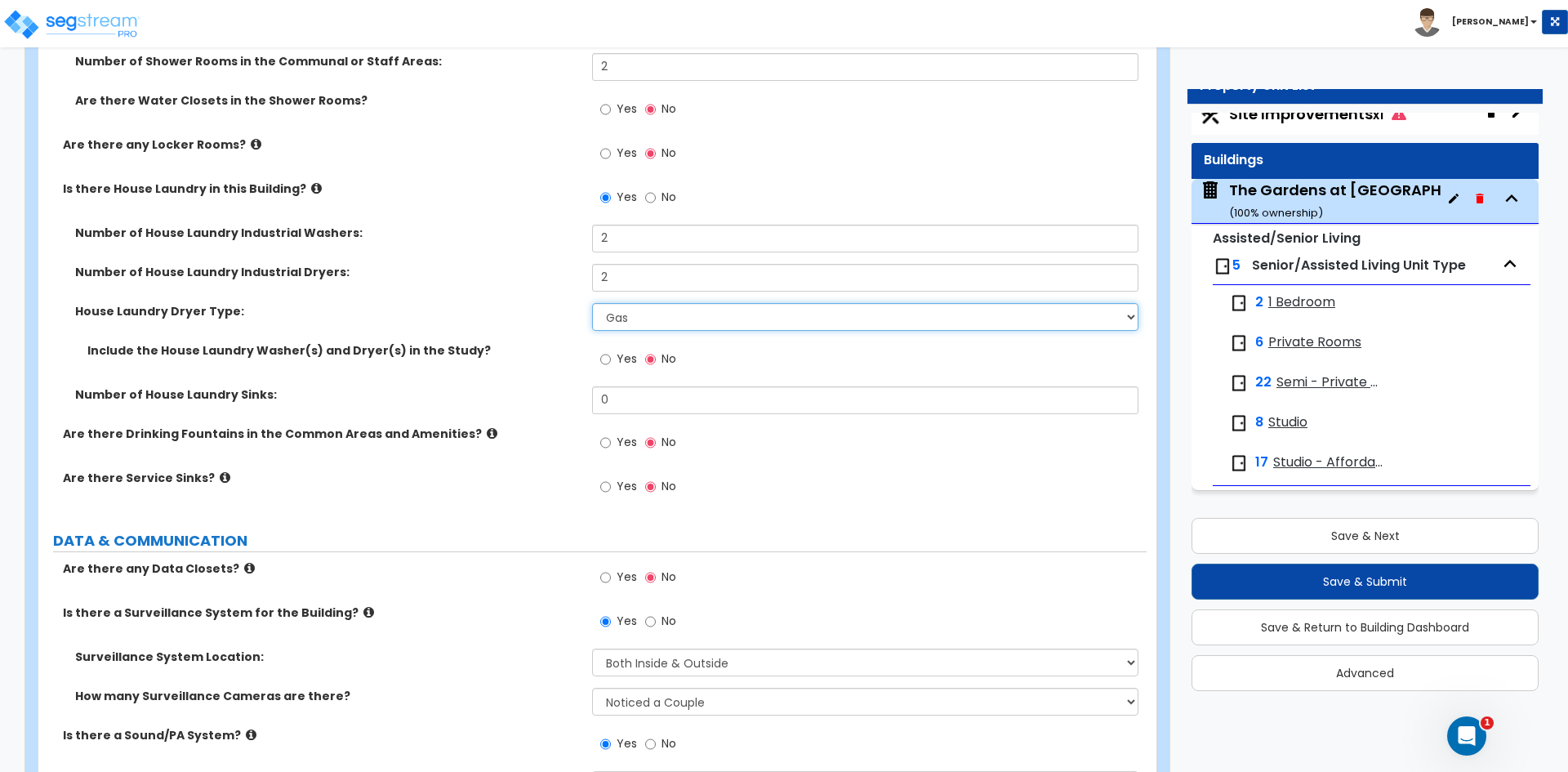
click at [592, 303] on select "Use Gas if building has Gas Provision, Otherwise Electric is chosen Gas Electric" at bounding box center [864, 317] width 545 height 28
click at [625, 324] on select "Use Gas if building has Gas Provision, Otherwise Electric is chosen Gas Electric" at bounding box center [864, 317] width 545 height 28
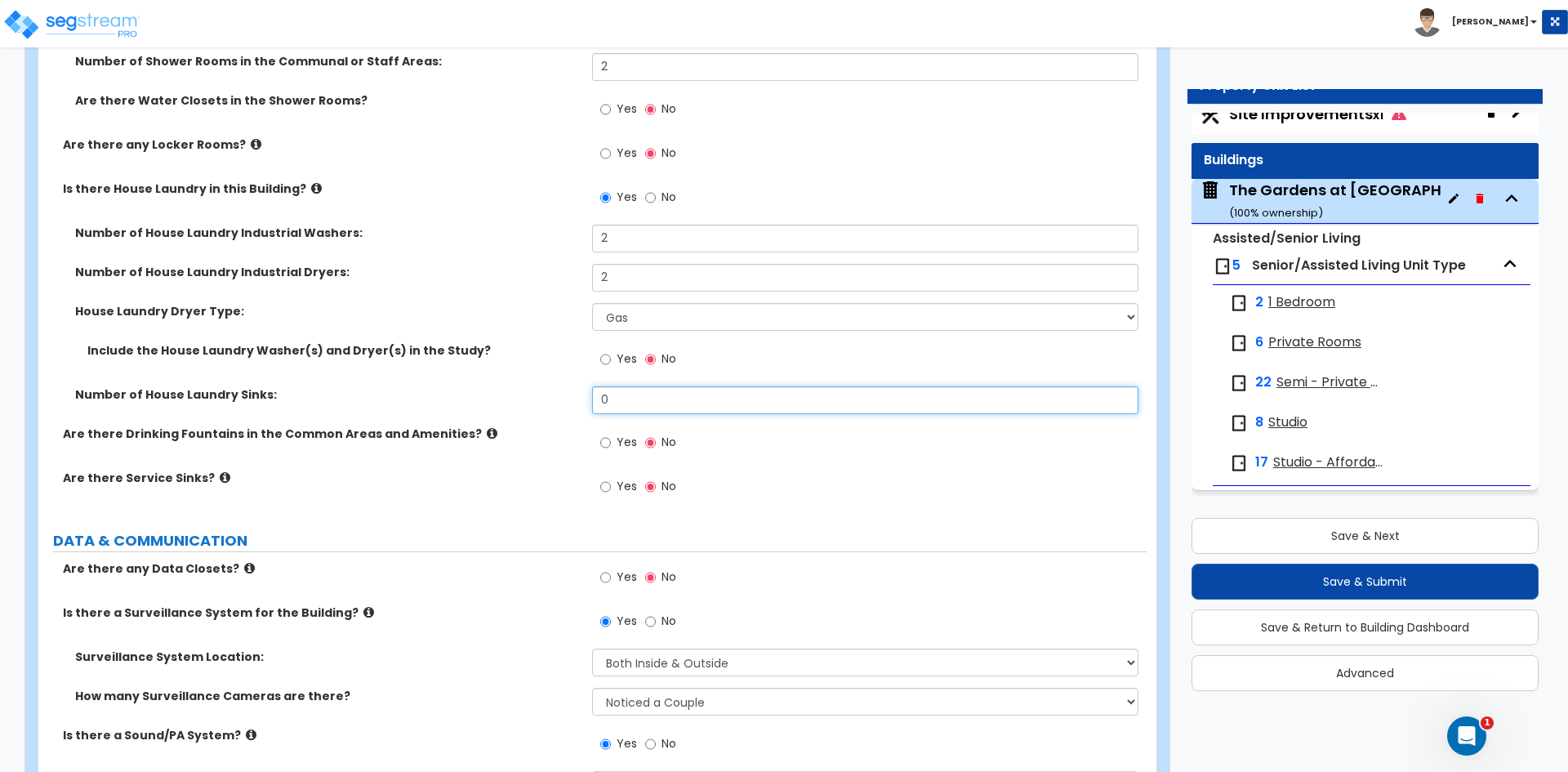
click at [609, 403] on input "0" at bounding box center [864, 401] width 545 height 28
type input "1"
click at [601, 493] on input "Yes" at bounding box center [605, 486] width 11 height 18
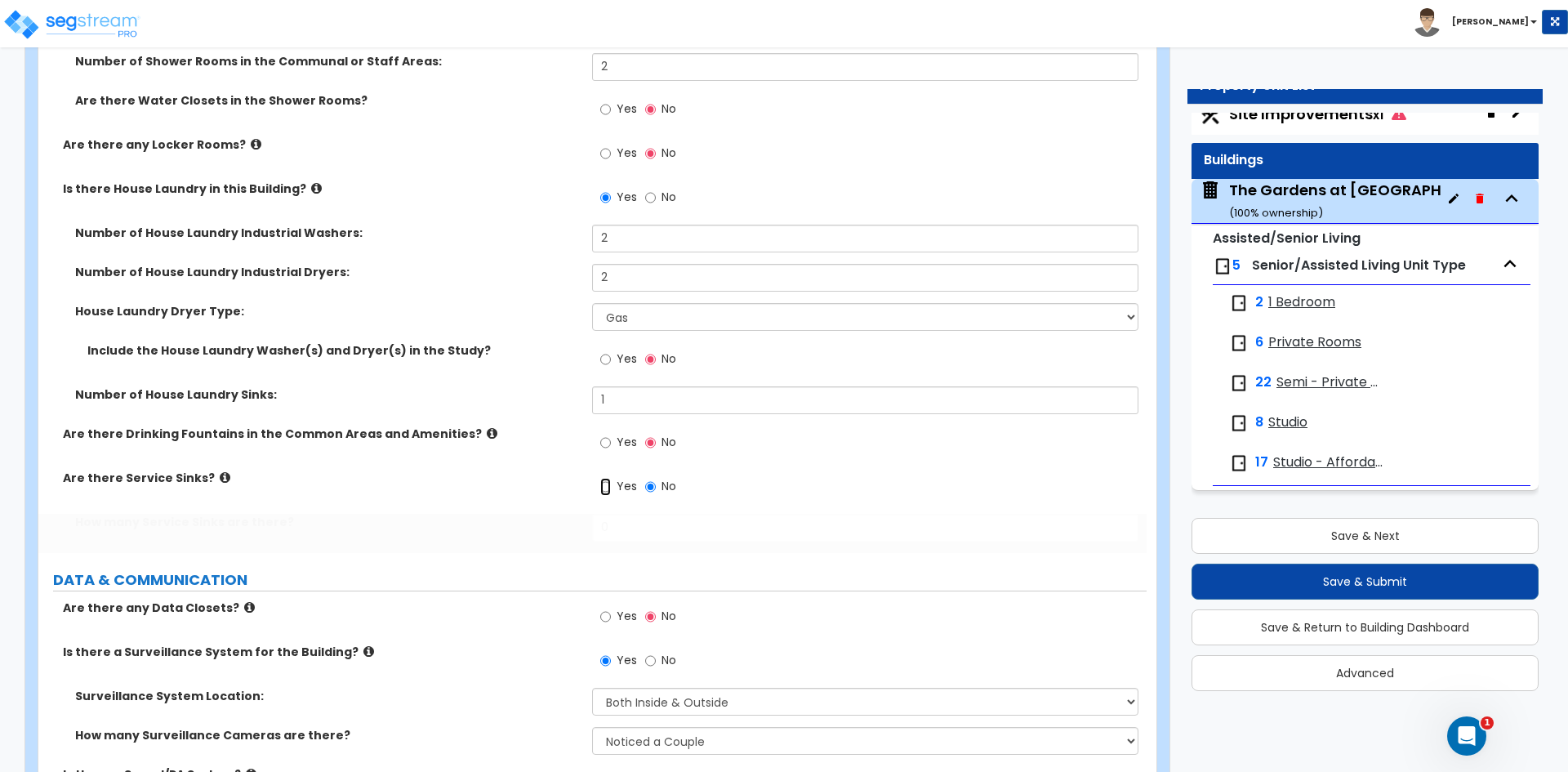
radio input "true"
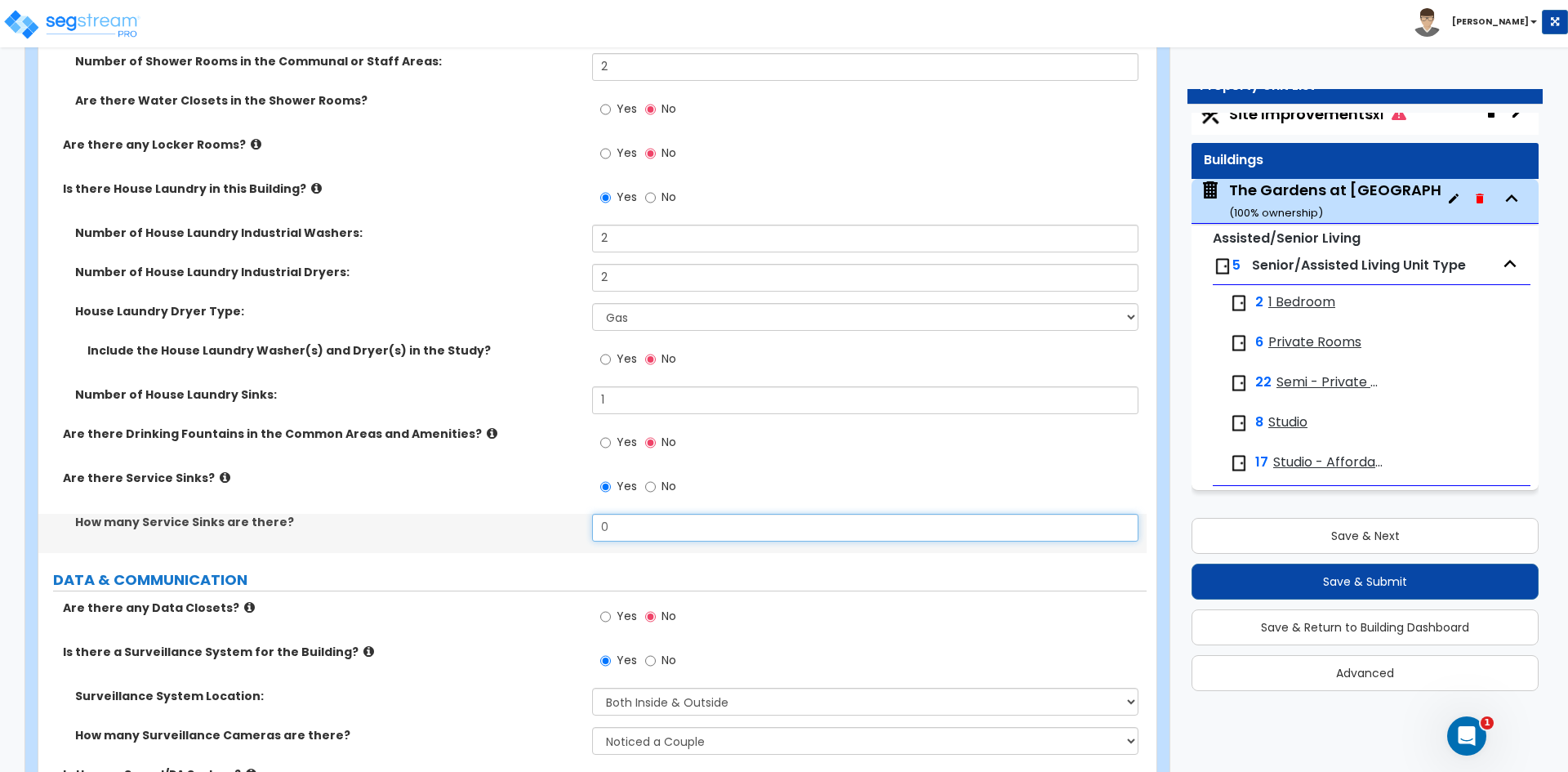
click at [618, 516] on input "0" at bounding box center [864, 528] width 545 height 28
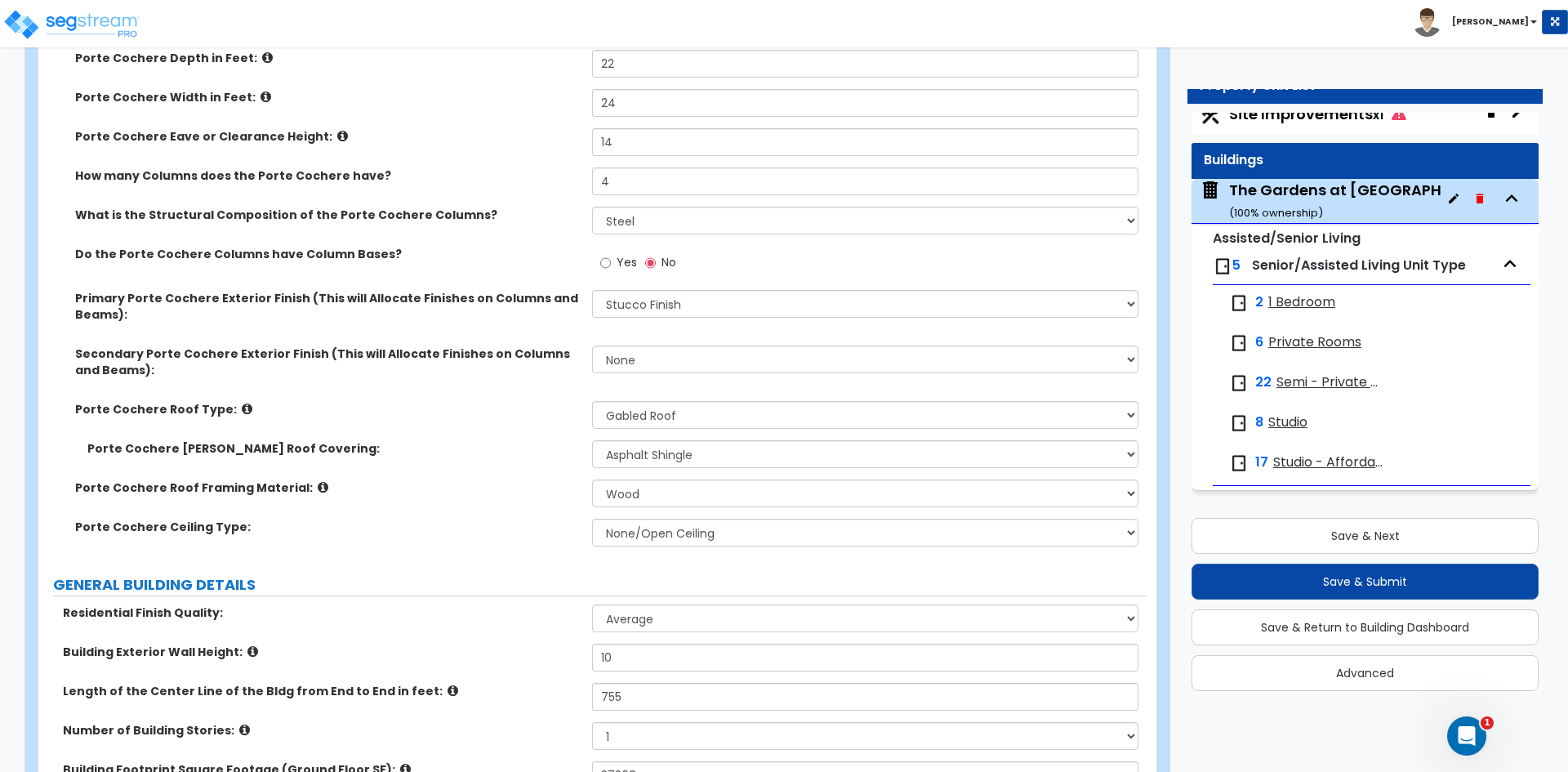
scroll to position [0, 0]
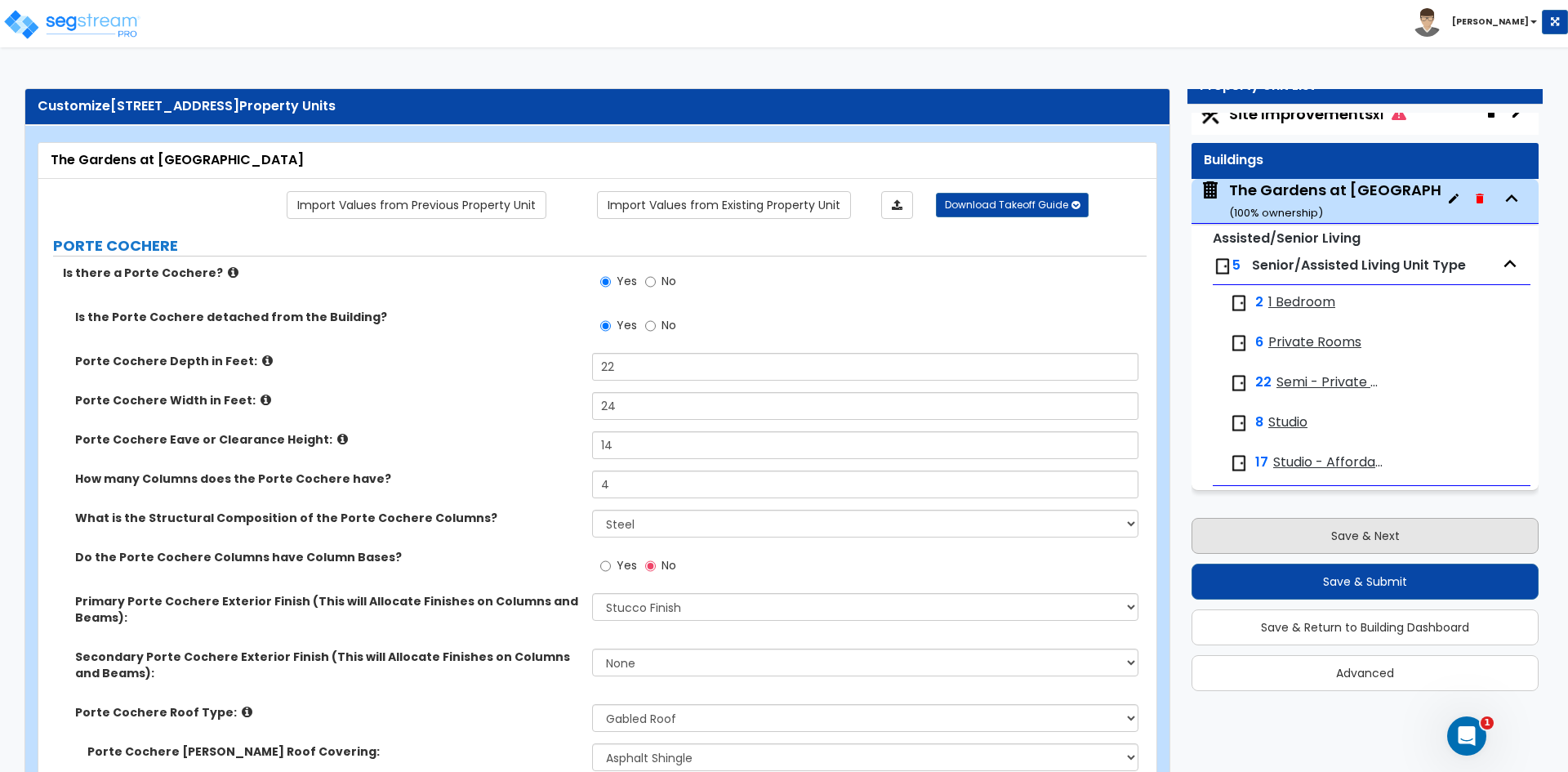
type input "1"
click at [1216, 524] on button "Save & Next" at bounding box center [1365, 536] width 347 height 36
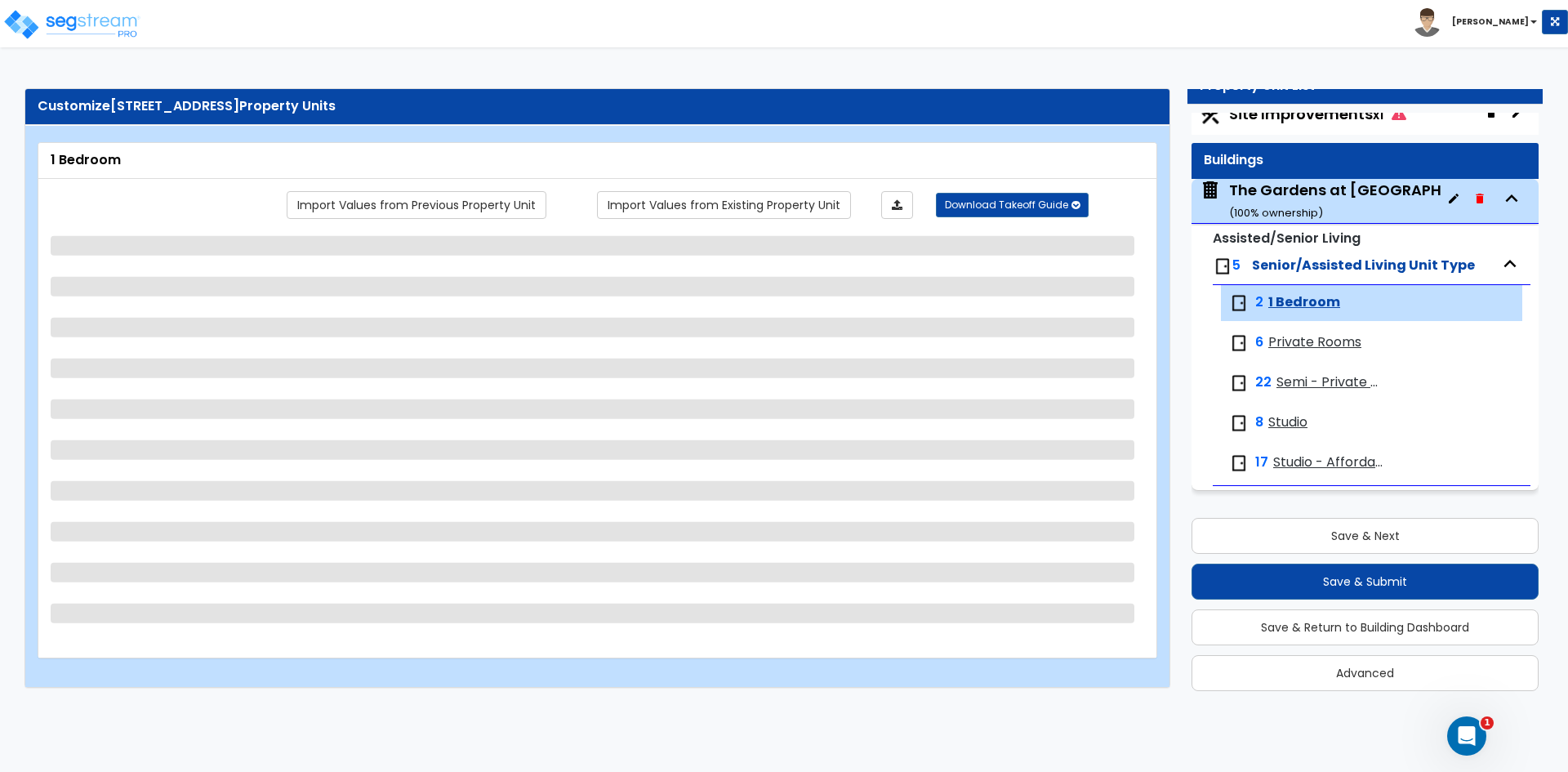
select select "1"
select select "5"
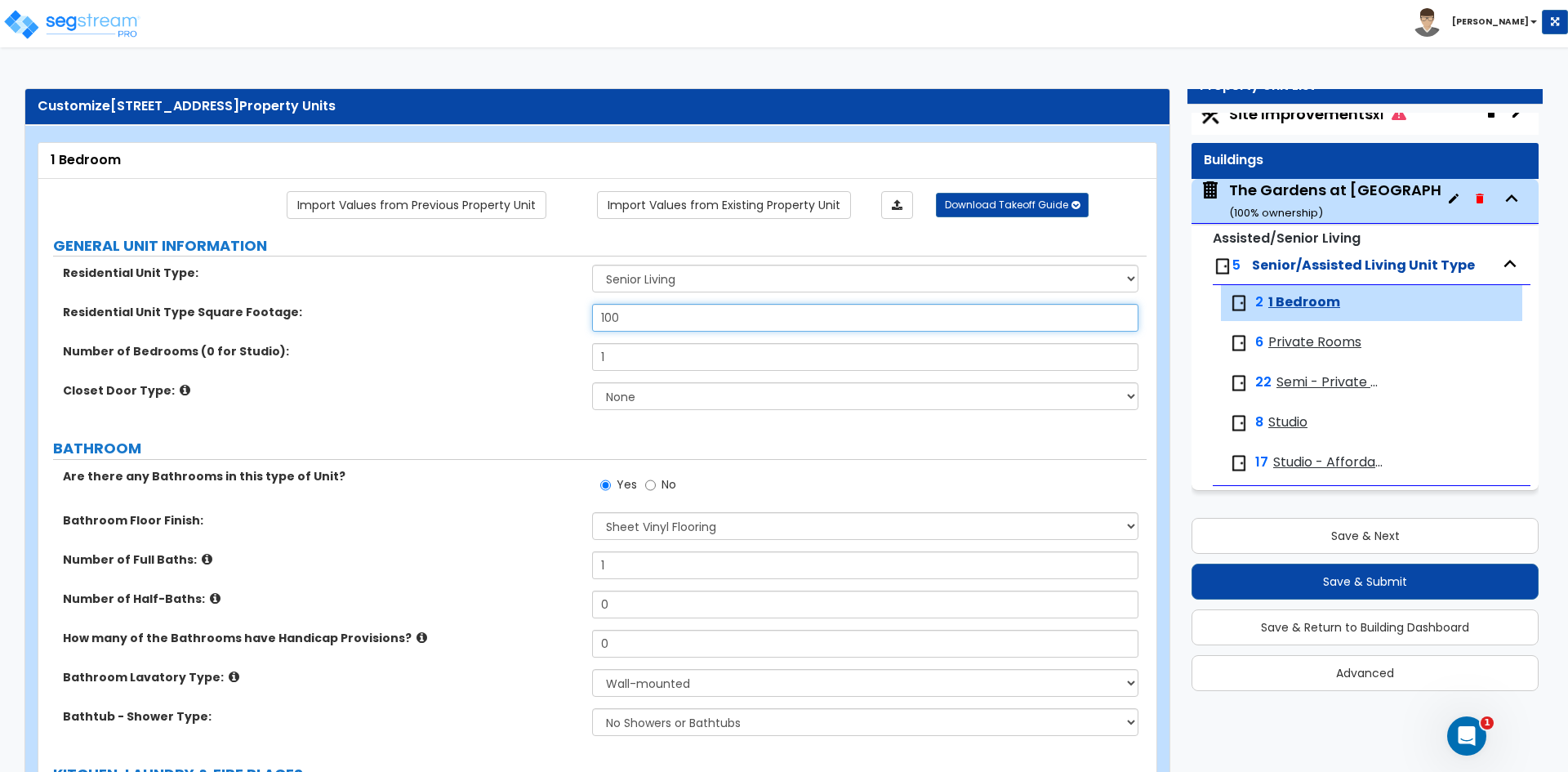
drag, startPoint x: 655, startPoint y: 320, endPoint x: 556, endPoint y: 322, distance: 99.0
click at [556, 322] on div "Residential Unit Type Square Footage: 100" at bounding box center [593, 323] width 1108 height 40
click at [633, 402] on select "None Bi-fold Louvered Doors Bi-fold Panel Doors Sliding Doors Hinged Wood Door" at bounding box center [864, 397] width 545 height 28
click at [592, 382] on select "None Bi-fold Louvered Doors Bi-fold Panel Doors Sliding Doors Hinged Wood Door" at bounding box center [864, 397] width 545 height 28
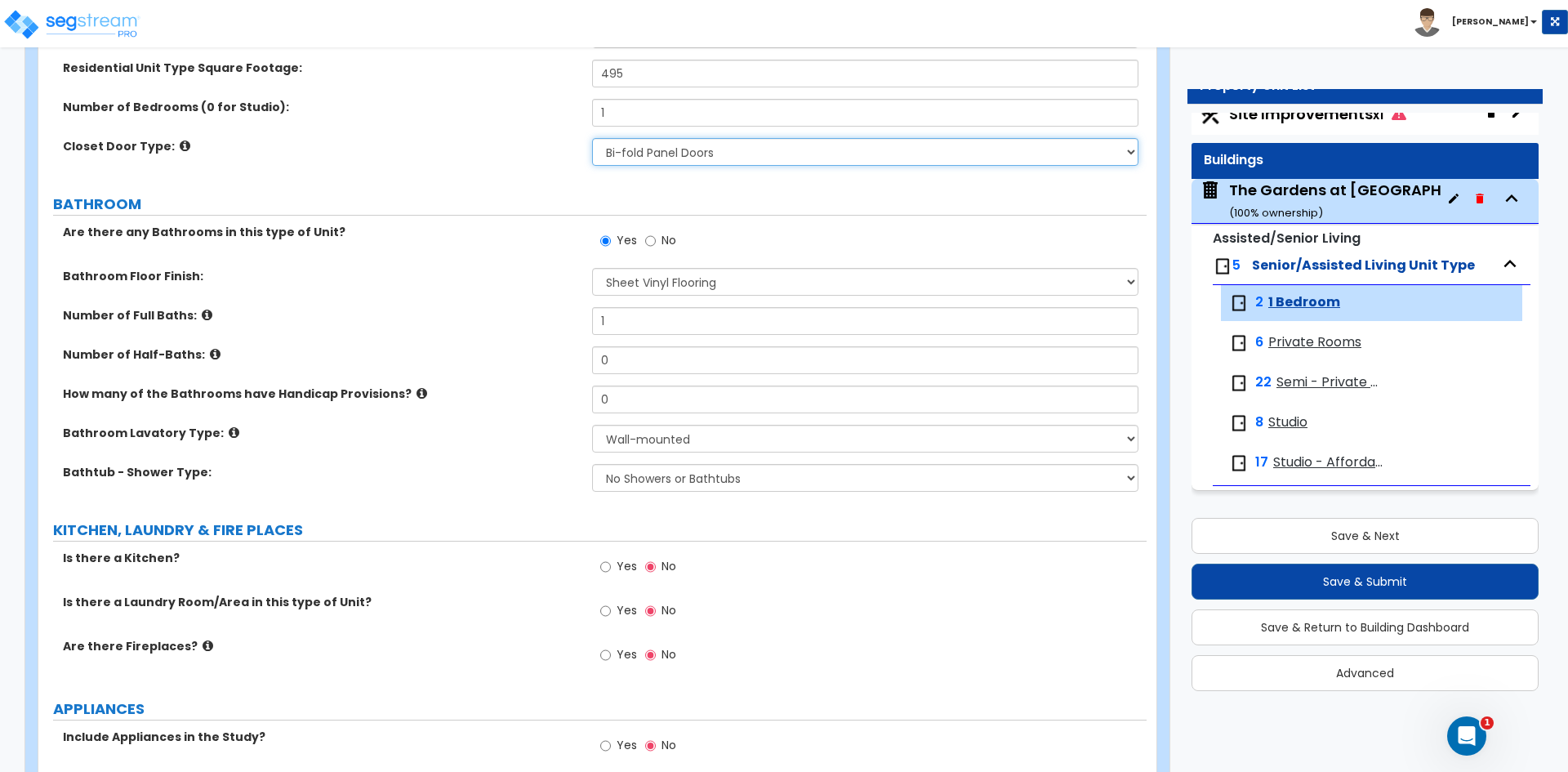
scroll to position [245, 0]
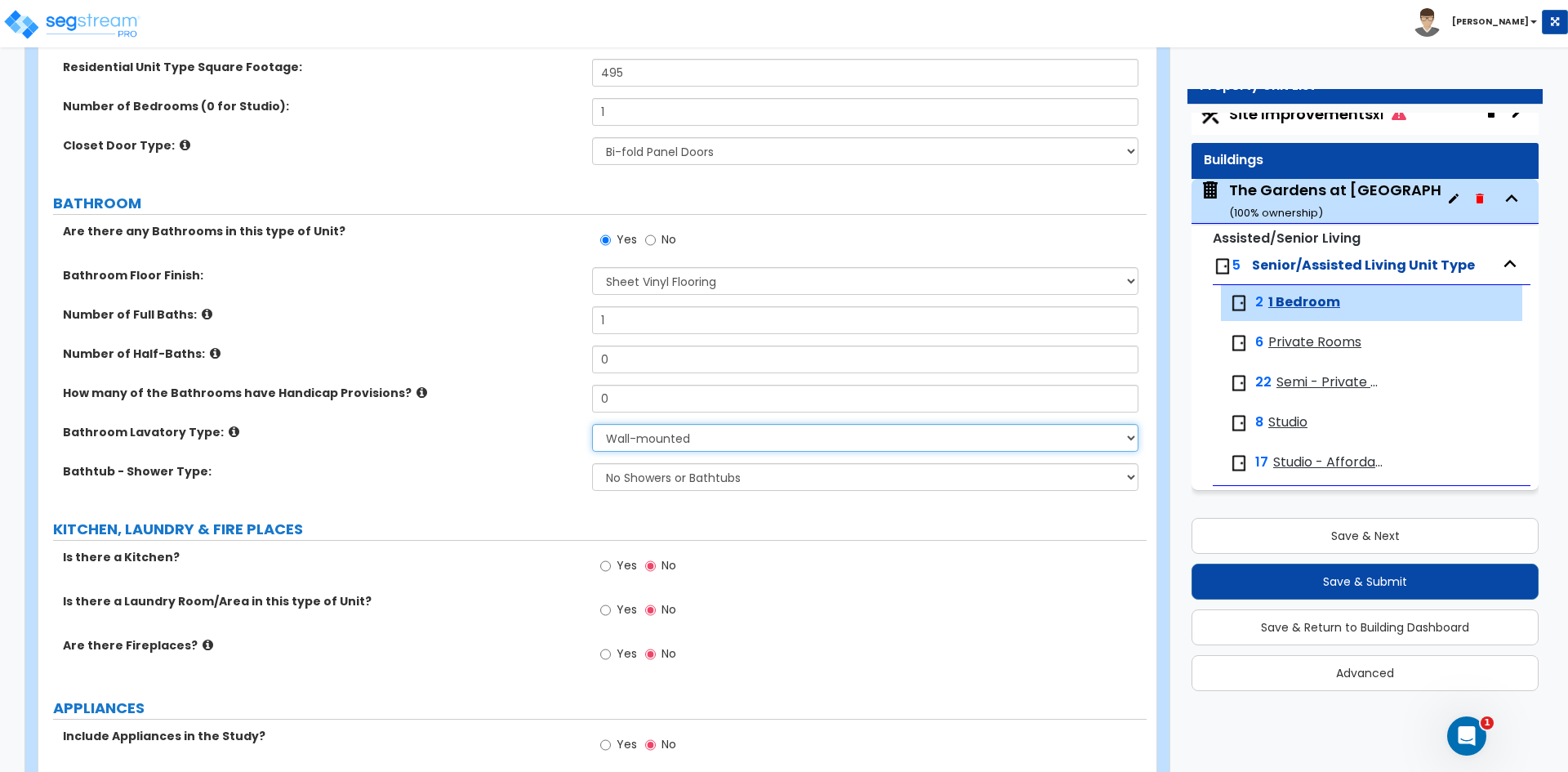
click at [636, 437] on select "Wall-mounted Pedestal-mounted Vanity-mounted" at bounding box center [864, 438] width 545 height 28
click at [592, 424] on select "Wall-mounted Pedestal-mounted Vanity-mounted" at bounding box center [864, 438] width 545 height 28
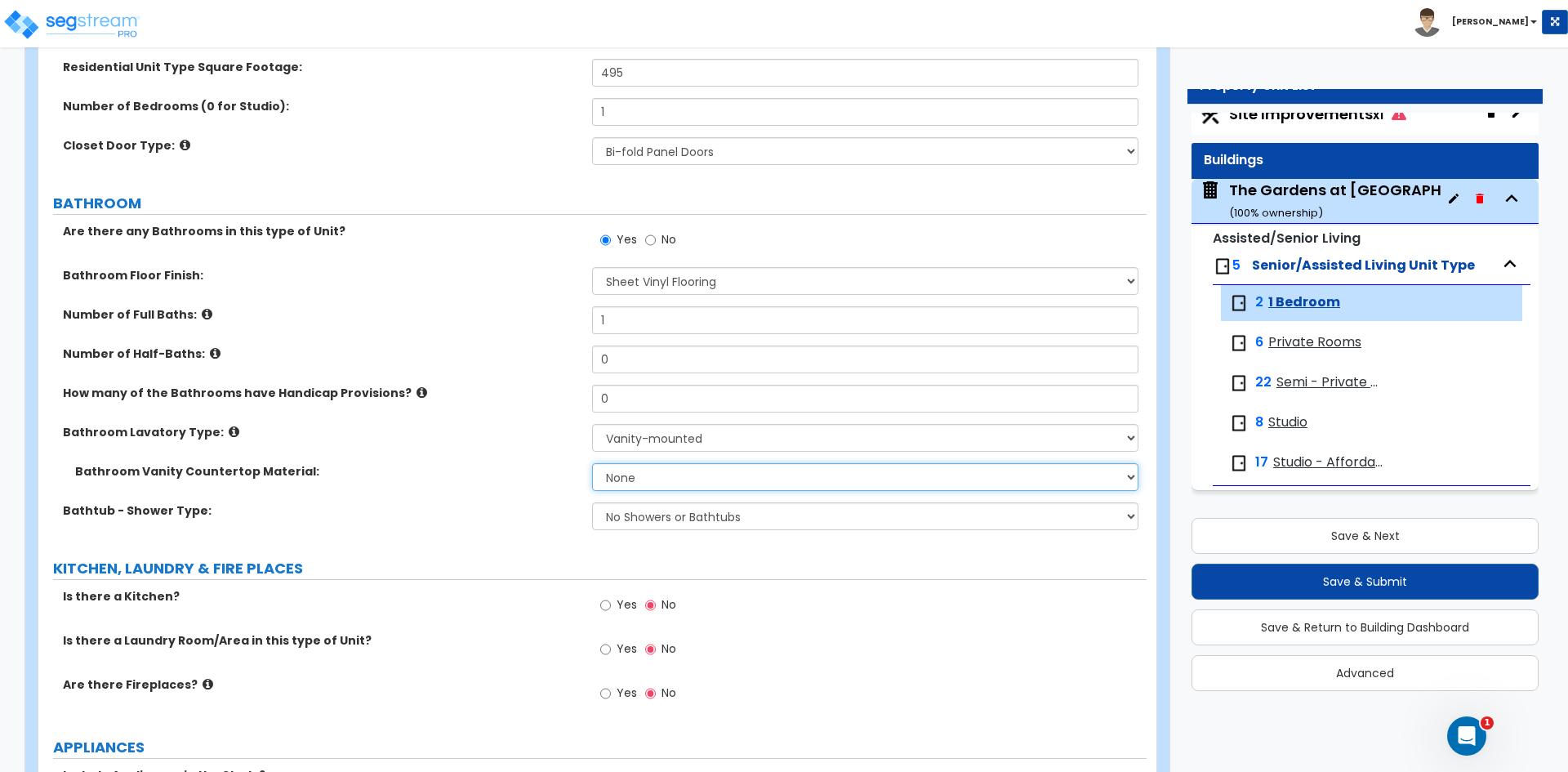
click at [629, 479] on select "None Plastic Laminate Solid Surface Stone Quartz Marble Tile Wood Stainless Ste…" at bounding box center [864, 478] width 545 height 28
click at [592, 464] on select "None Plastic Laminate Solid Surface Stone Quartz Marble Tile Wood Stainless Ste…" at bounding box center [864, 478] width 545 height 28
click at [615, 518] on select "No Showers or Bathtubs Shower Only Bathtub Only Shower-and-Bath Combo Dedicated…" at bounding box center [864, 516] width 545 height 28
click at [592, 502] on select "No Showers or Bathtubs Shower Only Bathtub Only Shower-and-Bath Combo Dedicated…" at bounding box center [864, 516] width 545 height 28
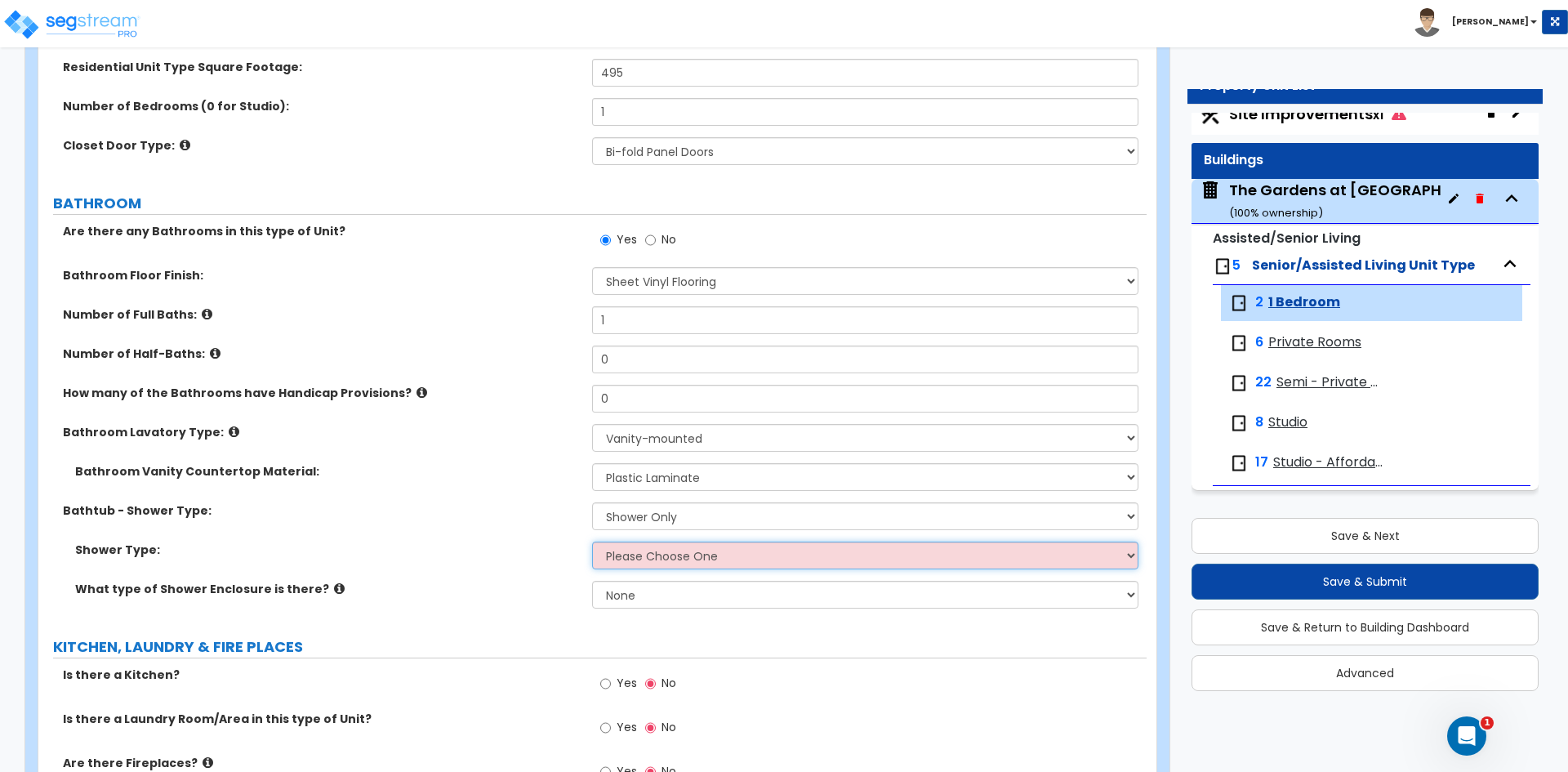
click at [632, 556] on select "Please Choose One Pre-Fabricated Shower Stalls Custom Finish Walk-in Showers" at bounding box center [864, 556] width 545 height 28
click at [592, 542] on select "Please Choose One Pre-Fabricated Shower Stalls Custom Finish Walk-in Showers" at bounding box center [864, 556] width 545 height 28
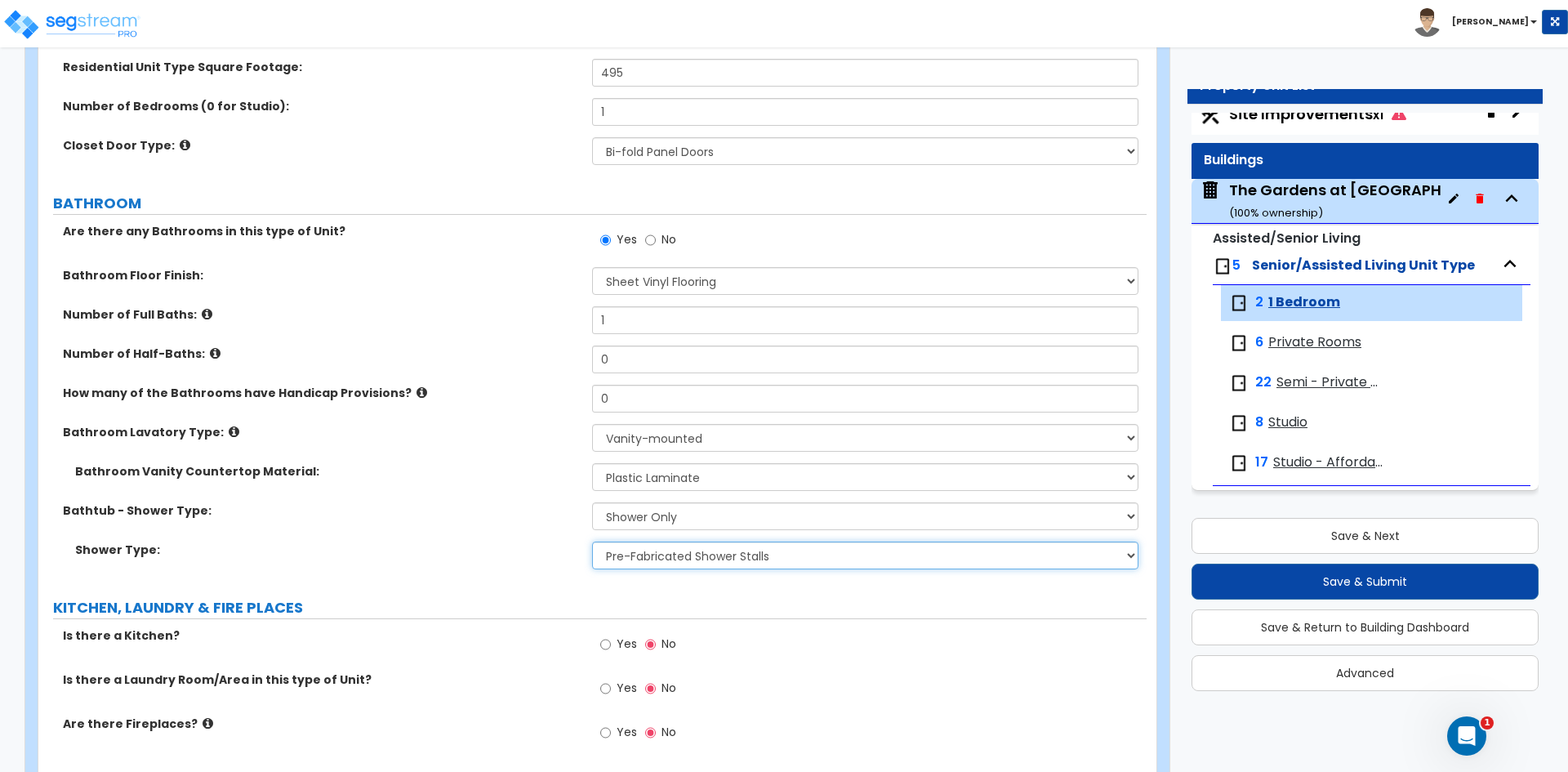
click at [636, 549] on select "Please Choose One Pre-Fabricated Shower Stalls Custom Finish Walk-in Showers" at bounding box center [864, 556] width 545 height 28
click at [632, 558] on select "Please Choose One Pre-Fabricated Shower Stalls Custom Finish Walk-in Showers" at bounding box center [864, 556] width 545 height 28
click at [592, 542] on select "Please Choose One Pre-Fabricated Shower Stalls Custom Finish Walk-in Showers" at bounding box center [864, 556] width 545 height 28
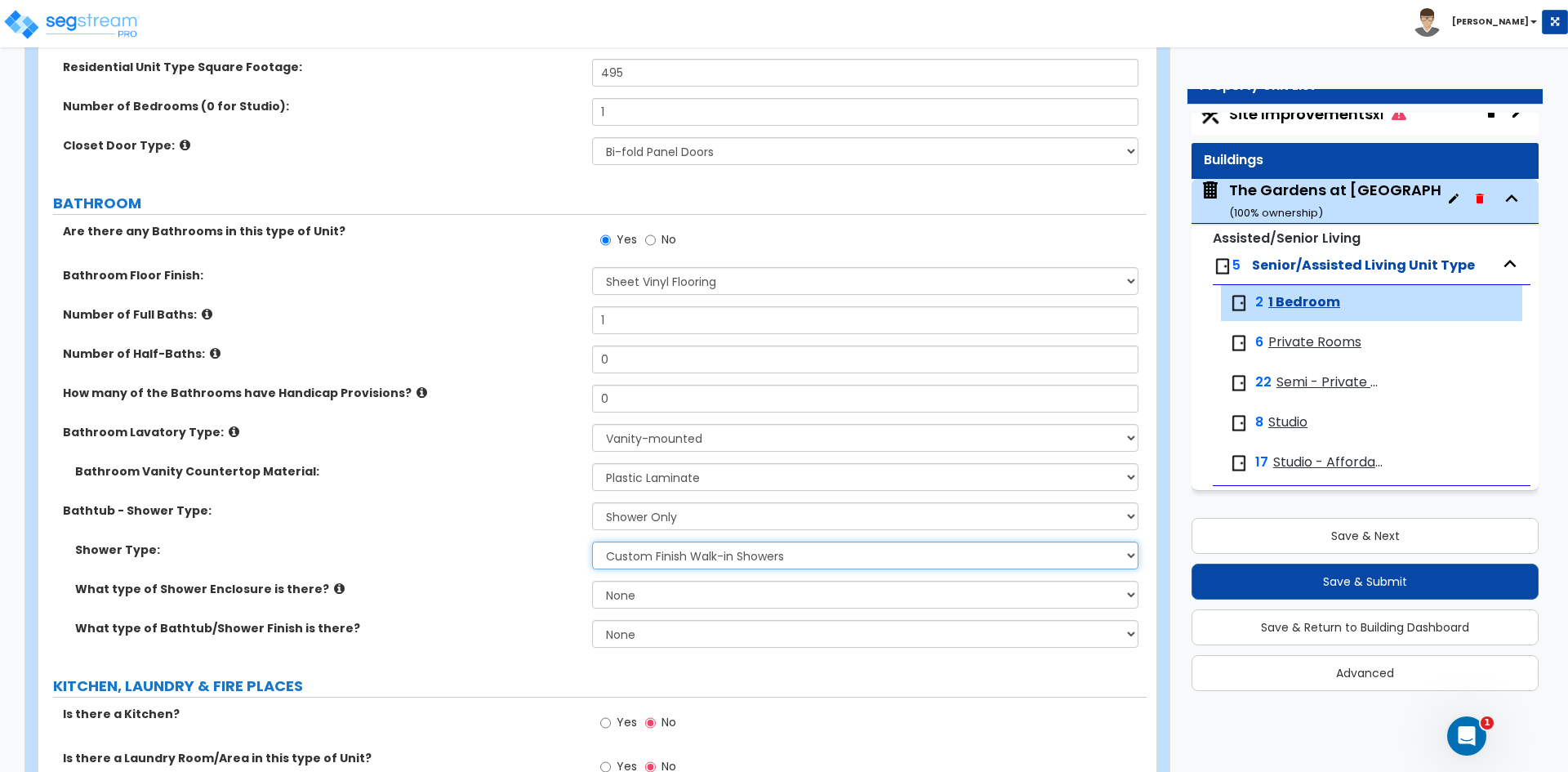
click at [636, 559] on select "Please Choose One Pre-Fabricated Shower Stalls Custom Finish Walk-in Showers" at bounding box center [864, 556] width 545 height 28
click at [592, 542] on select "Please Choose One Pre-Fabricated Shower Stalls Custom Finish Walk-in Showers" at bounding box center [864, 556] width 545 height 28
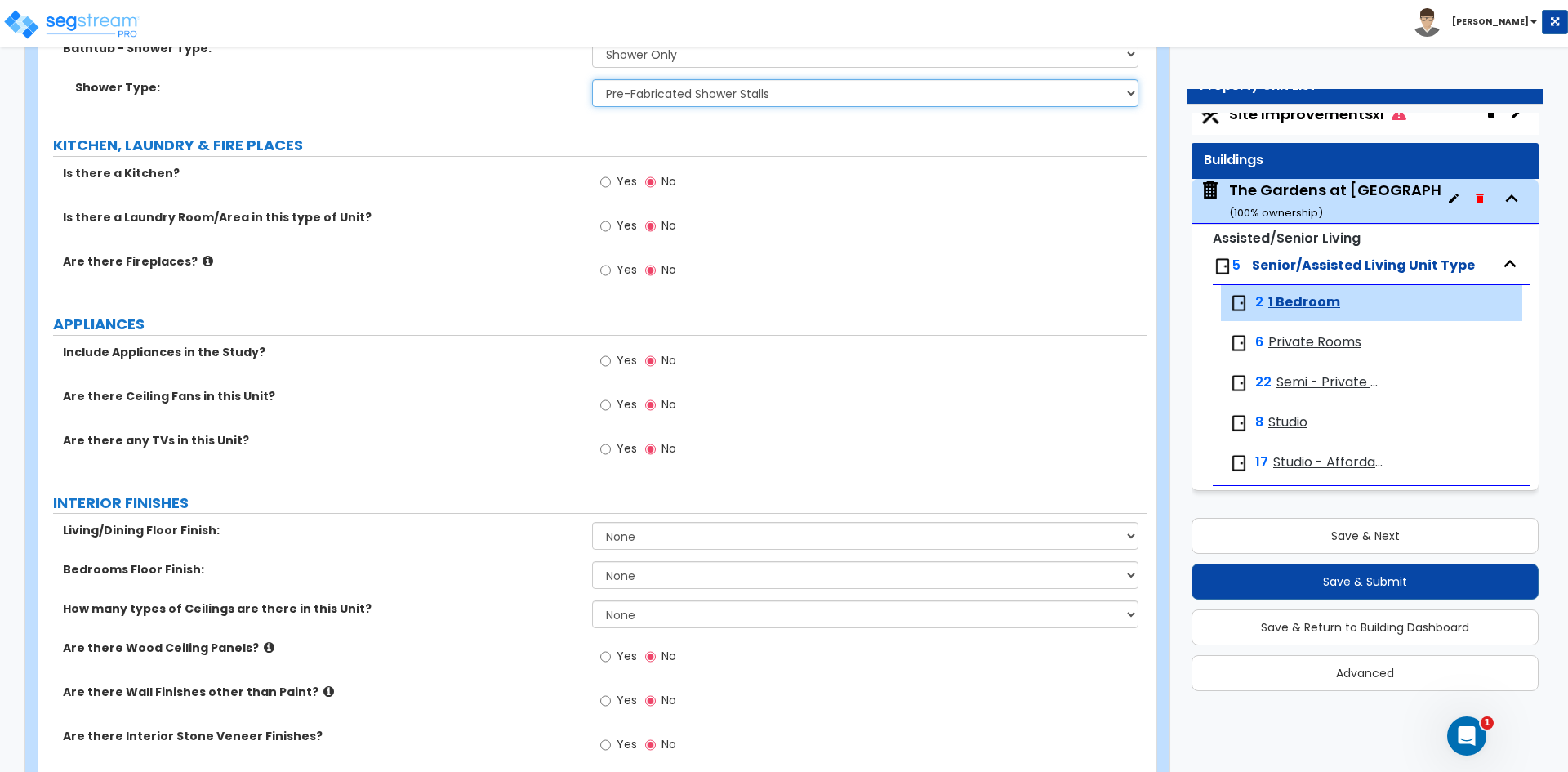
scroll to position [735, 0]
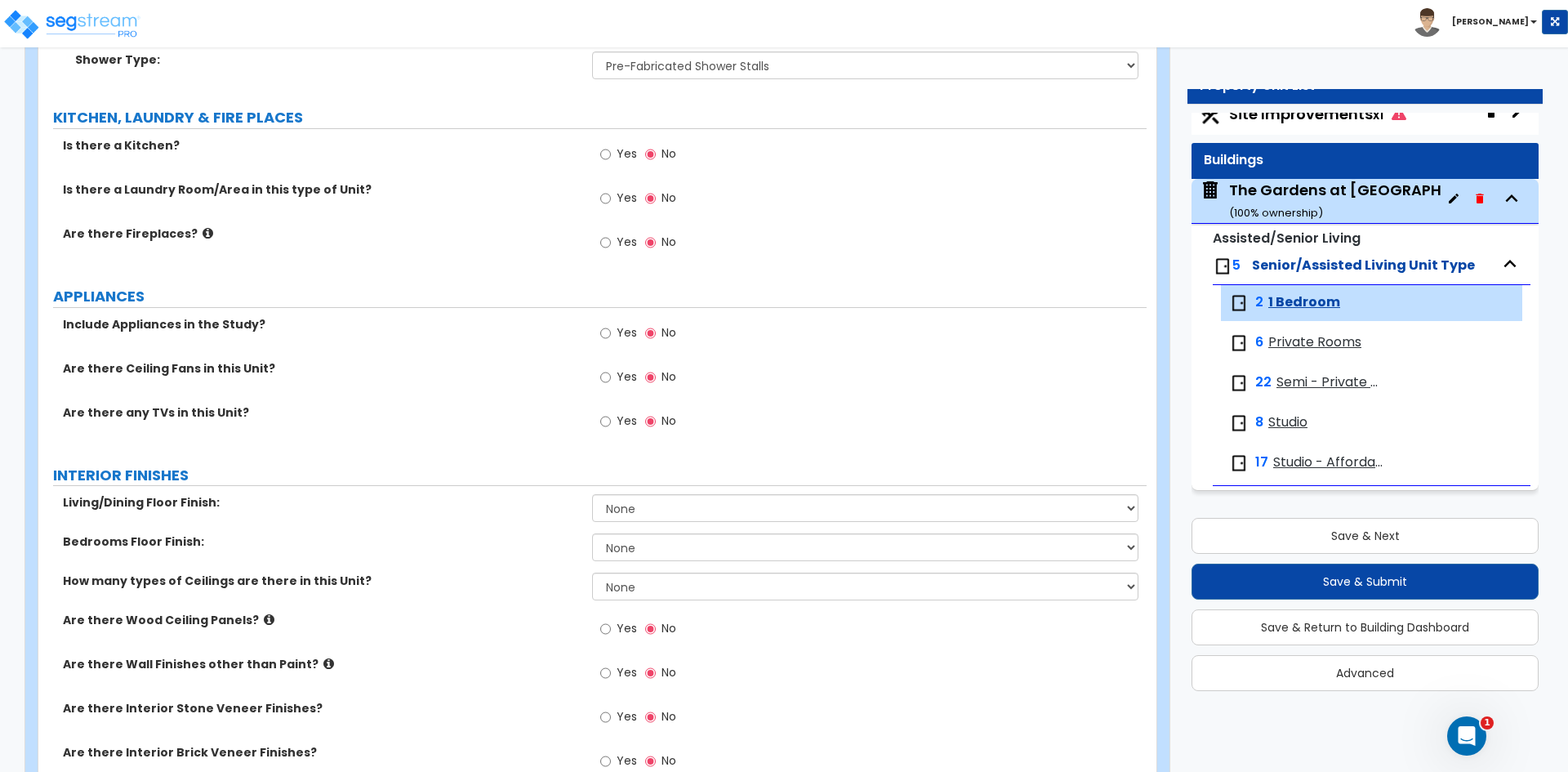
click at [611, 422] on label "Yes" at bounding box center [618, 424] width 37 height 28
click at [611, 422] on input "Yes" at bounding box center [605, 421] width 11 height 18
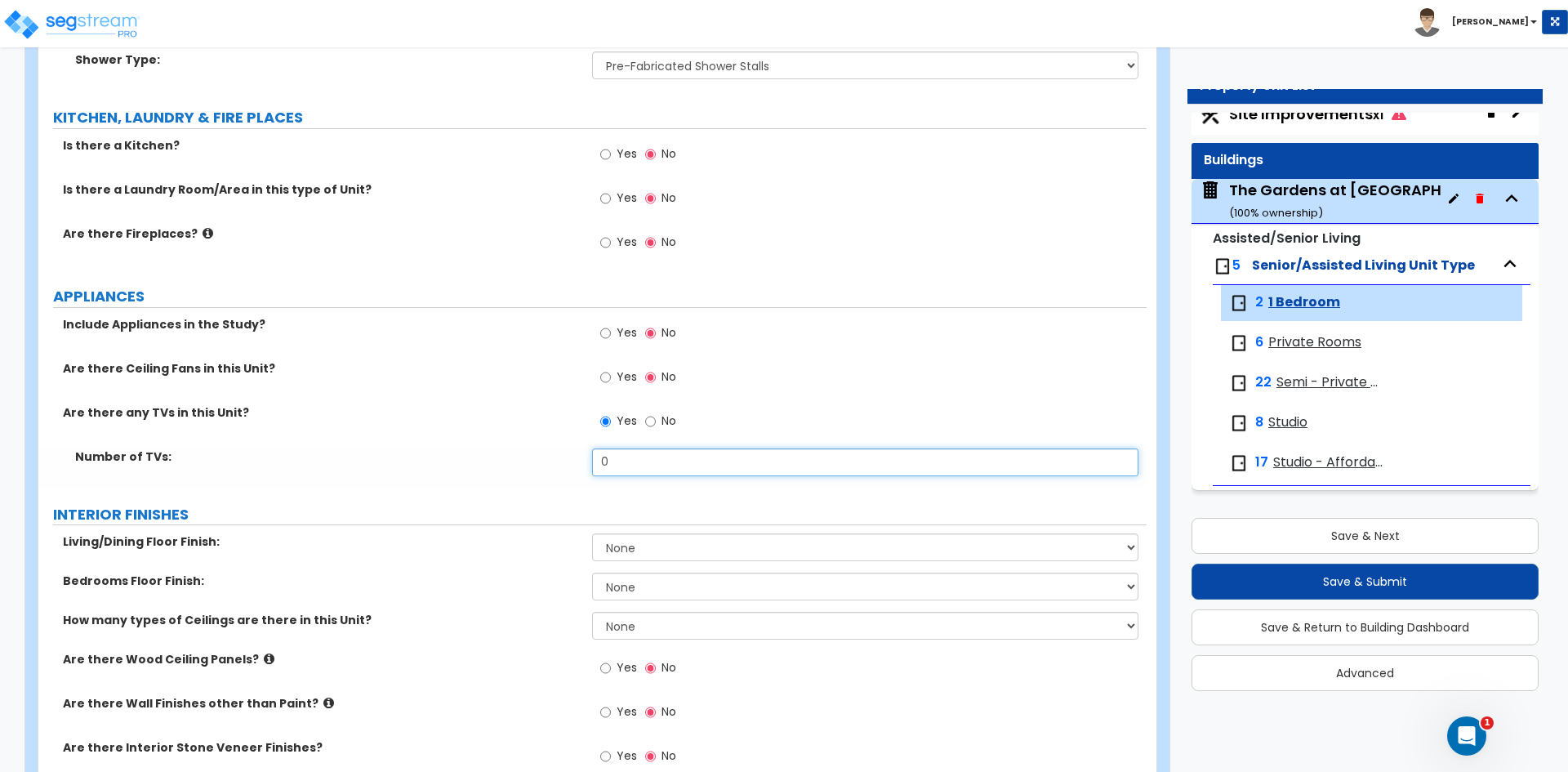
click at [609, 462] on input "0" at bounding box center [864, 463] width 545 height 28
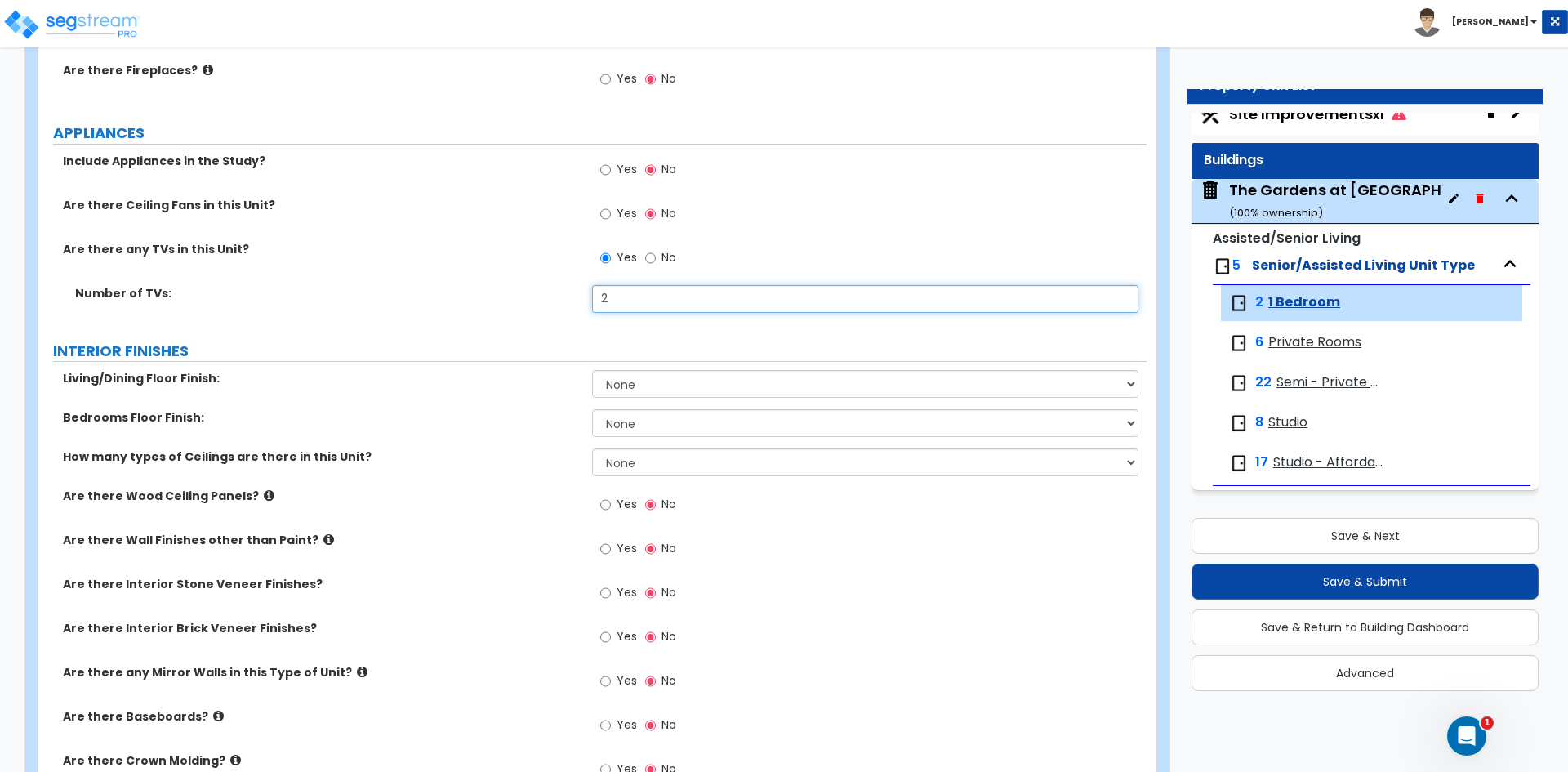
scroll to position [981, 0]
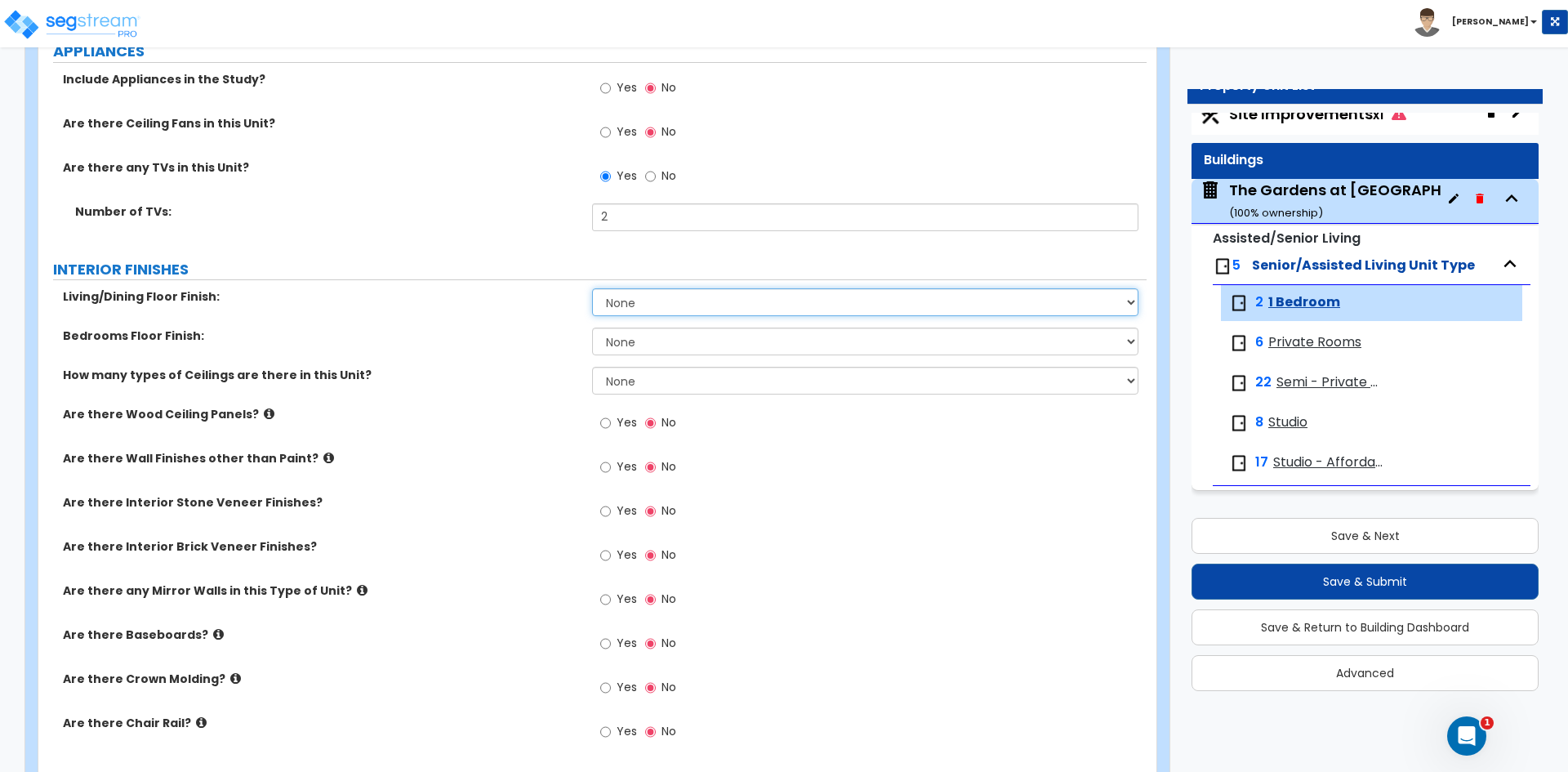
click at [627, 308] on select "None Tile Flooring Hardwood Flooring Resilient Laminate Flooring VCT Flooring S…" at bounding box center [864, 302] width 545 height 28
click at [592, 288] on select "None Tile Flooring Hardwood Flooring Resilient Laminate Flooring VCT Flooring S…" at bounding box center [864, 302] width 545 height 28
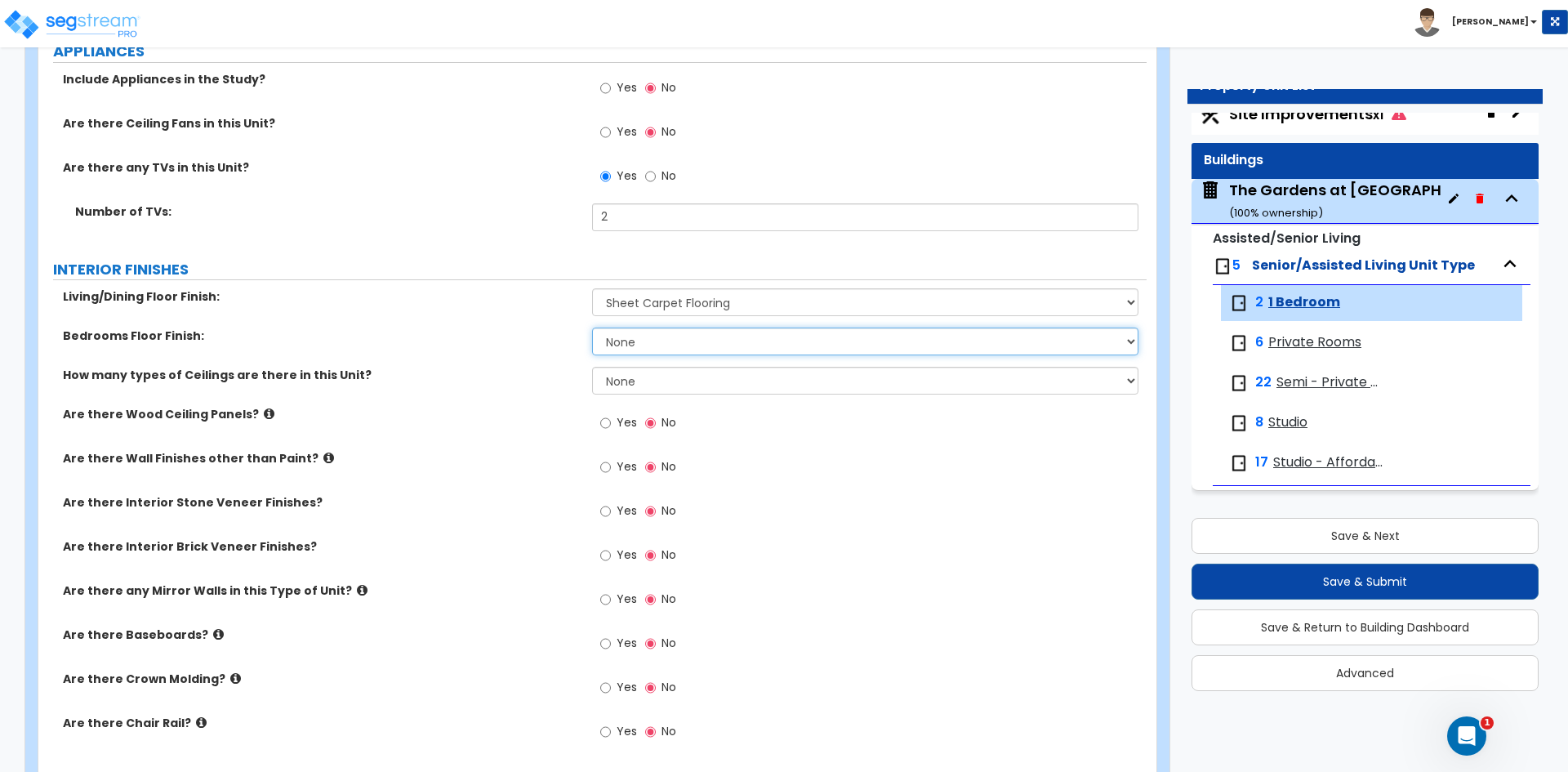
click at [649, 342] on select "None Tile Flooring Hardwood Flooring Resilient Laminate Flooring VCT Flooring S…" at bounding box center [864, 342] width 545 height 28
click at [592, 328] on select "None Tile Flooring Hardwood Flooring Resilient Laminate Flooring VCT Flooring S…" at bounding box center [864, 342] width 545 height 28
click at [619, 383] on select "None 1 2 3" at bounding box center [864, 381] width 545 height 28
click at [592, 367] on select "None 1 2 3" at bounding box center [864, 381] width 545 height 28
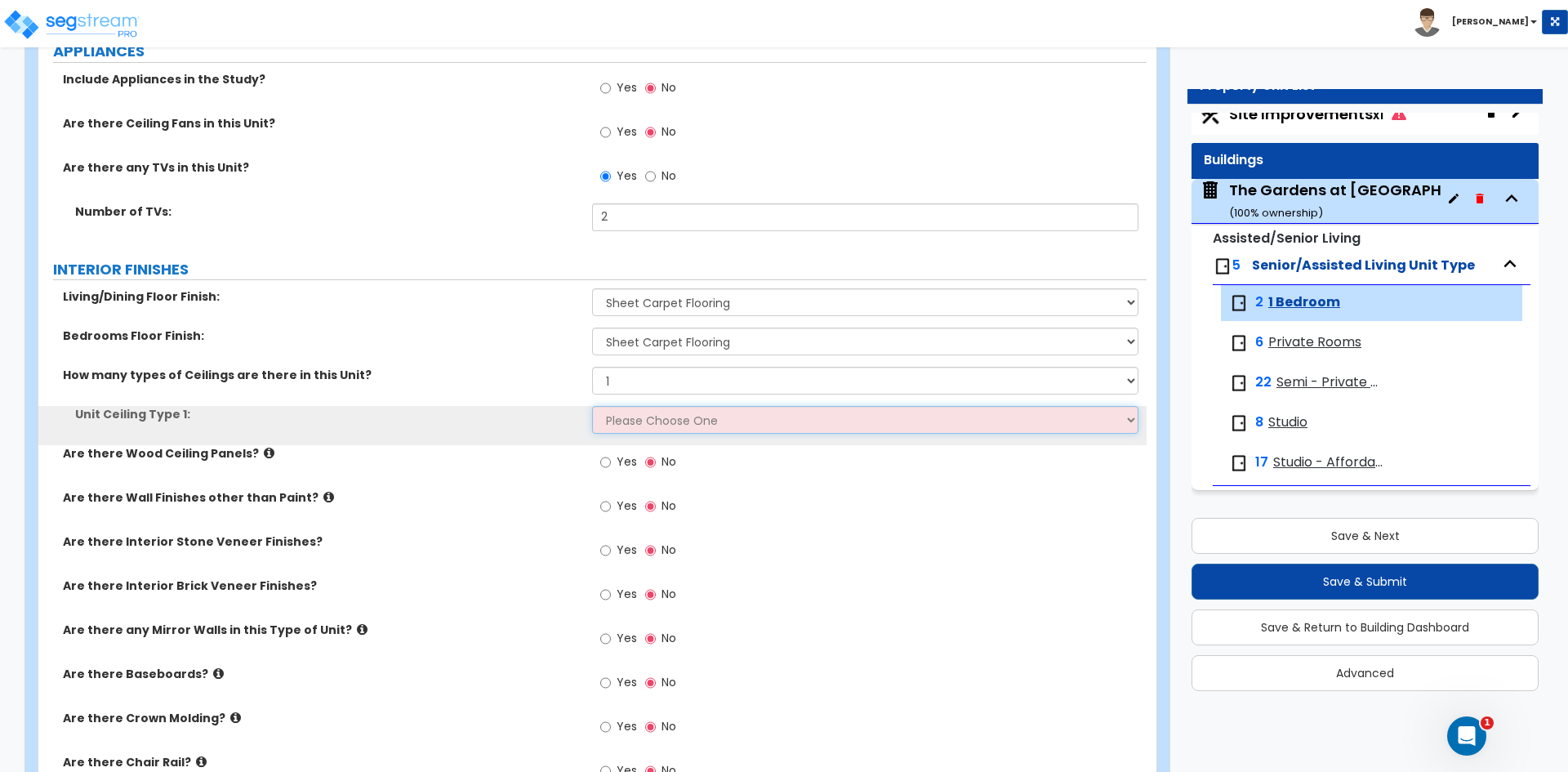
click at [634, 413] on select "Please Choose One Drop Ceiling Drywall Ceiling Open Ceiling" at bounding box center [864, 420] width 545 height 28
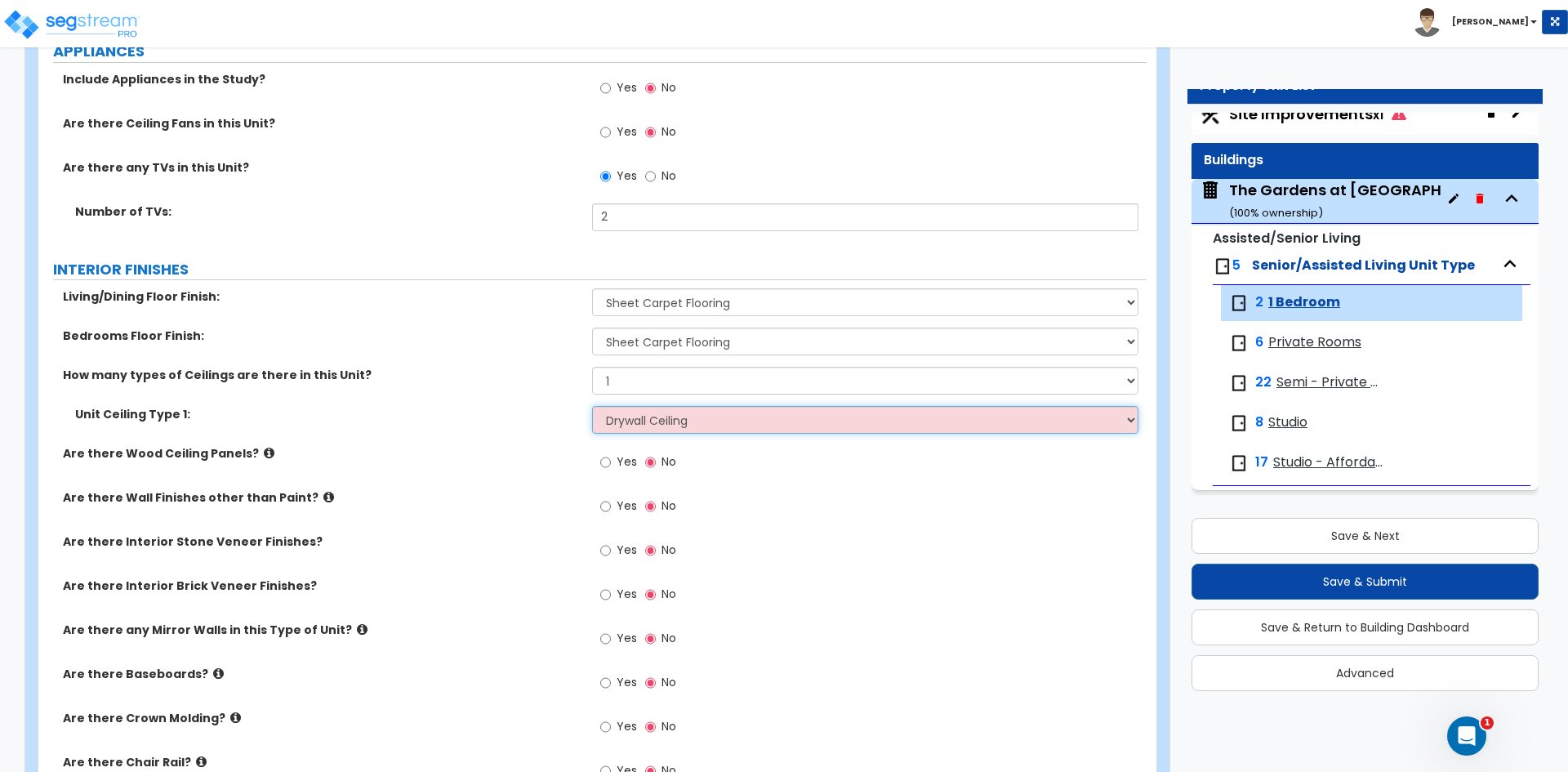
click at [592, 406] on select "Please Choose One Drop Ceiling Drywall Ceiling Open Ceiling" at bounding box center [864, 420] width 545 height 28
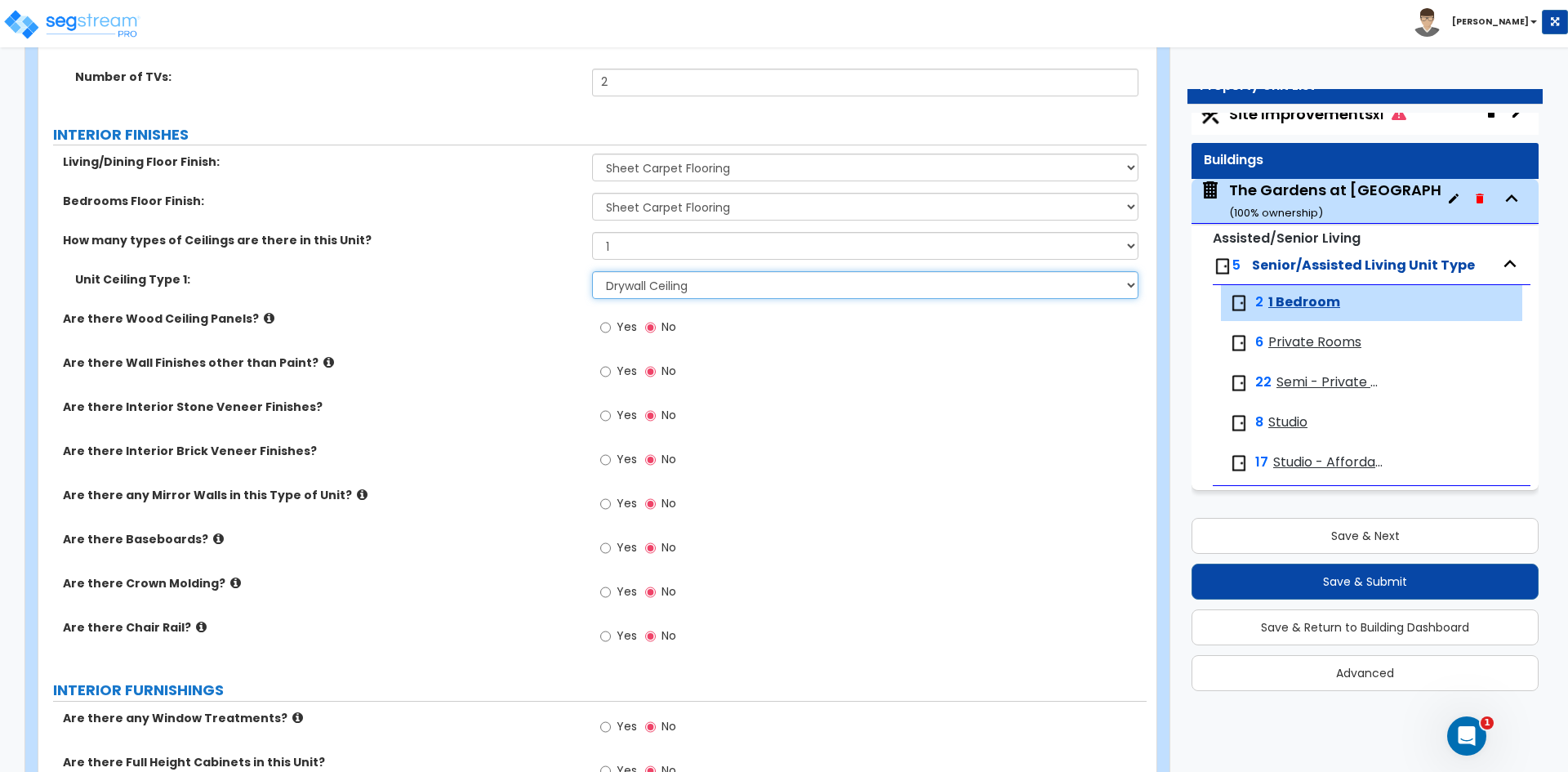
scroll to position [1144, 0]
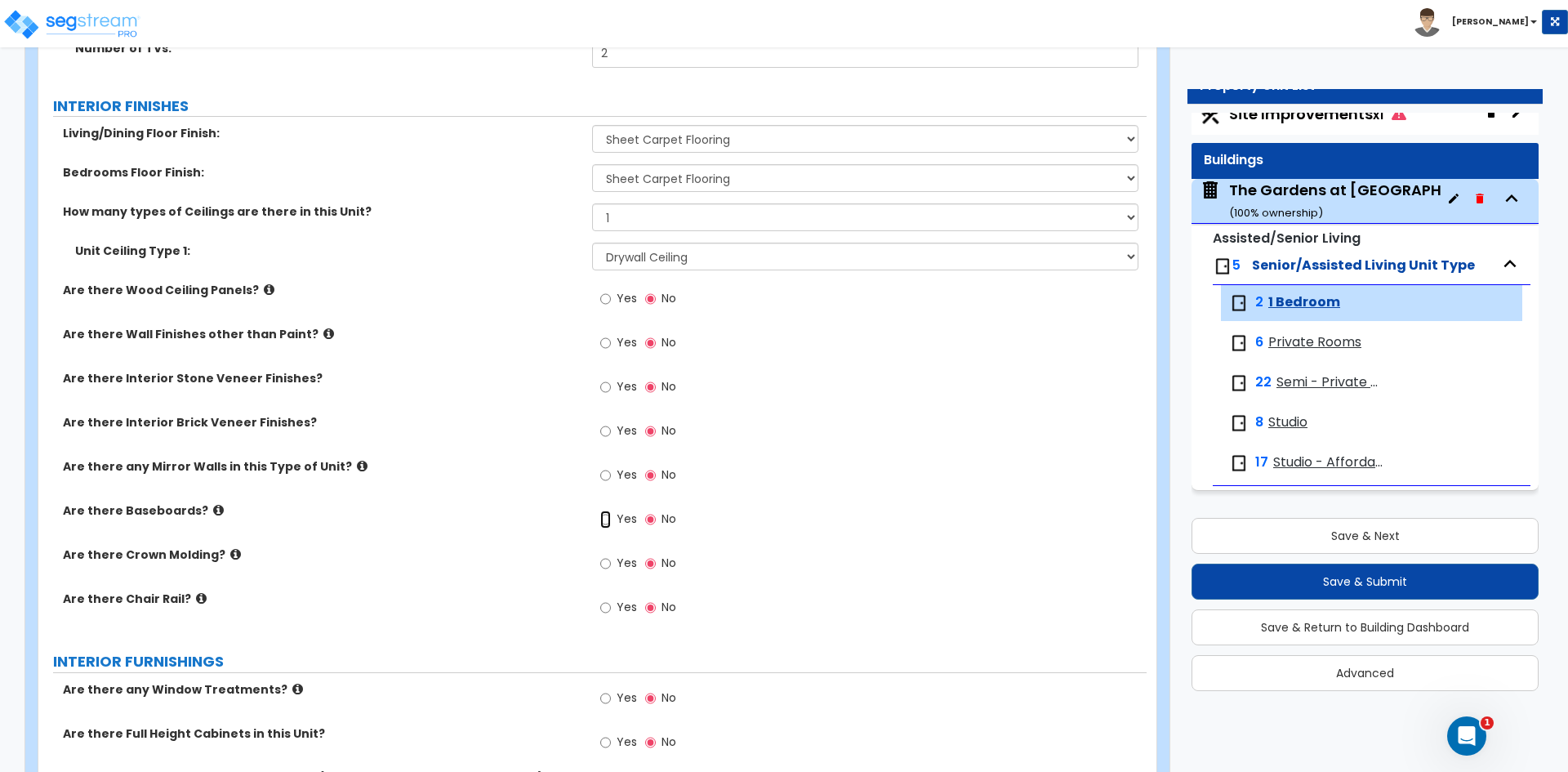
click at [604, 520] on input "Yes" at bounding box center [605, 519] width 11 height 18
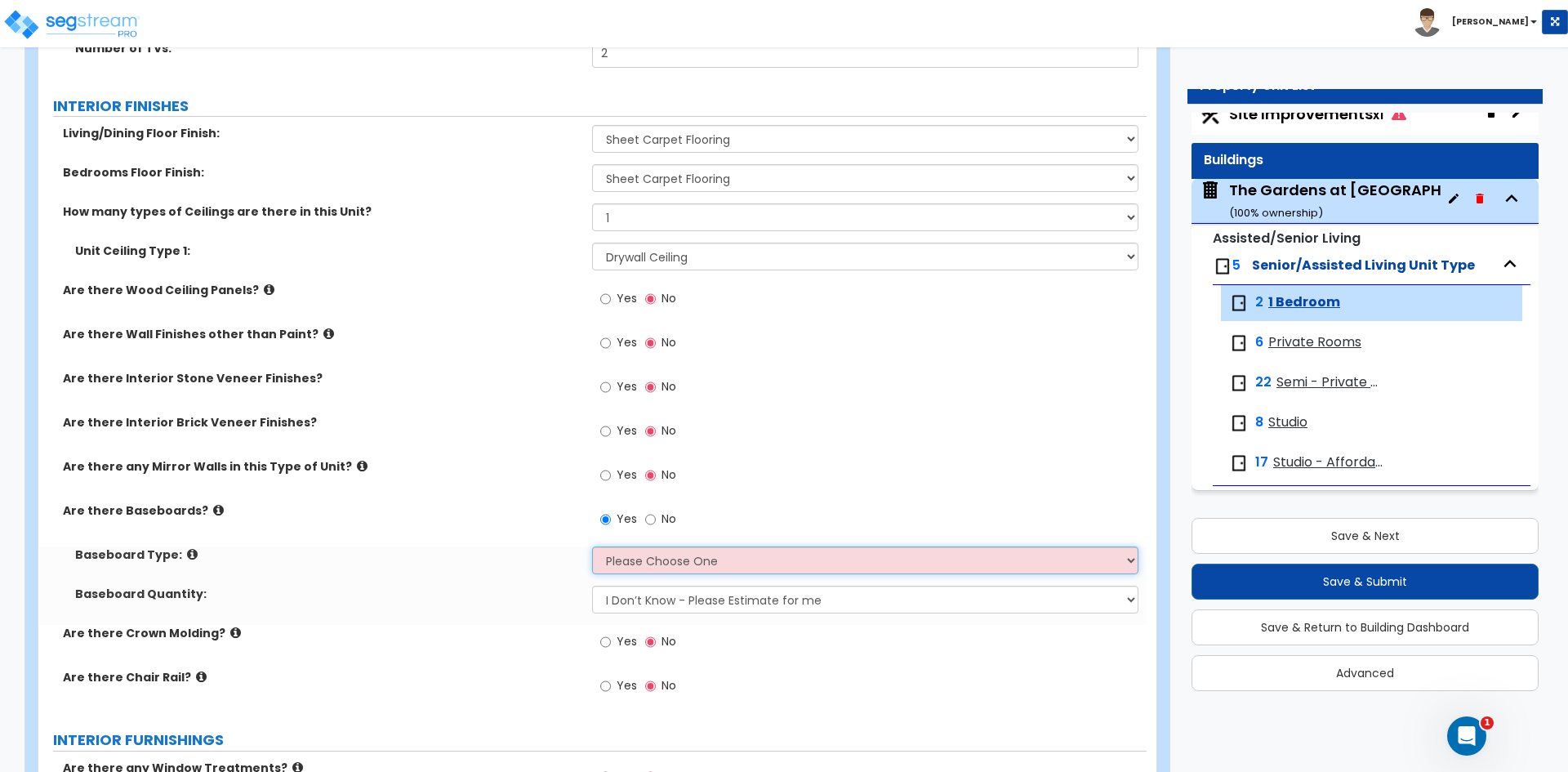
click at [660, 568] on select "Please Choose One Wood Vinyl Carpet Tile" at bounding box center [864, 560] width 545 height 28
click at [592, 546] on select "Please Choose One Wood Vinyl Carpet Tile" at bounding box center [864, 560] width 545 height 28
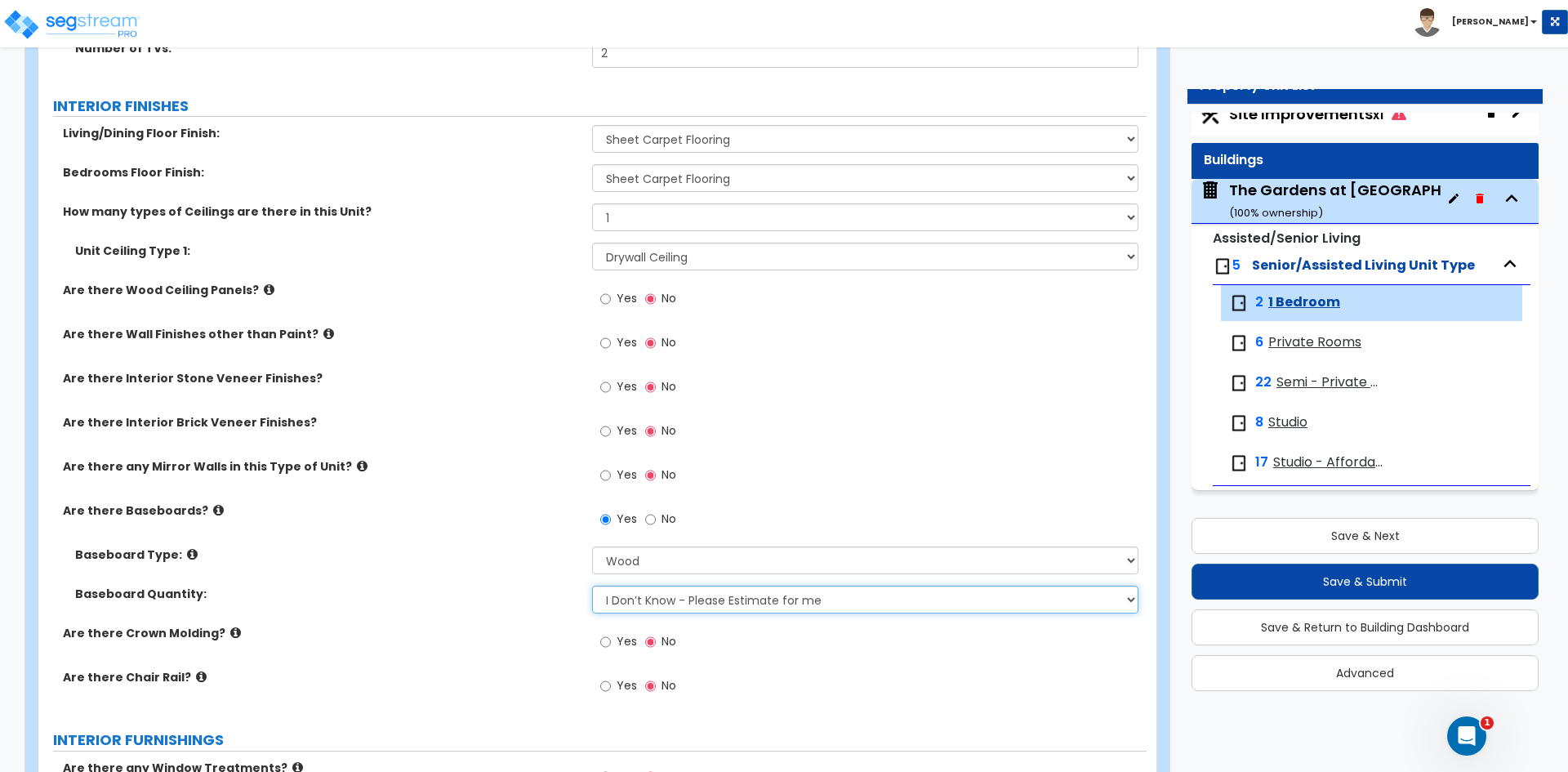
click at [649, 600] on select "I Don’t Know - Please Estimate for me I want to Enter the Linear Footage" at bounding box center [864, 600] width 545 height 28
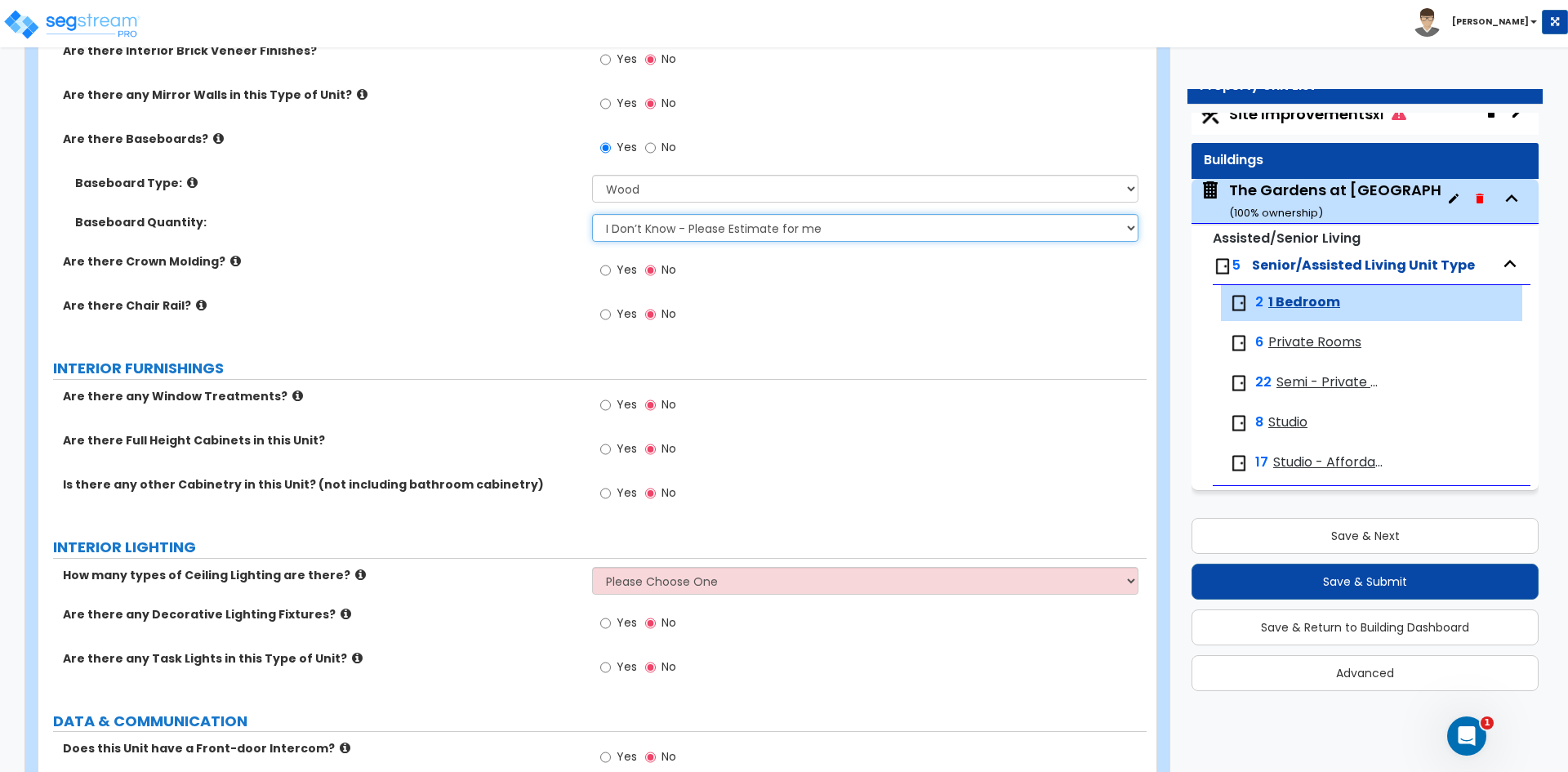
scroll to position [1553, 0]
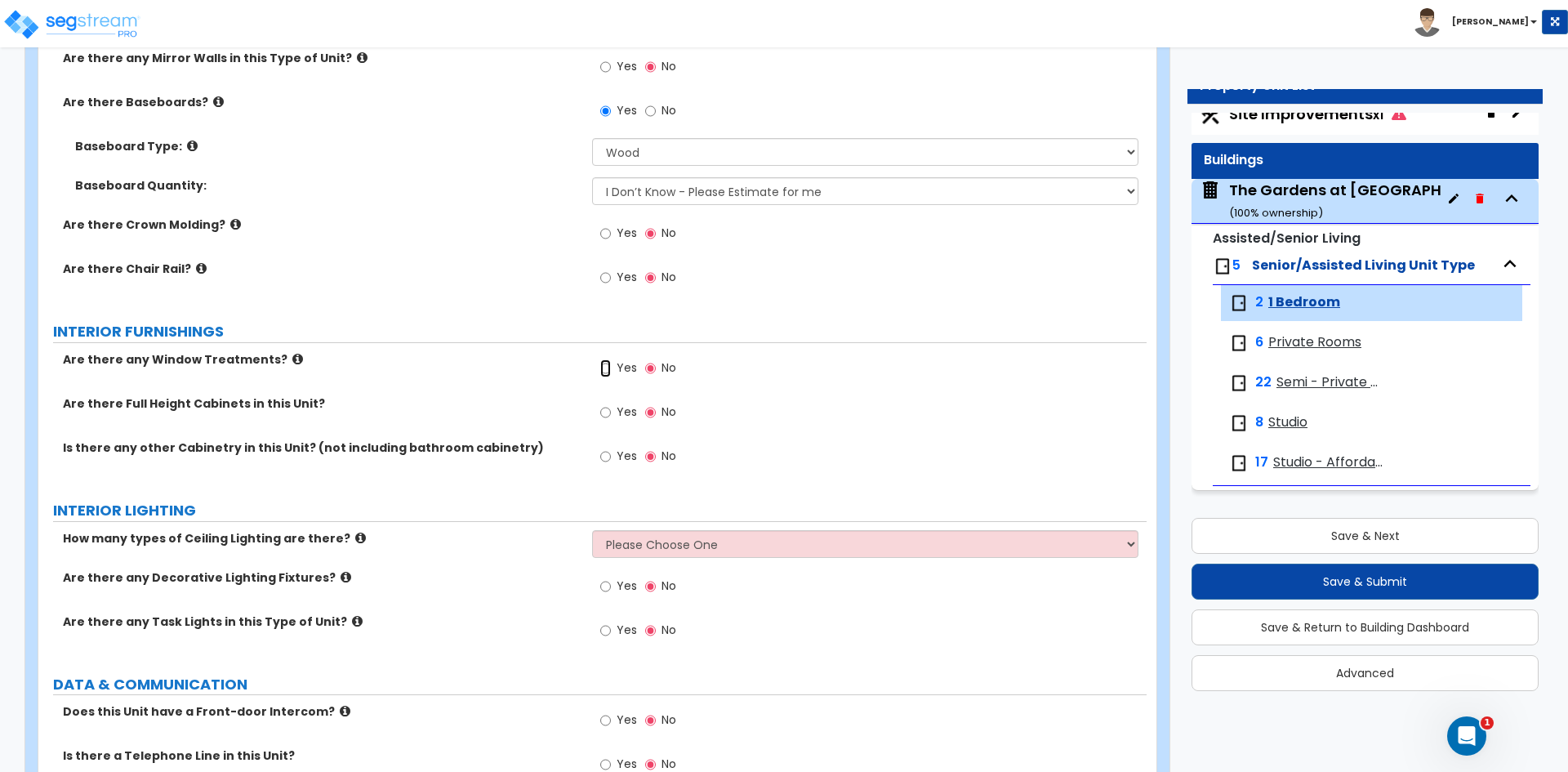
click at [610, 368] on input "Yes" at bounding box center [605, 368] width 11 height 18
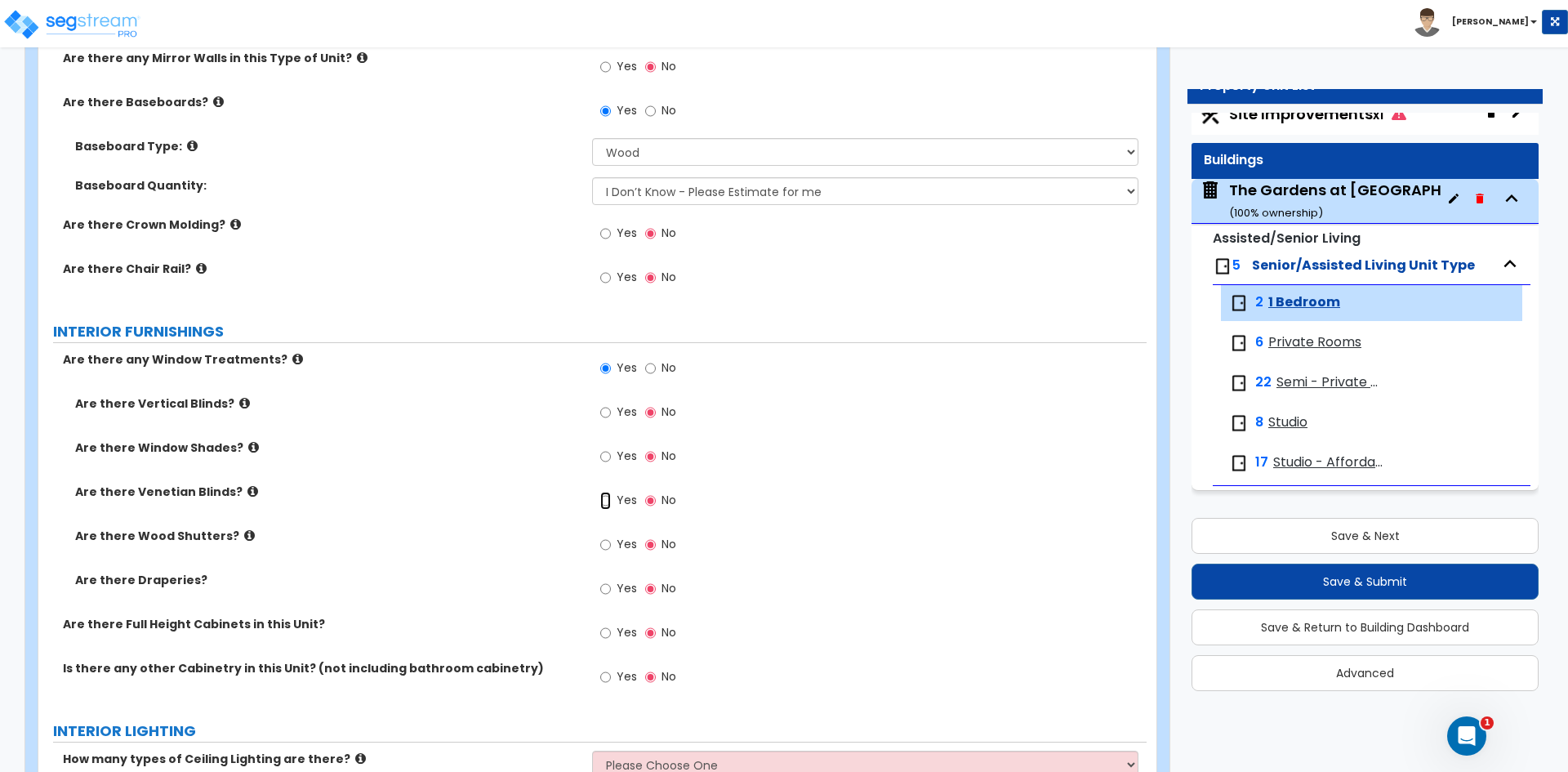
click at [610, 500] on input "Yes" at bounding box center [605, 501] width 11 height 18
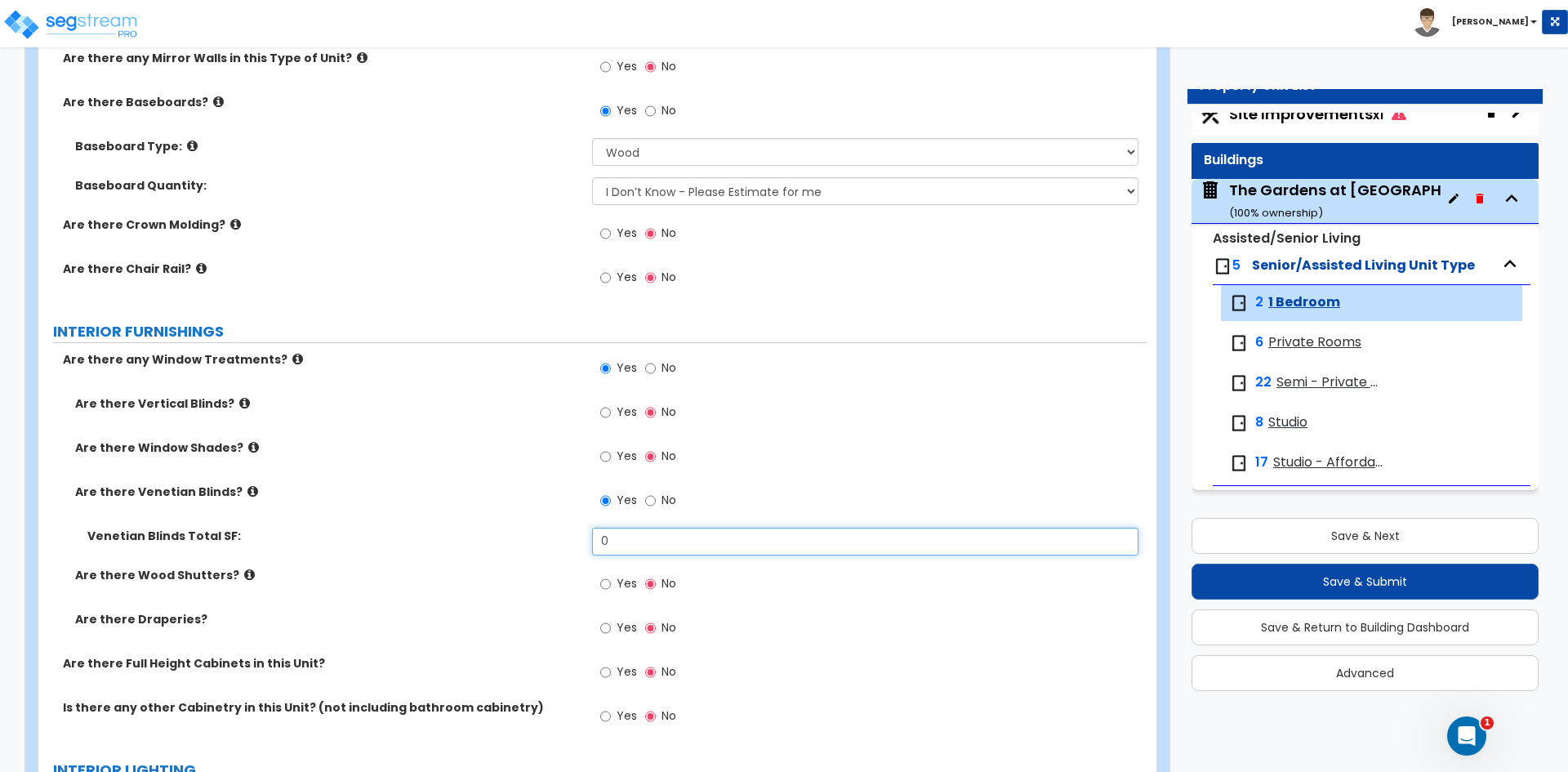
click at [616, 540] on input "0" at bounding box center [864, 542] width 545 height 28
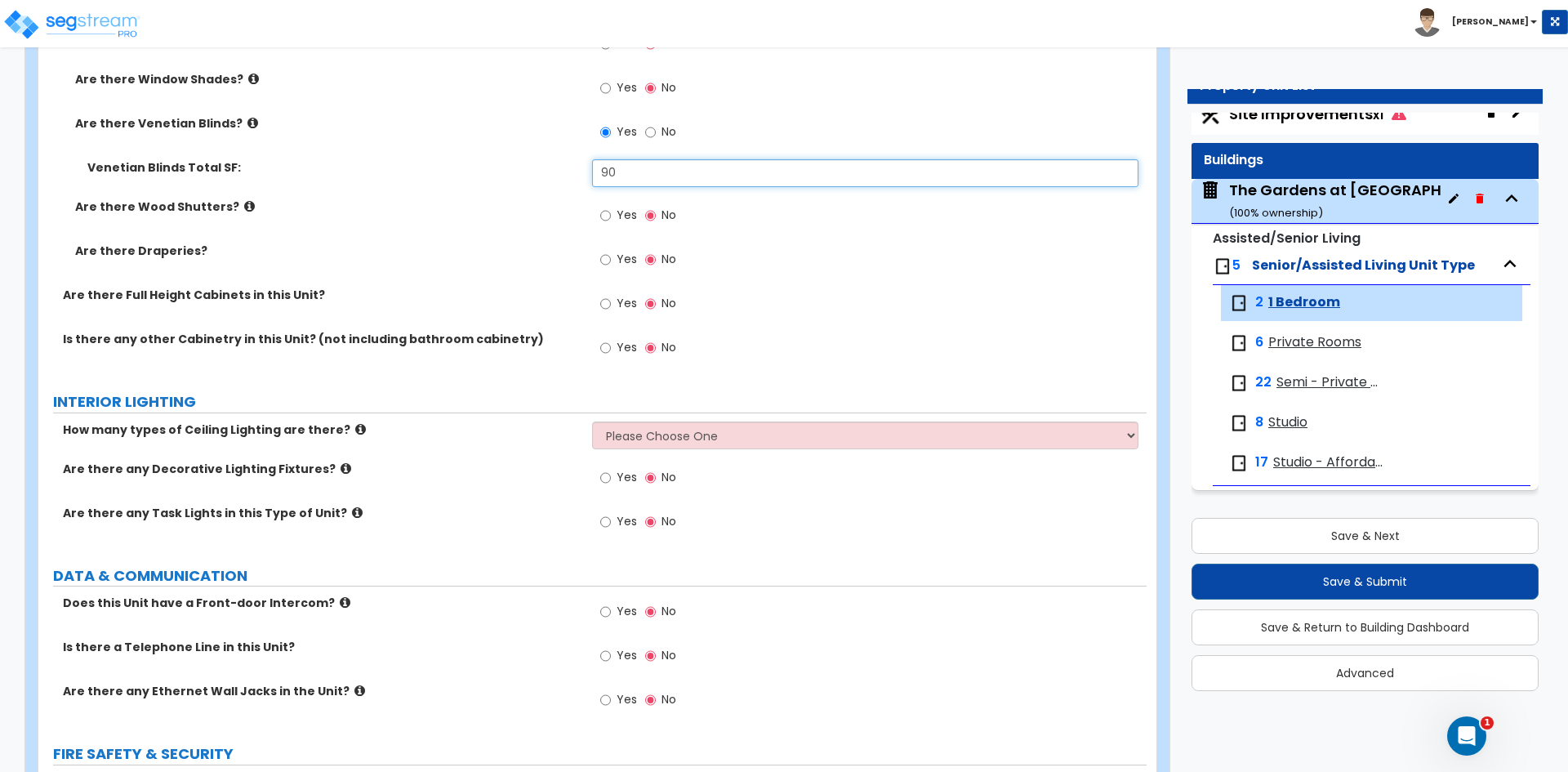
scroll to position [1961, 0]
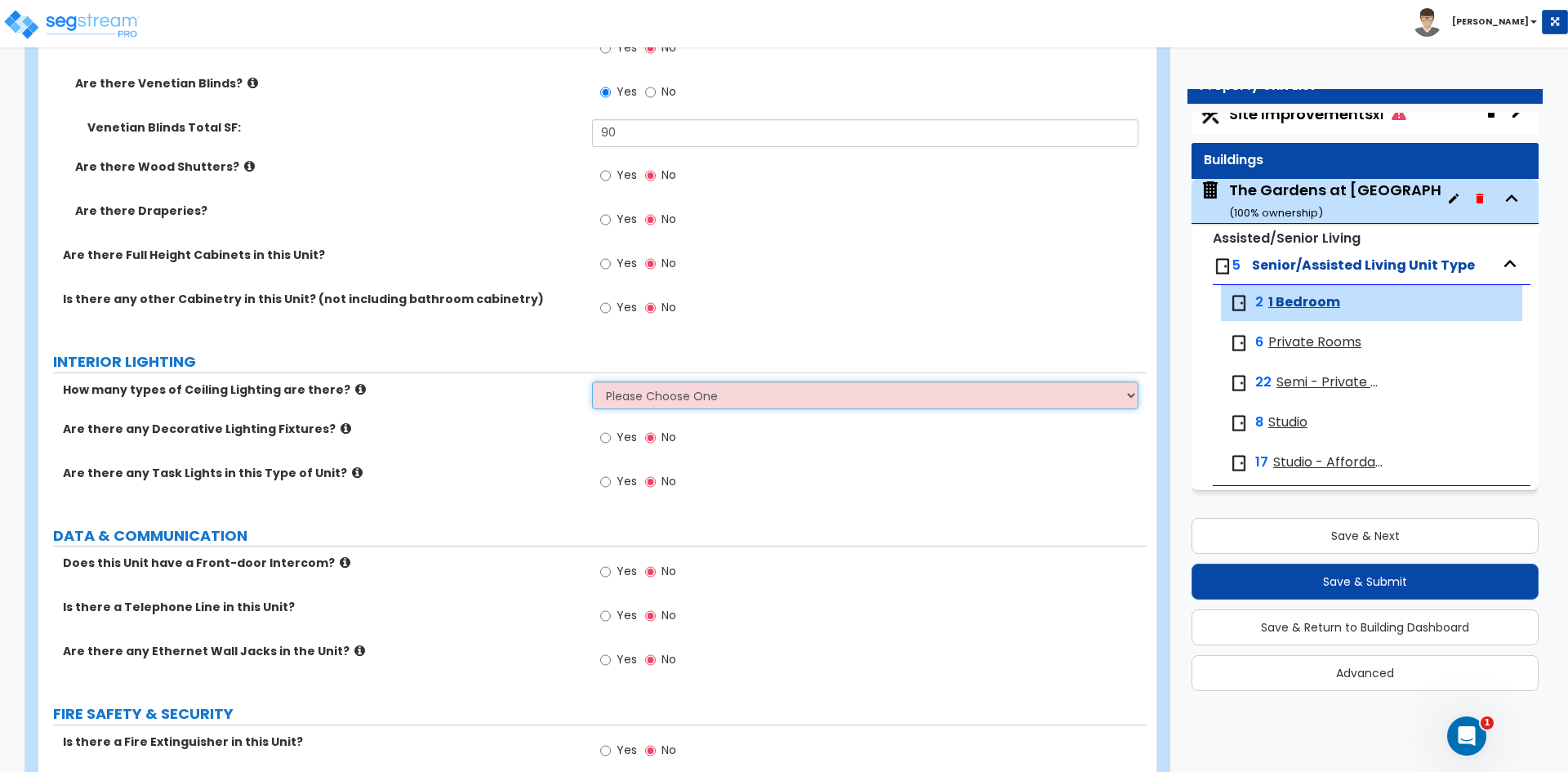
click at [625, 396] on select "Please Choose One 1 2 3" at bounding box center [864, 396] width 545 height 28
click at [592, 382] on select "Please Choose One 1 2 3" at bounding box center [864, 396] width 545 height 28
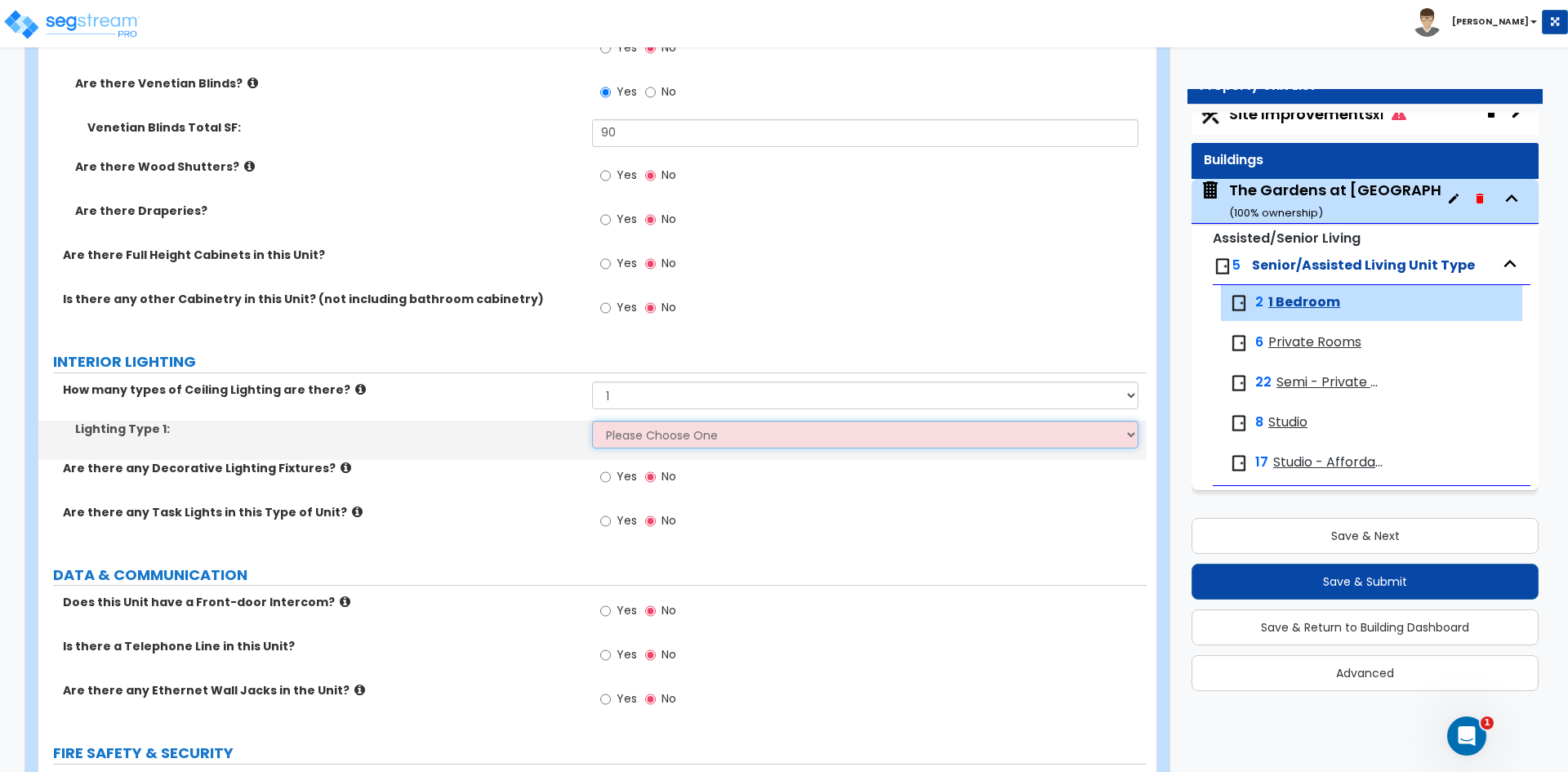
click at [646, 427] on select "Please Choose One LED Surface-Mounted LED Recessed Fluorescent Surface-Mounted …" at bounding box center [864, 435] width 545 height 28
click at [592, 421] on select "Please Choose One LED Surface-Mounted LED Recessed Fluorescent Surface-Mounted …" at bounding box center [864, 435] width 545 height 28
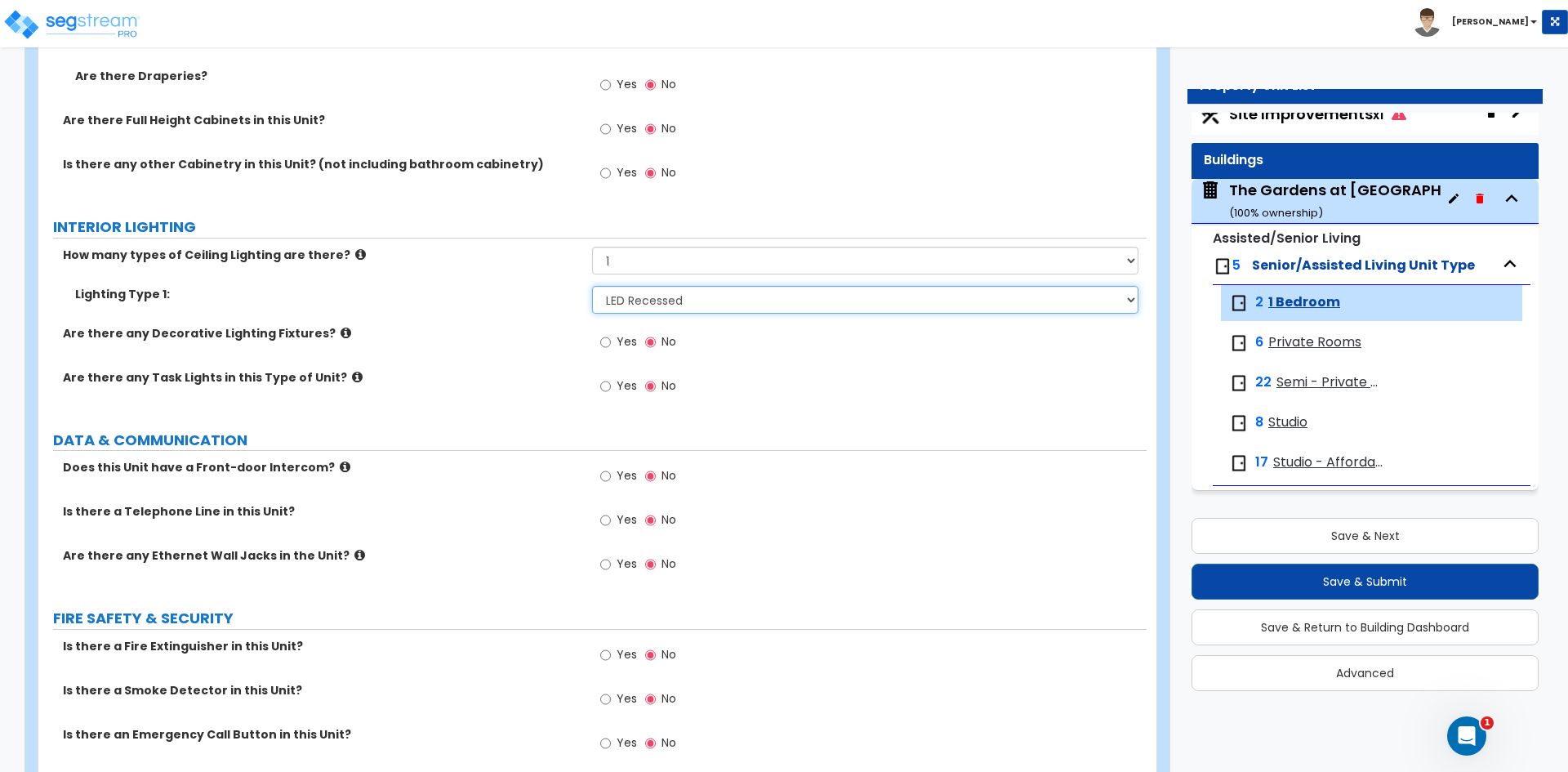
scroll to position [2125, 0]
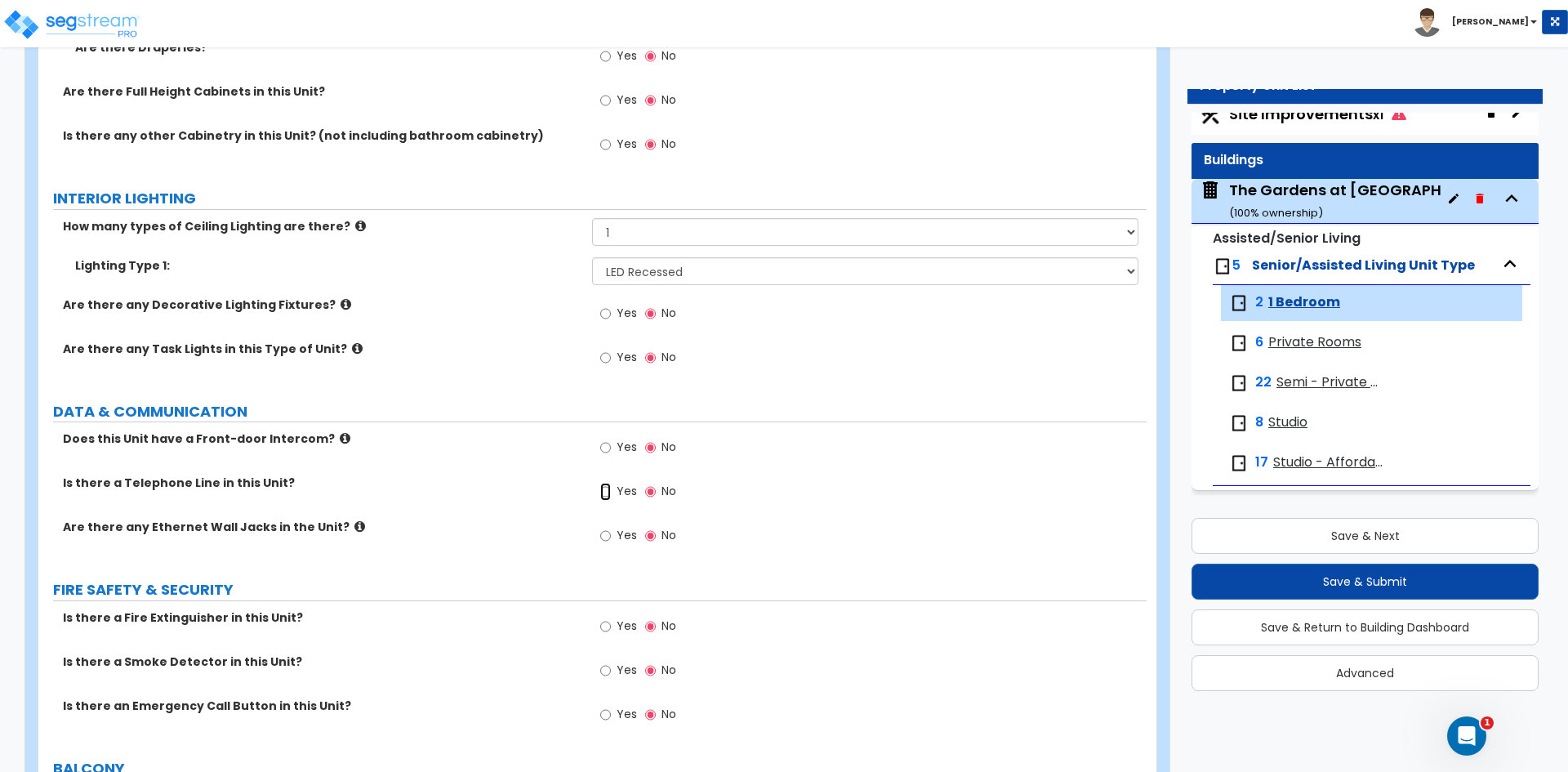
click at [610, 487] on input "Yes" at bounding box center [605, 492] width 11 height 18
click at [606, 534] on input "Yes" at bounding box center [605, 536] width 11 height 18
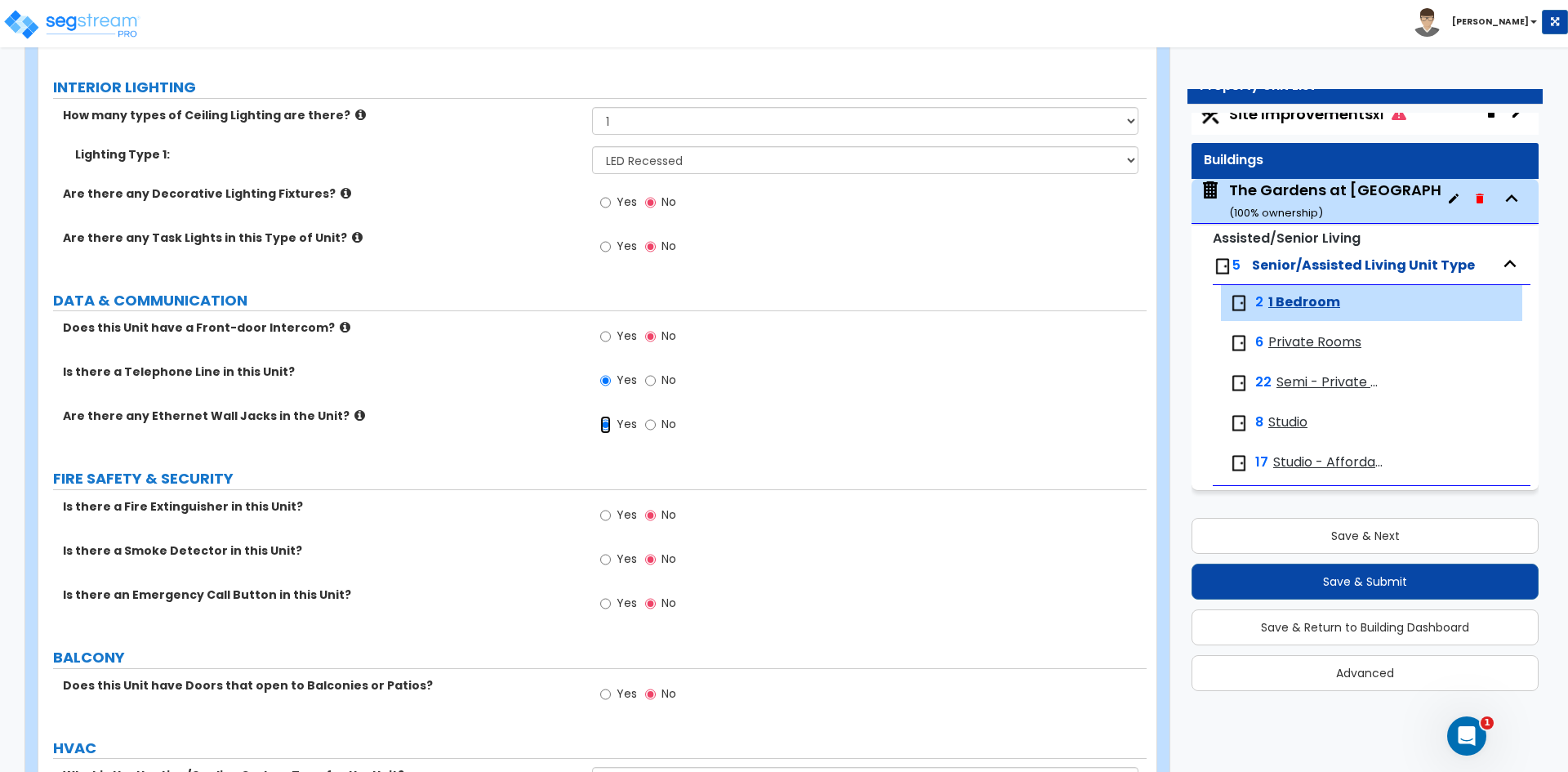
scroll to position [2345, 0]
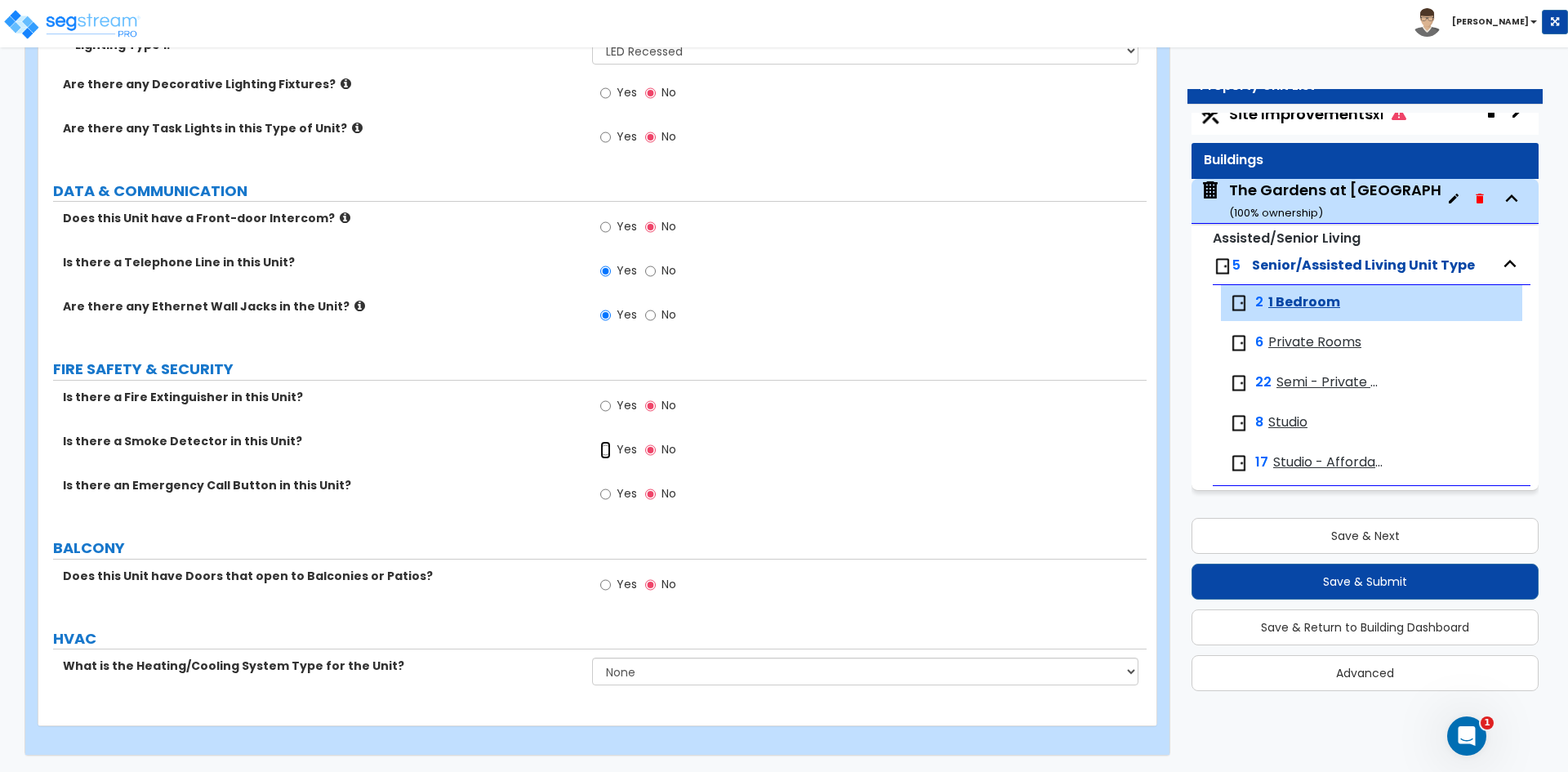
click at [604, 450] on input "Yes" at bounding box center [605, 450] width 11 height 18
click at [609, 499] on input "Yes" at bounding box center [605, 494] width 11 height 18
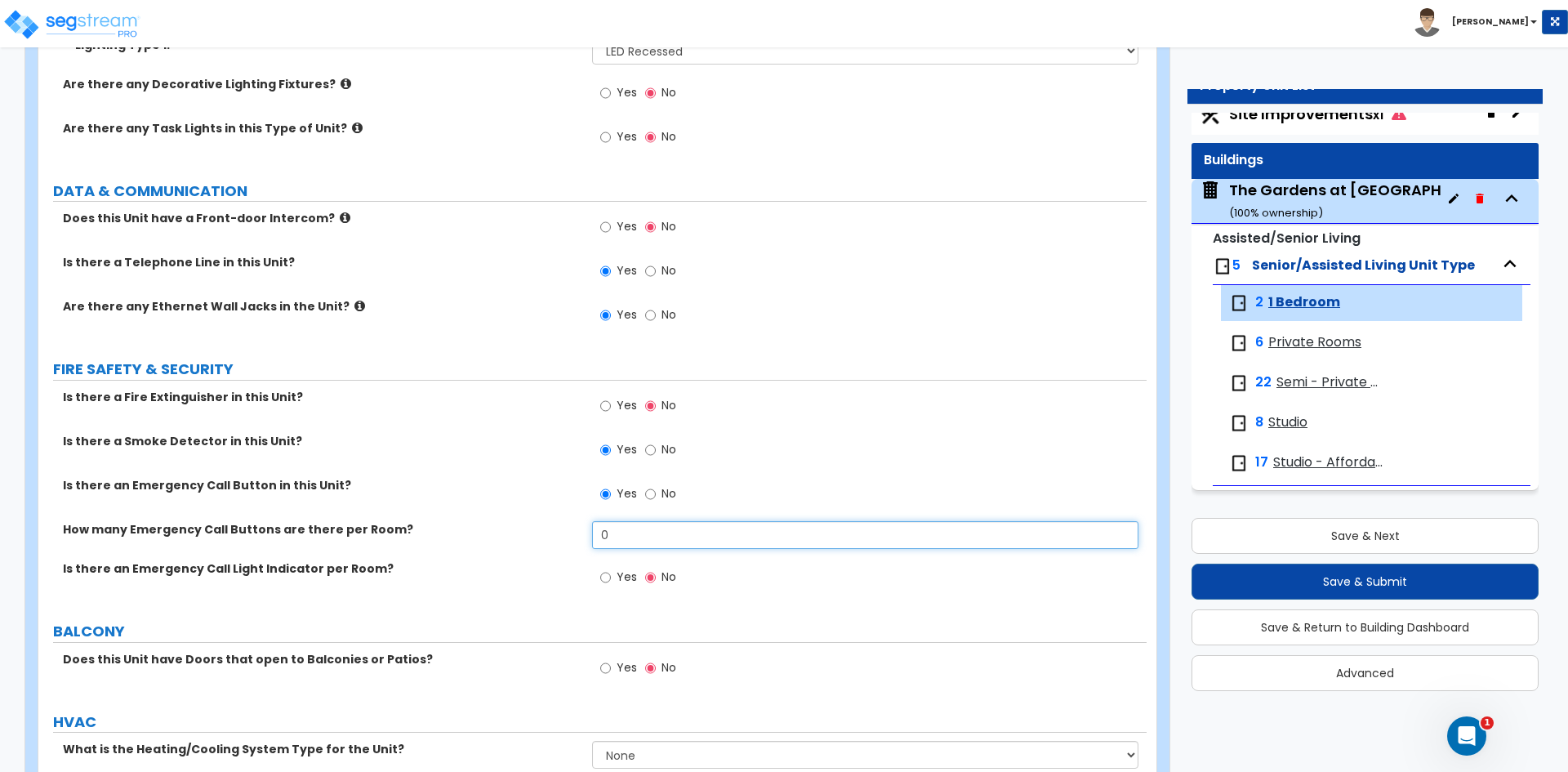
click at [626, 531] on input "0" at bounding box center [864, 536] width 545 height 28
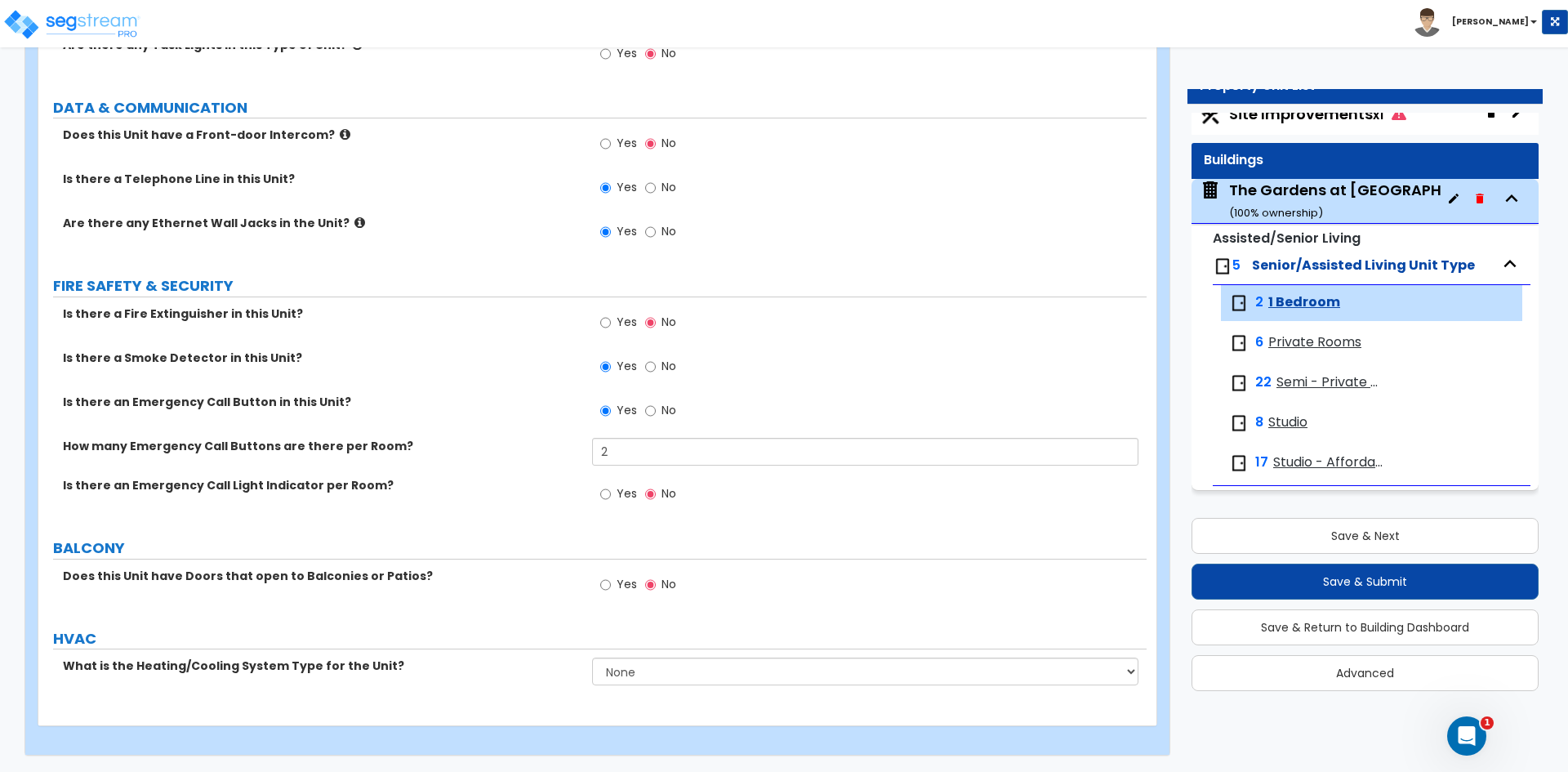
click at [611, 495] on label "Yes" at bounding box center [618, 496] width 37 height 28
click at [611, 495] on input "Yes" at bounding box center [605, 494] width 11 height 18
click at [638, 674] on select "None Heat Only Centralized Heating & Cooling Thru Wall Air Conditioners Mini Sp…" at bounding box center [864, 672] width 545 height 28
click at [592, 657] on select "None Heat Only Centralized Heating & Cooling Thru Wall Air Conditioners Mini Sp…" at bounding box center [864, 672] width 545 height 28
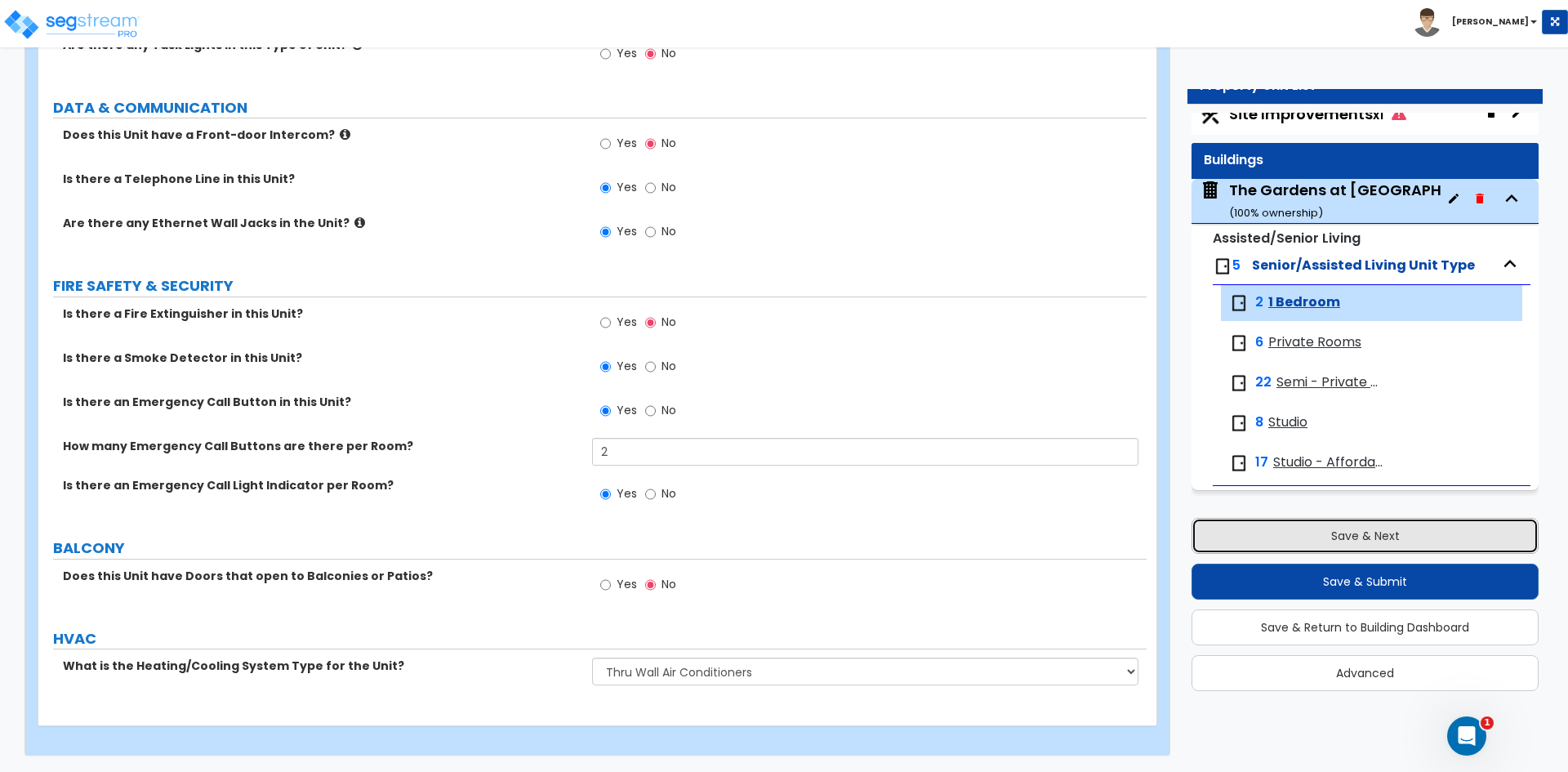
click at [1253, 535] on button "Save & Next" at bounding box center [1365, 536] width 347 height 36
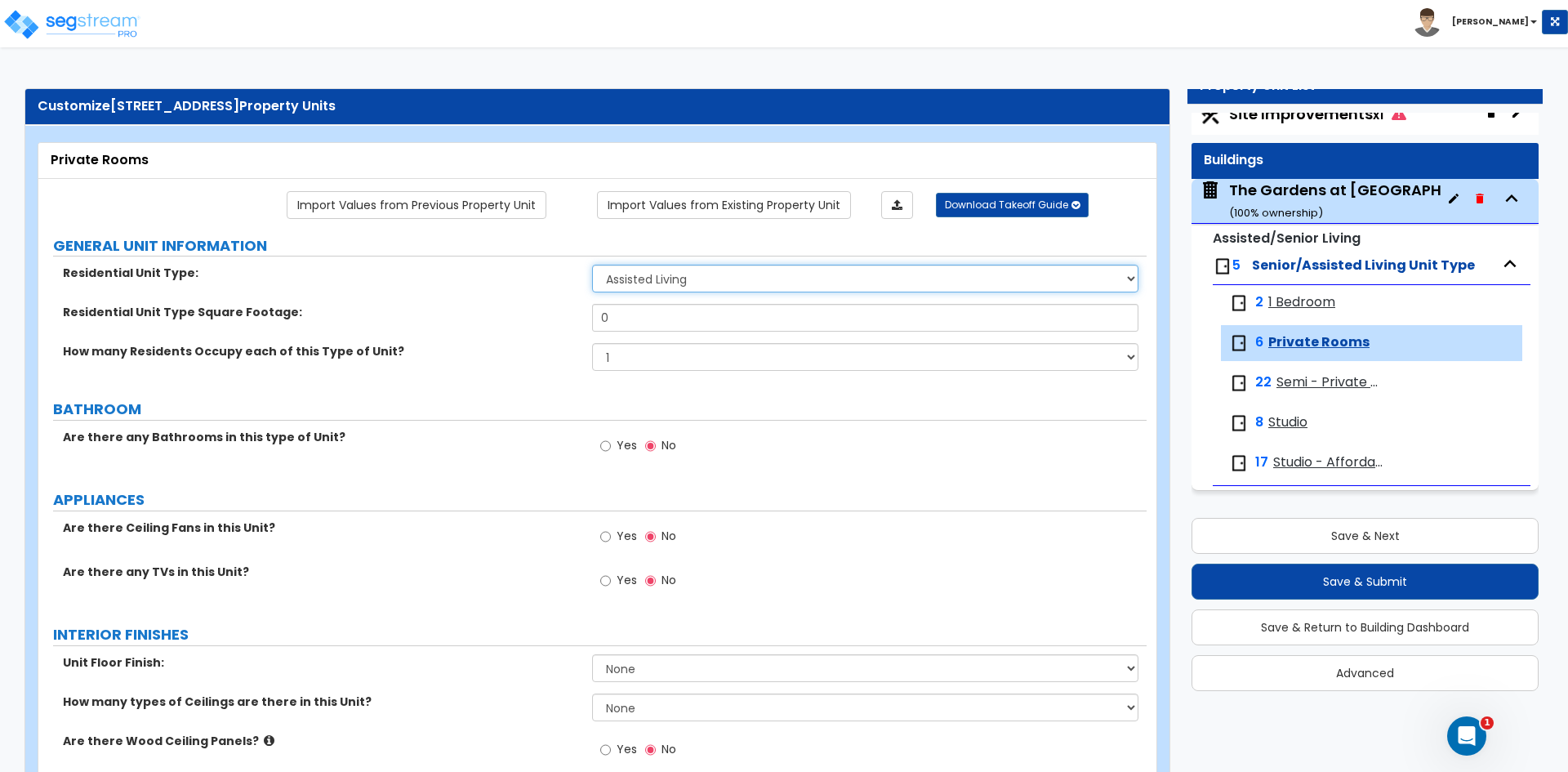
click at [671, 271] on select "Assisted Living Senior Living" at bounding box center [864, 278] width 545 height 28
click at [592, 264] on select "Assisted Living Senior Living" at bounding box center [864, 278] width 545 height 28
click at [625, 324] on input "0" at bounding box center [864, 318] width 545 height 28
click at [610, 444] on input "Yes" at bounding box center [605, 446] width 11 height 18
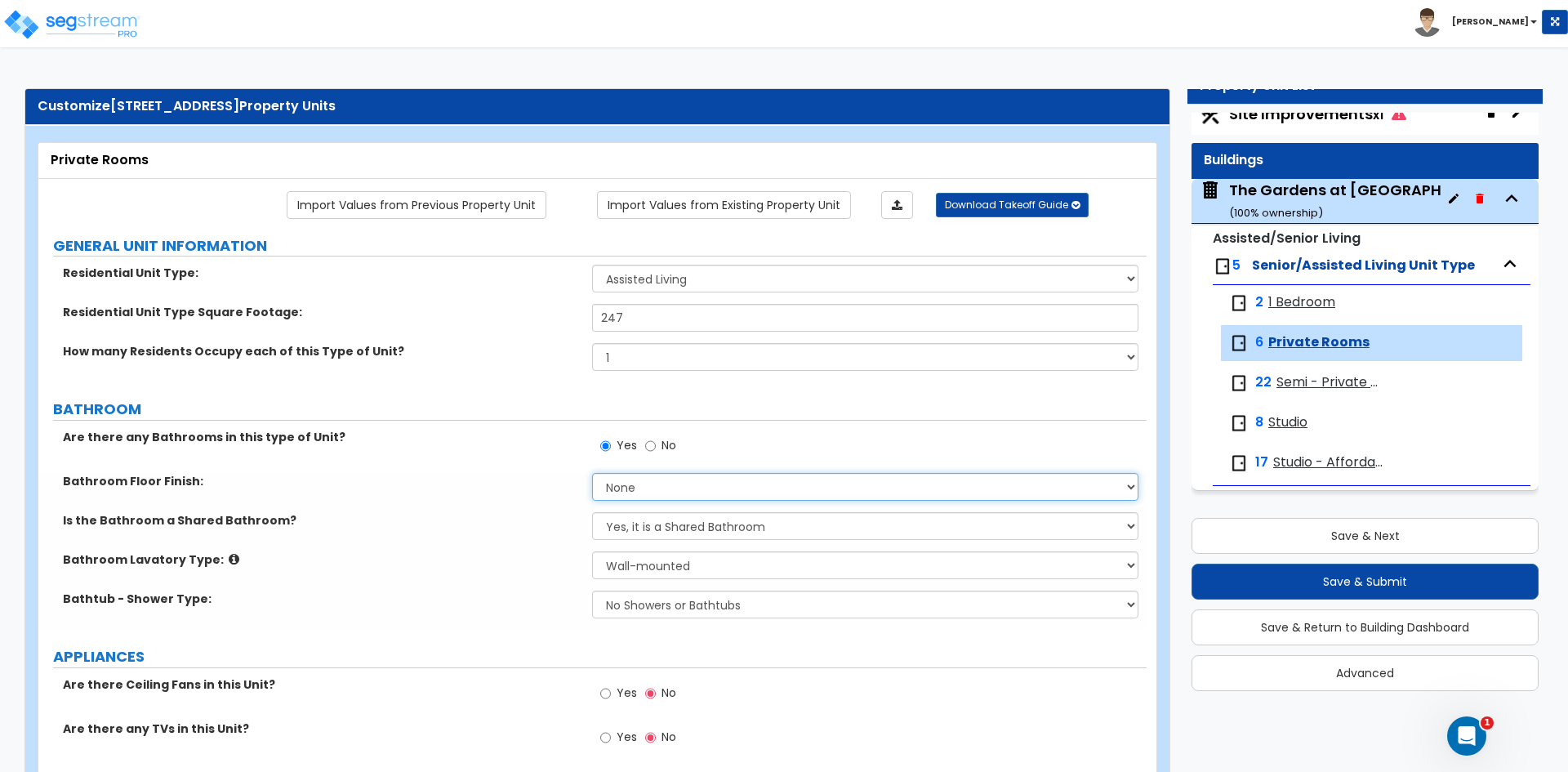
click at [687, 496] on select "None Tile Flooring Hardwood Flooring Resilient Laminate Flooring VCT Flooring S…" at bounding box center [864, 487] width 545 height 28
click at [592, 473] on select "None Tile Flooring Hardwood Flooring Resilient Laminate Flooring VCT Flooring S…" at bounding box center [864, 487] width 545 height 28
click at [662, 531] on select "Yes, it is a Shared Bathroom No, the Bathrooms are Private Bathrooms" at bounding box center [864, 526] width 545 height 28
click at [592, 512] on select "Yes, it is a Shared Bathroom No, the Bathrooms are Private Bathrooms" at bounding box center [864, 526] width 545 height 28
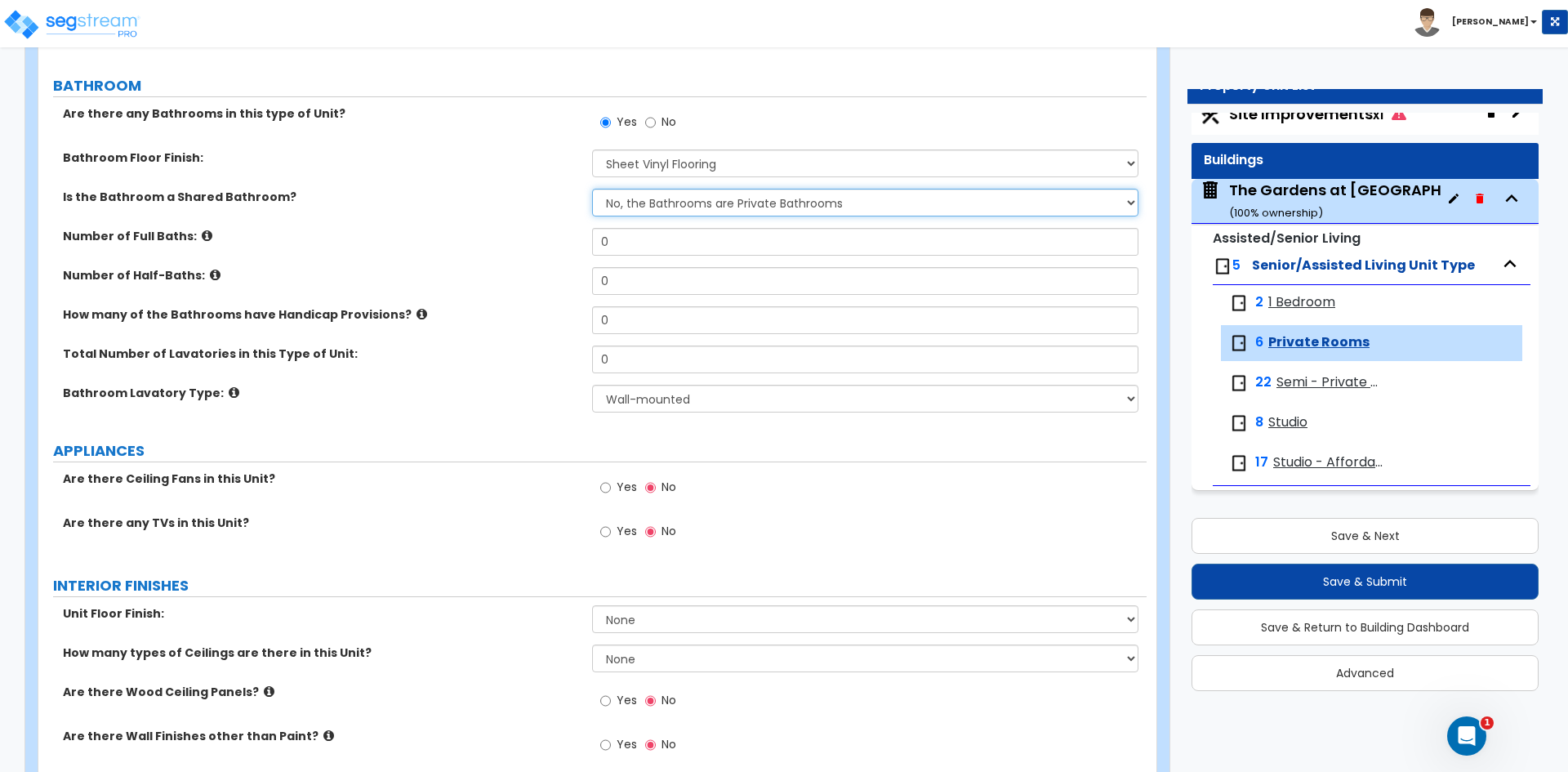
scroll to position [327, 0]
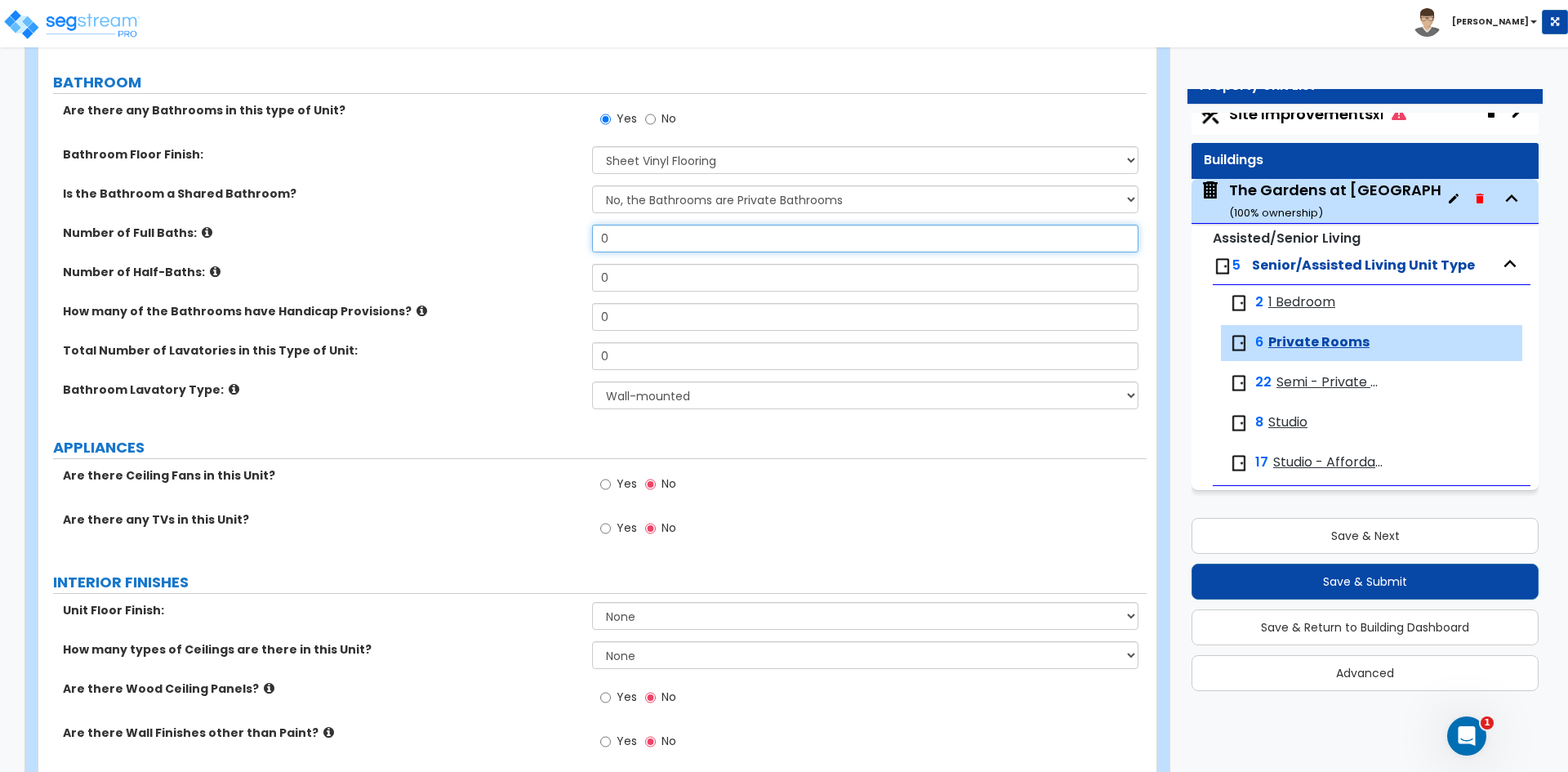
click at [637, 248] on input "0" at bounding box center [864, 239] width 545 height 28
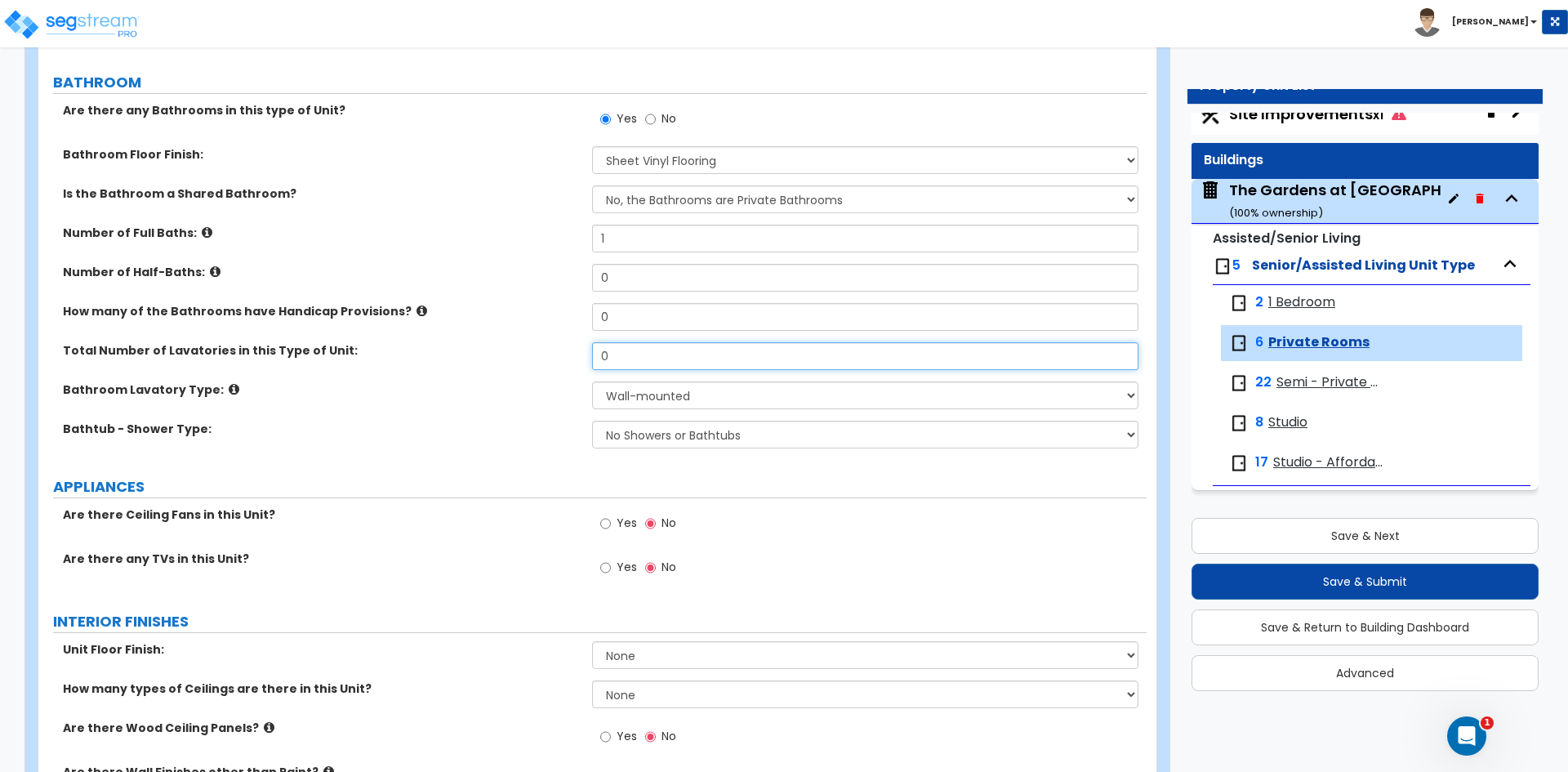
click at [656, 352] on input "0" at bounding box center [864, 356] width 545 height 28
click at [658, 393] on select "Wall-mounted Pedestal-mounted Vanity-mounted" at bounding box center [864, 396] width 545 height 28
click at [592, 382] on select "Wall-mounted Pedestal-mounted Vanity-mounted" at bounding box center [864, 396] width 545 height 28
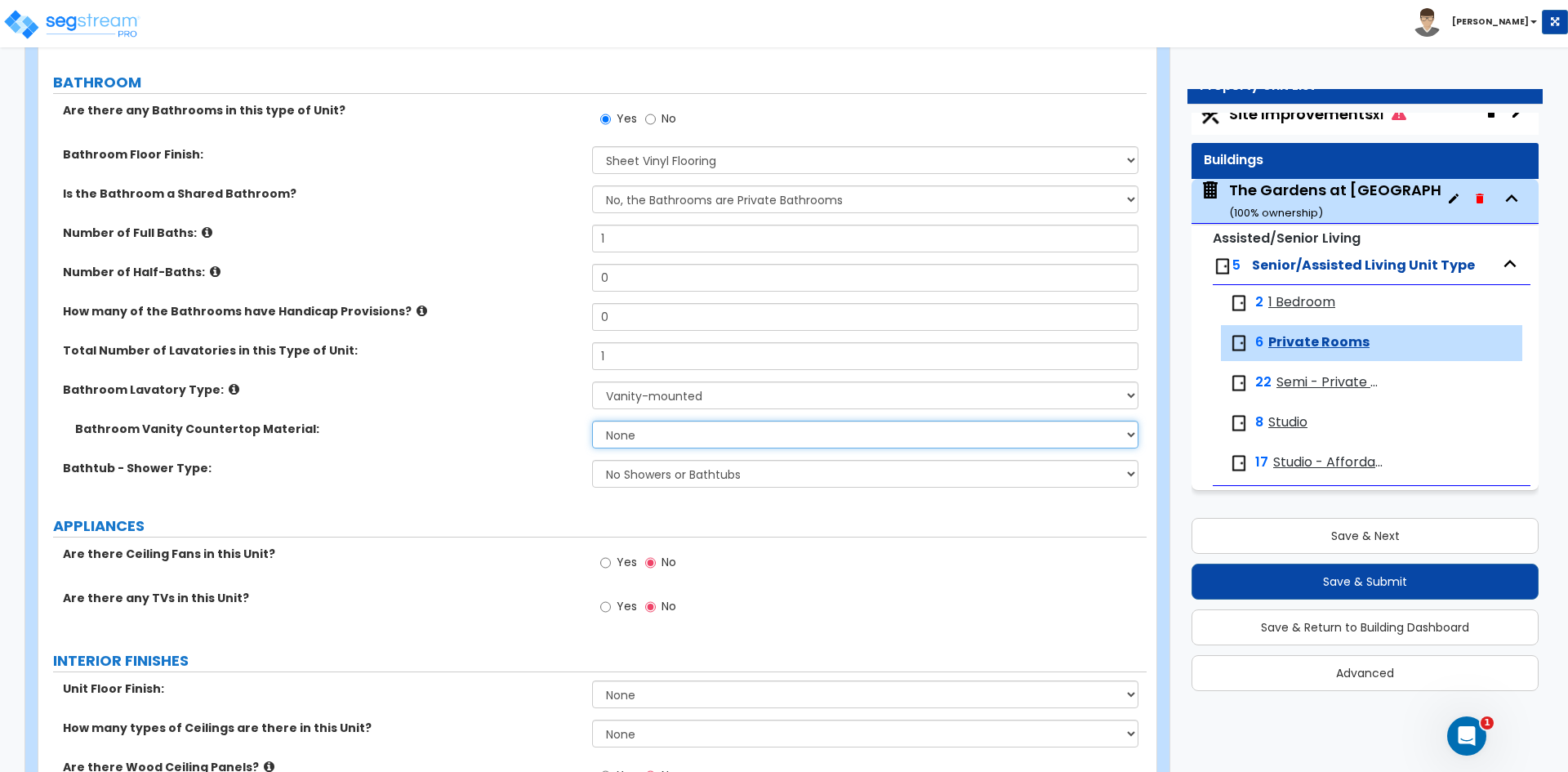
click at [638, 434] on select "None Plastic Laminate Solid Surface Stone Quartz Marble Tile Wood Stainless Ste…" at bounding box center [864, 435] width 545 height 28
click at [592, 421] on select "None Plastic Laminate Solid Surface Stone Quartz Marble Tile Wood Stainless Ste…" at bounding box center [864, 435] width 545 height 28
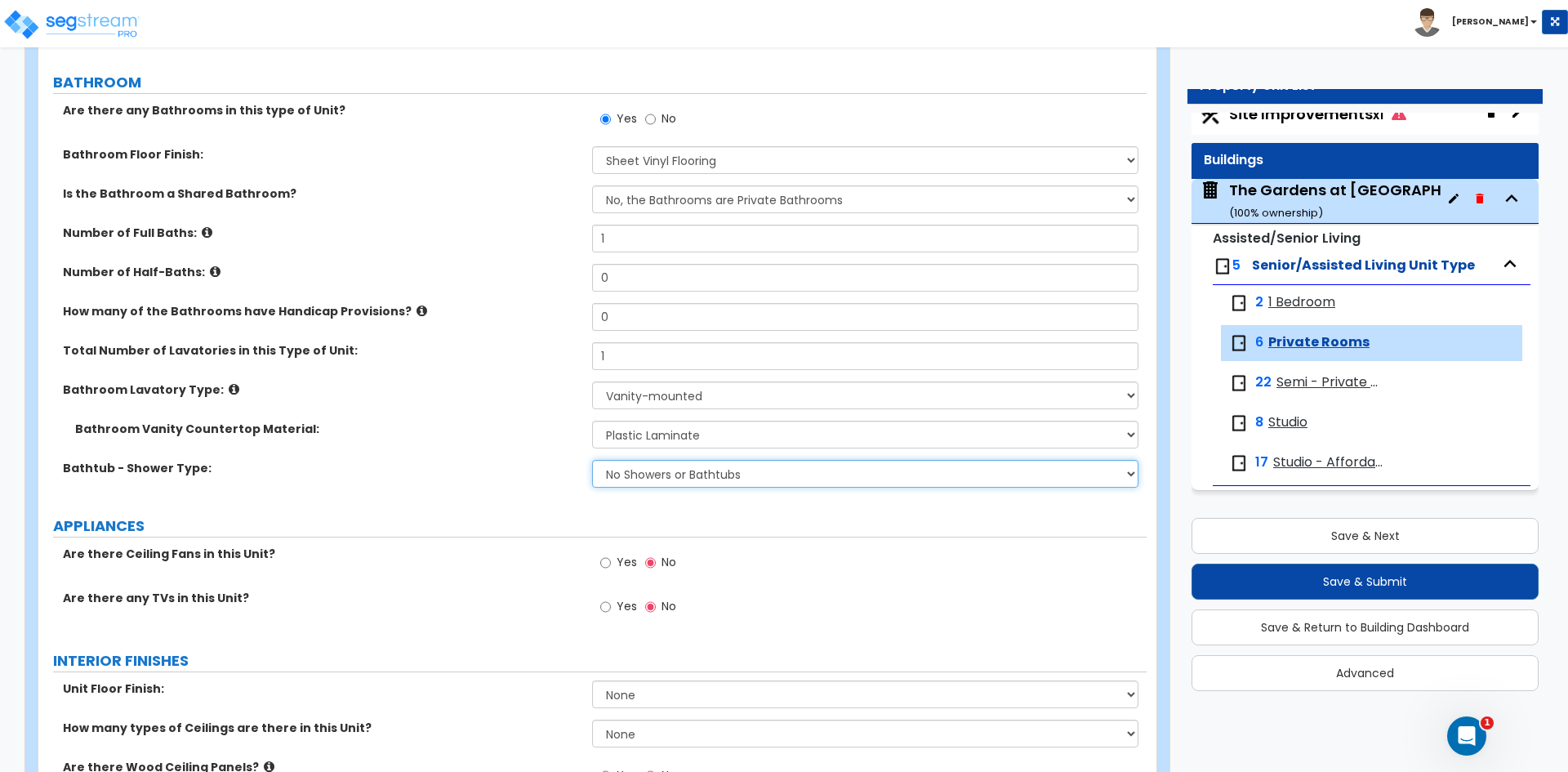
click at [636, 477] on select "No Showers or Bathtubs Shower Only Bathtub Only Shower-and-Bath Combo Dedicated…" at bounding box center [864, 474] width 545 height 28
click at [592, 460] on select "No Showers or Bathtubs Shower Only Bathtub Only Shower-and-Bath Combo Dedicated…" at bounding box center [864, 474] width 545 height 28
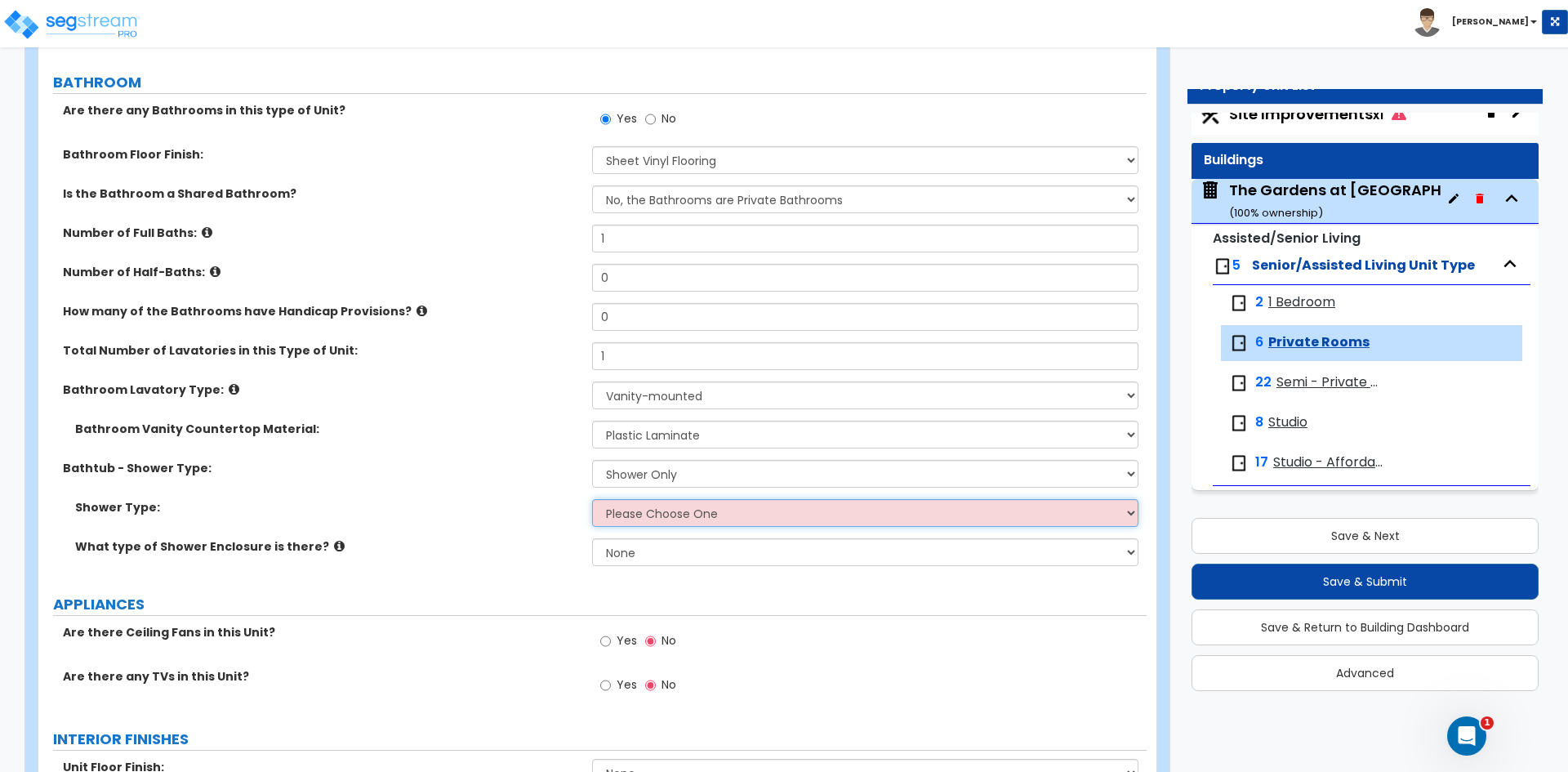
click at [618, 518] on select "Please Choose One Pre-Fabricated Shower Stalls Custom Finish Walk-in Showers" at bounding box center [864, 514] width 545 height 28
click at [592, 500] on select "Please Choose One Pre-Fabricated Shower Stalls Custom Finish Walk-in Showers" at bounding box center [864, 514] width 545 height 28
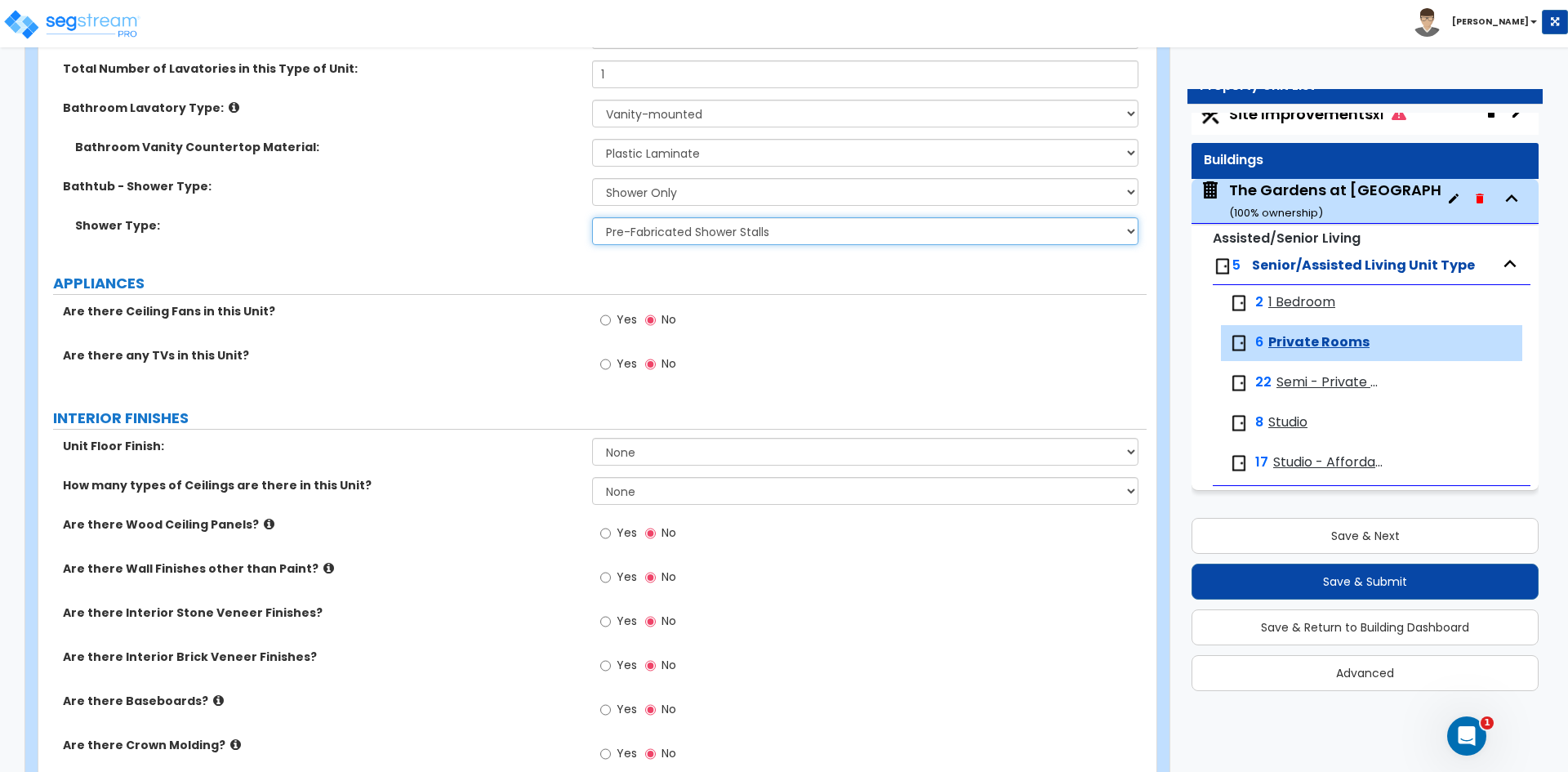
scroll to position [654, 0]
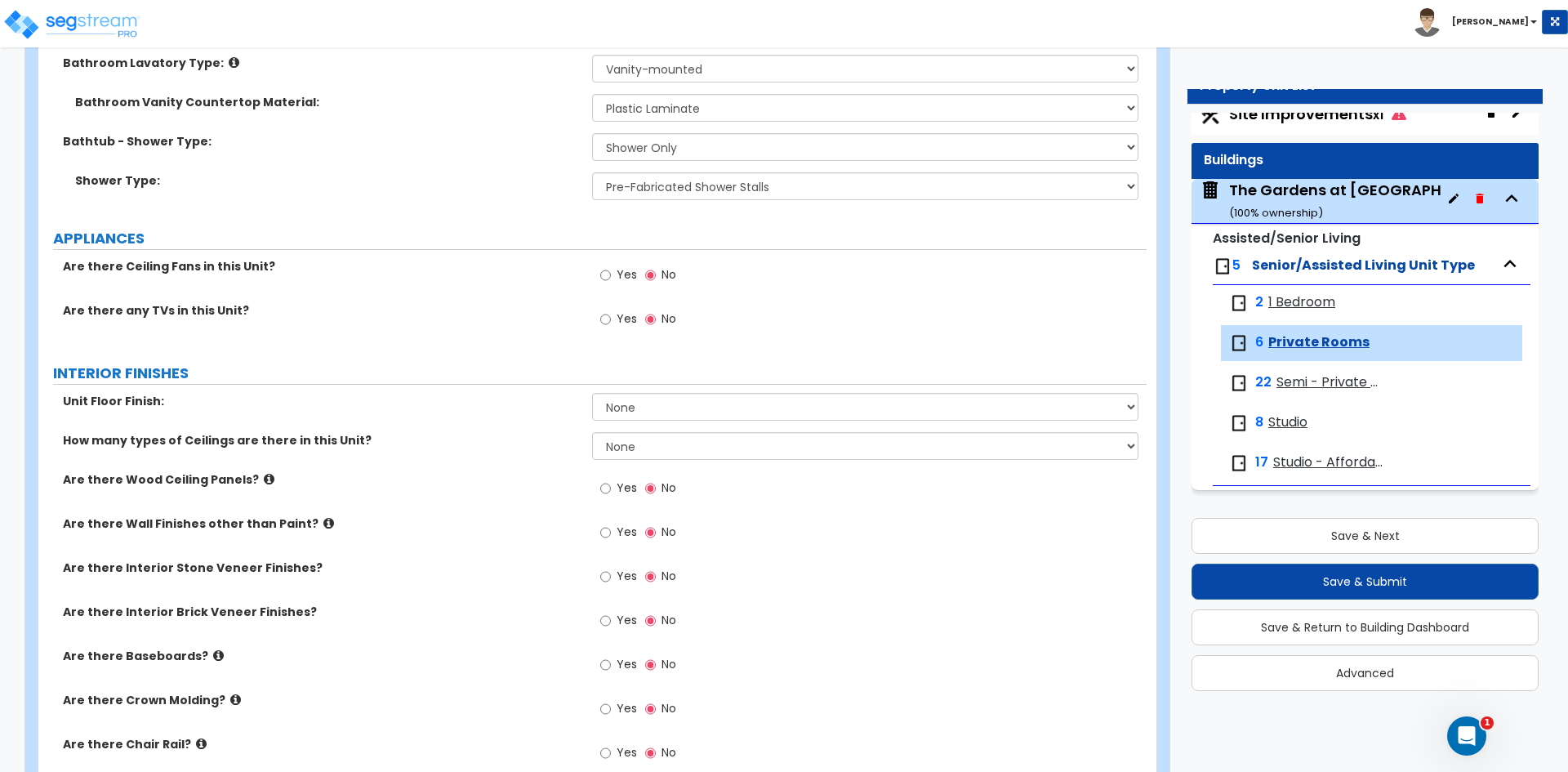
click at [613, 319] on label "Yes" at bounding box center [618, 322] width 37 height 28
click at [611, 319] on input "Yes" at bounding box center [605, 319] width 11 height 18
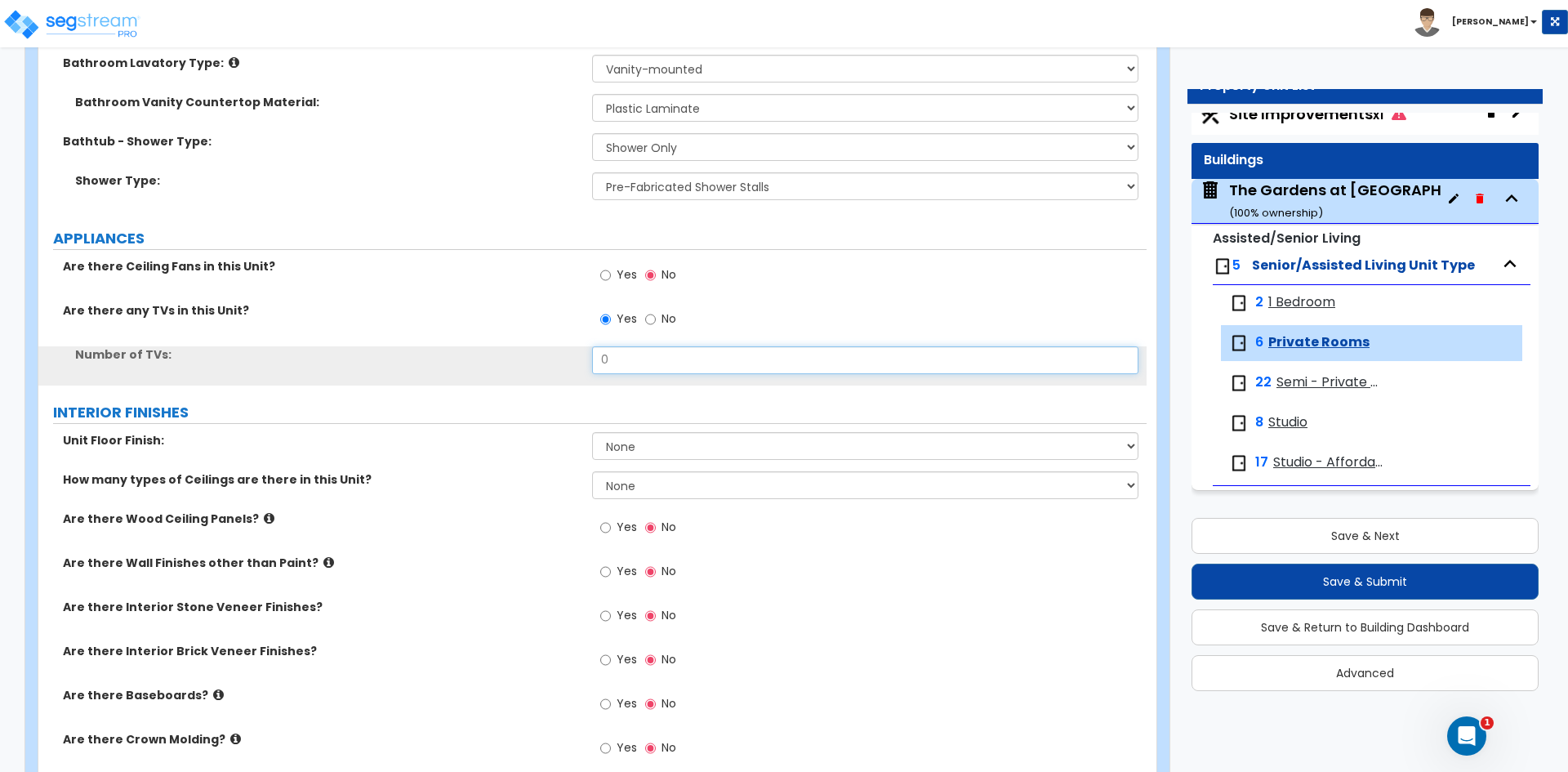
click at [664, 362] on input "0" at bounding box center [864, 360] width 545 height 28
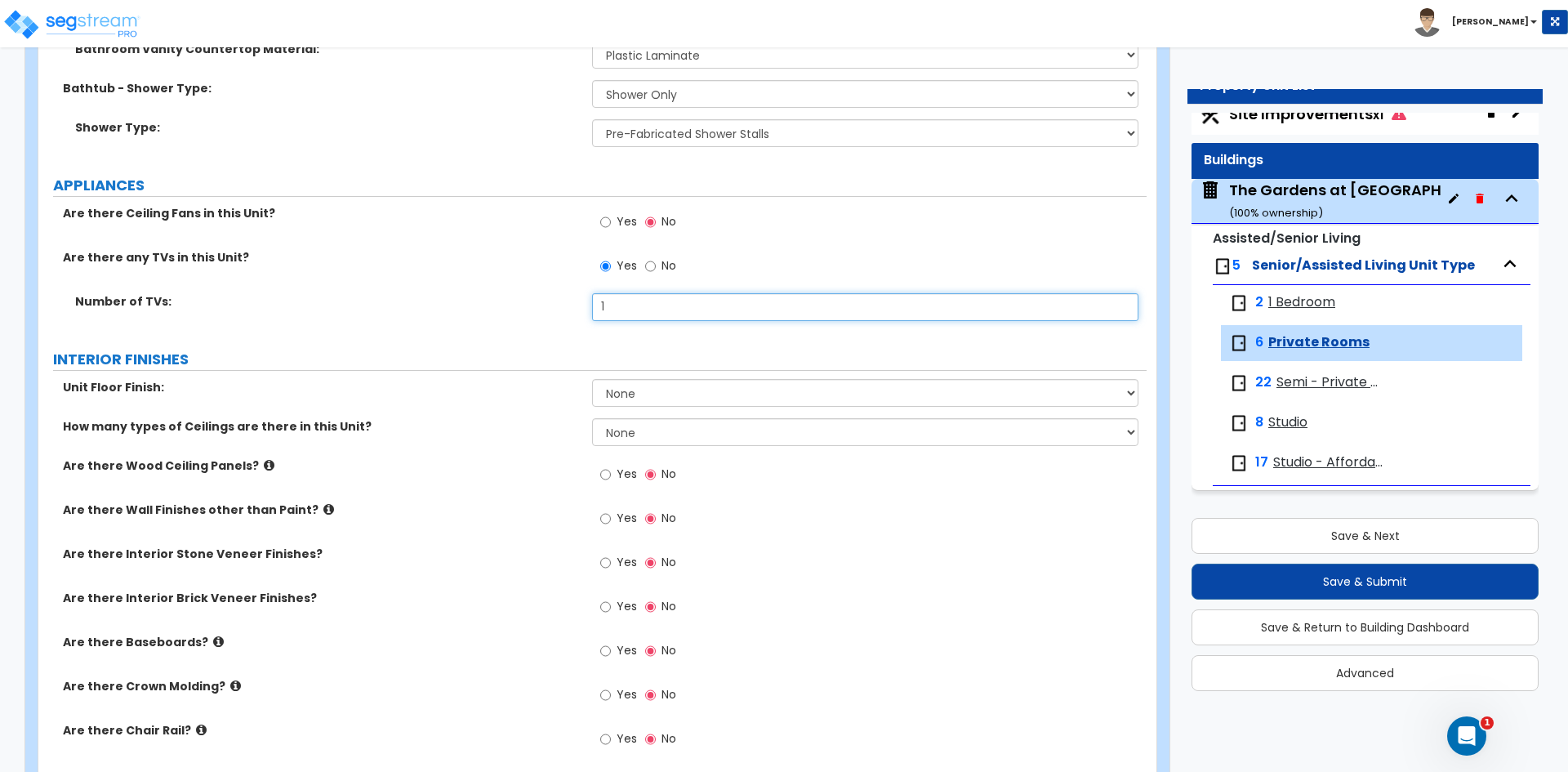
scroll to position [735, 0]
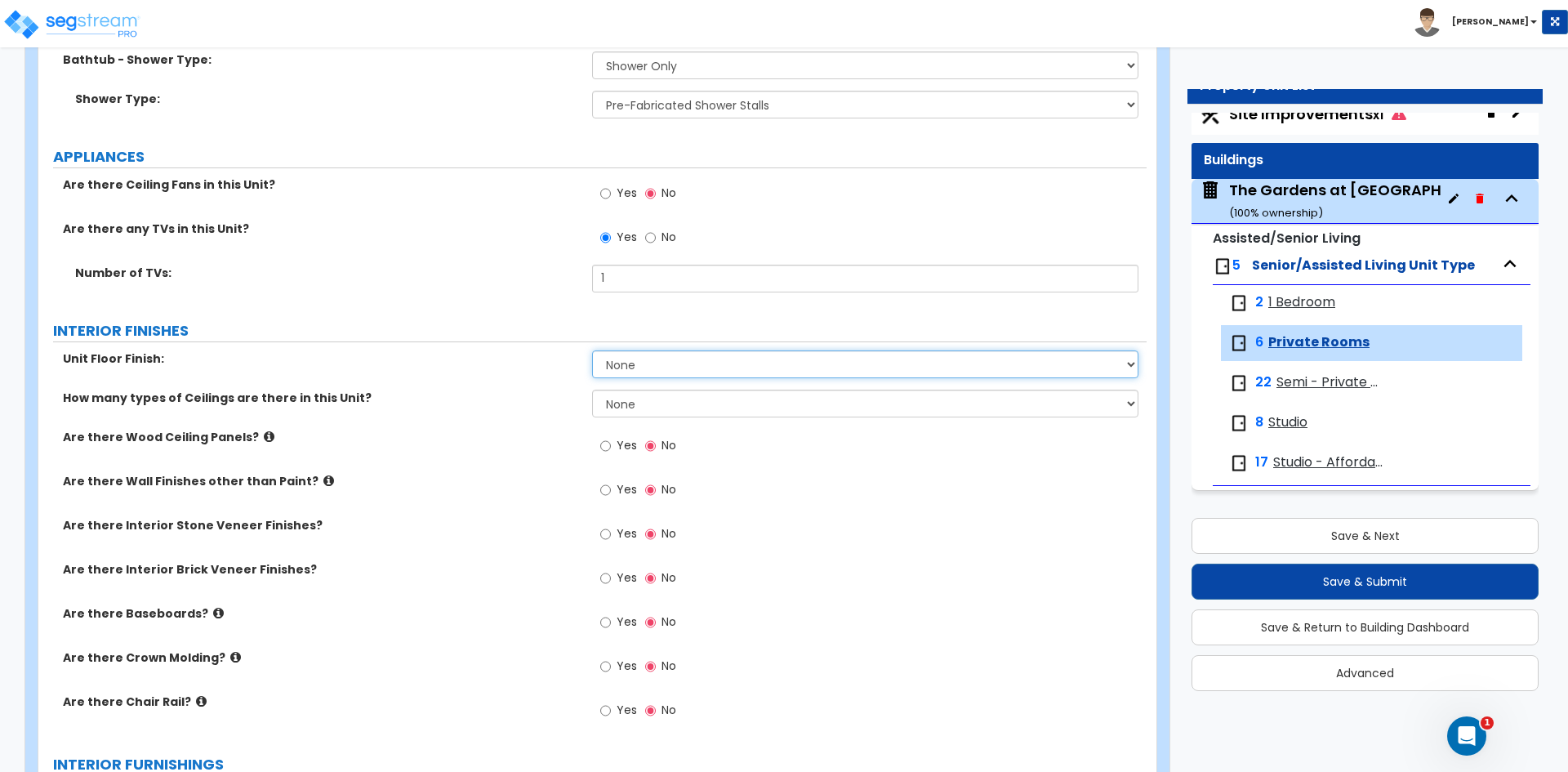
click at [651, 365] on select "None Tile Flooring Hardwood Flooring Resilient Laminate Flooring VCT Flooring S…" at bounding box center [864, 365] width 545 height 28
click at [592, 351] on select "None Tile Flooring Hardwood Flooring Resilient Laminate Flooring VCT Flooring S…" at bounding box center [864, 365] width 545 height 28
click at [634, 401] on select "None 1 2 3" at bounding box center [864, 404] width 545 height 28
click at [592, 390] on select "None 1 2 3" at bounding box center [864, 404] width 545 height 28
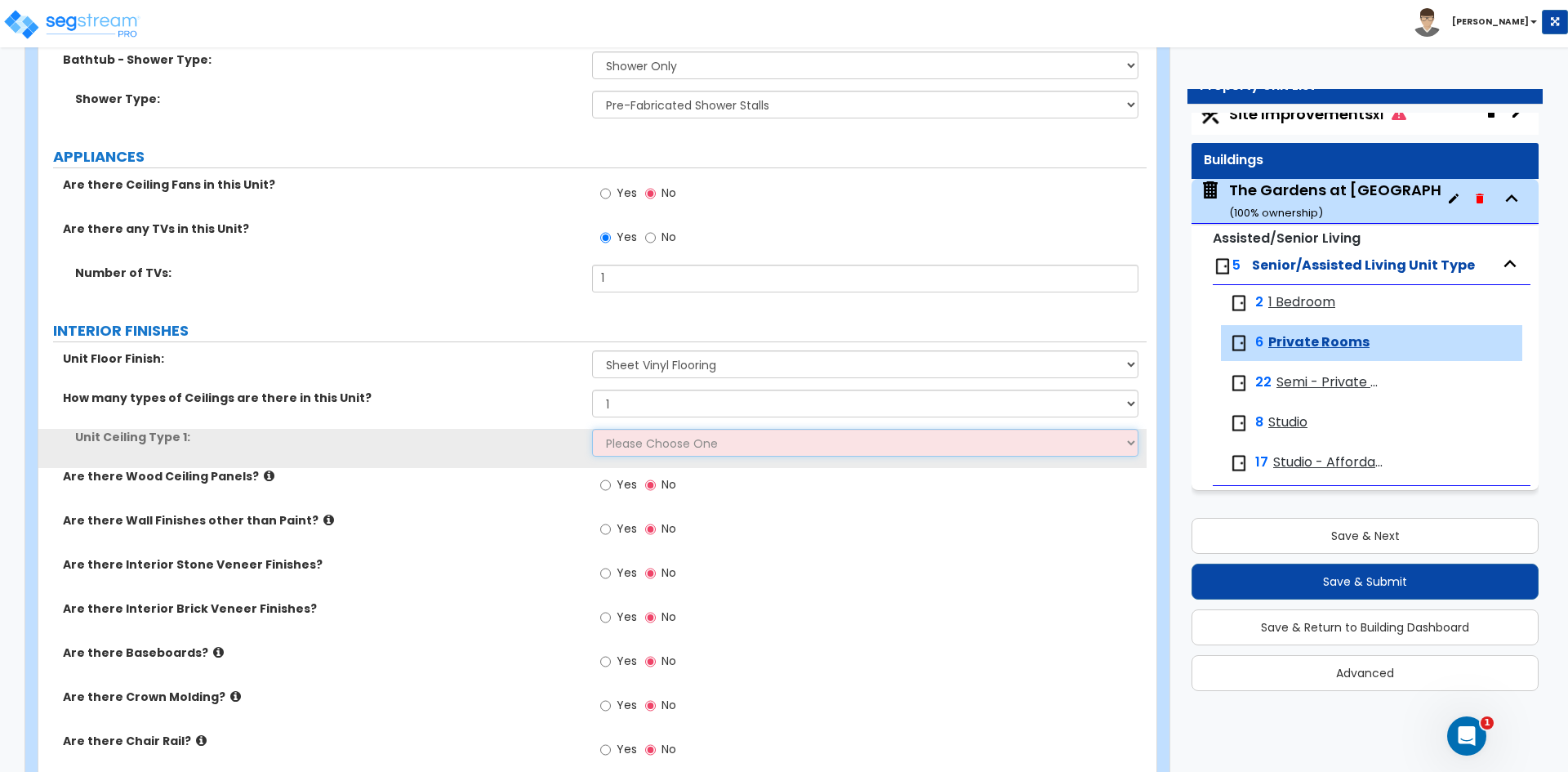
click at [632, 443] on select "Please Choose One Drop Ceiling Drywall Ceiling Open Ceiling" at bounding box center [864, 443] width 545 height 28
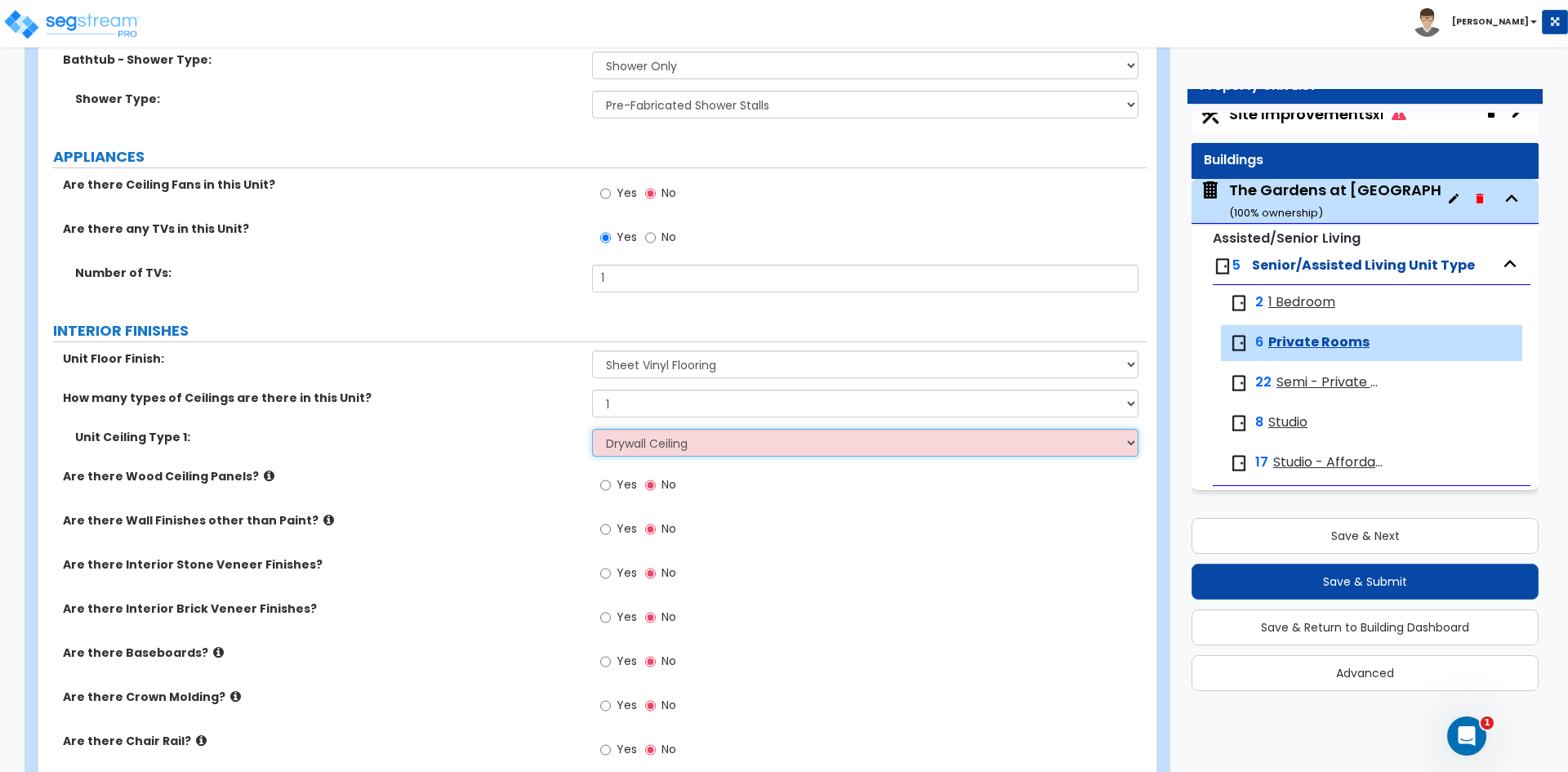
click at [592, 429] on select "Please Choose One Drop Ceiling Drywall Ceiling Open Ceiling" at bounding box center [864, 443] width 545 height 28
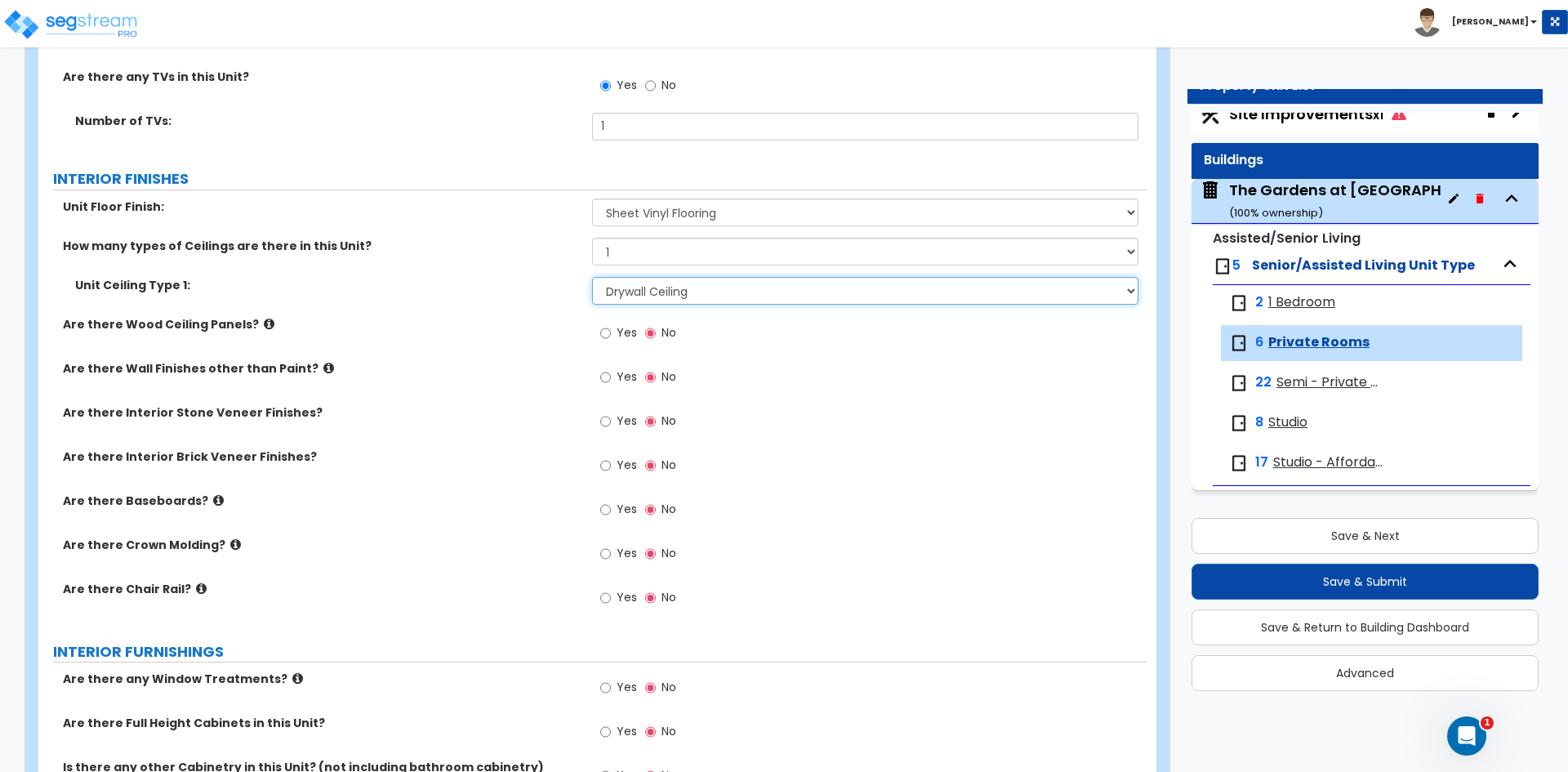
scroll to position [899, 0]
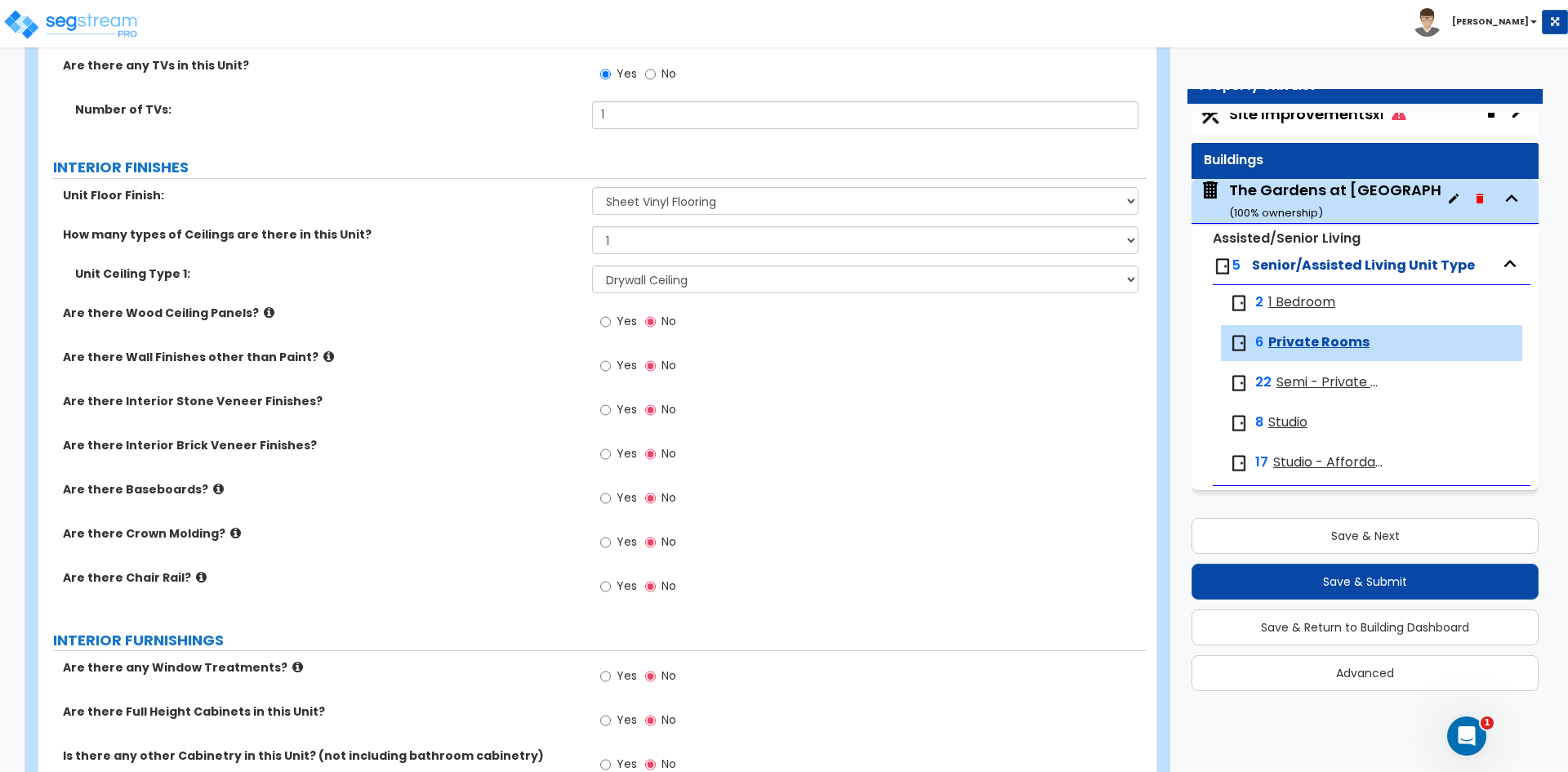
click at [612, 498] on label "Yes" at bounding box center [618, 501] width 37 height 28
click at [611, 498] on input "Yes" at bounding box center [605, 498] width 11 height 18
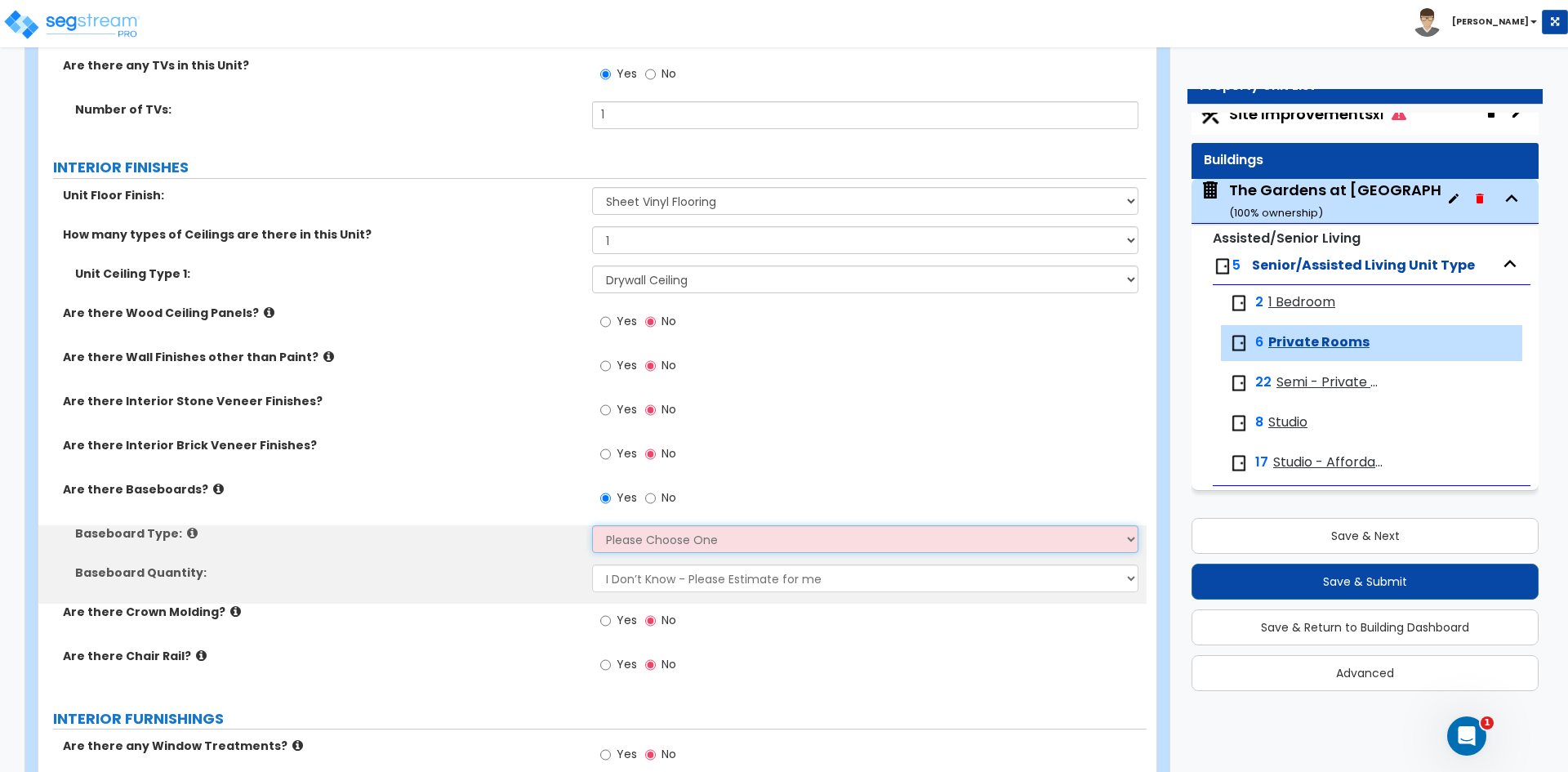
click at [636, 540] on select "Please Choose One Wood Vinyl Carpet Tile" at bounding box center [864, 539] width 545 height 28
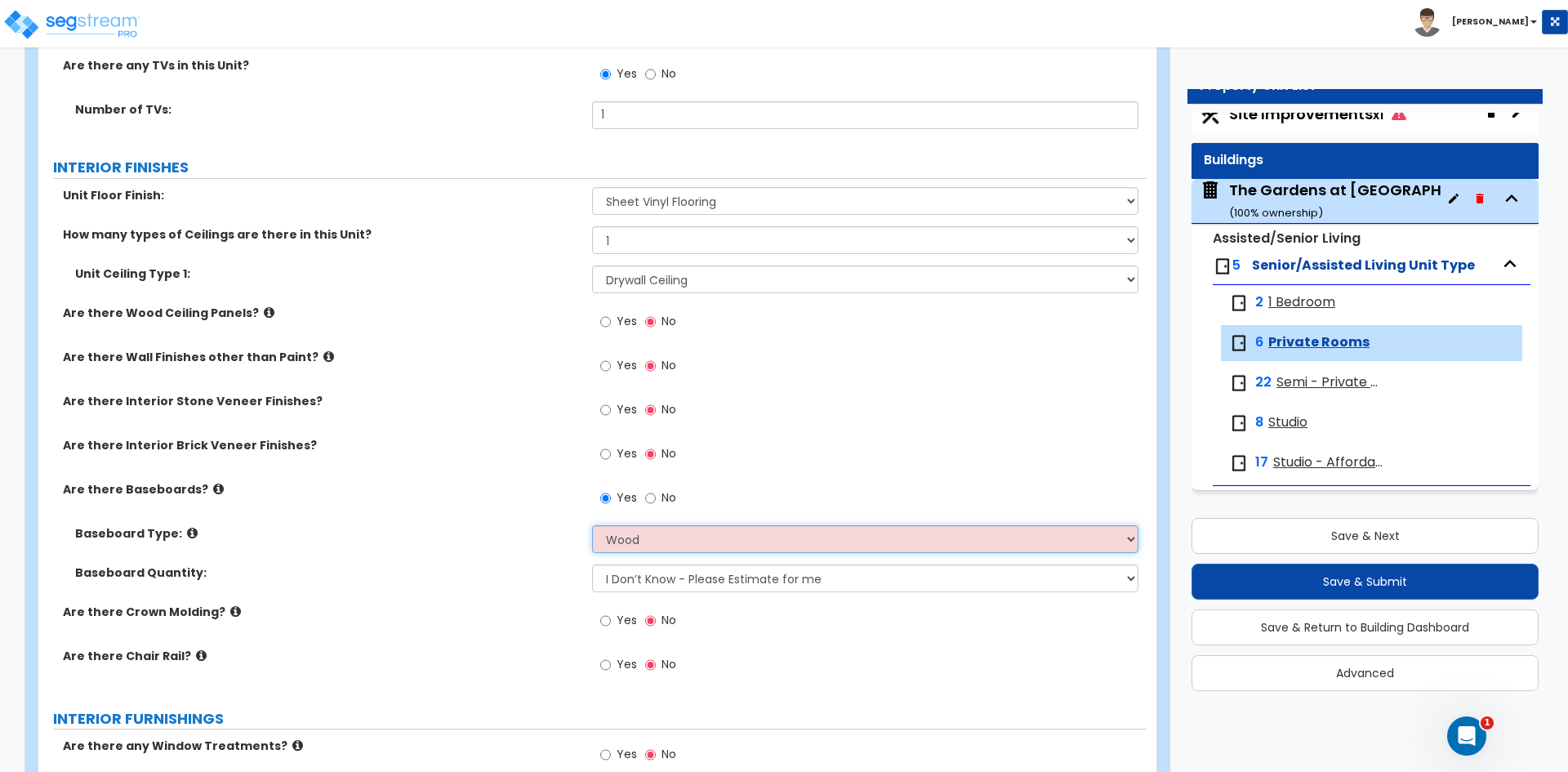
click at [592, 525] on select "Please Choose One Wood Vinyl Carpet Tile" at bounding box center [864, 539] width 545 height 28
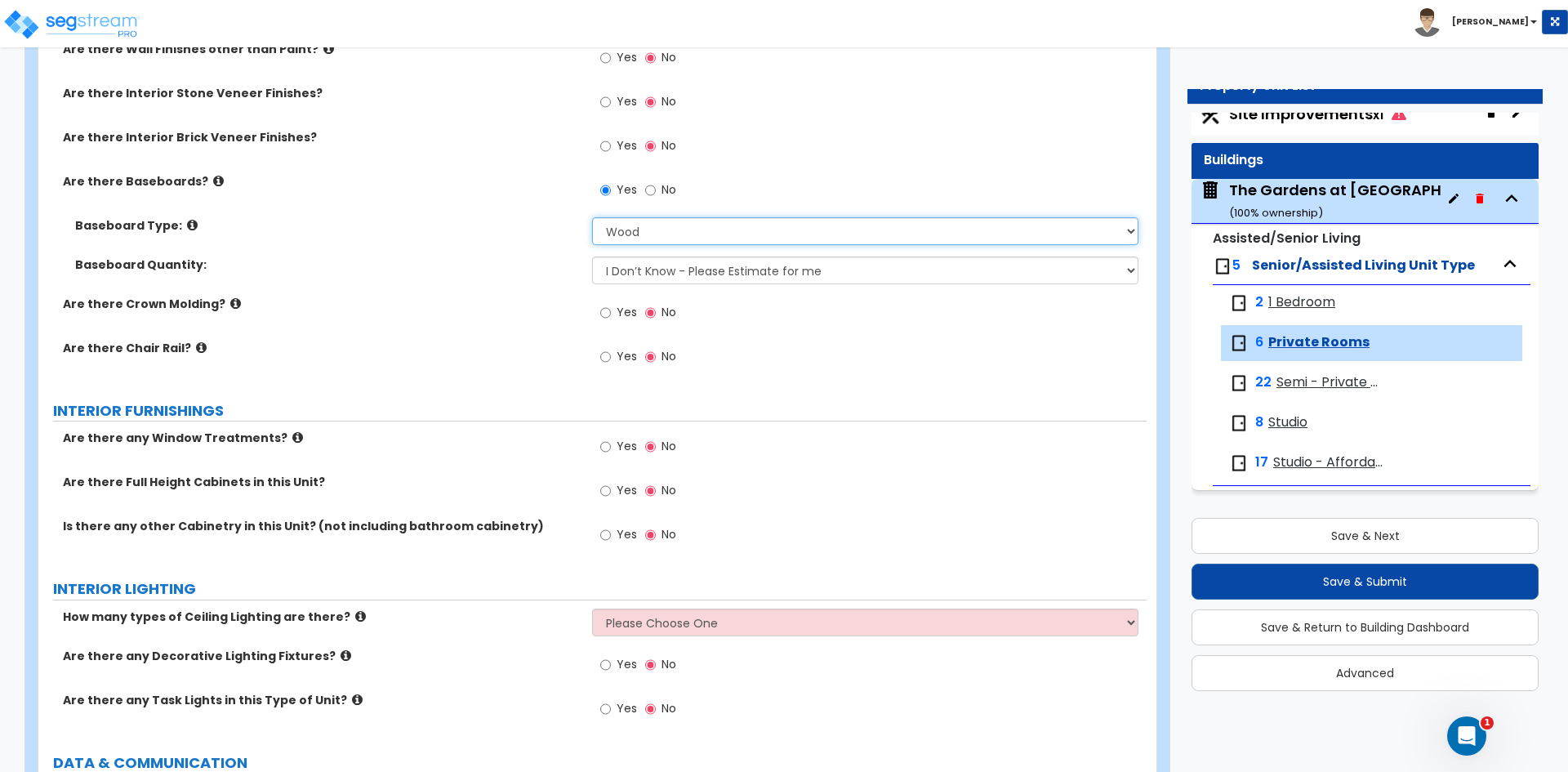
scroll to position [1226, 0]
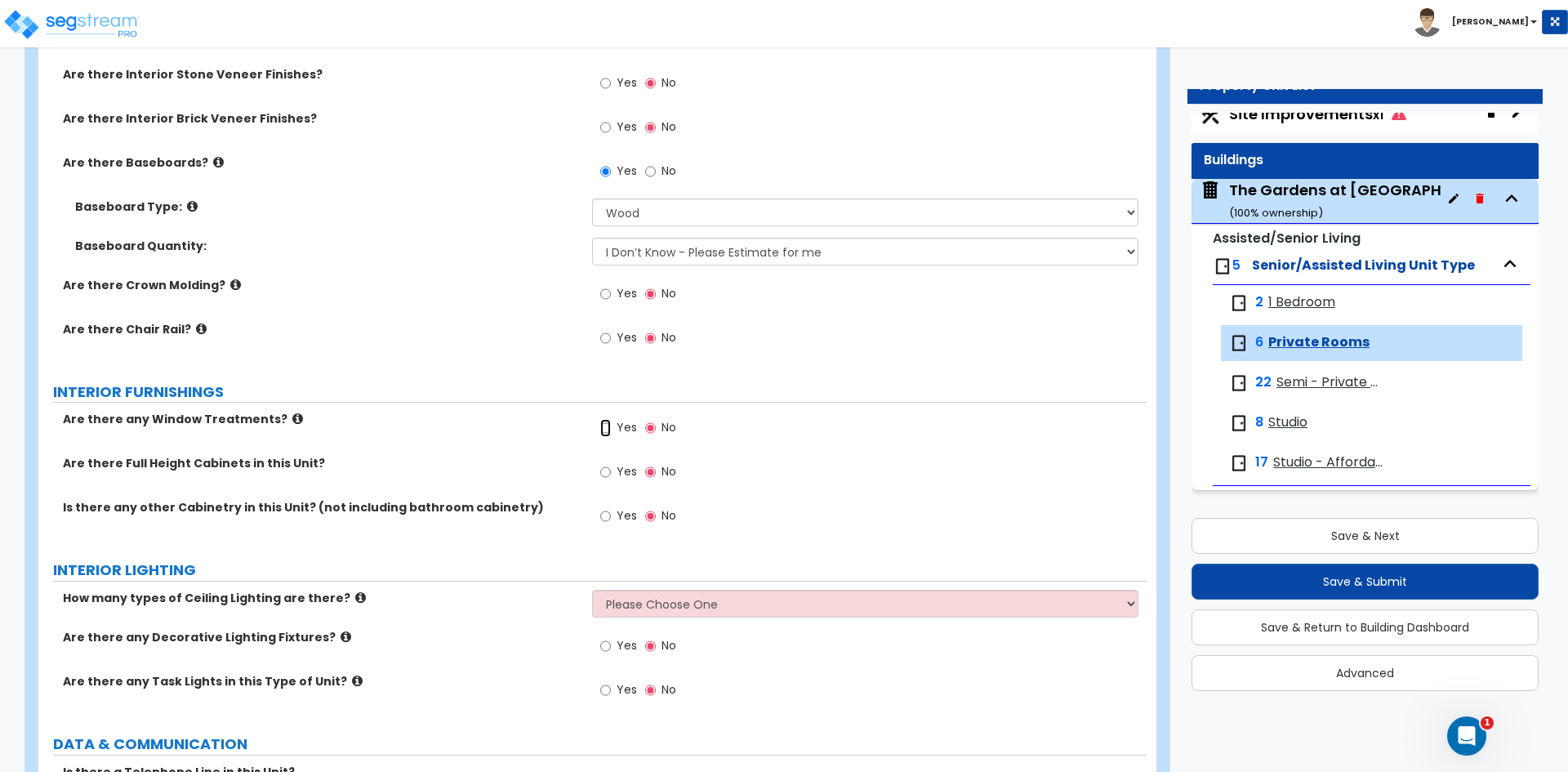
click at [609, 427] on input "Yes" at bounding box center [605, 428] width 11 height 18
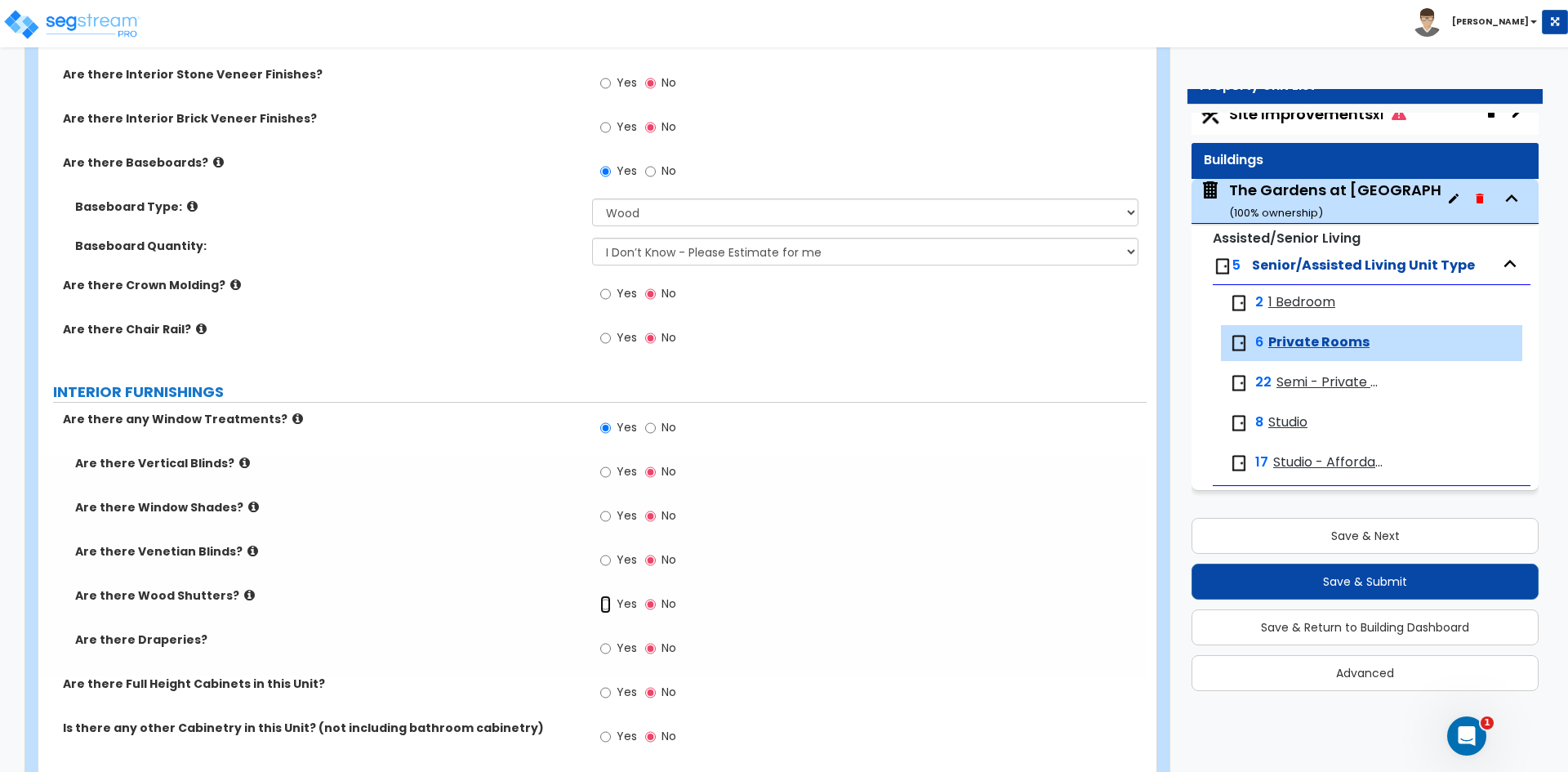
click at [610, 604] on input "Yes" at bounding box center [605, 605] width 11 height 18
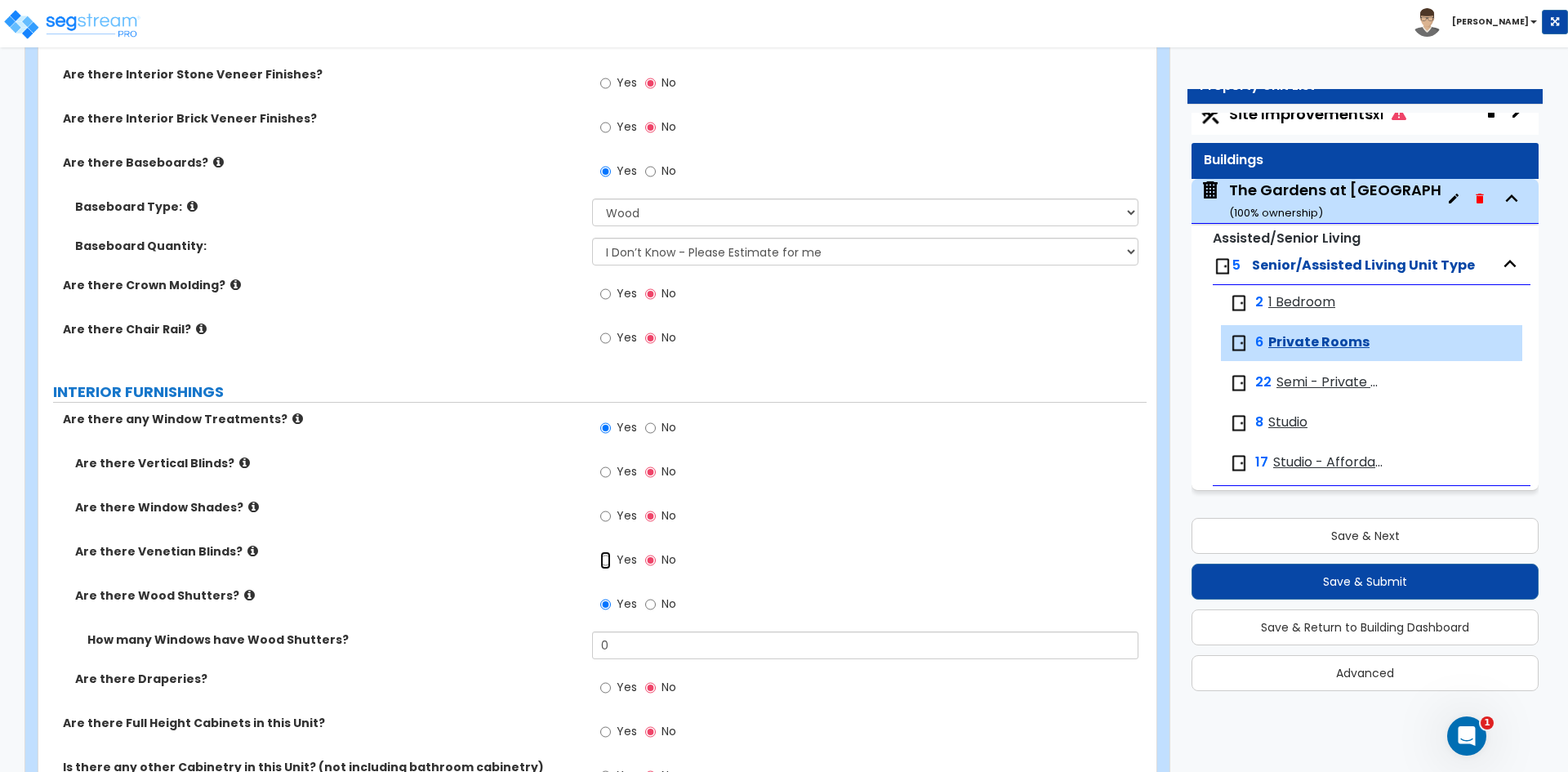
click at [609, 559] on input "Yes" at bounding box center [605, 560] width 11 height 18
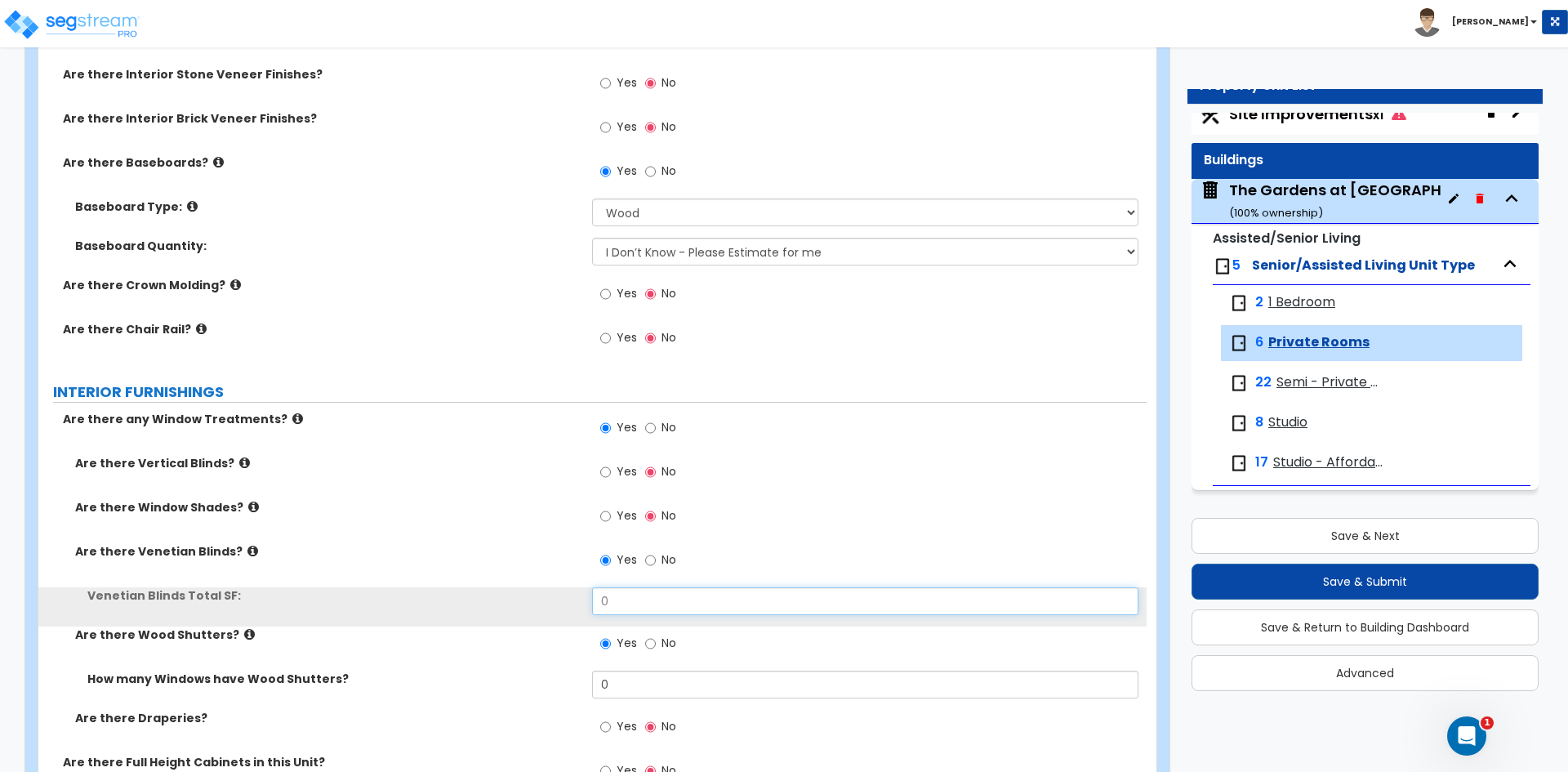
click at [649, 600] on input "0" at bounding box center [864, 602] width 545 height 28
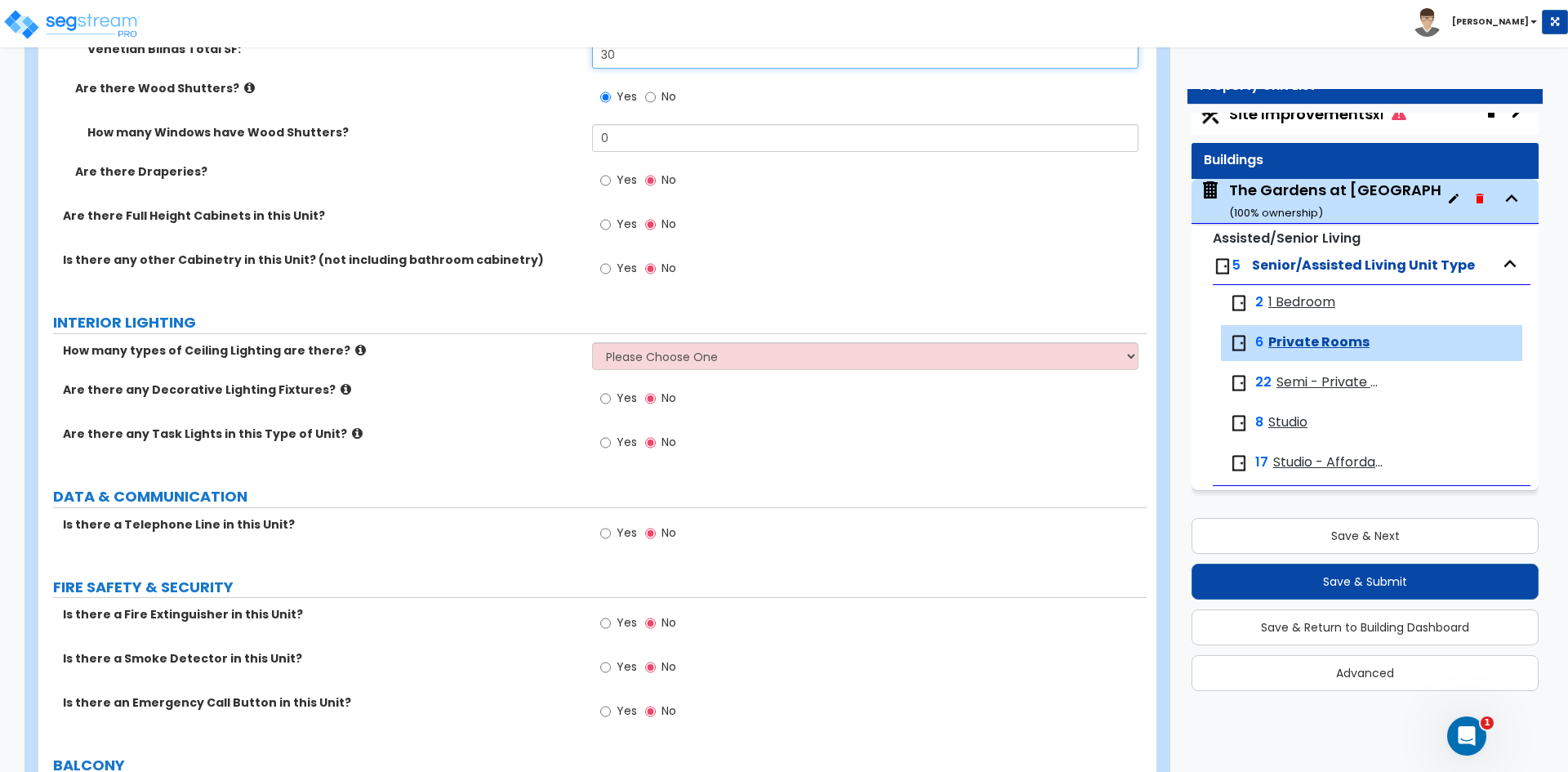
scroll to position [1798, 0]
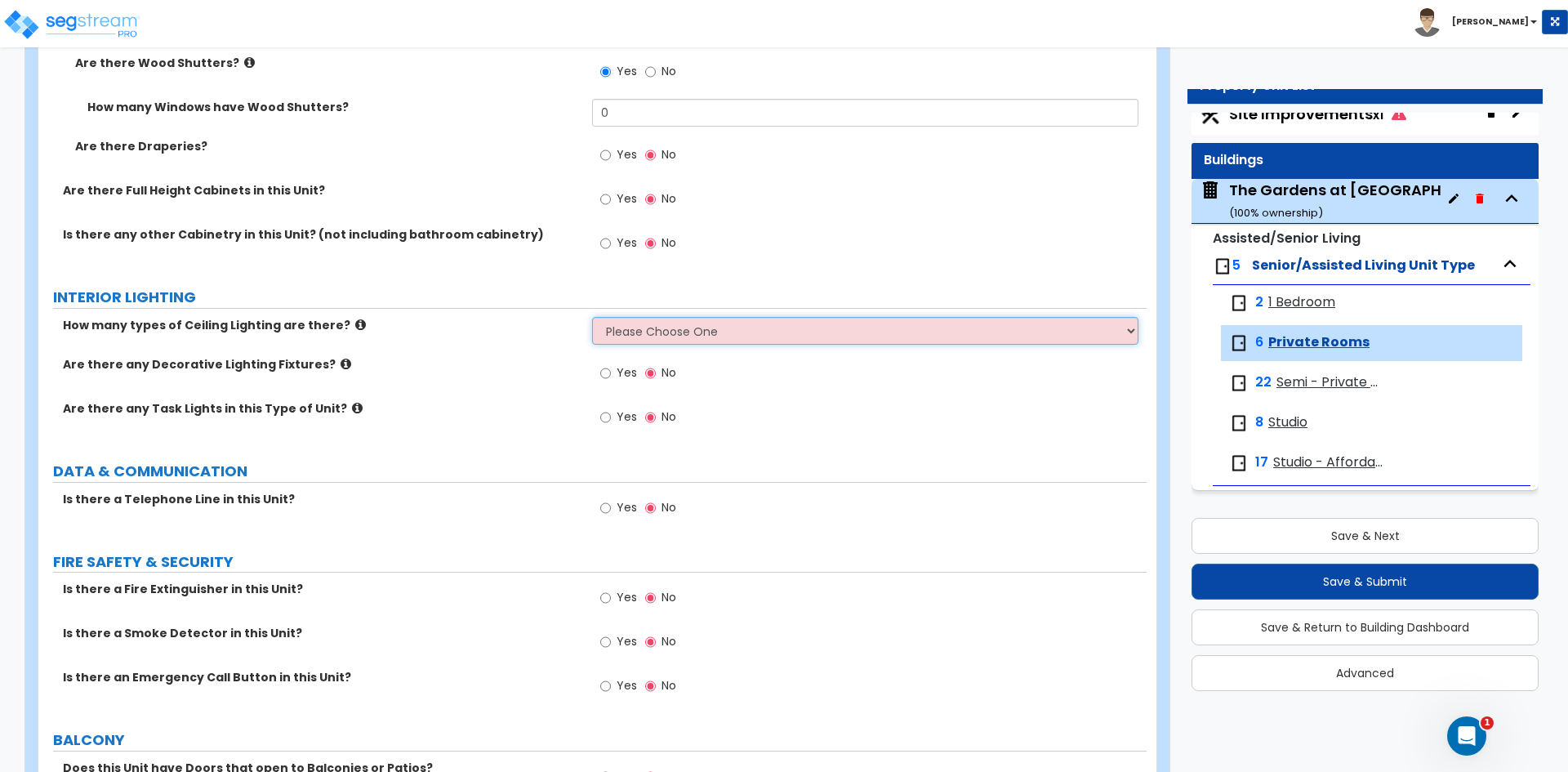
click at [674, 342] on select "Please Choose One 1 2 3" at bounding box center [864, 331] width 545 height 28
click at [592, 317] on select "Please Choose One 1 2 3" at bounding box center [864, 331] width 545 height 28
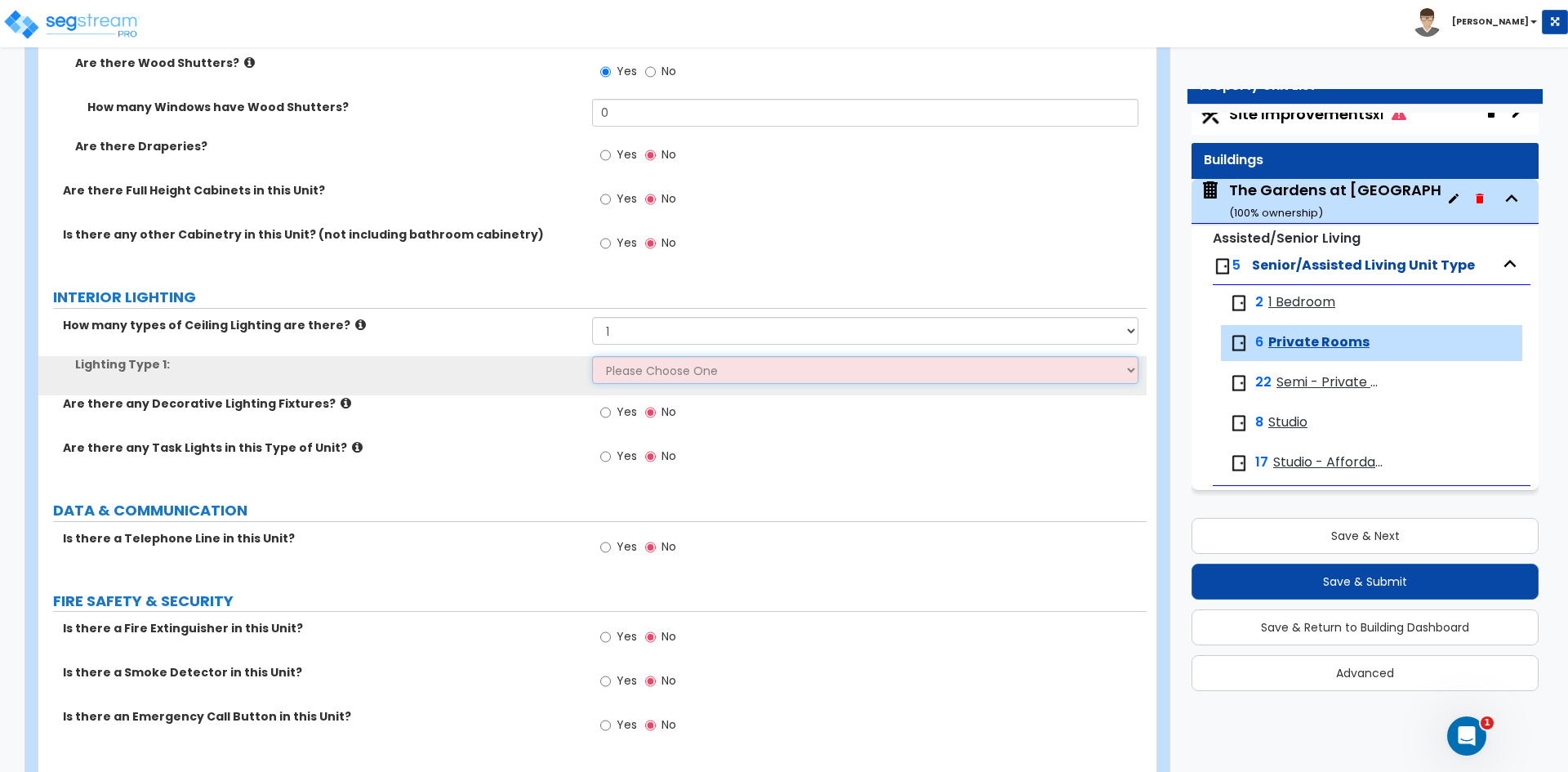
click at [653, 372] on select "Please Choose One LED Surface-Mounted LED Recessed Fluorescent Surface-Mounted …" at bounding box center [864, 370] width 545 height 28
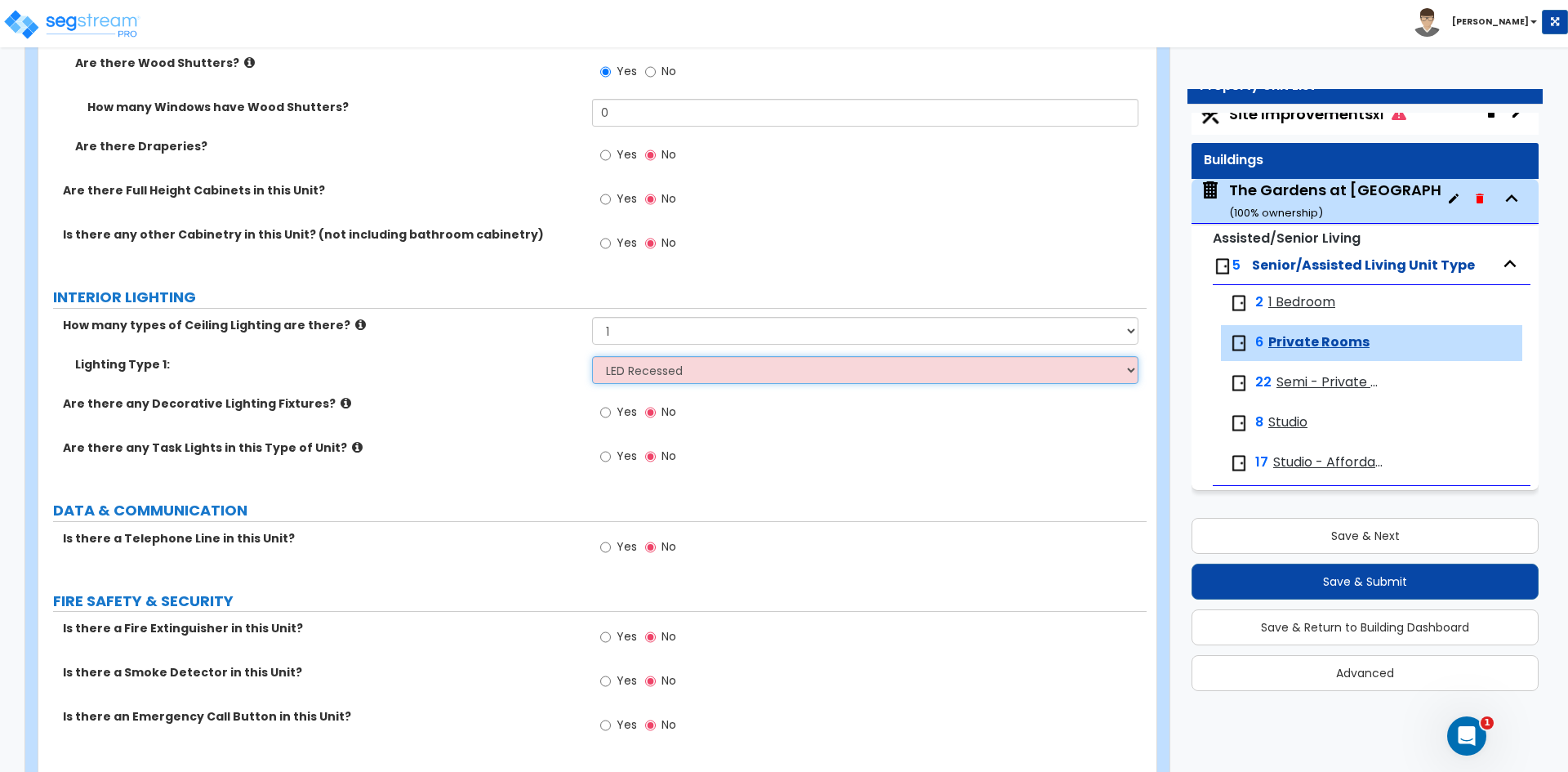
click at [592, 356] on select "Please Choose One LED Surface-Mounted LED Recessed Fluorescent Surface-Mounted …" at bounding box center [864, 370] width 545 height 28
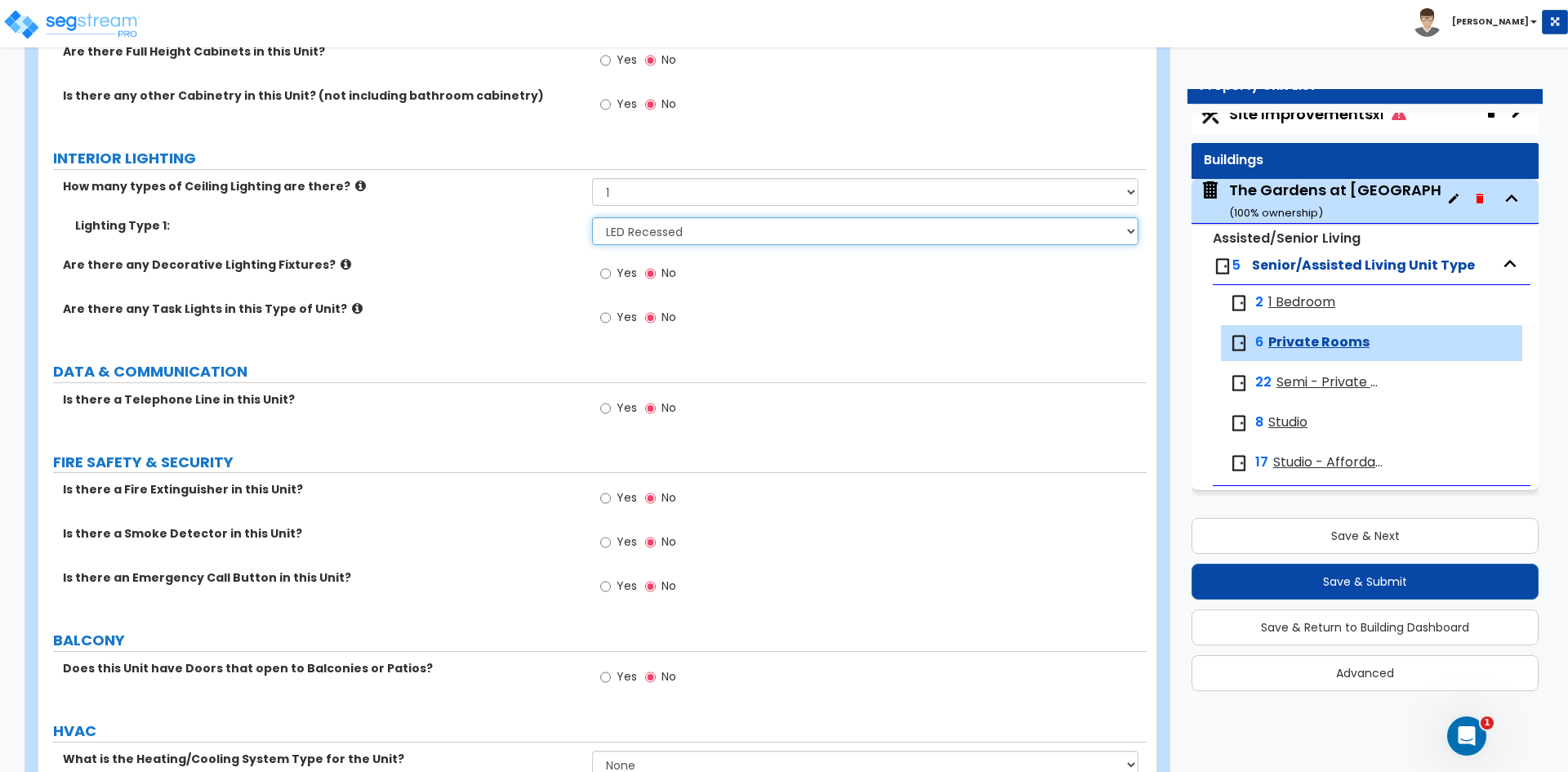
scroll to position [1961, 0]
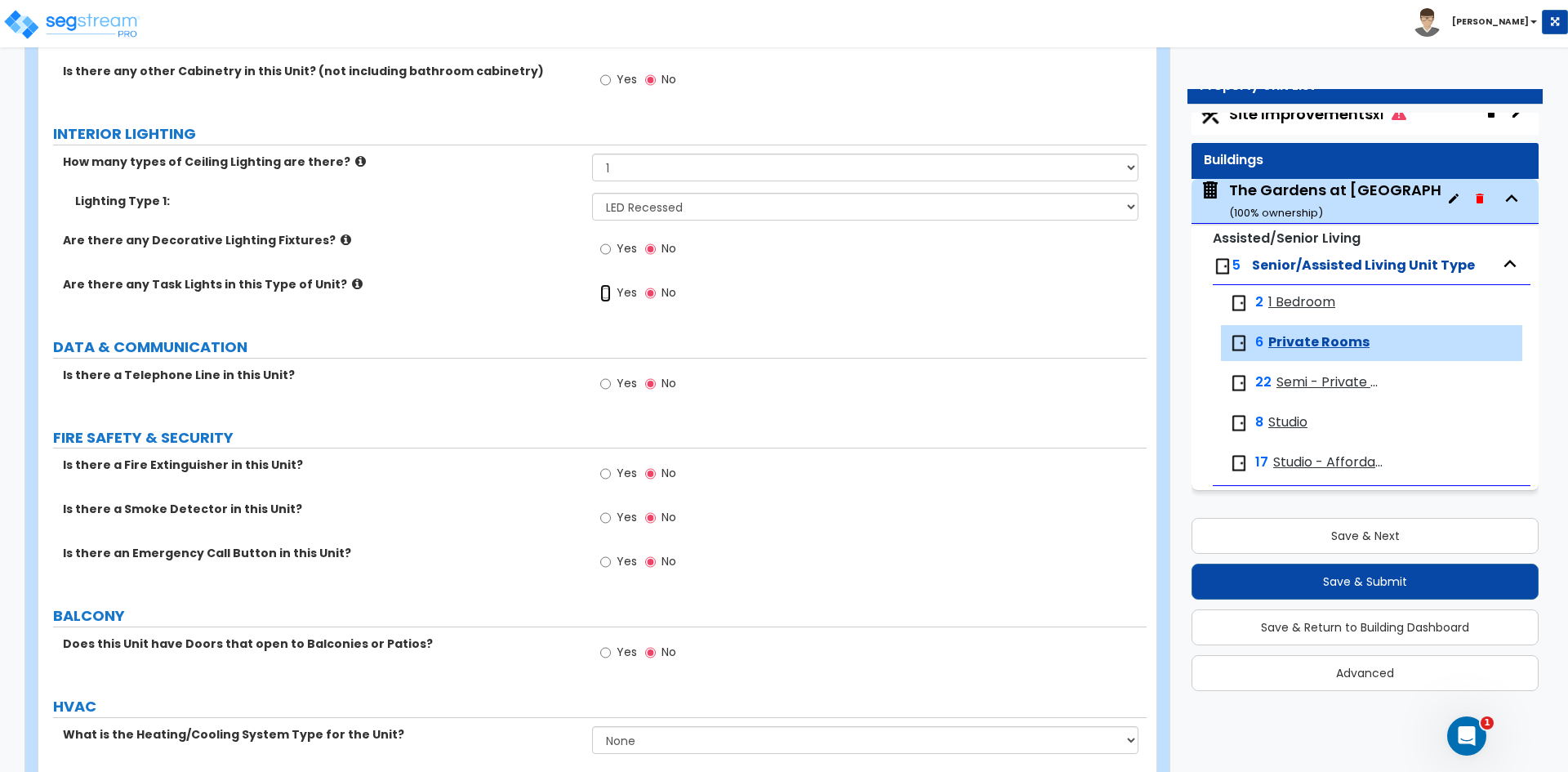
click at [611, 293] on input "Yes" at bounding box center [605, 293] width 11 height 18
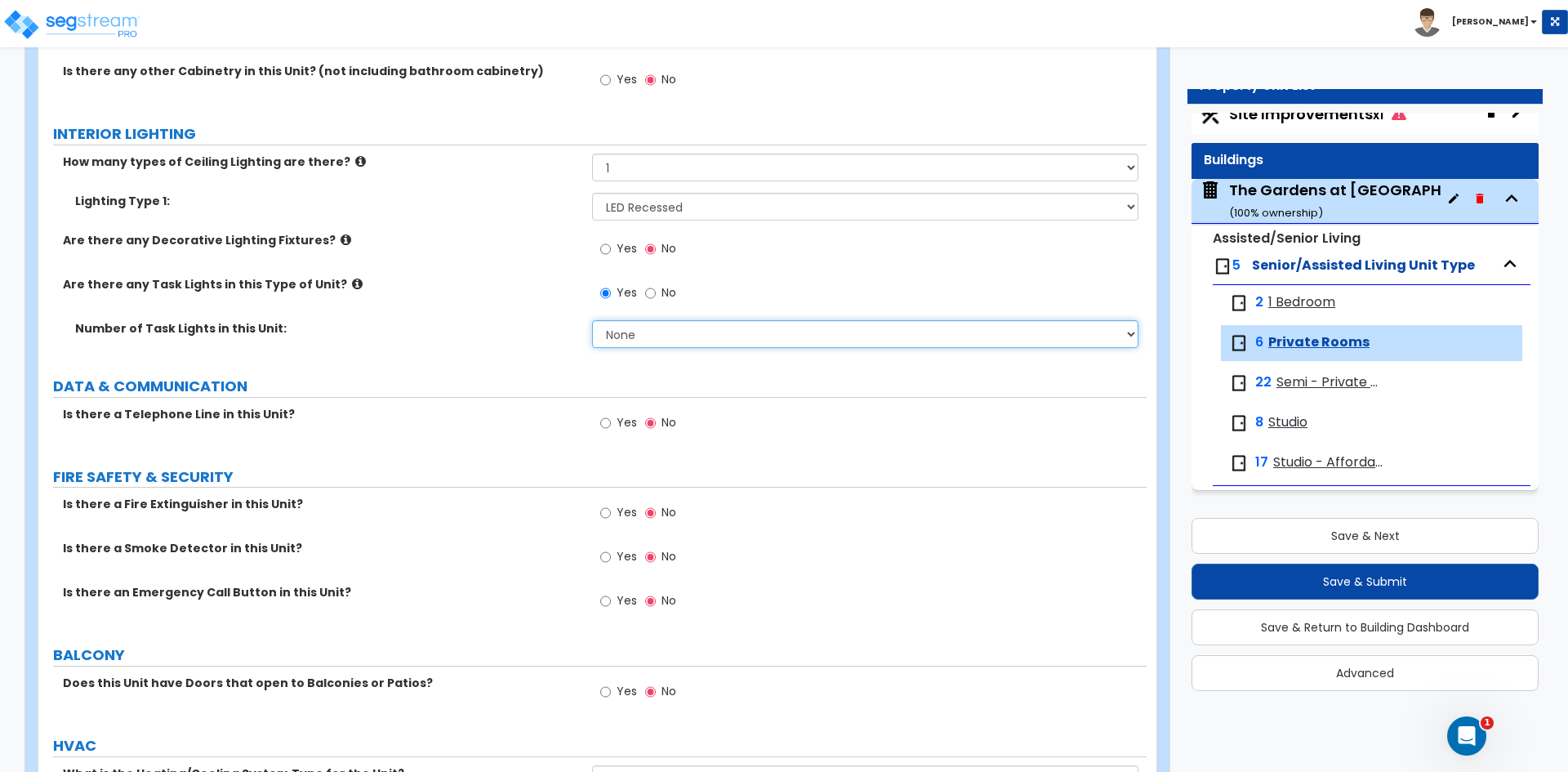
click at [677, 324] on select "None 1 2 3 4 5" at bounding box center [864, 334] width 545 height 28
click at [592, 320] on select "None 1 2 3 4 5" at bounding box center [864, 334] width 545 height 28
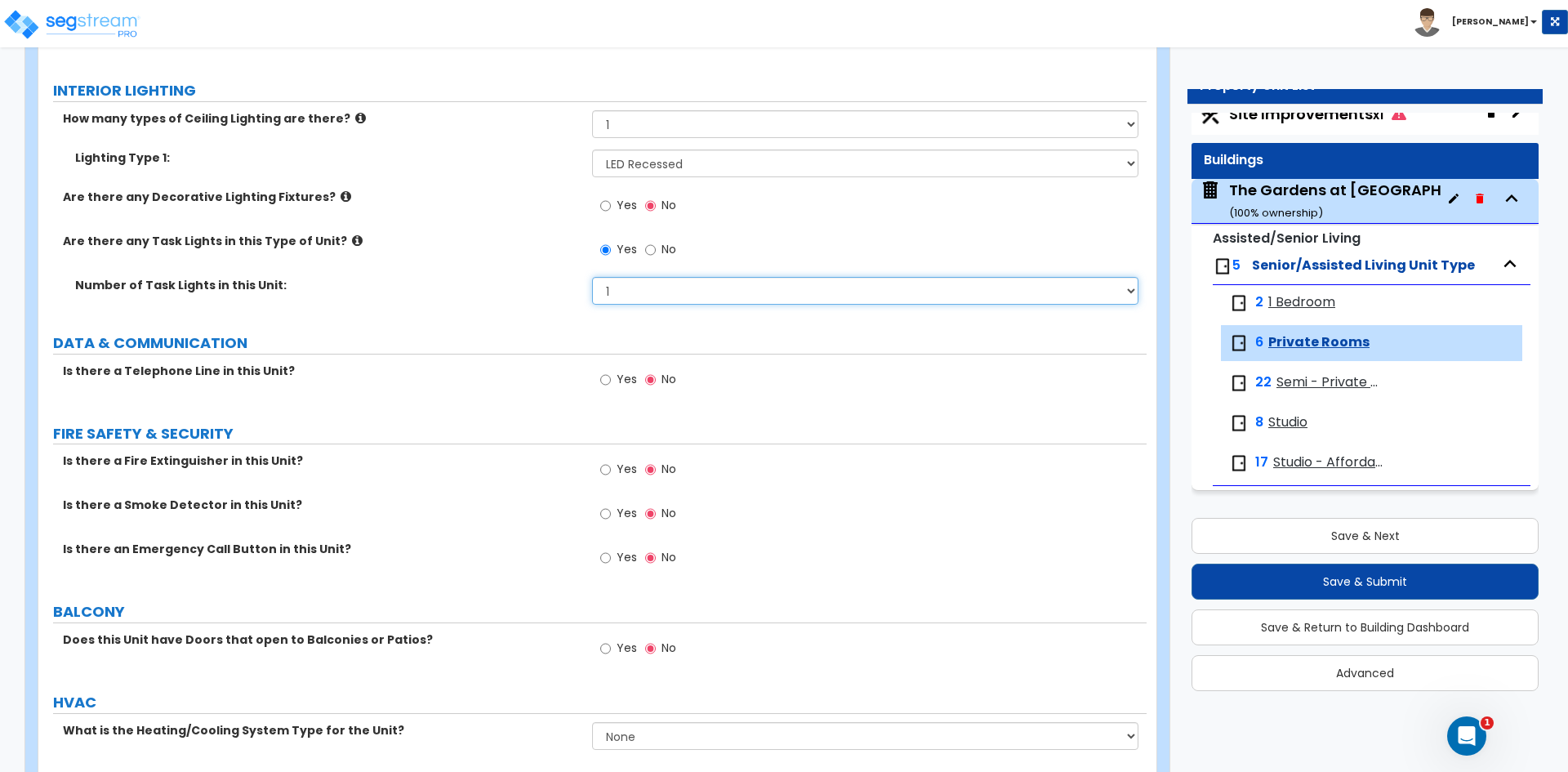
scroll to position [2043, 0]
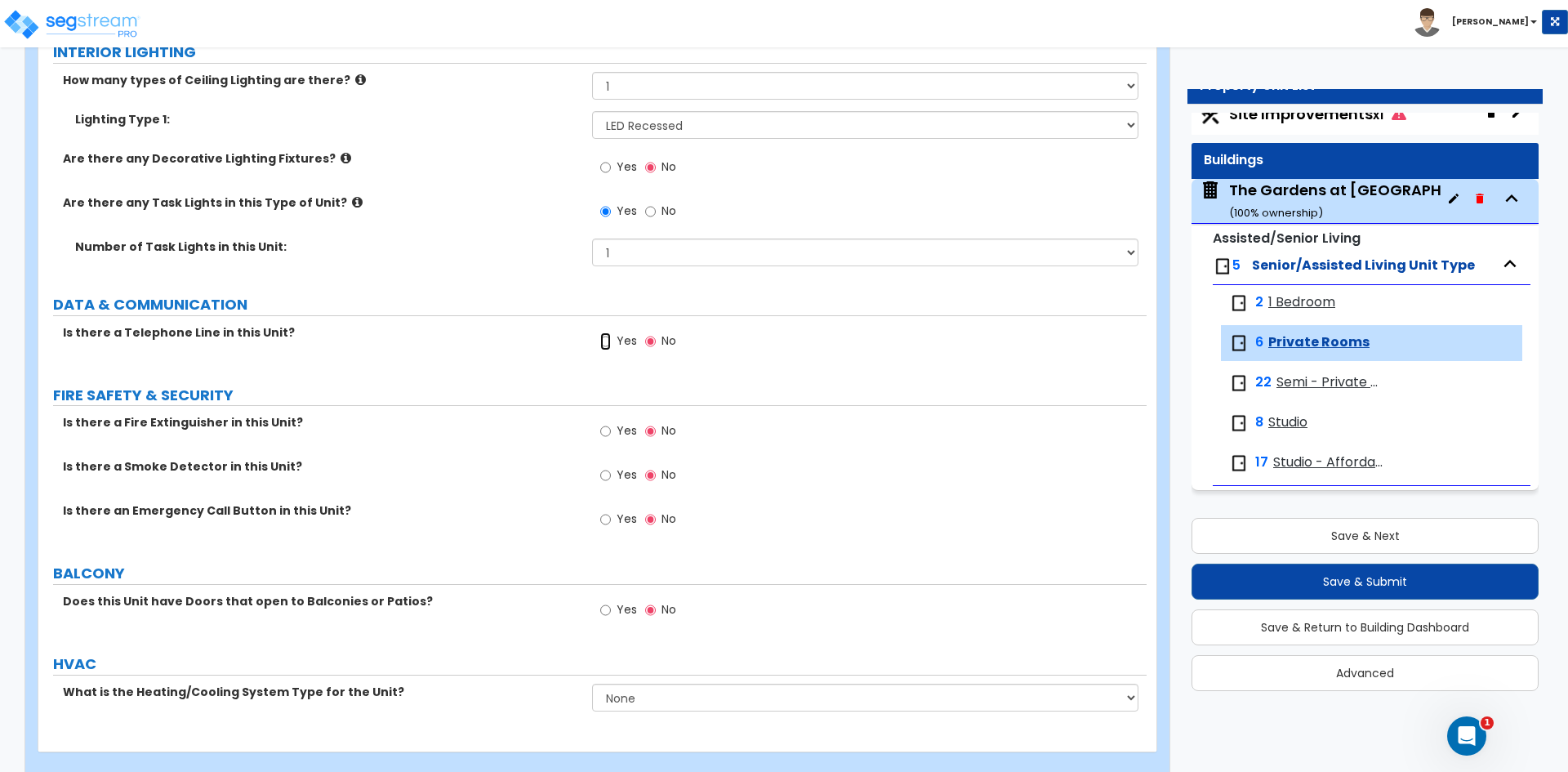
click at [607, 344] on input "Yes" at bounding box center [605, 341] width 11 height 18
click at [617, 478] on span "Yes" at bounding box center [626, 474] width 20 height 17
click at [611, 478] on input "Yes" at bounding box center [605, 475] width 11 height 18
click at [613, 523] on label "Yes" at bounding box center [618, 522] width 37 height 28
click at [611, 523] on input "Yes" at bounding box center [605, 519] width 11 height 18
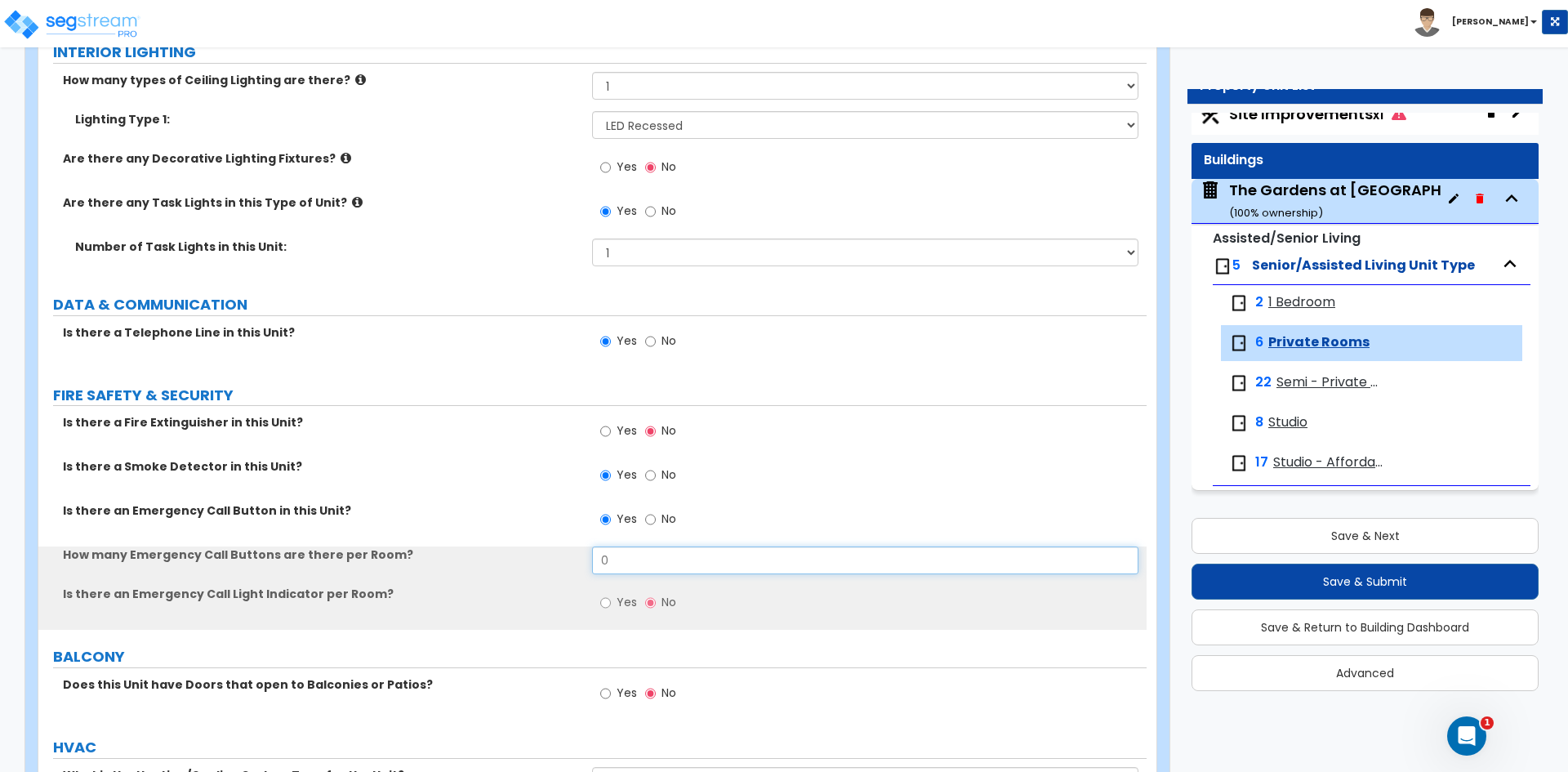
click at [639, 565] on input "0" at bounding box center [864, 560] width 545 height 28
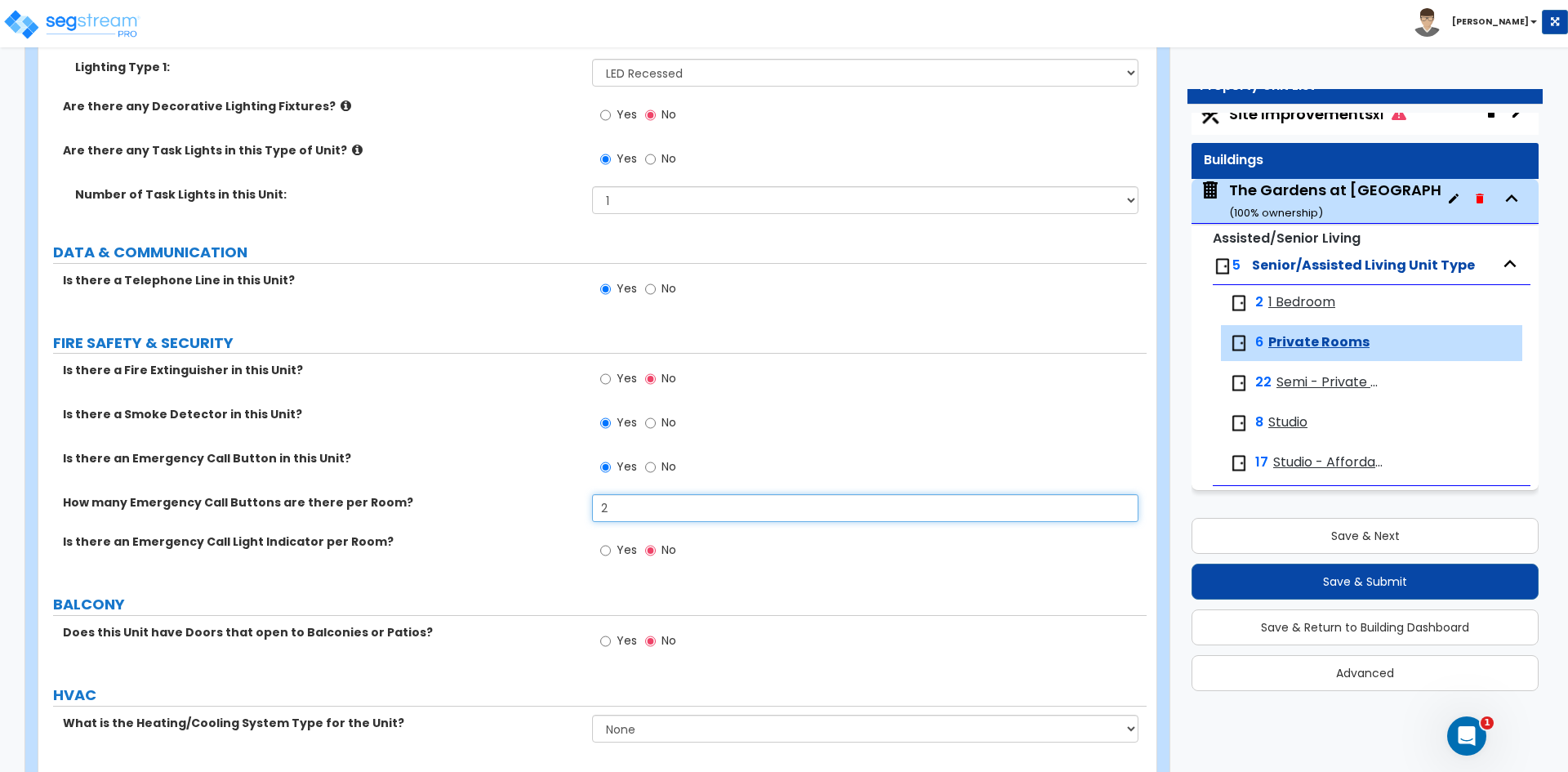
scroll to position [2125, 0]
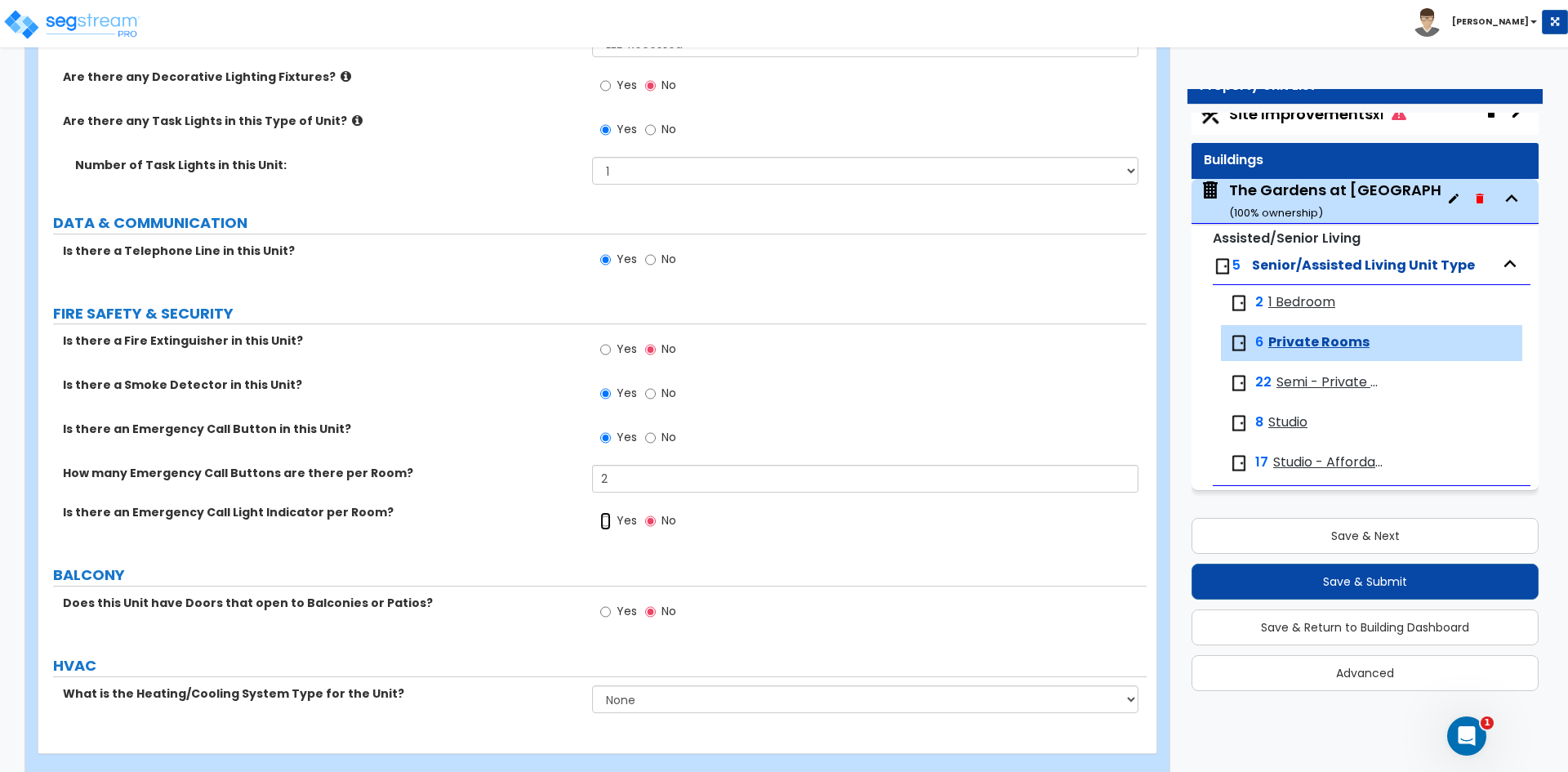
click at [609, 523] on input "Yes" at bounding box center [605, 521] width 11 height 18
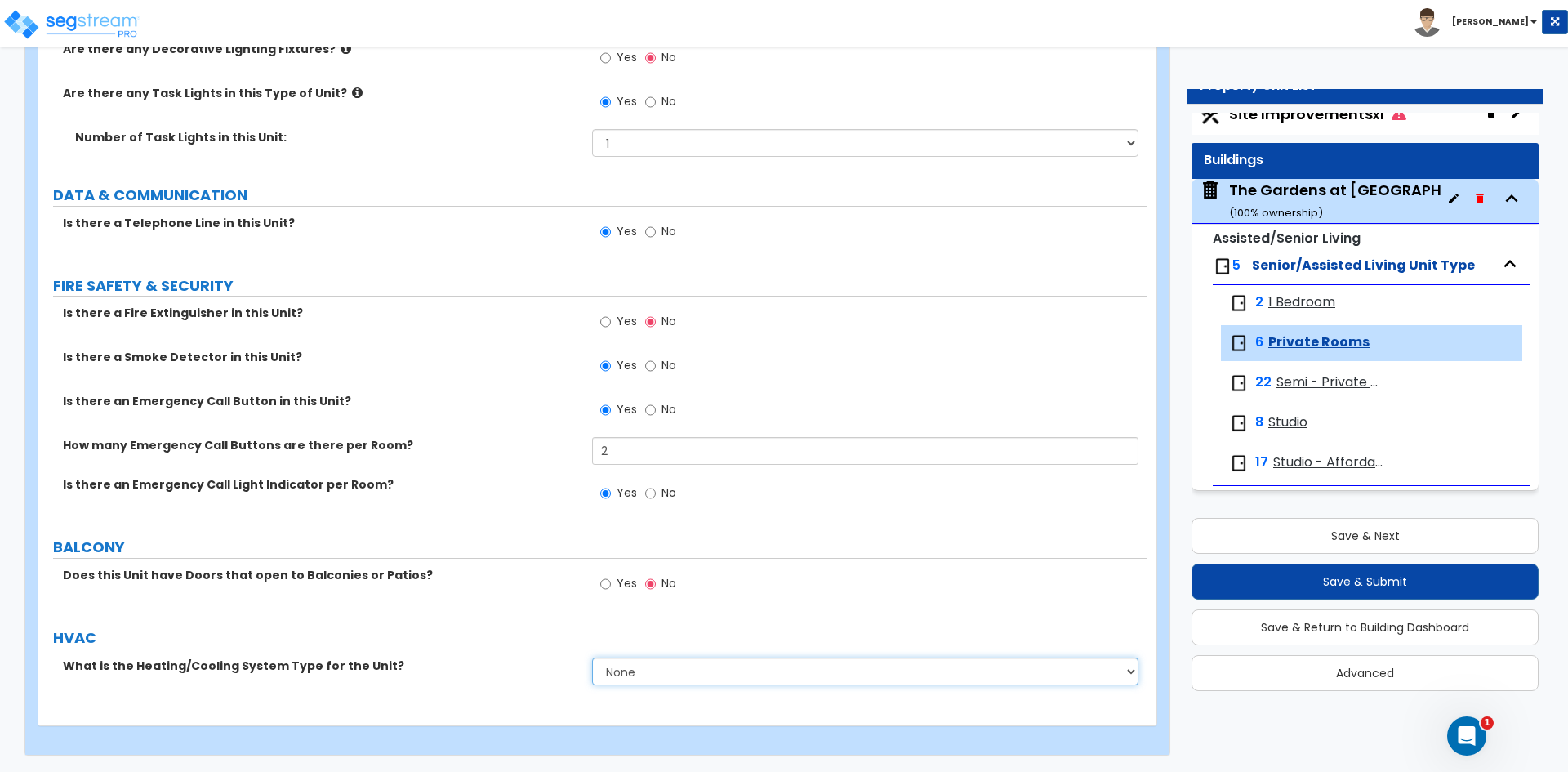
drag, startPoint x: 710, startPoint y: 675, endPoint x: 702, endPoint y: 682, distance: 10.6
click at [710, 675] on select "None Heat Only Centralized Heating & Cooling Thru Wall Air Conditioners Mini Sp…" at bounding box center [864, 672] width 545 height 28
click at [592, 657] on select "None Heat Only Centralized Heating & Cooling Thru Wall Air Conditioners Mini Sp…" at bounding box center [864, 672] width 545 height 28
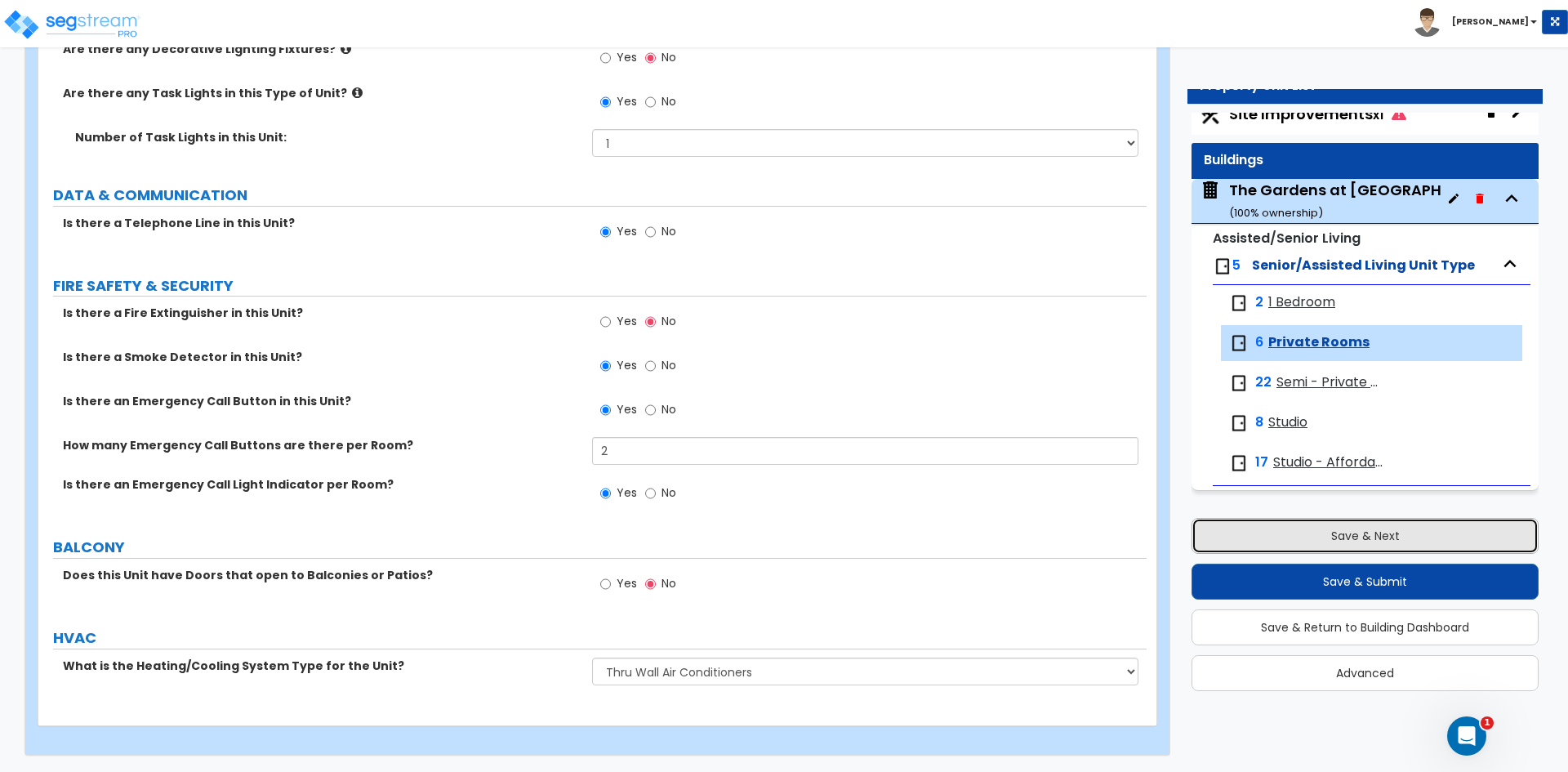
click at [1306, 538] on button "Save & Next" at bounding box center [1365, 536] width 347 height 36
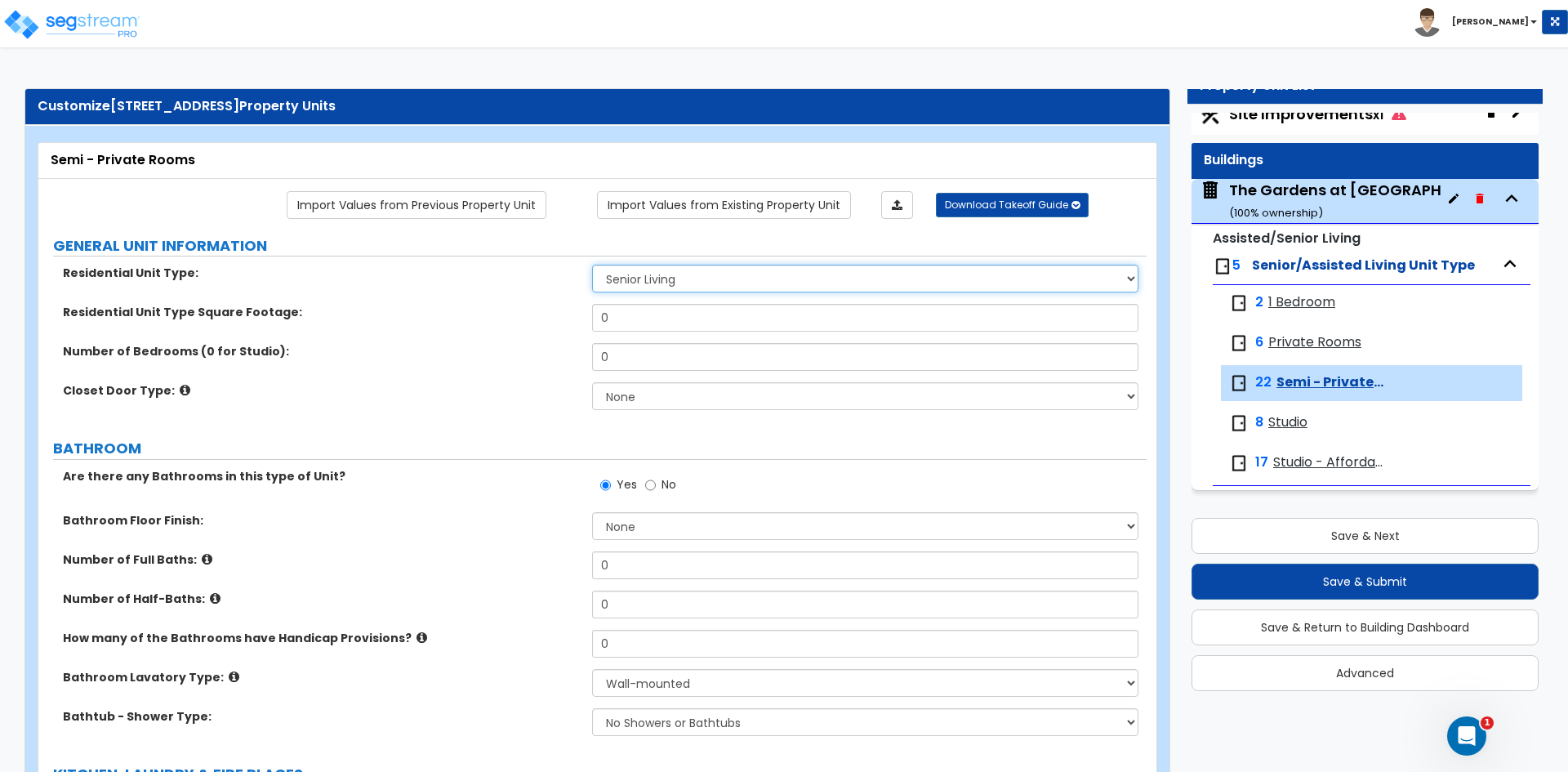
click at [662, 275] on select "Assisted Living Senior Living" at bounding box center [864, 278] width 545 height 28
click at [592, 264] on select "Assisted Living Senior Living" at bounding box center [864, 278] width 545 height 28
click at [658, 276] on select "Assisted Living Senior Living" at bounding box center [864, 278] width 545 height 28
click at [592, 264] on select "Assisted Living Senior Living" at bounding box center [864, 278] width 545 height 28
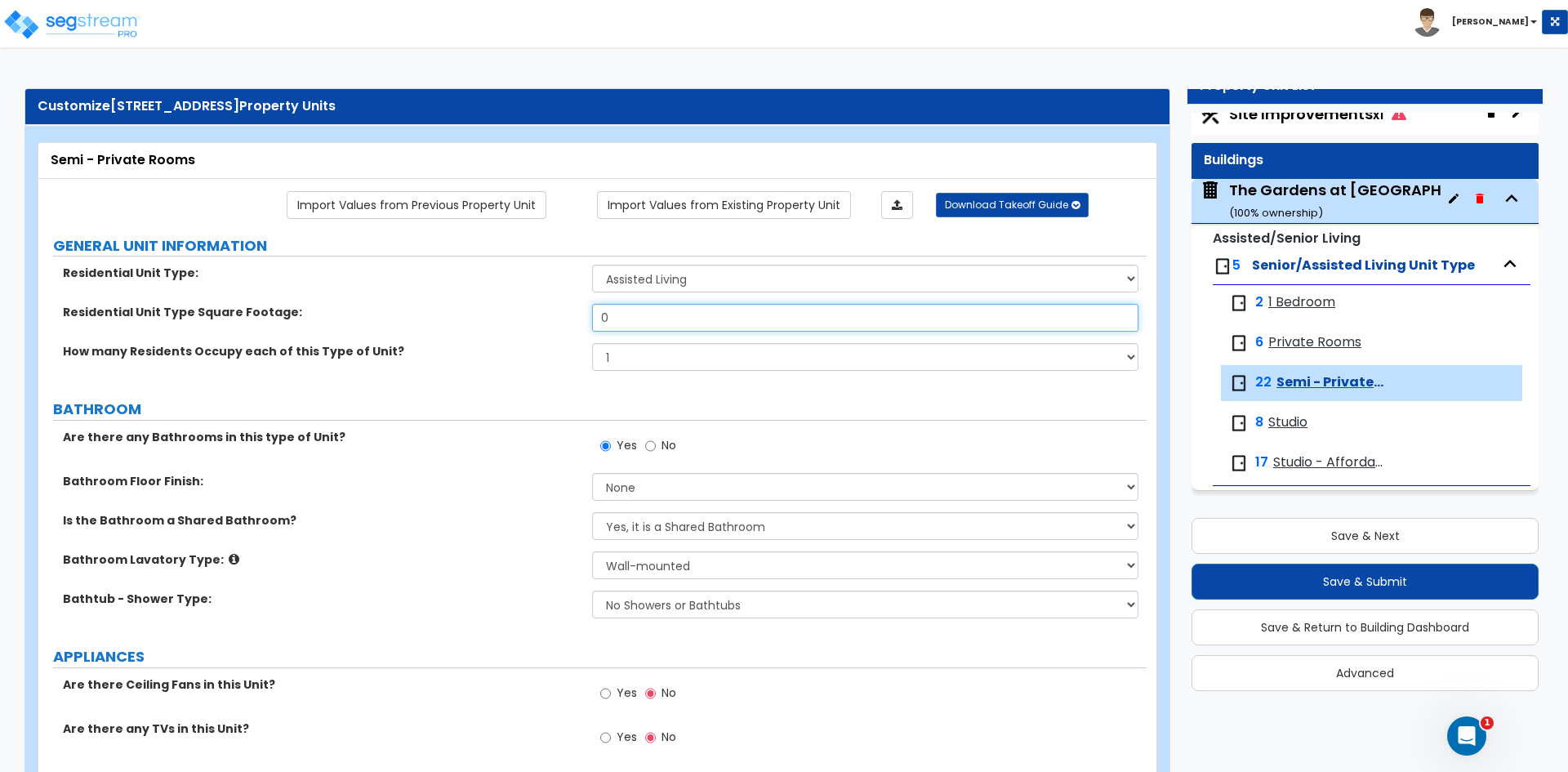
click at [632, 318] on input "0" at bounding box center [864, 318] width 545 height 28
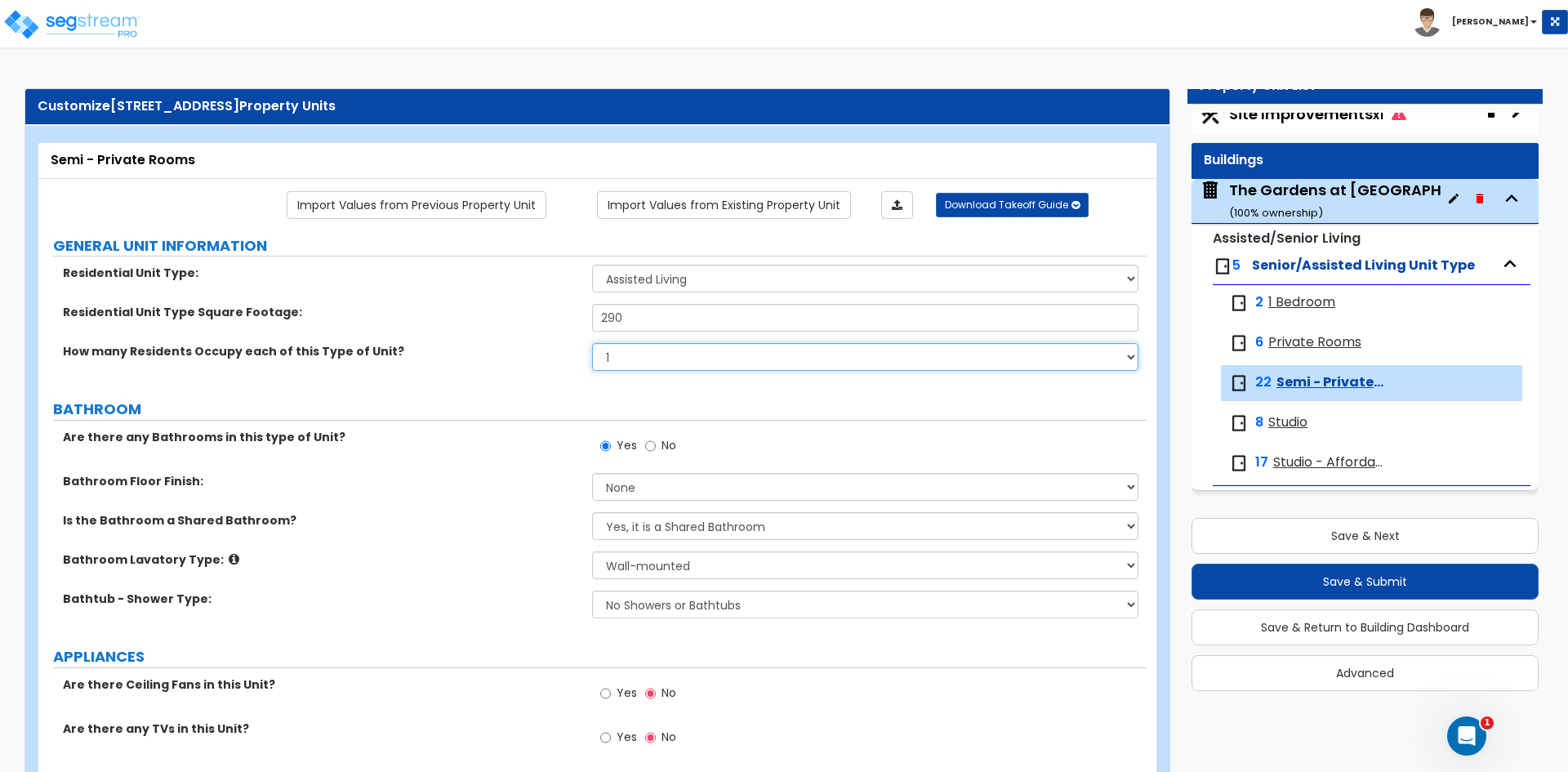
click at [678, 364] on select "1 2 3 4 5" at bounding box center [864, 357] width 545 height 28
click at [592, 343] on select "1 2 3 4 5" at bounding box center [864, 357] width 545 height 28
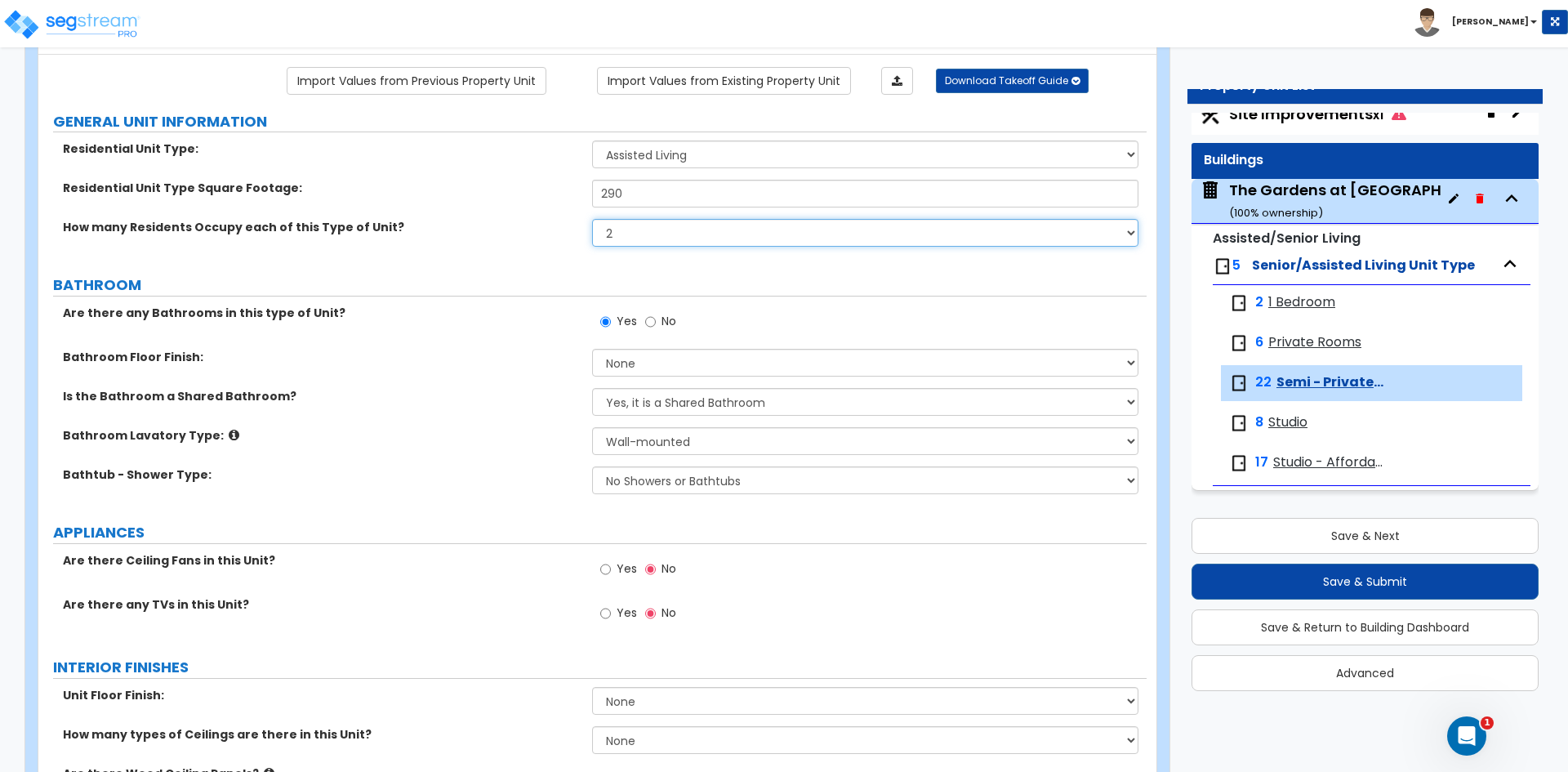
scroll to position [163, 0]
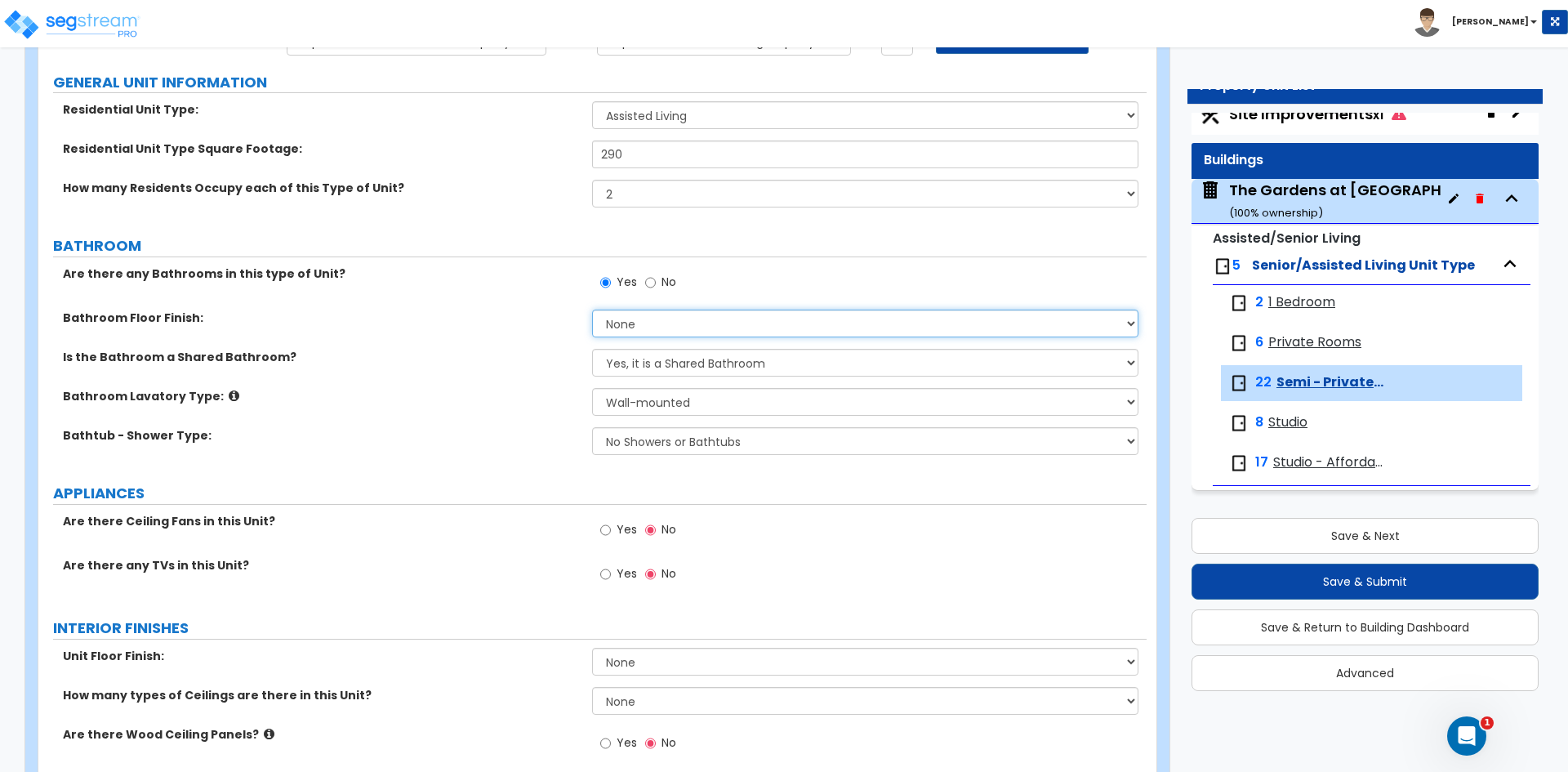
click at [647, 331] on select "None Tile Flooring Hardwood Flooring Resilient Laminate Flooring VCT Flooring S…" at bounding box center [864, 323] width 545 height 28
click at [592, 309] on select "None Tile Flooring Hardwood Flooring Resilient Laminate Flooring VCT Flooring S…" at bounding box center [864, 323] width 545 height 28
click at [640, 358] on select "Yes, it is a Shared Bathroom No, the Bathrooms are Private Bathrooms" at bounding box center [864, 363] width 545 height 28
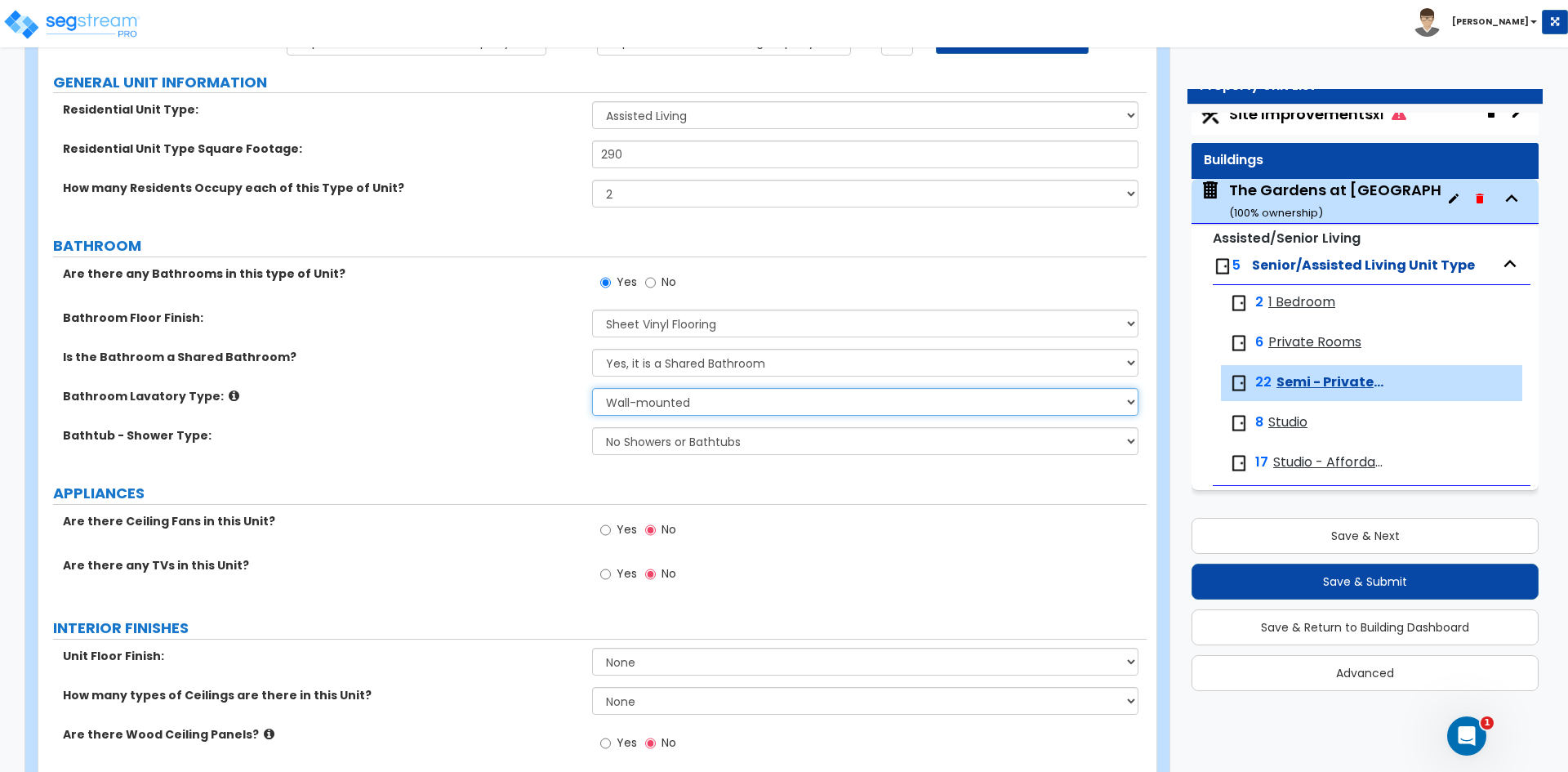
click at [647, 401] on select "Wall-mounted Pedestal-mounted Vanity-mounted" at bounding box center [864, 402] width 545 height 28
click at [592, 388] on select "Wall-mounted Pedestal-mounted Vanity-mounted" at bounding box center [864, 402] width 545 height 28
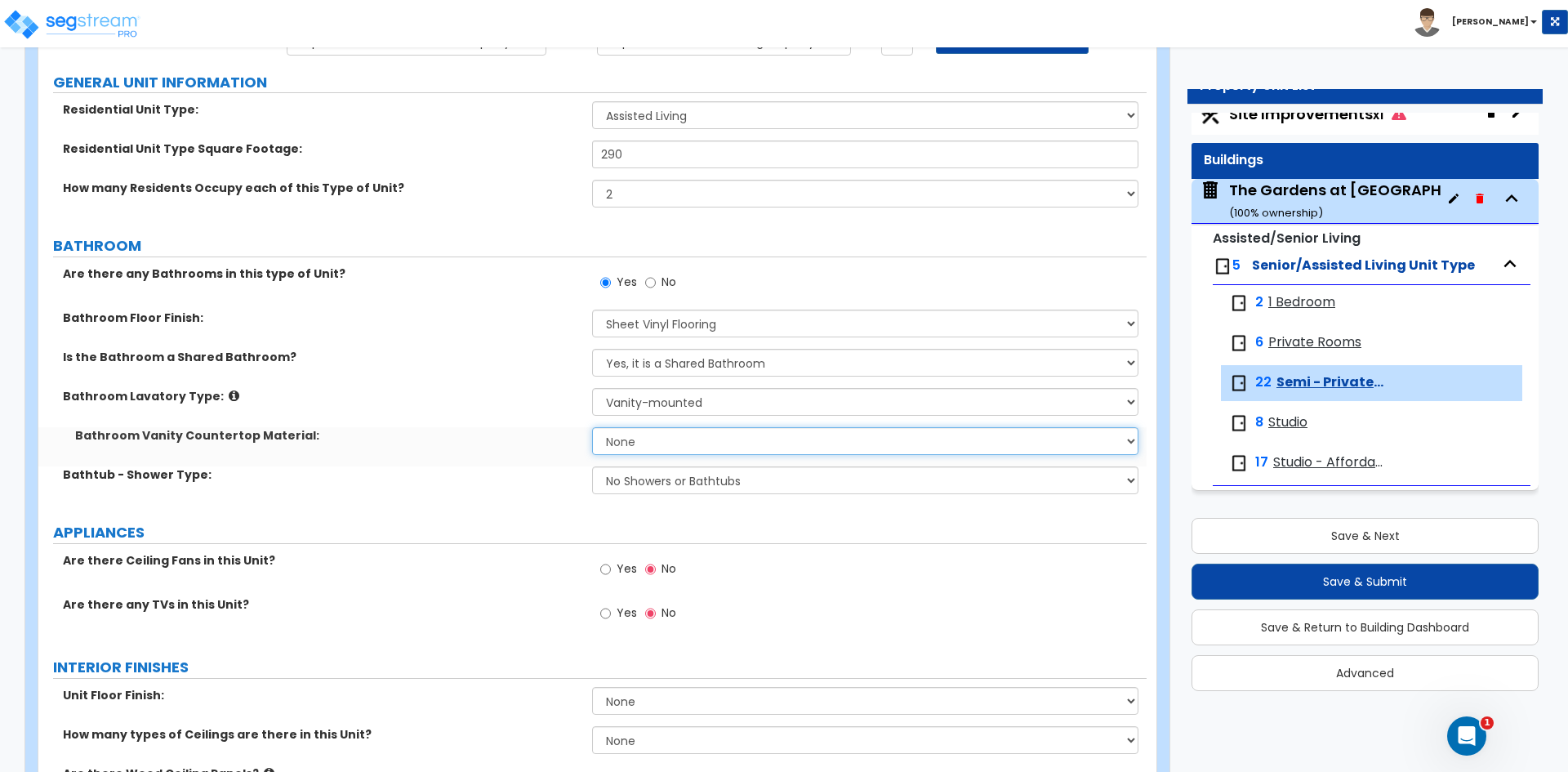
click at [645, 446] on select "None Plastic Laminate Solid Surface Stone Quartz Marble Tile Wood Stainless Ste…" at bounding box center [864, 442] width 545 height 28
click at [592, 427] on select "None Plastic Laminate Solid Surface Stone Quartz Marble Tile Wood Stainless Ste…" at bounding box center [864, 442] width 545 height 28
click at [645, 487] on select "No Showers or Bathtubs Shower Only Bathtub Only Shower-and-Bath Combo Dedicated…" at bounding box center [864, 480] width 545 height 28
click at [592, 466] on select "No Showers or Bathtubs Shower Only Bathtub Only Shower-and-Bath Combo Dedicated…" at bounding box center [864, 480] width 545 height 28
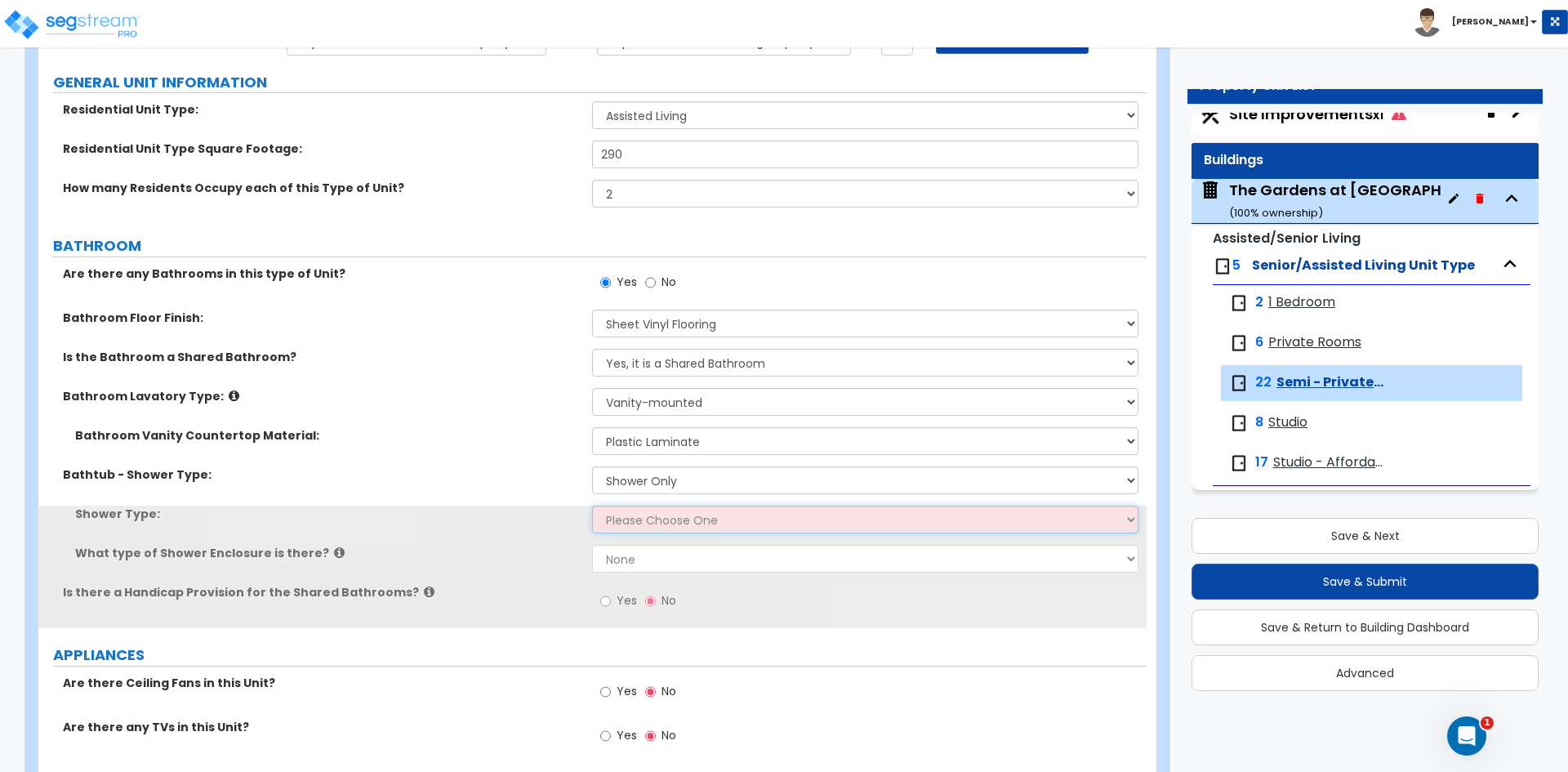
click at [645, 522] on select "Please Choose One Pre-Fabricated Shower Stalls Custom Finish Walk-in Showers" at bounding box center [864, 520] width 545 height 28
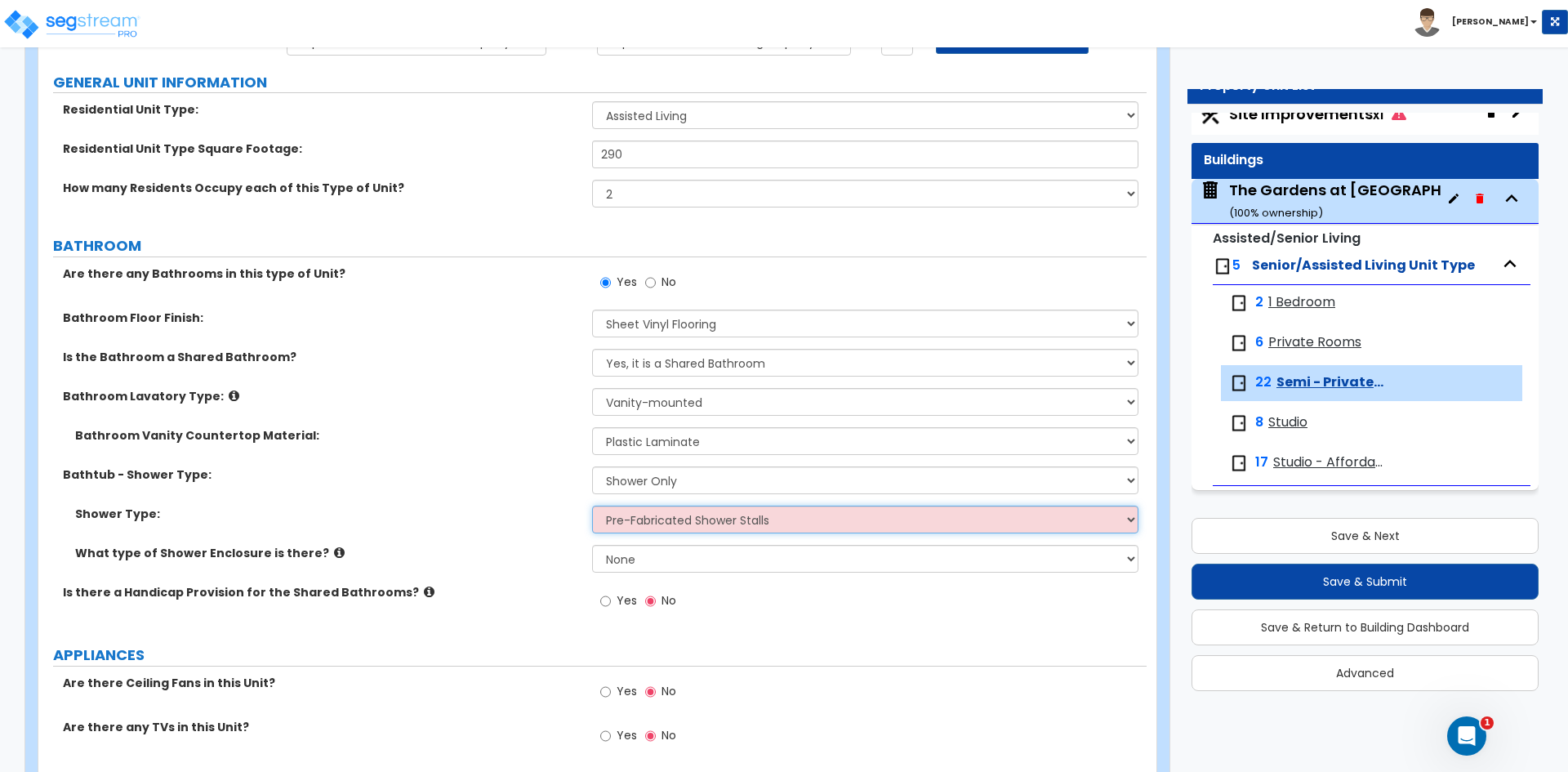
click at [592, 506] on select "Please Choose One Pre-Fabricated Shower Stalls Custom Finish Walk-in Showers" at bounding box center [864, 520] width 545 height 28
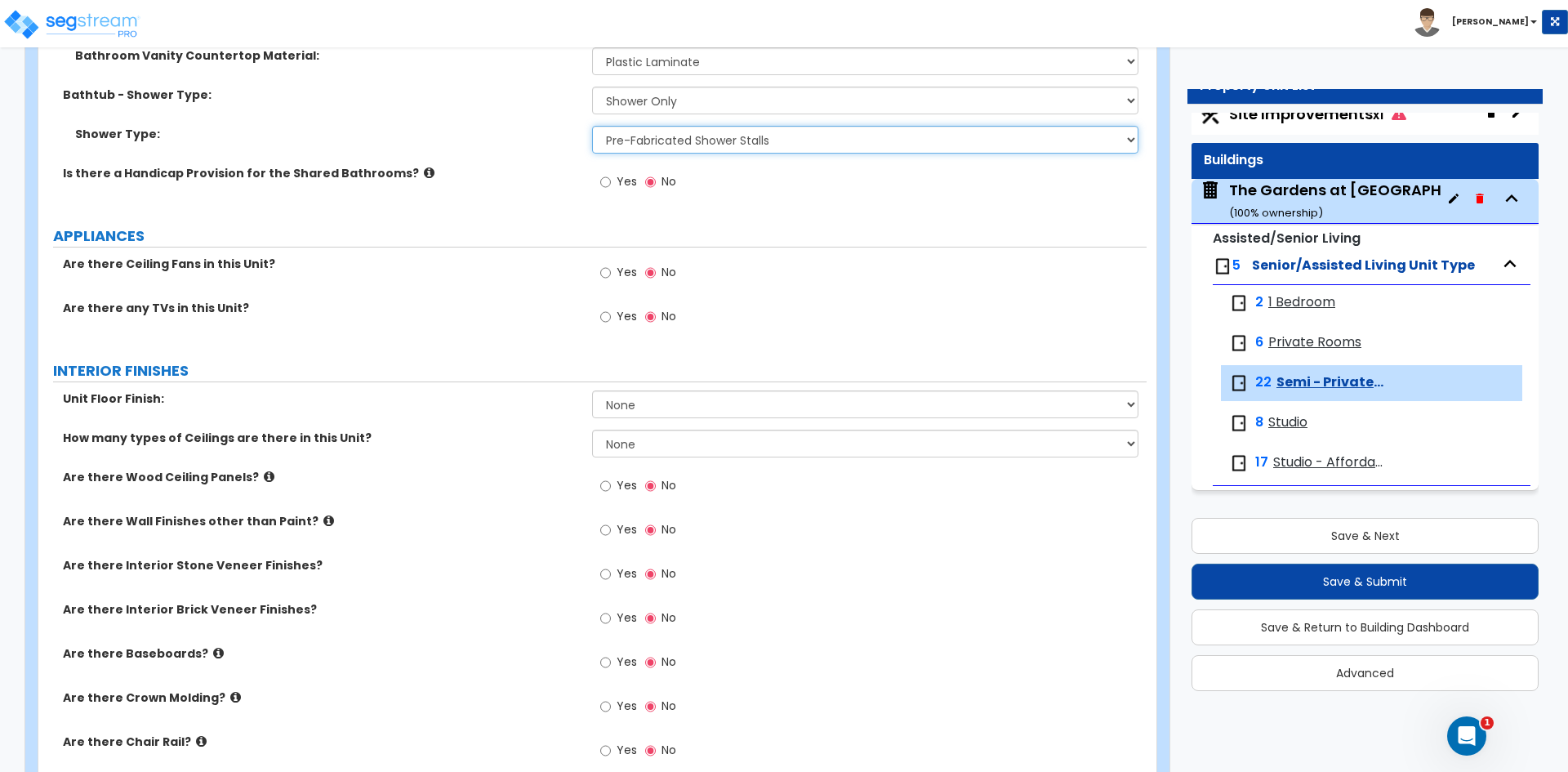
scroll to position [572, 0]
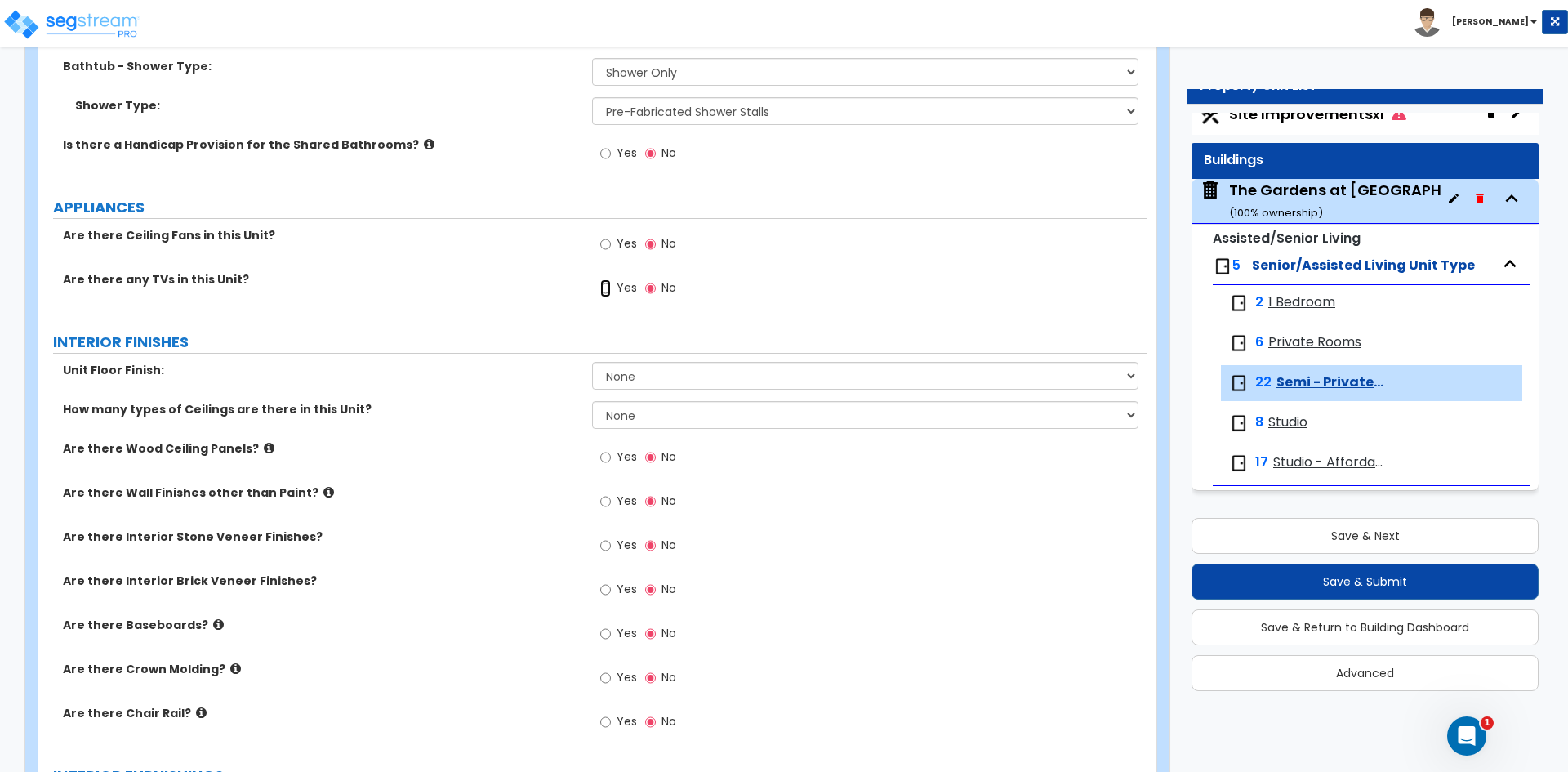
click at [602, 288] on input "Yes" at bounding box center [605, 288] width 11 height 18
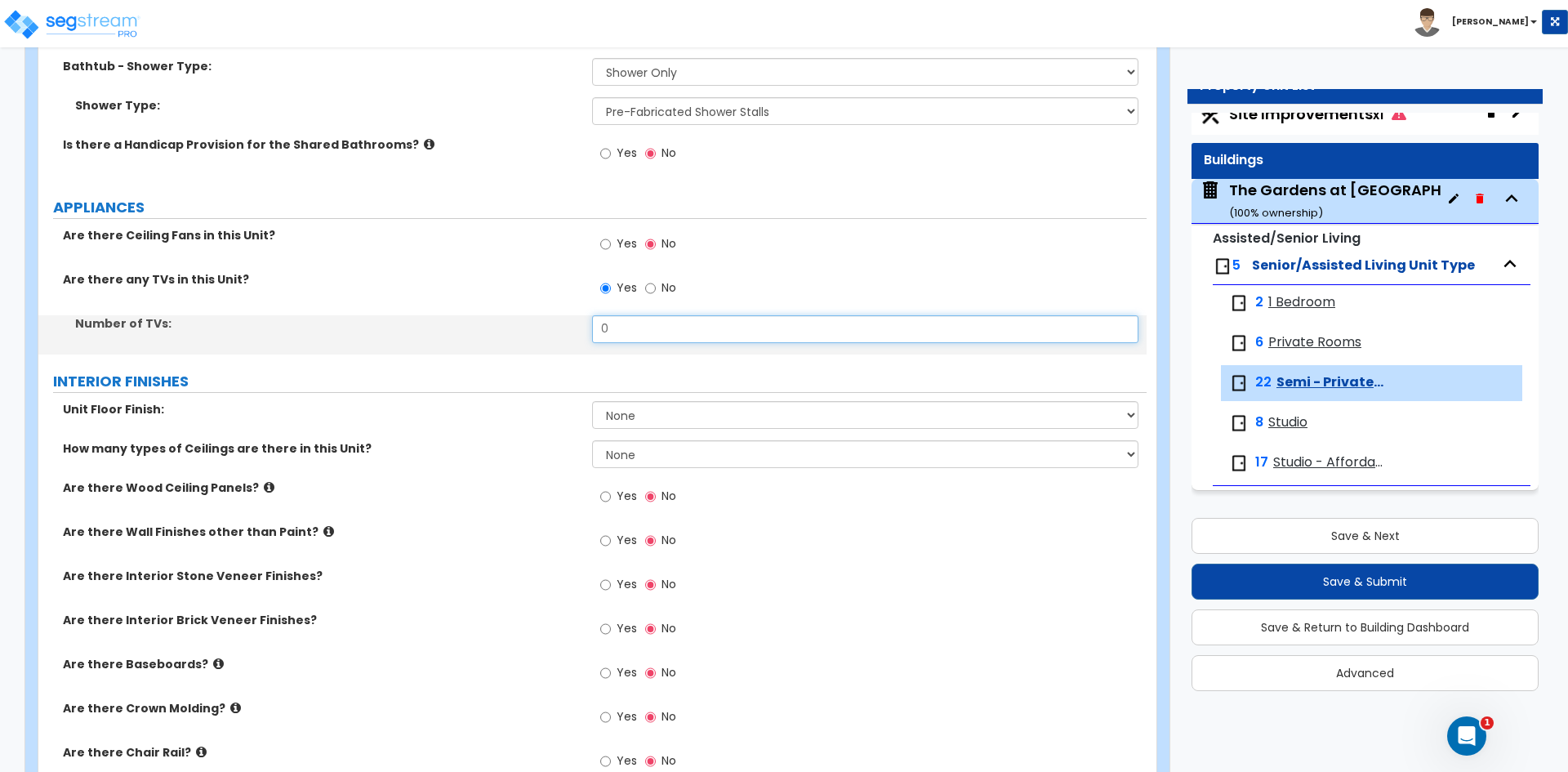
click at [612, 332] on input "0" at bounding box center [864, 330] width 545 height 28
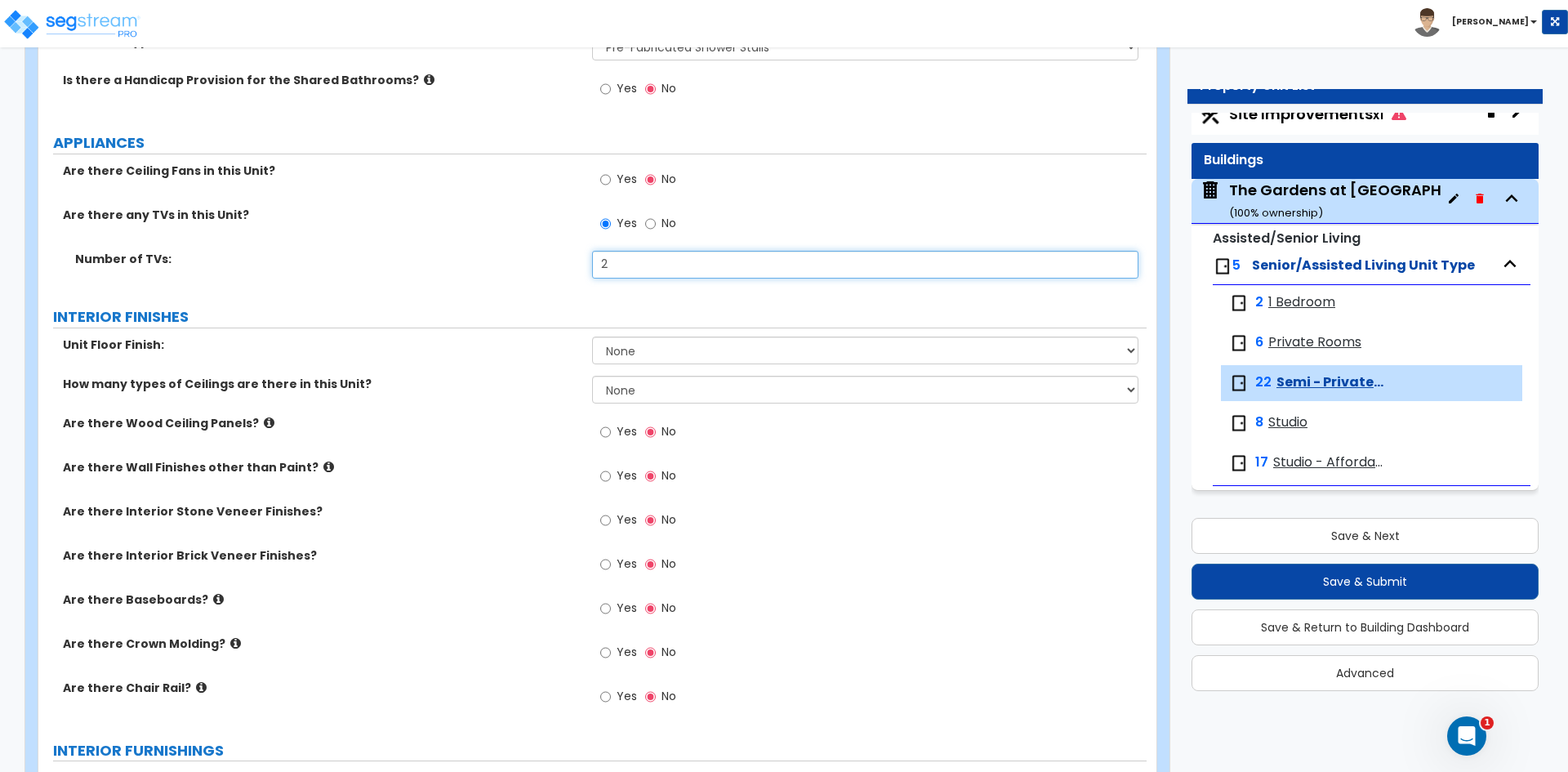
scroll to position [654, 0]
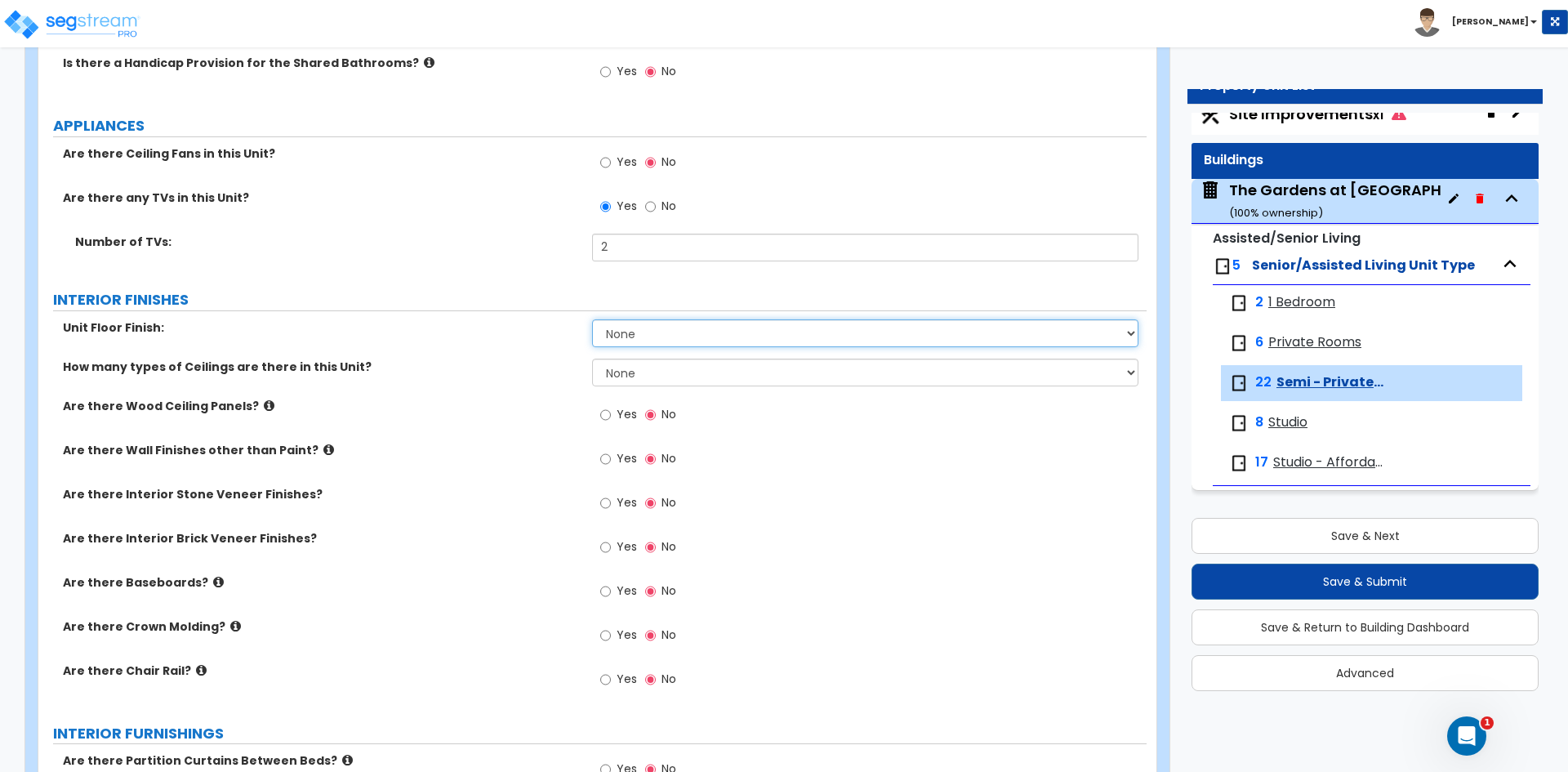
click at [618, 331] on select "None Tile Flooring Hardwood Flooring Resilient Laminate Flooring VCT Flooring S…" at bounding box center [864, 334] width 545 height 28
click at [592, 320] on select "None Tile Flooring Hardwood Flooring Resilient Laminate Flooring VCT Flooring S…" at bounding box center [864, 334] width 545 height 28
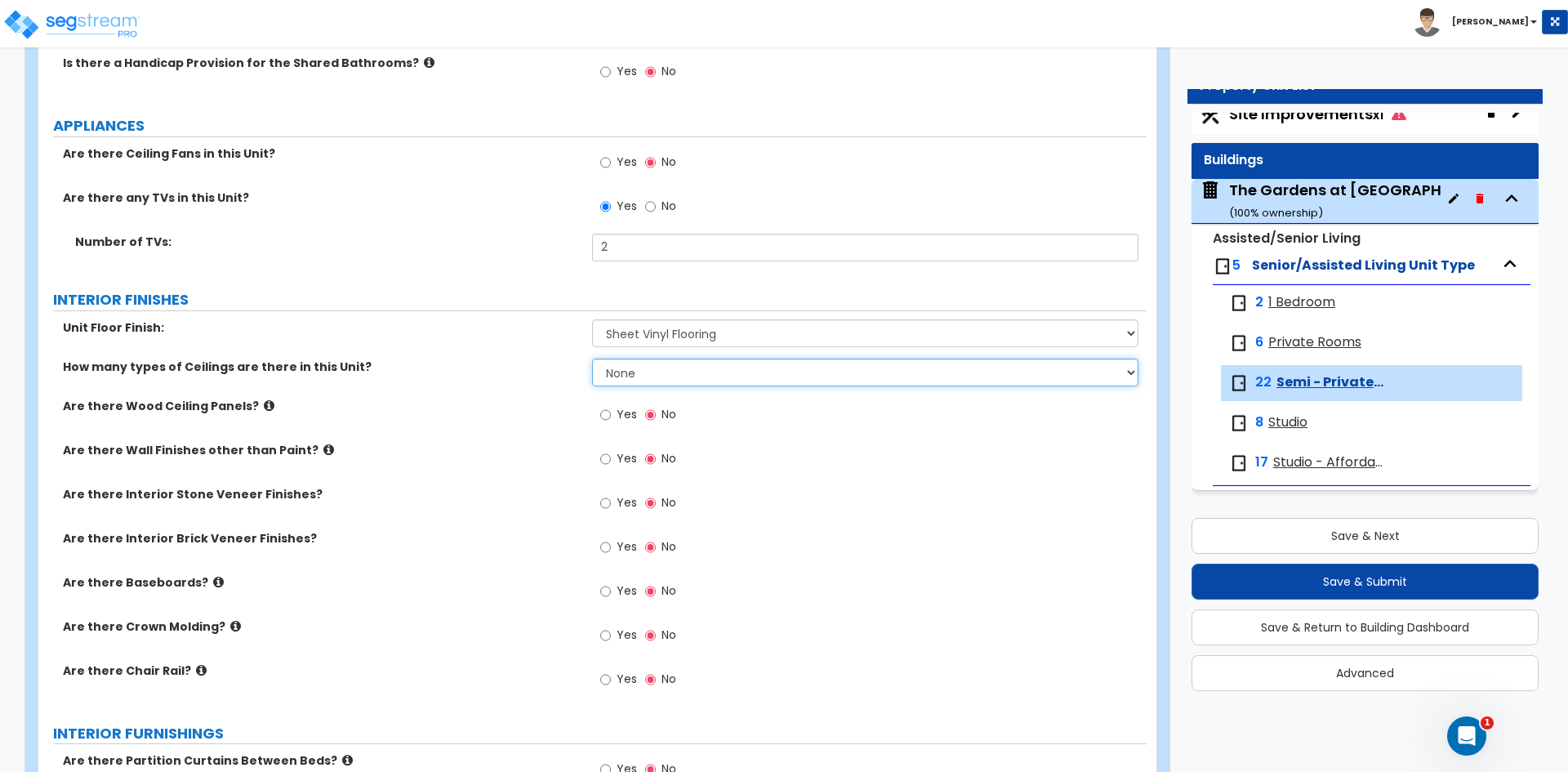
click at [638, 379] on select "None 1 2 3" at bounding box center [864, 373] width 545 height 28
click at [592, 359] on select "None 1 2 3" at bounding box center [864, 373] width 545 height 28
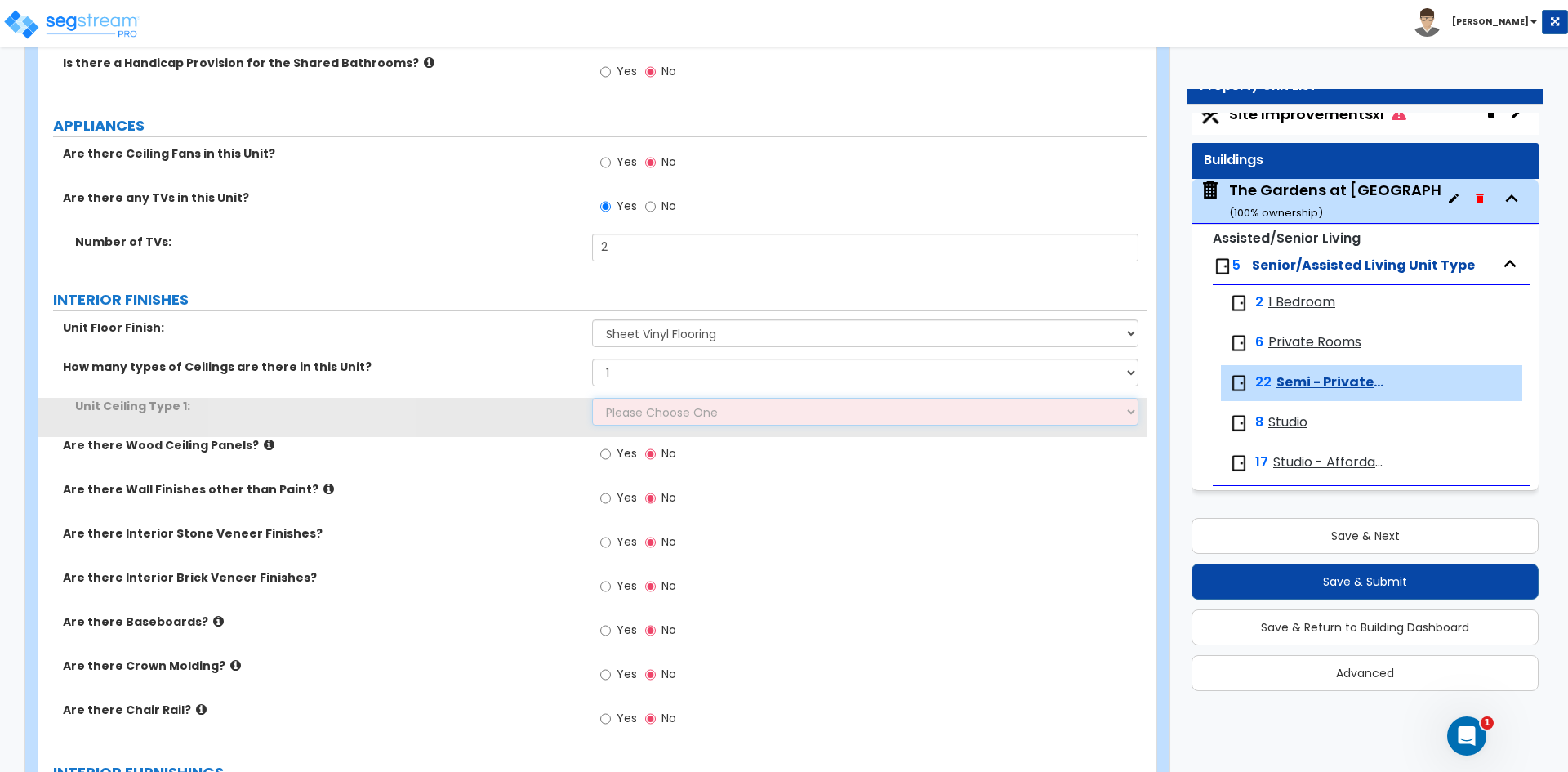
click at [641, 416] on select "Please Choose One Drop Ceiling Drywall Ceiling Open Ceiling" at bounding box center [864, 412] width 545 height 28
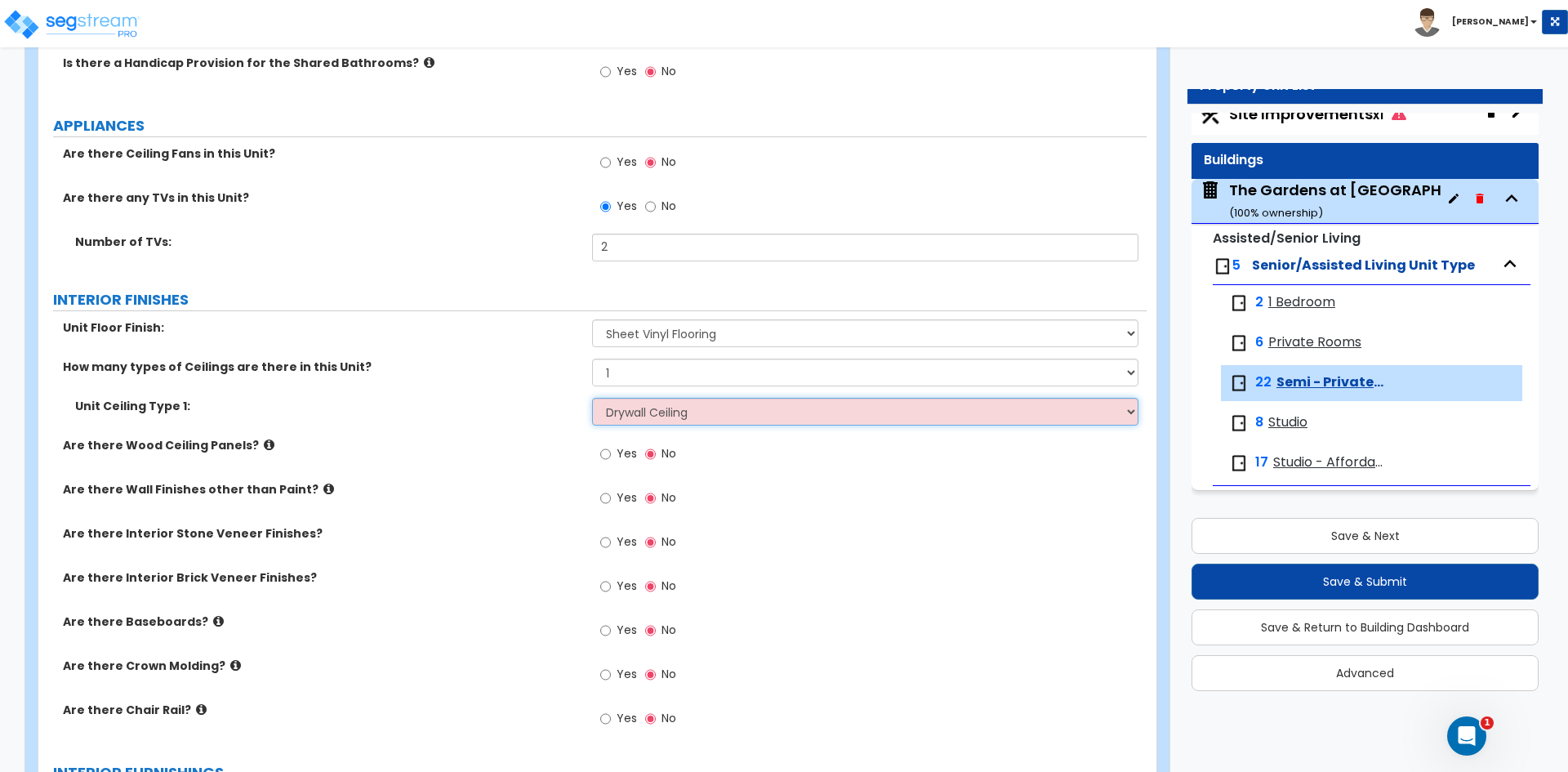
click at [592, 398] on select "Please Choose One Drop Ceiling Drywall Ceiling Open Ceiling" at bounding box center [864, 412] width 545 height 28
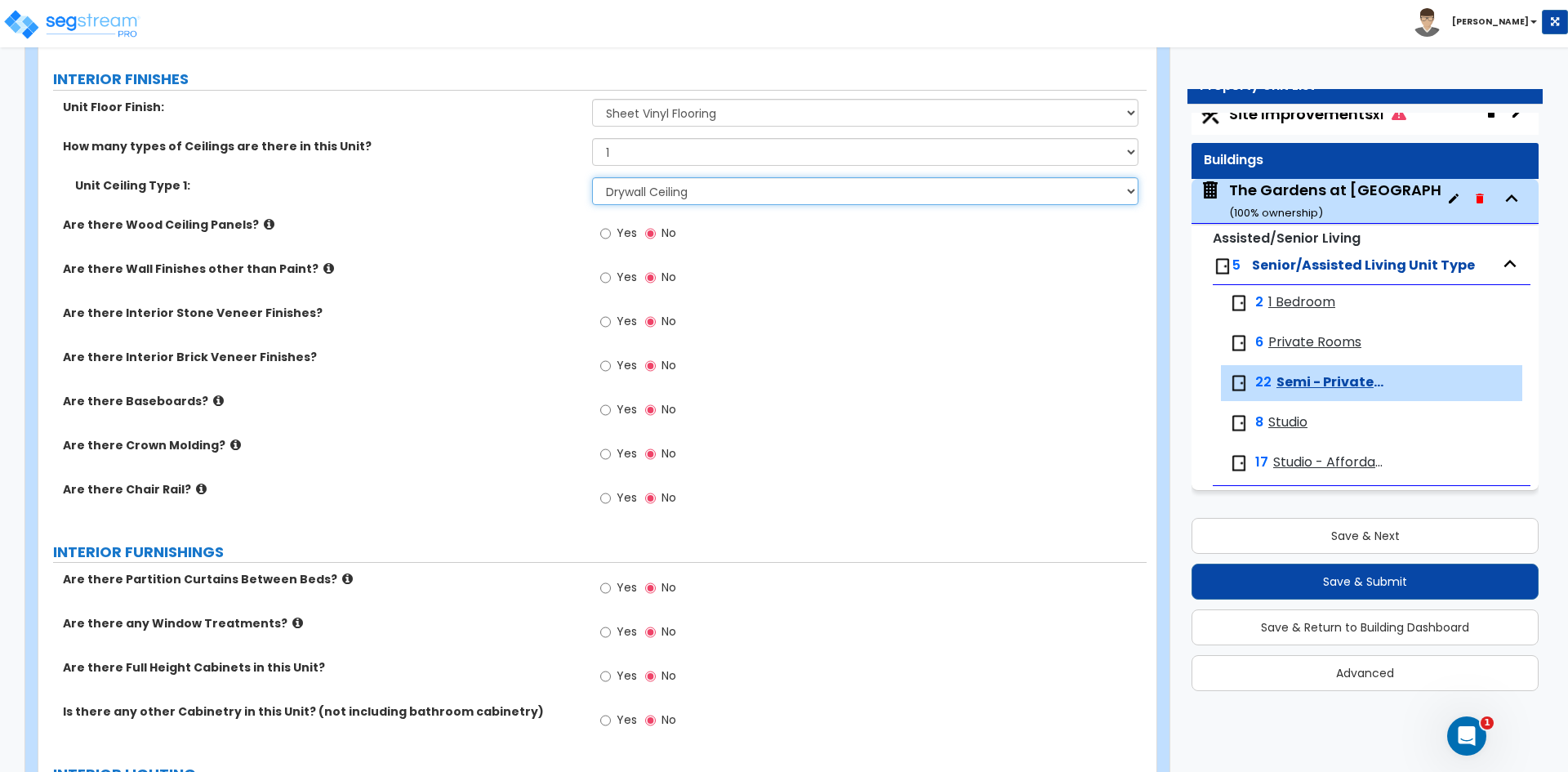
scroll to position [899, 0]
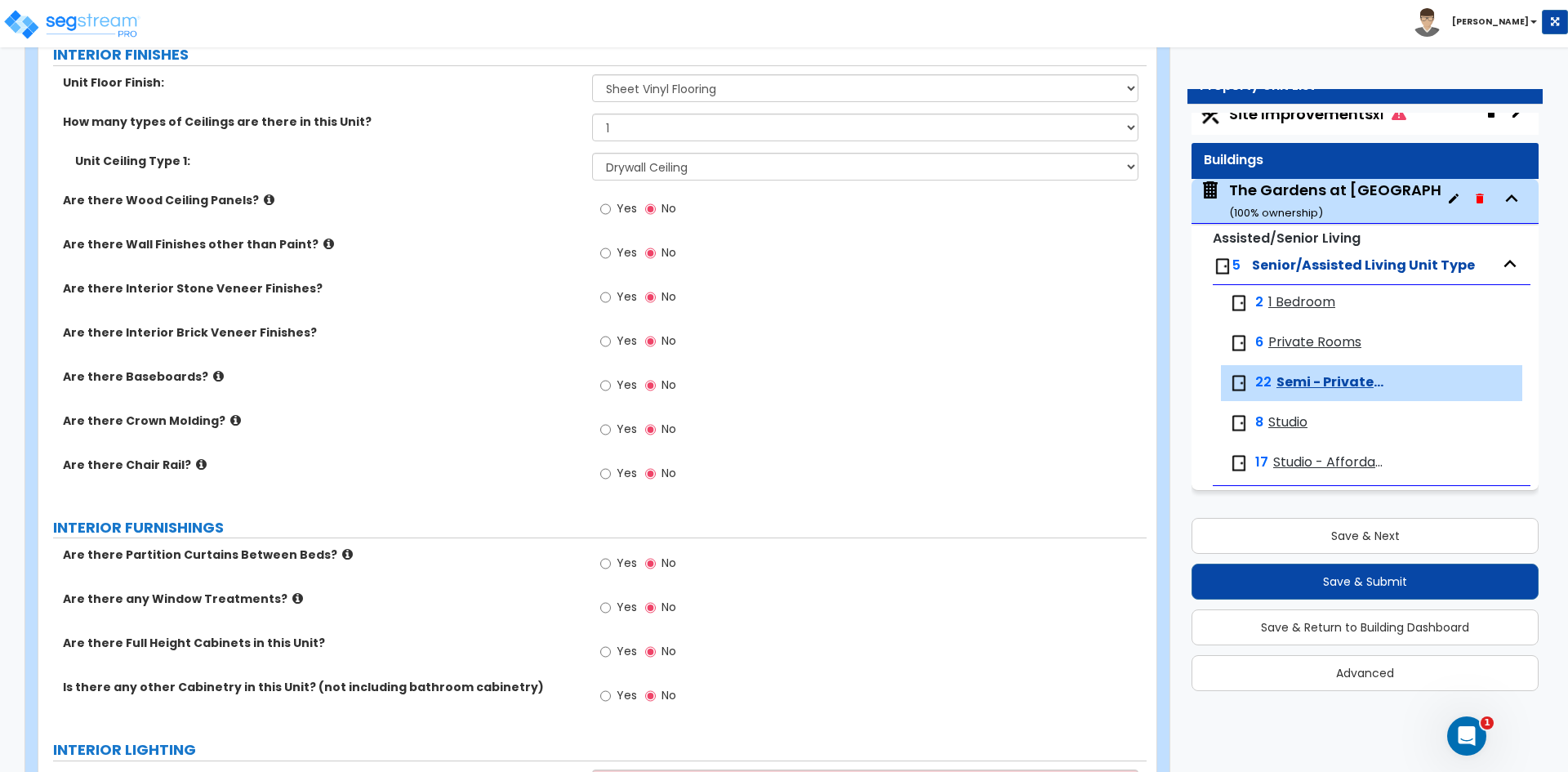
click at [615, 386] on label "Yes" at bounding box center [618, 388] width 37 height 28
click at [611, 386] on input "Yes" at bounding box center [605, 385] width 11 height 18
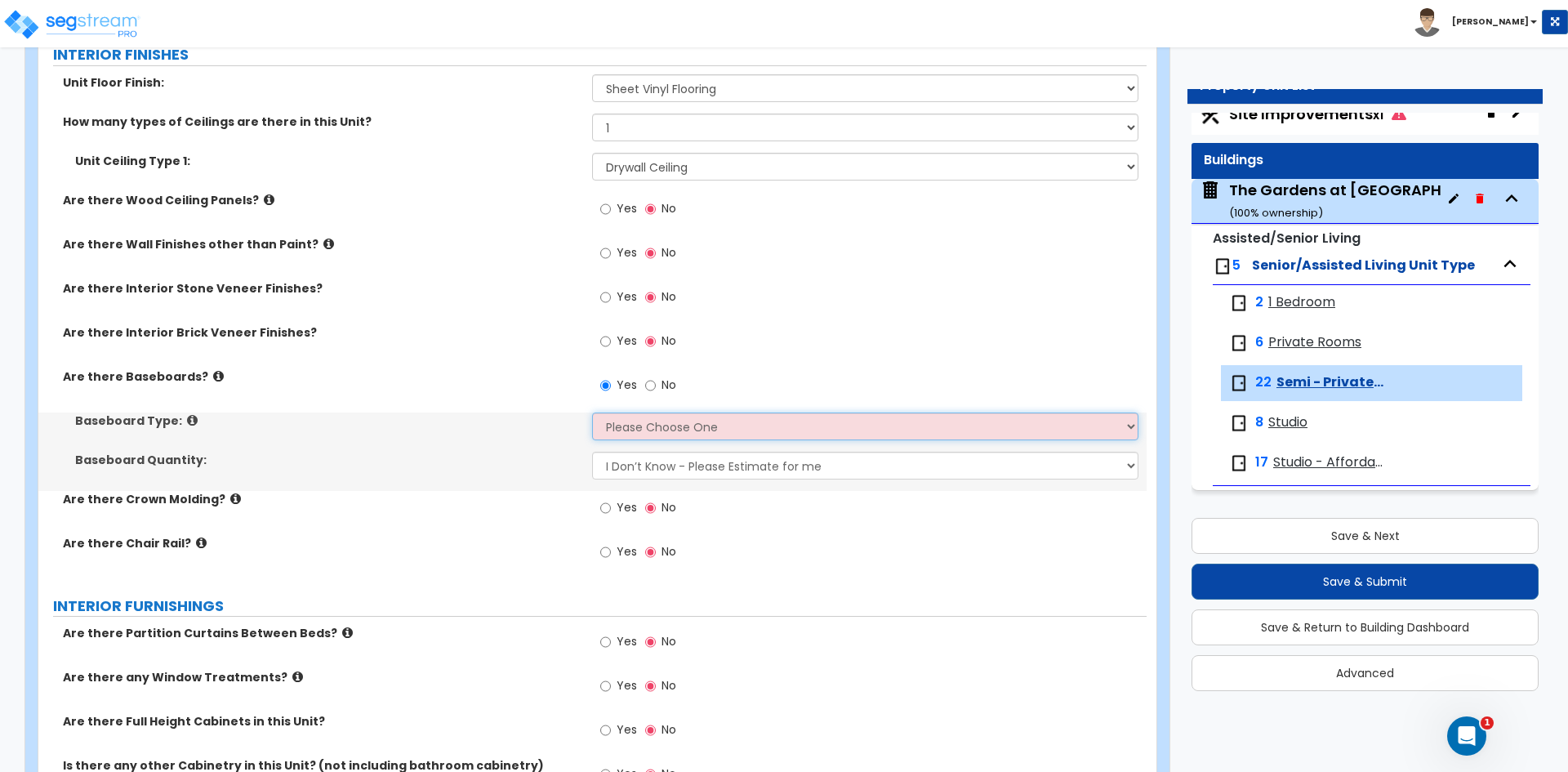
click at [616, 433] on select "Please Choose One Wood Vinyl Carpet Tile" at bounding box center [864, 427] width 545 height 28
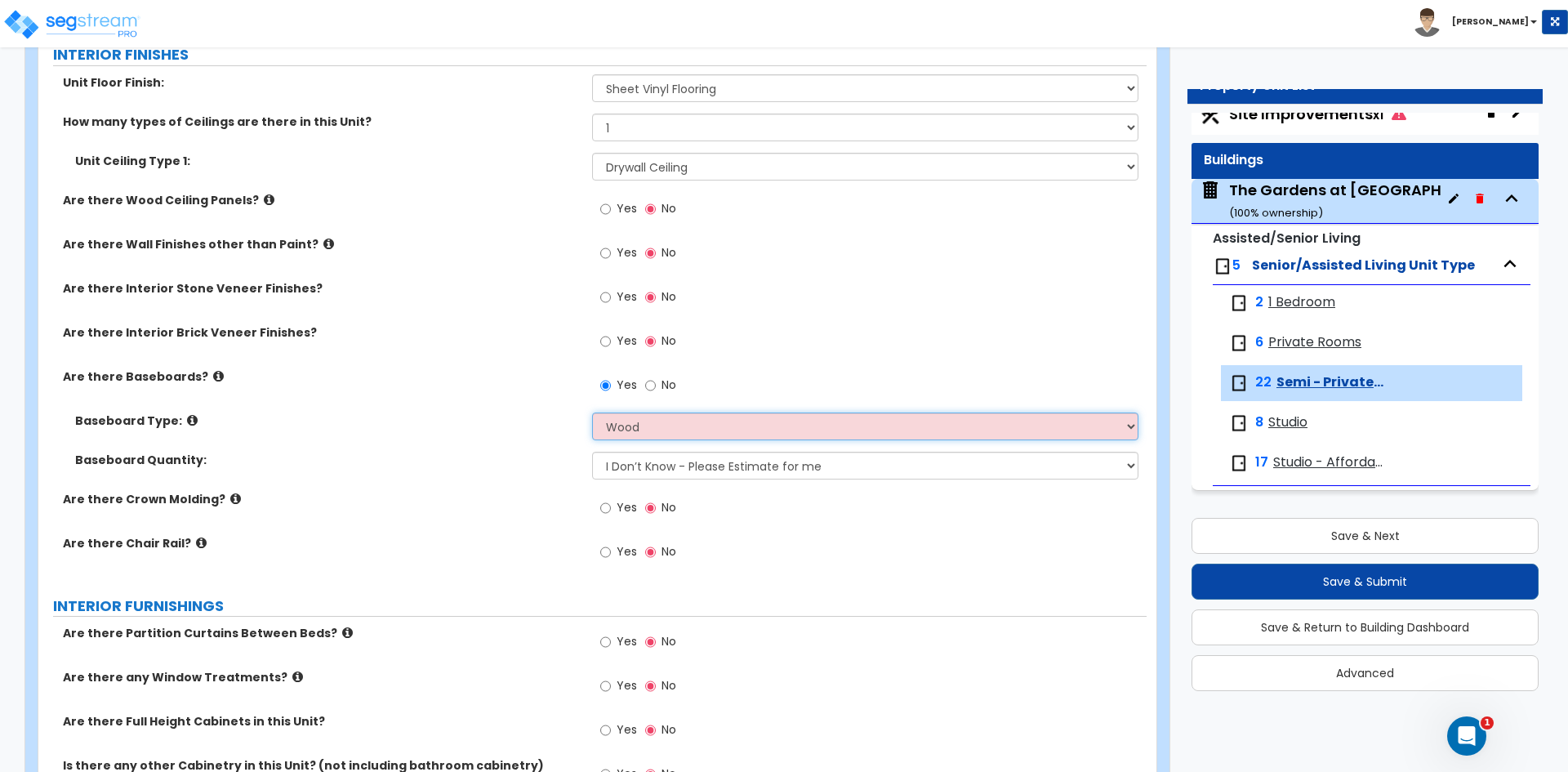
click at [592, 412] on select "Please Choose One Wood Vinyl Carpet Tile" at bounding box center [864, 427] width 545 height 28
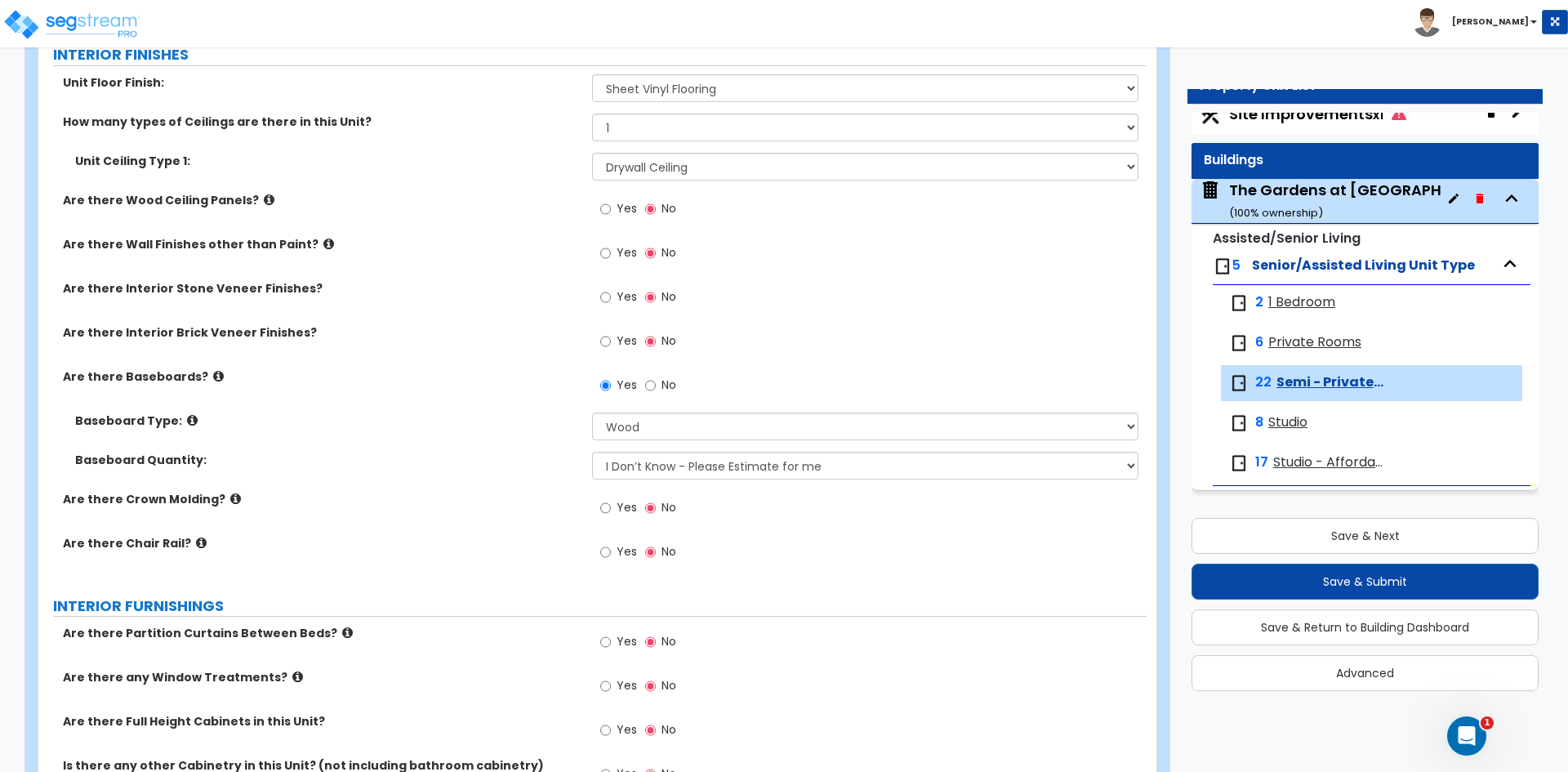
click at [611, 503] on label "Yes" at bounding box center [618, 510] width 37 height 28
click at [611, 503] on input "Yes" at bounding box center [605, 508] width 11 height 18
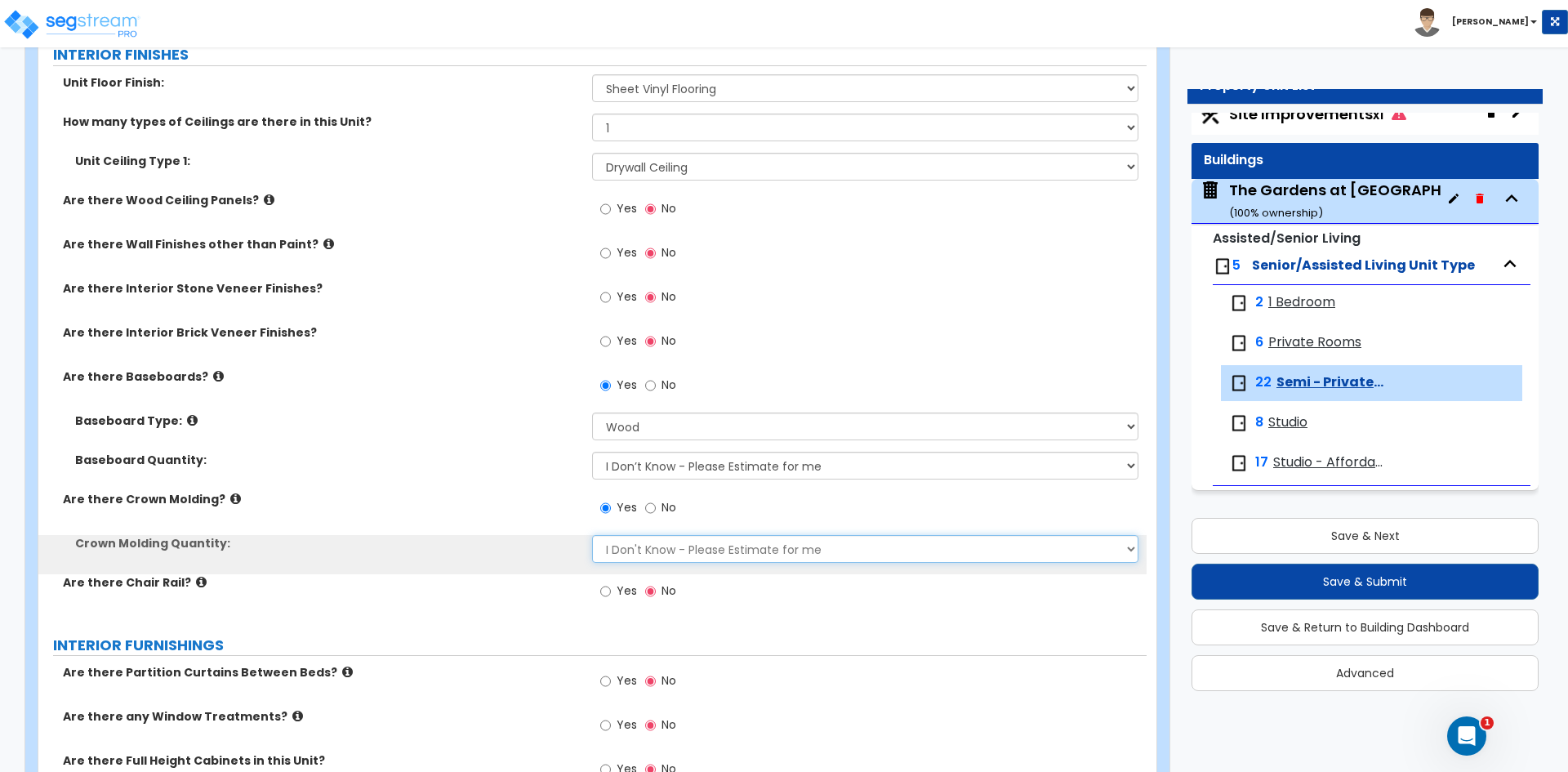
click at [656, 551] on select "I Don't Know - Please Estimate for me I want to Enter the Linear Footage" at bounding box center [864, 549] width 545 height 28
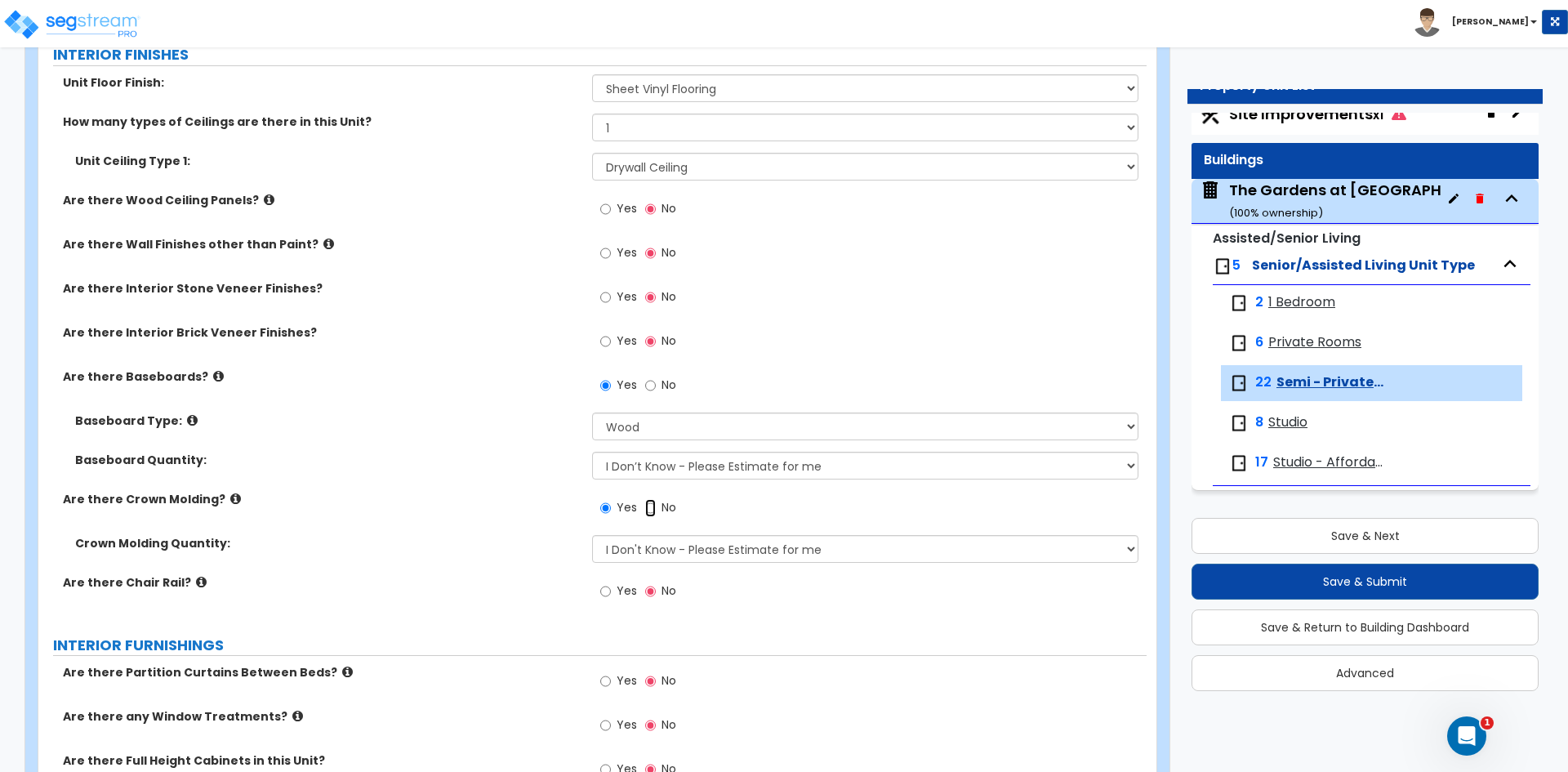
click at [651, 505] on input "No" at bounding box center [650, 508] width 11 height 18
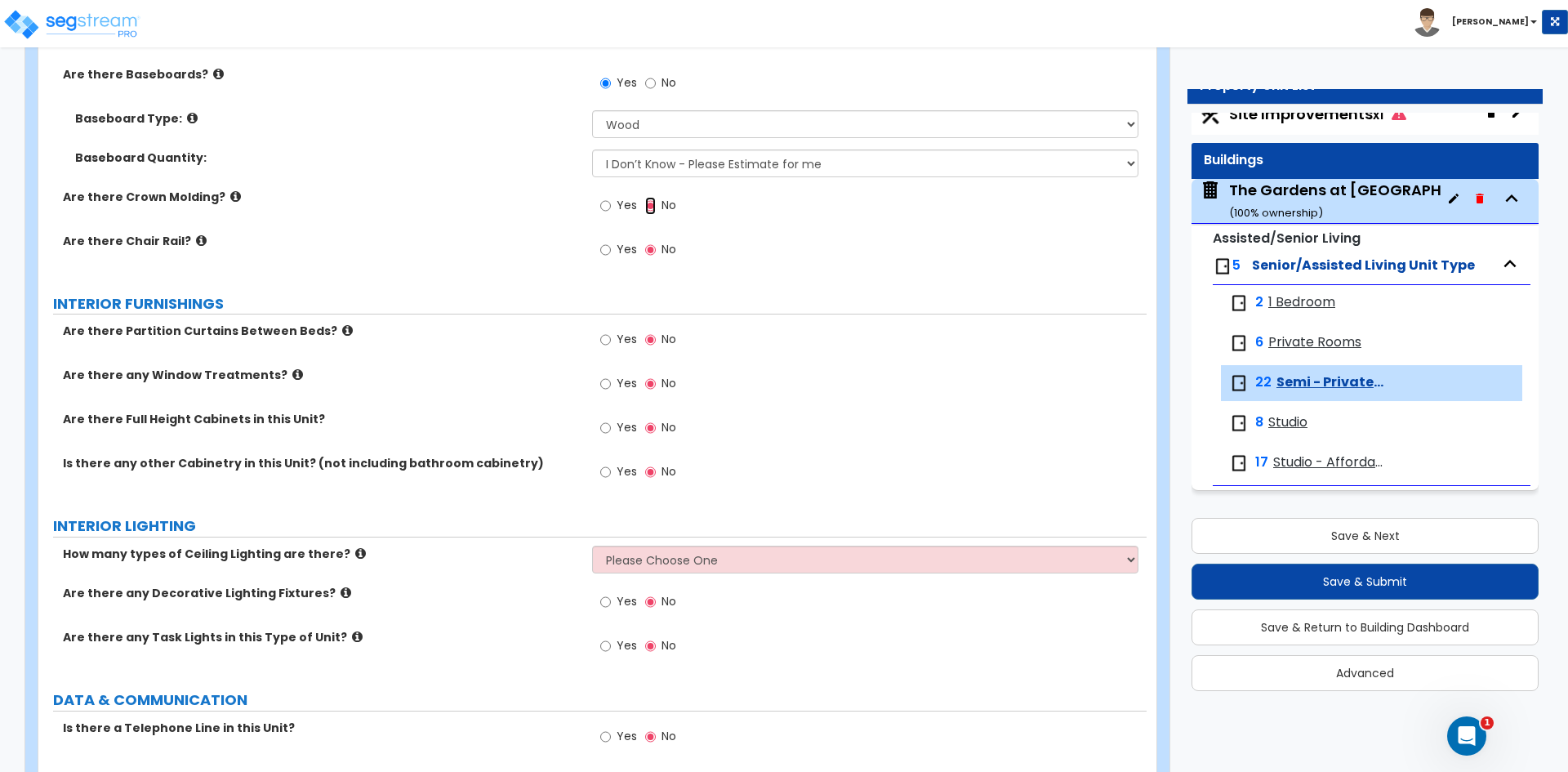
scroll to position [1226, 0]
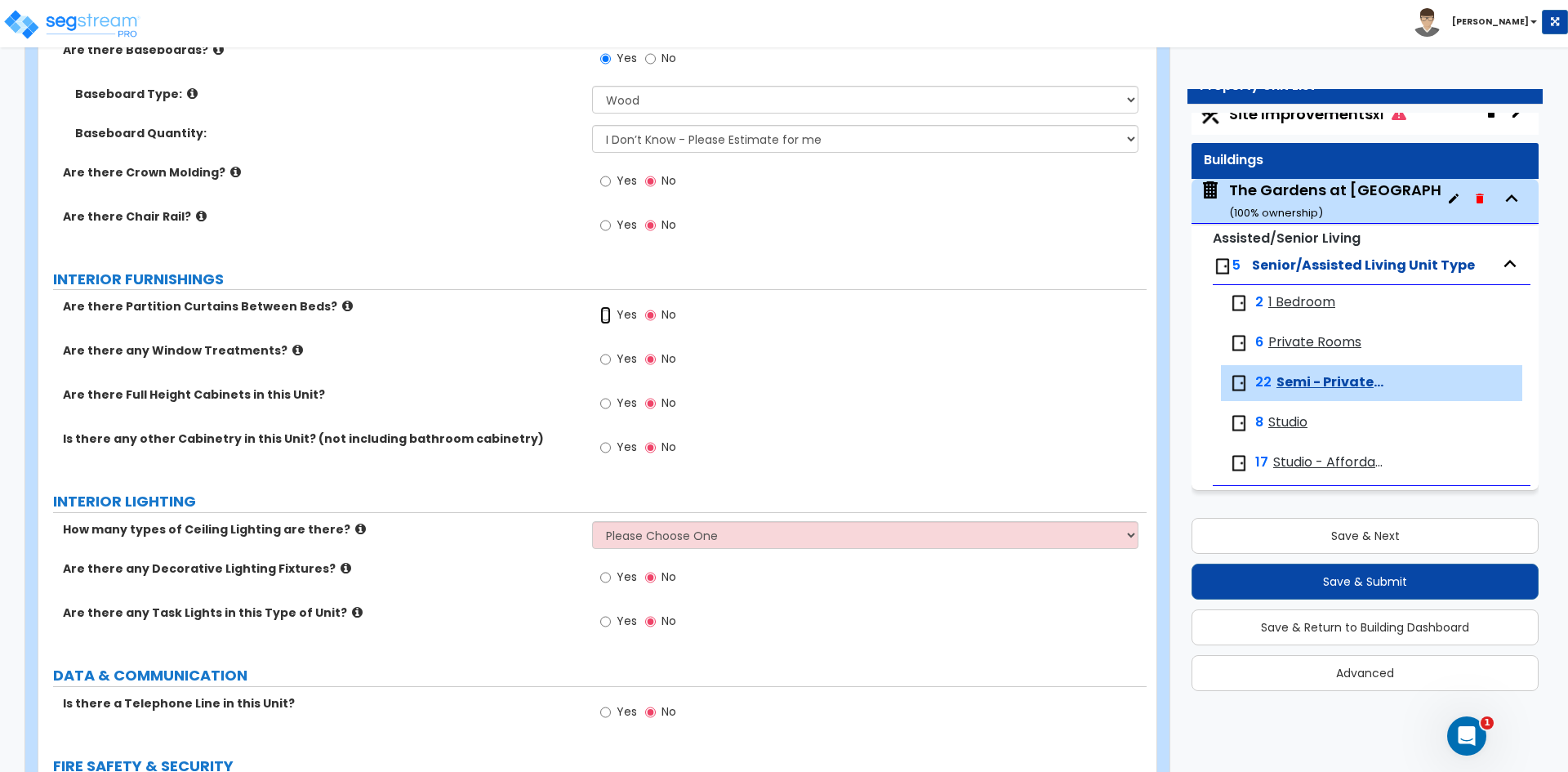
click at [611, 319] on input "Yes" at bounding box center [605, 315] width 11 height 18
click at [604, 367] on input "Yes" at bounding box center [605, 360] width 11 height 18
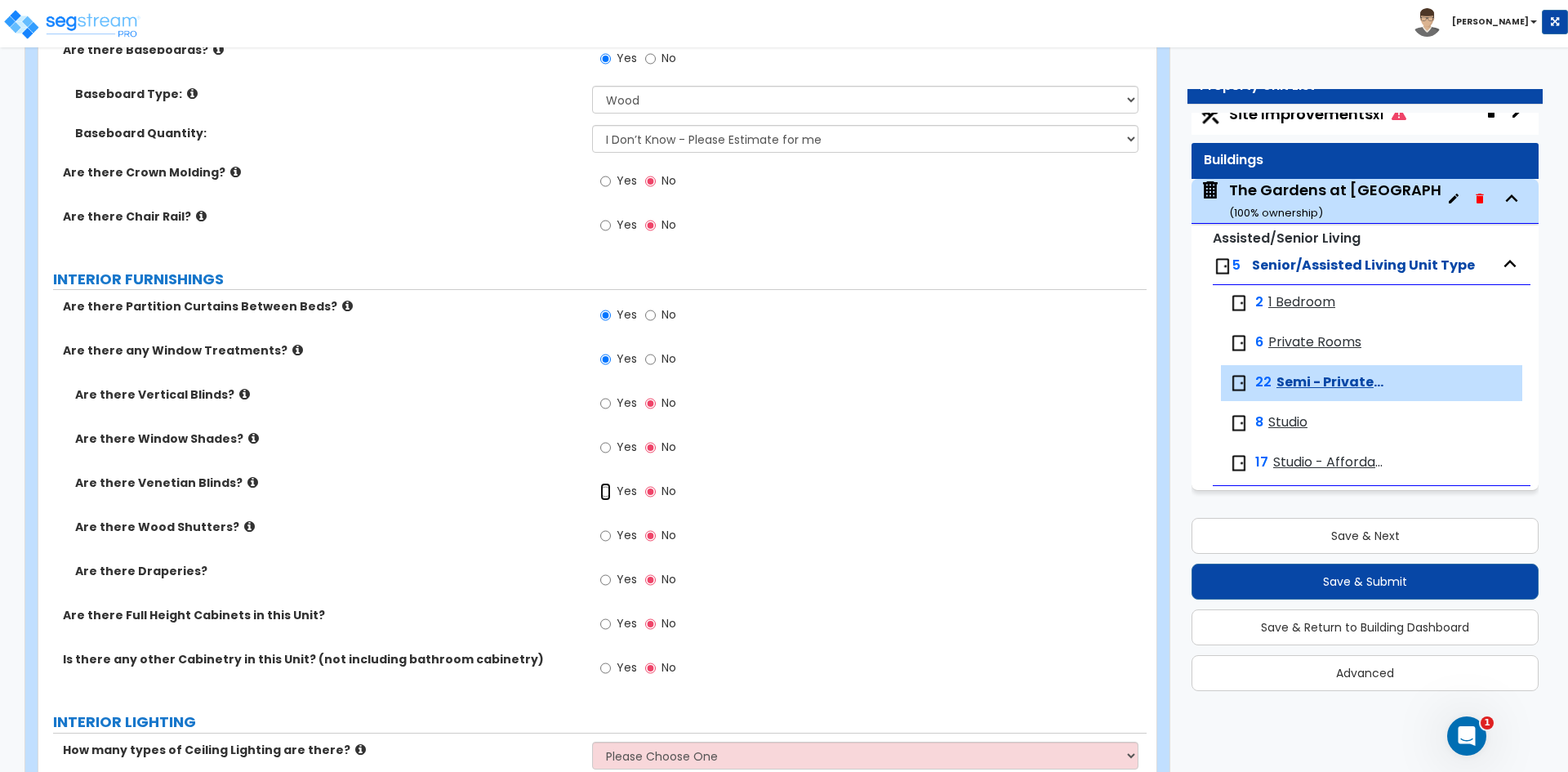
click at [603, 490] on input "Yes" at bounding box center [605, 492] width 11 height 18
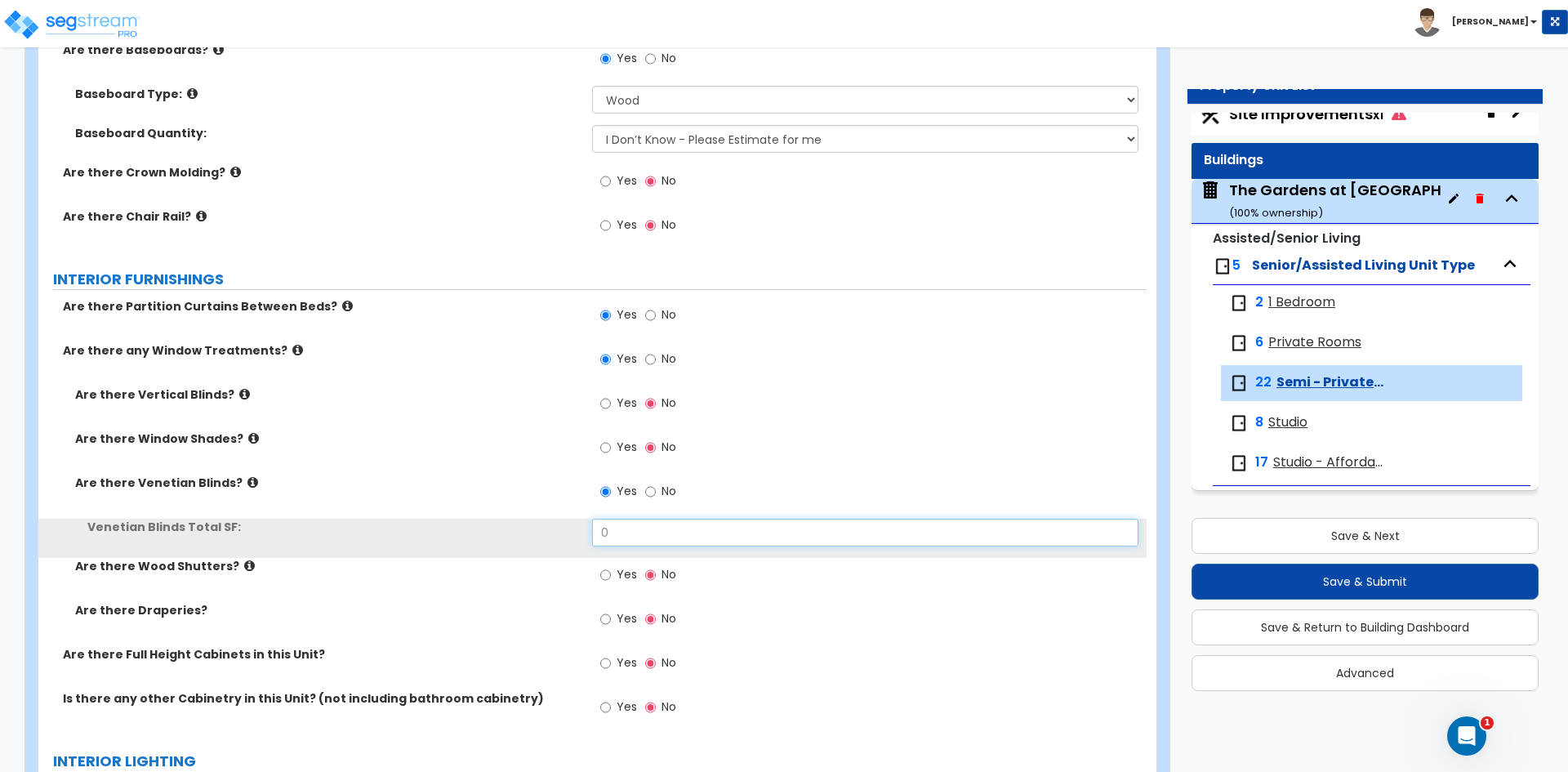
click at [614, 535] on input "0" at bounding box center [864, 533] width 545 height 28
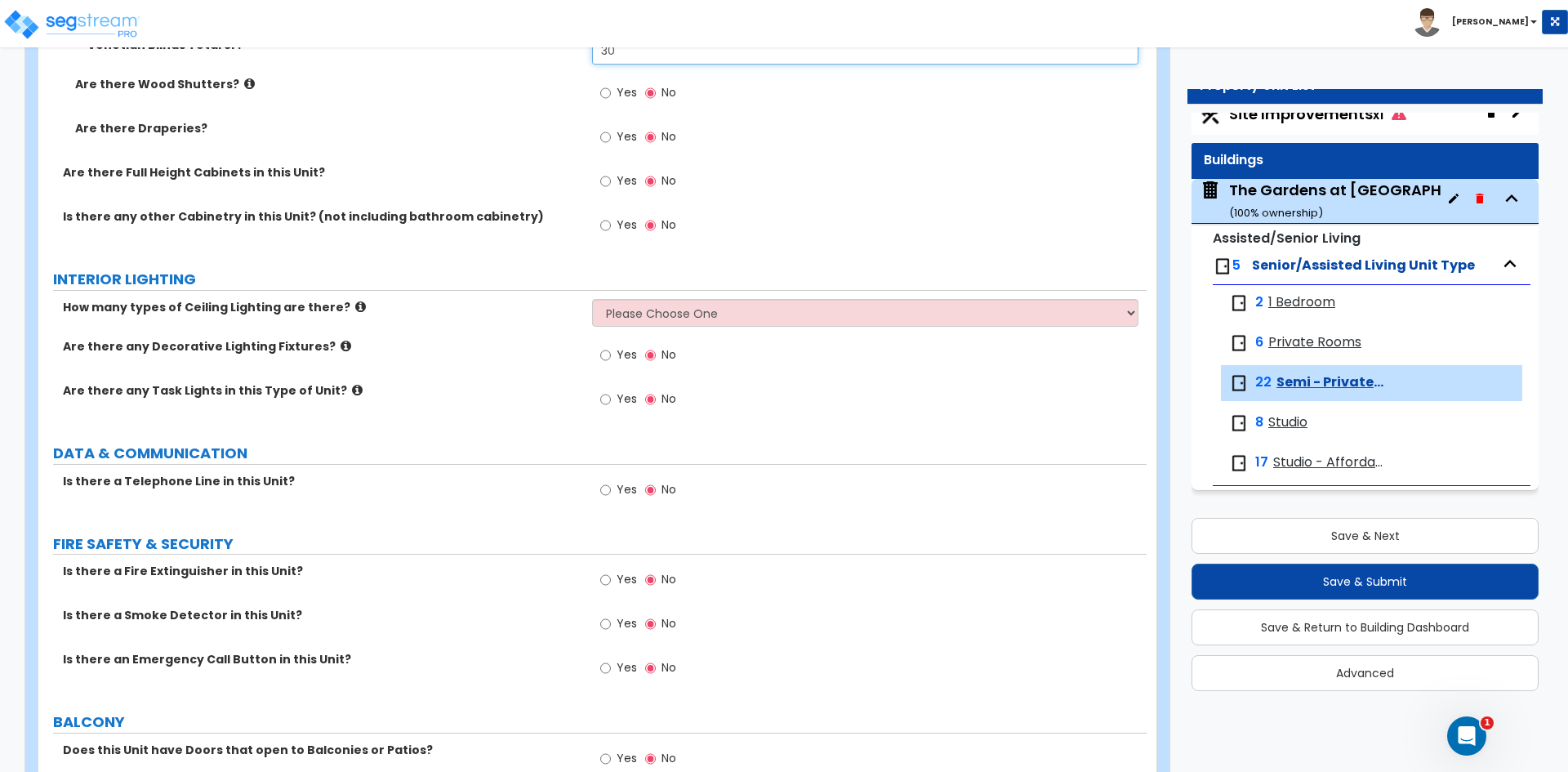
scroll to position [1716, 0]
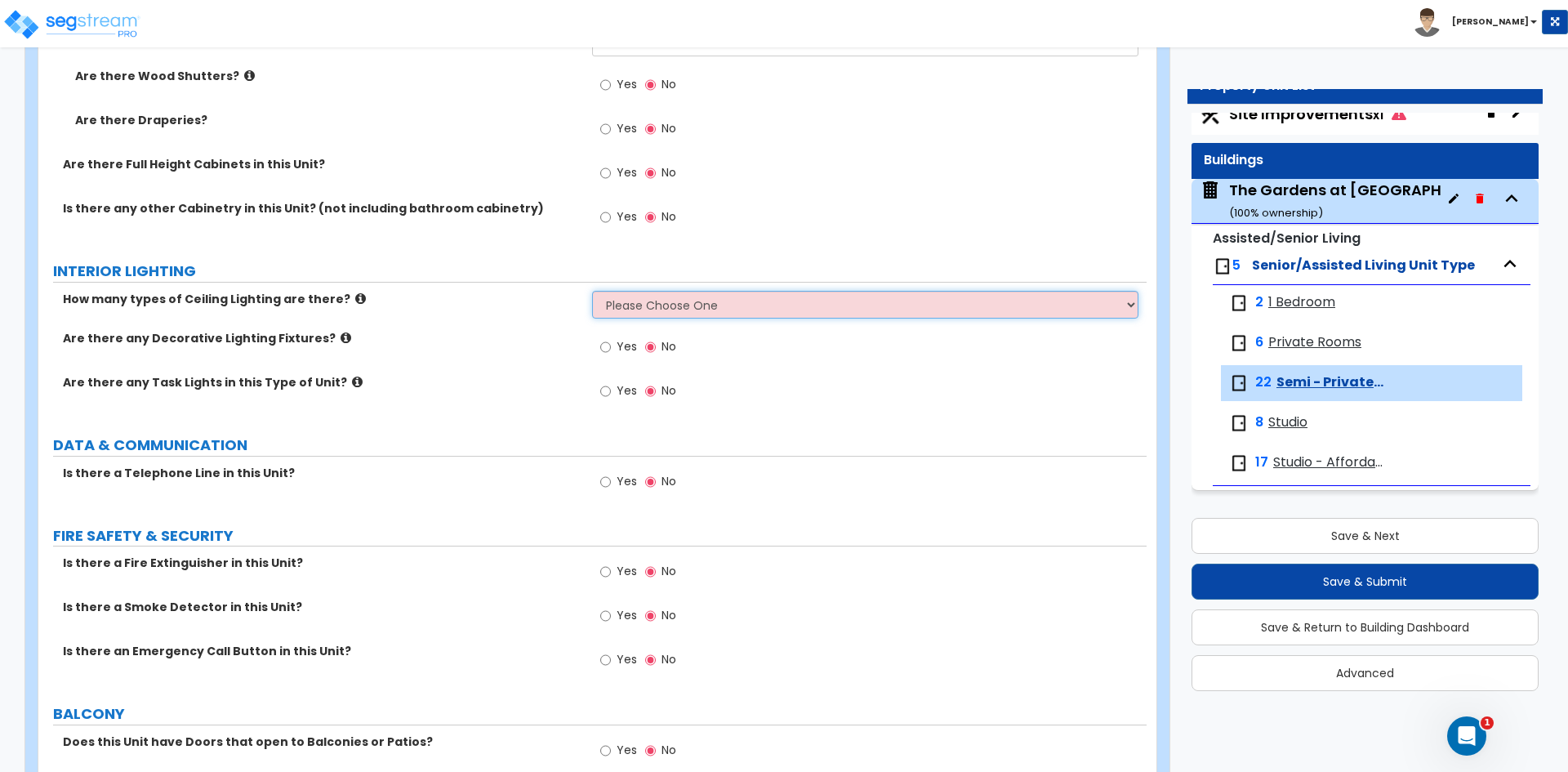
click at [653, 299] on select "Please Choose One 1 2 3" at bounding box center [864, 305] width 545 height 28
click at [592, 291] on select "Please Choose One 1 2 3" at bounding box center [864, 305] width 545 height 28
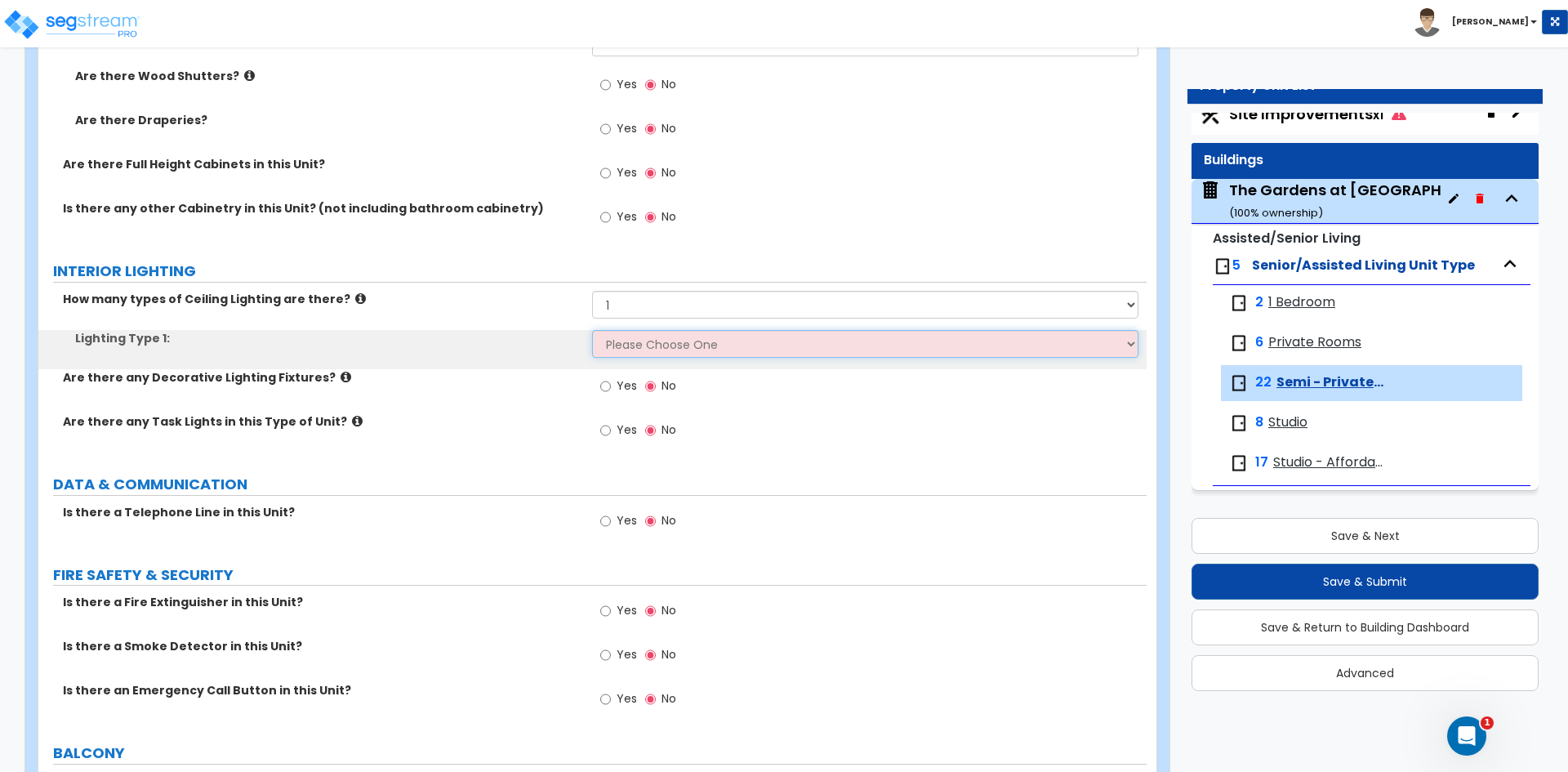
click at [631, 356] on select "Please Choose One LED Surface-Mounted LED Recessed Fluorescent Surface-Mounted …" at bounding box center [864, 345] width 545 height 28
click at [592, 330] on select "Please Choose One LED Surface-Mounted LED Recessed Fluorescent Surface-Mounted …" at bounding box center [864, 345] width 545 height 28
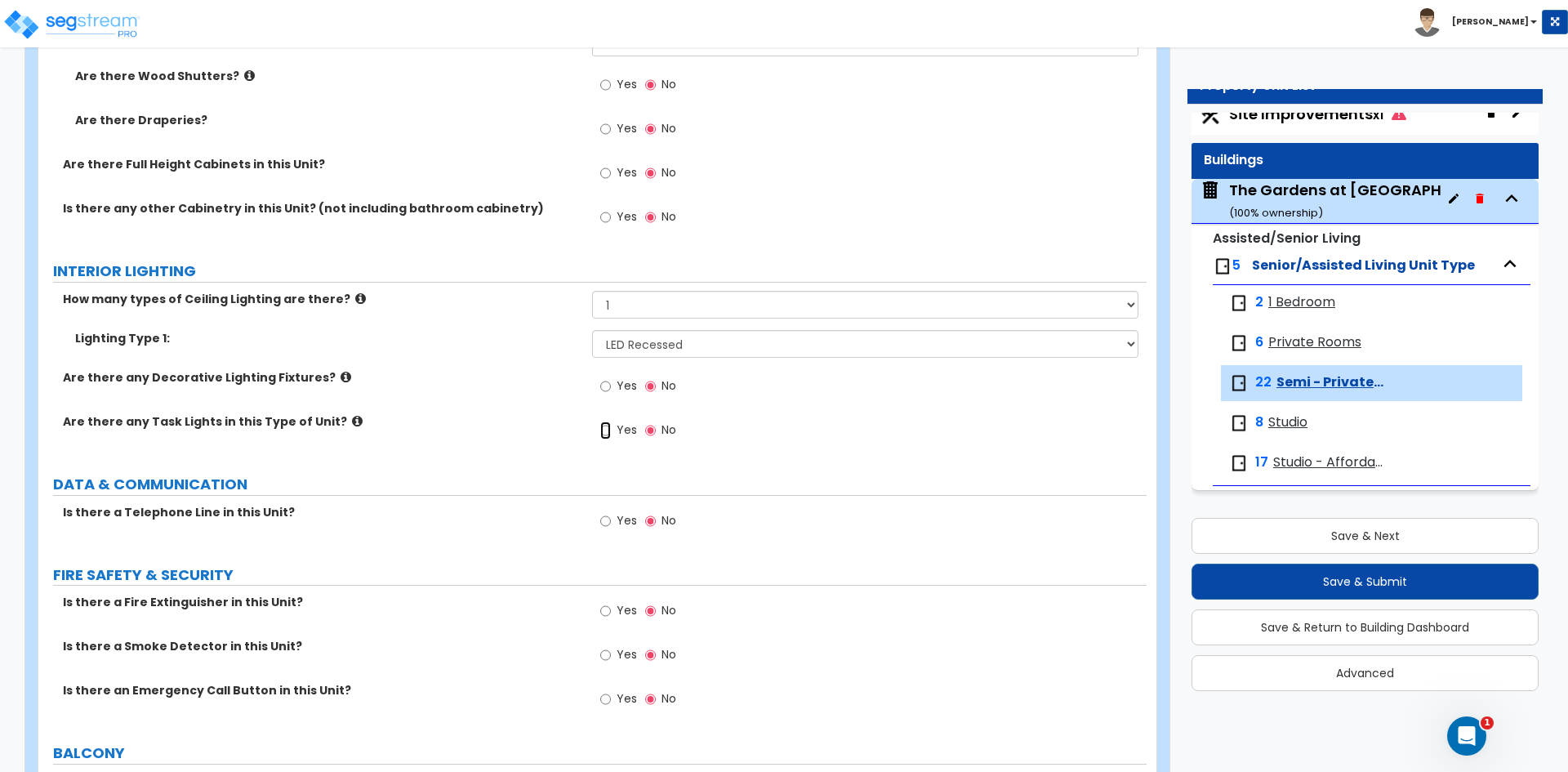
click at [605, 433] on input "Yes" at bounding box center [605, 430] width 11 height 18
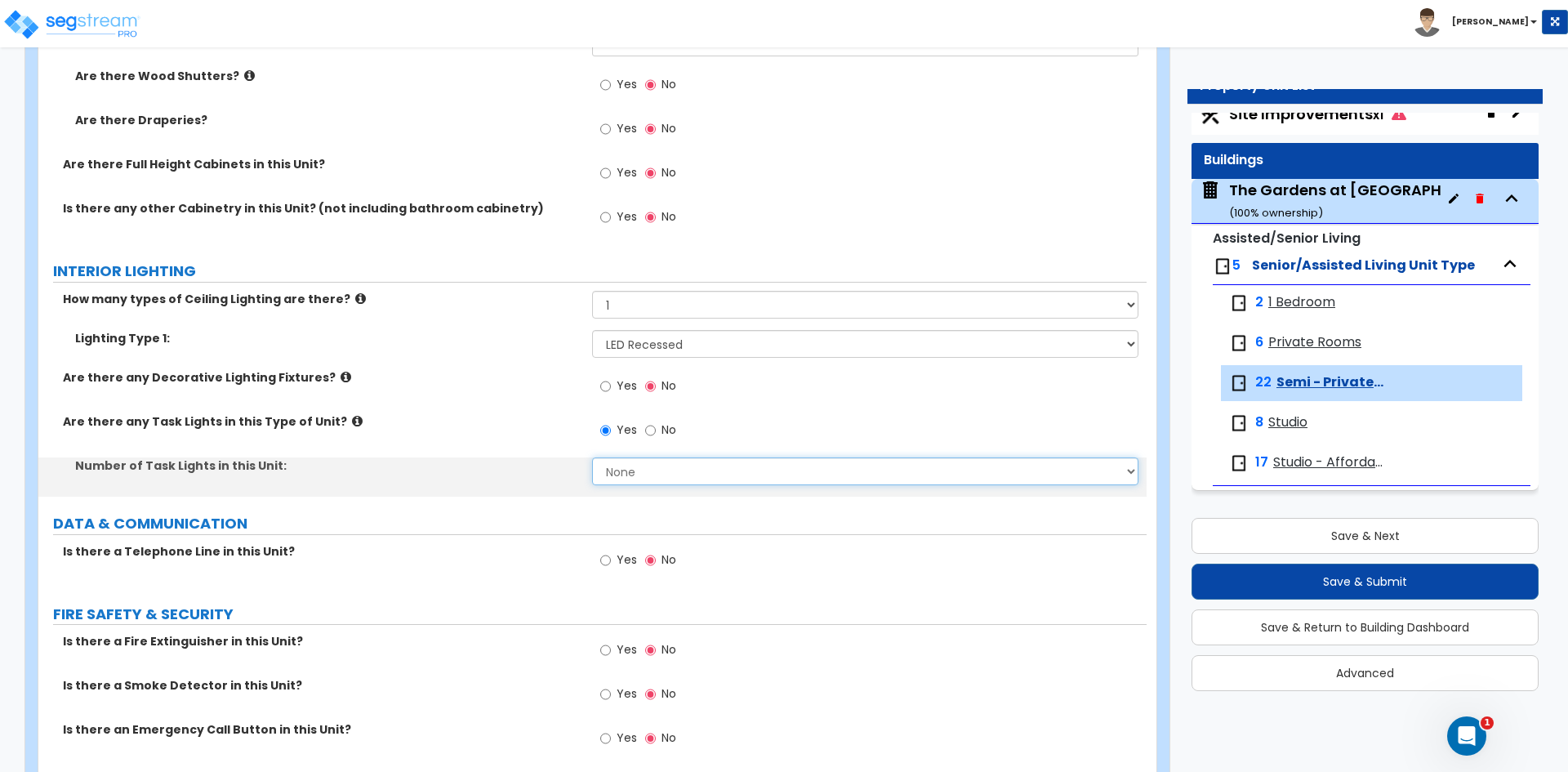
click at [608, 466] on select "None 1 2 3 4 5" at bounding box center [864, 471] width 545 height 28
click at [592, 457] on select "None 1 2 3 4 5" at bounding box center [864, 471] width 545 height 28
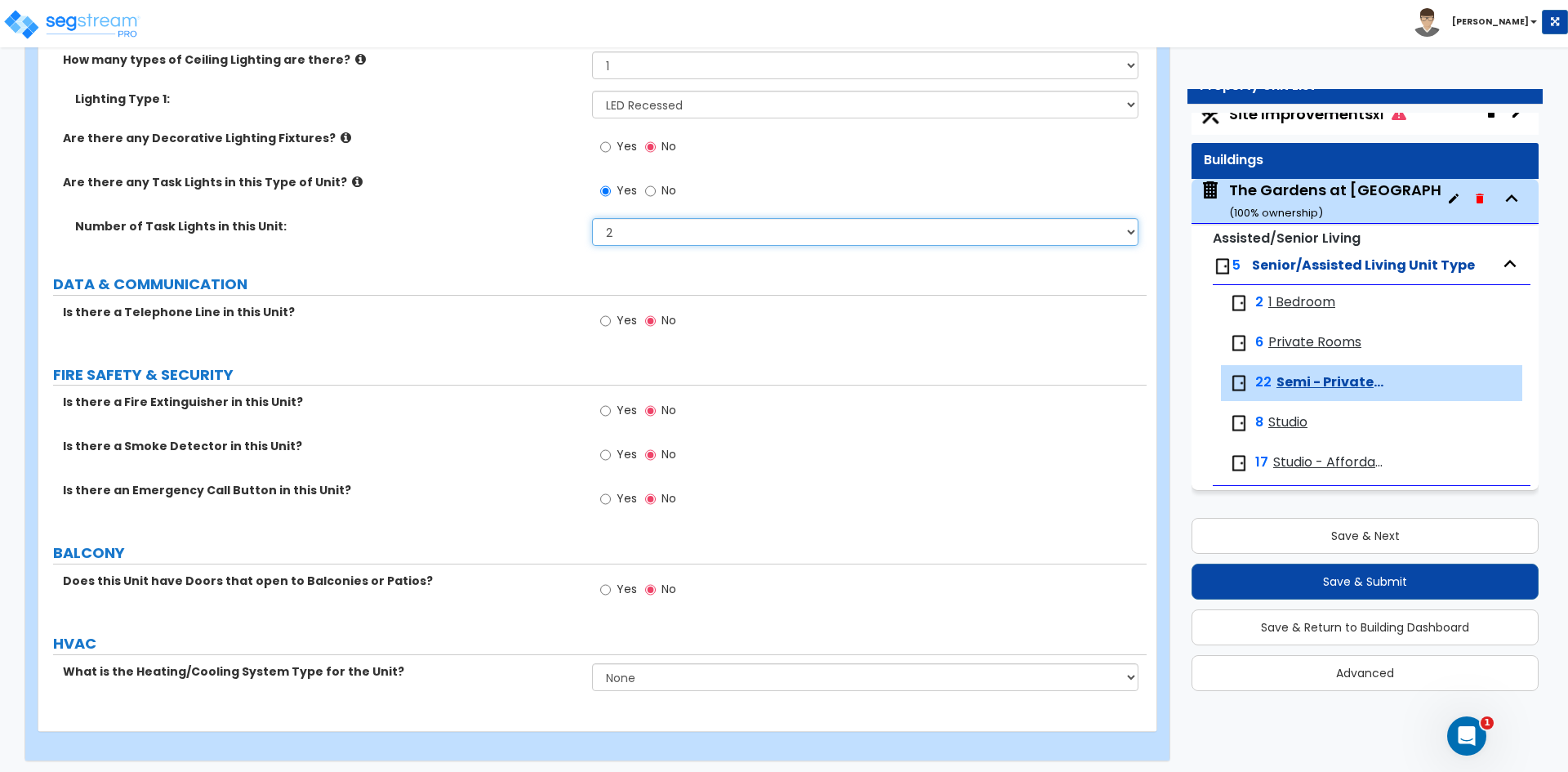
scroll to position [1961, 0]
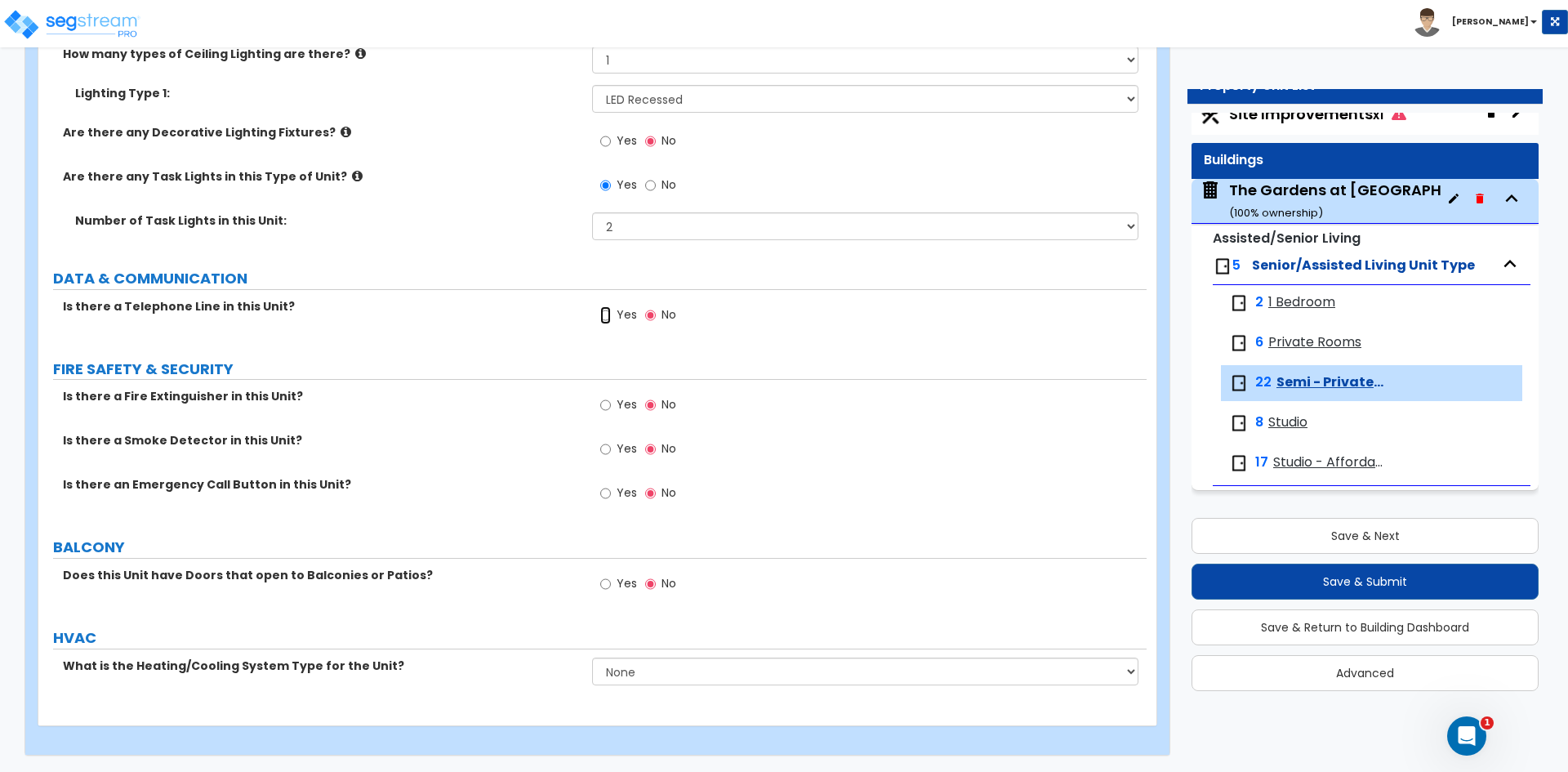
click at [610, 315] on input "Yes" at bounding box center [605, 315] width 11 height 18
click at [604, 438] on label "Yes" at bounding box center [618, 451] width 37 height 28
click at [604, 441] on input "Yes" at bounding box center [605, 449] width 11 height 18
click at [603, 501] on input "Yes" at bounding box center [605, 494] width 11 height 18
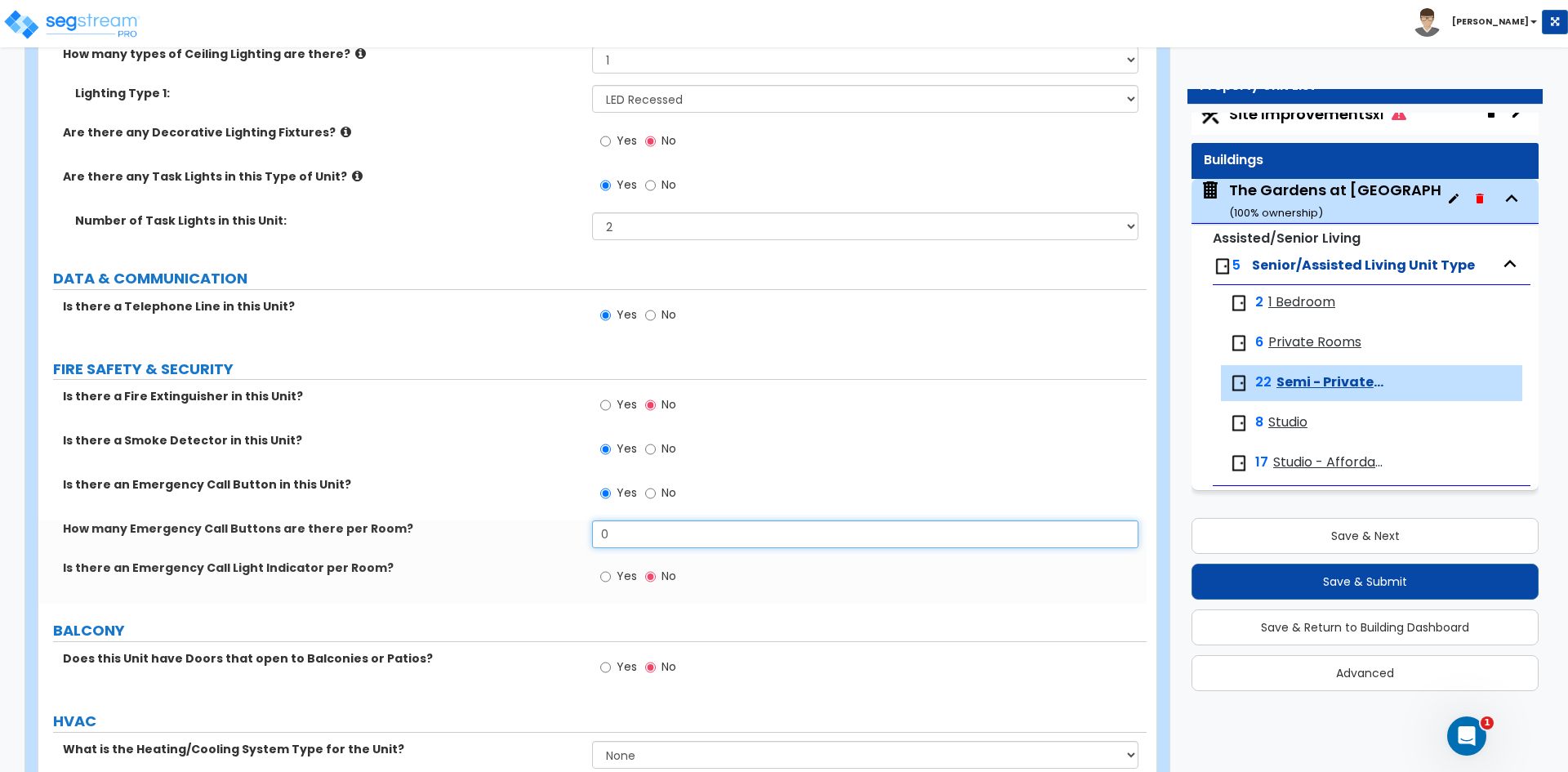
click at [613, 538] on input "0" at bounding box center [864, 535] width 545 height 28
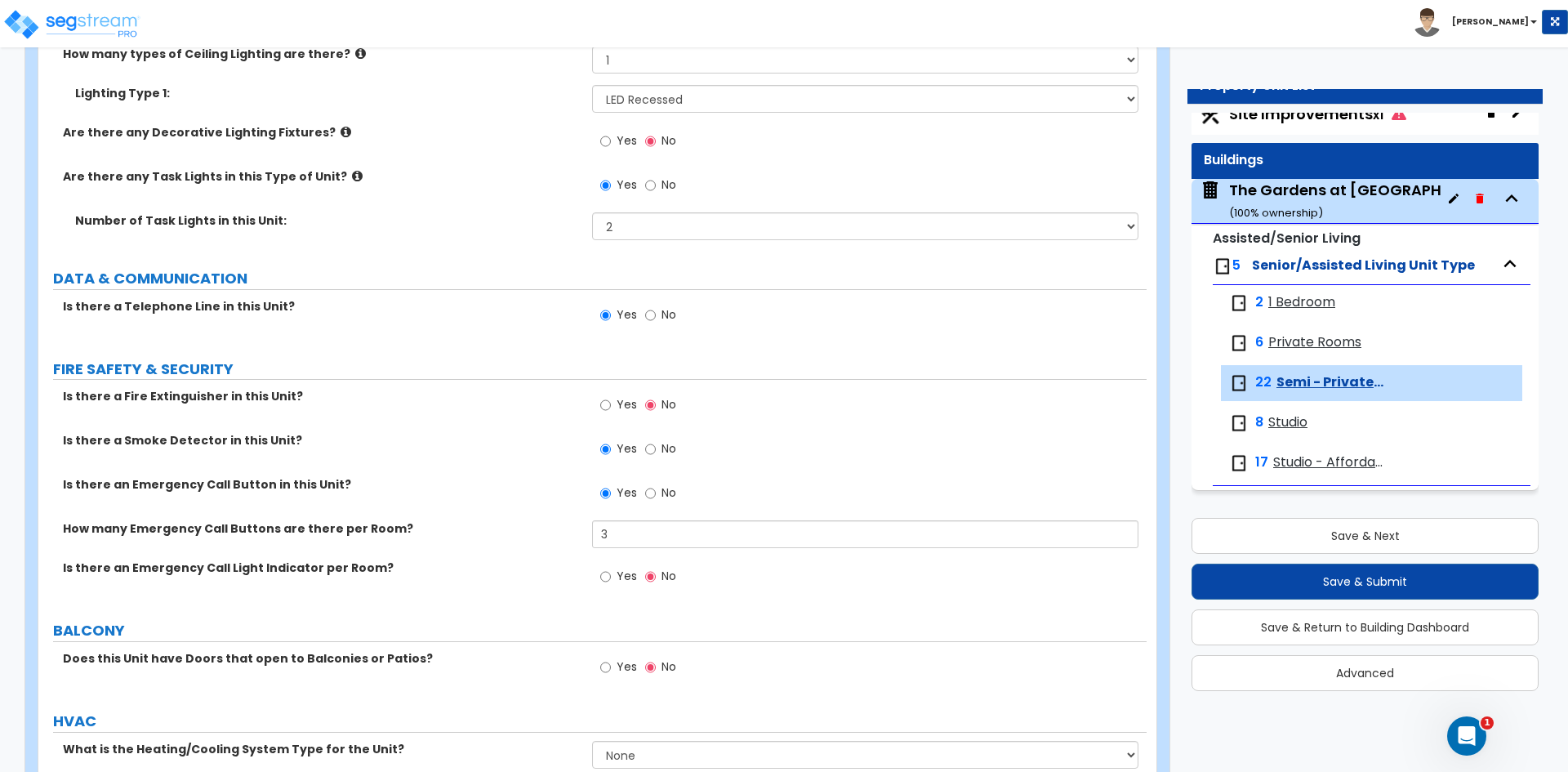
click at [611, 577] on label "Yes" at bounding box center [618, 579] width 37 height 28
click at [611, 577] on input "Yes" at bounding box center [605, 576] width 11 height 18
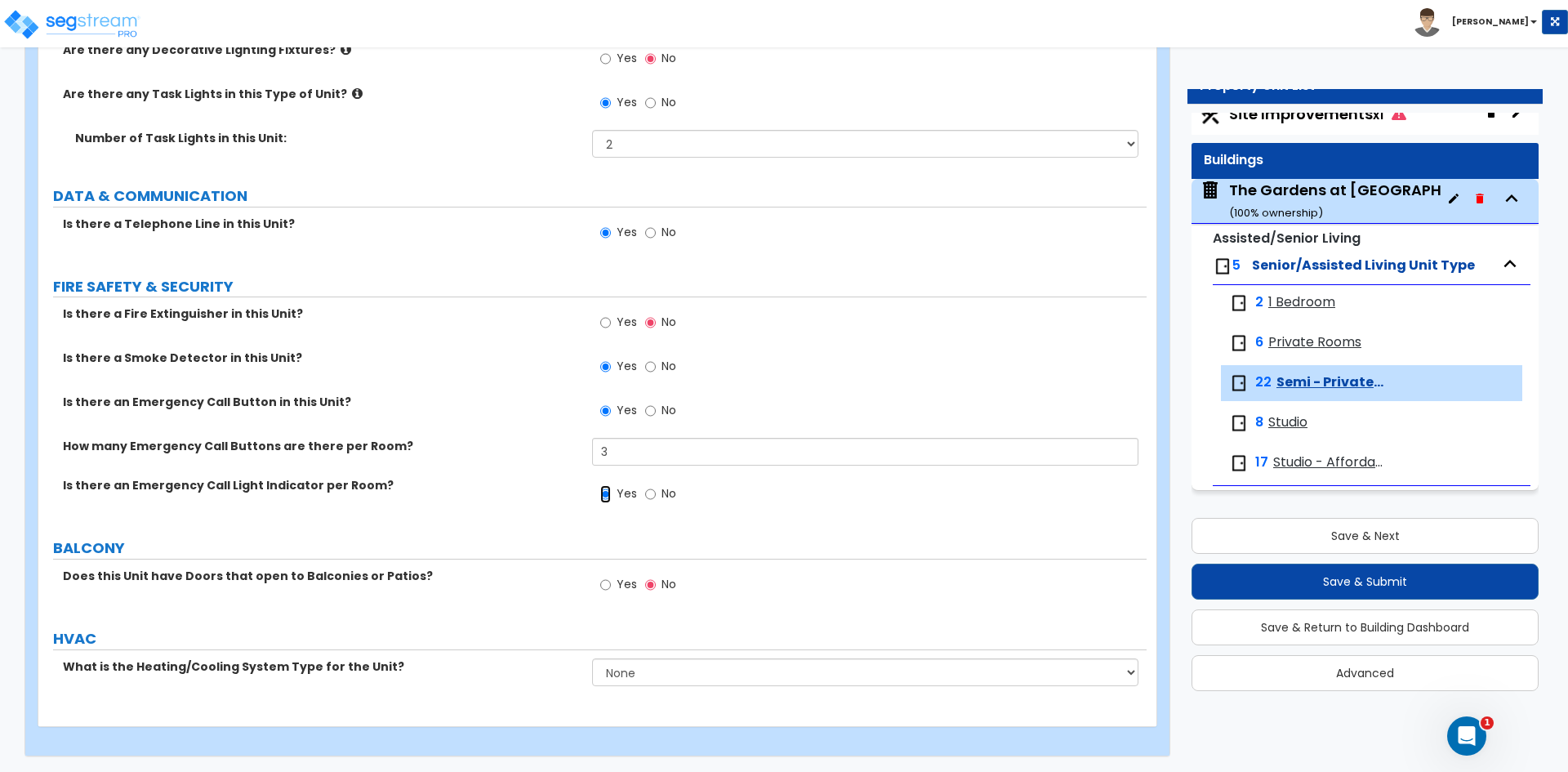
scroll to position [2045, 0]
click at [632, 684] on select "None Heat Only Centralized Heating & Cooling Thru Wall Air Conditioners Mini Sp…" at bounding box center [864, 672] width 545 height 28
click at [592, 657] on select "None Heat Only Centralized Heating & Cooling Thru Wall Air Conditioners Mini Sp…" at bounding box center [864, 672] width 545 height 28
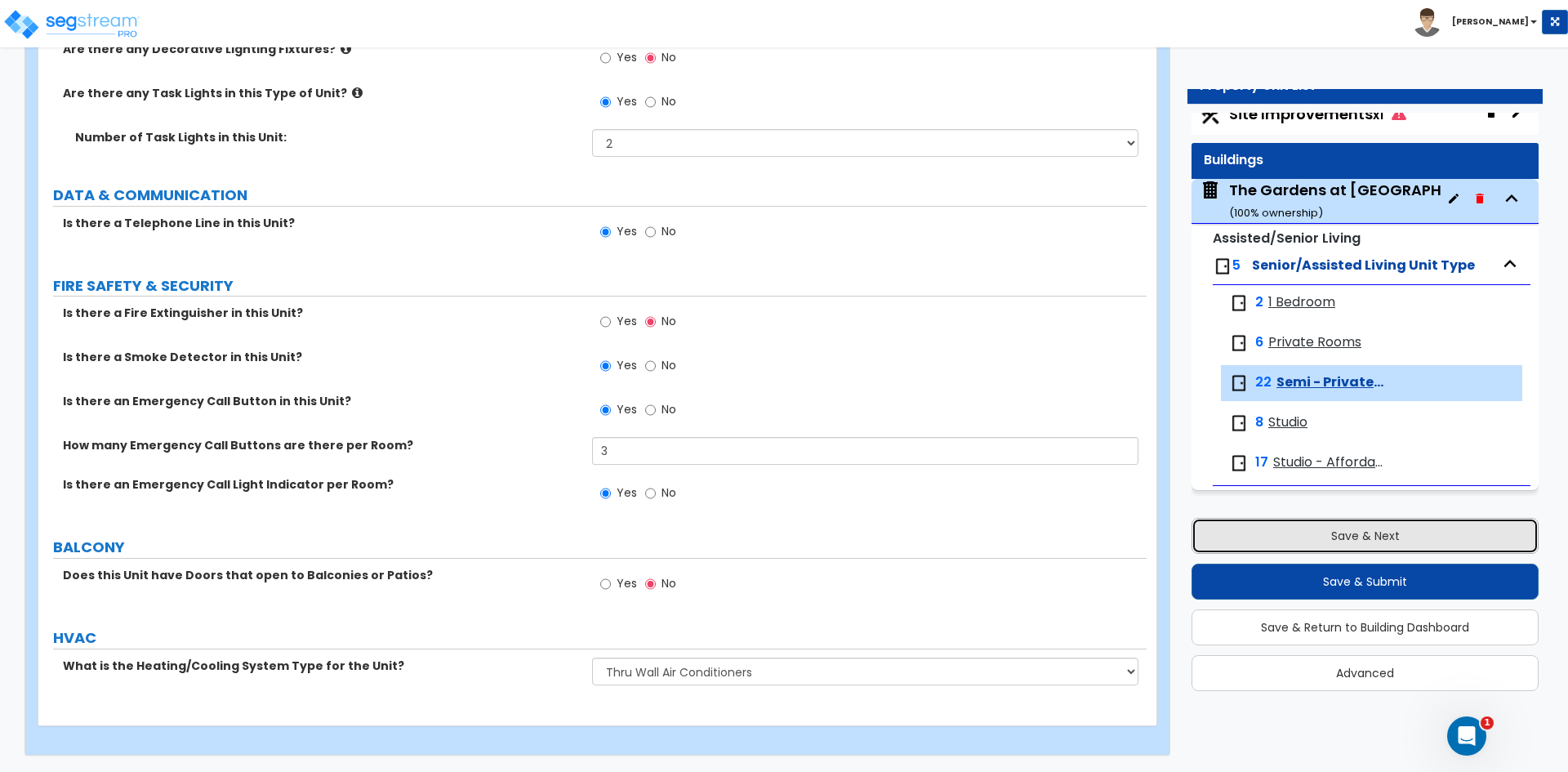
click at [1320, 534] on button "Save & Next" at bounding box center [1365, 536] width 347 height 36
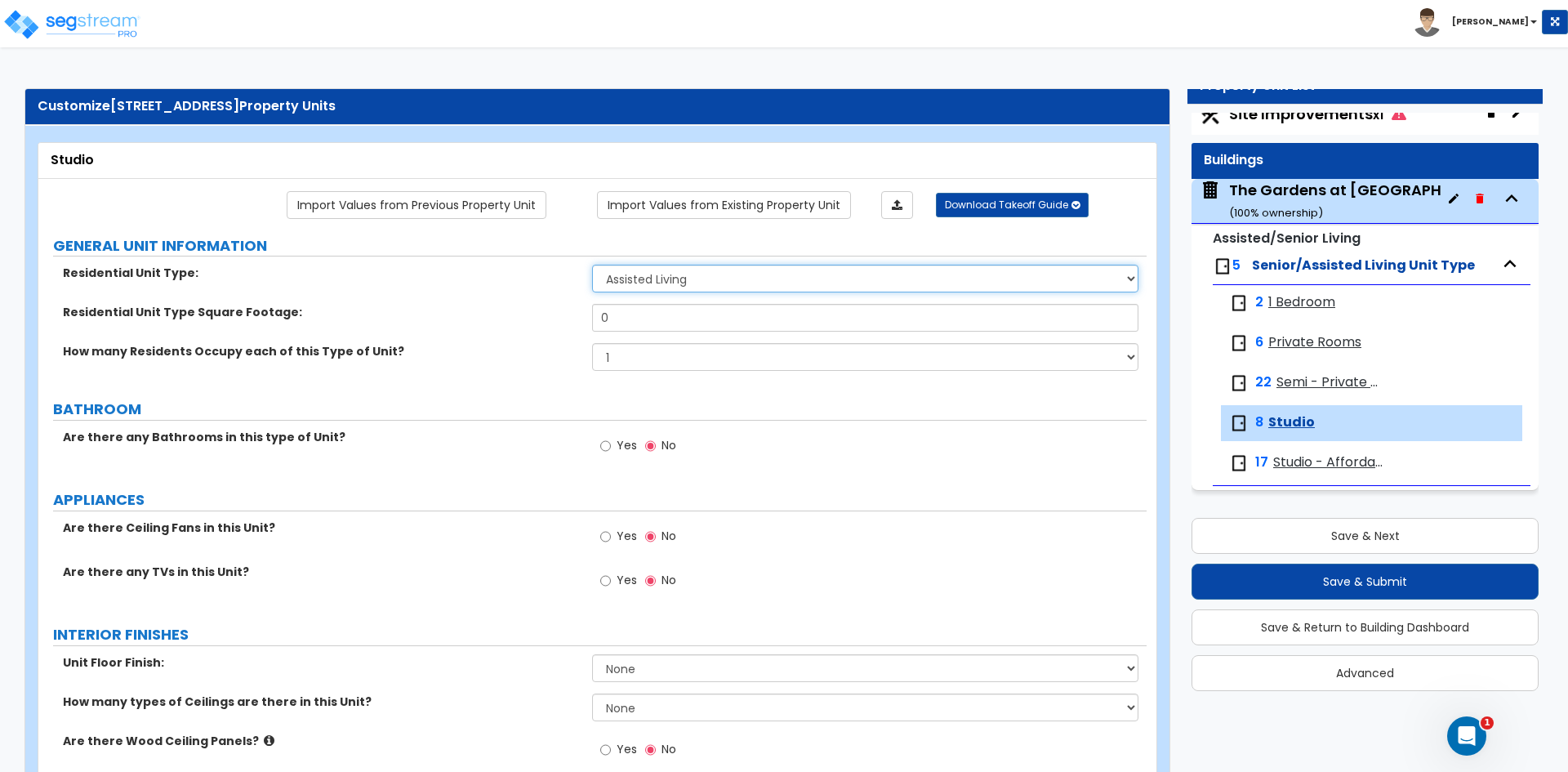
click at [658, 285] on select "Assisted Living Senior Living" at bounding box center [864, 278] width 545 height 28
click at [592, 264] on select "Assisted Living Senior Living" at bounding box center [864, 278] width 545 height 28
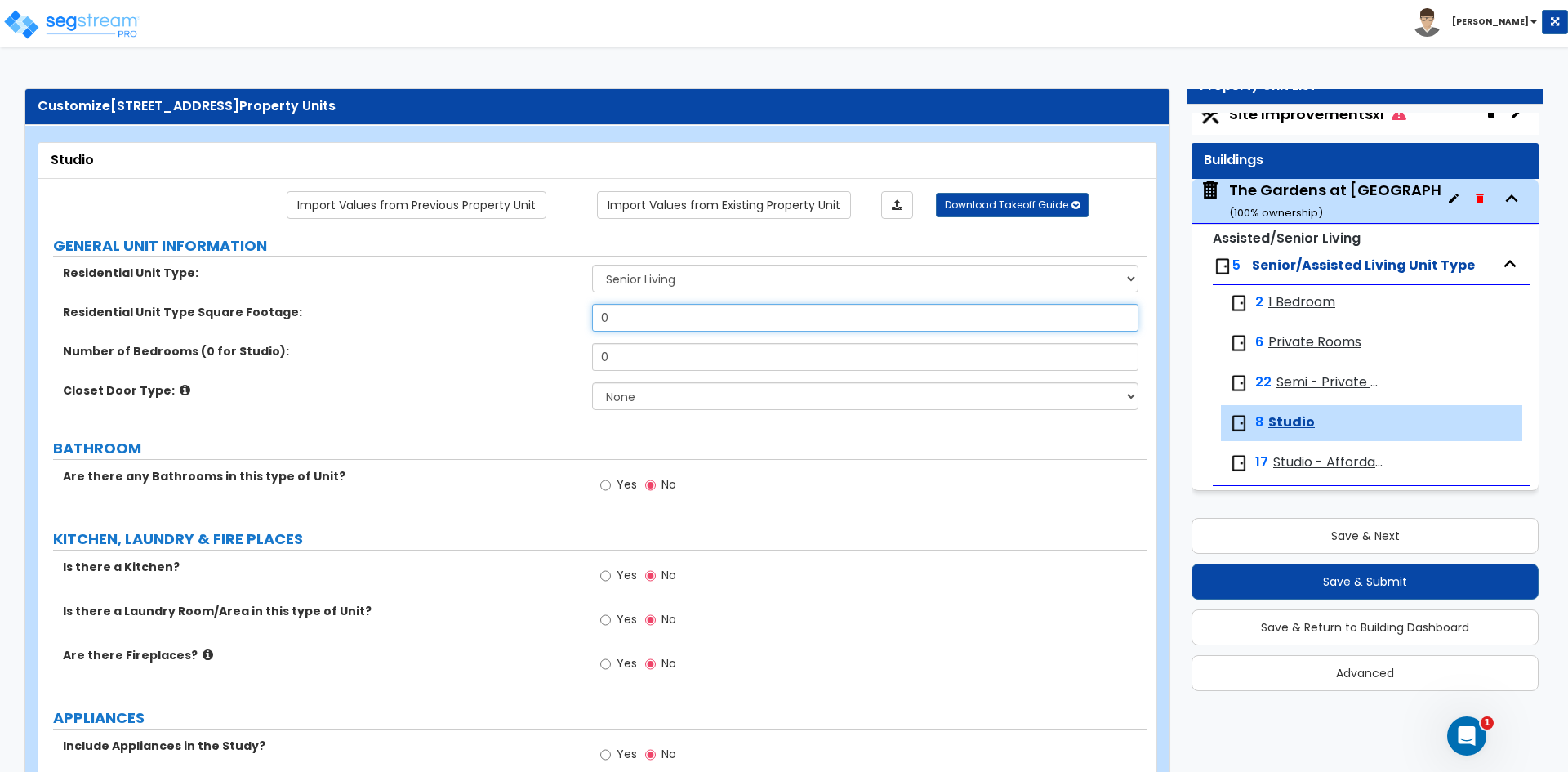
click at [634, 323] on input "0" at bounding box center [864, 318] width 545 height 28
click at [645, 391] on select "None Bi-fold Louvered Doors Bi-fold Panel Doors Sliding Doors Hinged Wood Door" at bounding box center [864, 397] width 545 height 28
click at [592, 382] on select "None Bi-fold Louvered Doors Bi-fold Panel Doors Sliding Doors Hinged Wood Door" at bounding box center [864, 397] width 545 height 28
click at [616, 482] on label "Yes" at bounding box center [618, 487] width 37 height 28
click at [611, 482] on input "Yes" at bounding box center [605, 486] width 11 height 18
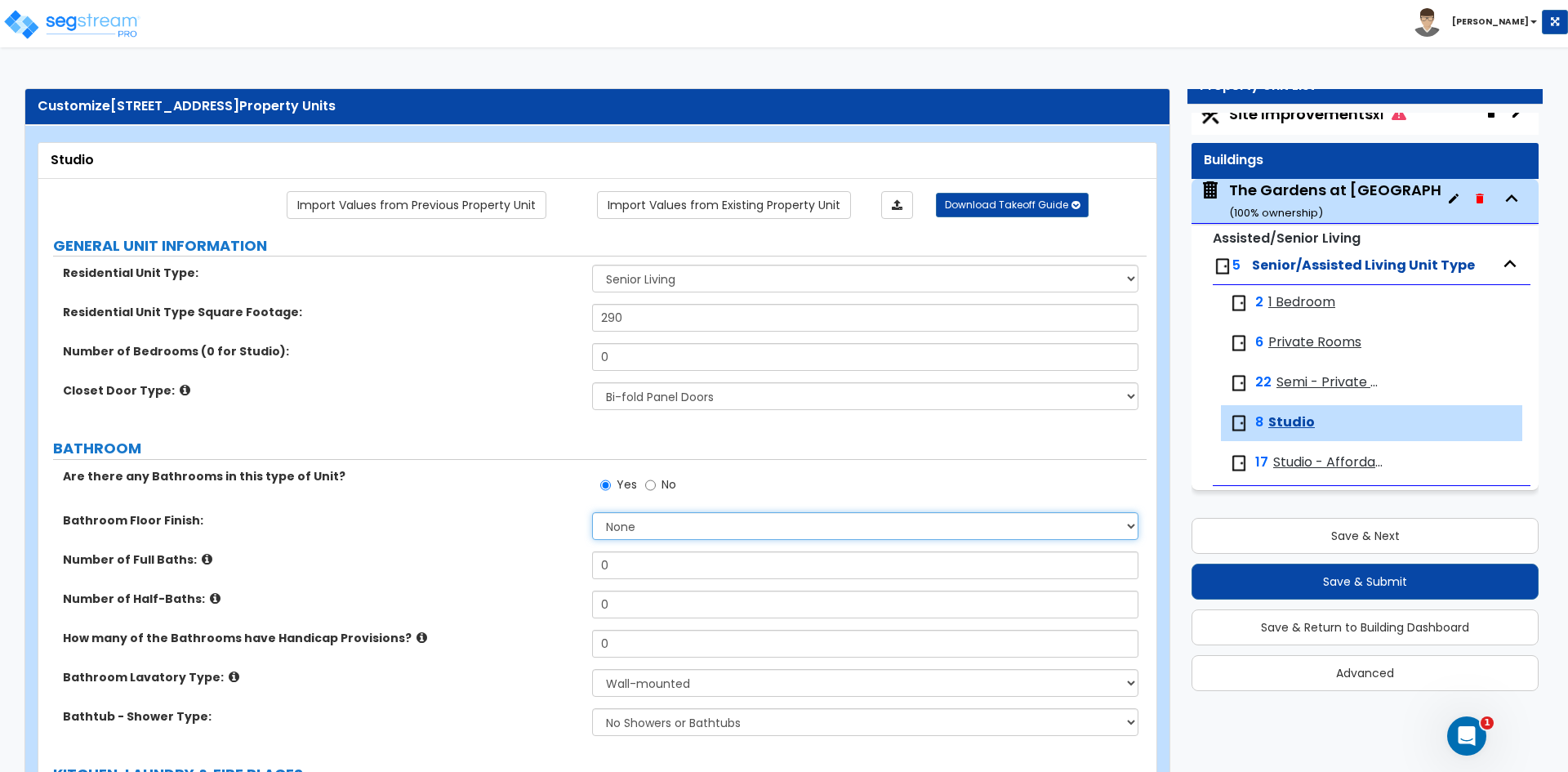
click at [615, 532] on select "None Tile Flooring Hardwood Flooring Resilient Laminate Flooring VCT Flooring S…" at bounding box center [864, 526] width 545 height 28
click at [592, 512] on select "None Tile Flooring Hardwood Flooring Resilient Laminate Flooring VCT Flooring S…" at bounding box center [864, 526] width 545 height 28
click at [631, 573] on input "0" at bounding box center [864, 566] width 545 height 28
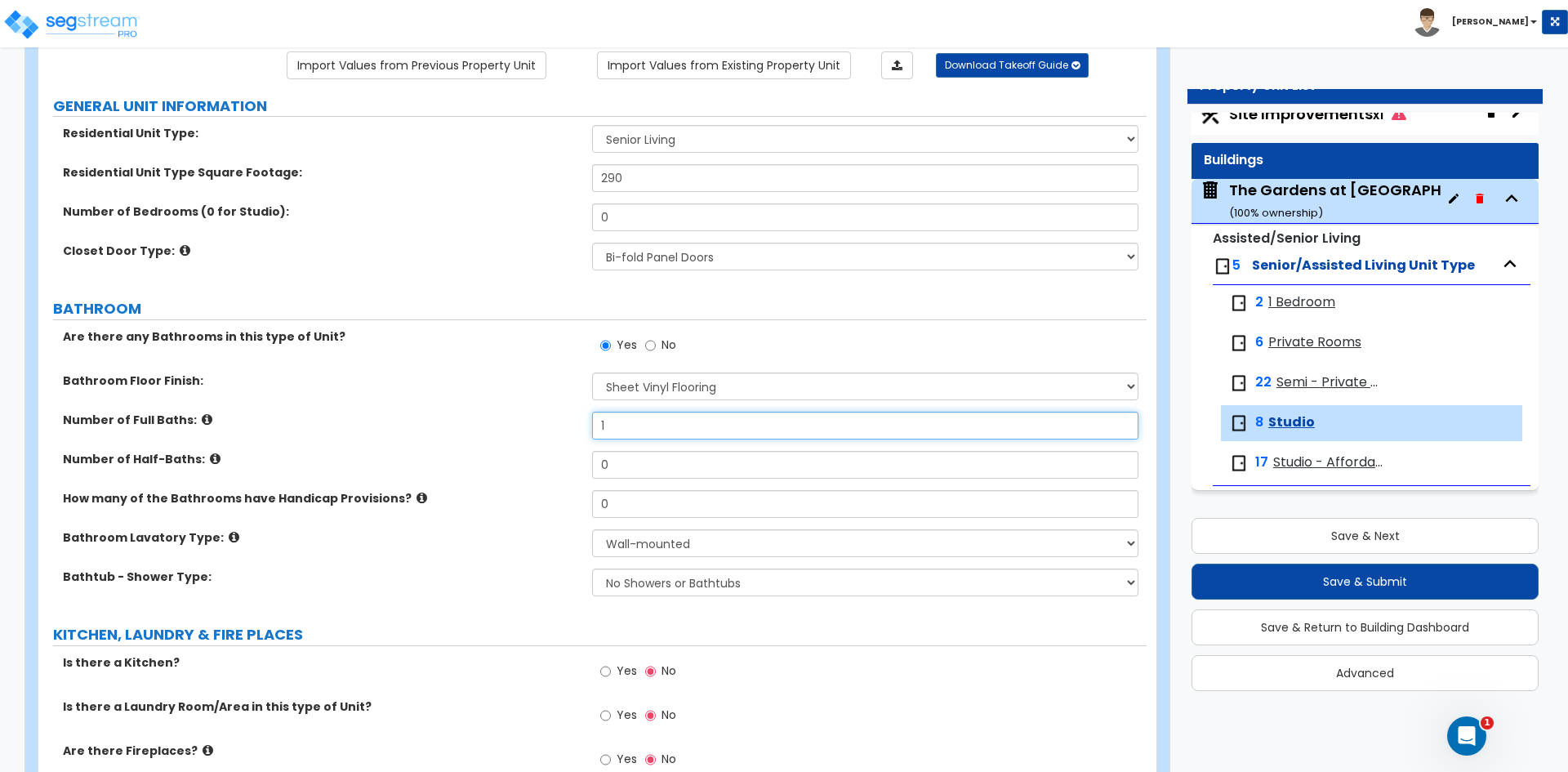
scroll to position [327, 0]
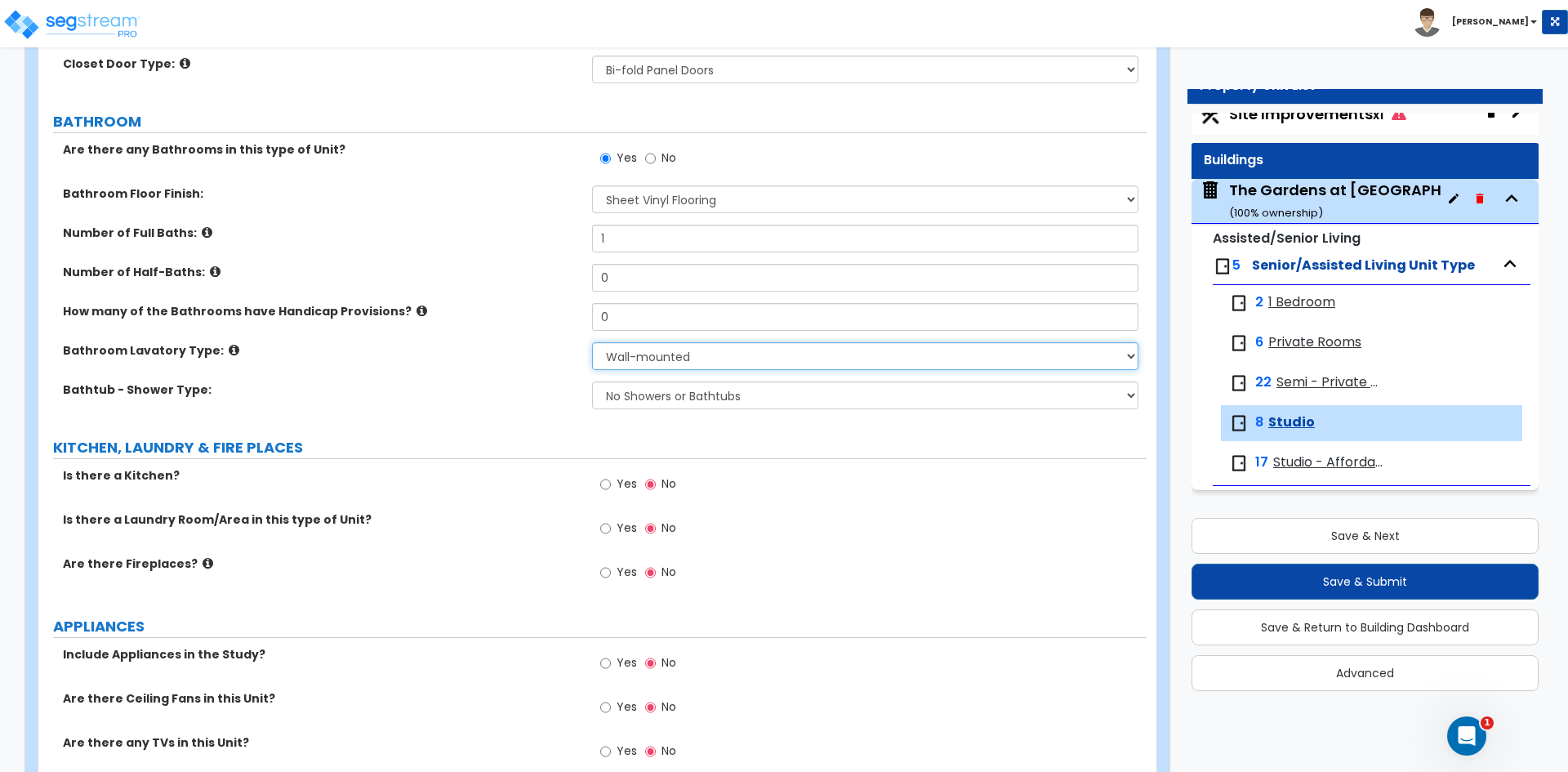
click at [629, 357] on select "Wall-mounted Pedestal-mounted Vanity-mounted" at bounding box center [864, 356] width 545 height 28
click at [592, 342] on select "Wall-mounted Pedestal-mounted Vanity-mounted" at bounding box center [864, 356] width 545 height 28
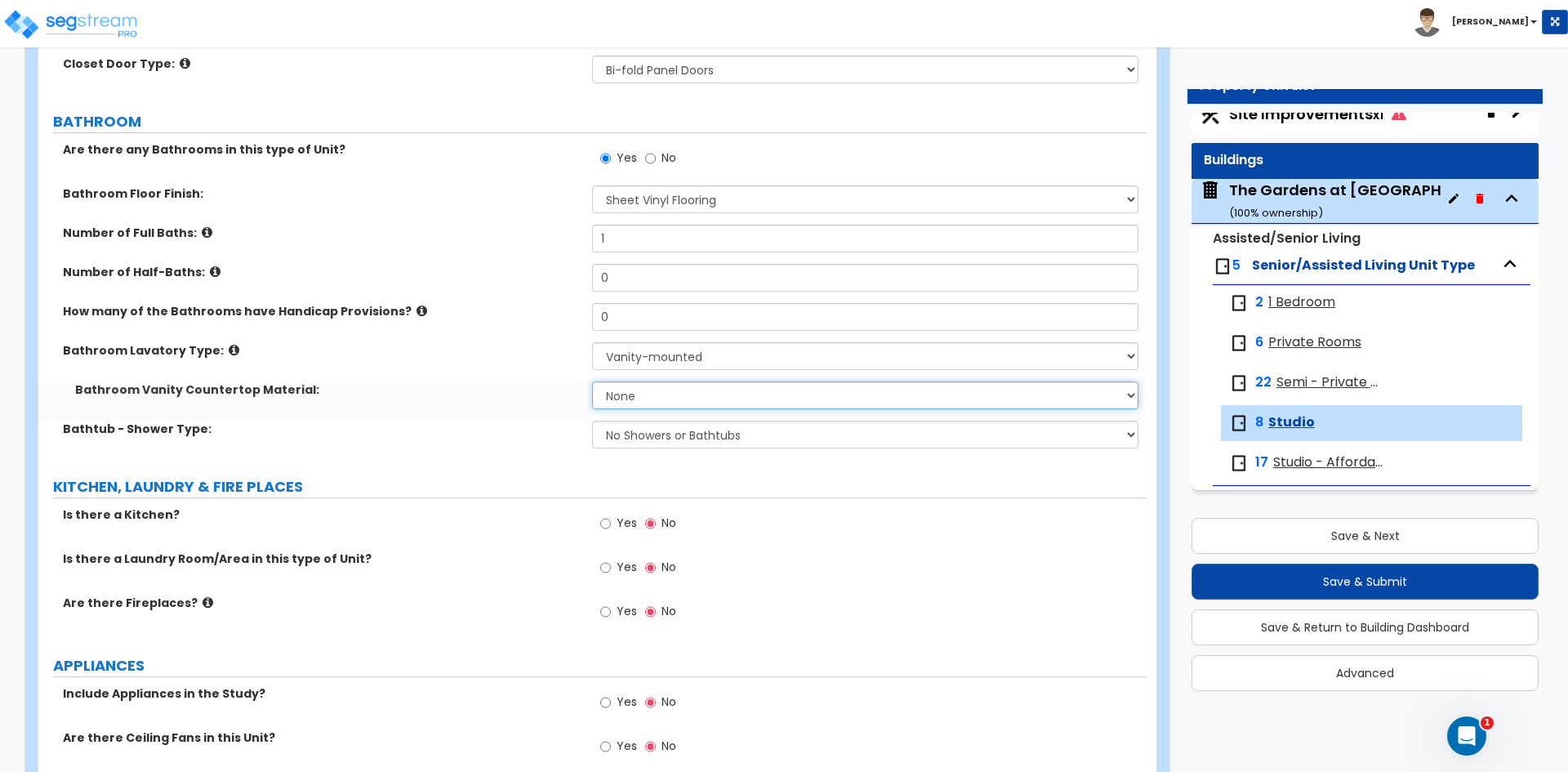
click at [621, 395] on select "None Plastic Laminate Solid Surface Stone Quartz Marble Tile Wood Stainless Ste…" at bounding box center [864, 396] width 545 height 28
click at [592, 382] on select "None Plastic Laminate Solid Surface Stone Quartz Marble Tile Wood Stainless Ste…" at bounding box center [864, 396] width 545 height 28
click at [622, 427] on select "No Showers or Bathtubs Shower Only Bathtub Only Shower-and-Bath Combo Dedicated…" at bounding box center [864, 435] width 545 height 28
click at [592, 421] on select "No Showers or Bathtubs Shower Only Bathtub Only Shower-and-Bath Combo Dedicated…" at bounding box center [864, 435] width 545 height 28
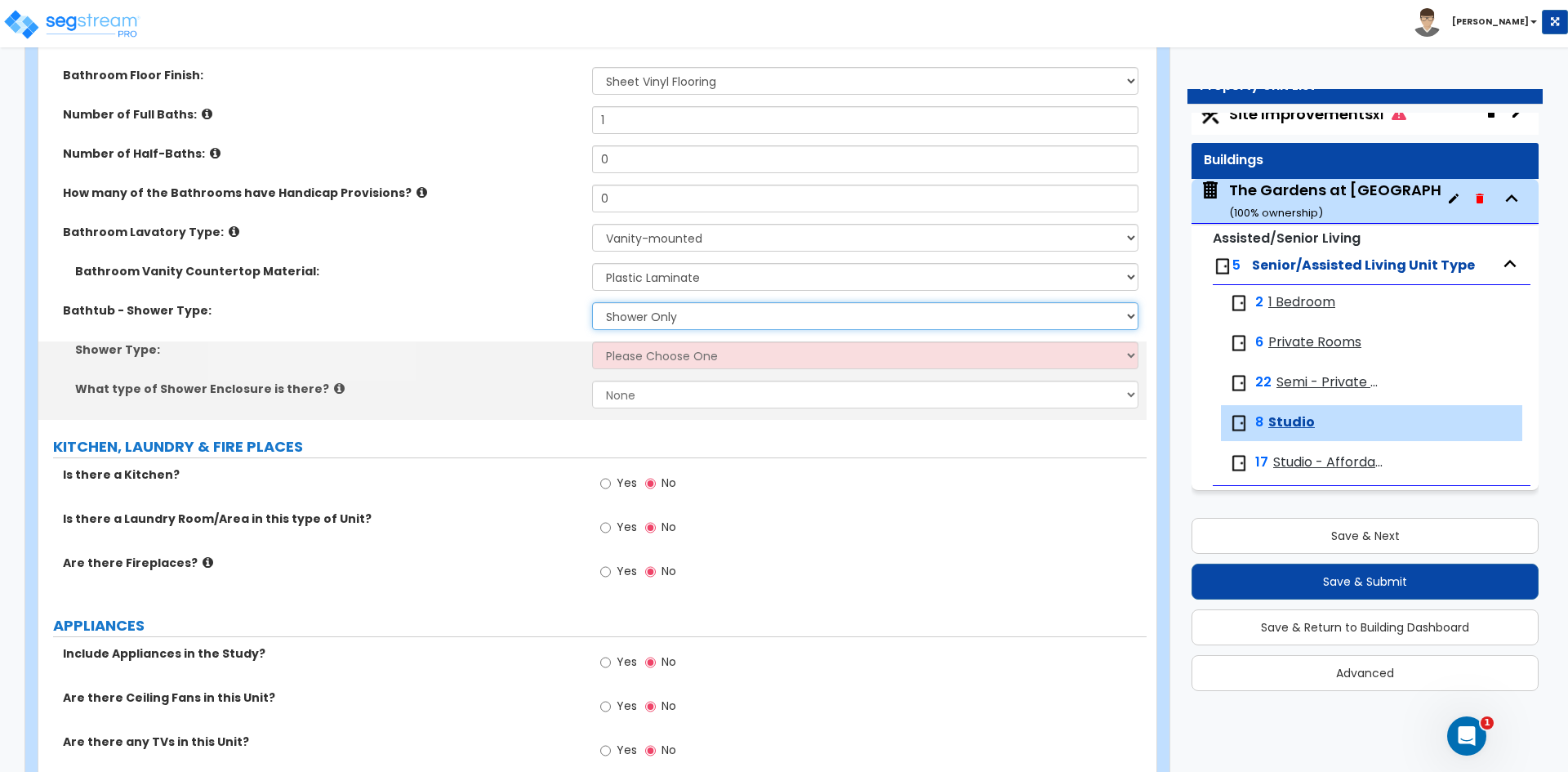
scroll to position [490, 0]
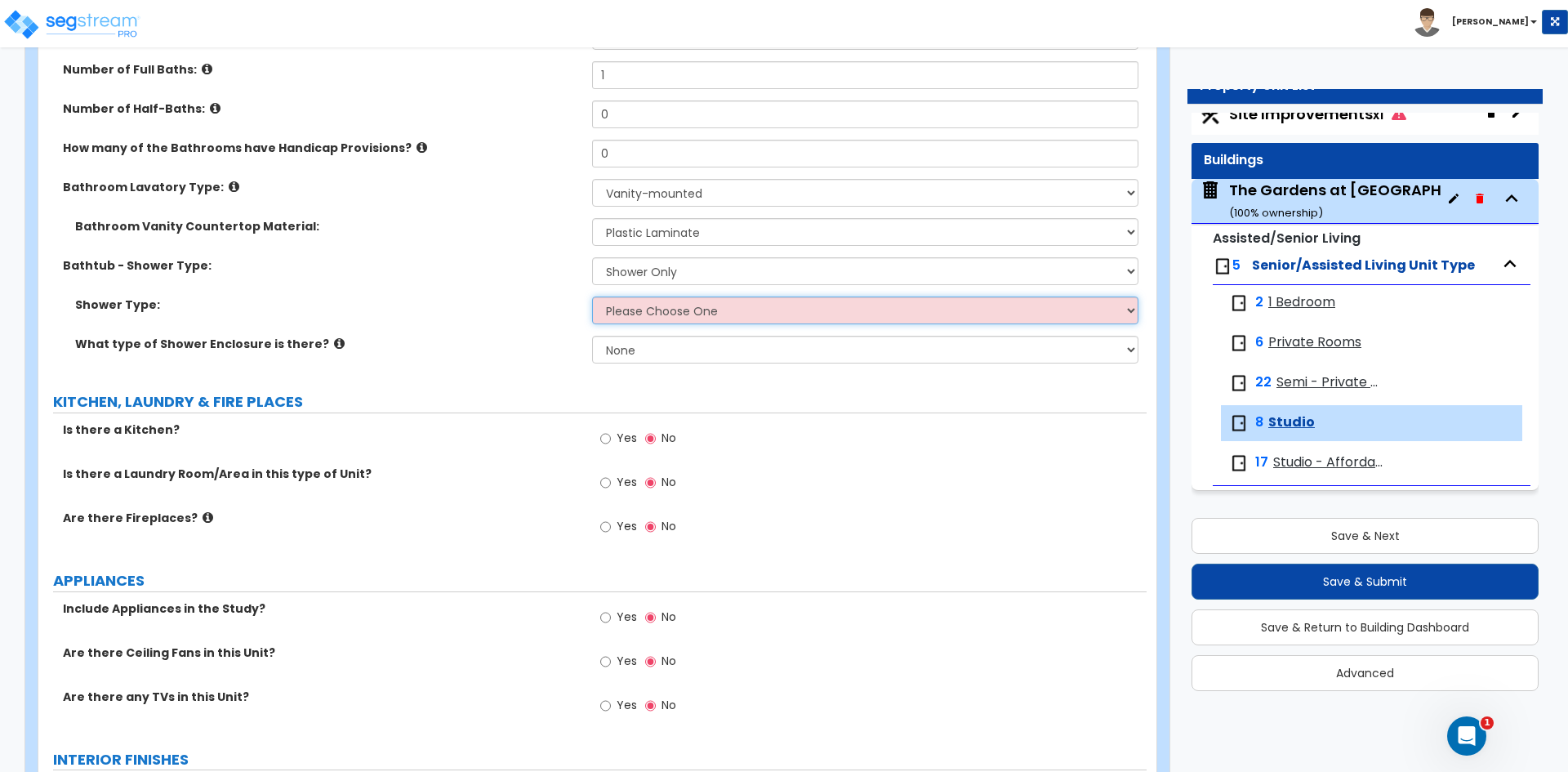
click at [645, 321] on select "Please Choose One Pre-Fabricated Shower Stalls Custom Finish Walk-in Showers" at bounding box center [864, 311] width 545 height 28
click at [592, 297] on select "Please Choose One Pre-Fabricated Shower Stalls Custom Finish Walk-in Showers" at bounding box center [864, 311] width 545 height 28
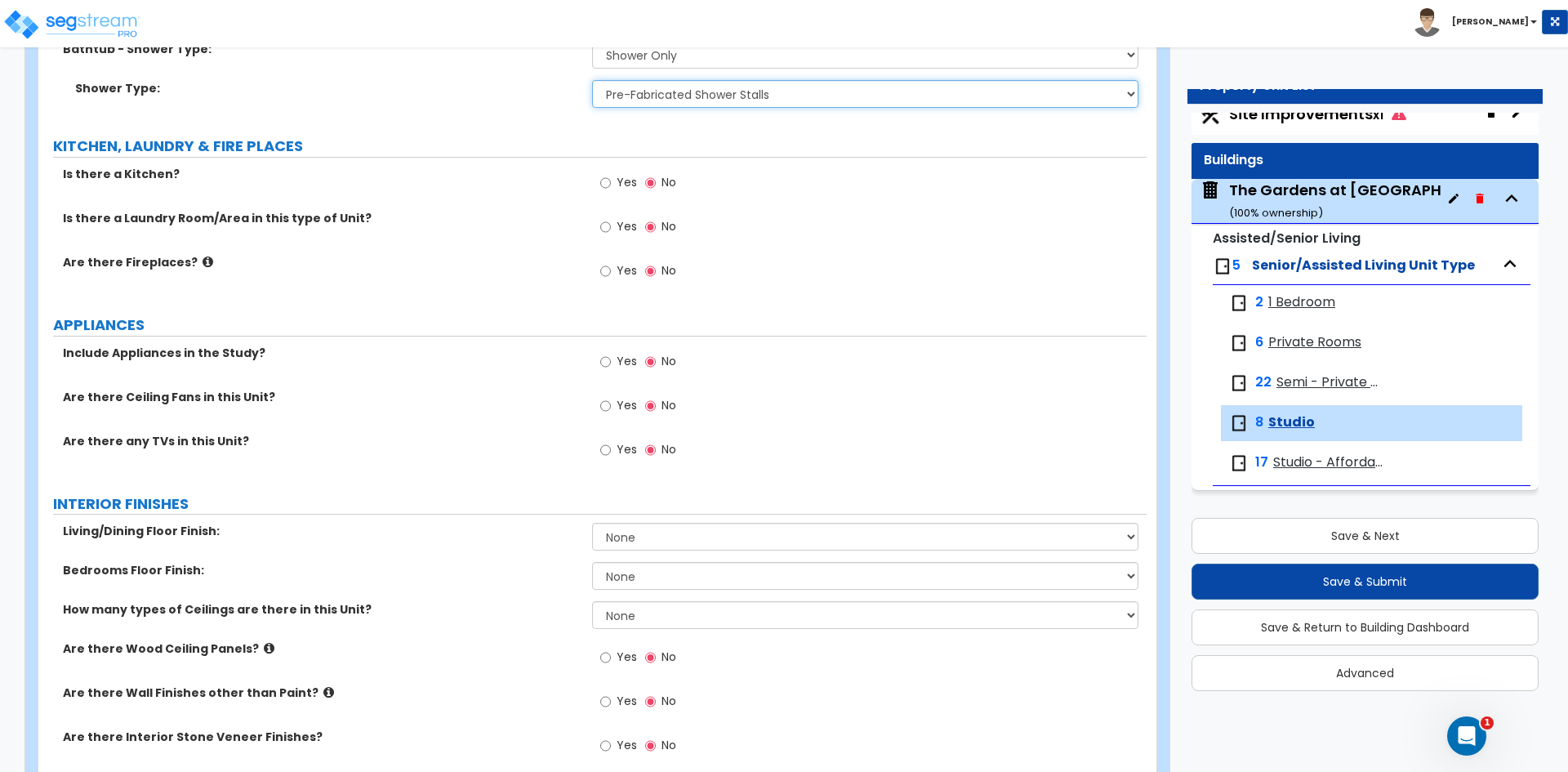
scroll to position [735, 0]
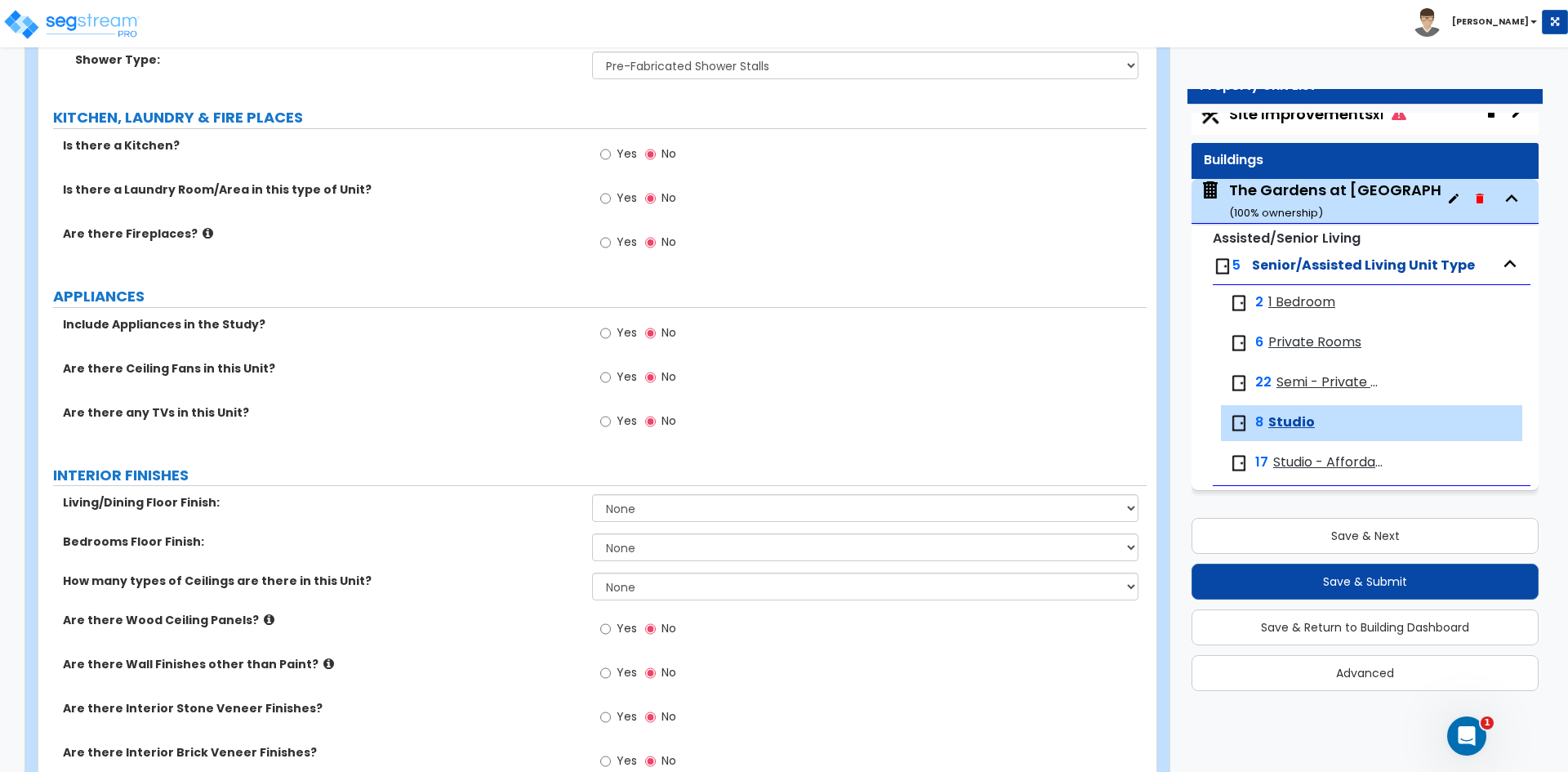
click at [615, 423] on label "Yes" at bounding box center [618, 424] width 37 height 28
click at [611, 423] on input "Yes" at bounding box center [605, 421] width 11 height 18
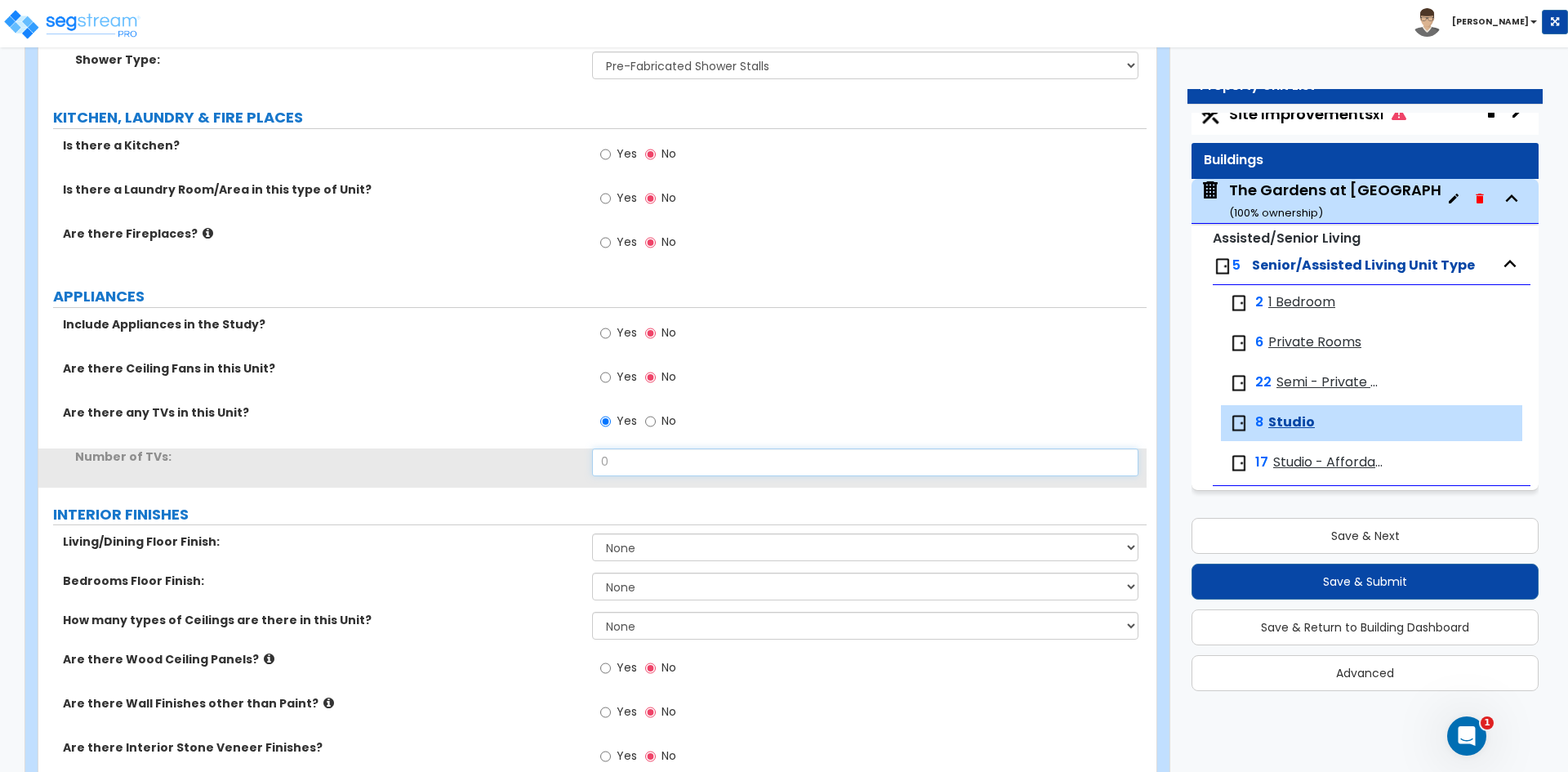
click at [618, 462] on input "0" at bounding box center [864, 463] width 545 height 28
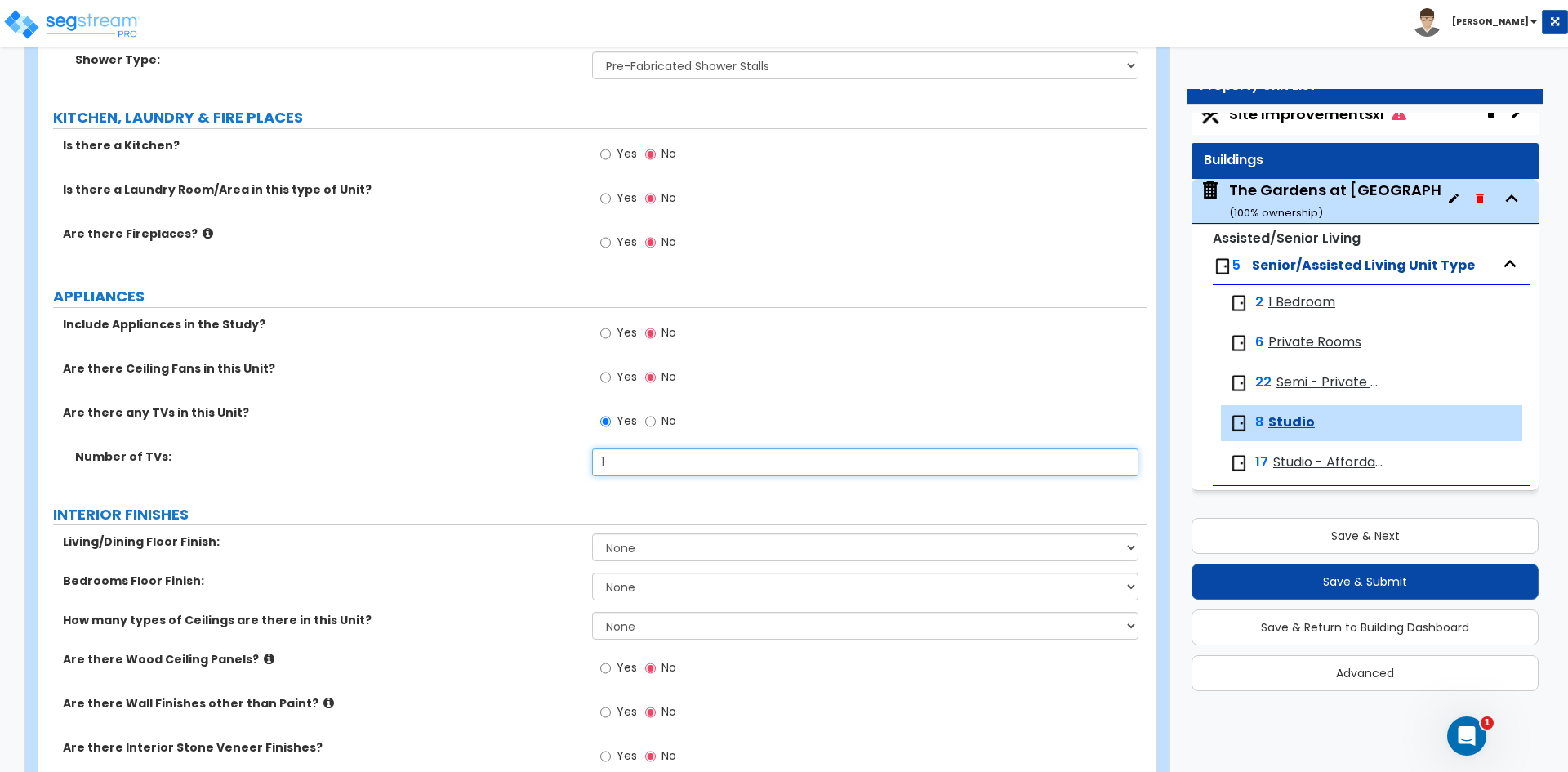
scroll to position [899, 0]
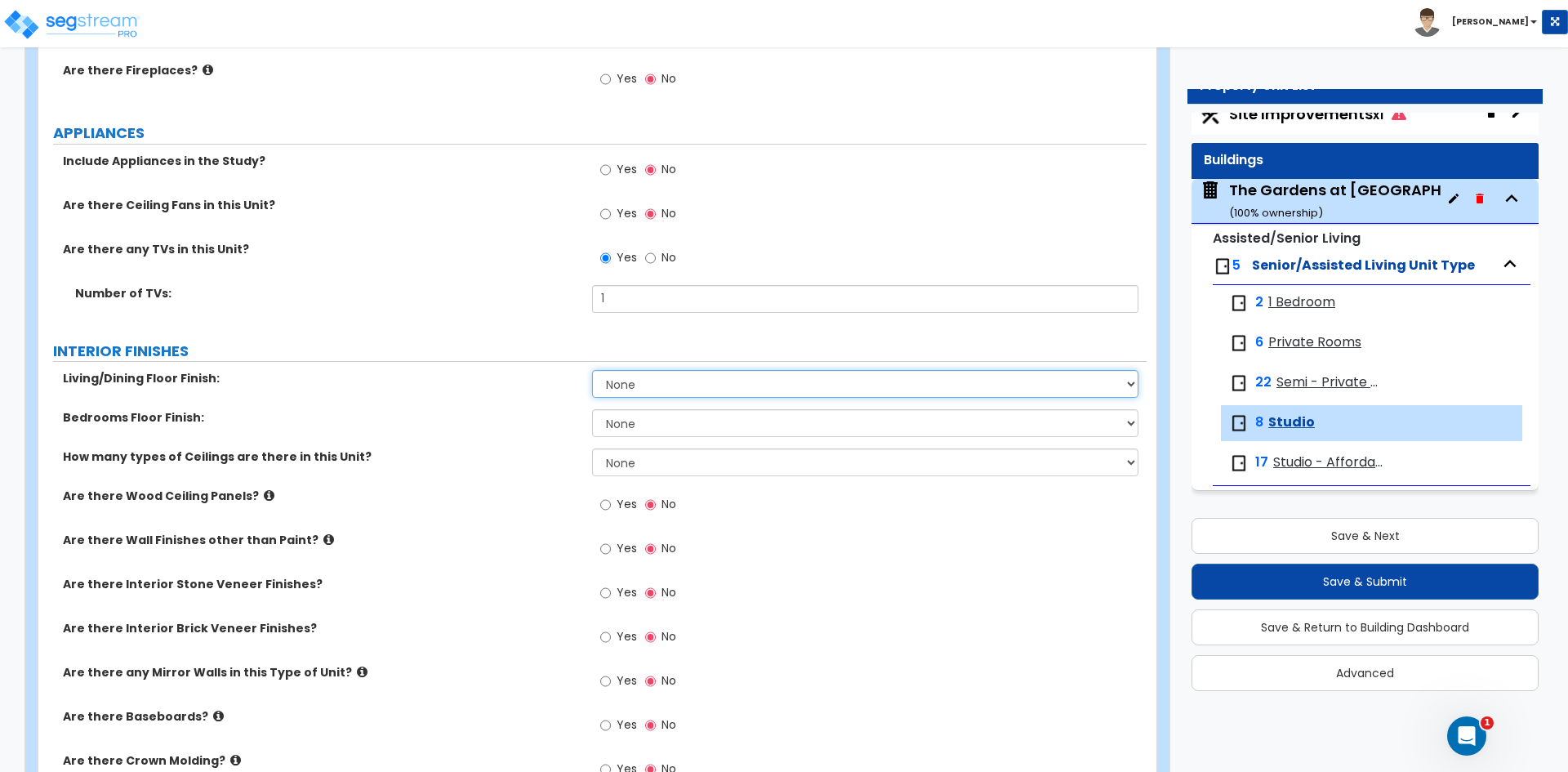
click at [659, 385] on select "None Tile Flooring Hardwood Flooring Resilient Laminate Flooring VCT Flooring S…" at bounding box center [864, 384] width 545 height 28
click at [592, 370] on select "None Tile Flooring Hardwood Flooring Resilient Laminate Flooring VCT Flooring S…" at bounding box center [864, 384] width 545 height 28
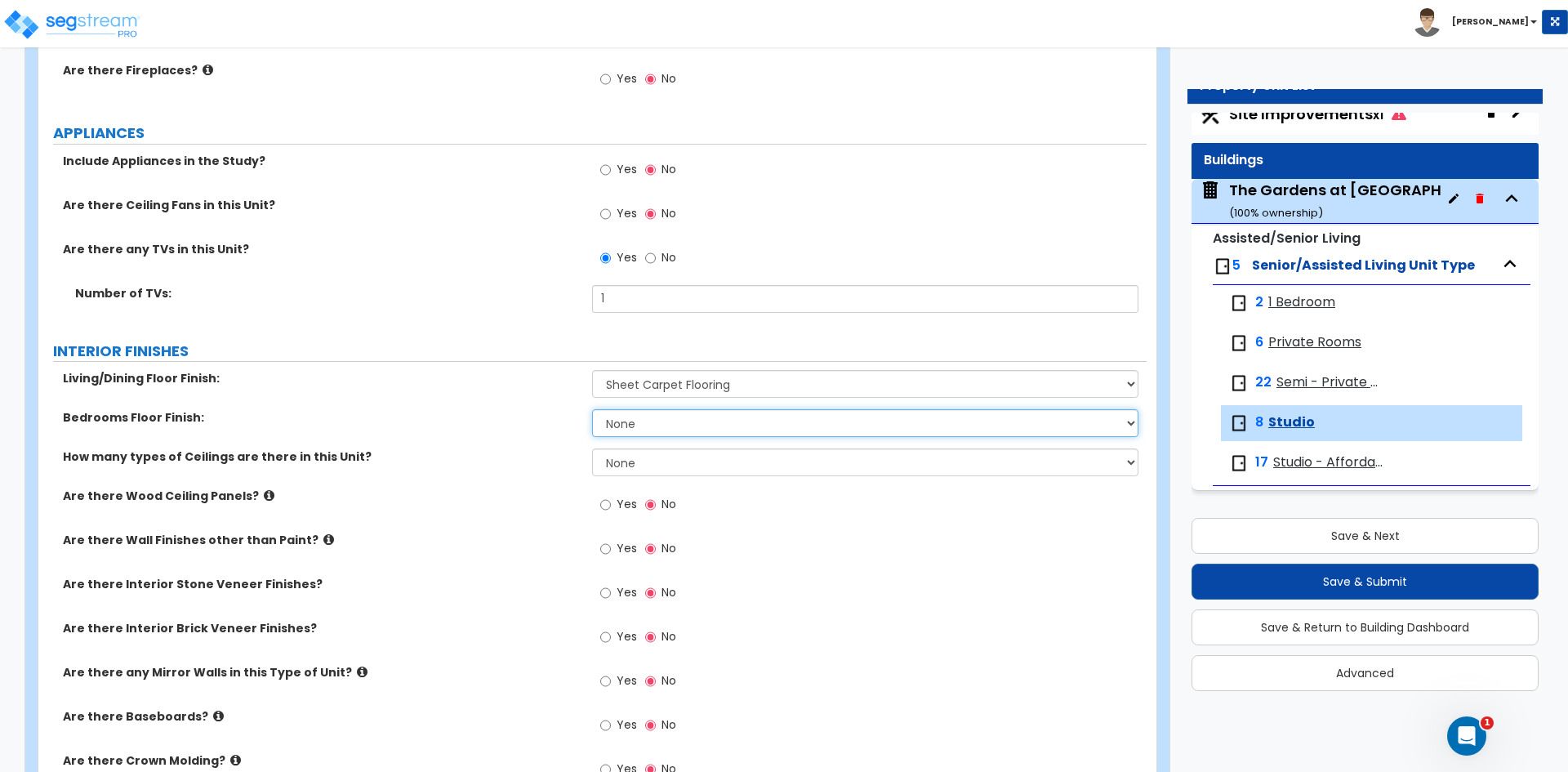
click at [667, 422] on select "None Tile Flooring Hardwood Flooring Resilient Laminate Flooring VCT Flooring S…" at bounding box center [864, 424] width 545 height 28
click at [592, 410] on select "None Tile Flooring Hardwood Flooring Resilient Laminate Flooring VCT Flooring S…" at bounding box center [864, 424] width 545 height 28
click at [639, 466] on select "None 1 2 3" at bounding box center [864, 463] width 545 height 28
click at [592, 449] on select "None 1 2 3" at bounding box center [864, 463] width 545 height 28
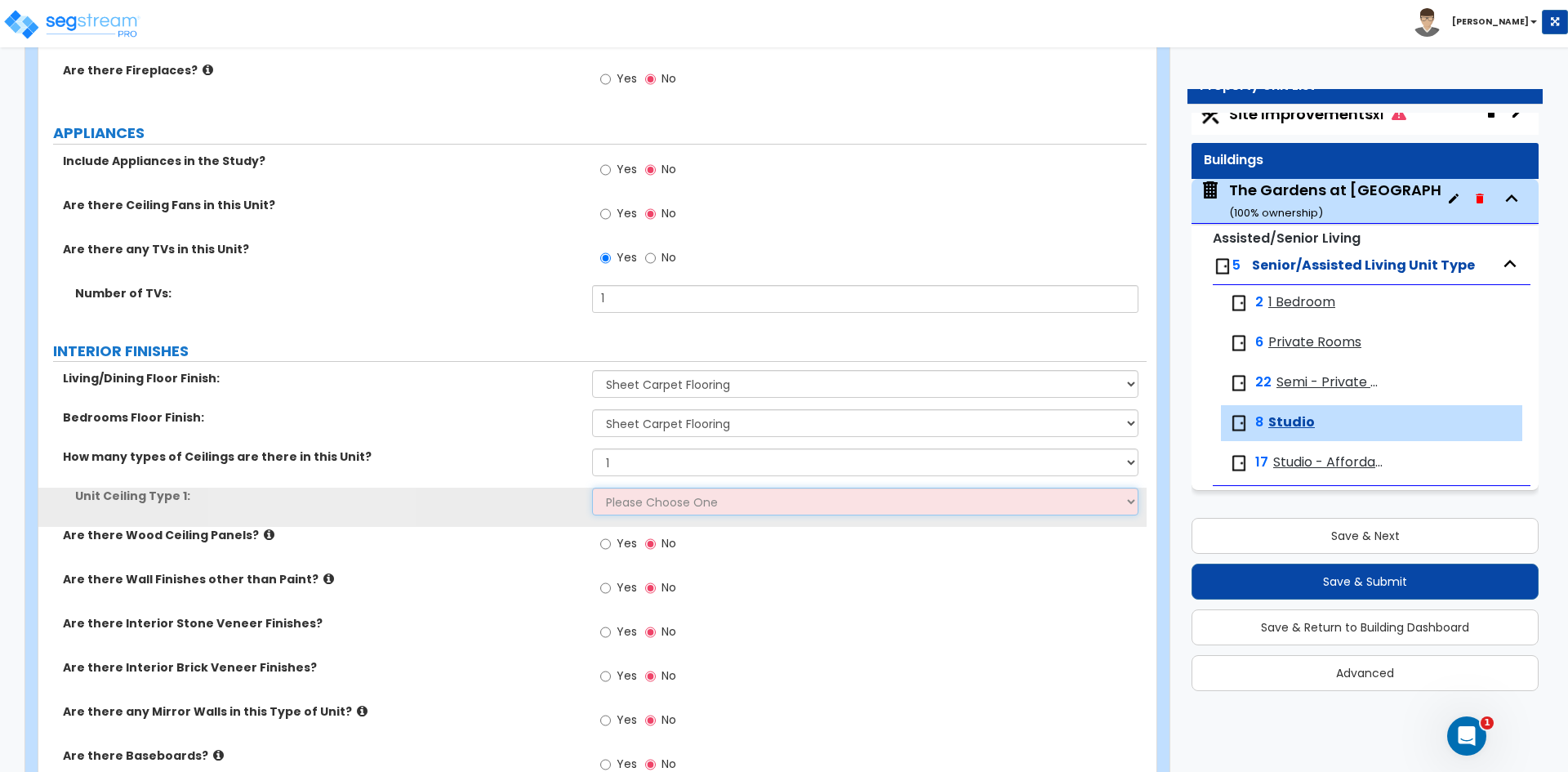
click at [627, 500] on select "Please Choose One Drop Ceiling Drywall Ceiling Open Ceiling" at bounding box center [864, 502] width 545 height 28
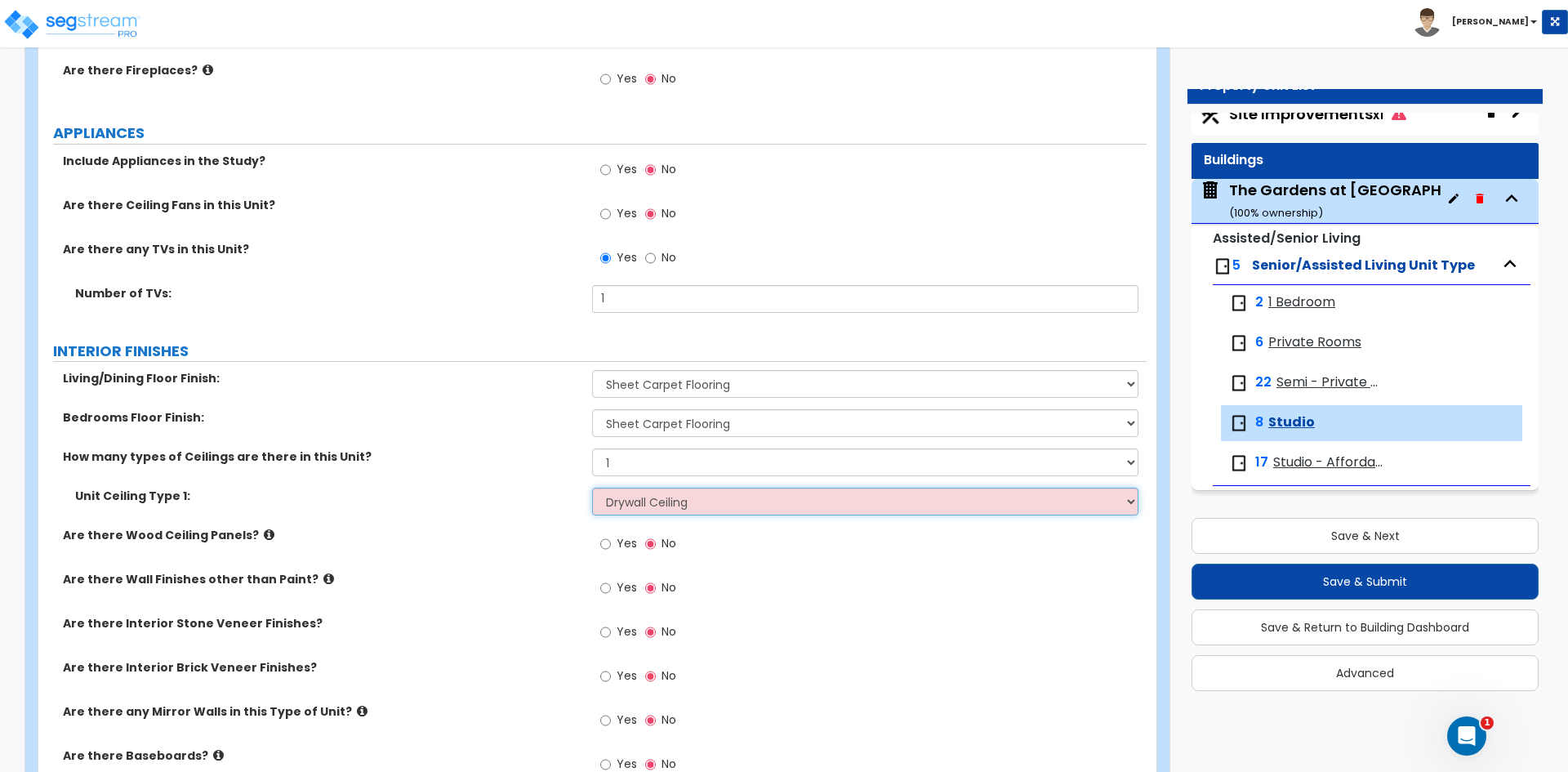
click at [592, 488] on select "Please Choose One Drop Ceiling Drywall Ceiling Open Ceiling" at bounding box center [864, 502] width 545 height 28
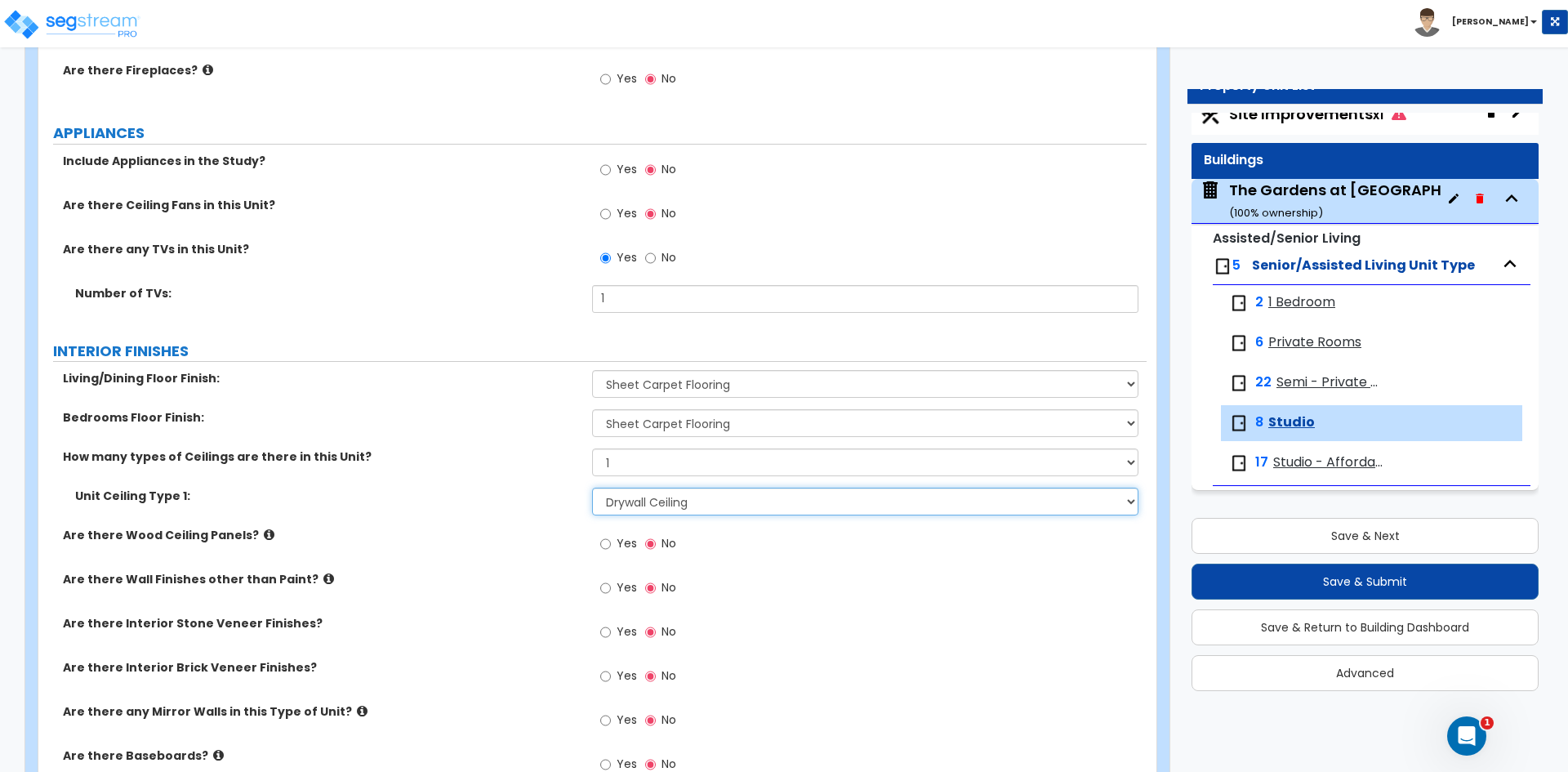
scroll to position [1308, 0]
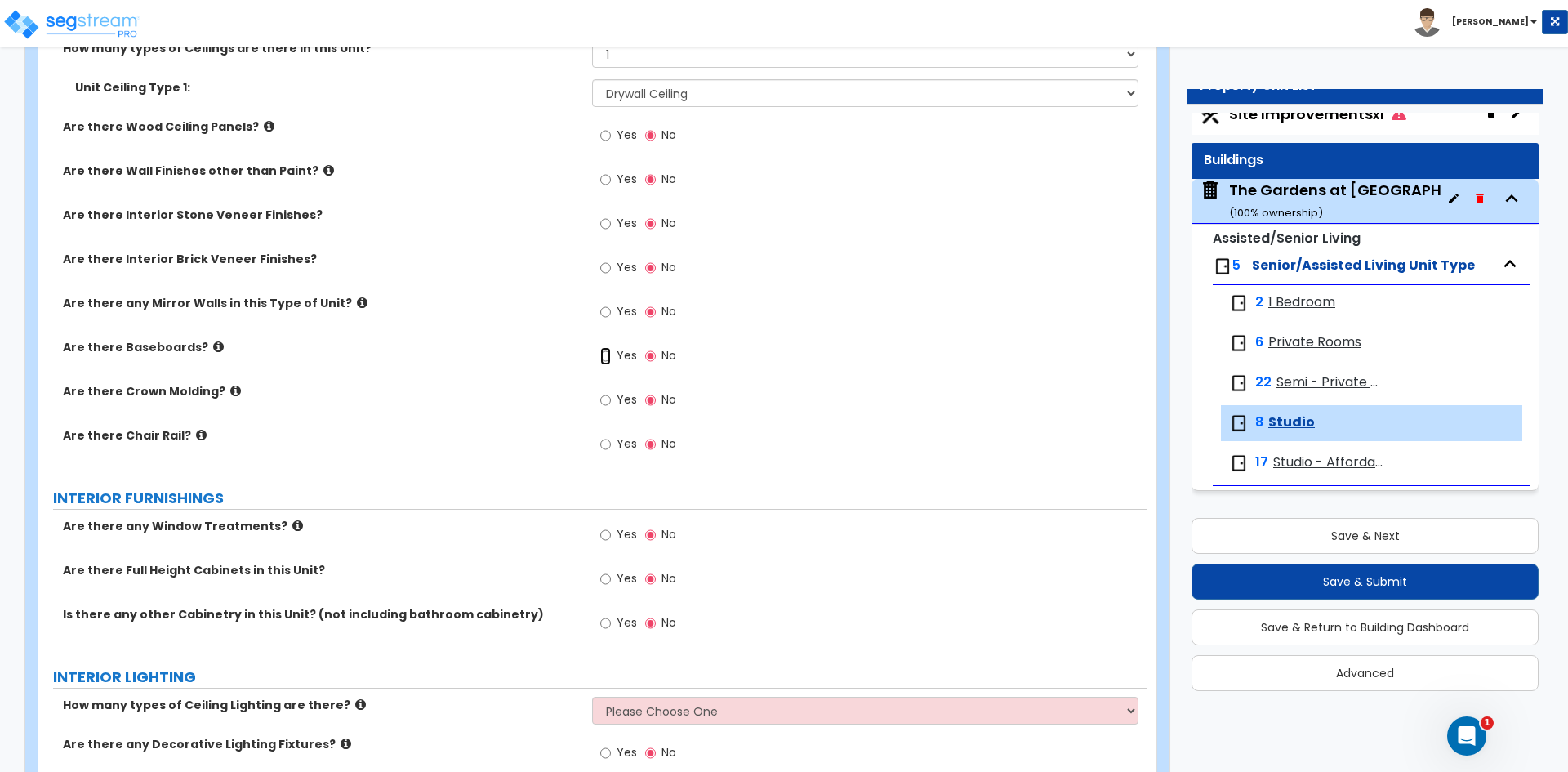
click at [609, 358] on input "Yes" at bounding box center [605, 356] width 11 height 18
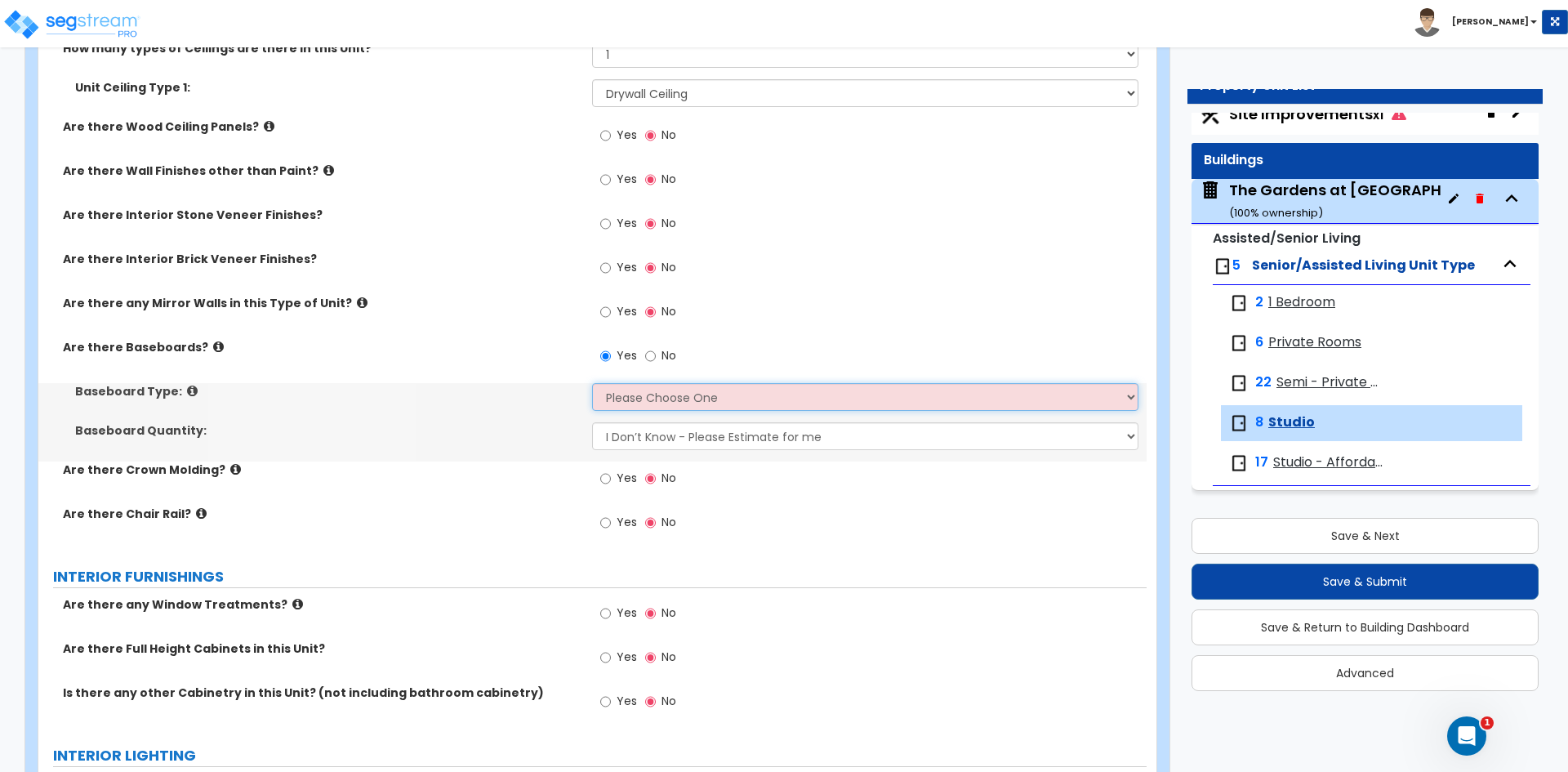
click at [618, 405] on select "Please Choose One Wood Vinyl Carpet Tile" at bounding box center [864, 397] width 545 height 28
click at [592, 383] on select "Please Choose One Wood Vinyl Carpet Tile" at bounding box center [864, 397] width 545 height 28
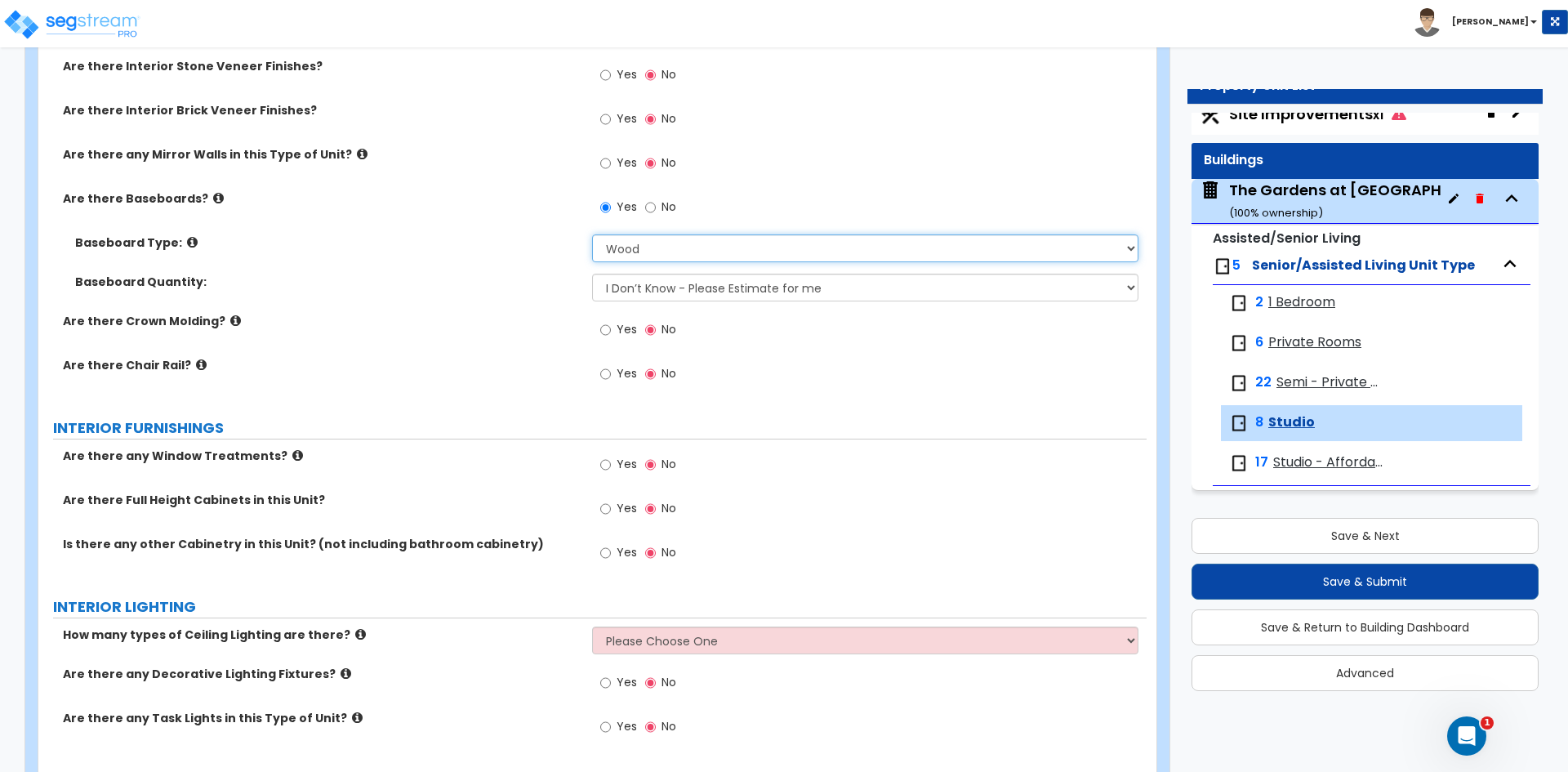
scroll to position [1553, 0]
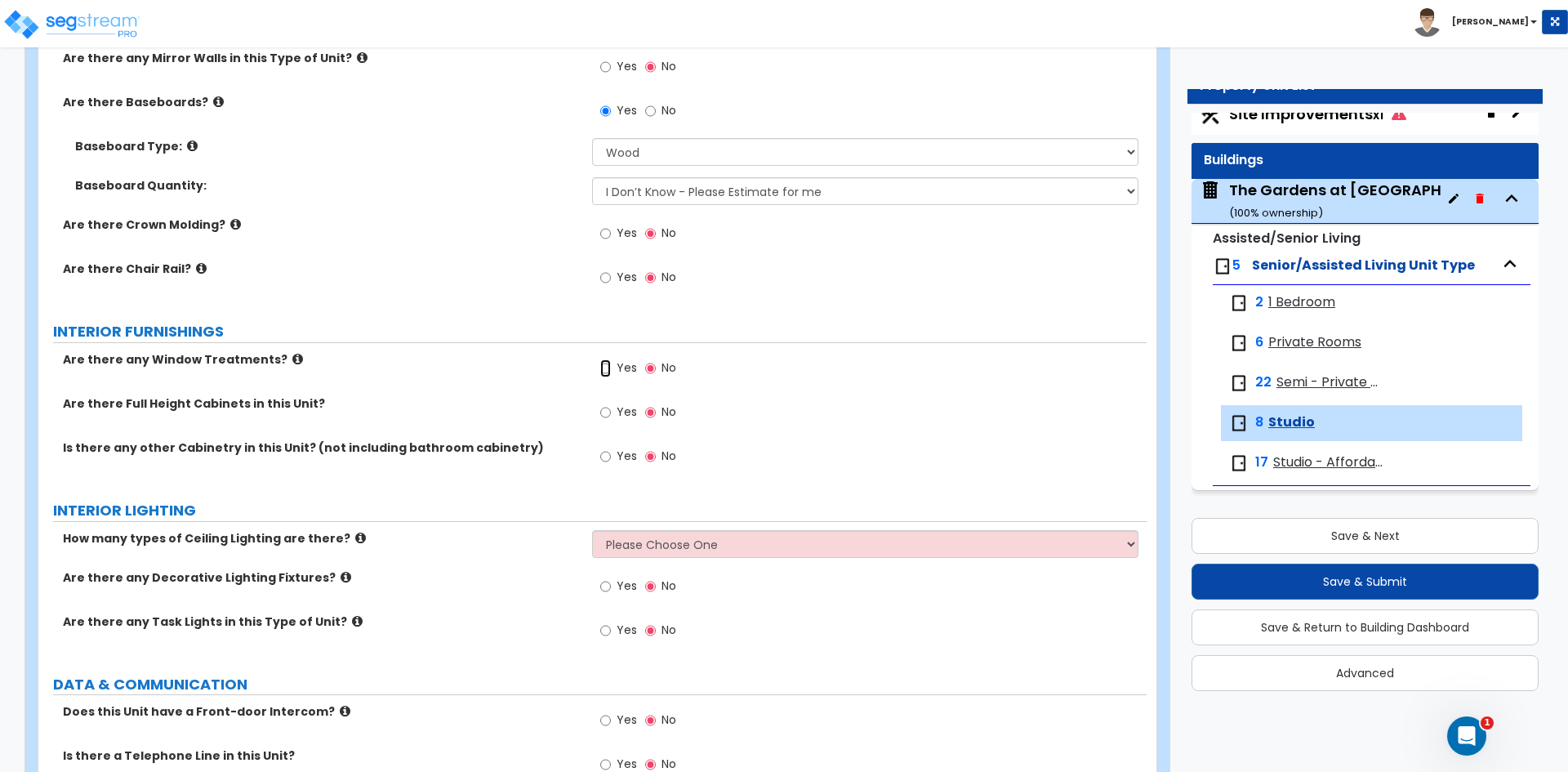
click at [610, 373] on input "Yes" at bounding box center [605, 368] width 11 height 18
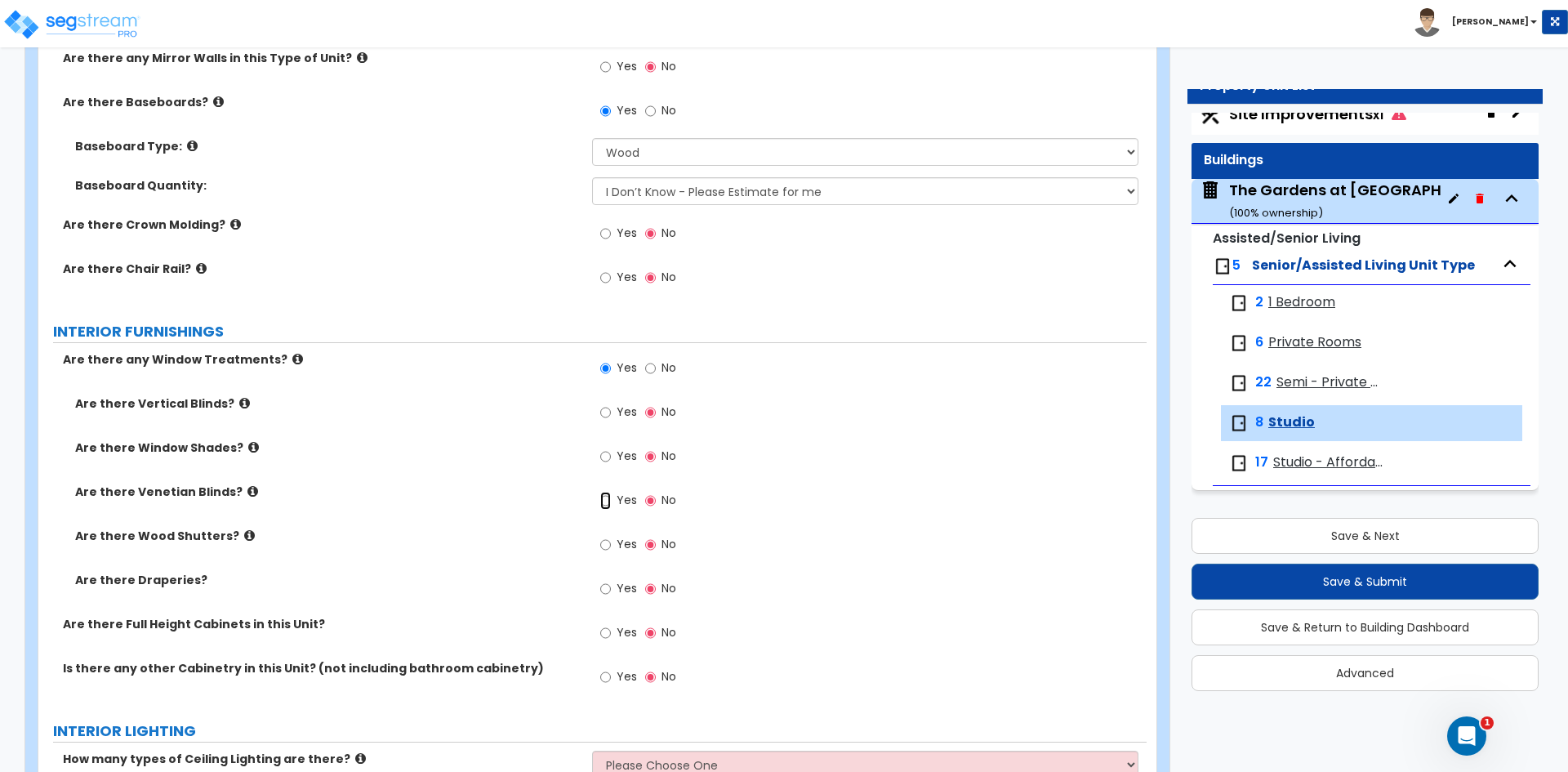
click at [609, 498] on input "Yes" at bounding box center [605, 501] width 11 height 18
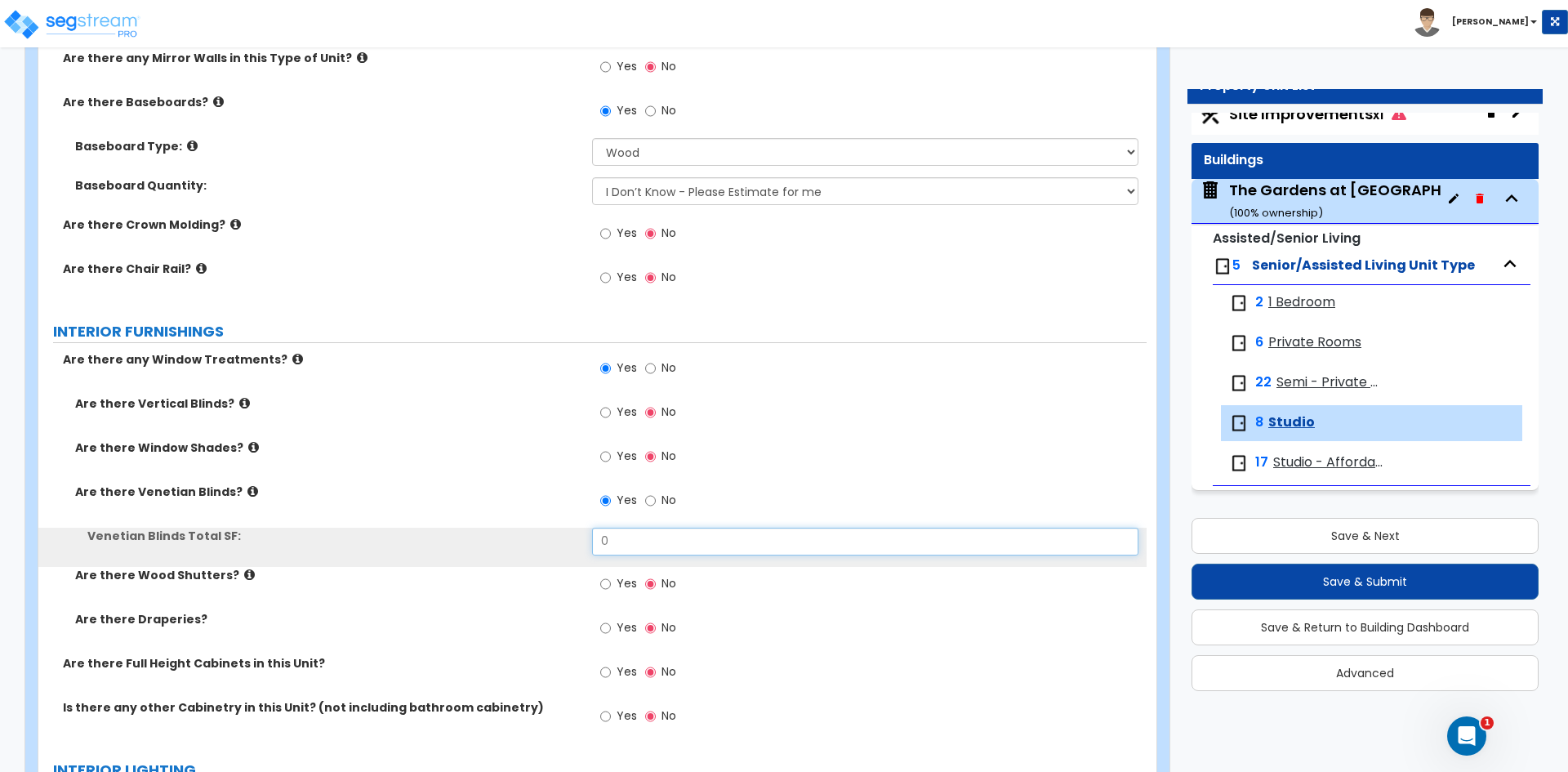
click at [723, 546] on input "0" at bounding box center [864, 542] width 545 height 28
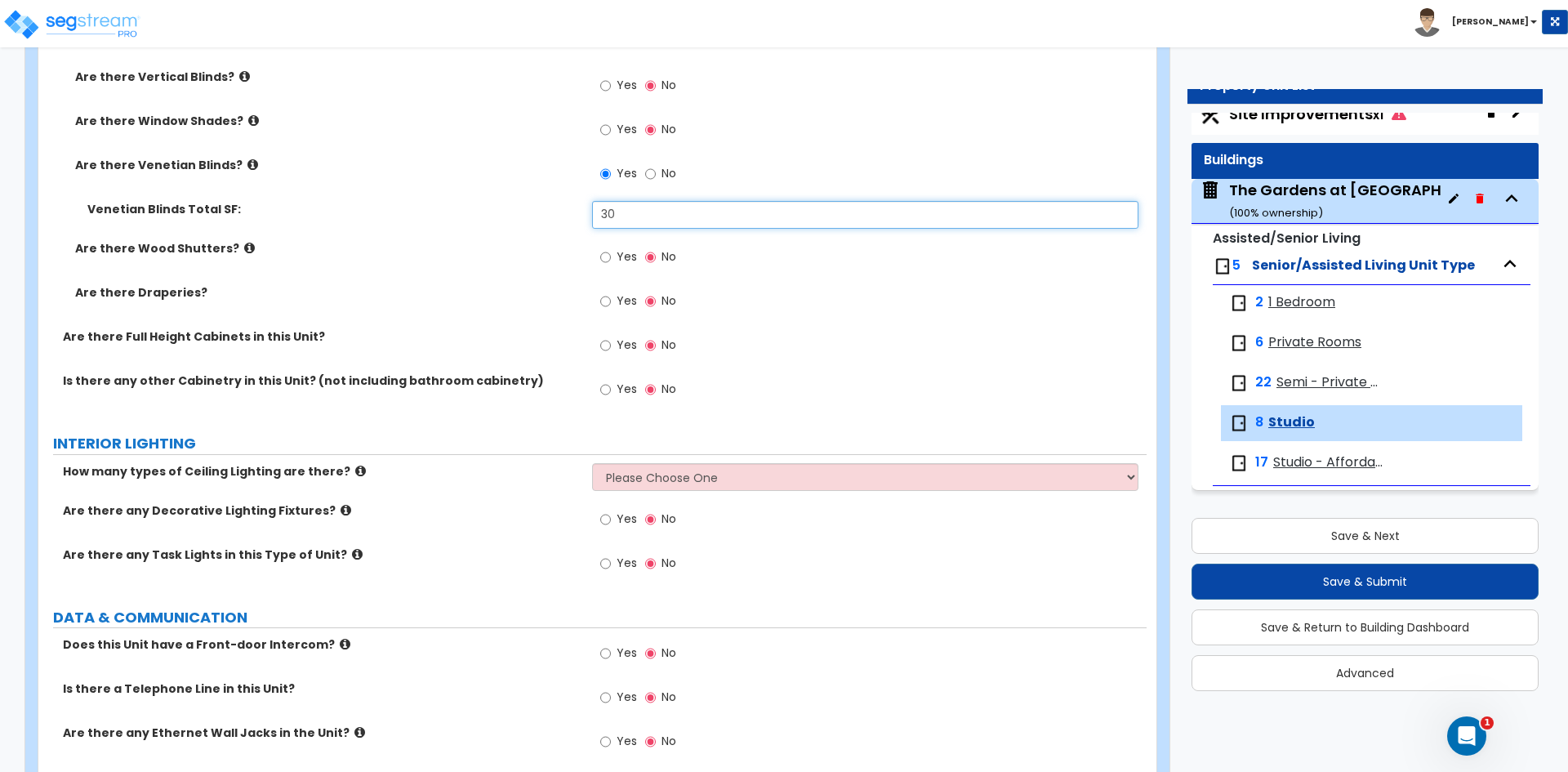
scroll to position [1961, 0]
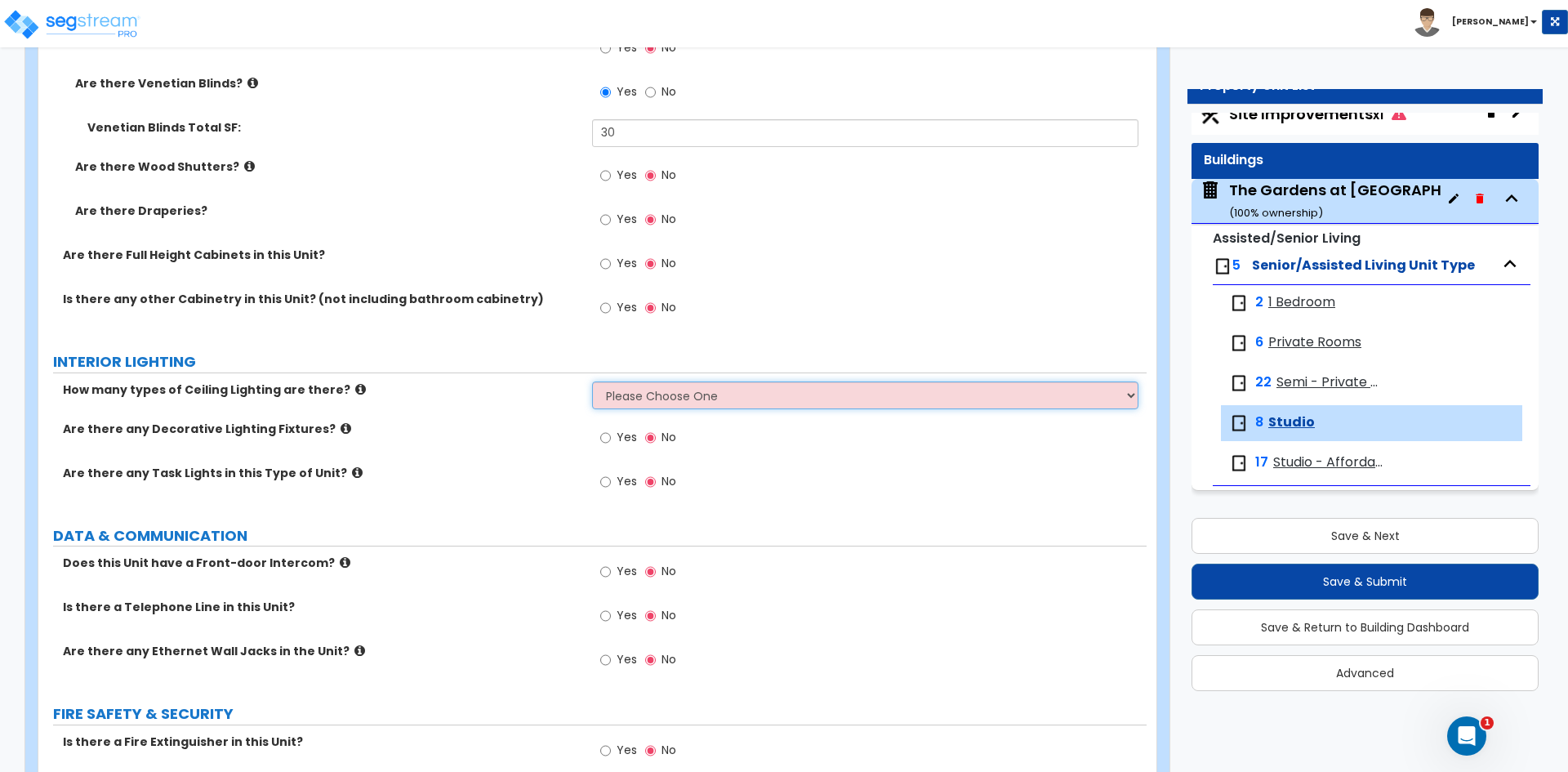
click at [652, 398] on select "Please Choose One 1 2 3" at bounding box center [864, 396] width 545 height 28
click at [592, 382] on select "Please Choose One 1 2 3" at bounding box center [864, 396] width 545 height 28
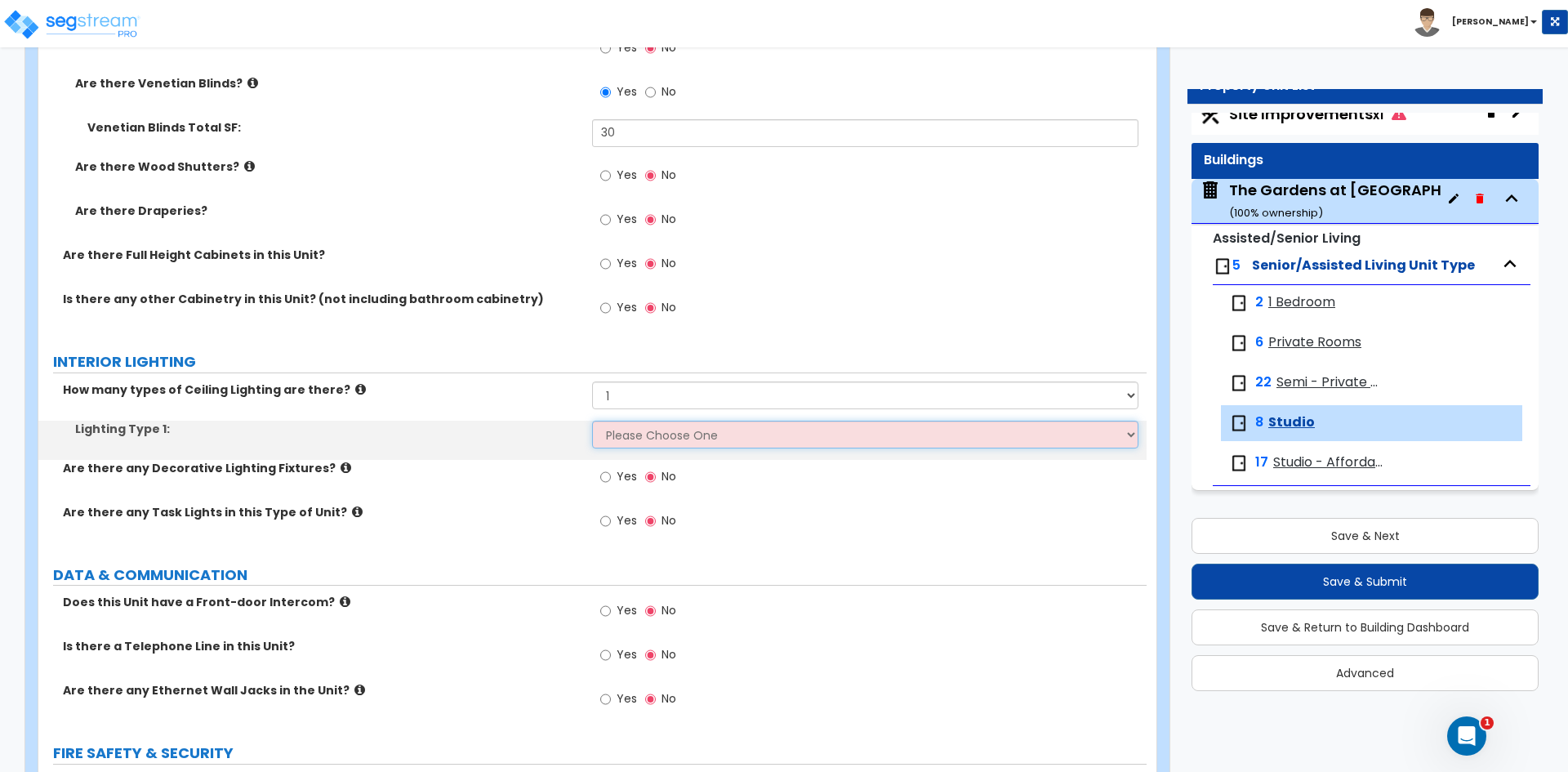
click at [629, 435] on select "Please Choose One LED Surface-Mounted LED Recessed Fluorescent Surface-Mounted …" at bounding box center [864, 435] width 545 height 28
click at [592, 421] on select "Please Choose One LED Surface-Mounted LED Recessed Fluorescent Surface-Mounted …" at bounding box center [864, 435] width 545 height 28
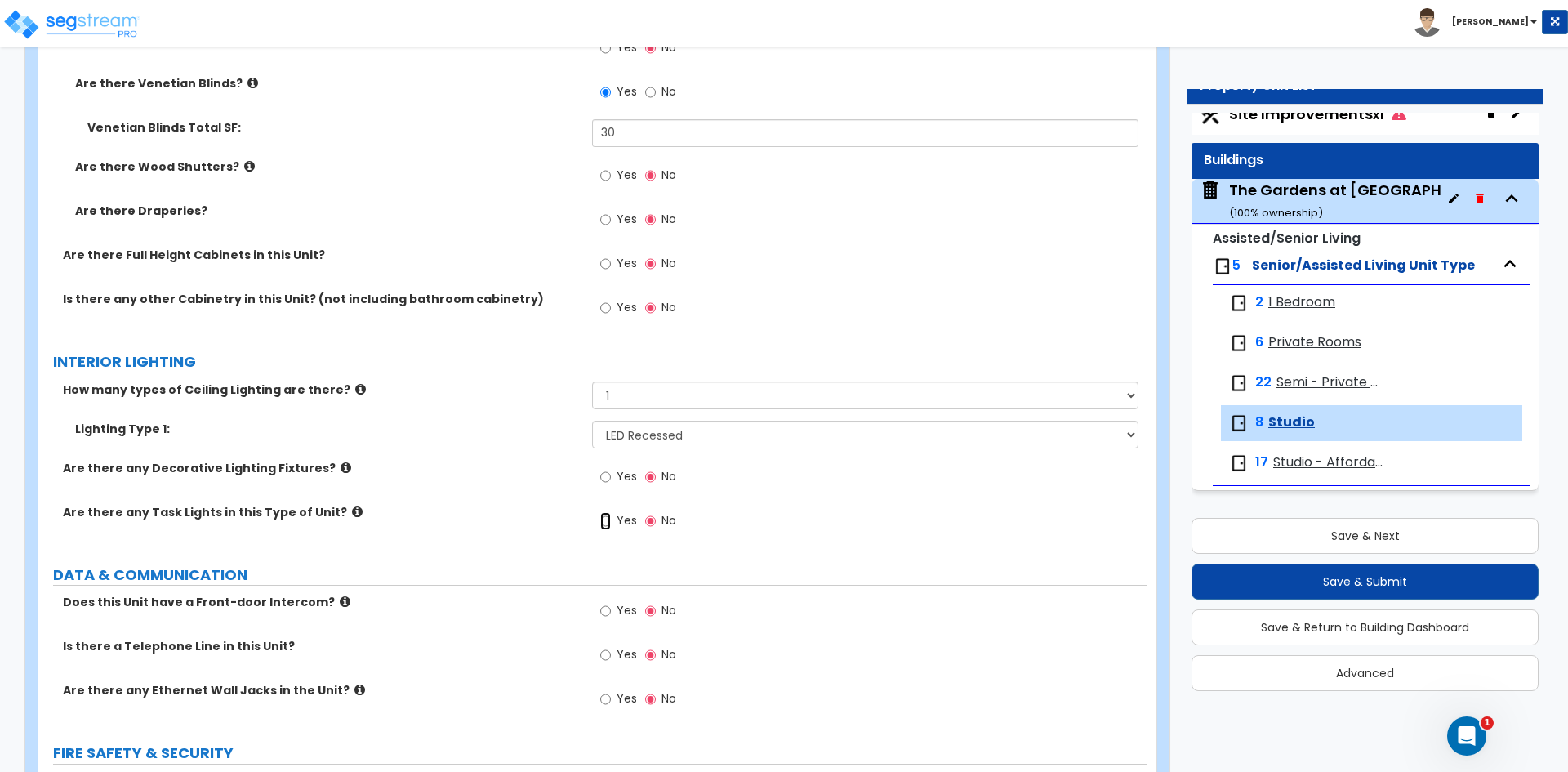
click at [607, 519] on input "Yes" at bounding box center [605, 521] width 11 height 18
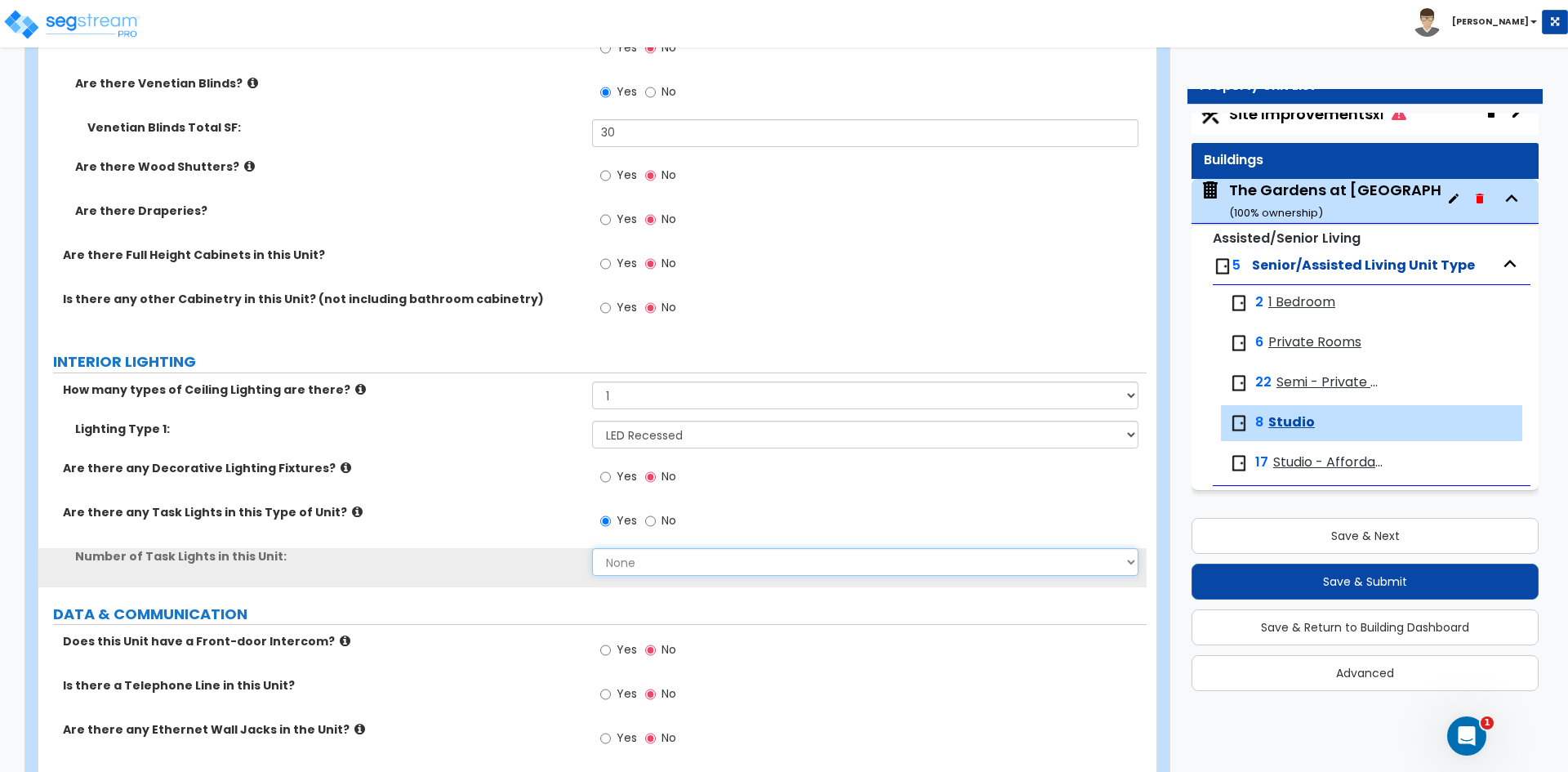
click at [625, 568] on select "None 1 2 3 4 5" at bounding box center [864, 562] width 545 height 28
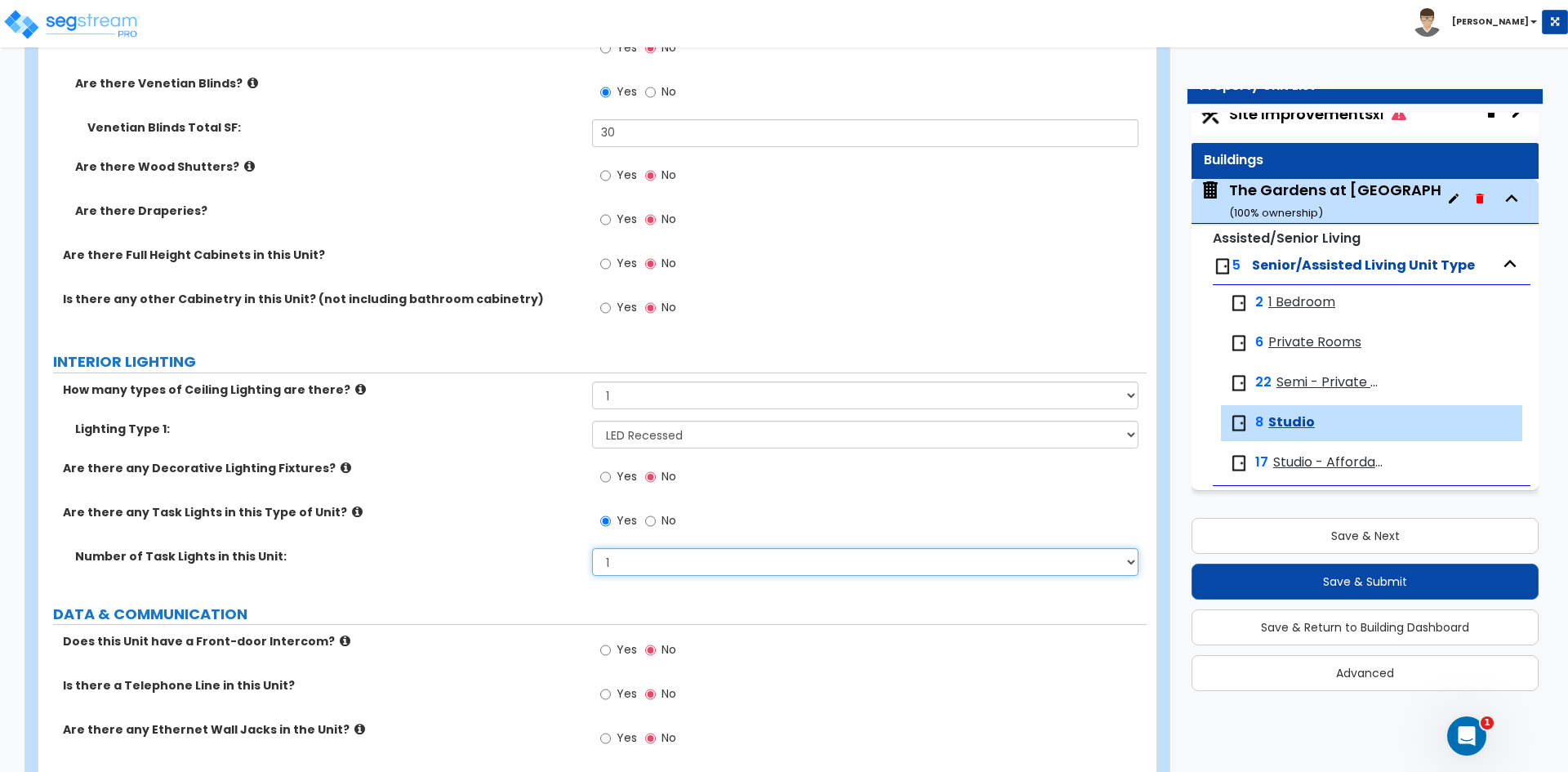
click at [592, 548] on select "None 1 2 3 4 5" at bounding box center [864, 562] width 545 height 28
click at [653, 523] on input "No" at bounding box center [650, 521] width 11 height 18
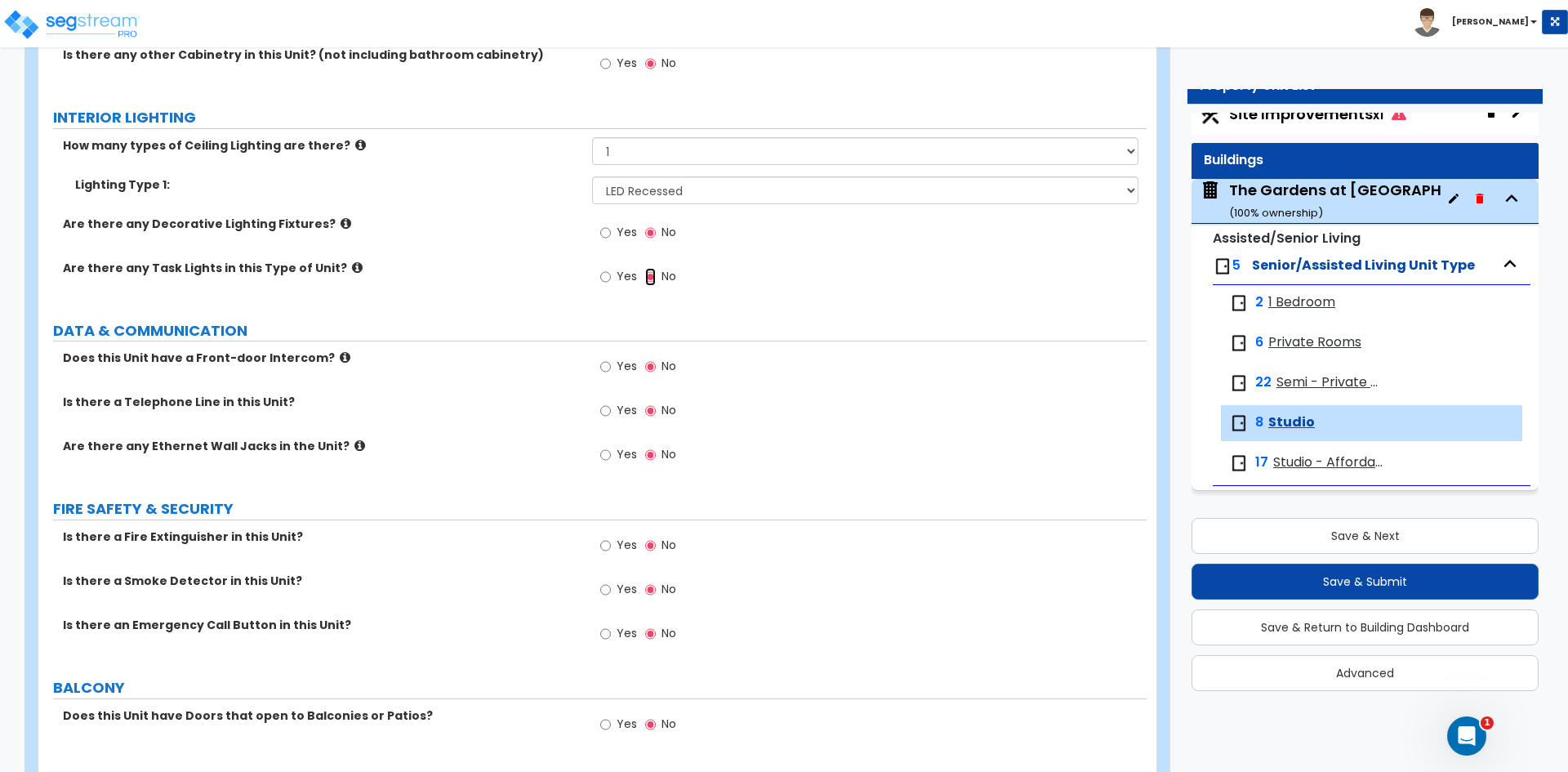
scroll to position [2206, 0]
click at [605, 410] on input "Yes" at bounding box center [605, 410] width 11 height 18
click at [610, 455] on input "Yes" at bounding box center [605, 454] width 11 height 18
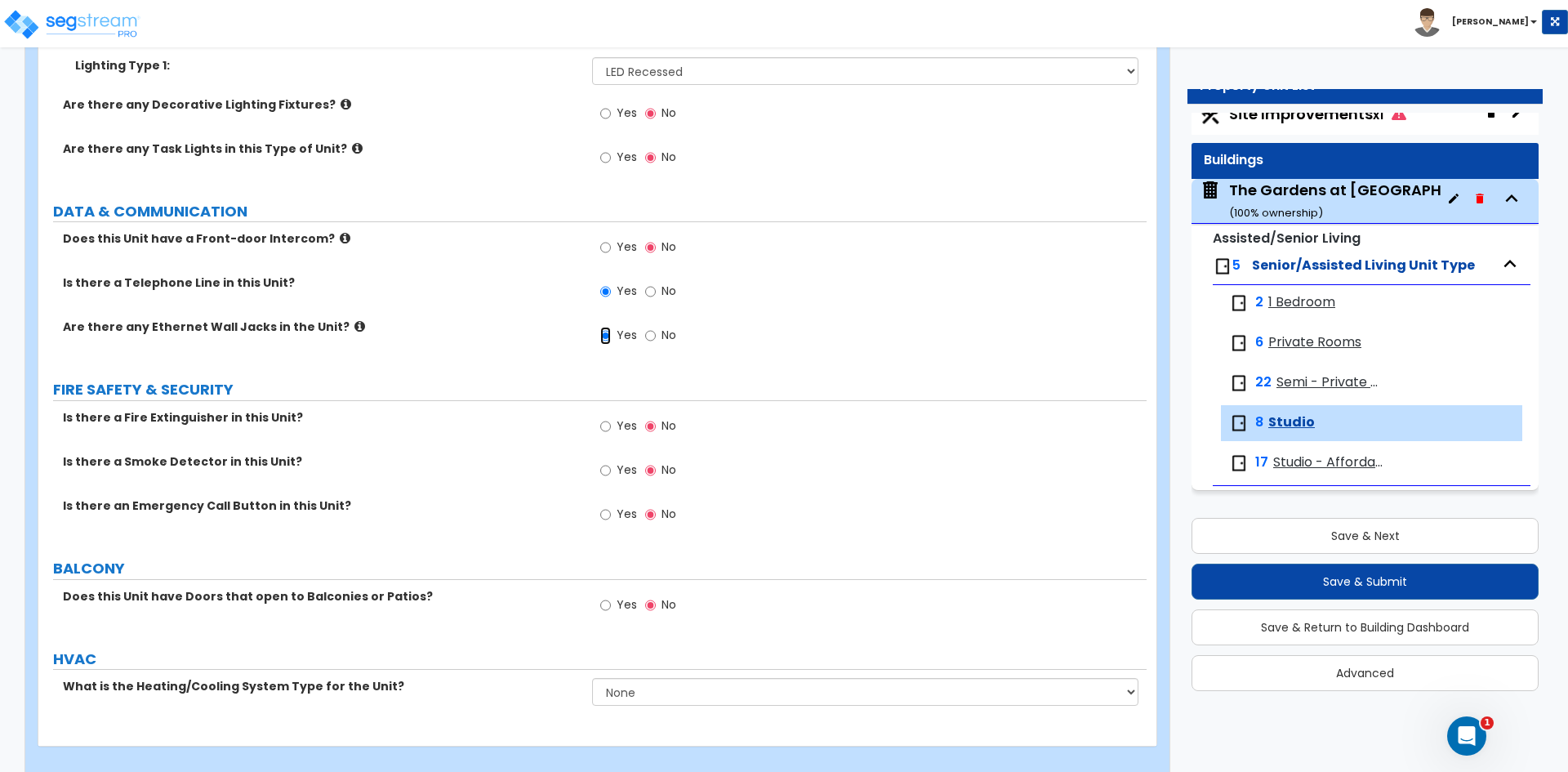
scroll to position [2345, 0]
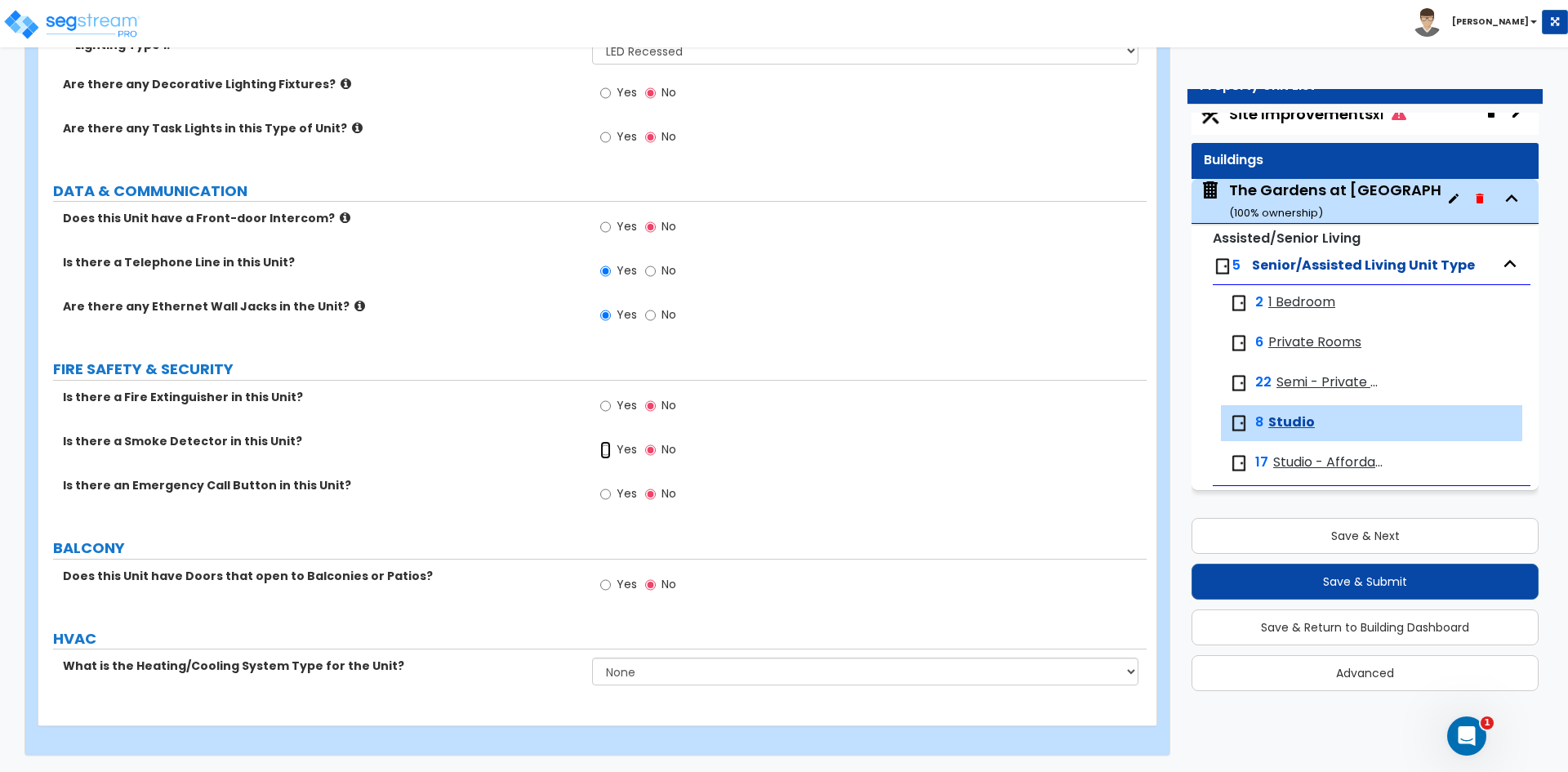
click at [608, 449] on input "Yes" at bounding box center [605, 450] width 11 height 18
click at [668, 663] on select "None Heat Only Centralized Heating & Cooling Thru Wall Air Conditioners Mini Sp…" at bounding box center [864, 672] width 545 height 28
click at [592, 657] on select "None Heat Only Centralized Heating & Cooling Thru Wall Air Conditioners Mini Sp…" at bounding box center [864, 672] width 545 height 28
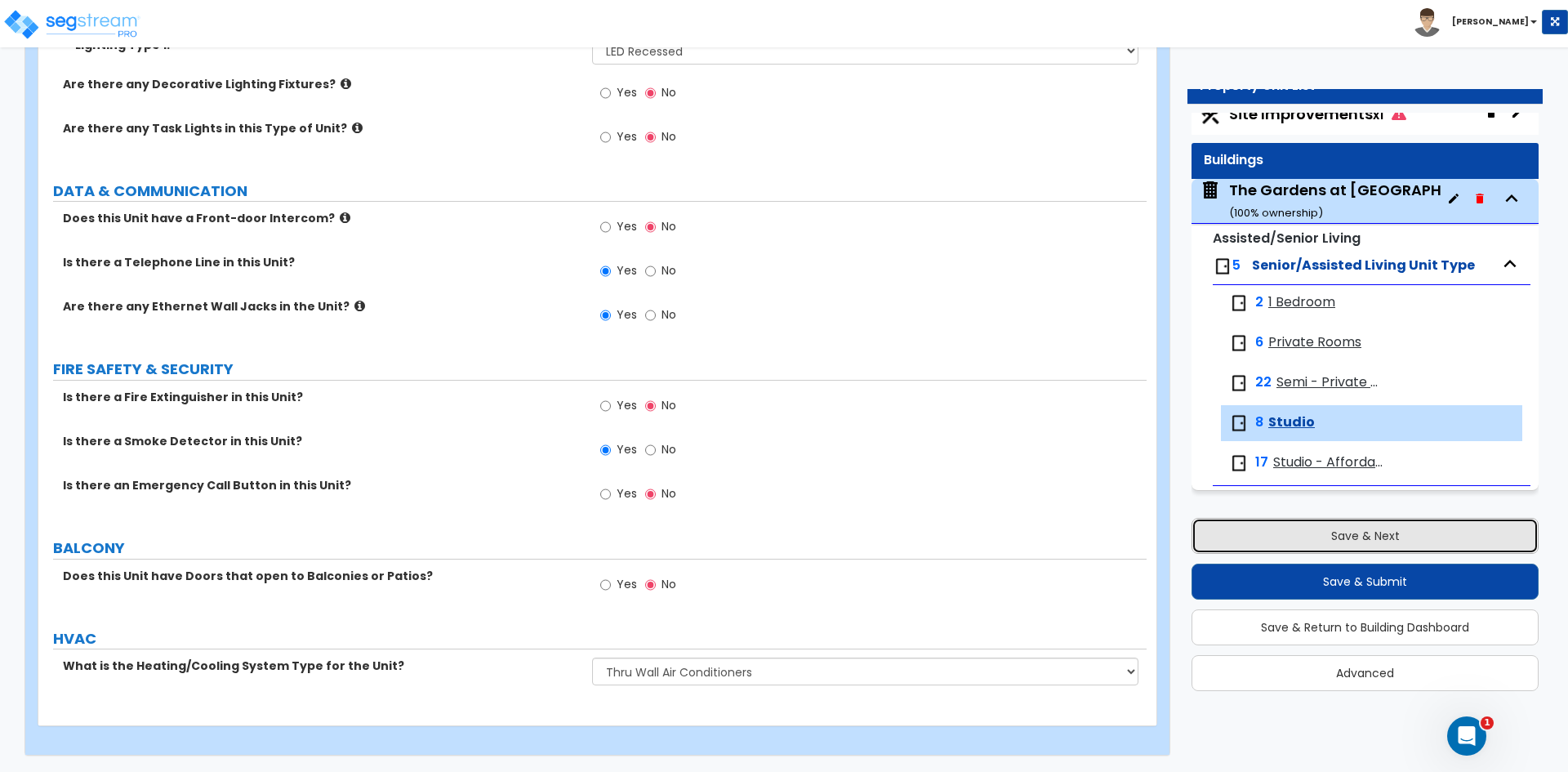
click at [1295, 537] on button "Save & Next" at bounding box center [1365, 536] width 347 height 36
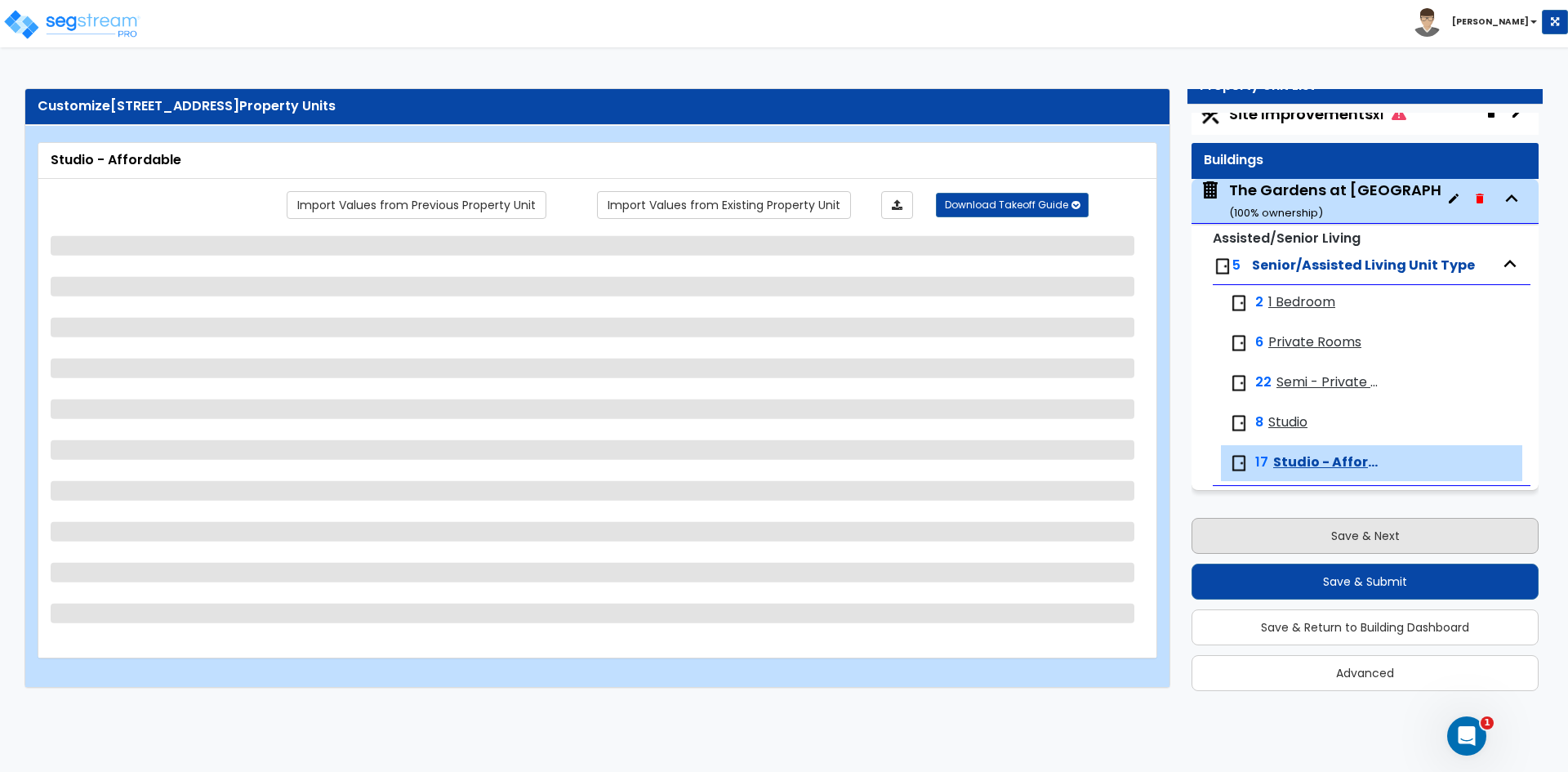
scroll to position [0, 0]
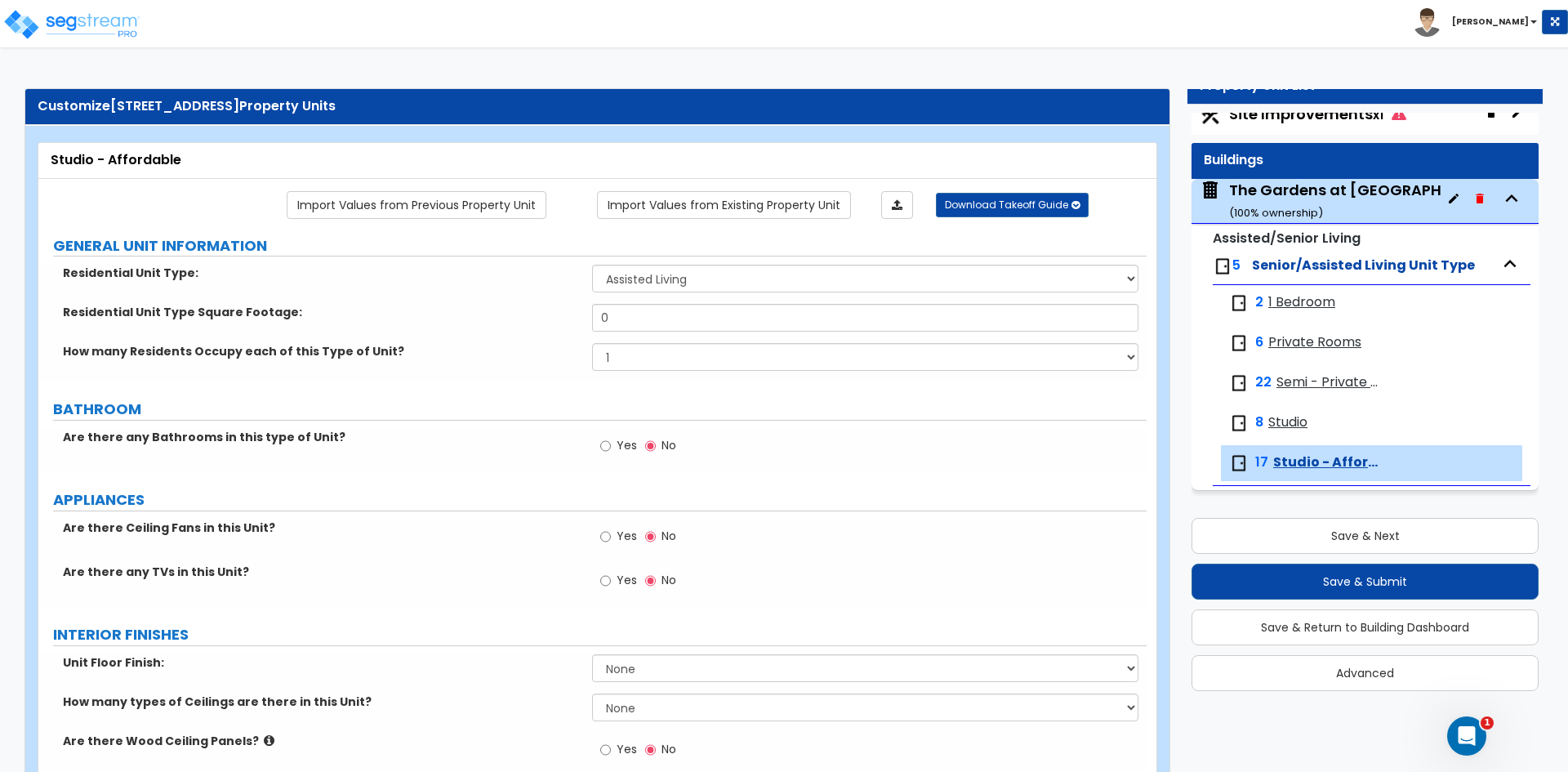
click at [1295, 301] on span "1 Bedroom" at bounding box center [1302, 302] width 67 height 19
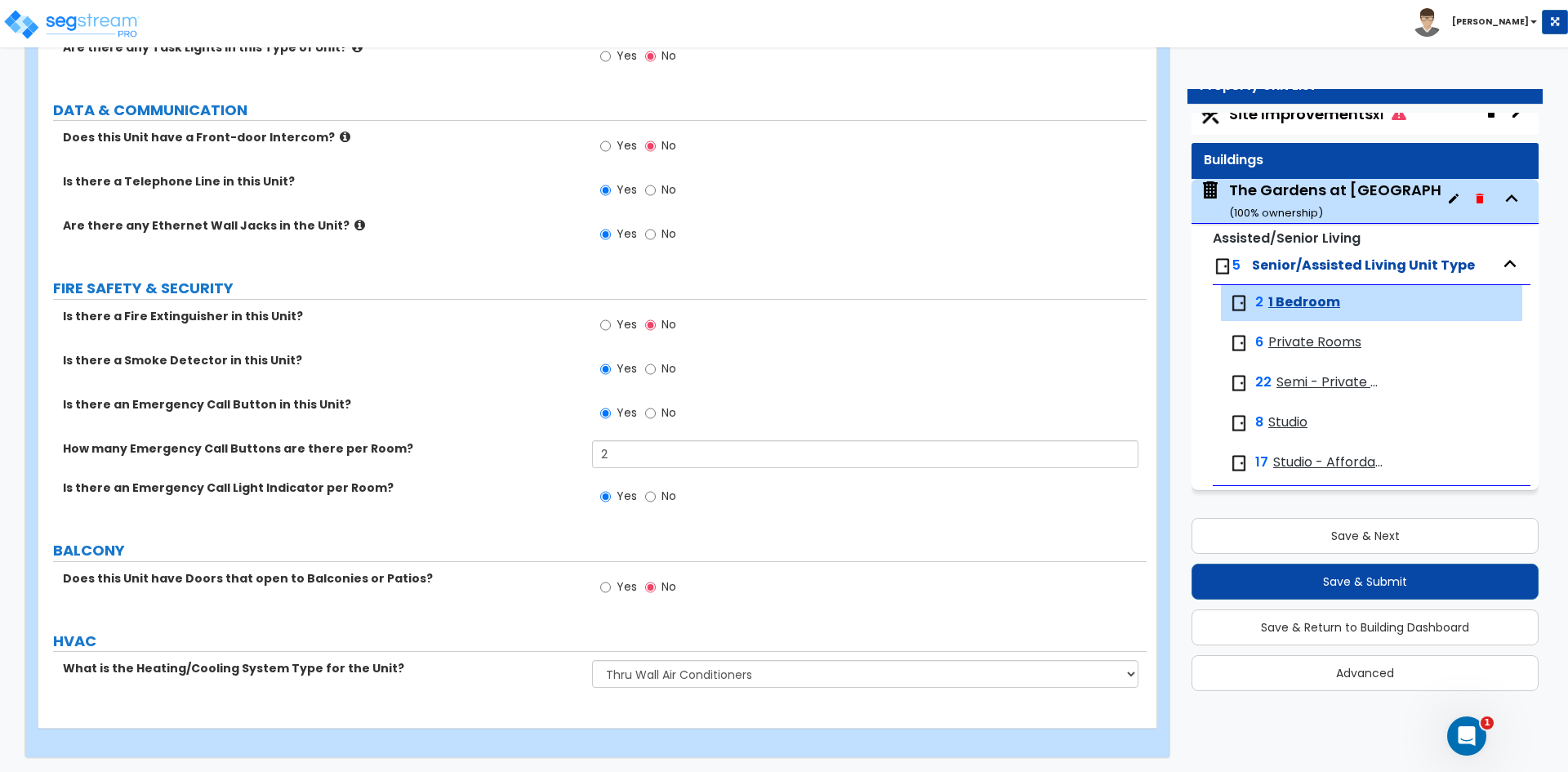
scroll to position [2429, 0]
click at [651, 409] on input "No" at bounding box center [650, 411] width 11 height 18
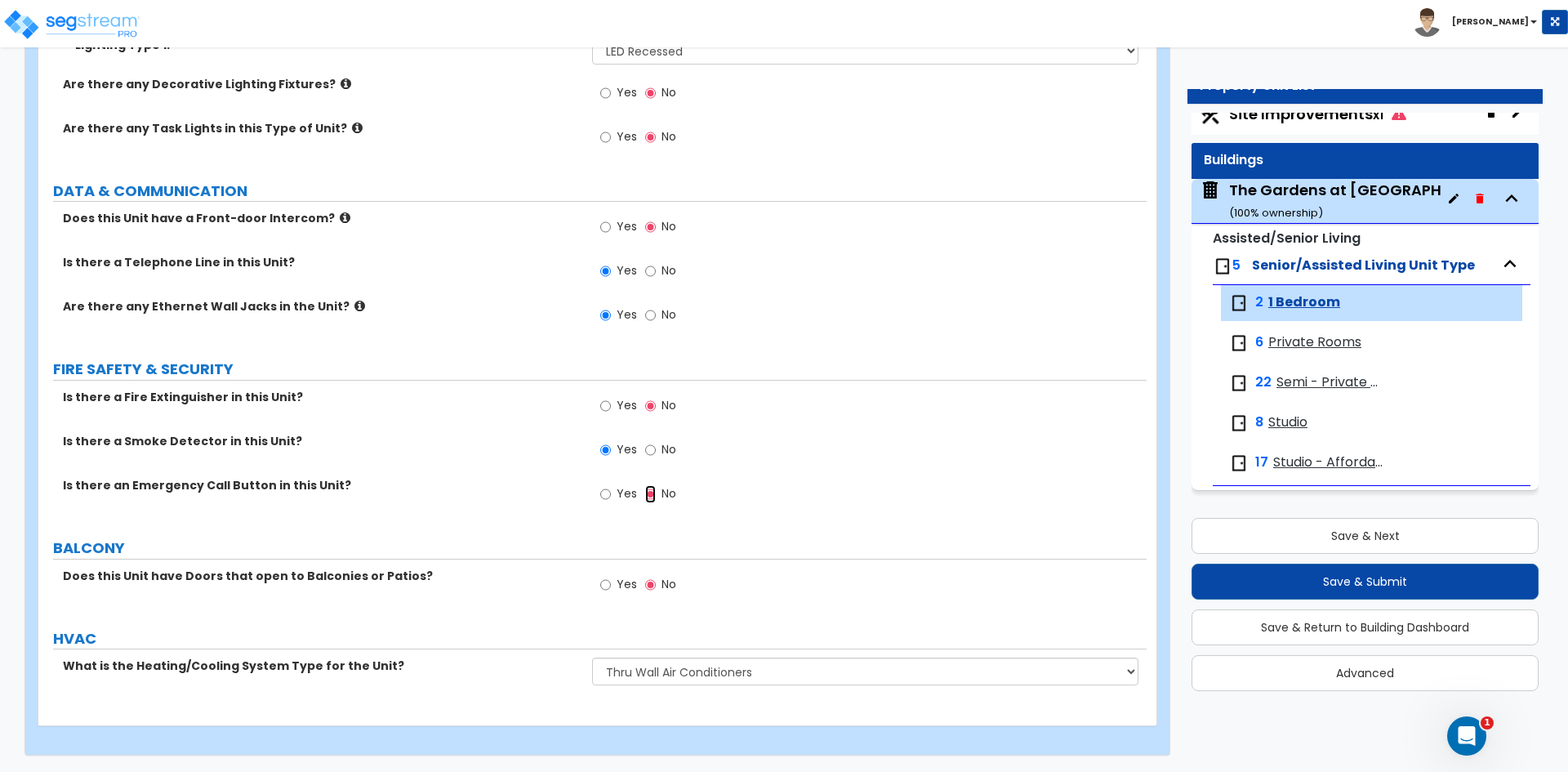
scroll to position [2345, 0]
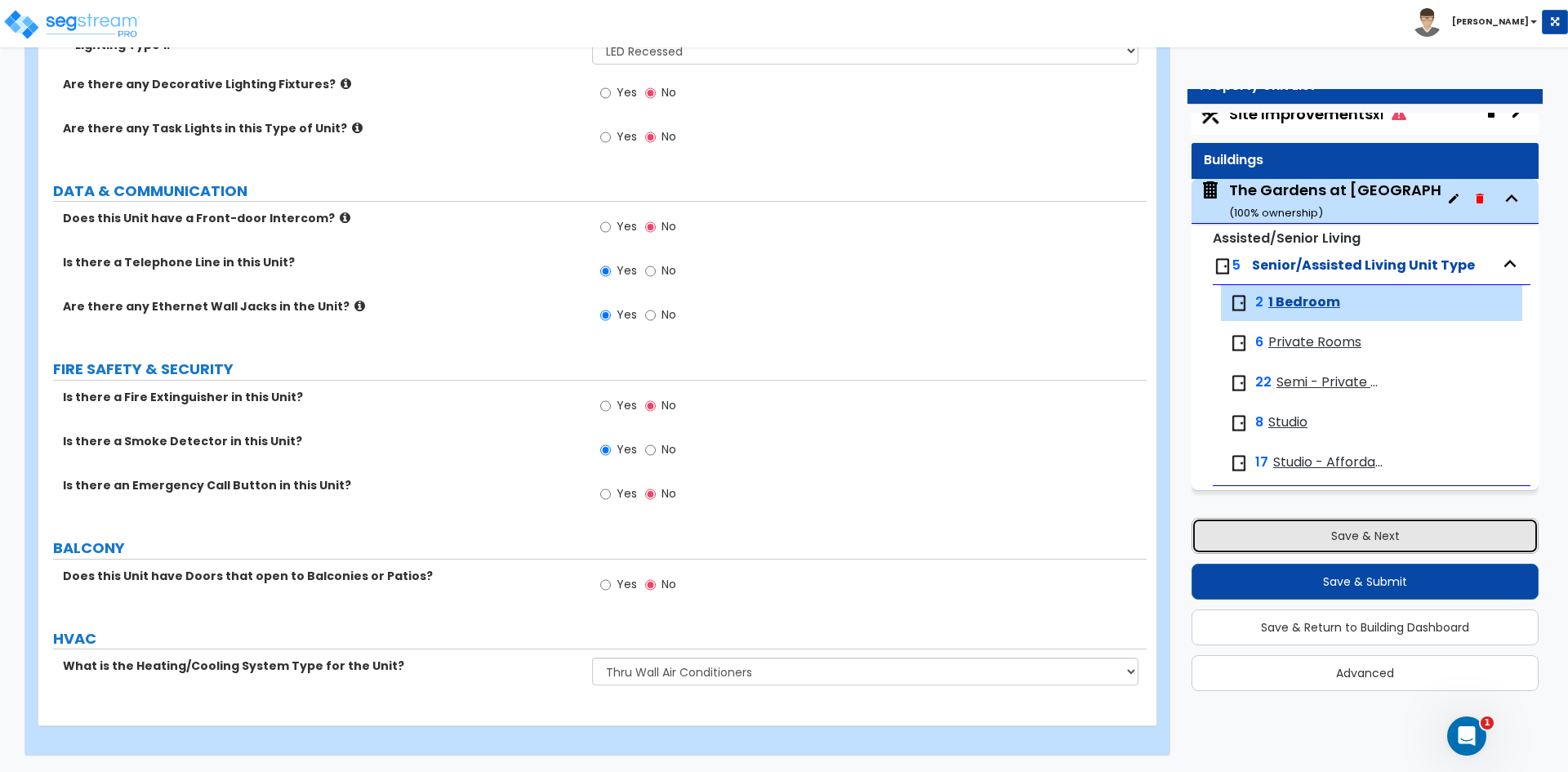
click at [1357, 524] on button "Save & Next" at bounding box center [1365, 536] width 347 height 36
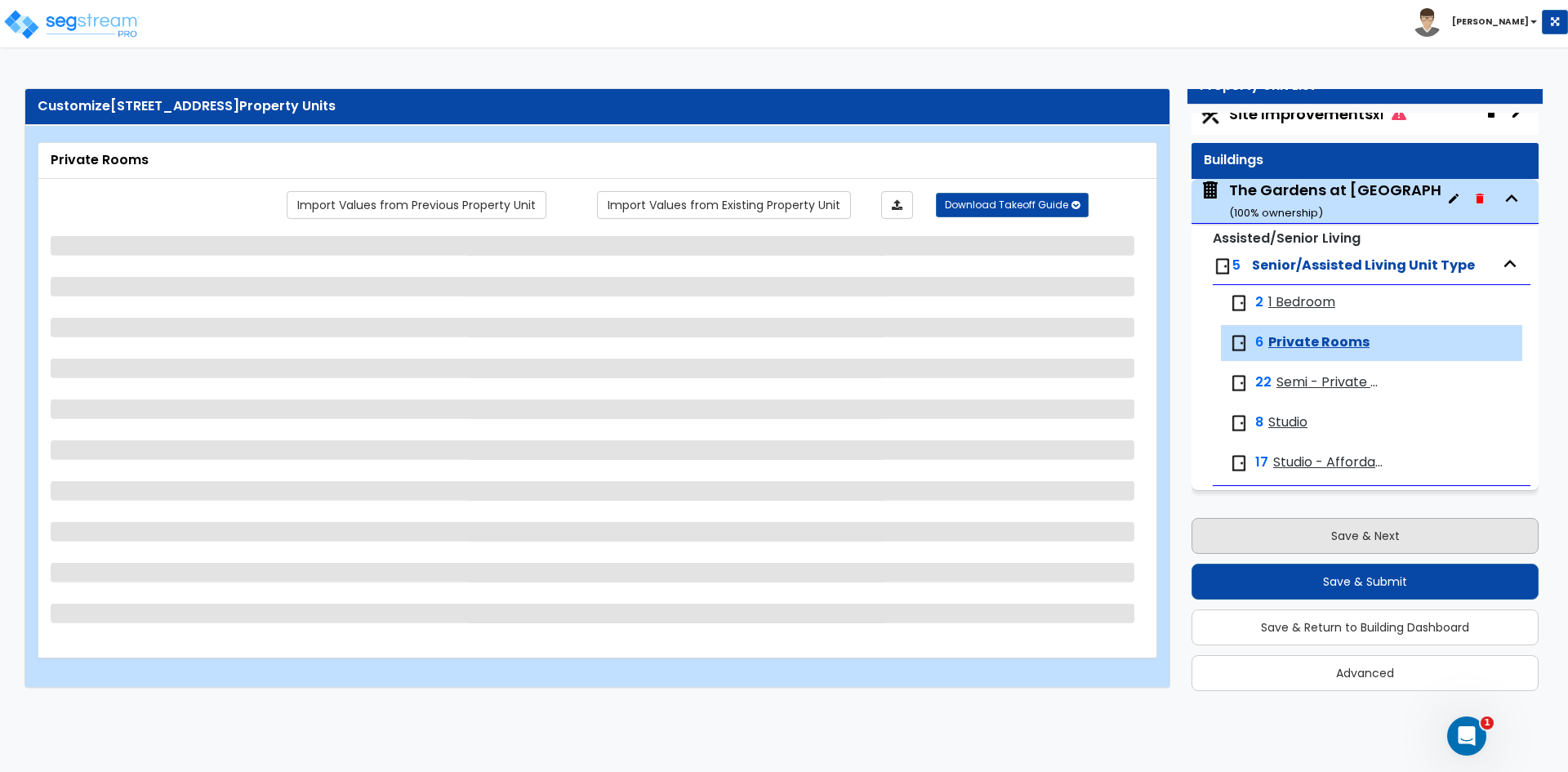
scroll to position [0, 0]
click at [1357, 524] on button "Save & Next" at bounding box center [1365, 536] width 347 height 36
click at [1306, 463] on span "Studio - Affordable" at bounding box center [1329, 463] width 113 height 19
click at [1311, 379] on span "Semi - Private Rooms" at bounding box center [1331, 382] width 109 height 19
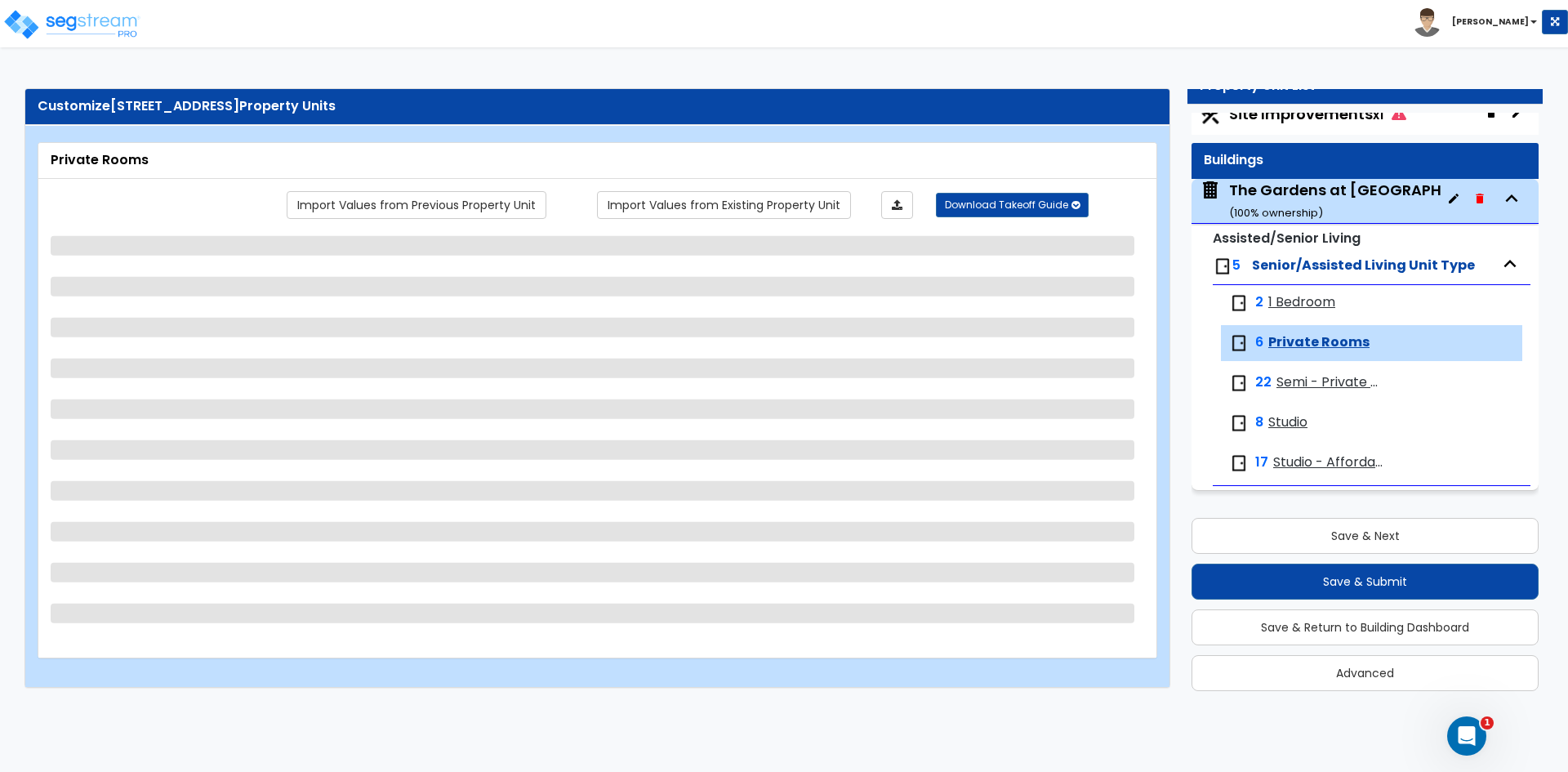
click at [1291, 419] on span "Studio" at bounding box center [1288, 422] width 40 height 19
click at [1299, 455] on span "Studio - Affordable" at bounding box center [1329, 463] width 113 height 19
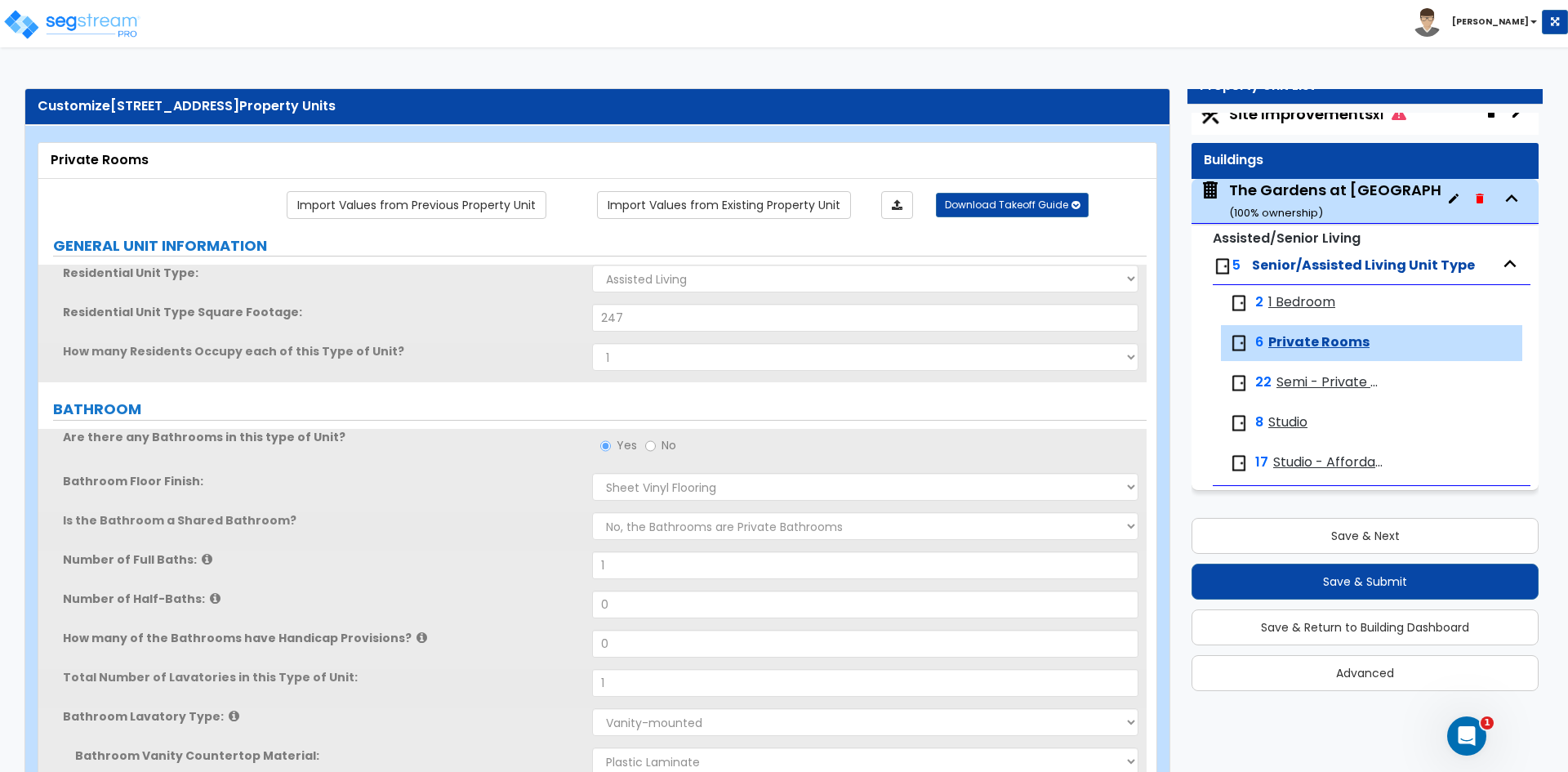
click at [1299, 455] on span "Studio - Affordable" at bounding box center [1329, 463] width 113 height 19
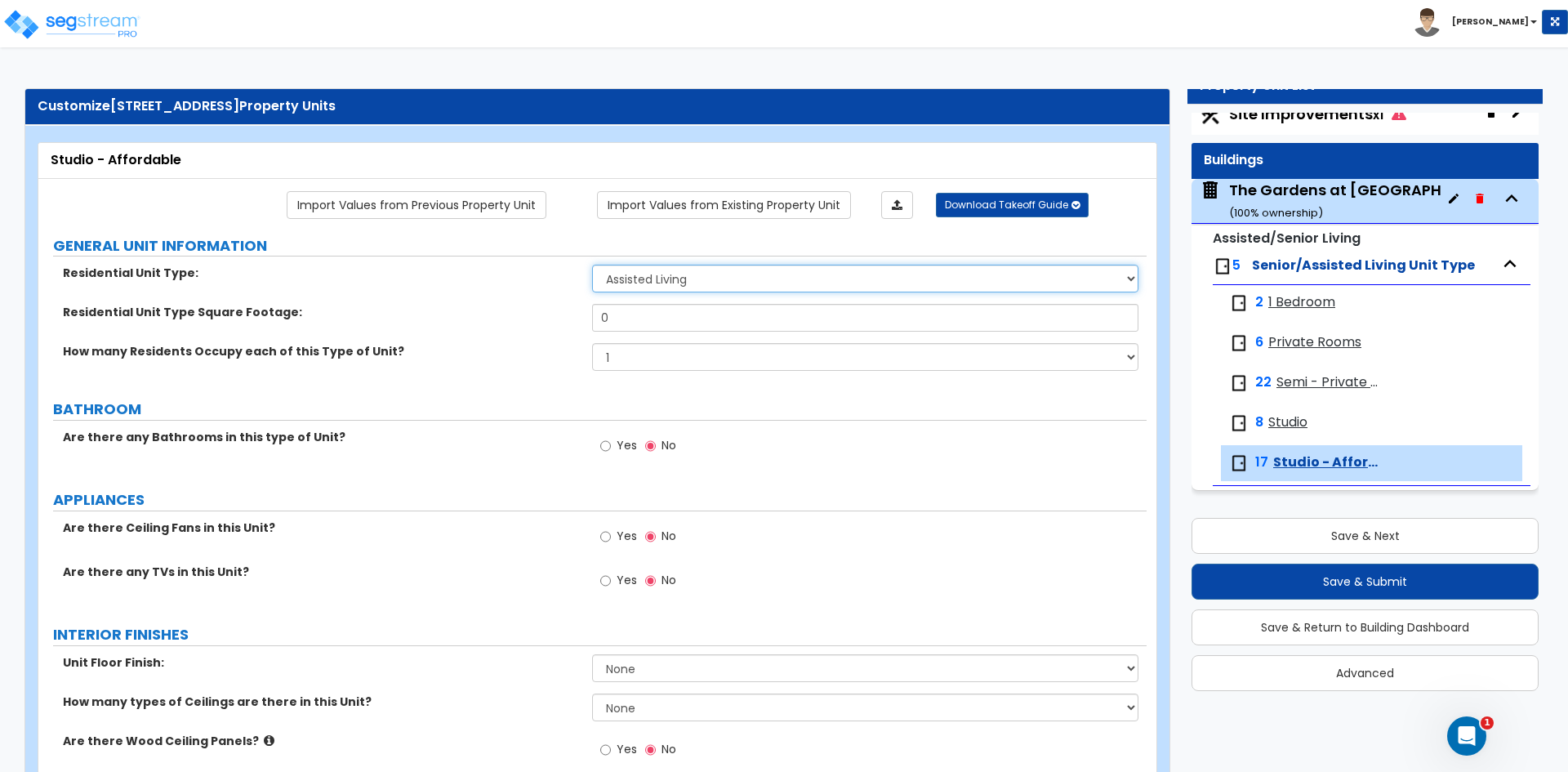
click at [778, 279] on select "Assisted Living Senior Living" at bounding box center [864, 278] width 545 height 28
click at [592, 264] on select "Assisted Living Senior Living" at bounding box center [864, 278] width 545 height 28
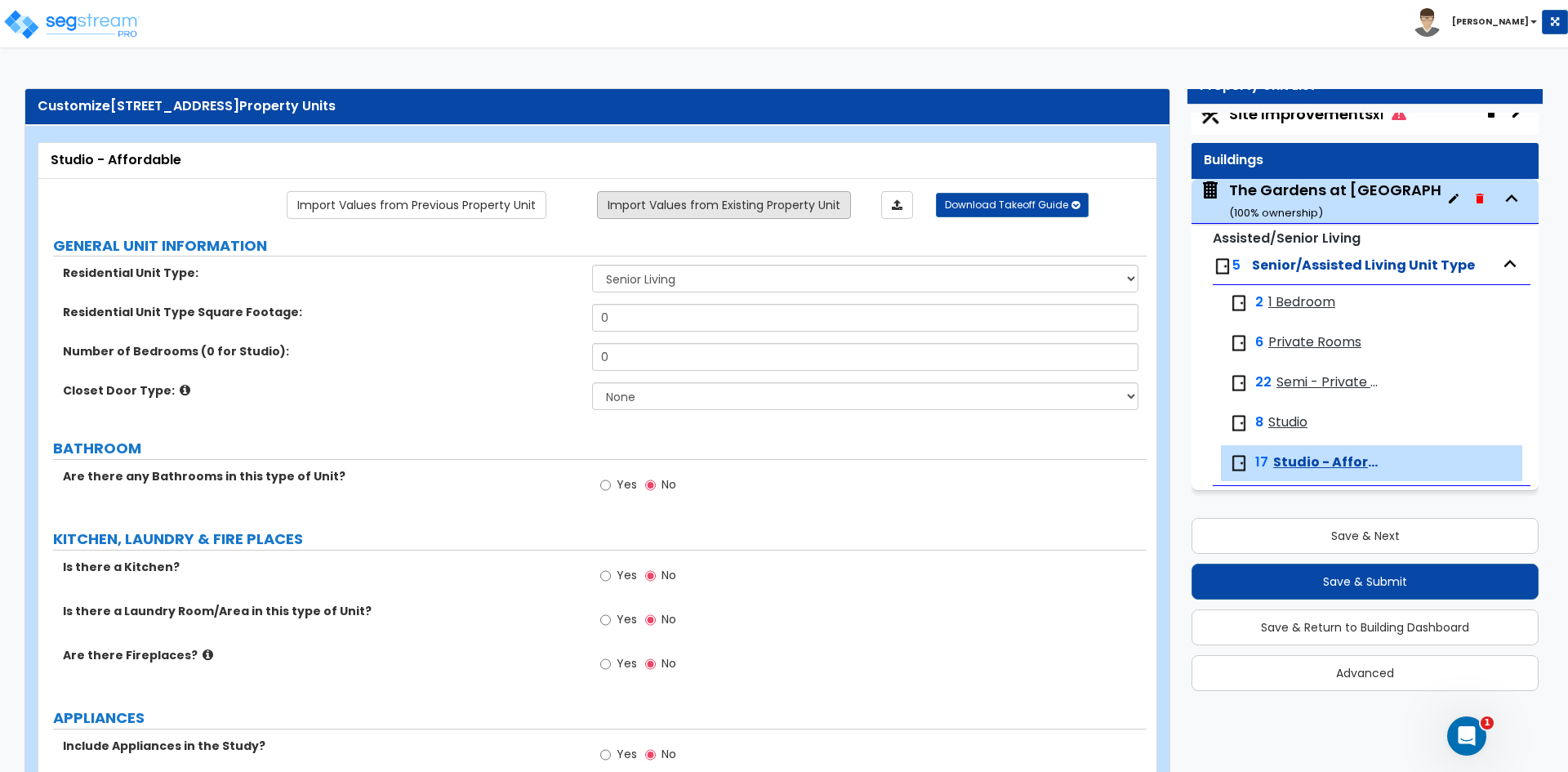
click at [769, 207] on link "Import Values from Existing Property Unit" at bounding box center [724, 205] width 254 height 28
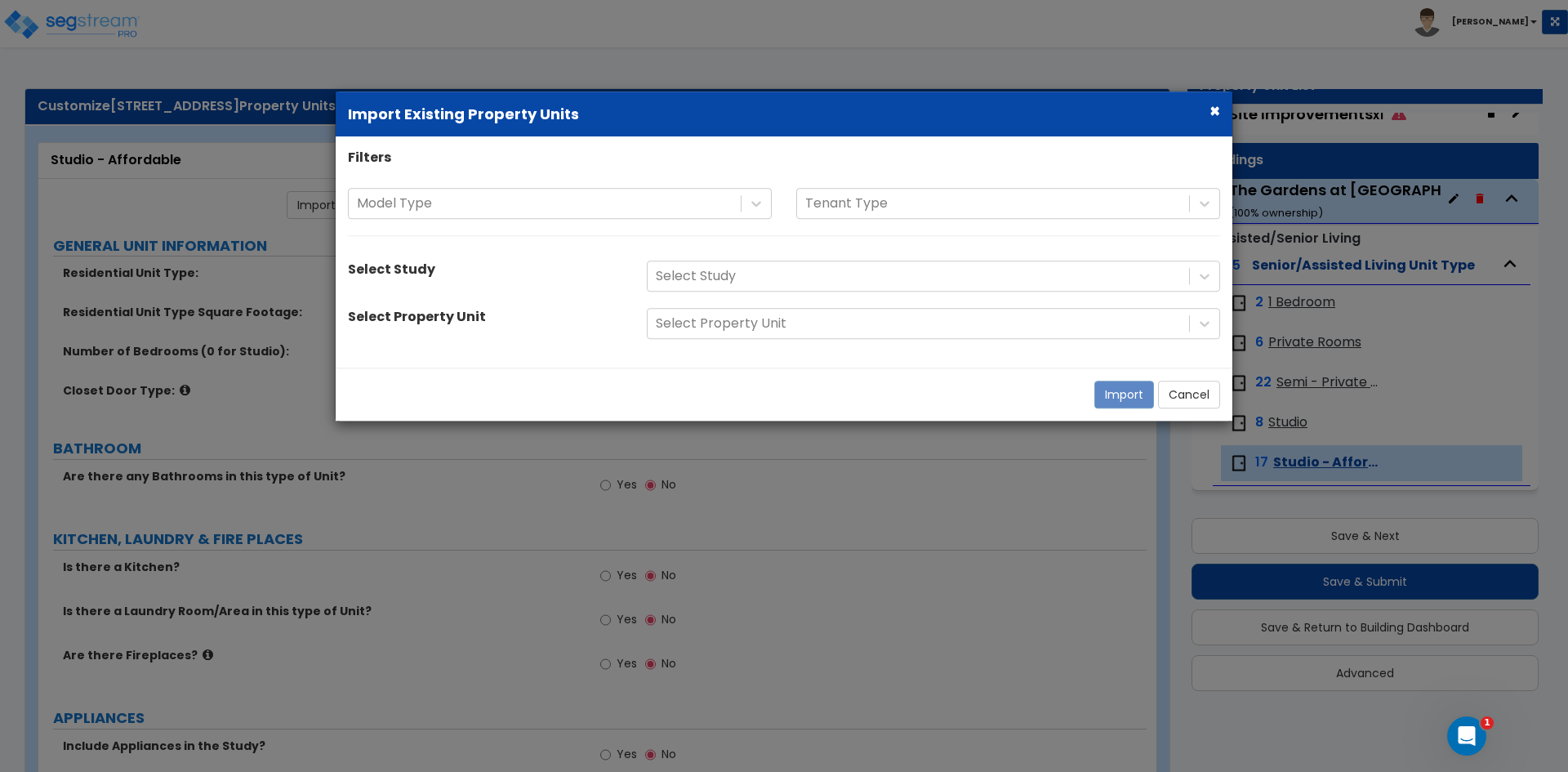
click at [1209, 109] on button "×" at bounding box center [1215, 110] width 11 height 17
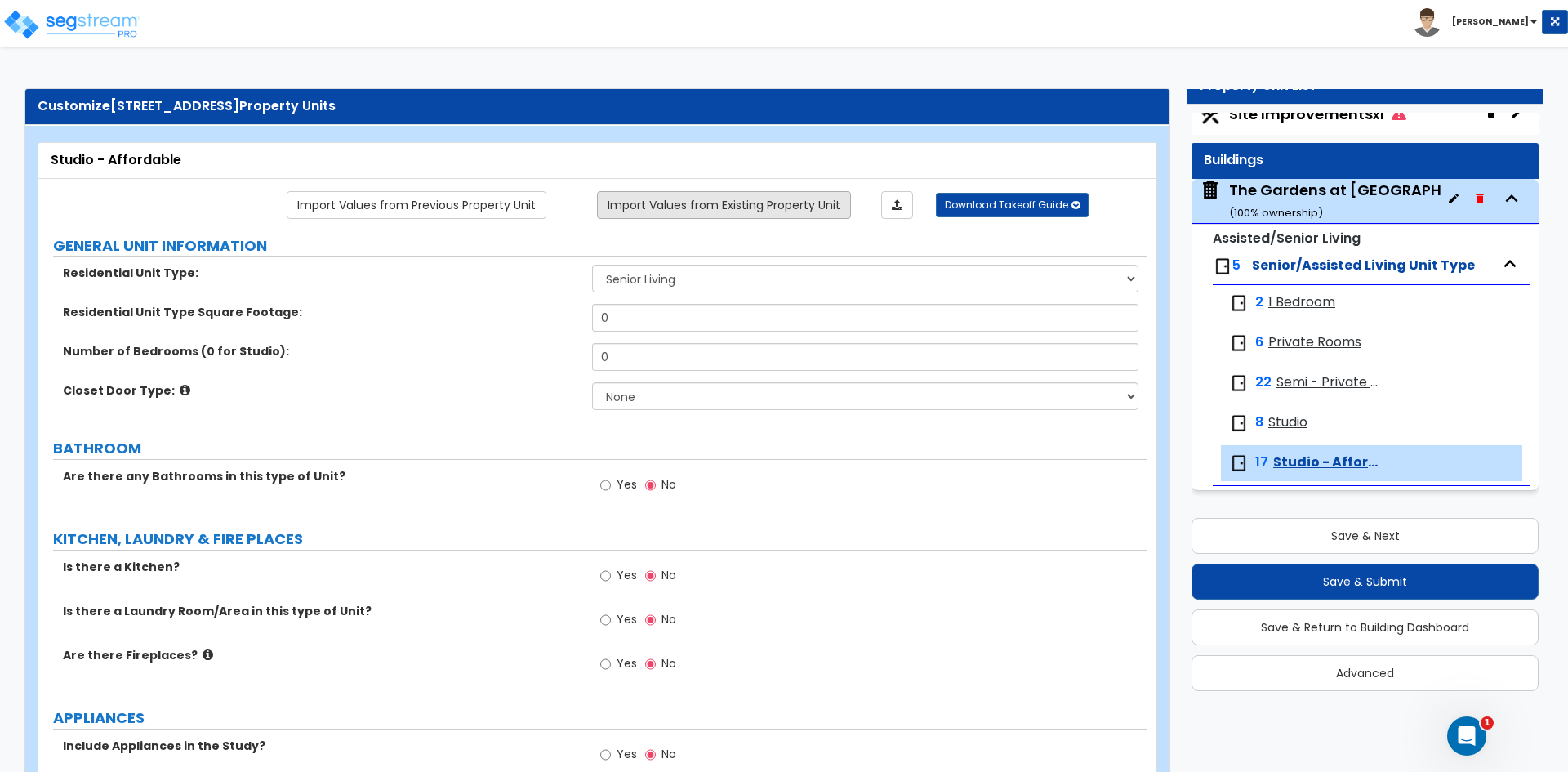
click at [764, 197] on link "Import Values from Existing Property Unit" at bounding box center [724, 205] width 254 height 28
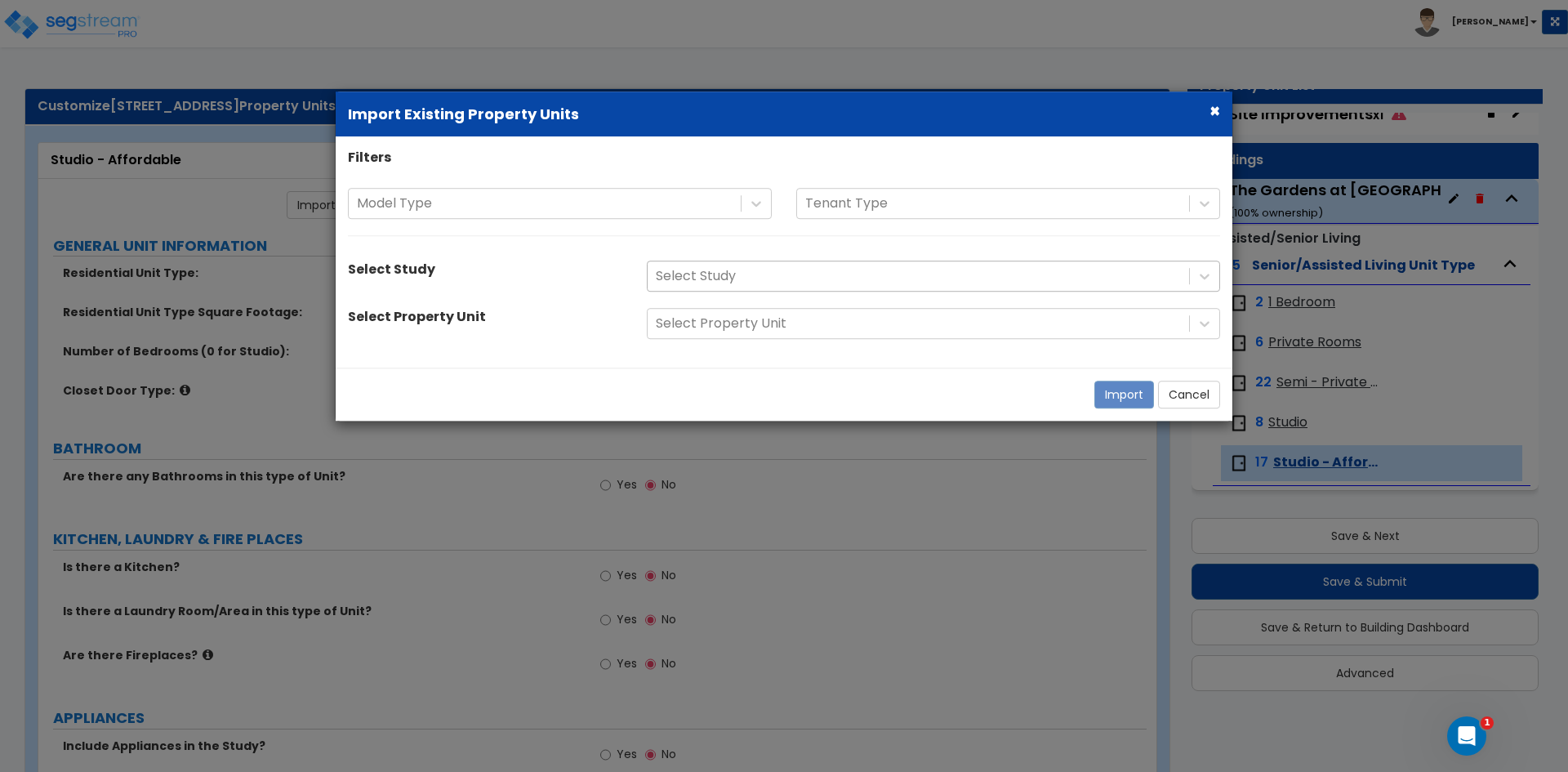
click at [755, 279] on div at bounding box center [919, 276] width 525 height 22
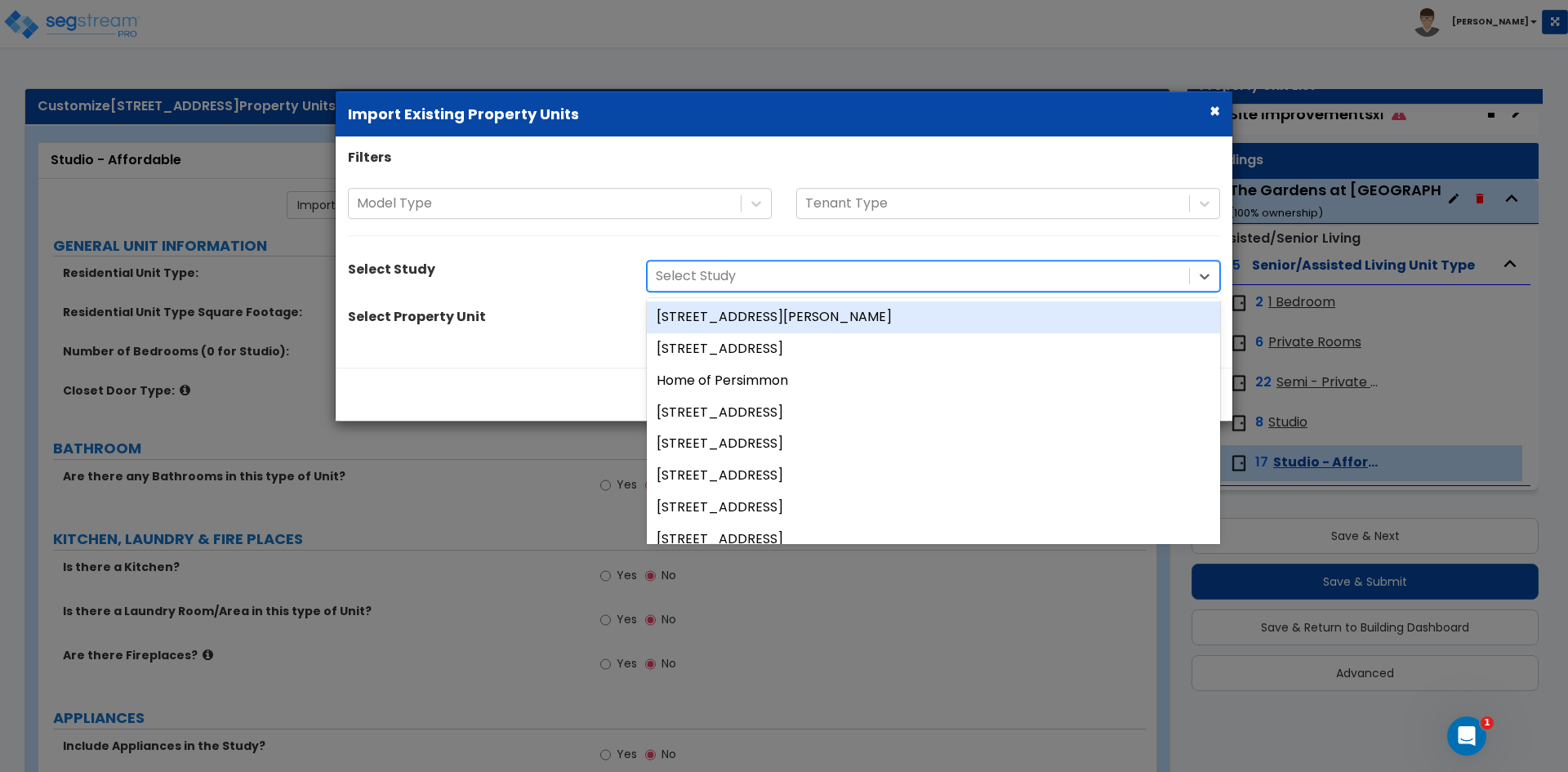
click at [568, 308] on div "Filters Model Type Tenant Type Select Study 119 results available. Use Up and D…" at bounding box center [784, 252] width 897 height 207
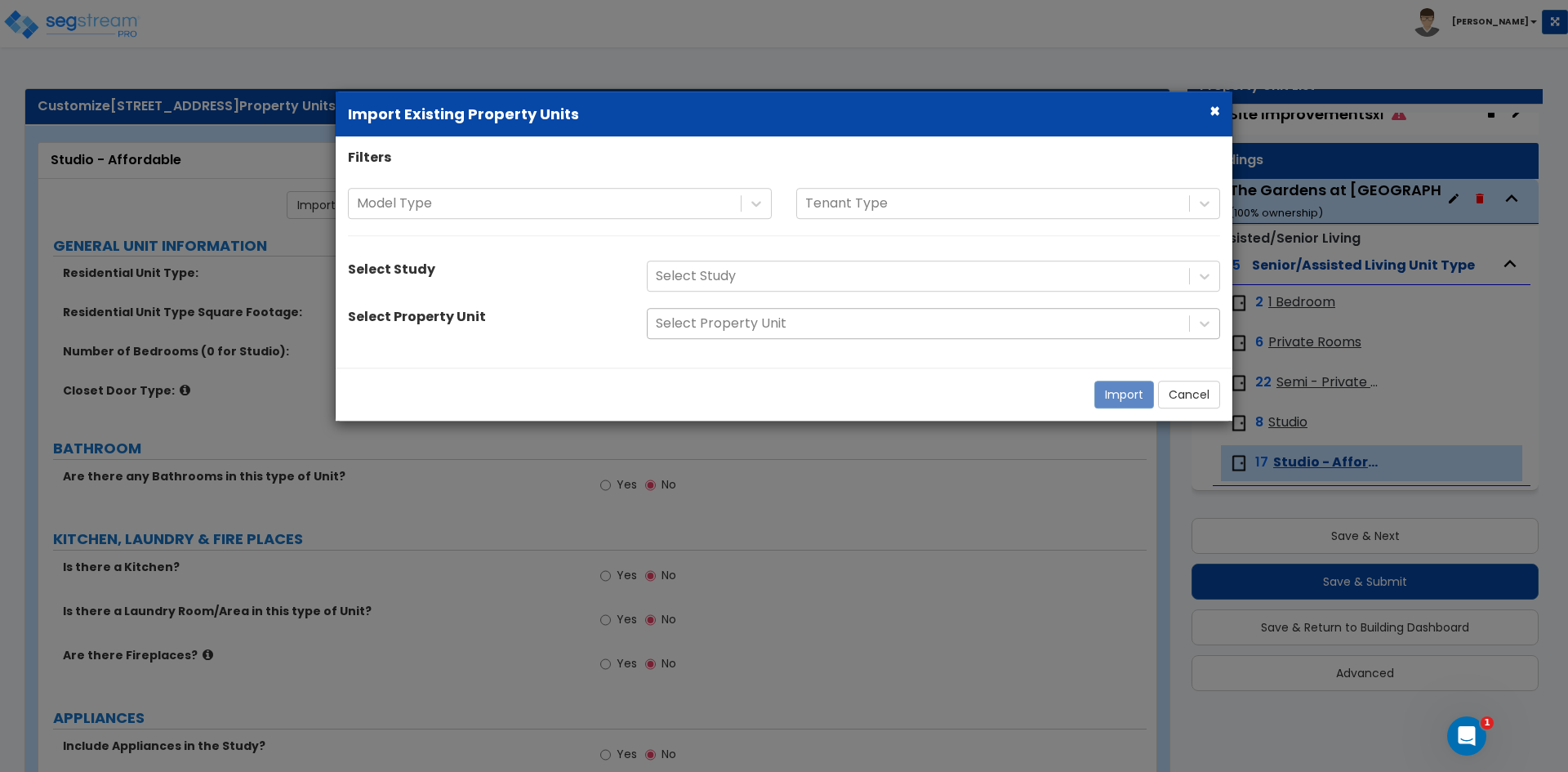
click at [779, 324] on div at bounding box center [919, 323] width 525 height 22
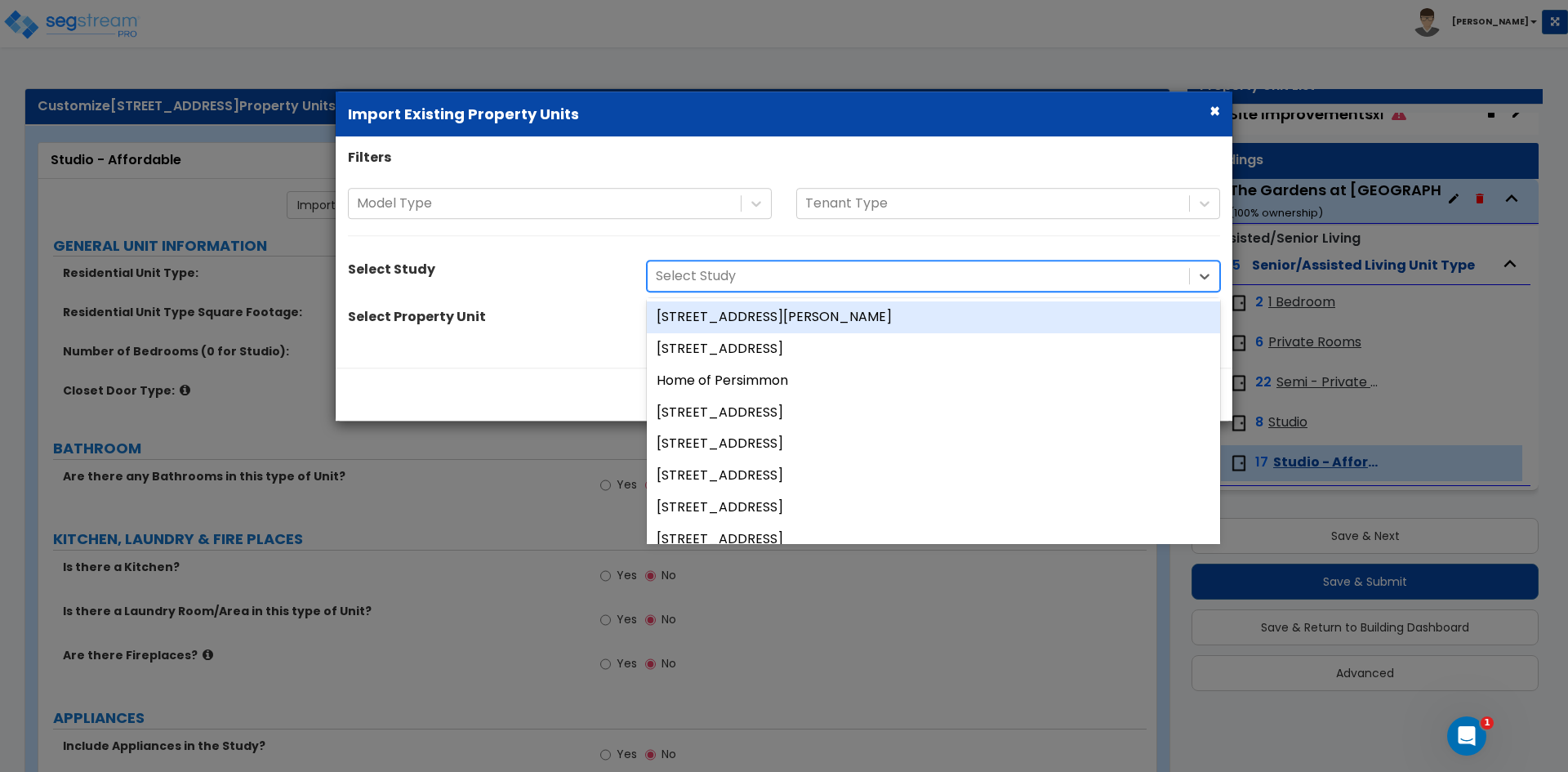
click at [793, 278] on div at bounding box center [919, 276] width 525 height 22
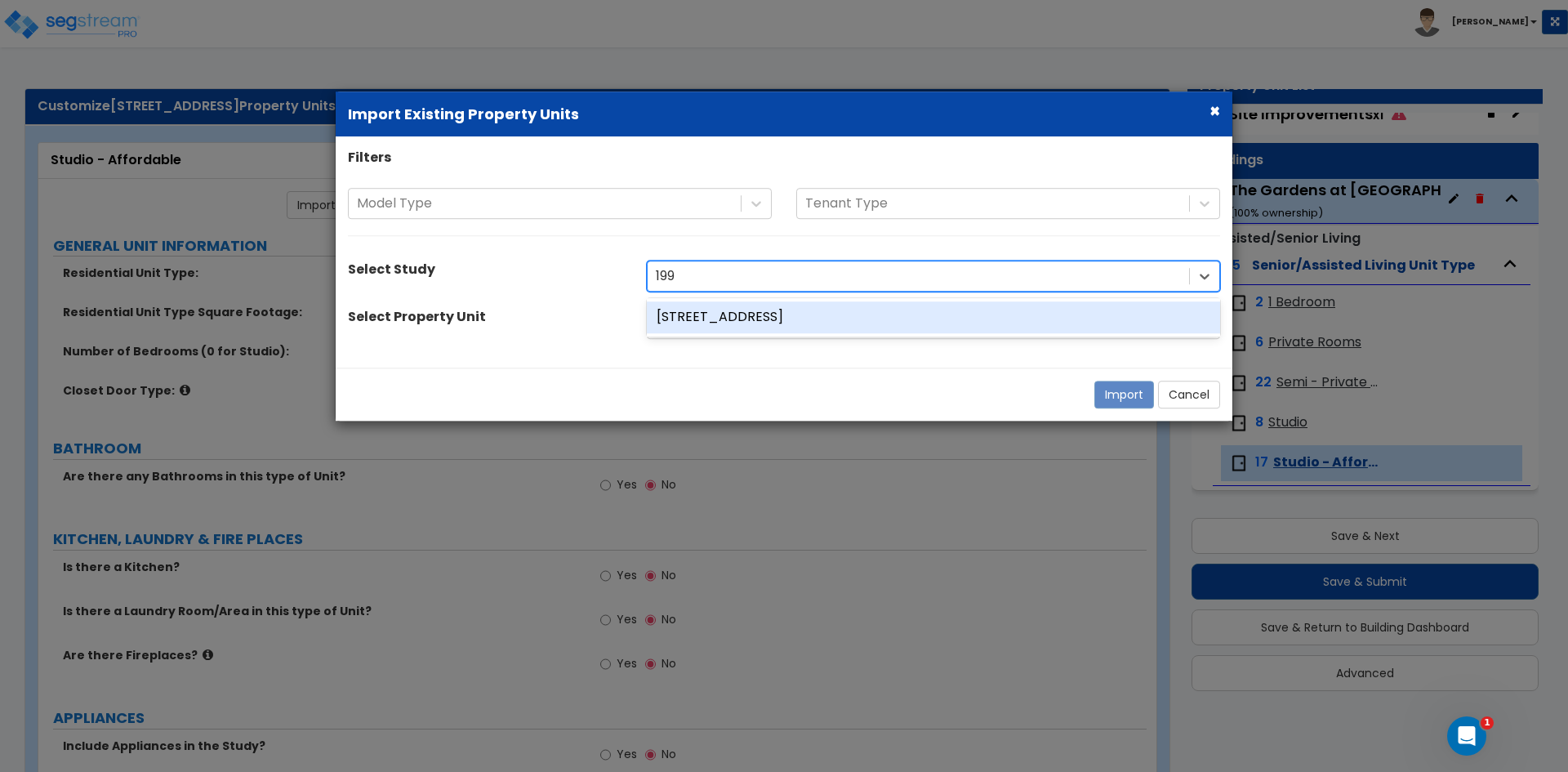
click at [743, 310] on div "[STREET_ADDRESS]" at bounding box center [933, 317] width 573 height 32
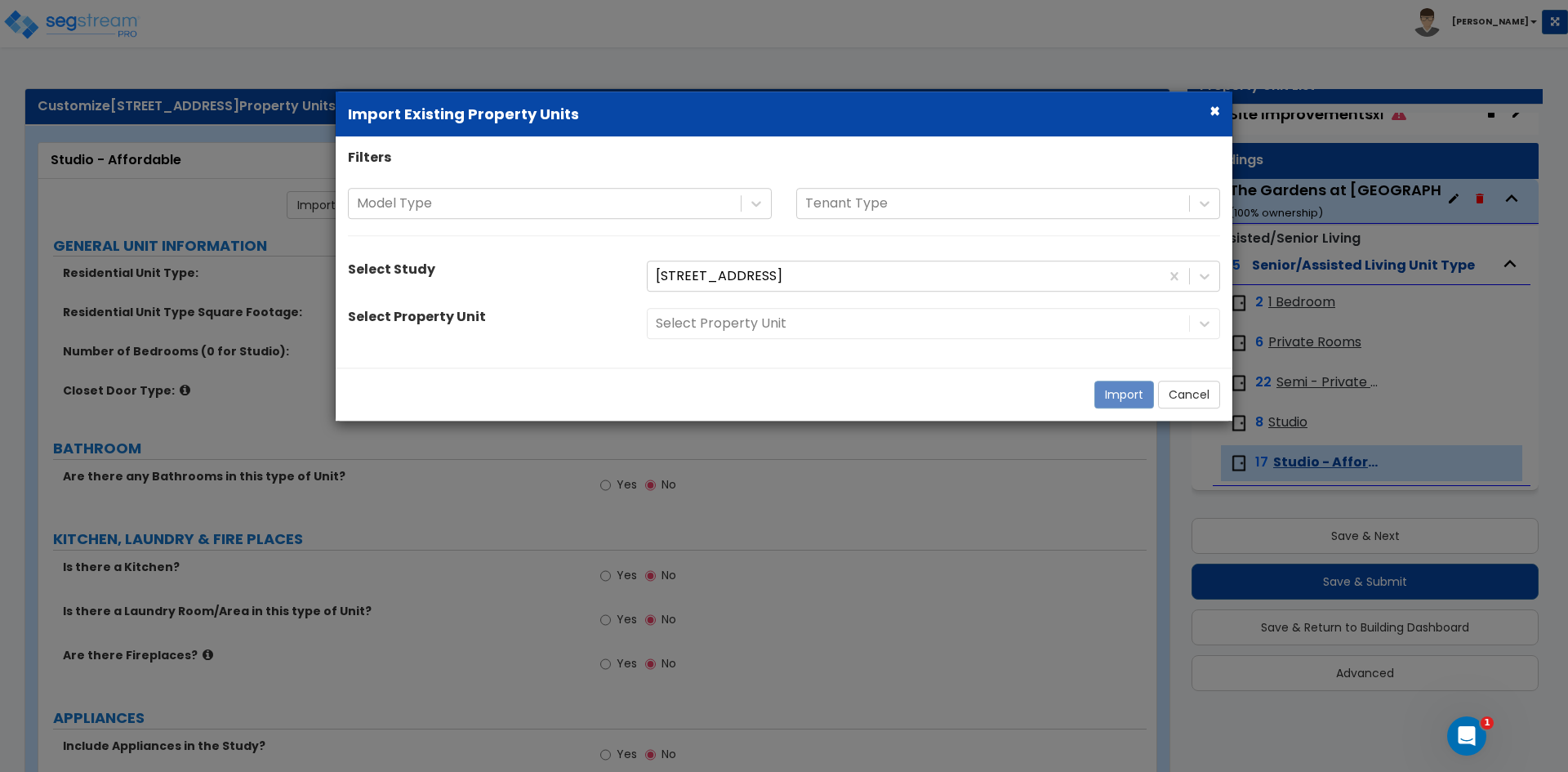
click at [1116, 324] on div "Select Property Unit" at bounding box center [933, 323] width 598 height 31
click at [1116, 324] on div at bounding box center [919, 323] width 525 height 22
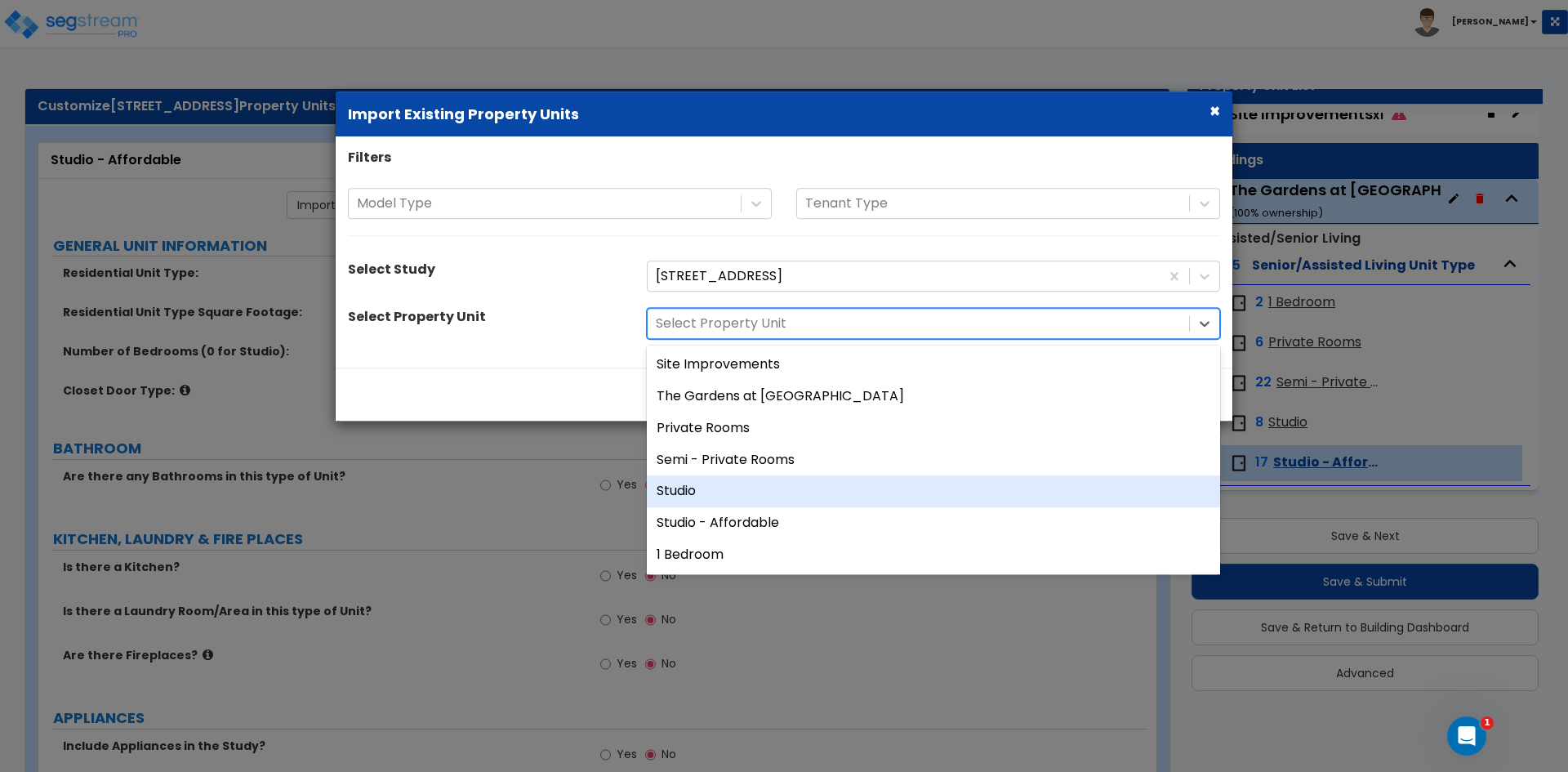
click at [712, 487] on div "Studio" at bounding box center [933, 493] width 573 height 32
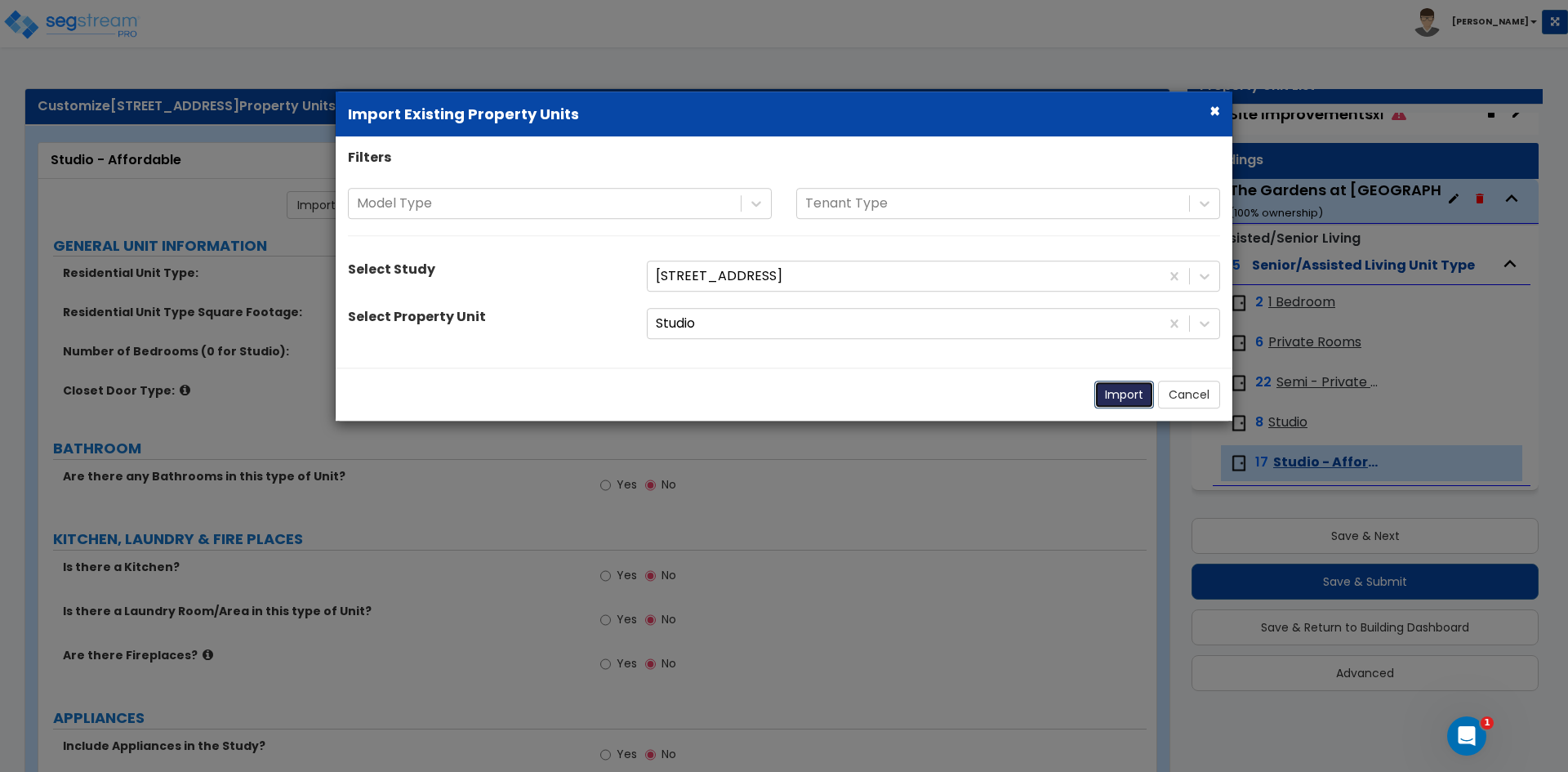
click at [1107, 398] on button "Import" at bounding box center [1124, 395] width 60 height 28
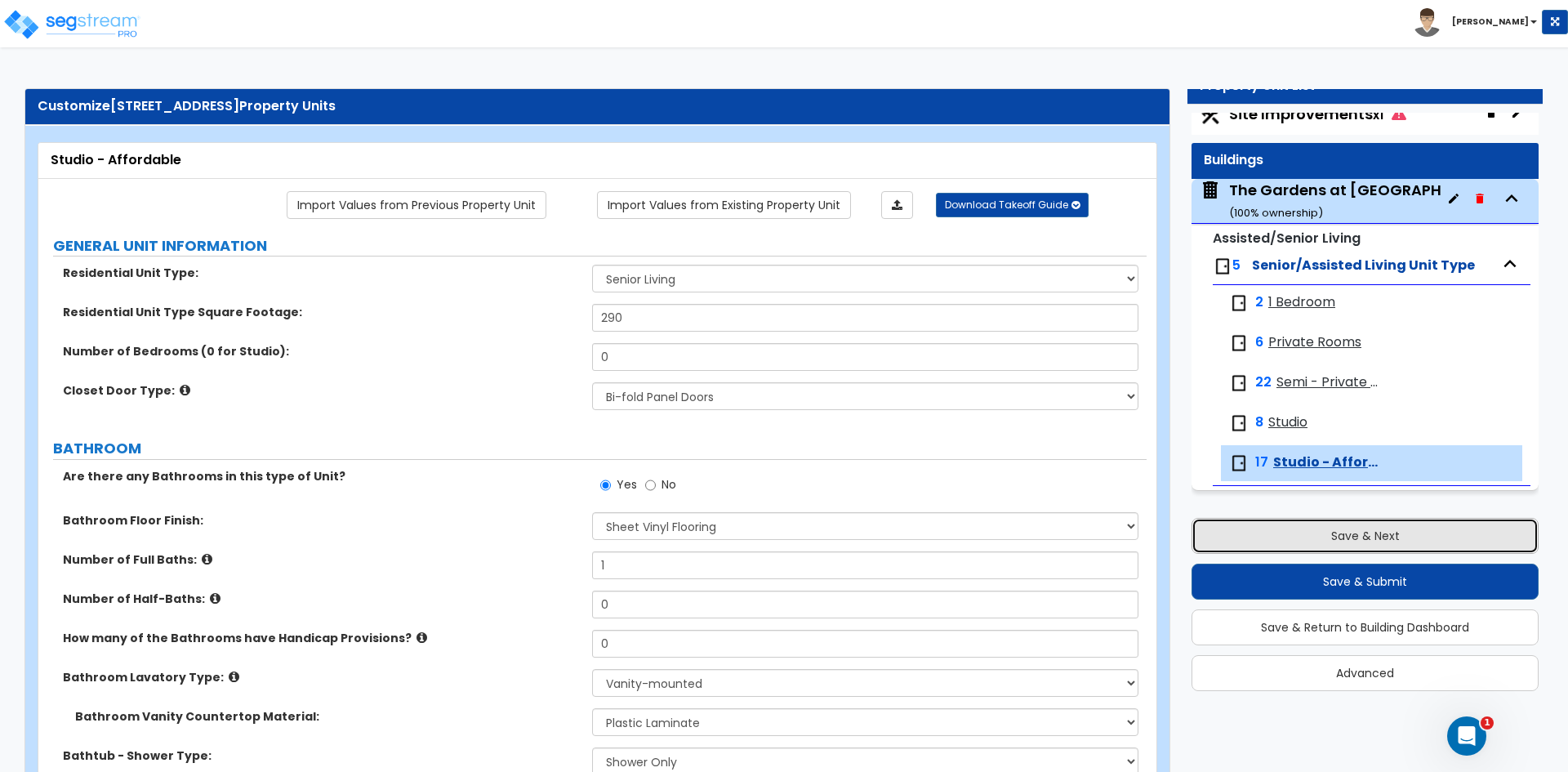
click at [1352, 538] on button "Save & Next" at bounding box center [1365, 536] width 347 height 36
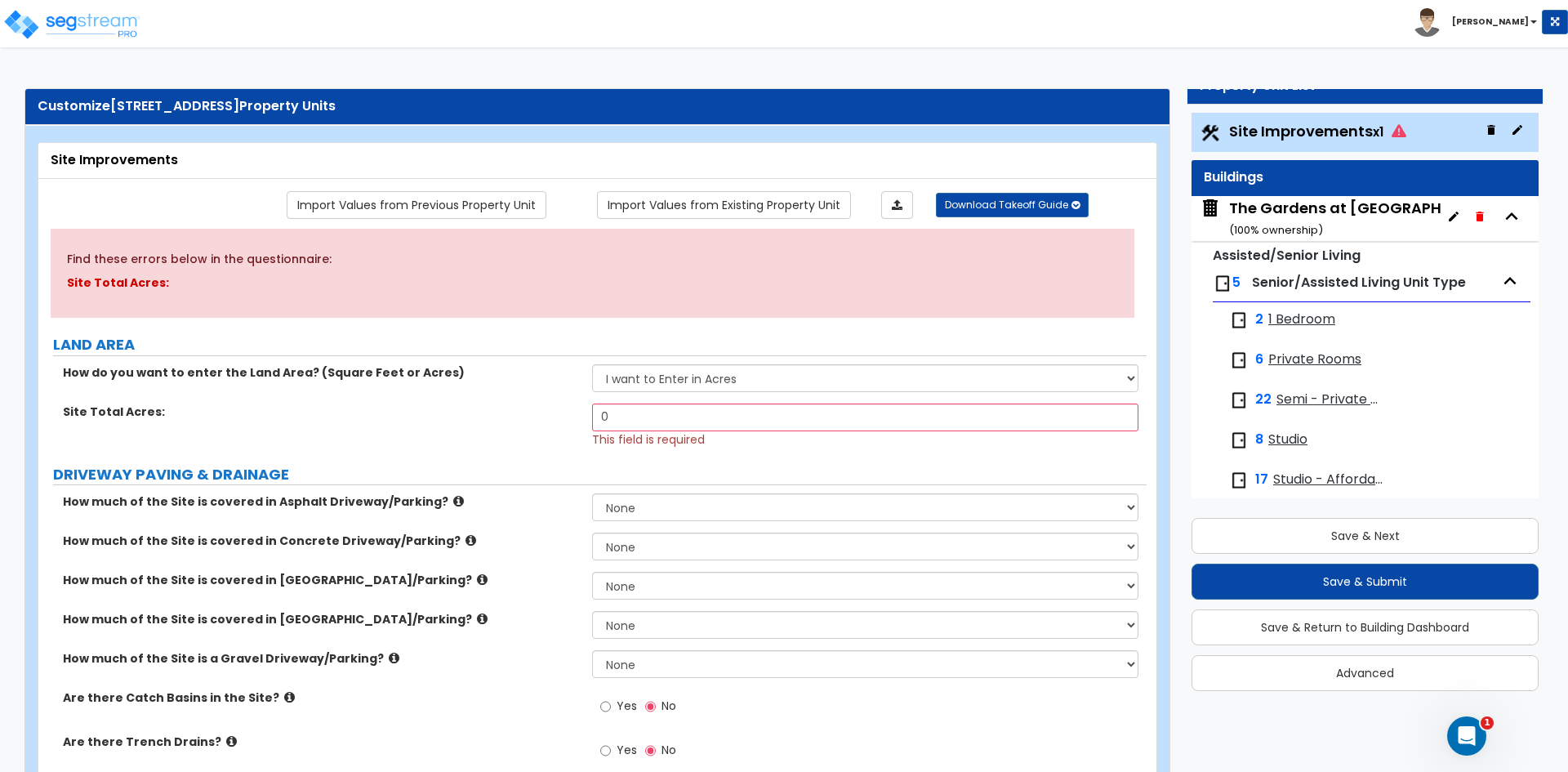
click at [1293, 217] on div "The Gardens at [GEOGRAPHIC_DATA] ( 100 % ownership)" at bounding box center [1372, 218] width 288 height 41
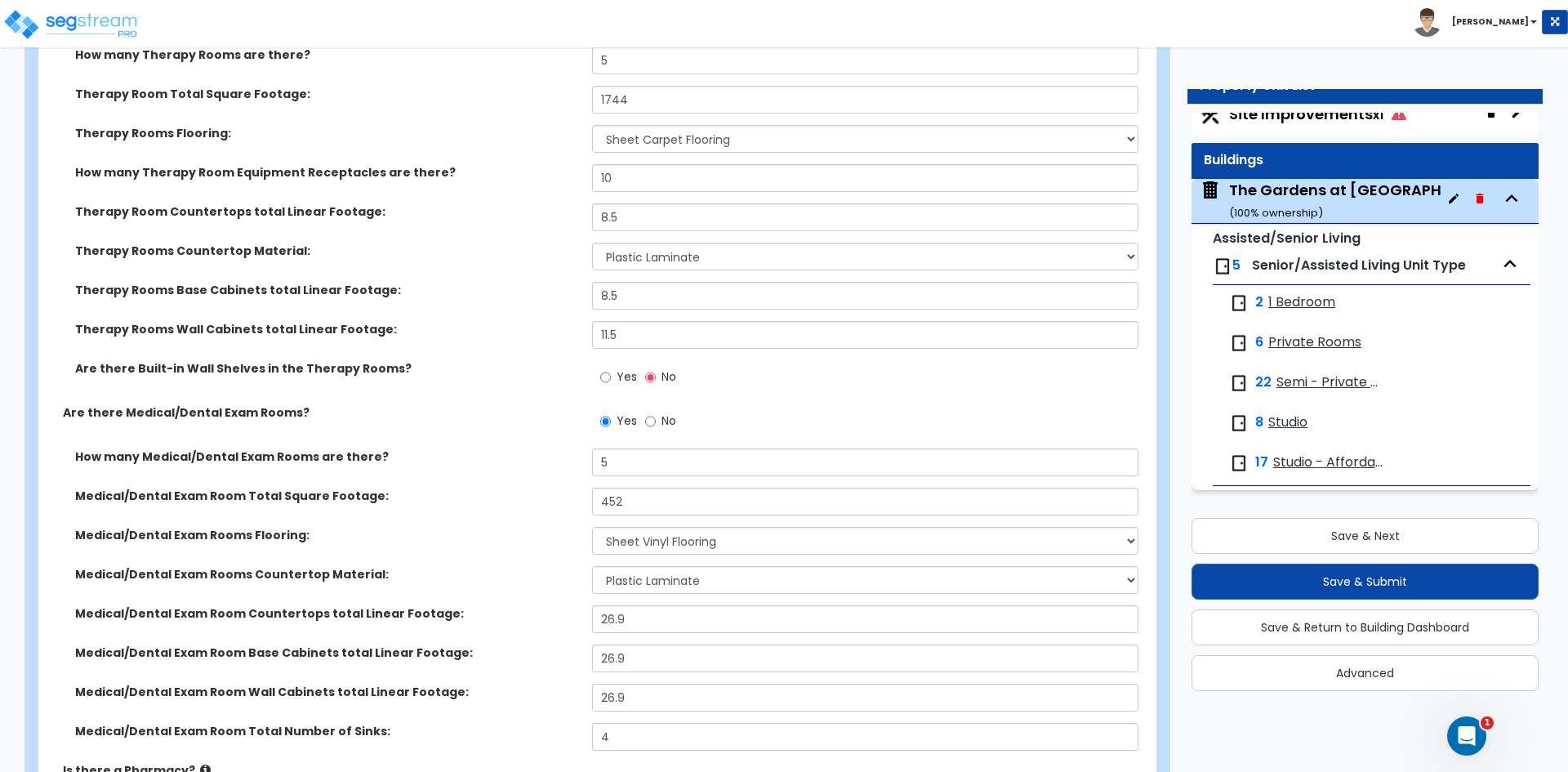
scroll to position [4004, 0]
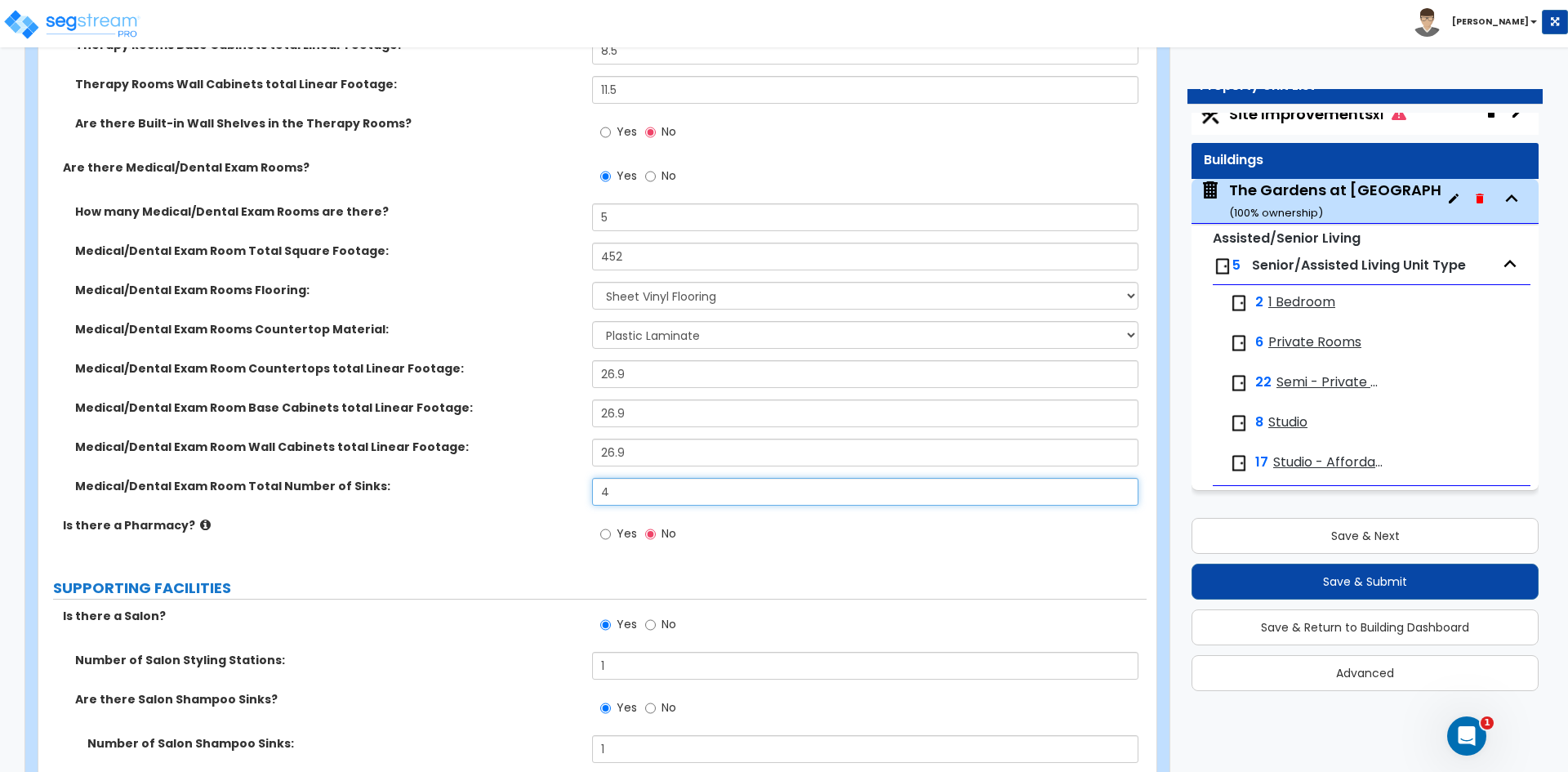
drag, startPoint x: 611, startPoint y: 486, endPoint x: 586, endPoint y: 486, distance: 25.0
click at [586, 486] on div "Medical/Dental Exam Room Total Number of Sinks: 4" at bounding box center [593, 497] width 1108 height 40
drag, startPoint x: 427, startPoint y: 413, endPoint x: 564, endPoint y: 419, distance: 137.1
click at [557, 419] on div "Medical/Dental Exam Room Base Cabinets total Linear Footage: 26.9" at bounding box center [593, 419] width 1108 height 40
drag, startPoint x: 656, startPoint y: 419, endPoint x: 510, endPoint y: 416, distance: 146.0
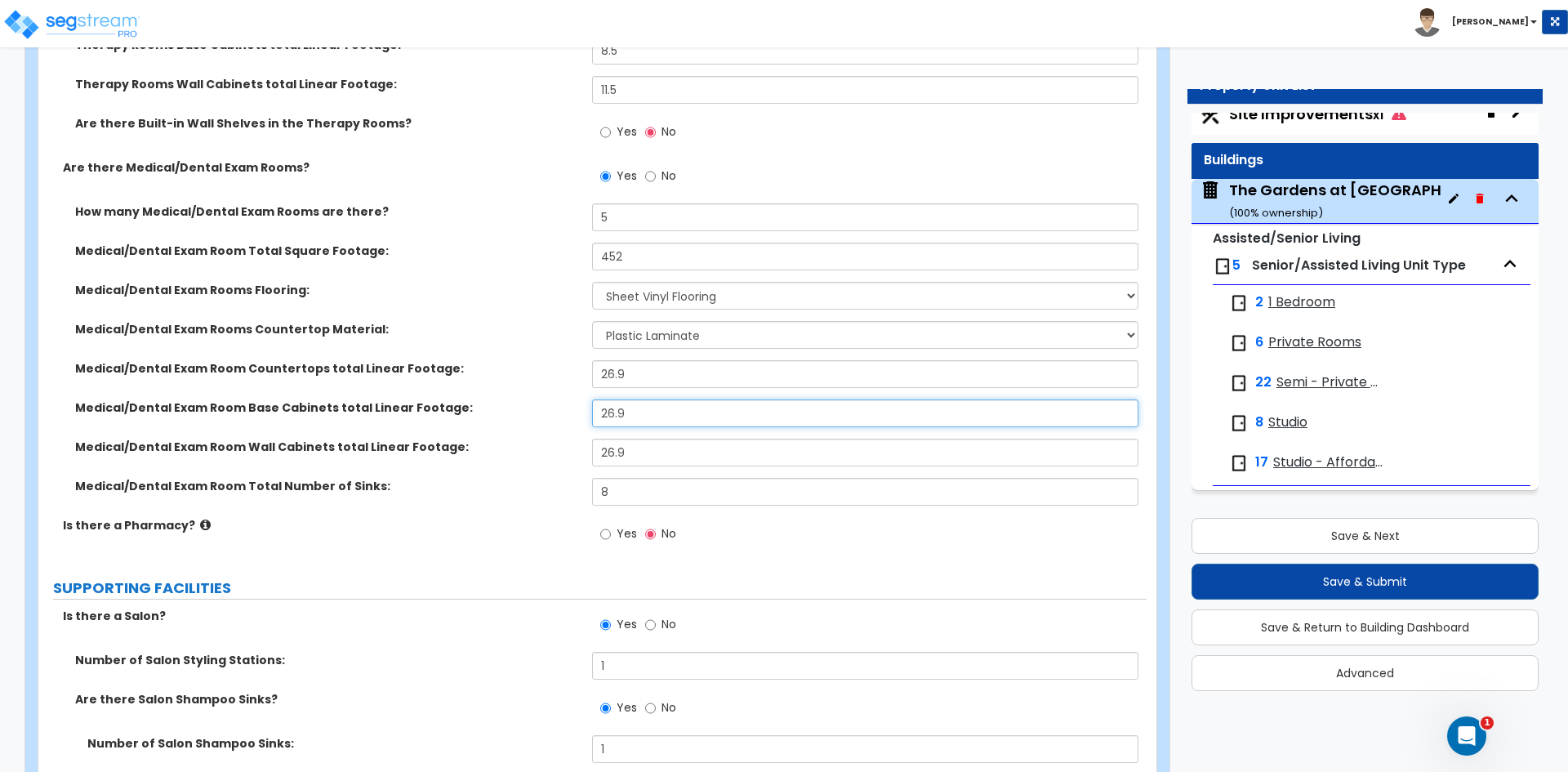
click at [510, 416] on div "Medical/Dental Exam Room Base Cabinets total Linear Footage: 26.9" at bounding box center [593, 419] width 1108 height 40
click at [510, 416] on label "Medical/Dental Exam Room Base Cabinets total Linear Footage:" at bounding box center [327, 407] width 505 height 17
click at [671, 426] on input "26.9" at bounding box center [864, 413] width 545 height 28
click at [671, 426] on input "text" at bounding box center [864, 413] width 545 height 28
drag, startPoint x: 656, startPoint y: 367, endPoint x: 446, endPoint y: 376, distance: 210.2
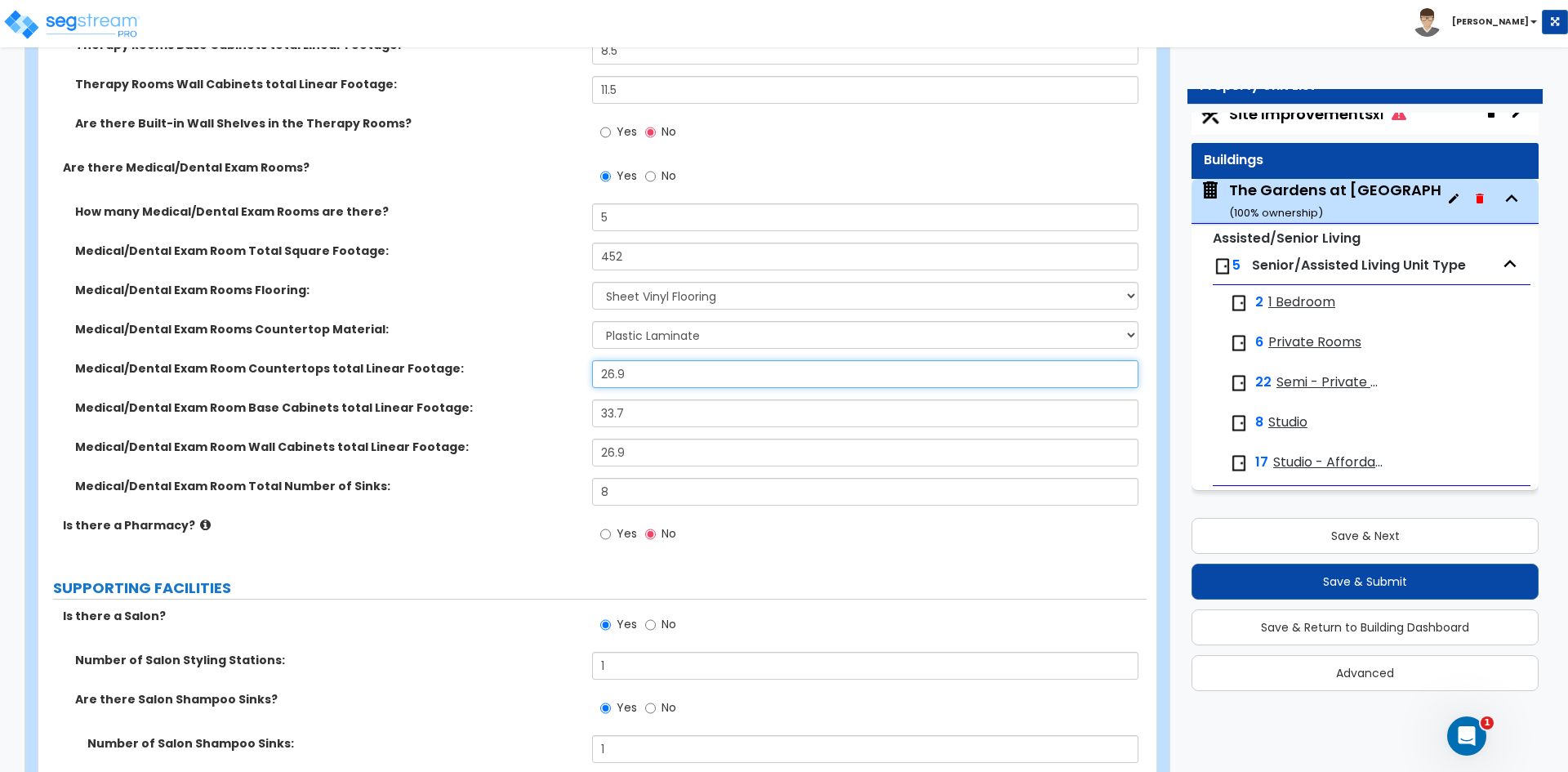
click at [446, 376] on div "Medical/Dental Exam Room Countertops total Linear Footage: 26.9" at bounding box center [593, 380] width 1108 height 40
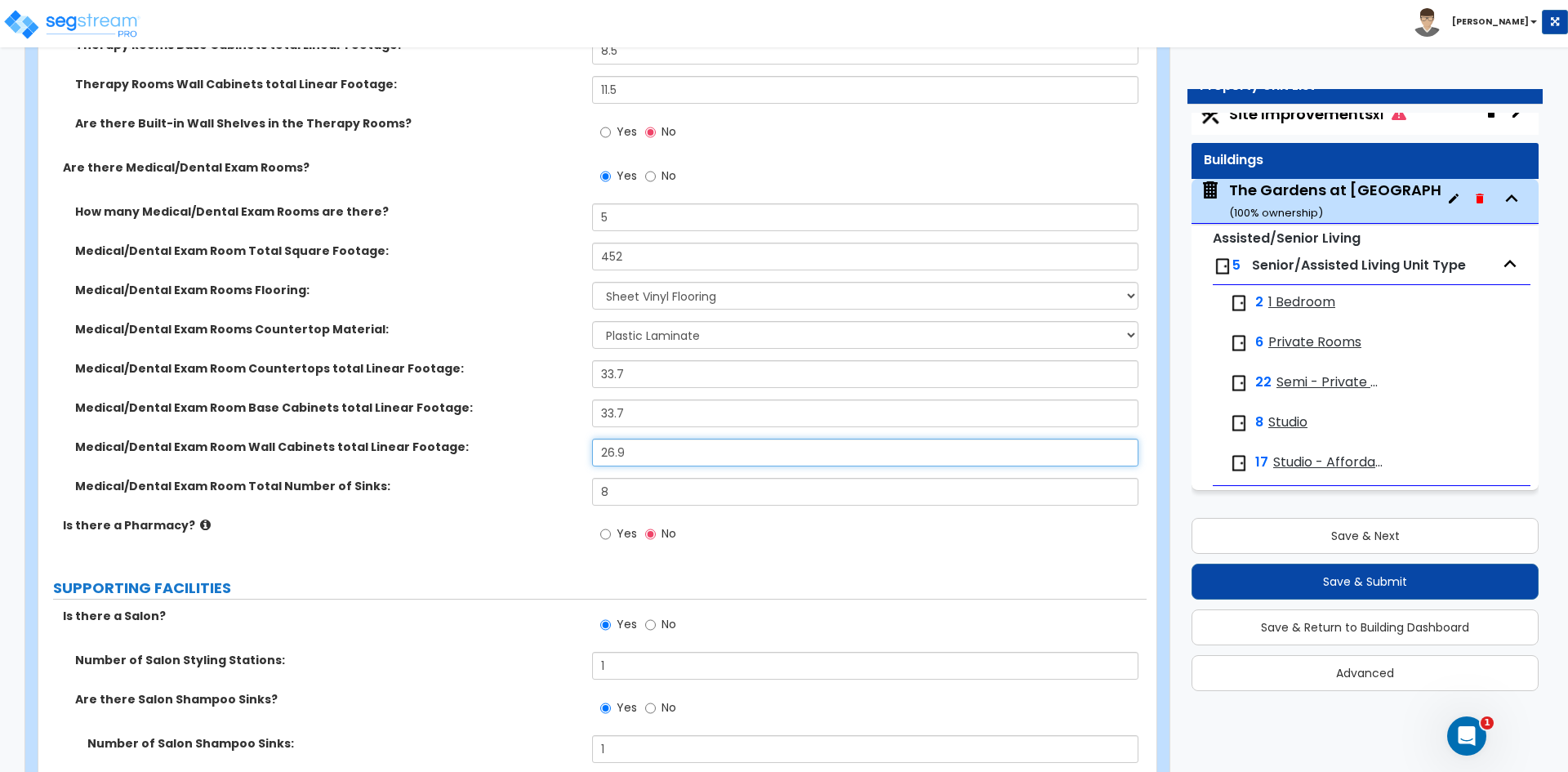
drag, startPoint x: 649, startPoint y: 453, endPoint x: 530, endPoint y: 451, distance: 119.0
click at [530, 451] on div "Medical/Dental Exam Room Wall Cabinets total Linear Footage: 26.9" at bounding box center [593, 458] width 1108 height 40
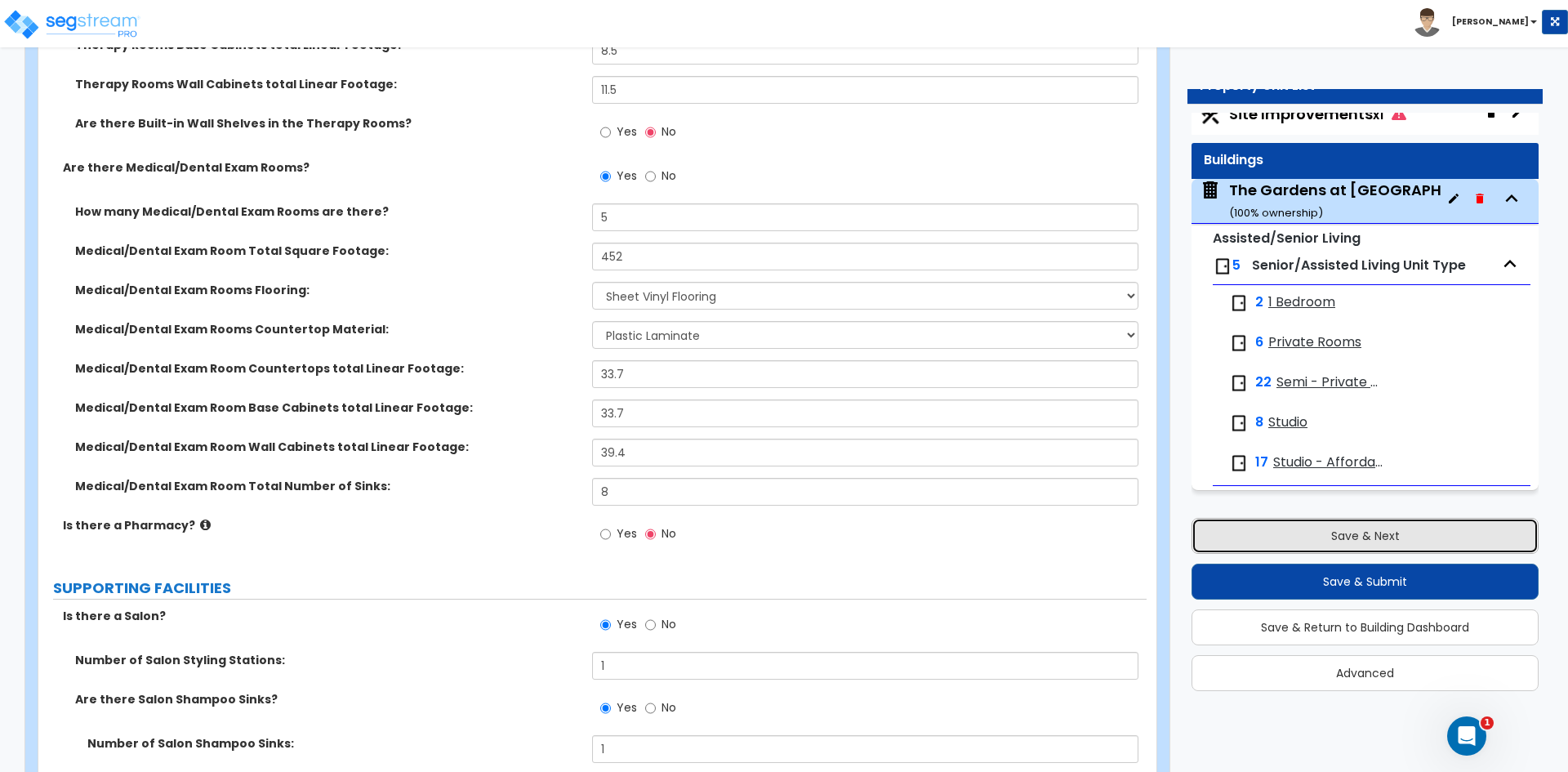
click at [1384, 523] on button "Save & Next" at bounding box center [1365, 536] width 347 height 36
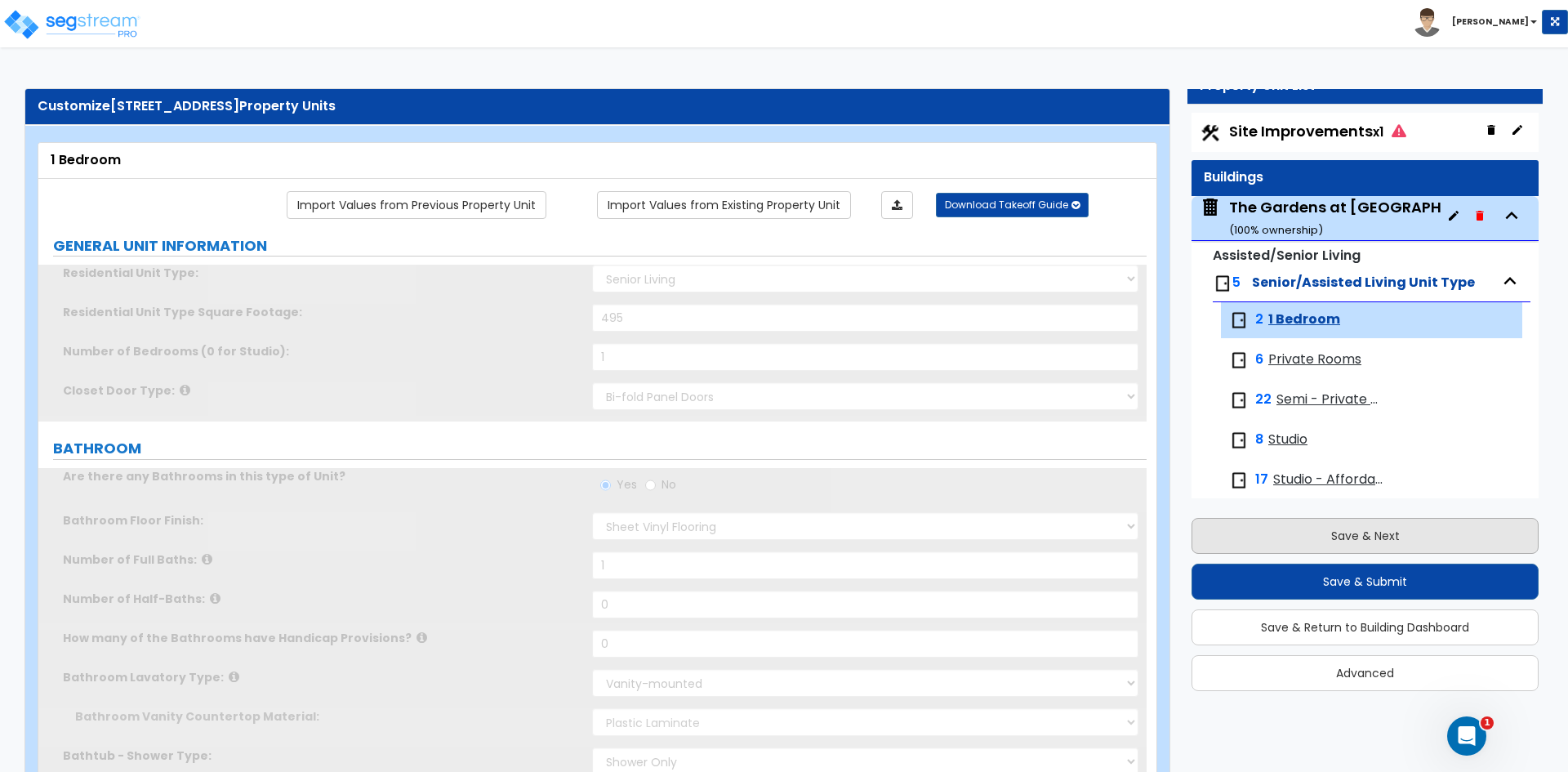
scroll to position [17, 0]
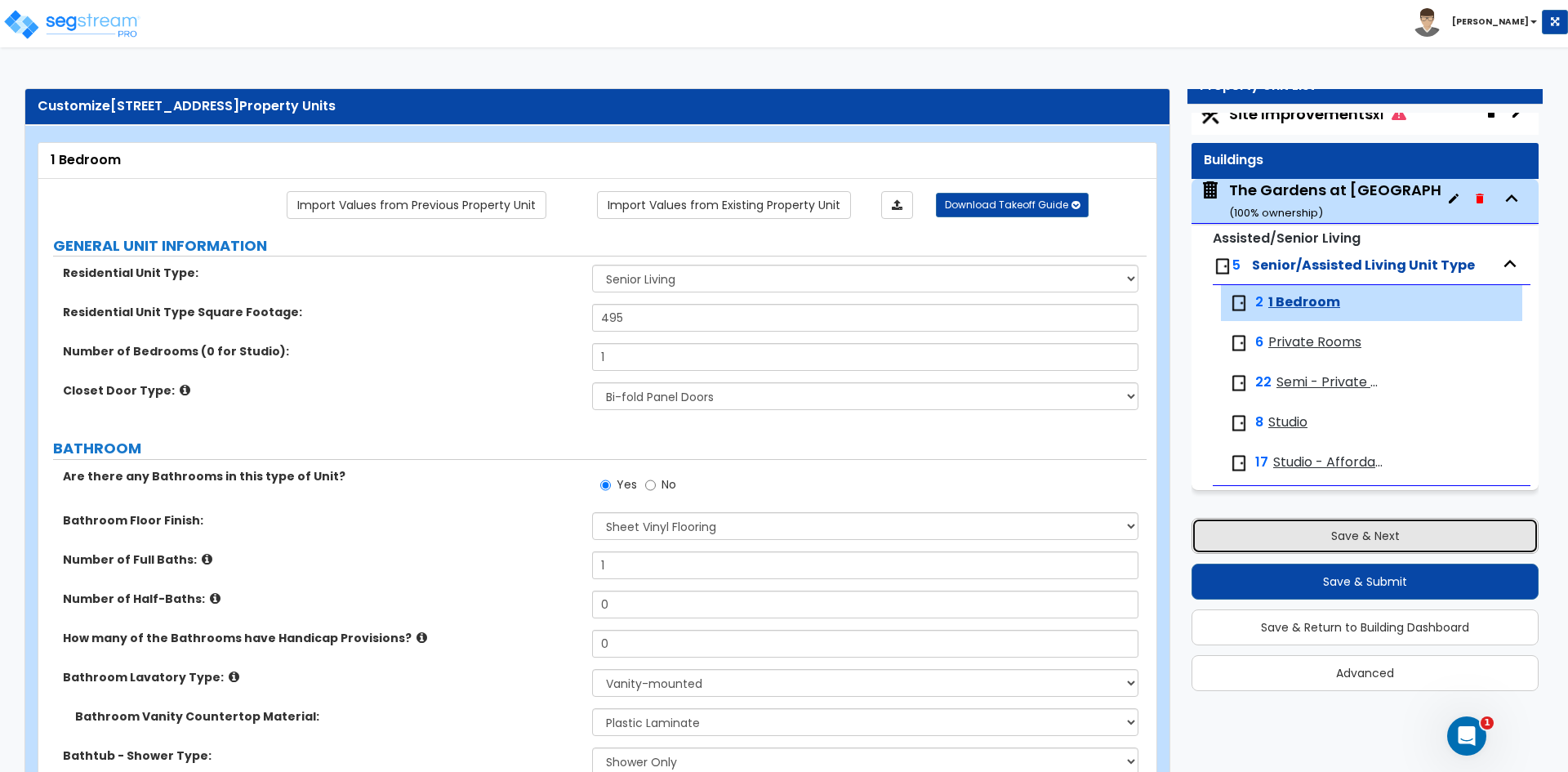
click at [1328, 520] on button "Save & Next" at bounding box center [1365, 536] width 347 height 36
